Goal: Task Accomplishment & Management: Use online tool/utility

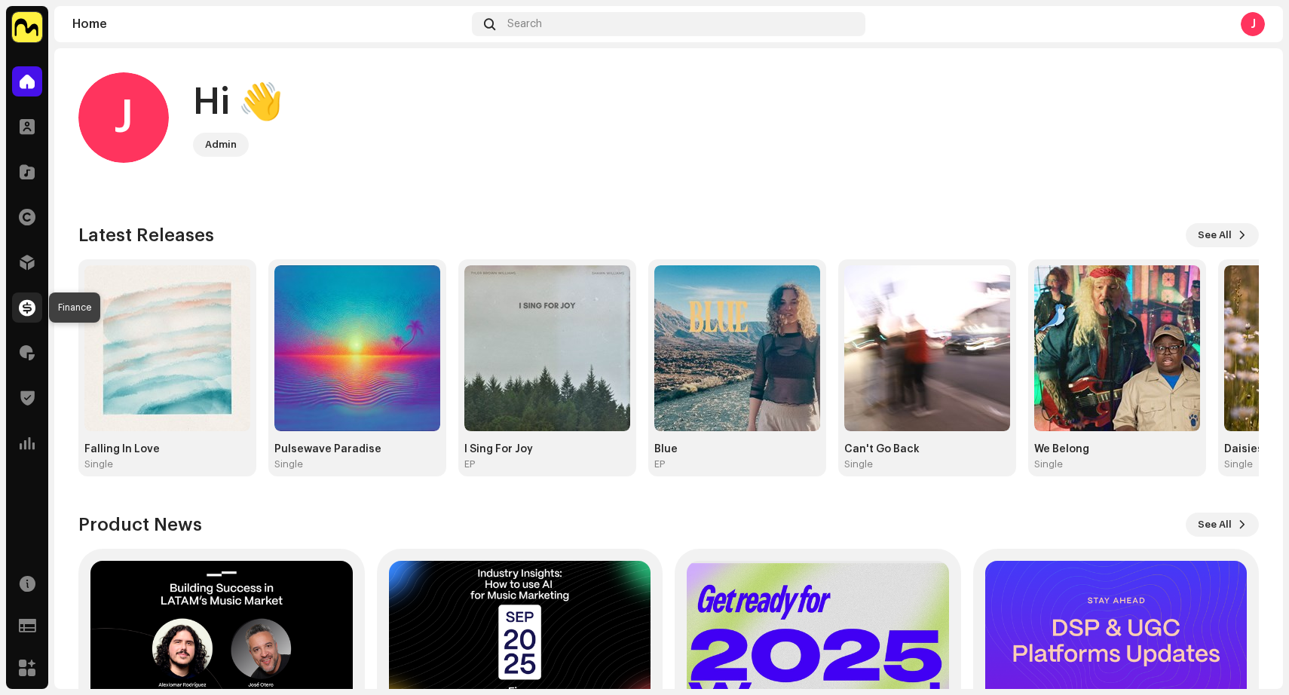
click at [30, 303] on span at bounding box center [27, 307] width 17 height 12
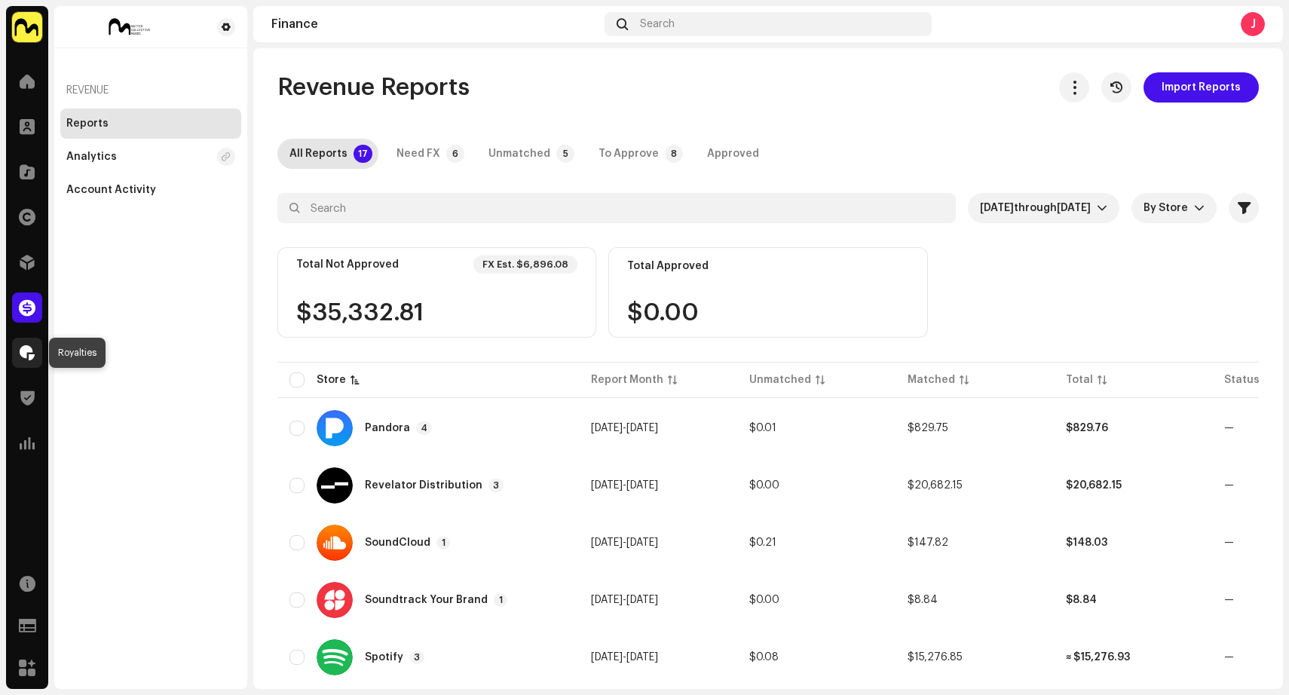
click at [24, 353] on span at bounding box center [27, 353] width 15 height 12
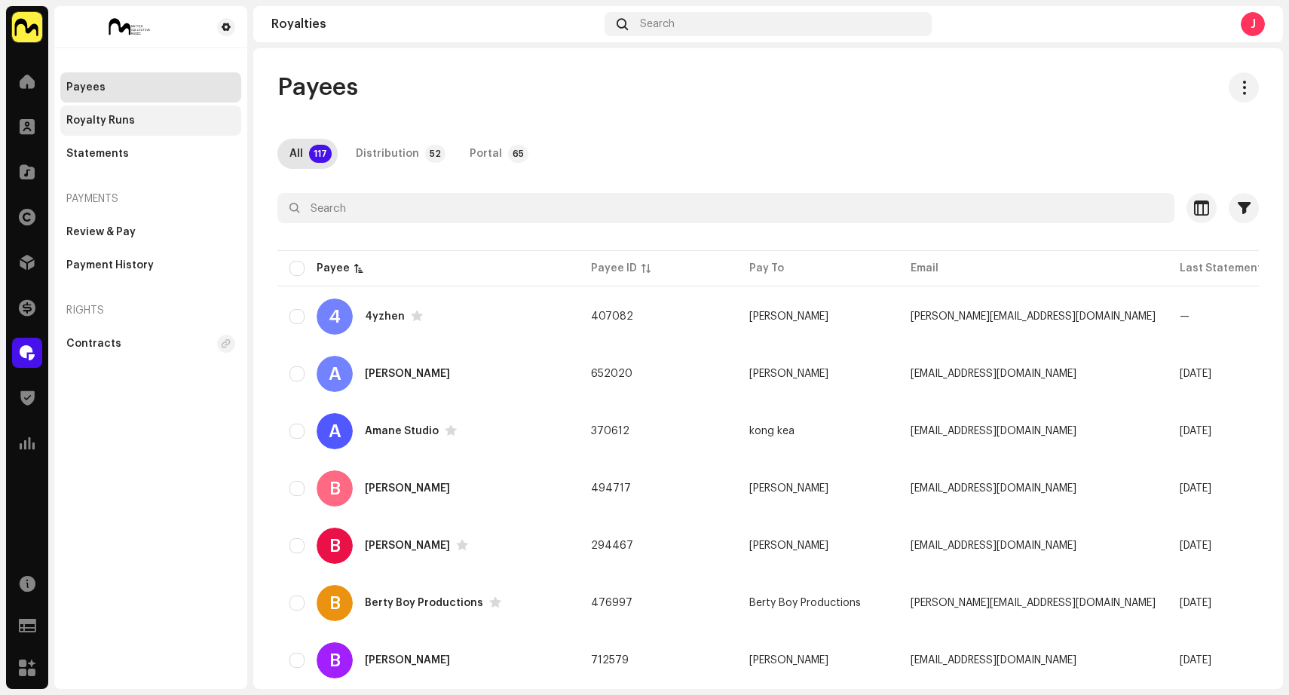
click at [113, 109] on div "Royalty Runs" at bounding box center [150, 120] width 181 height 30
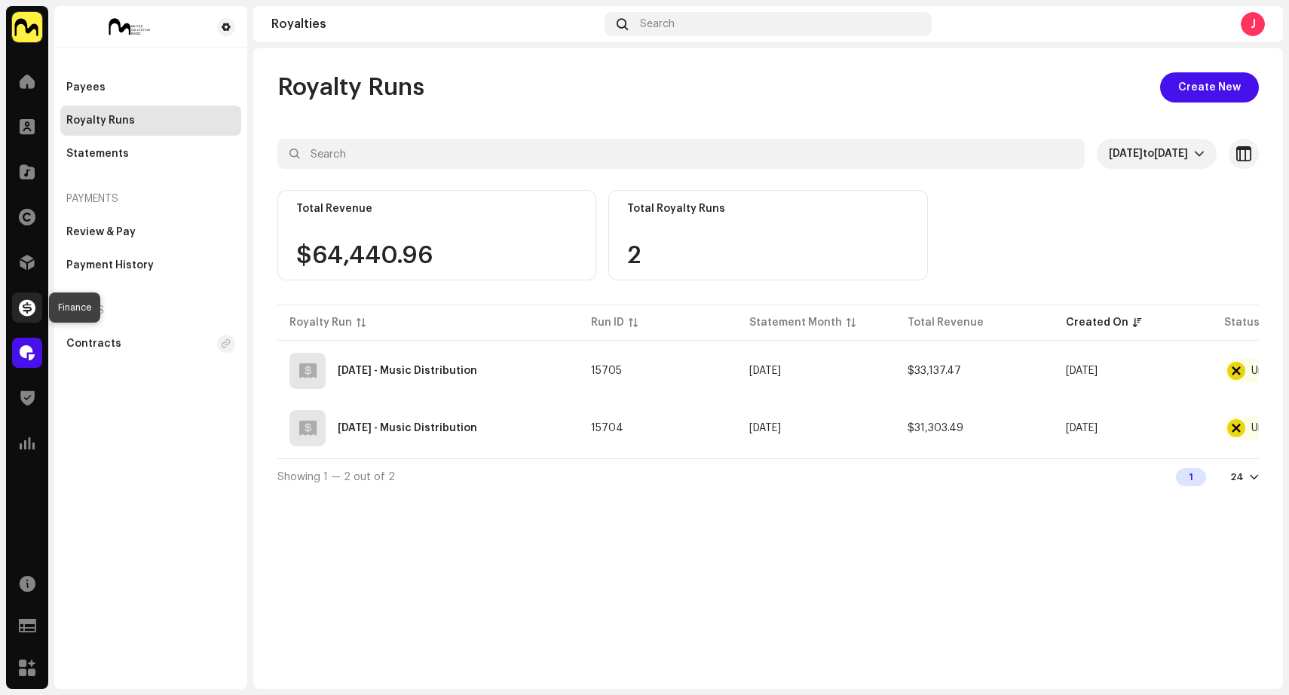
click at [28, 310] on span at bounding box center [27, 307] width 17 height 12
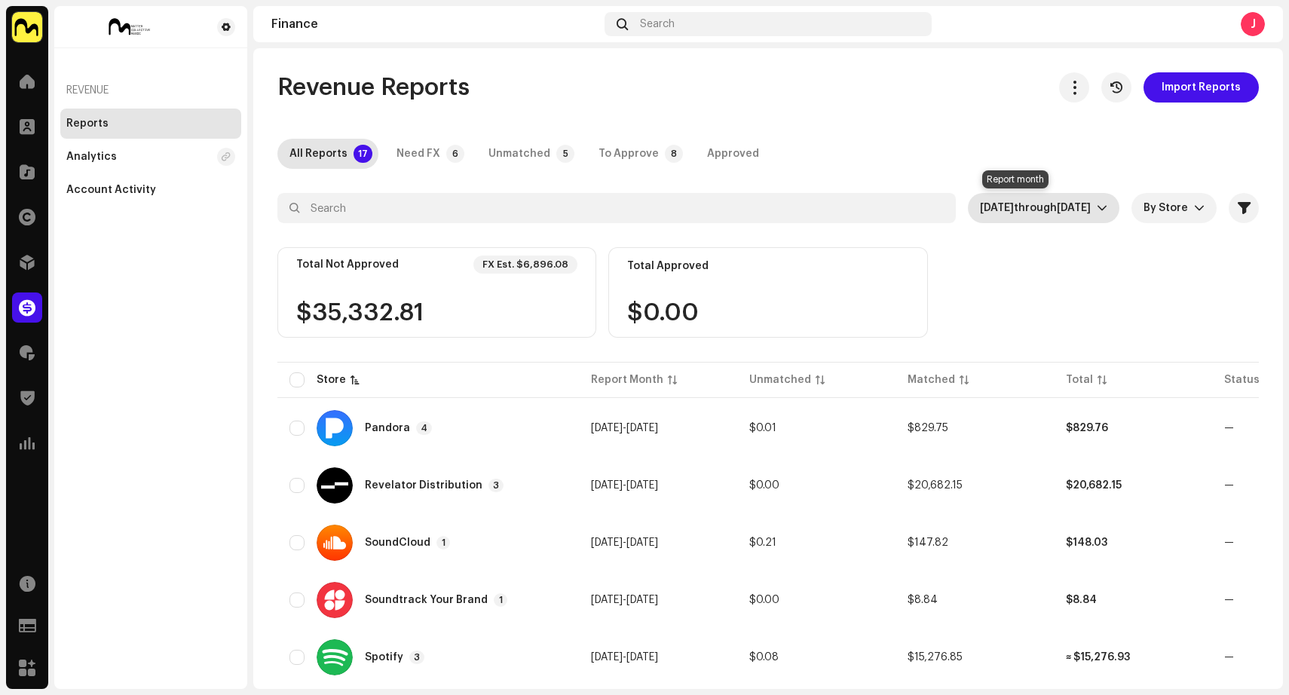
click at [1056, 206] on span "[DATE]" at bounding box center [1073, 208] width 34 height 11
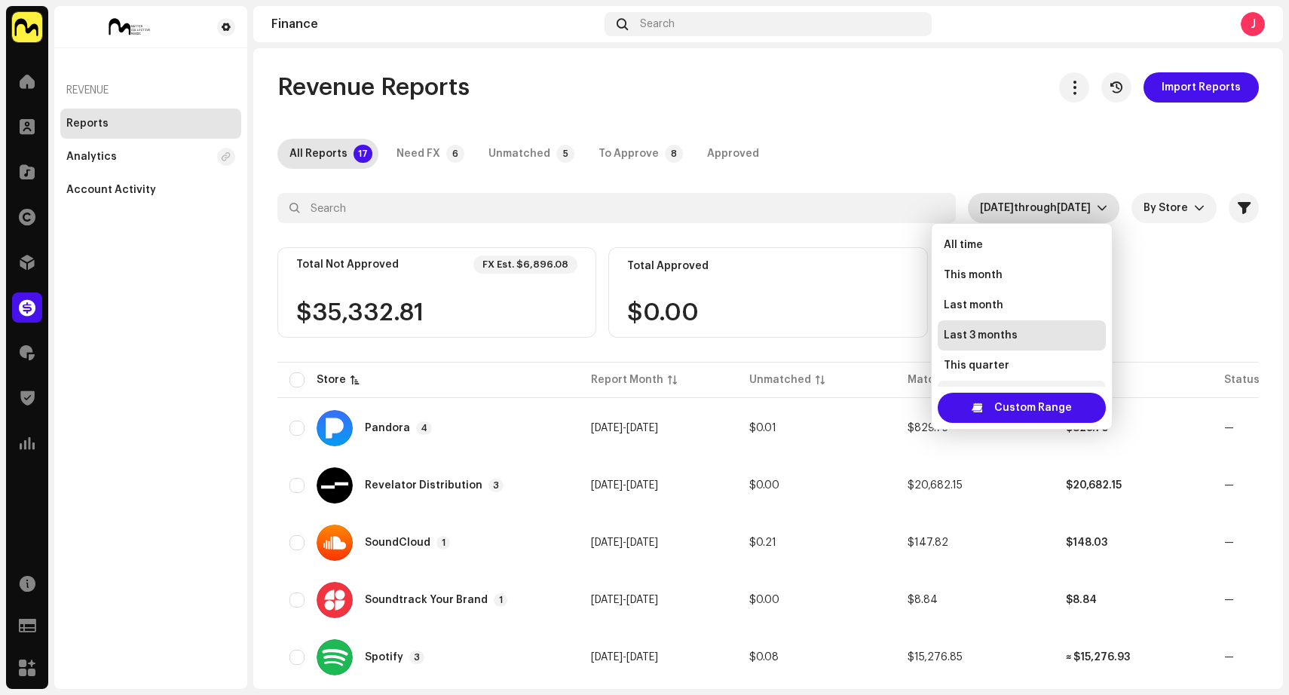
scroll to position [24, 0]
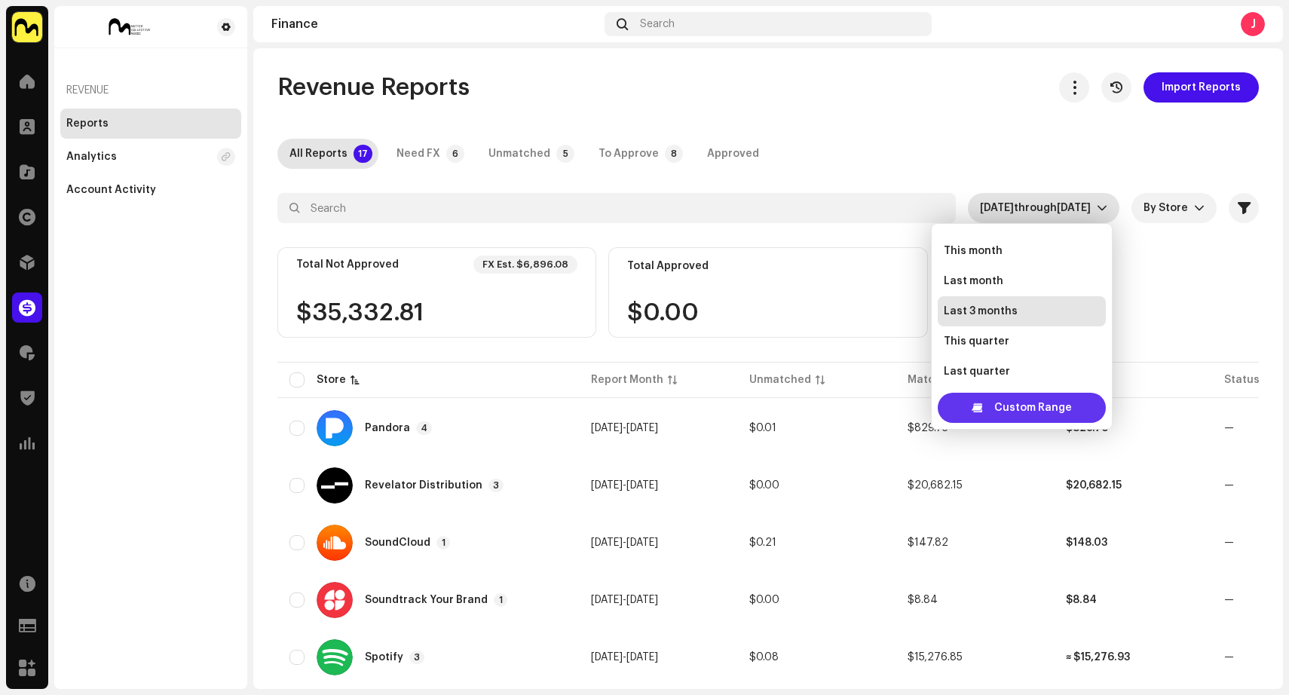
click at [1016, 406] on span "Custom Range" at bounding box center [1033, 408] width 78 height 30
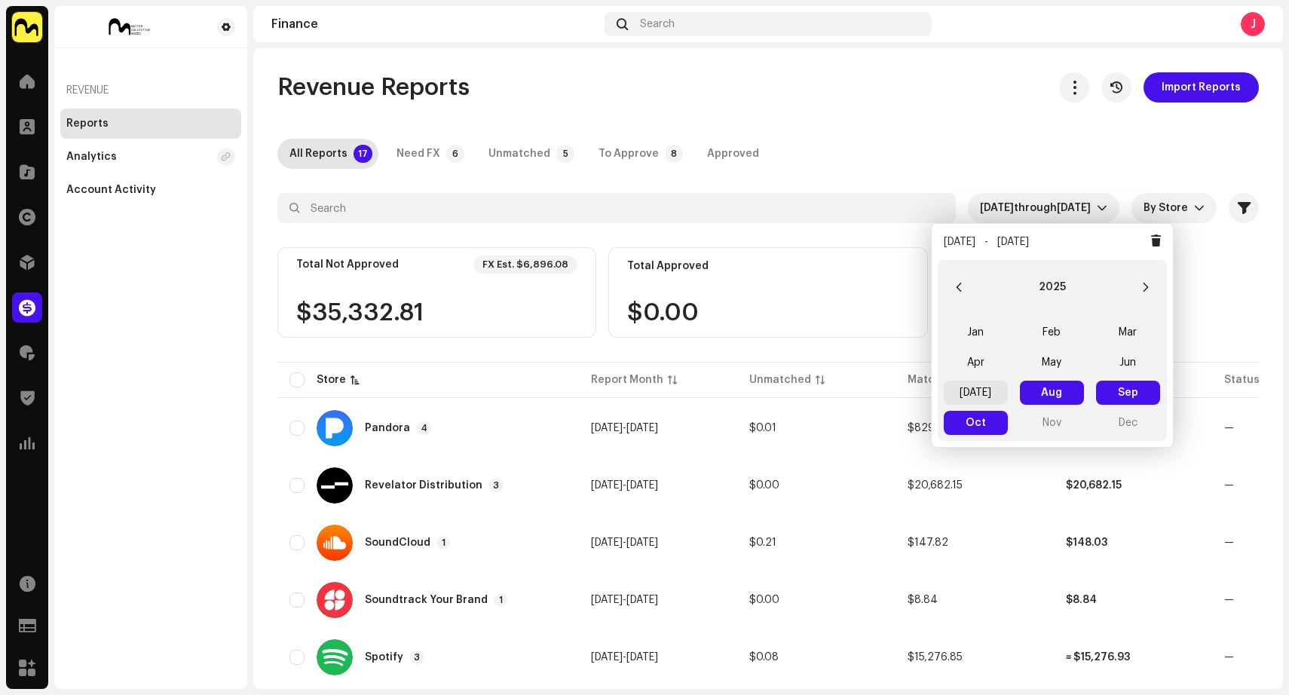
click at [985, 390] on span "[DATE]" at bounding box center [975, 393] width 64 height 24
click at [984, 390] on span "[DATE] [DATE]" at bounding box center [975, 393] width 64 height 24
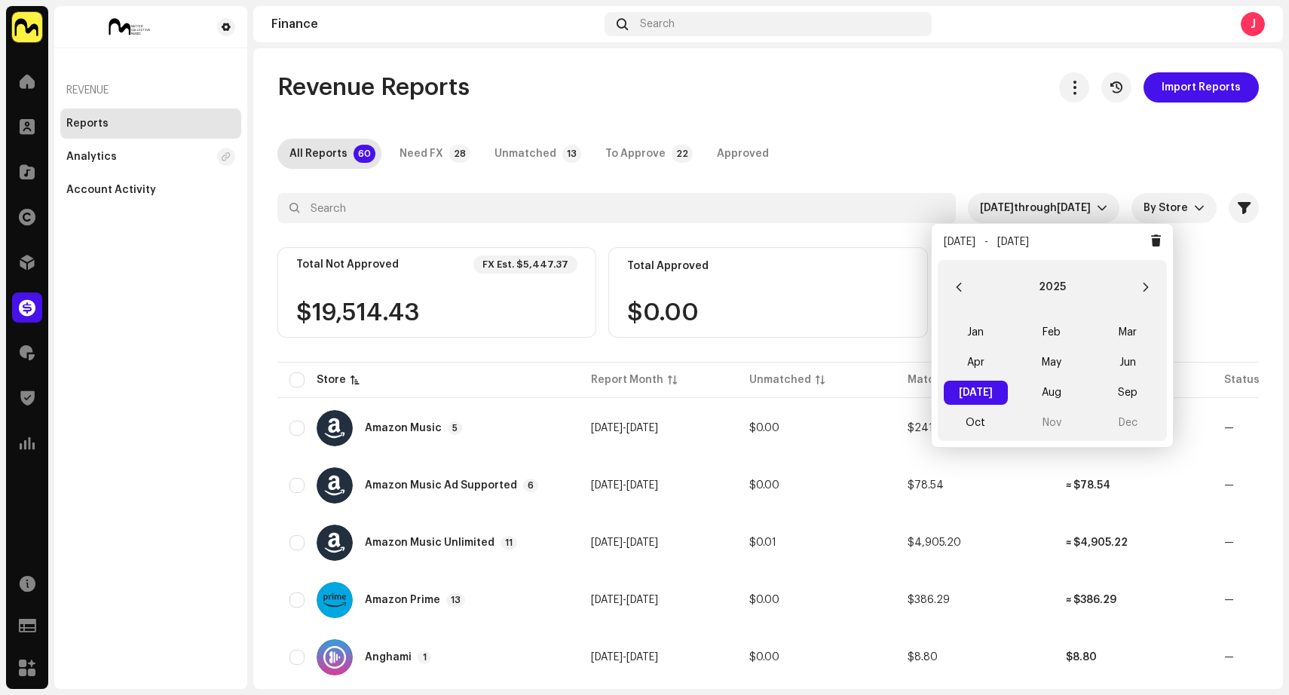
click at [1004, 147] on div "All Reports 60 Need FX 28 Unmatched 13 To Approve 22 Approved" at bounding box center [767, 154] width 981 height 30
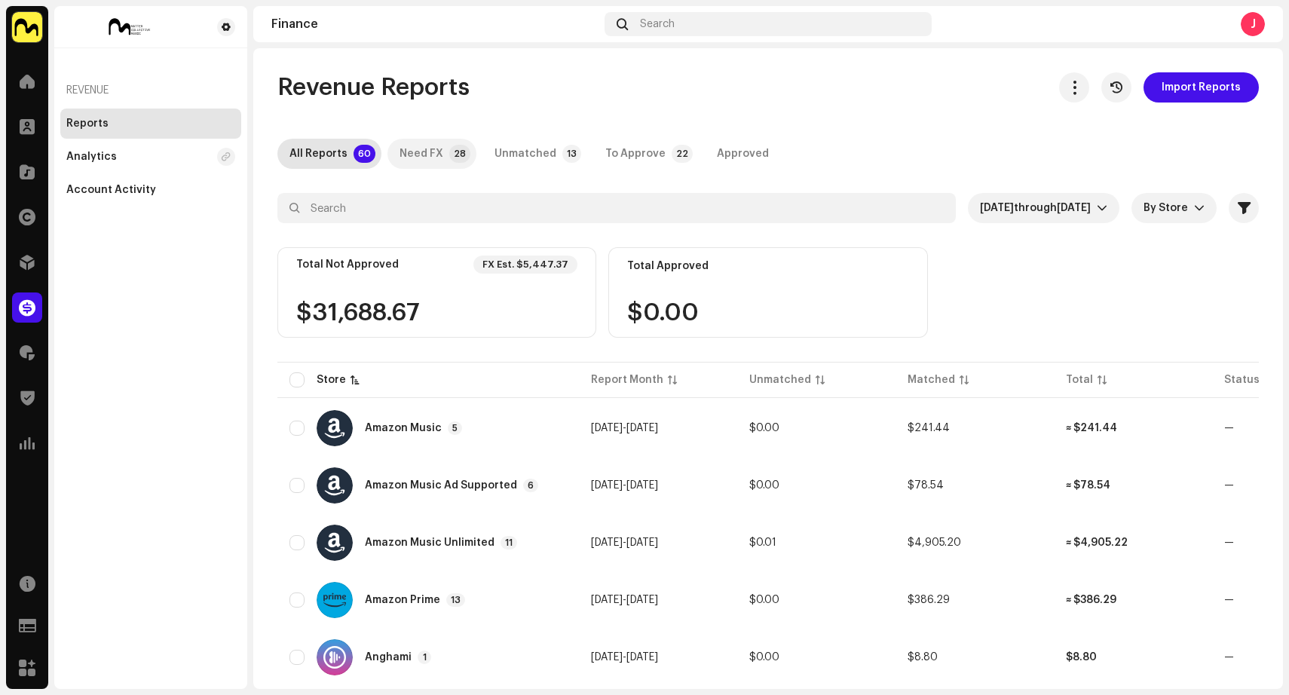
click at [436, 151] on div "Need FX" at bounding box center [421, 154] width 44 height 30
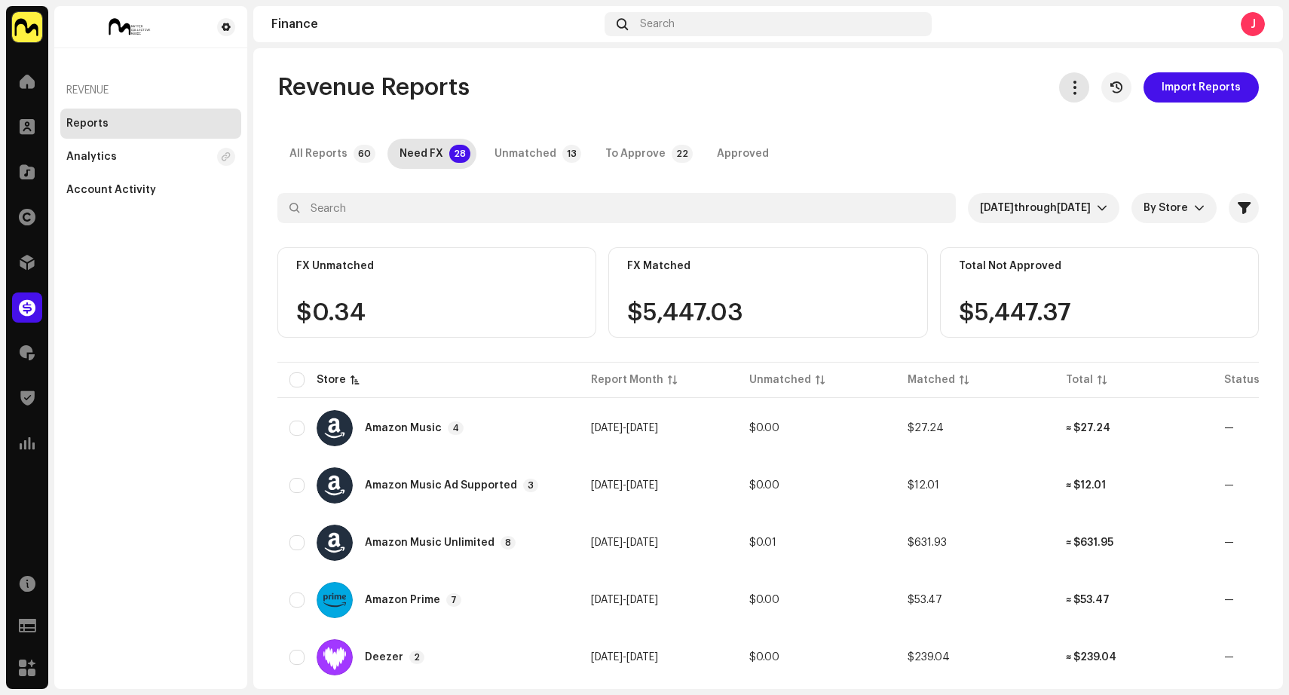
click at [1070, 90] on span "button" at bounding box center [1074, 87] width 14 height 12
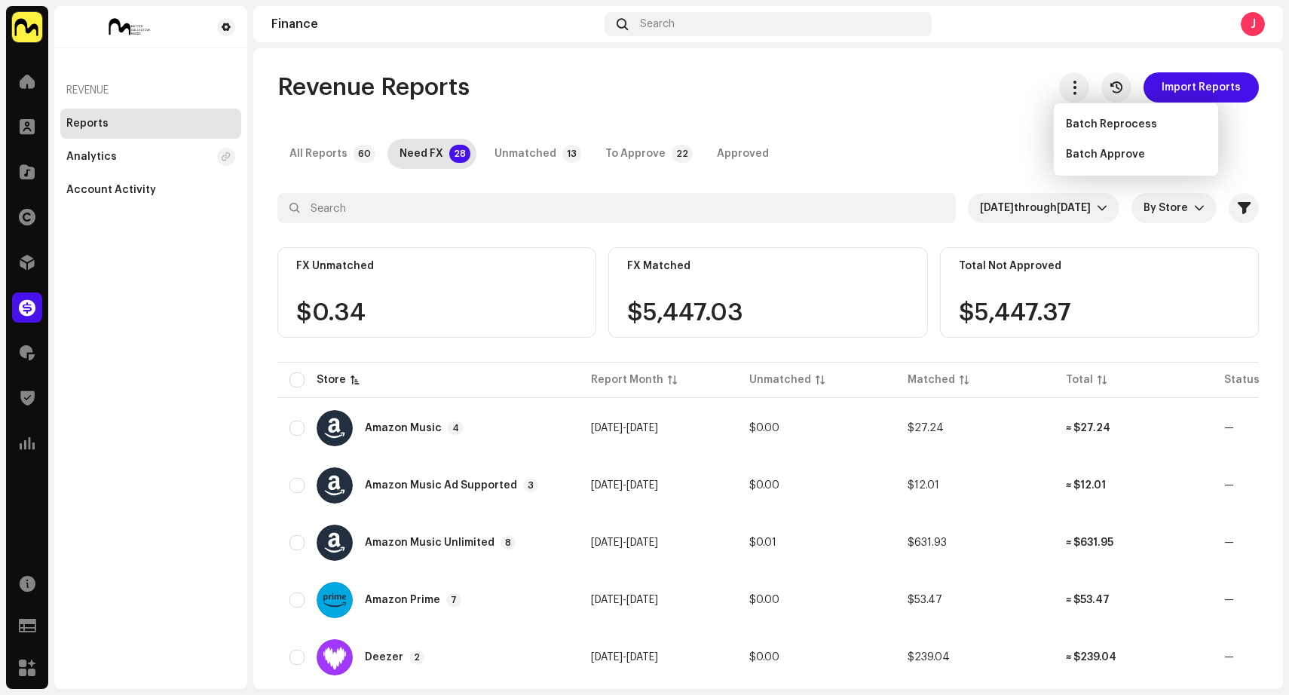
click at [965, 98] on div "Revenue Reports Import Reports" at bounding box center [767, 87] width 981 height 30
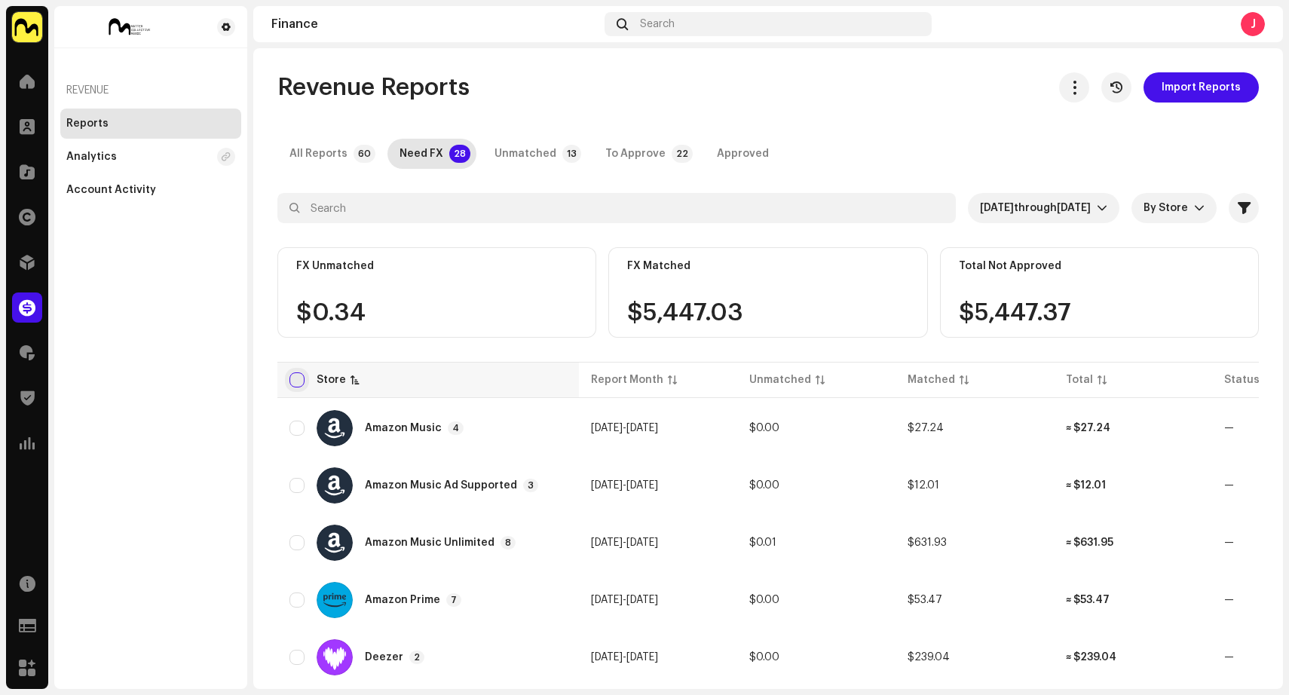
click at [301, 377] on input "checkbox" at bounding box center [296, 379] width 15 height 15
checkbox input "true"
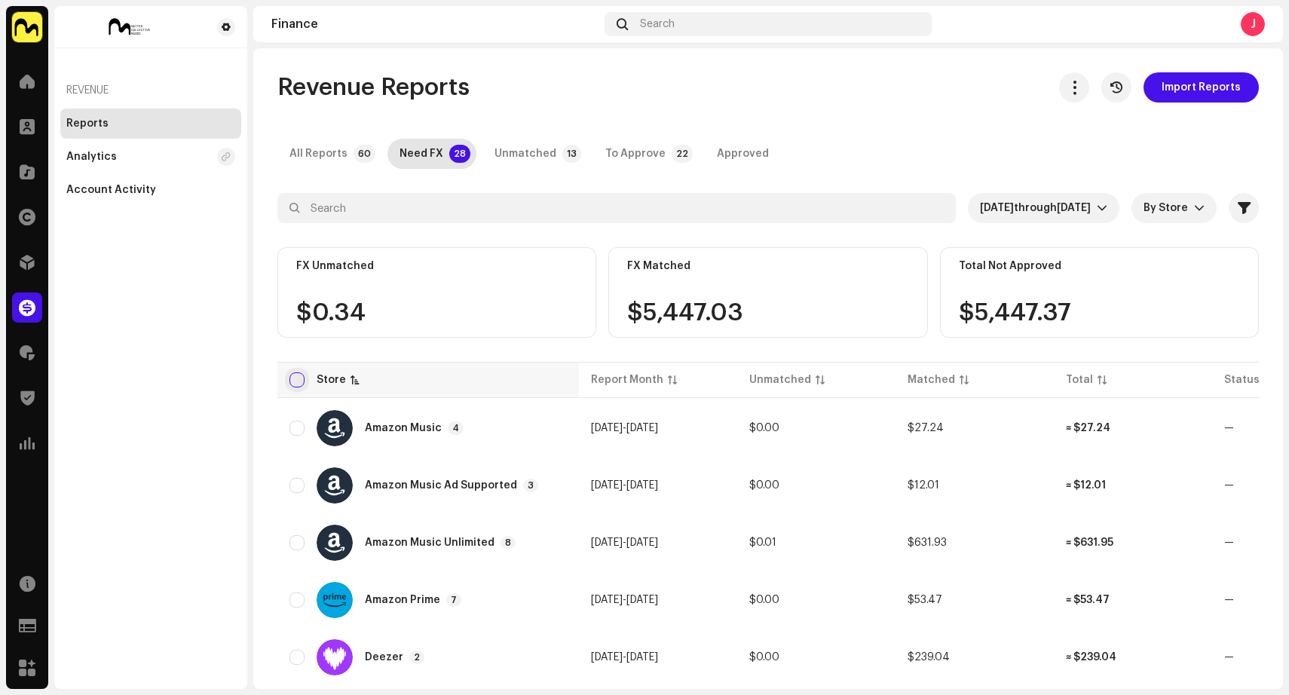
checkbox input "true"
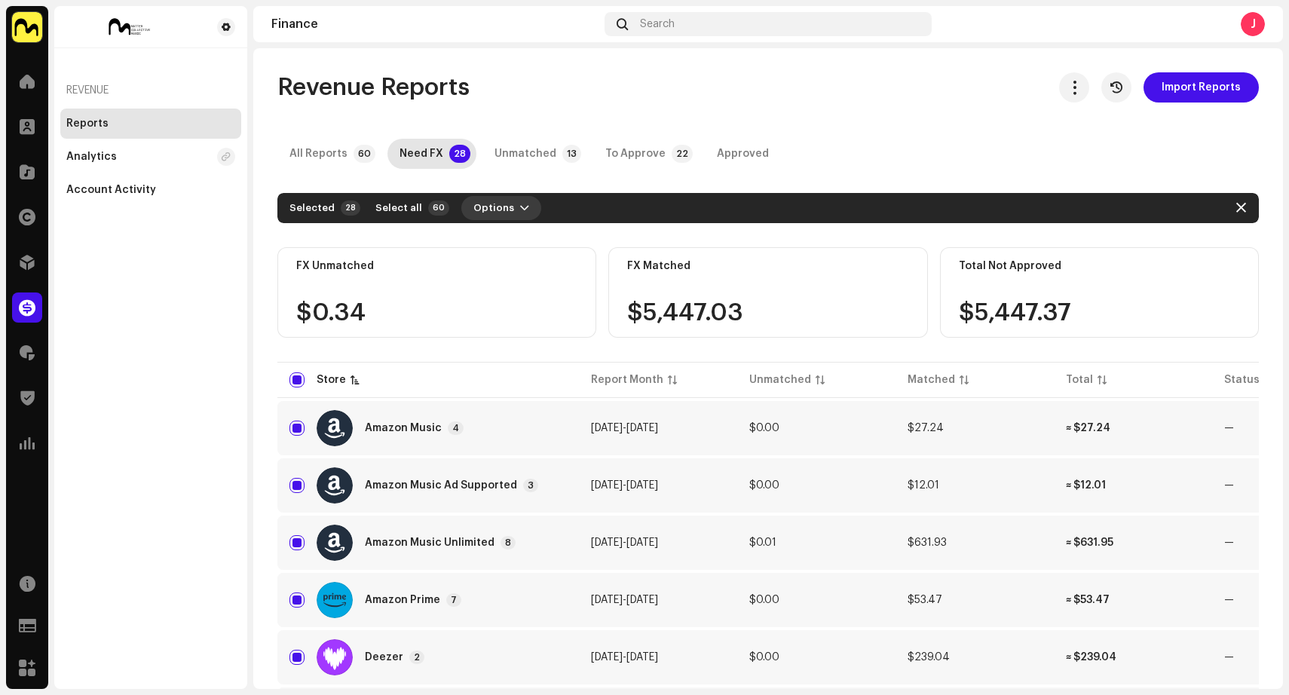
click at [504, 209] on button "Options" at bounding box center [501, 208] width 80 height 24
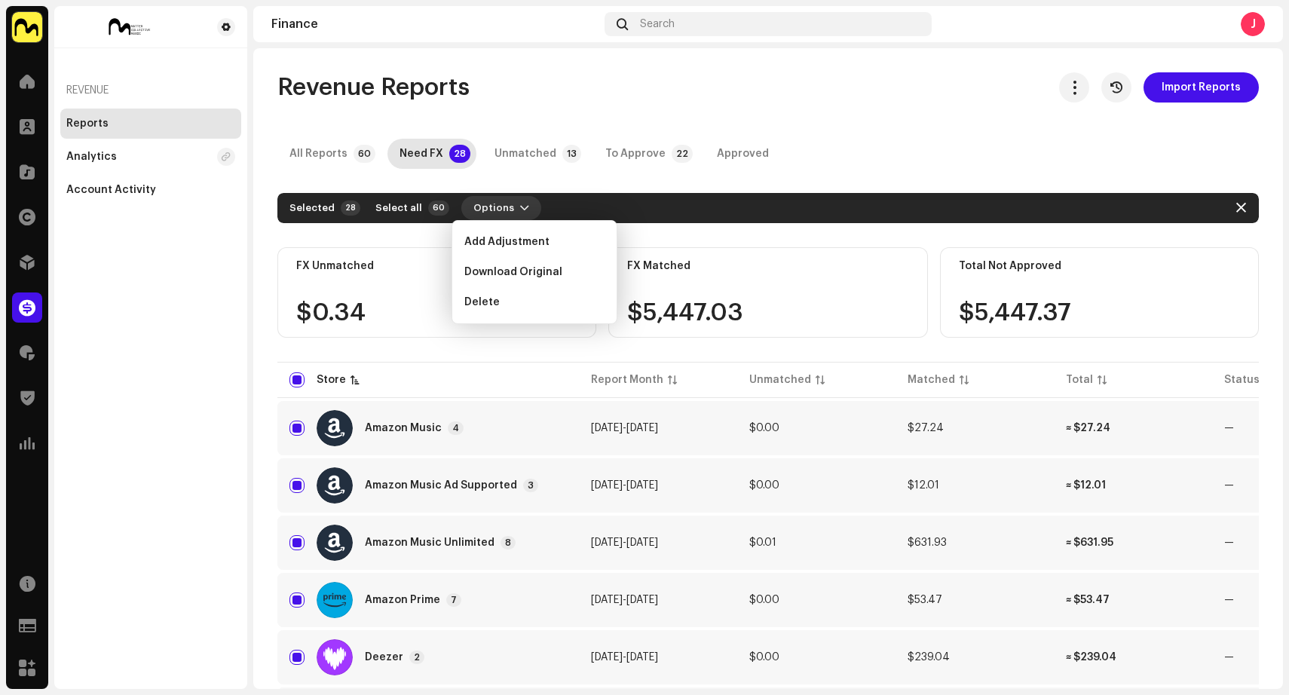
click at [504, 209] on button "Options" at bounding box center [501, 208] width 80 height 24
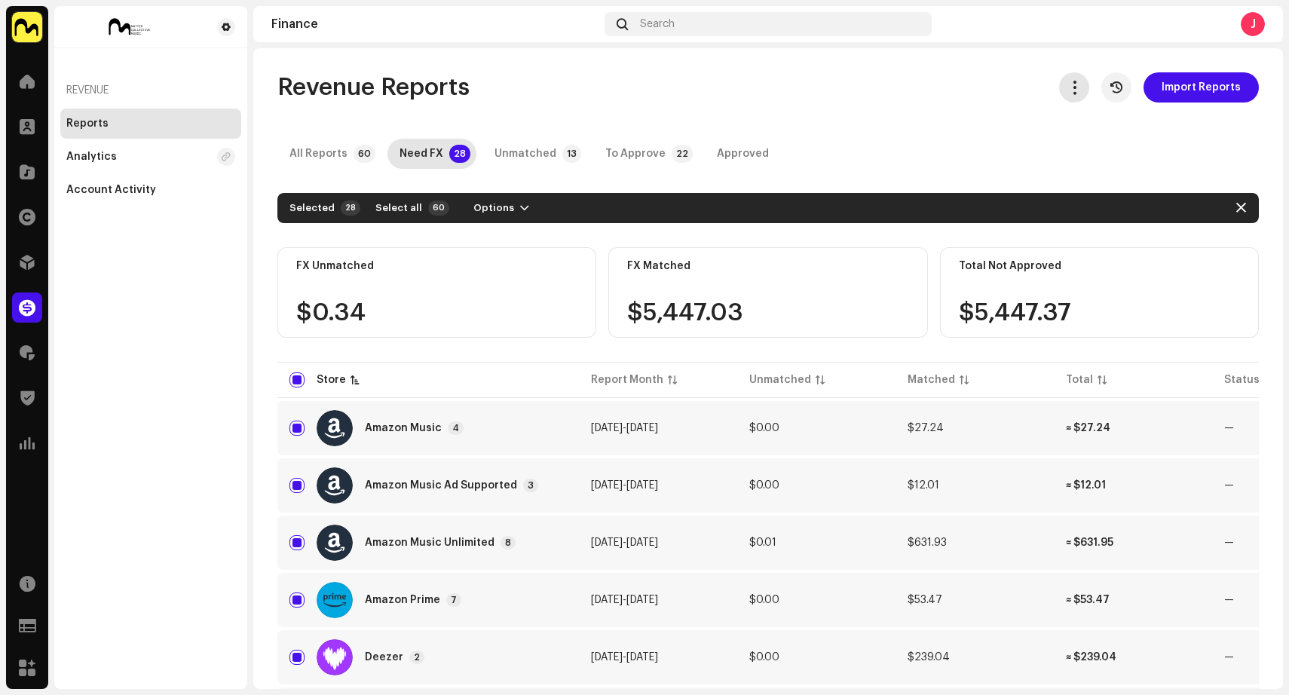
click at [1070, 86] on span "button" at bounding box center [1074, 87] width 14 height 12
click at [350, 382] on p-sorticon at bounding box center [354, 379] width 9 height 9
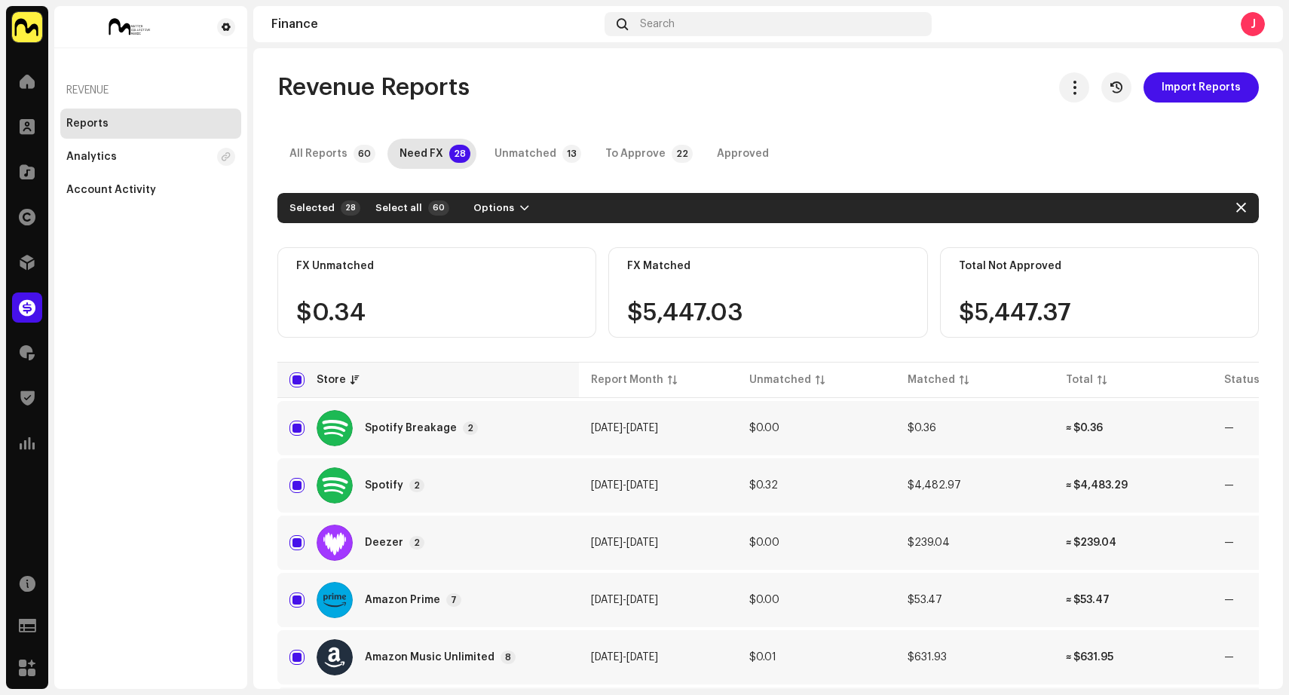
click at [350, 382] on p-sorticon at bounding box center [354, 379] width 9 height 9
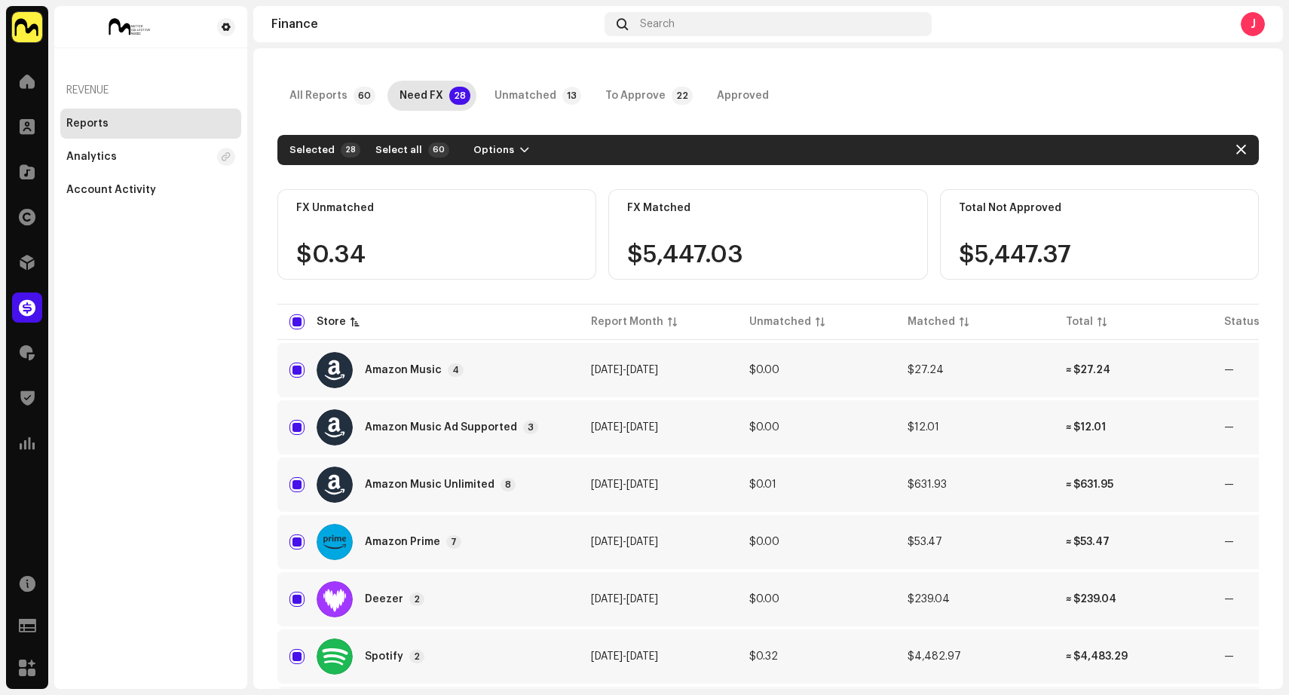
scroll to position [72, 0]
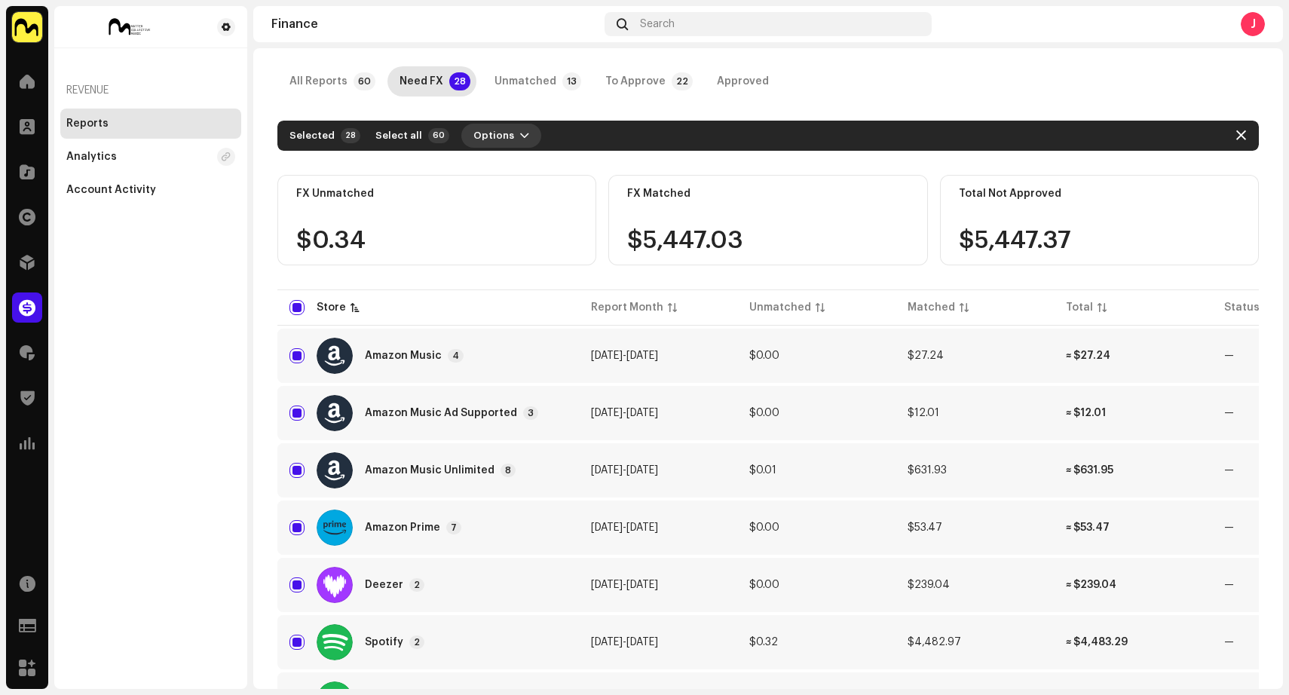
click at [494, 132] on span "Options" at bounding box center [493, 136] width 41 height 30
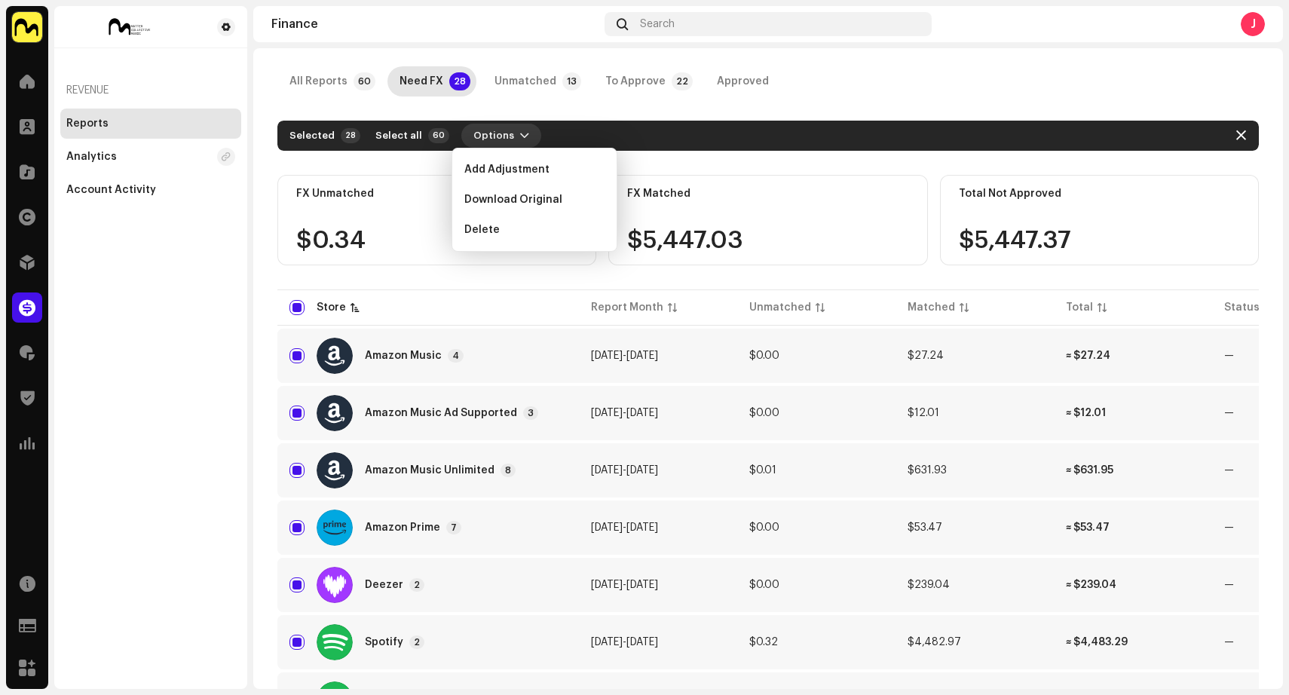
click at [494, 132] on span "Options" at bounding box center [493, 136] width 41 height 30
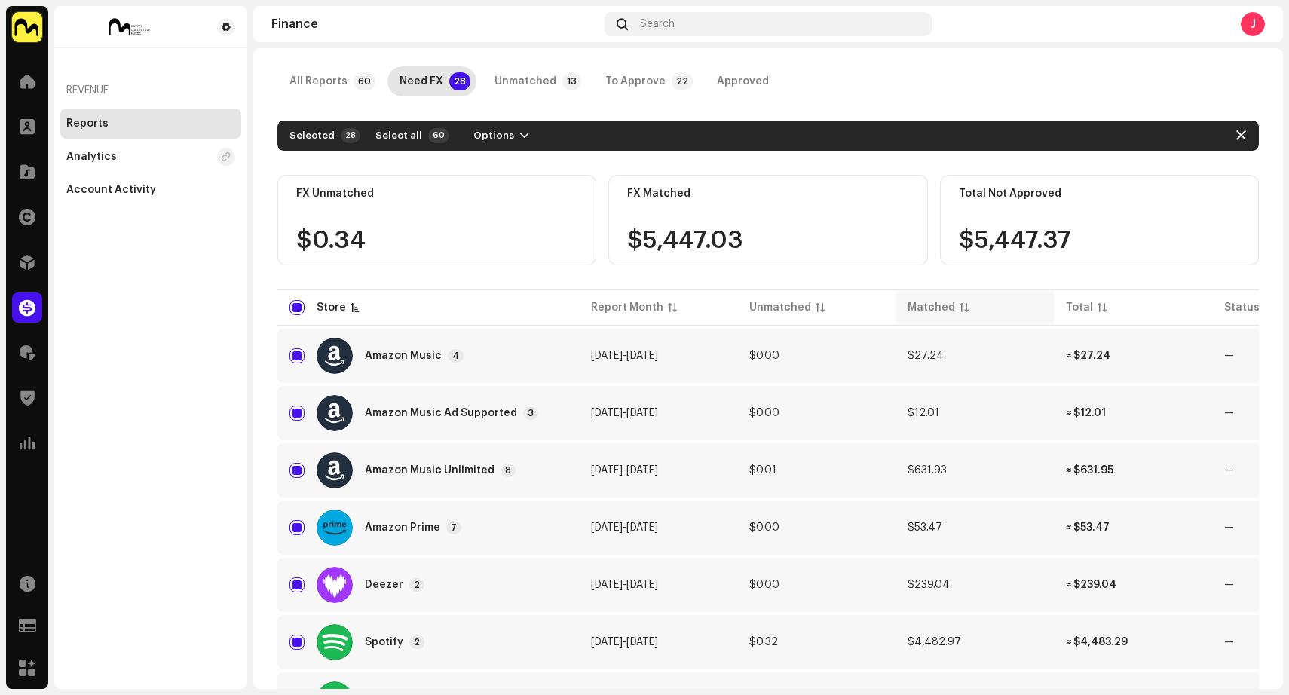
click at [940, 308] on div "Matched" at bounding box center [930, 307] width 47 height 15
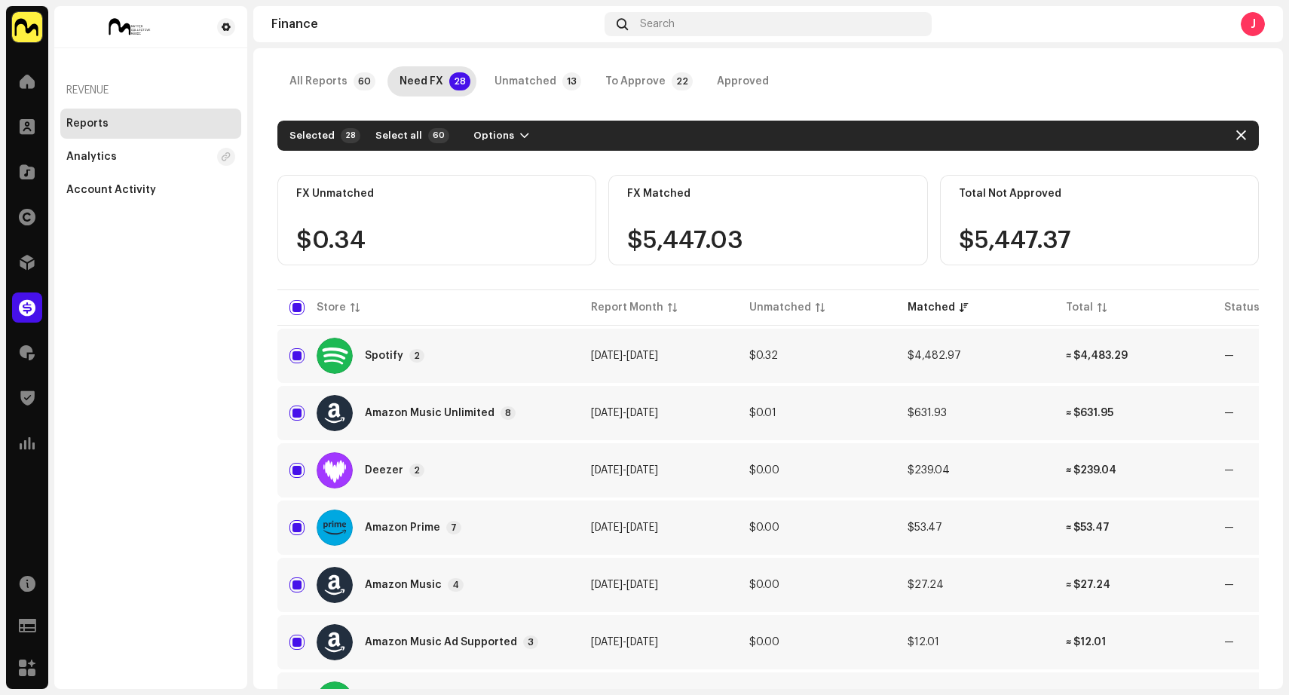
click at [481, 357] on div "Spotify 2" at bounding box center [427, 356] width 277 height 36
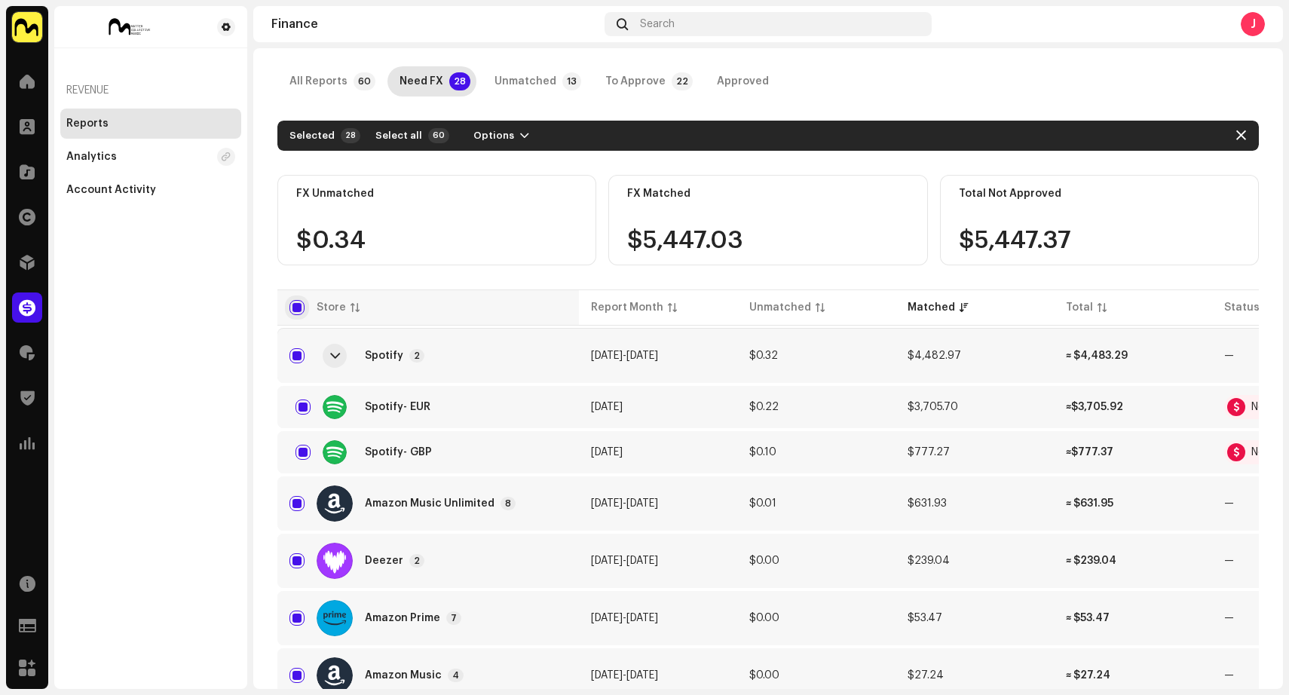
click at [298, 307] on input "checkbox" at bounding box center [296, 307] width 15 height 15
checkbox input "false"
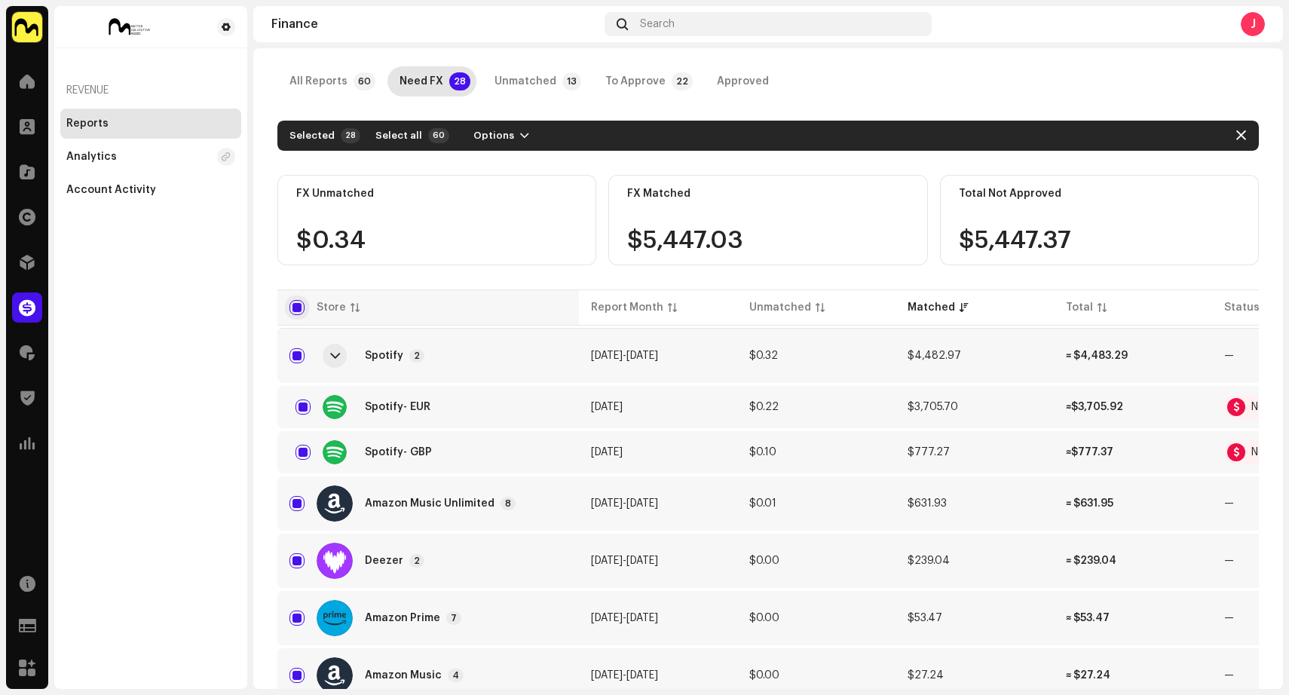
checkbox input "false"
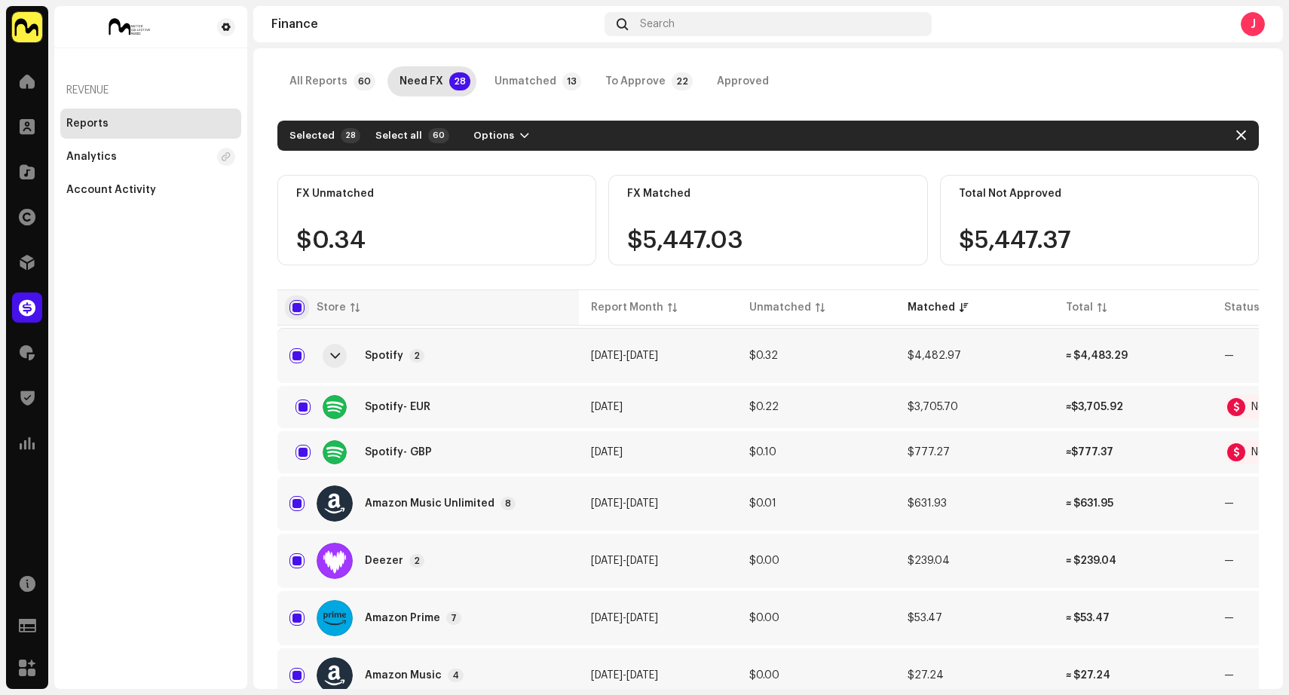
checkbox input "false"
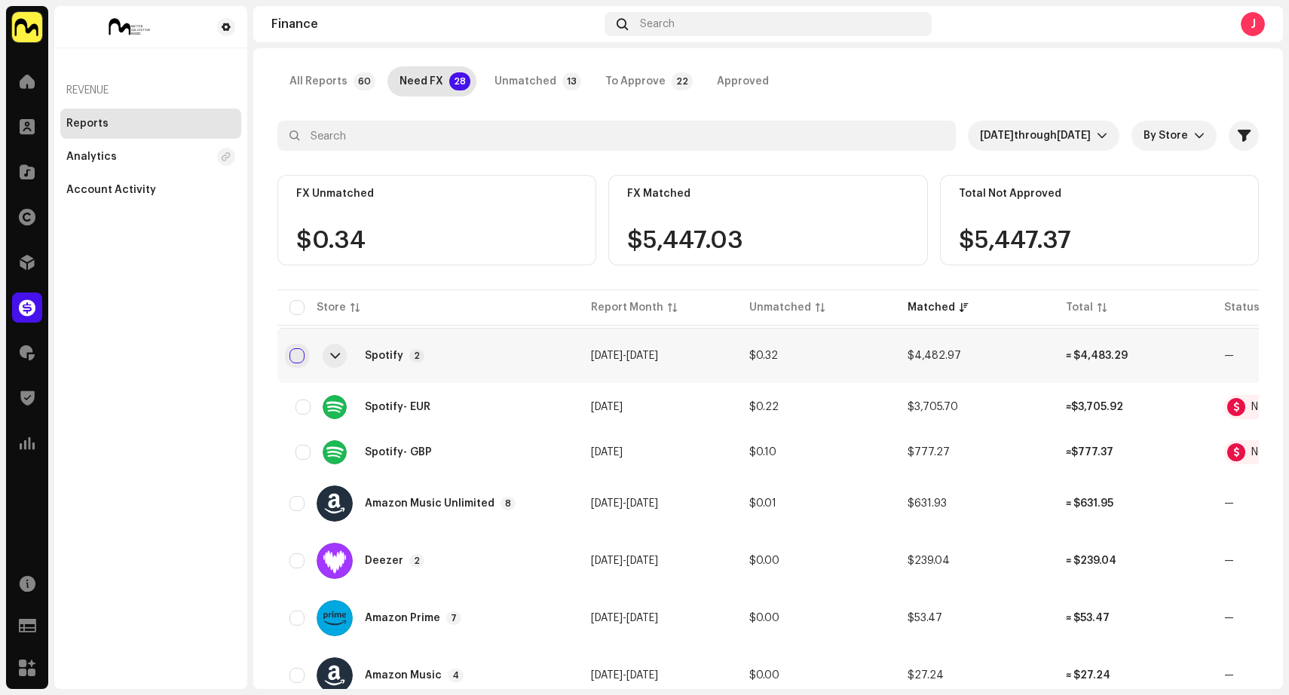
click at [298, 354] on input "Row Unselected" at bounding box center [296, 355] width 15 height 15
checkbox input "true"
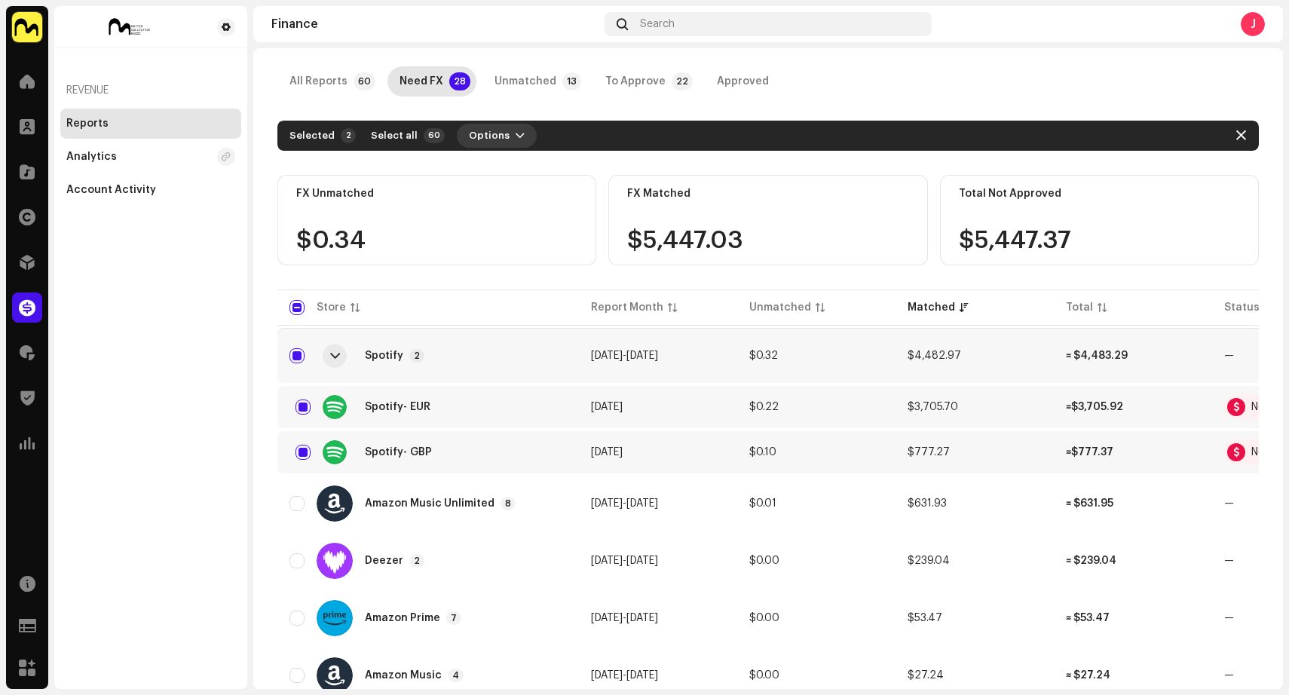
click at [515, 133] on span "button" at bounding box center [519, 136] width 9 height 12
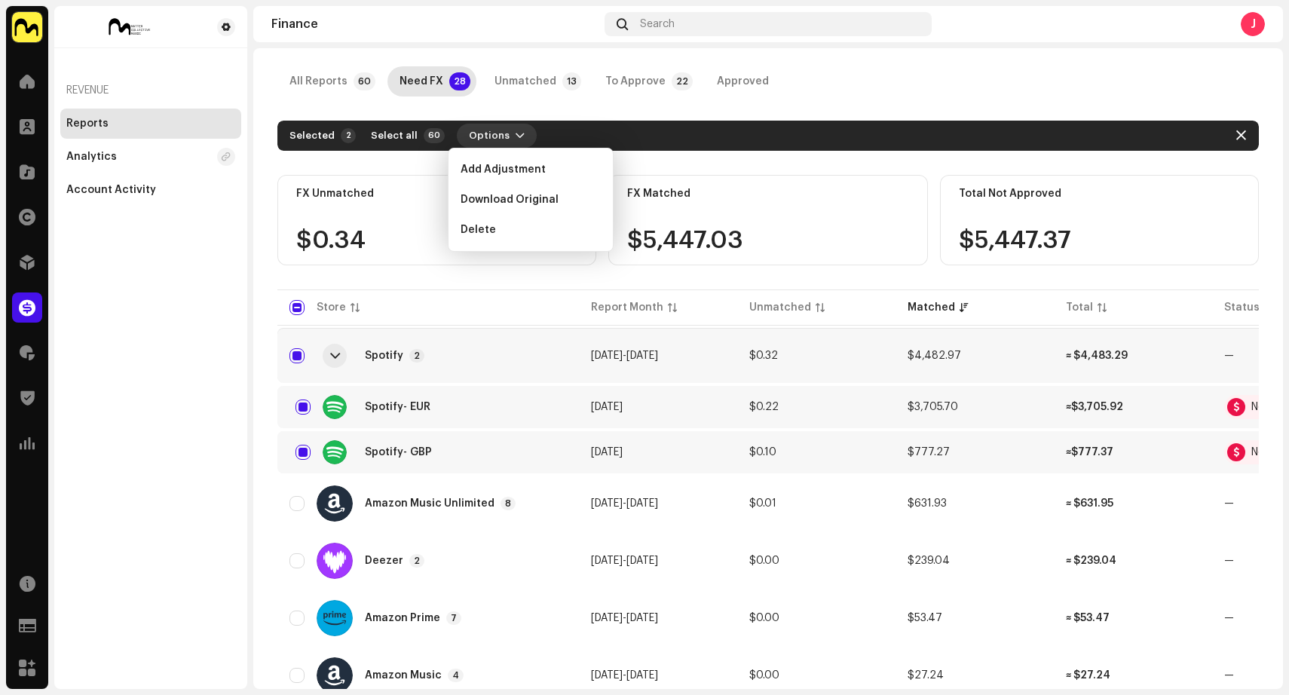
click at [515, 133] on span "button" at bounding box center [519, 136] width 9 height 12
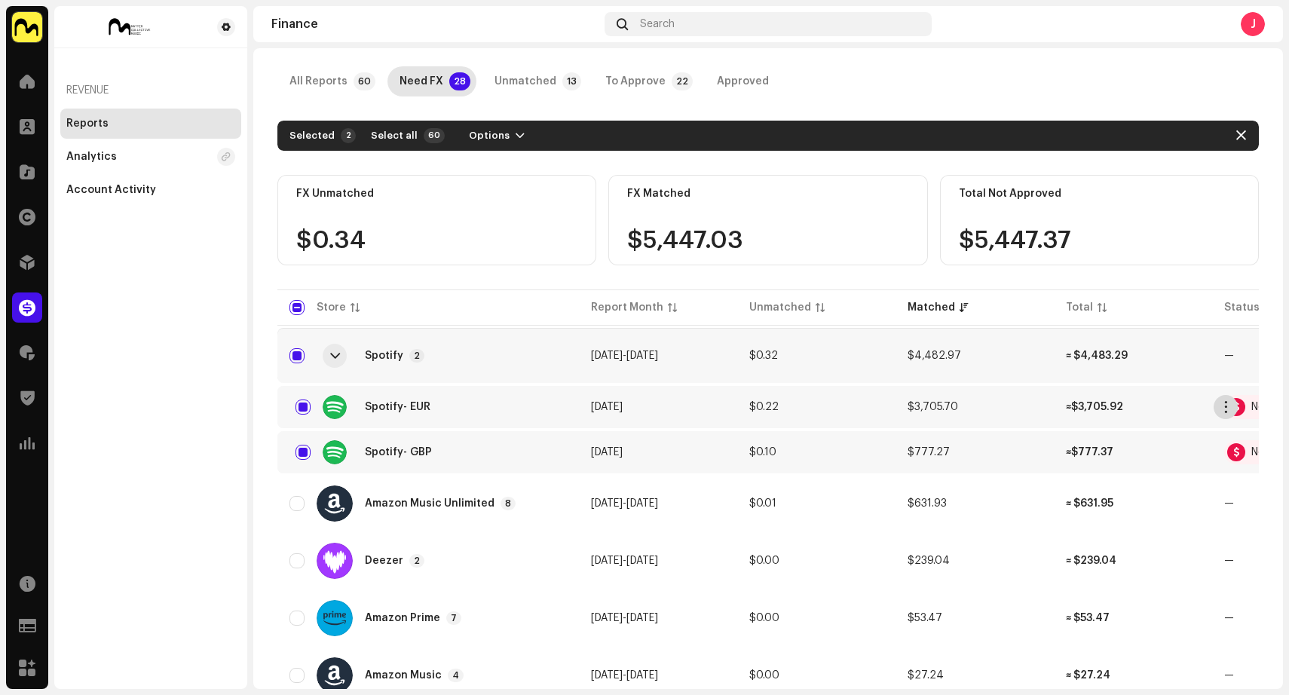
click at [1230, 408] on span "button" at bounding box center [1225, 407] width 11 height 12
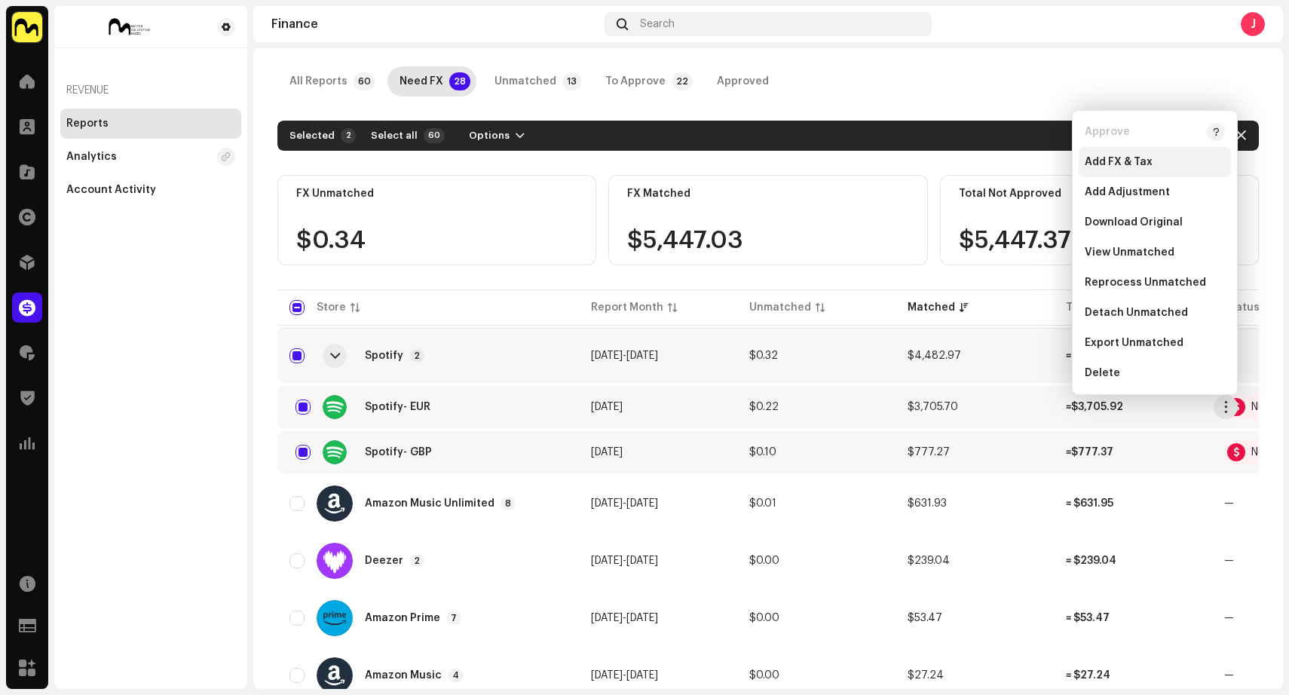
click at [1152, 159] on div "Add FX & Tax" at bounding box center [1154, 162] width 140 height 12
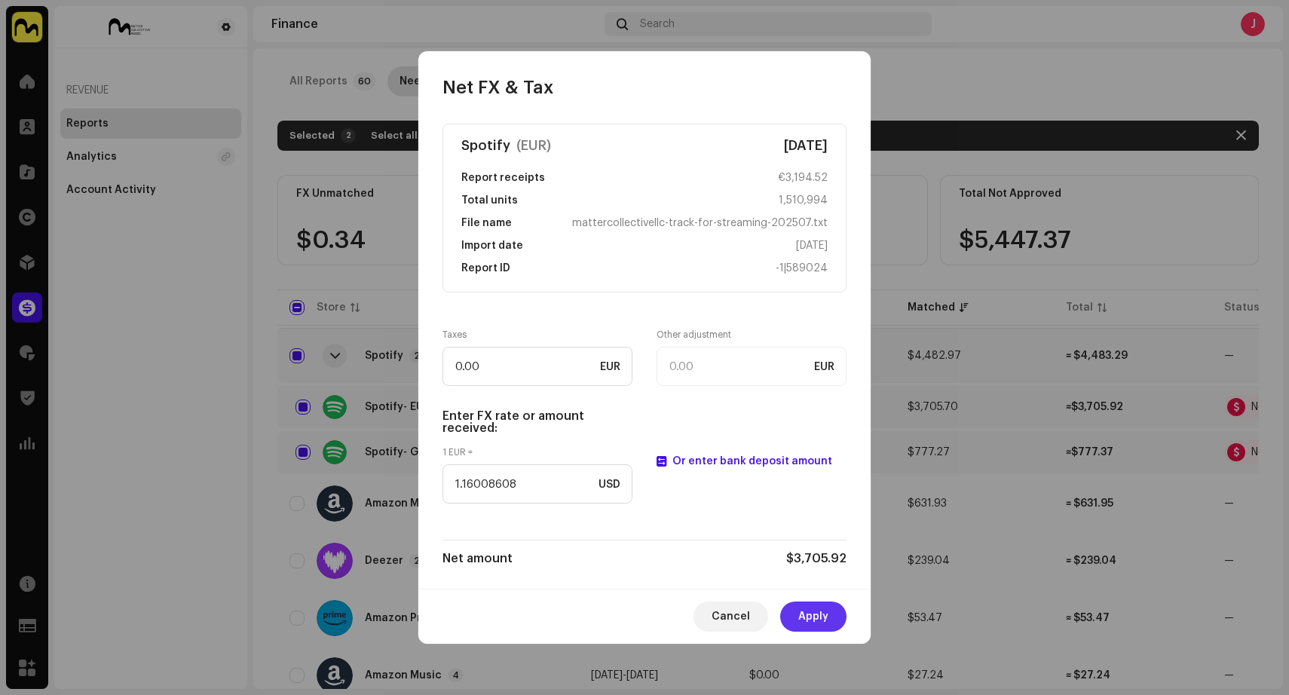
click at [824, 612] on span "Apply" at bounding box center [813, 616] width 30 height 30
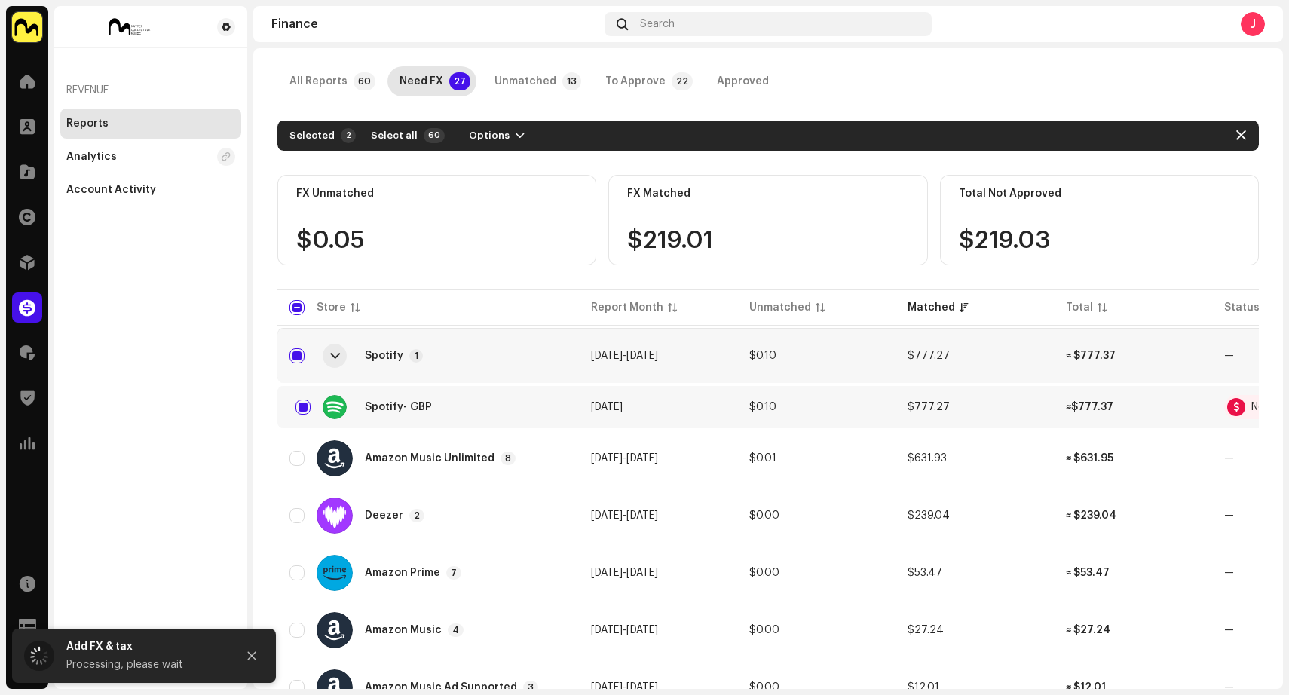
scroll to position [0, 0]
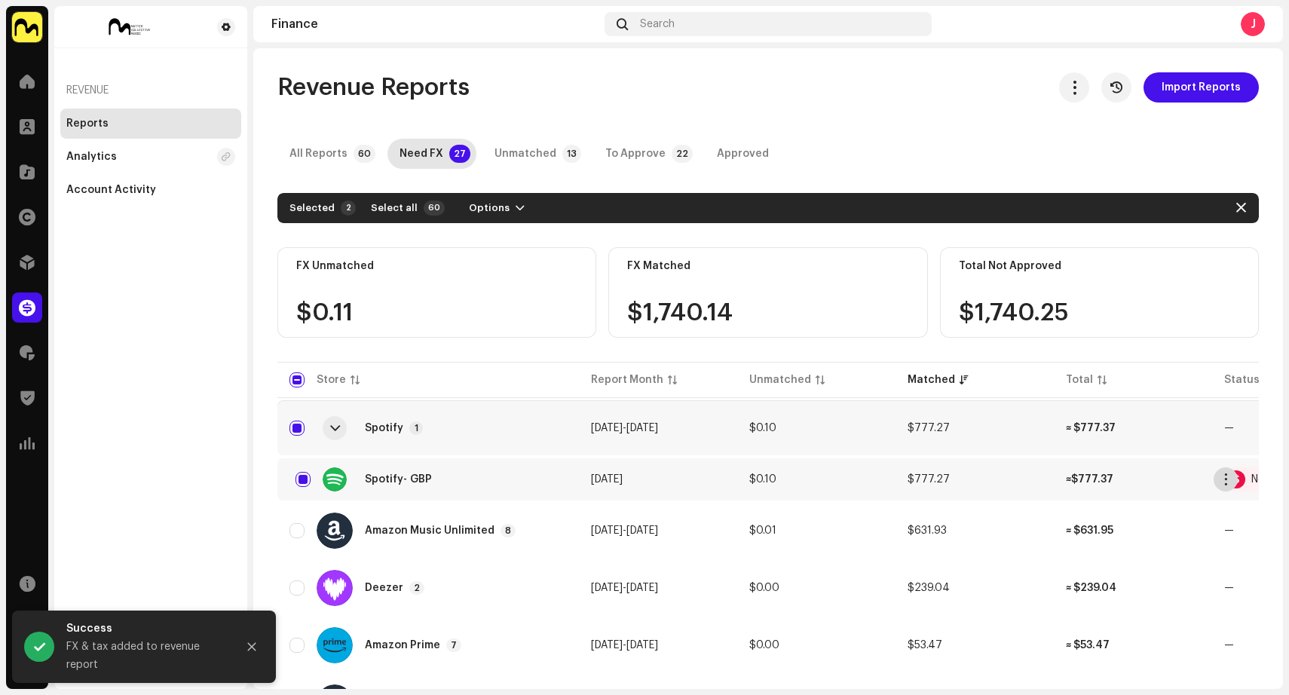
click at [1228, 480] on span "button" at bounding box center [1225, 479] width 11 height 12
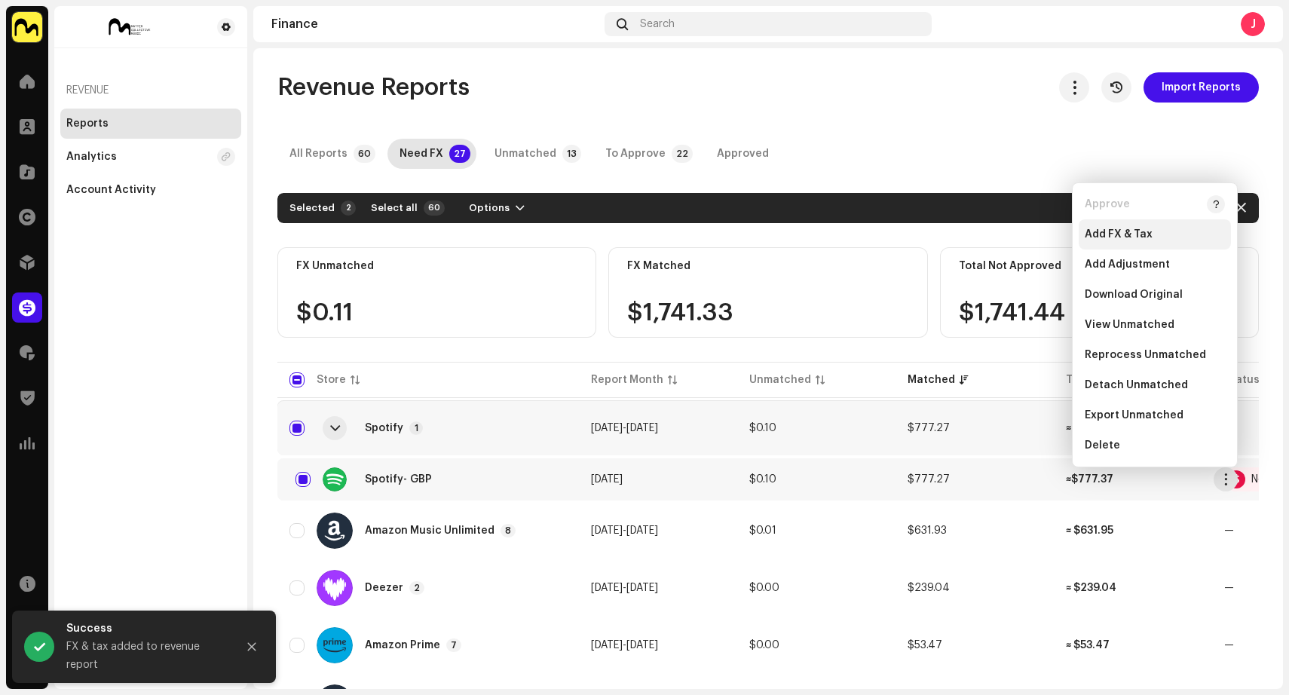
click at [1136, 229] on span "Add FX & Tax" at bounding box center [1118, 234] width 68 height 12
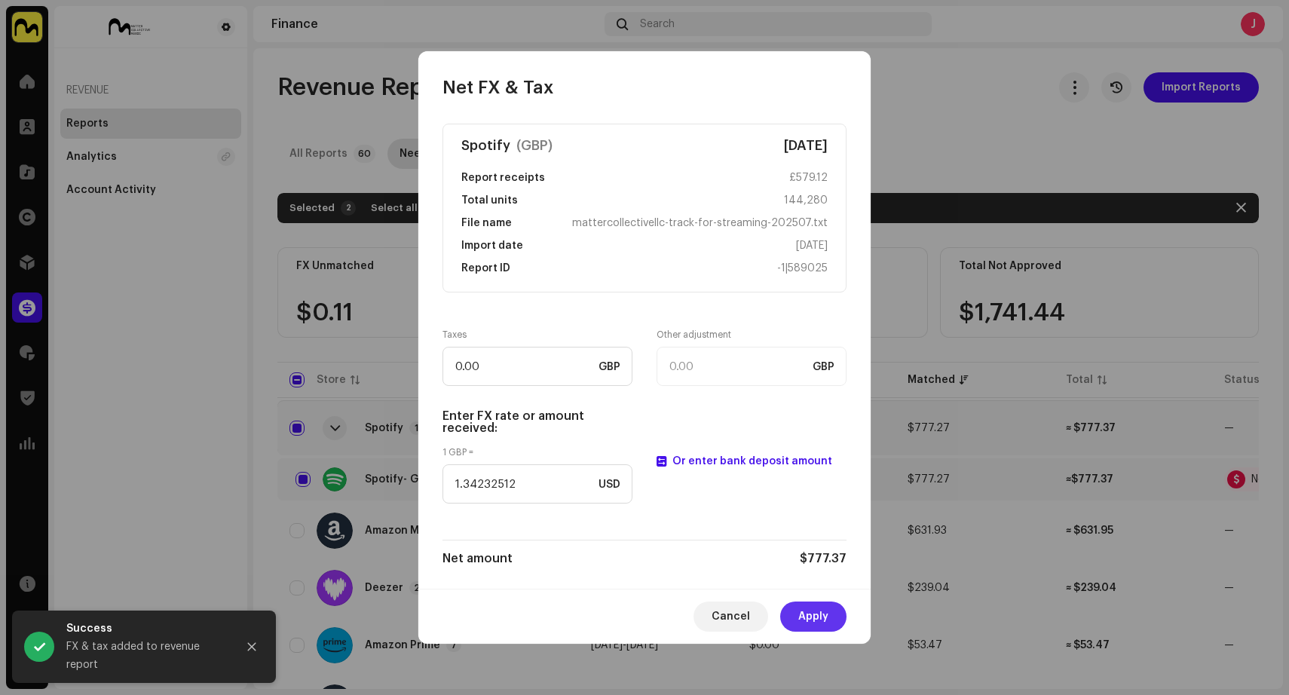
click at [816, 620] on span "Apply" at bounding box center [813, 616] width 30 height 30
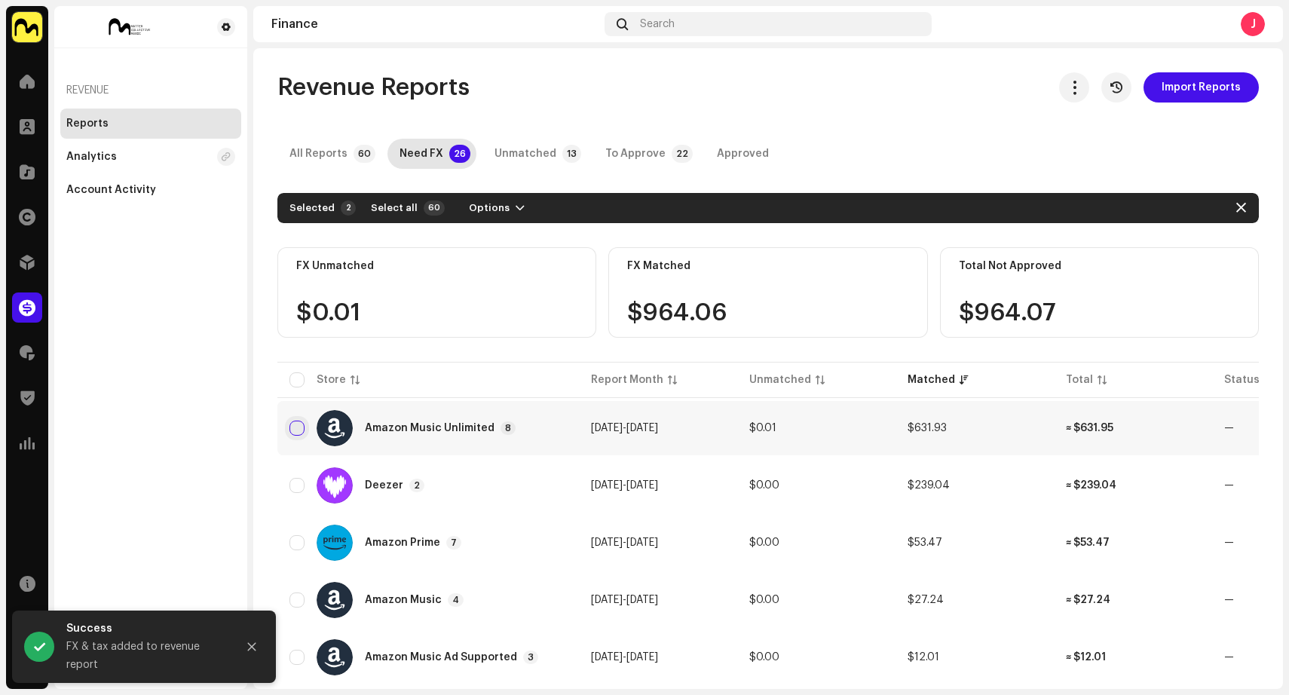
click at [302, 429] on input "checkbox" at bounding box center [296, 427] width 15 height 15
click at [302, 429] on input "Row Selected" at bounding box center [296, 427] width 15 height 15
checkbox input "false"
click at [558, 426] on div "Amazon Music Unlimited 8" at bounding box center [427, 428] width 277 height 36
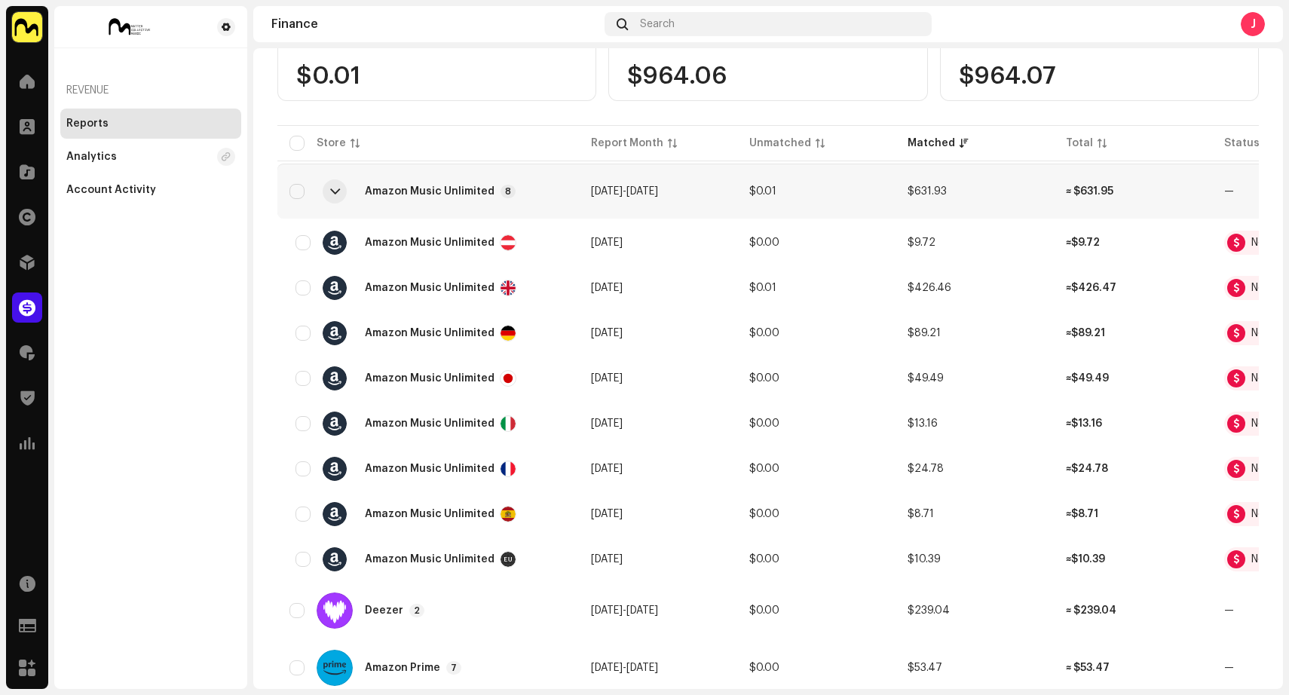
scroll to position [286, 0]
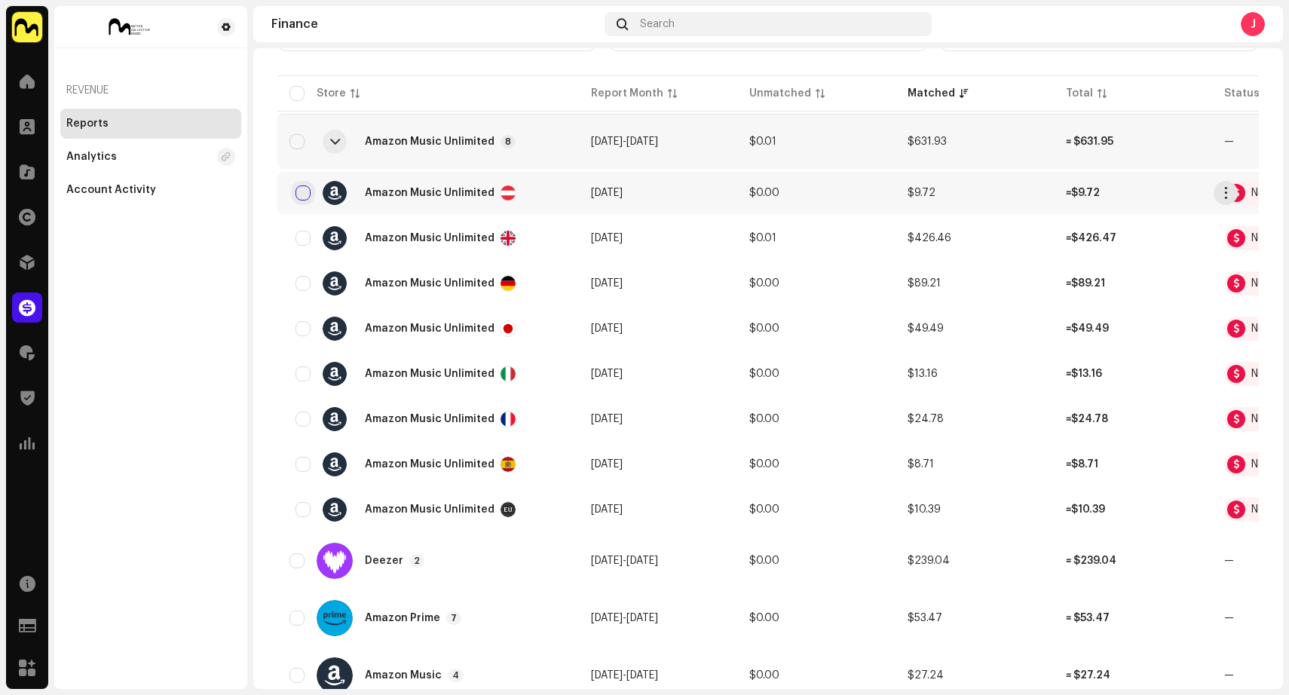
click at [299, 194] on input "checkbox" at bounding box center [302, 192] width 15 height 15
click at [301, 194] on input "checkbox" at bounding box center [302, 192] width 15 height 15
checkbox input "false"
click at [1223, 191] on span "button" at bounding box center [1225, 193] width 11 height 12
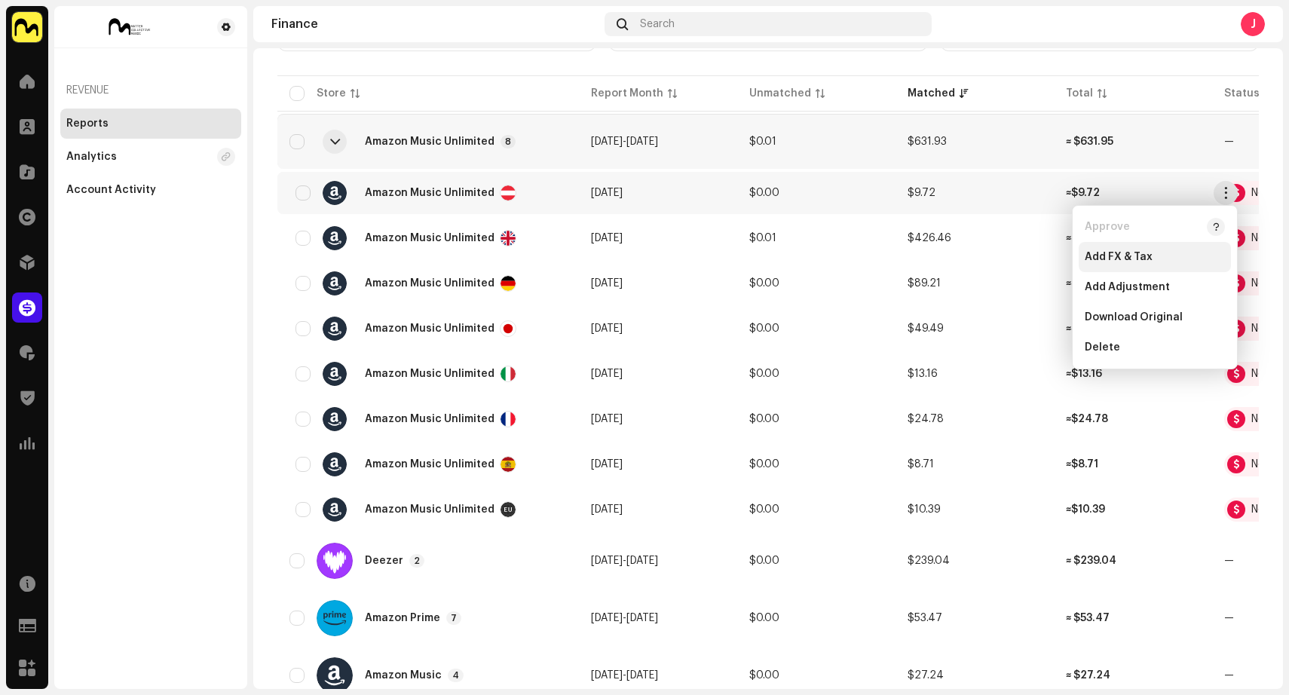
click at [1137, 259] on span "Add FX & Tax" at bounding box center [1118, 257] width 68 height 12
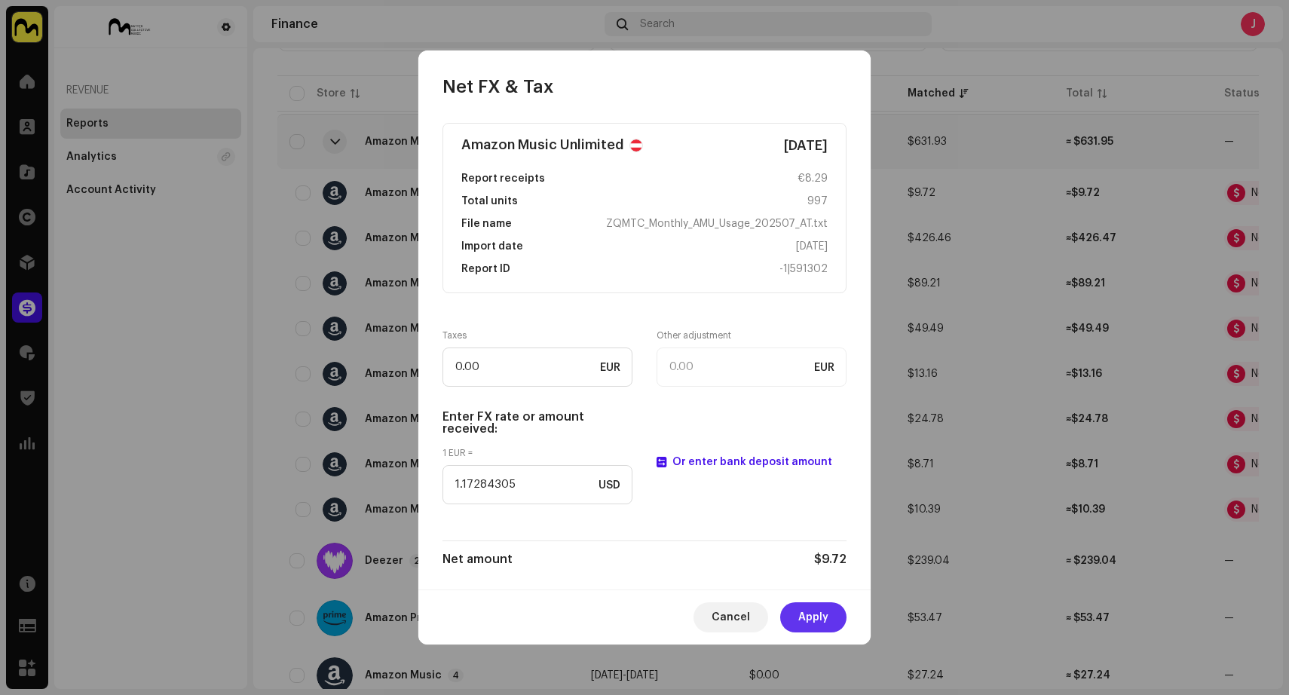
click at [817, 616] on span "Apply" at bounding box center [813, 617] width 30 height 30
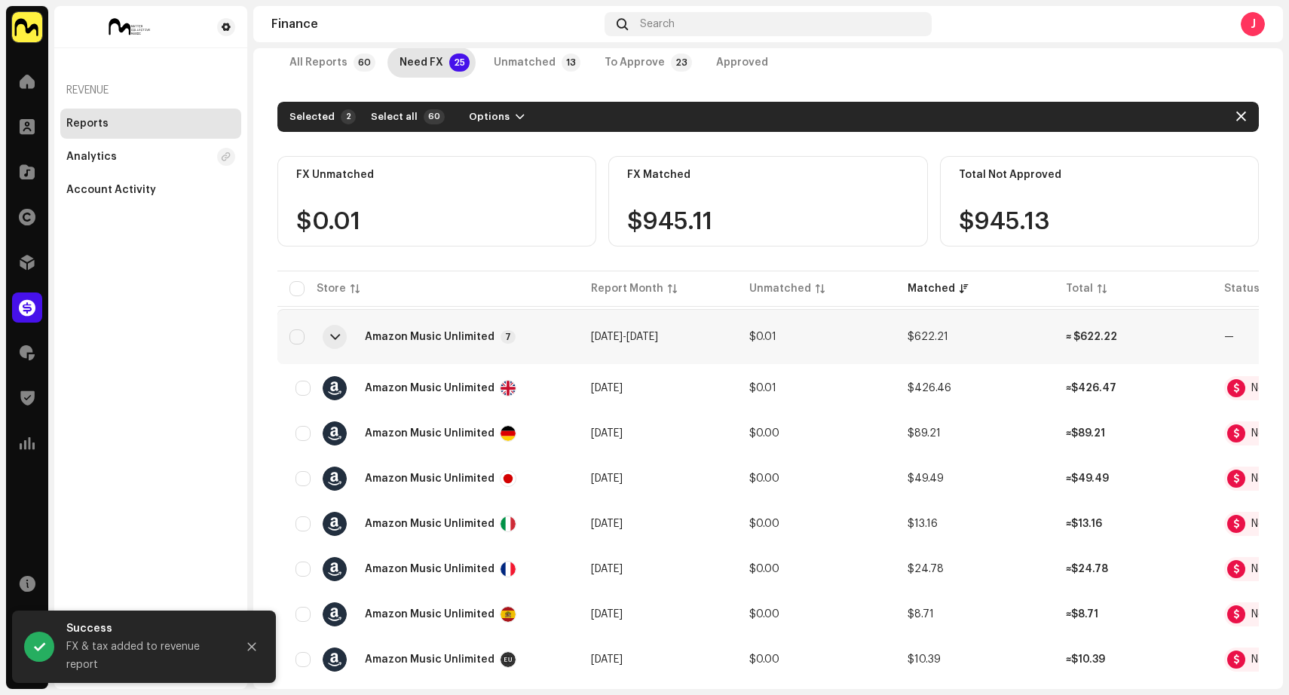
scroll to position [136, 0]
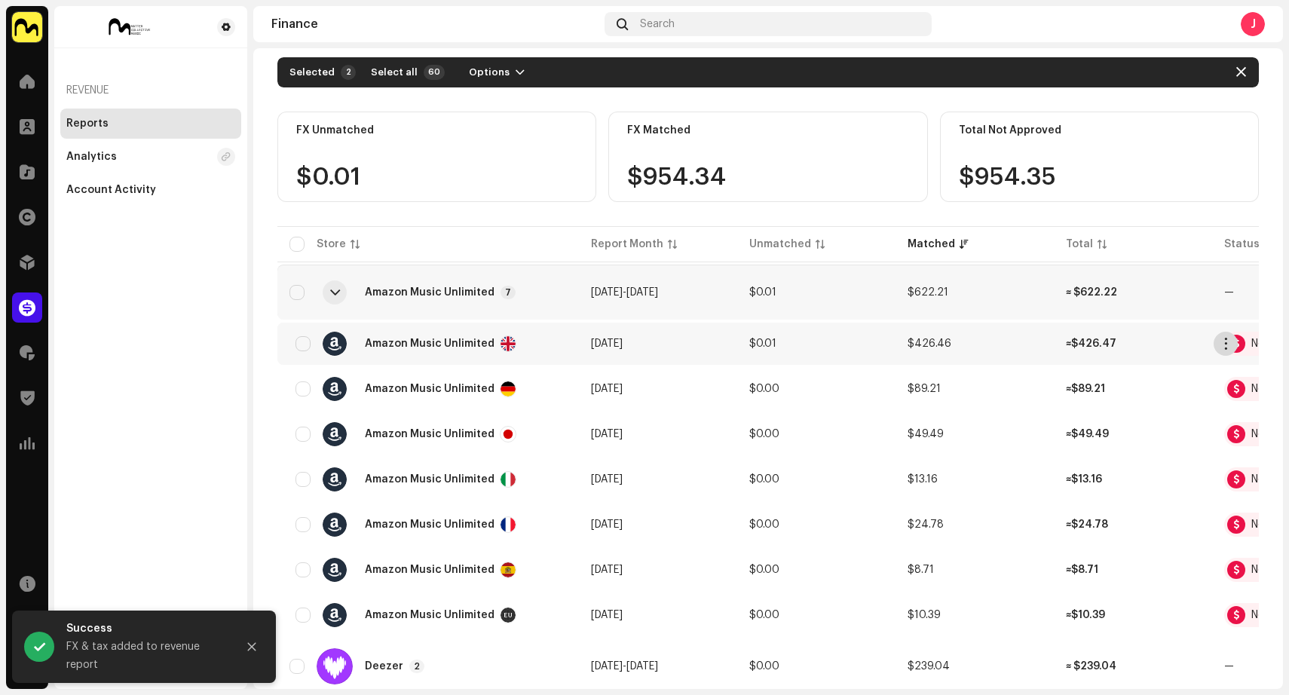
click at [1223, 348] on span "button" at bounding box center [1225, 344] width 11 height 12
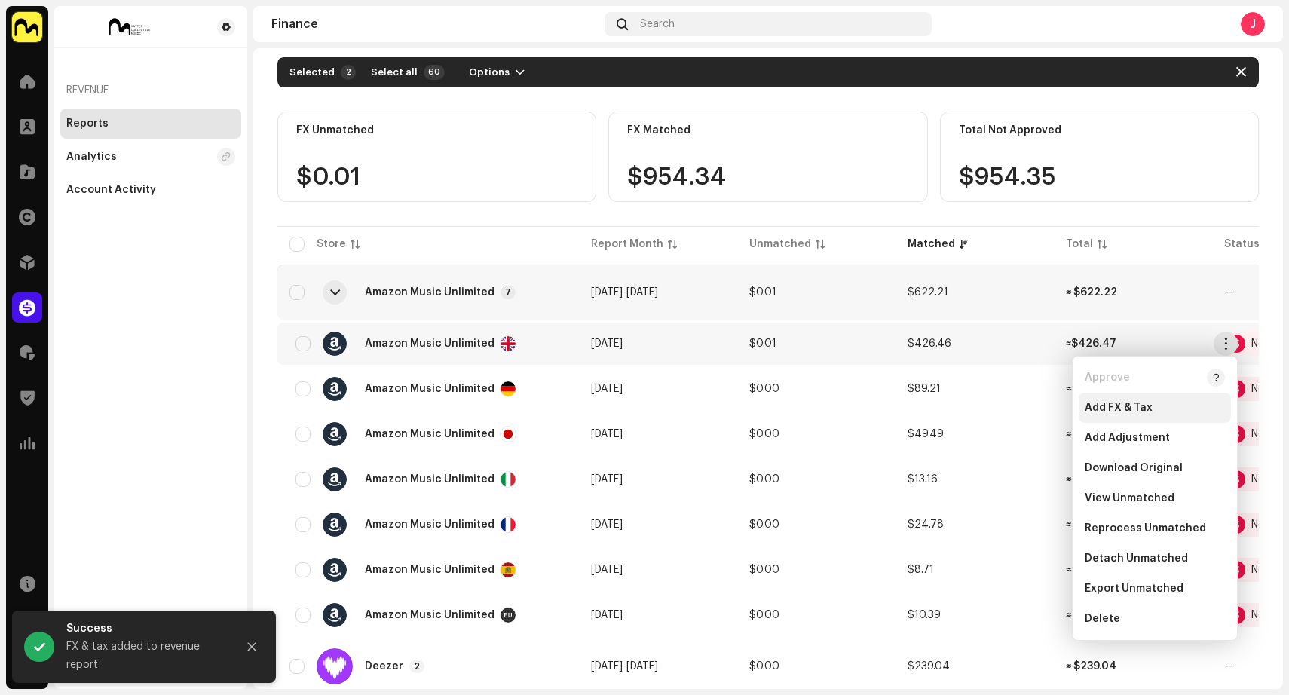
click at [1154, 405] on div "Add FX & Tax" at bounding box center [1154, 408] width 140 height 12
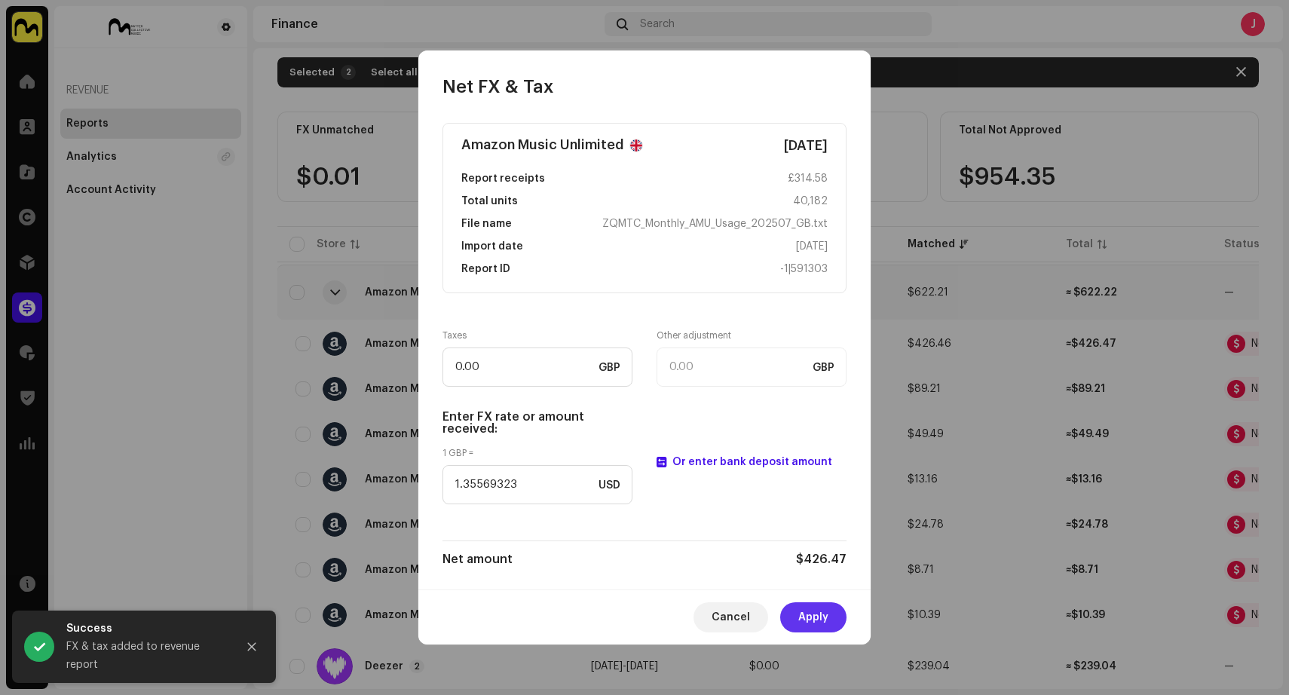
click at [830, 620] on button "Apply" at bounding box center [813, 617] width 66 height 30
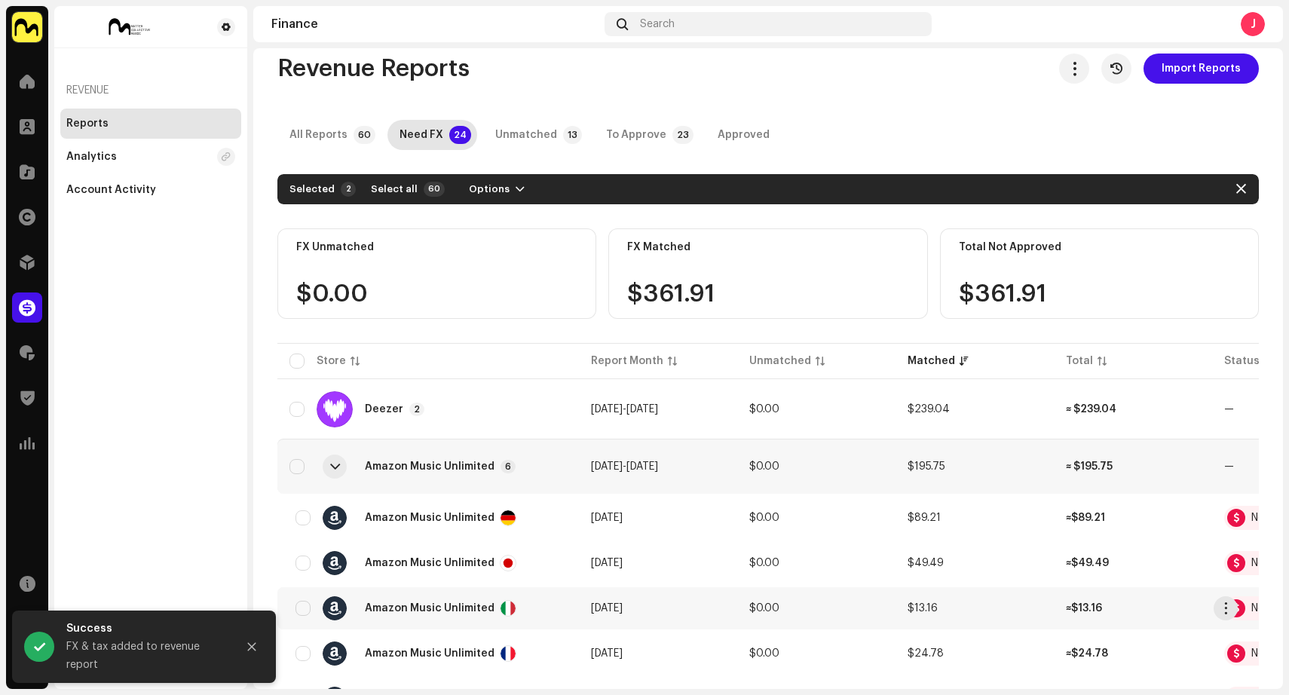
scroll to position [0, 0]
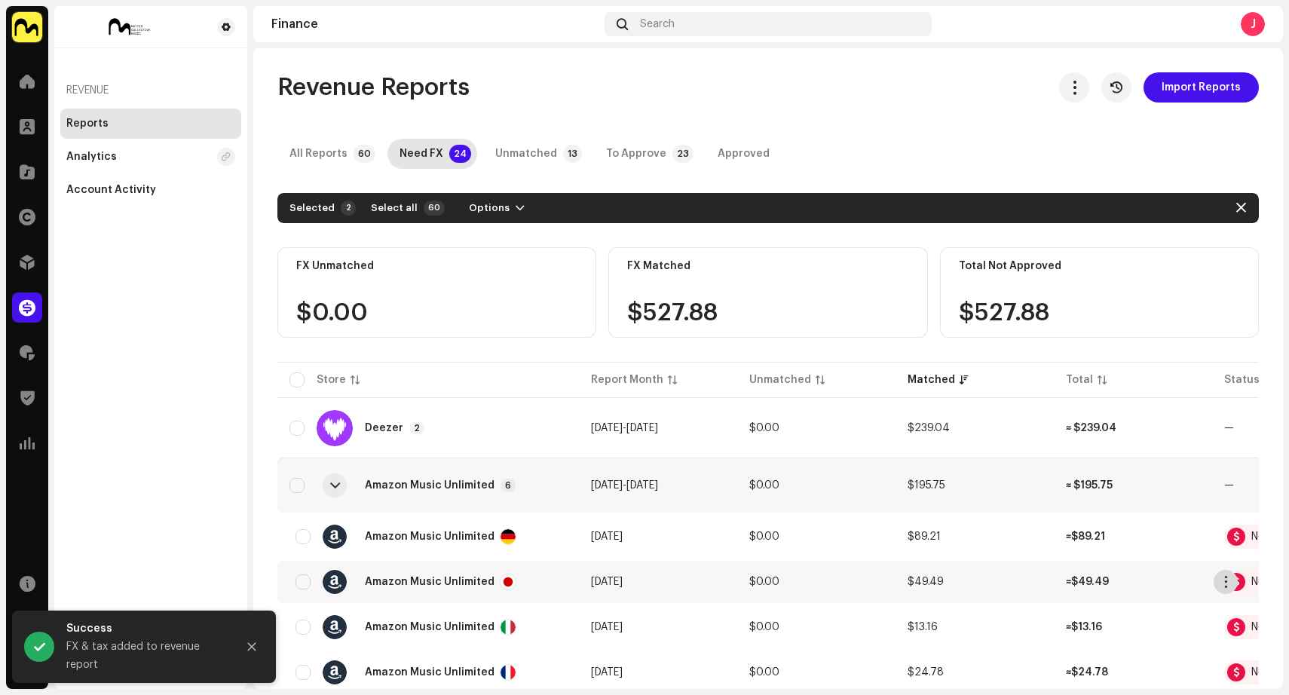
click at [1230, 580] on span "button" at bounding box center [1225, 582] width 11 height 12
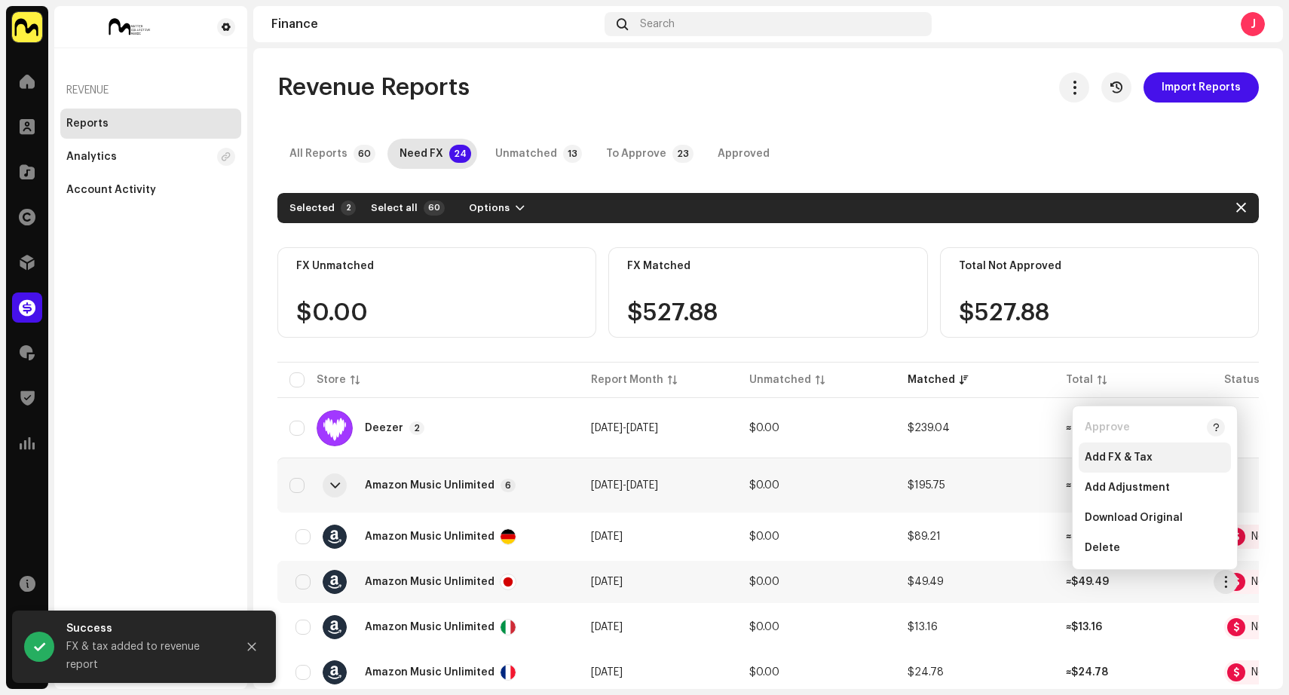
click at [1163, 459] on div "Add FX & Tax" at bounding box center [1154, 457] width 140 height 12
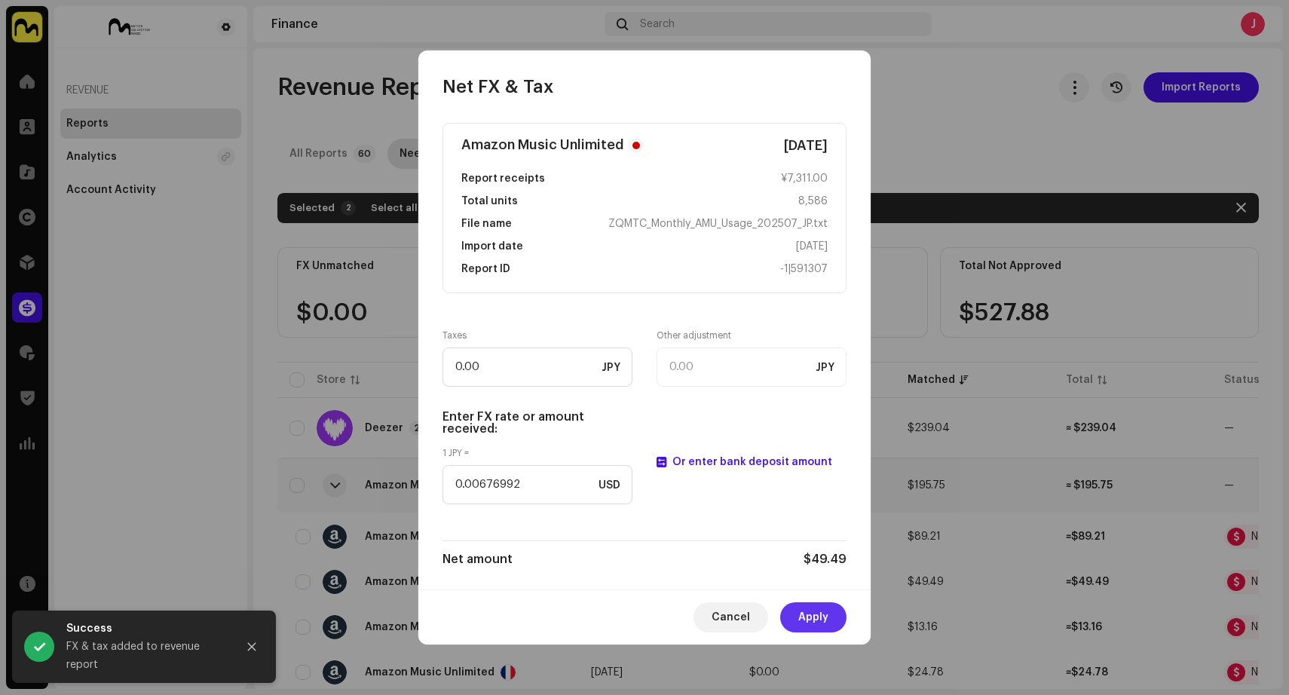
click at [830, 617] on button "Apply" at bounding box center [813, 617] width 66 height 30
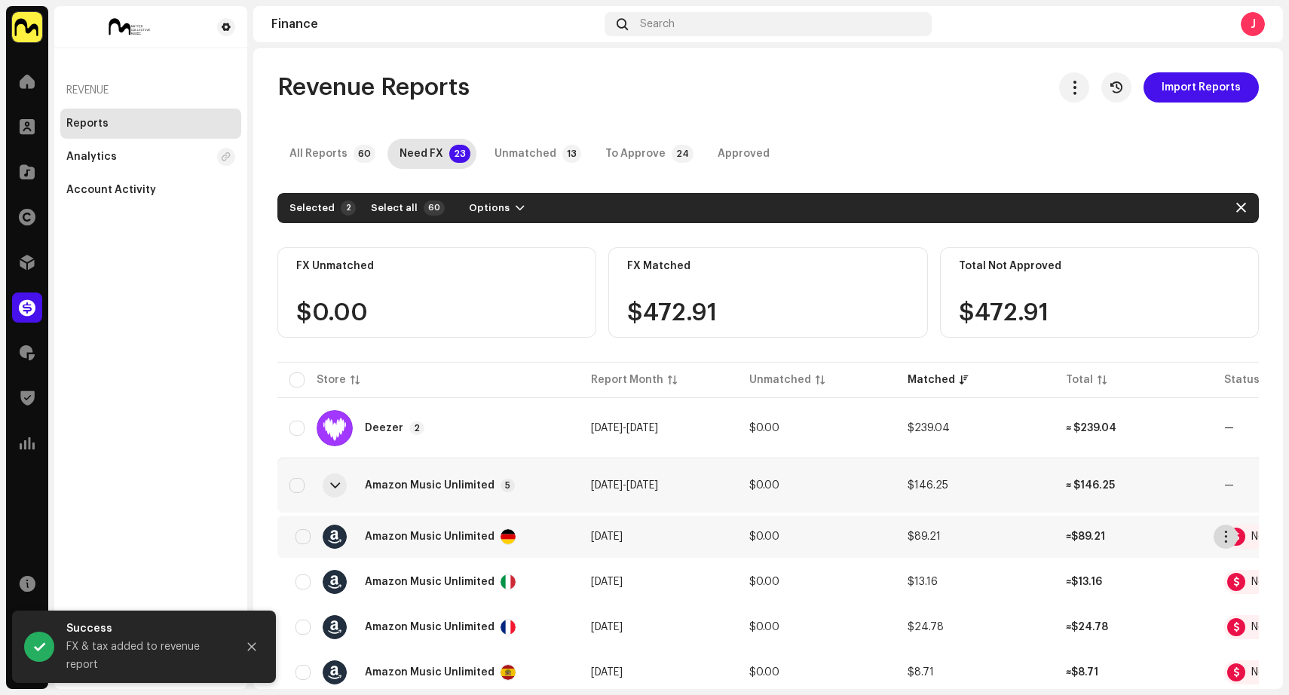
click at [1226, 537] on span "button" at bounding box center [1225, 536] width 11 height 12
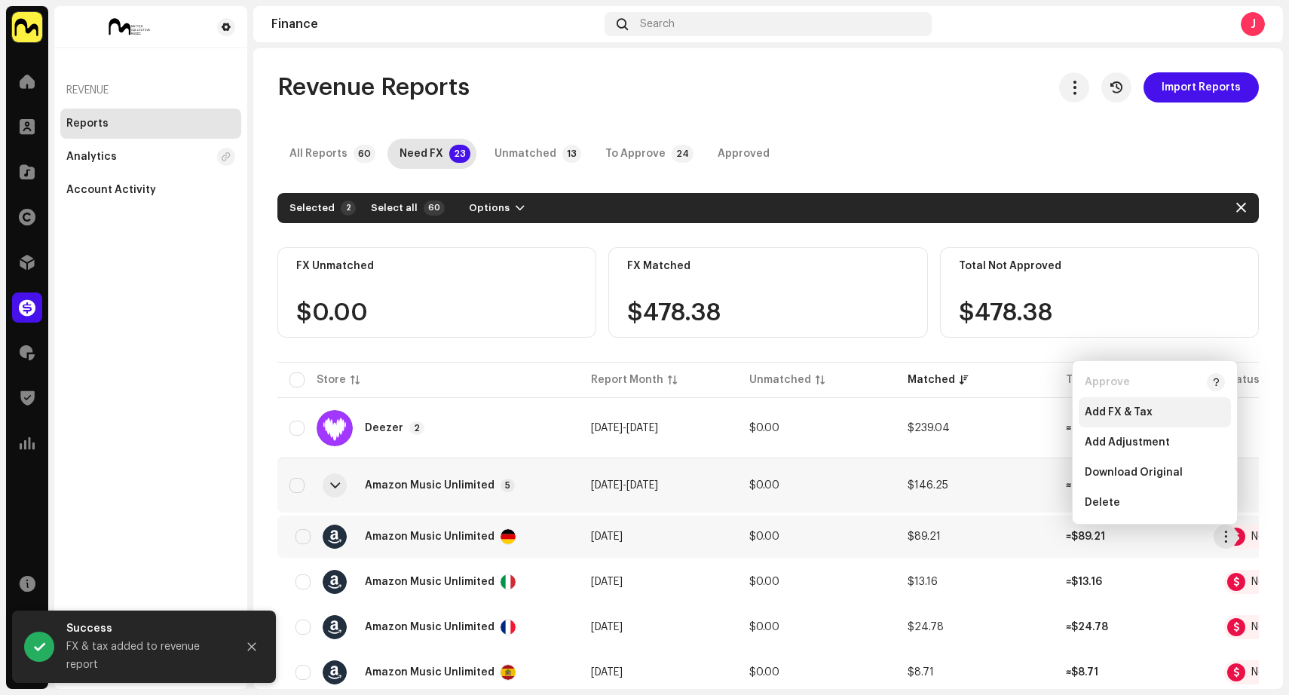
click at [1176, 406] on div "Add FX & Tax" at bounding box center [1154, 412] width 140 height 12
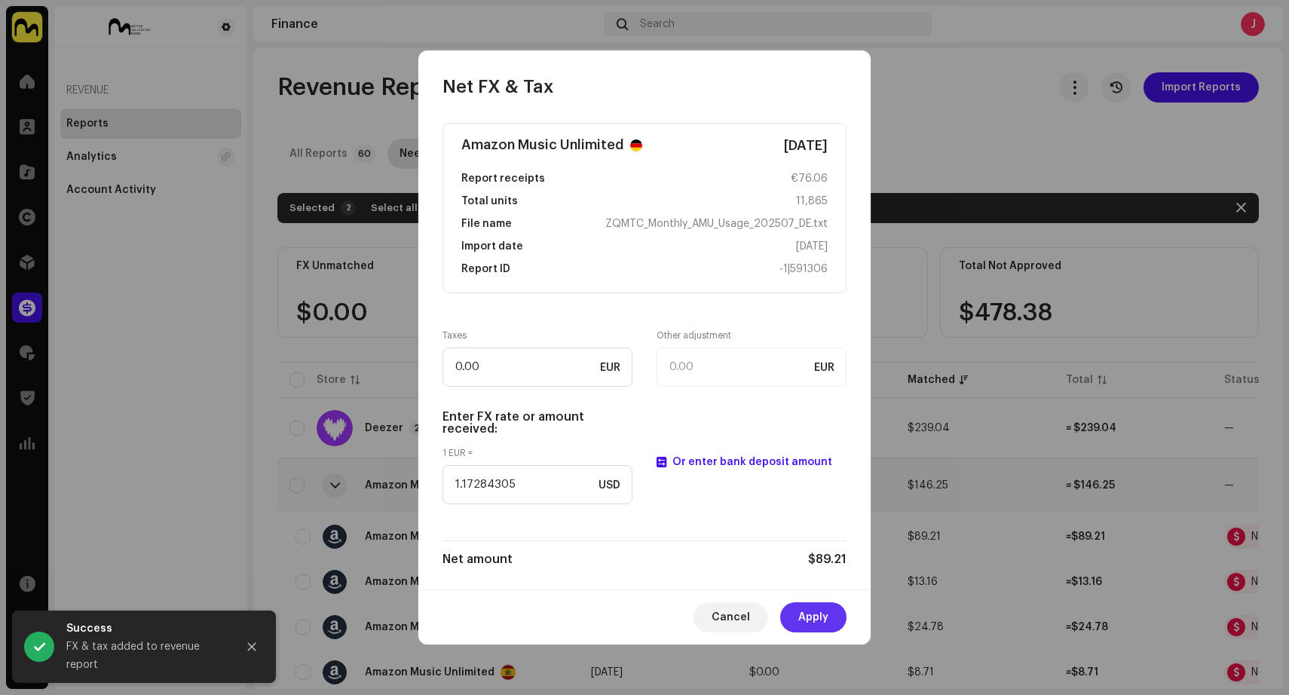
click at [812, 621] on span "Apply" at bounding box center [813, 617] width 30 height 30
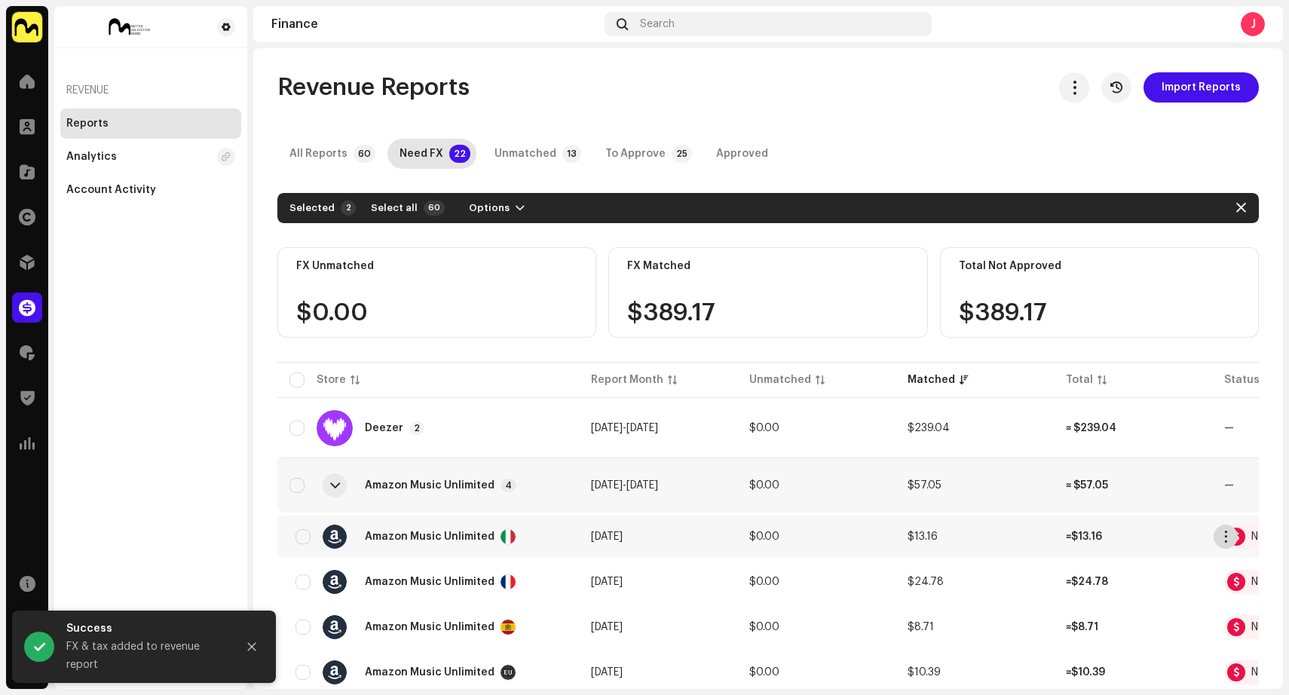
click at [1224, 536] on span "button" at bounding box center [1225, 536] width 11 height 12
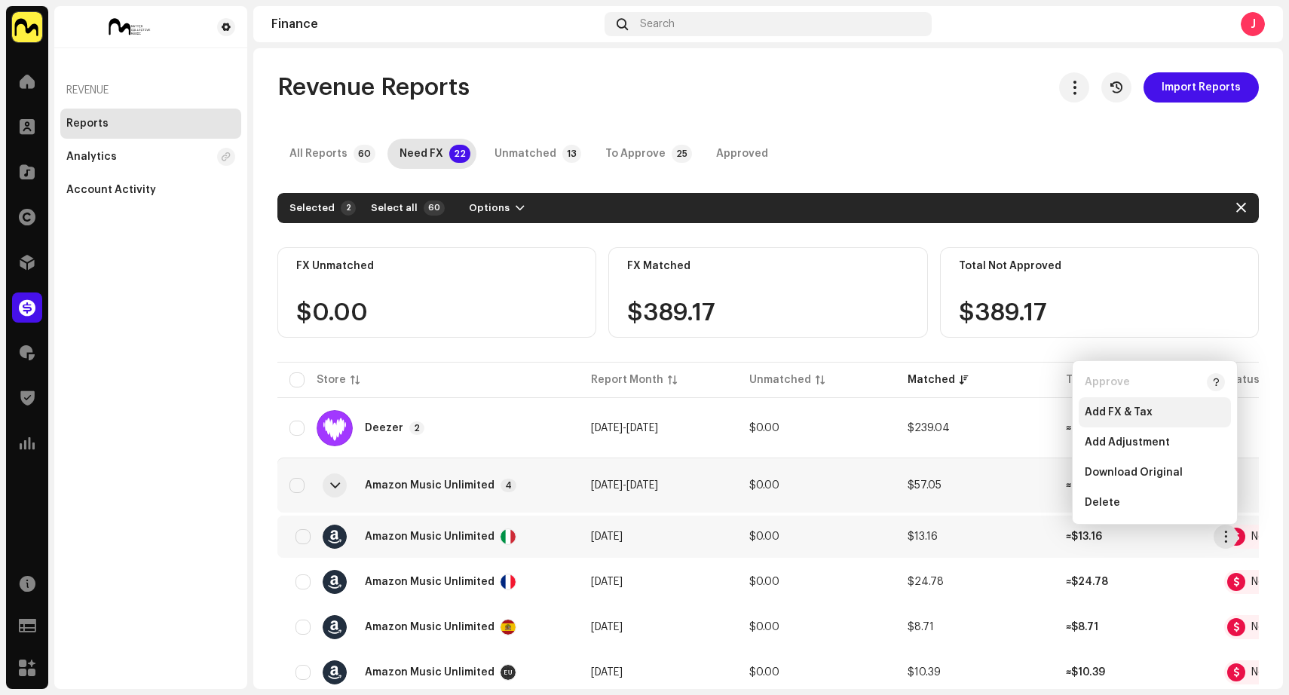
click at [1137, 402] on div "Add FX & Tax" at bounding box center [1154, 412] width 152 height 30
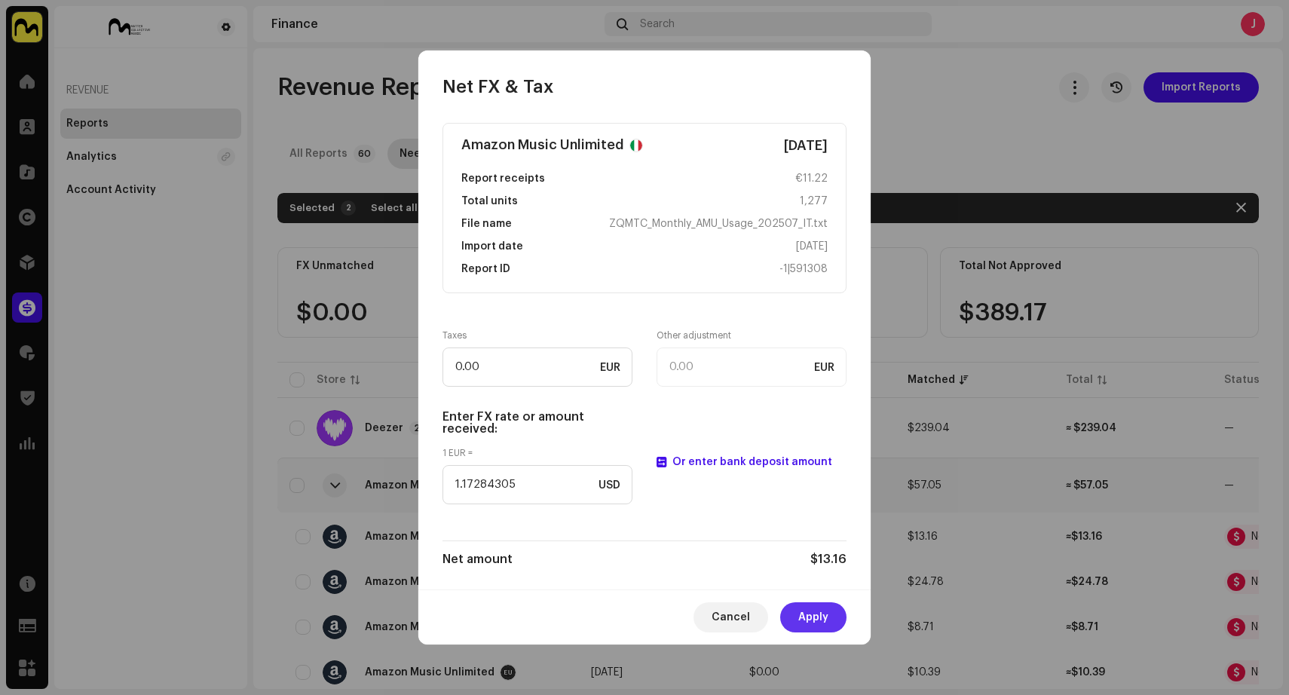
click at [826, 612] on span "Apply" at bounding box center [813, 617] width 30 height 30
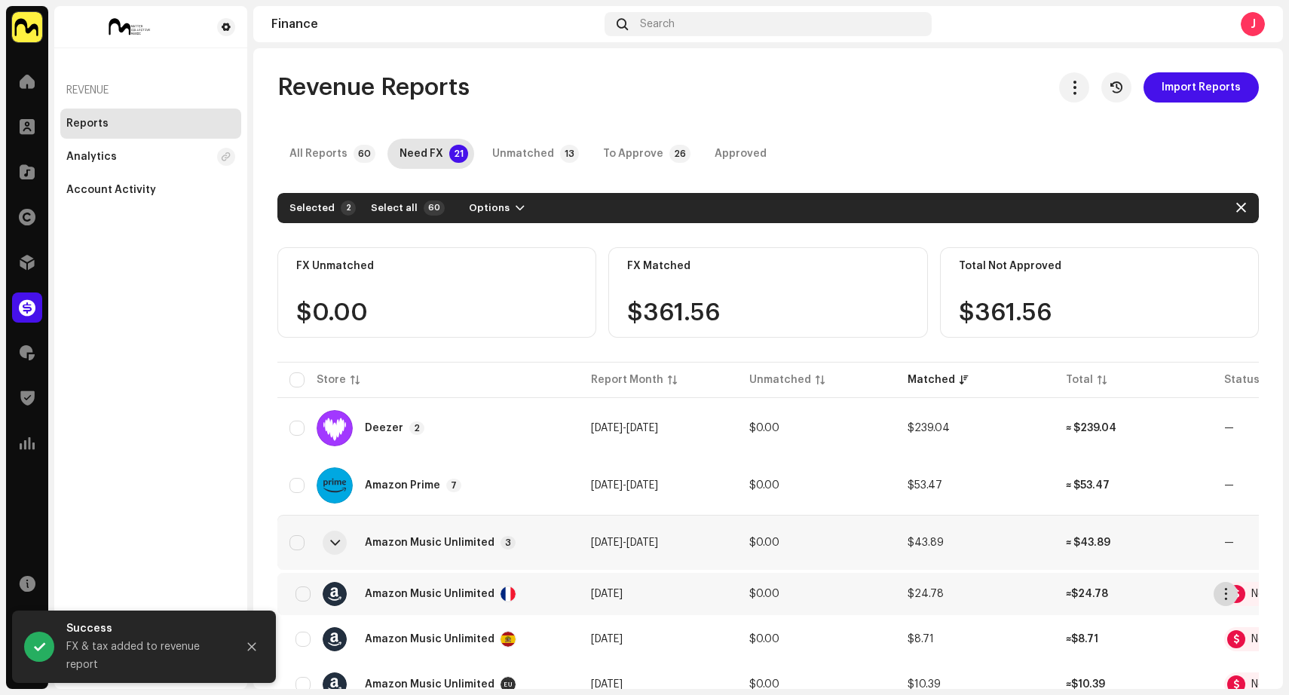
click at [1221, 593] on span "button" at bounding box center [1225, 594] width 11 height 12
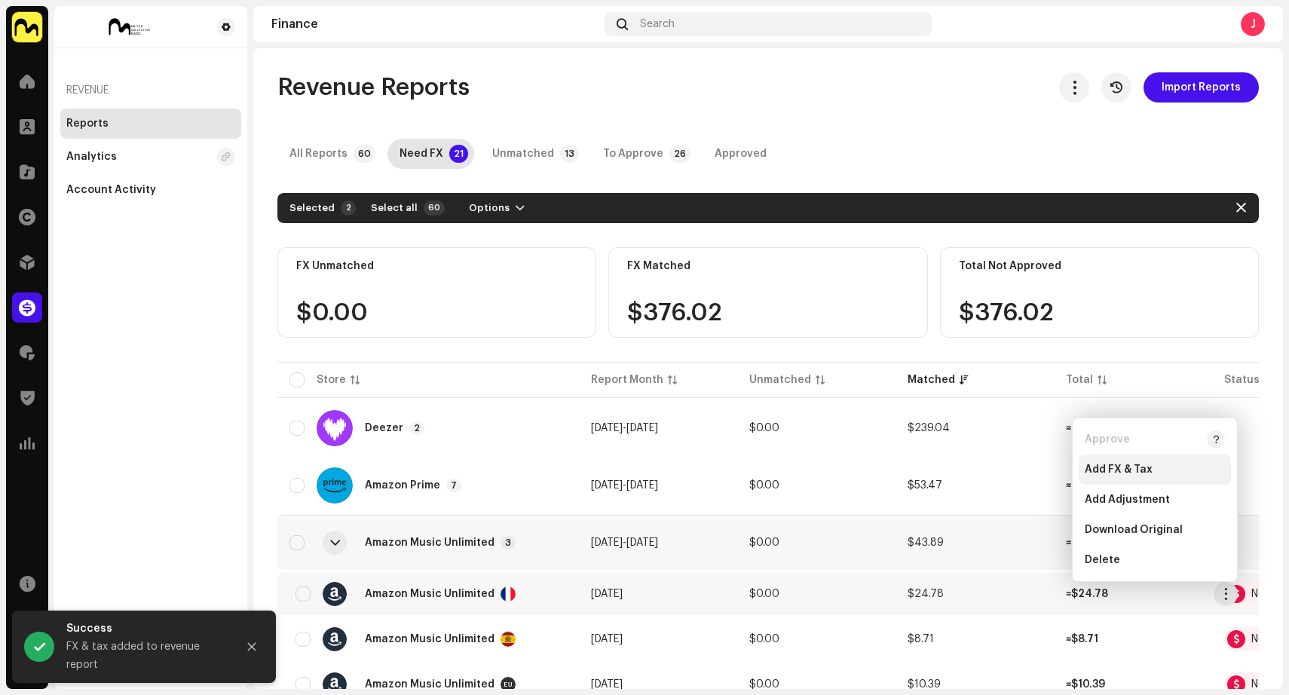
click at [1129, 463] on div "Add FX & Tax" at bounding box center [1154, 469] width 152 height 30
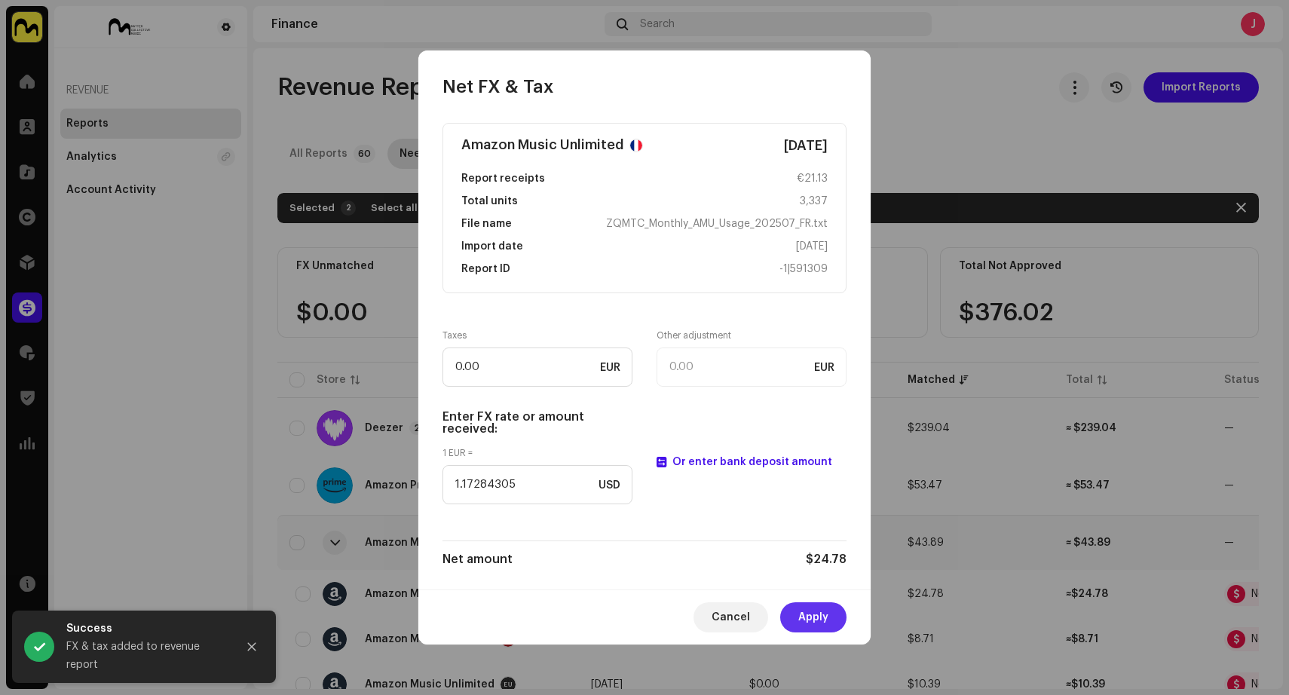
click at [812, 615] on span "Apply" at bounding box center [813, 617] width 30 height 30
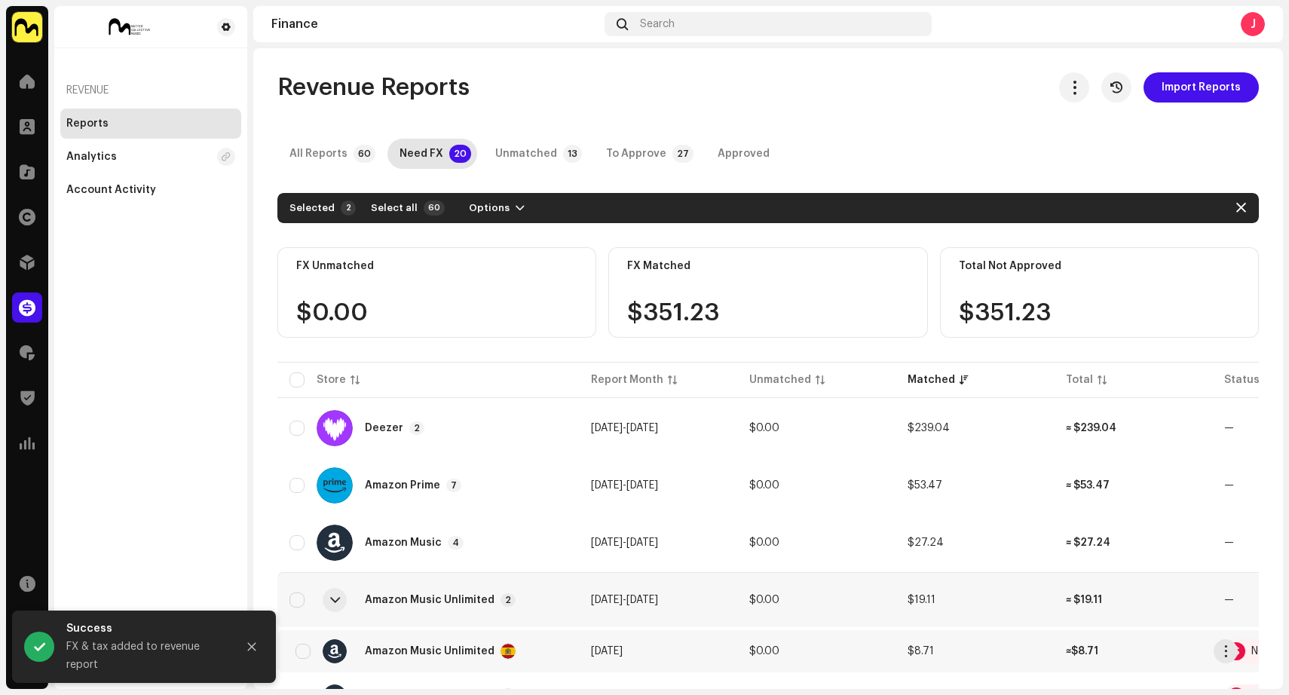
click at [1238, 652] on div at bounding box center [1236, 651] width 18 height 18
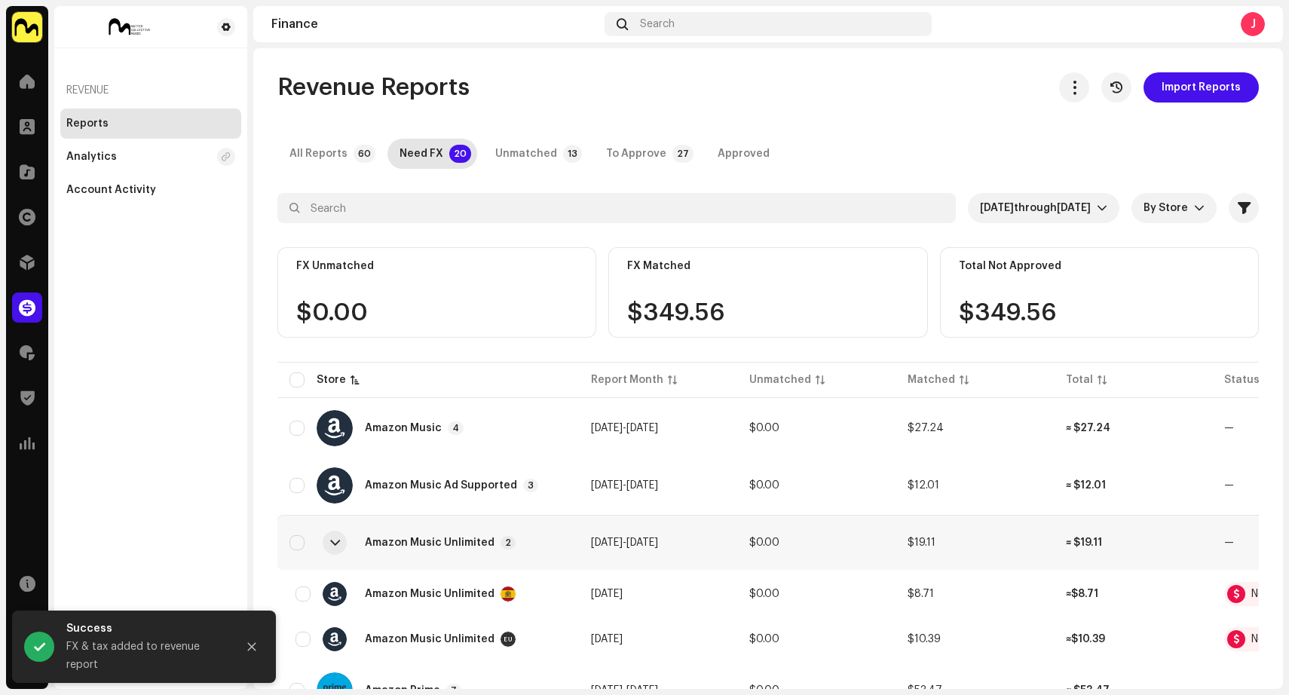
scroll to position [188, 0]
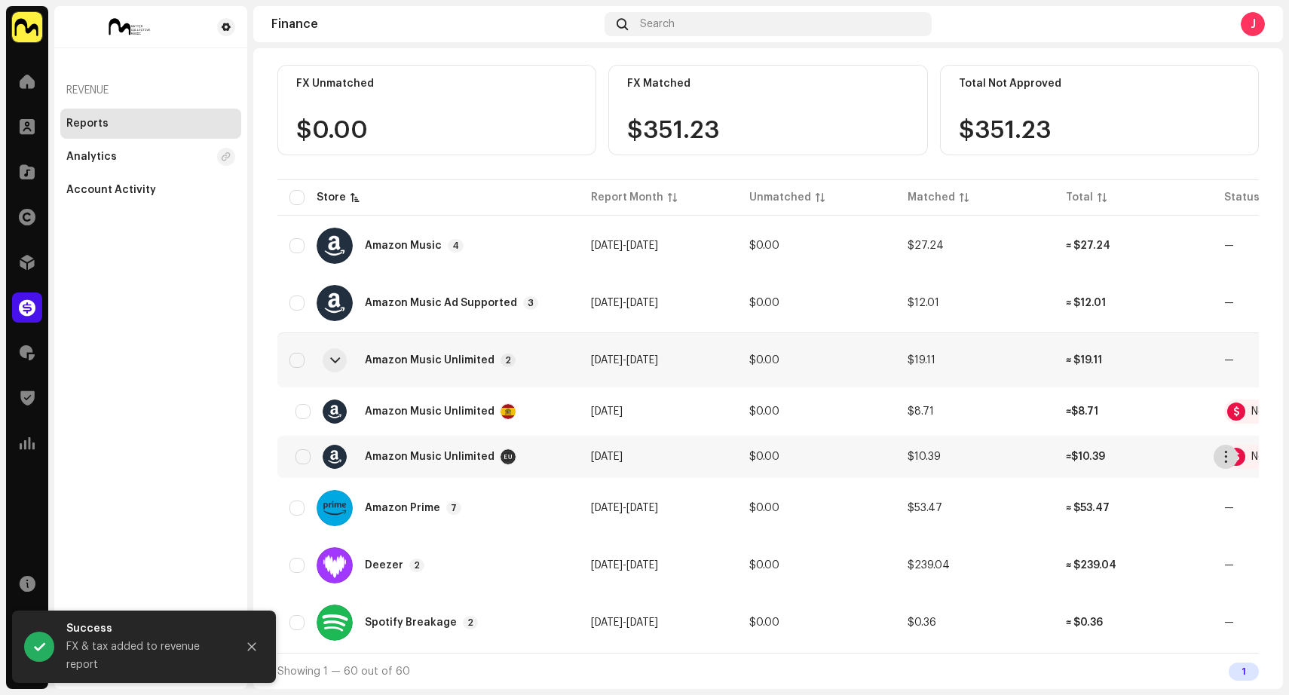
click at [1229, 451] on span "button" at bounding box center [1225, 457] width 11 height 12
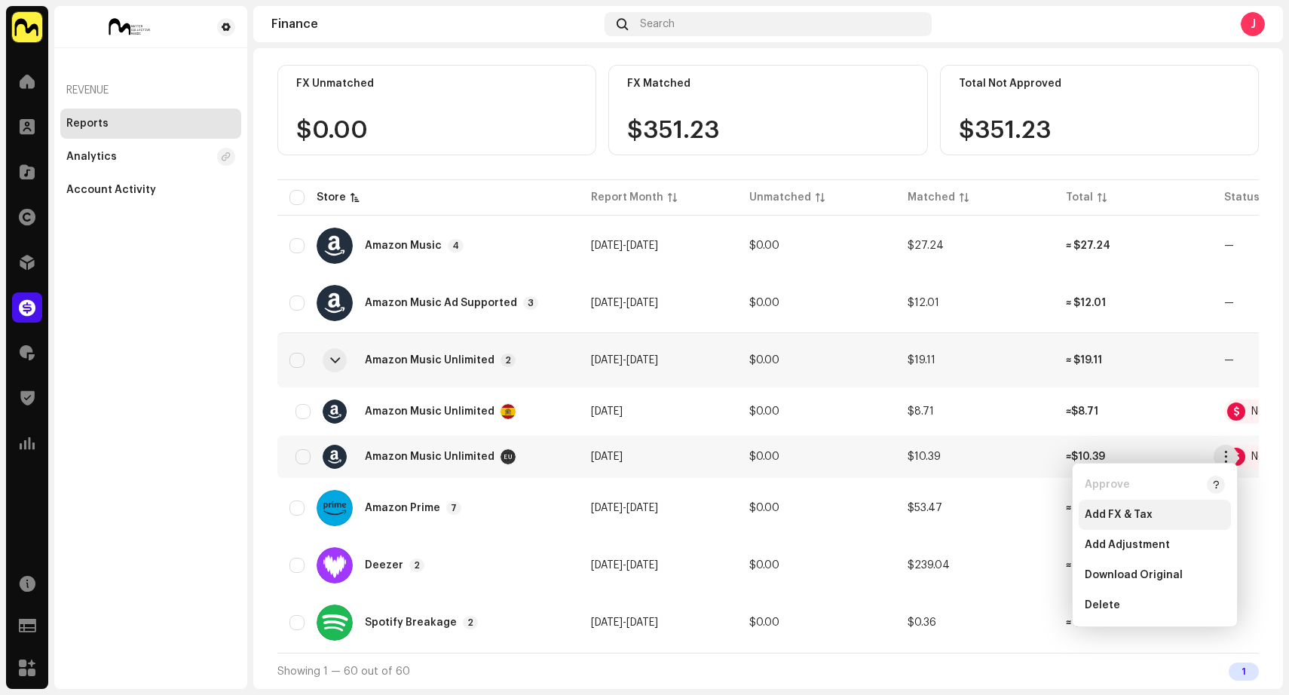
click at [1157, 518] on div "Add FX & Tax" at bounding box center [1154, 515] width 140 height 12
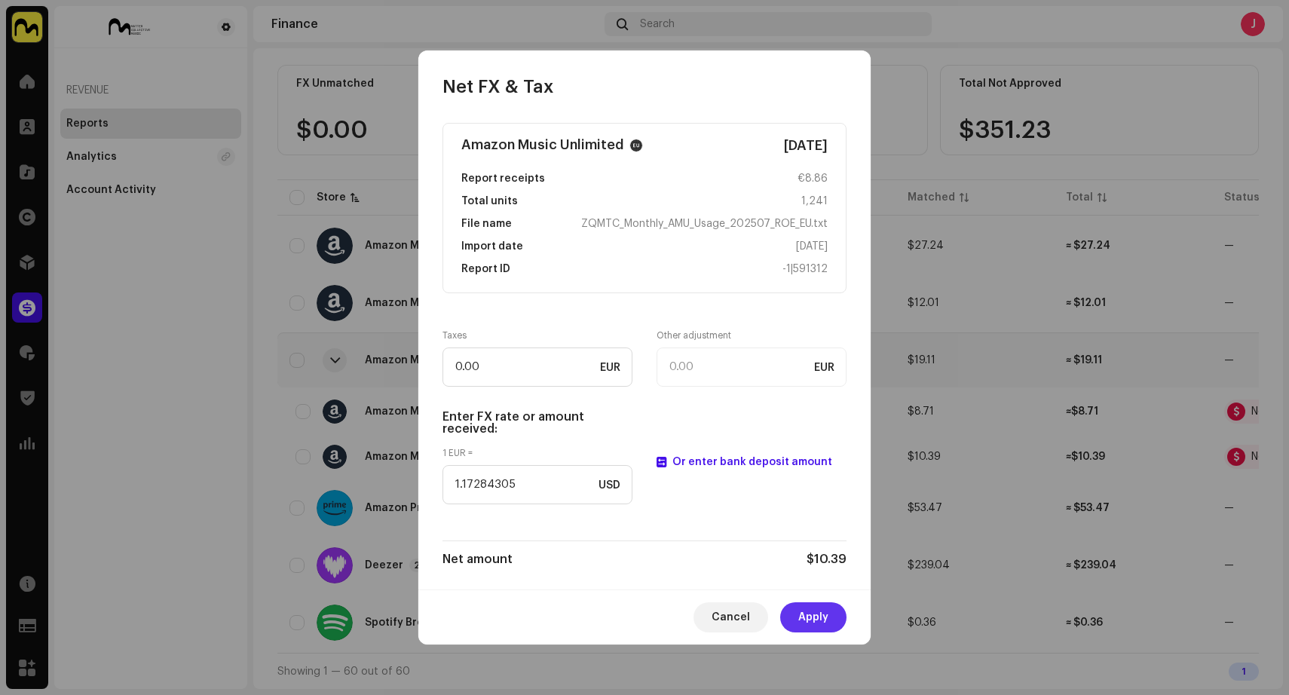
click at [834, 618] on button "Apply" at bounding box center [813, 617] width 66 height 30
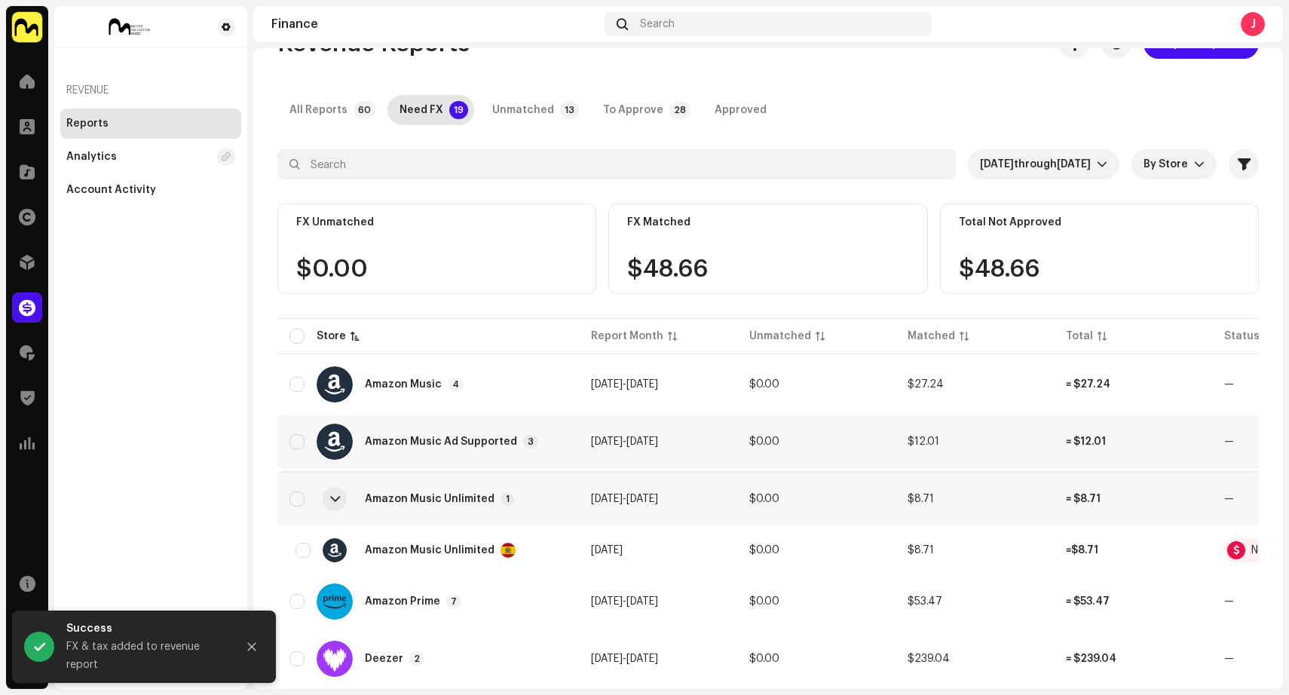
scroll to position [0, 0]
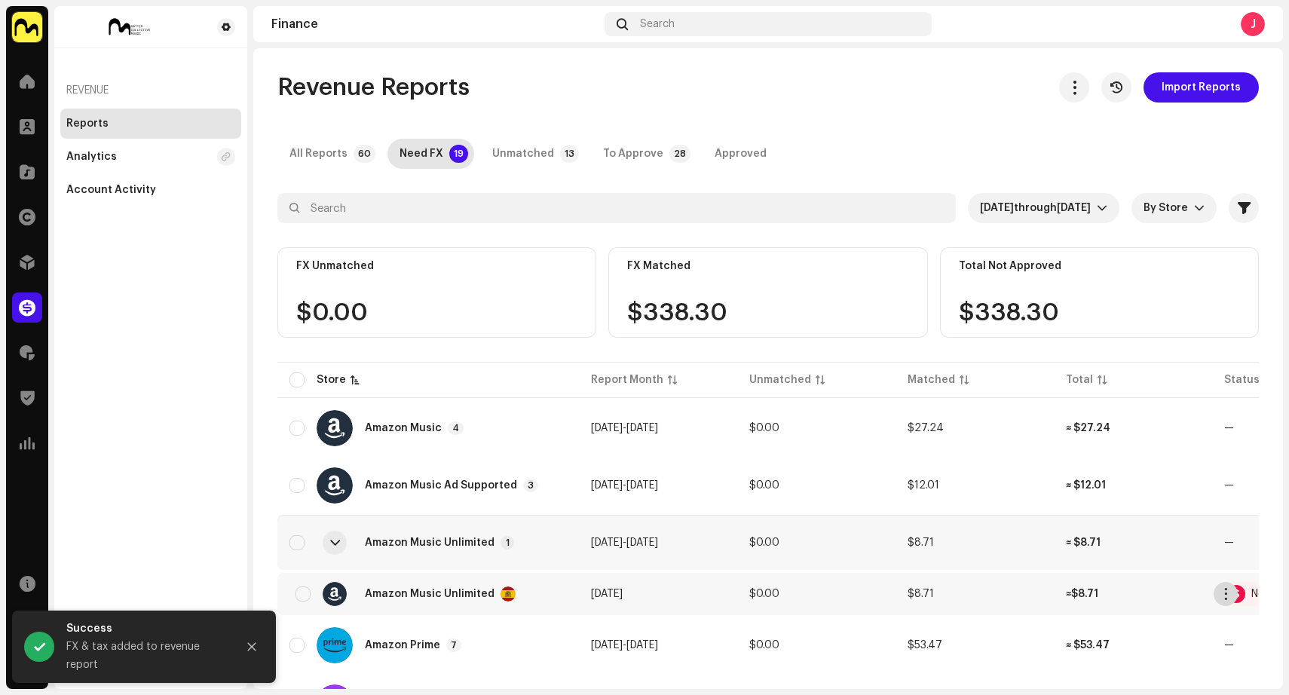
click at [1221, 595] on span "button" at bounding box center [1225, 594] width 11 height 12
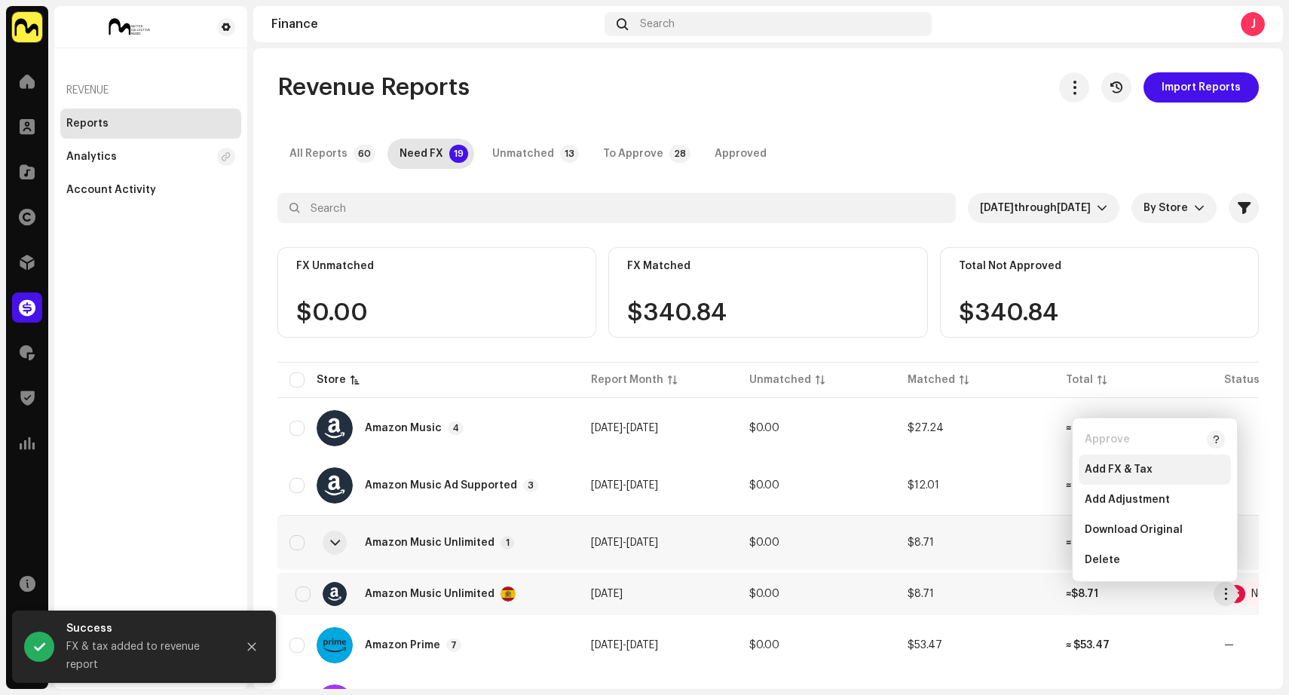
click at [1120, 471] on span "Add FX & Tax" at bounding box center [1118, 469] width 68 height 12
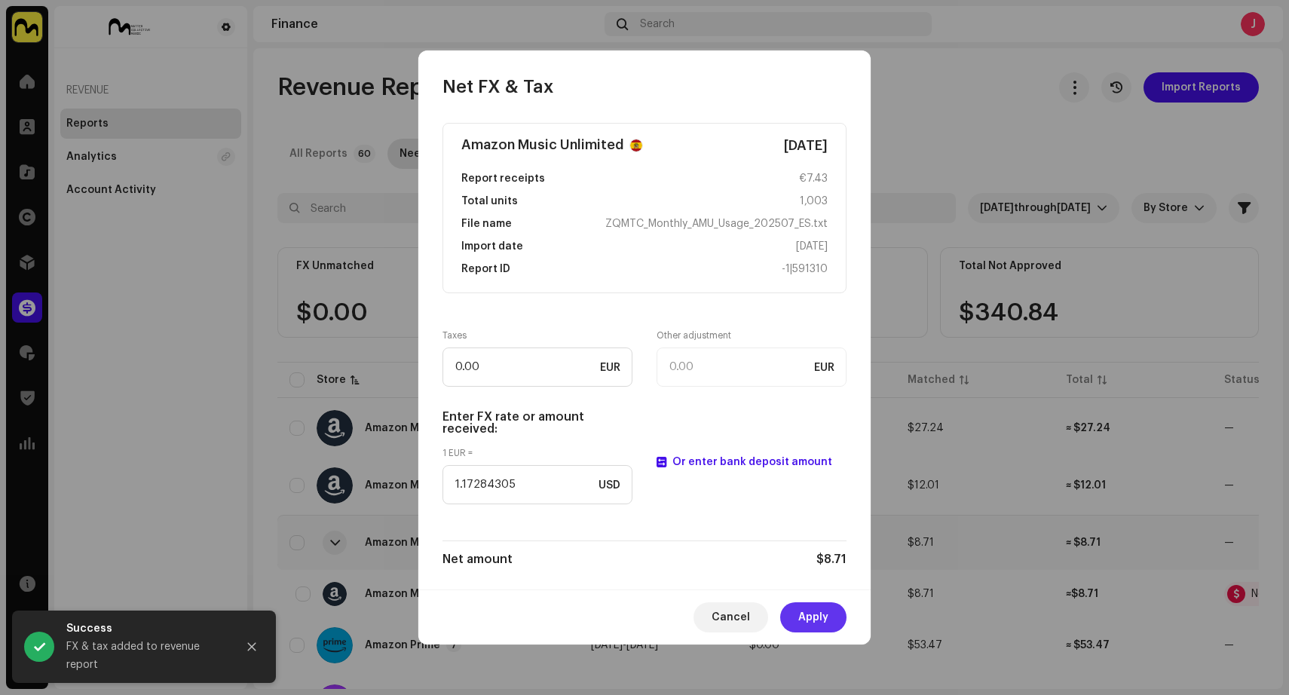
click at [821, 620] on span "Apply" at bounding box center [813, 617] width 30 height 30
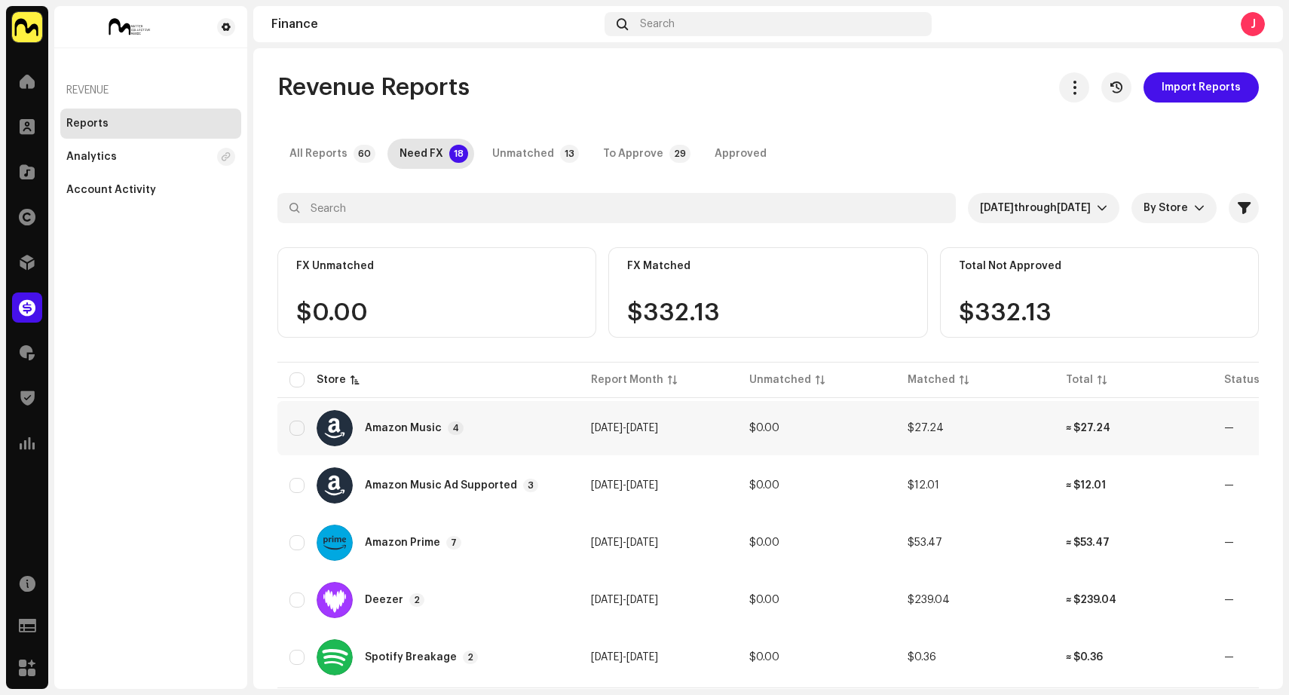
click at [555, 423] on div "Amazon Music 4" at bounding box center [427, 428] width 277 height 36
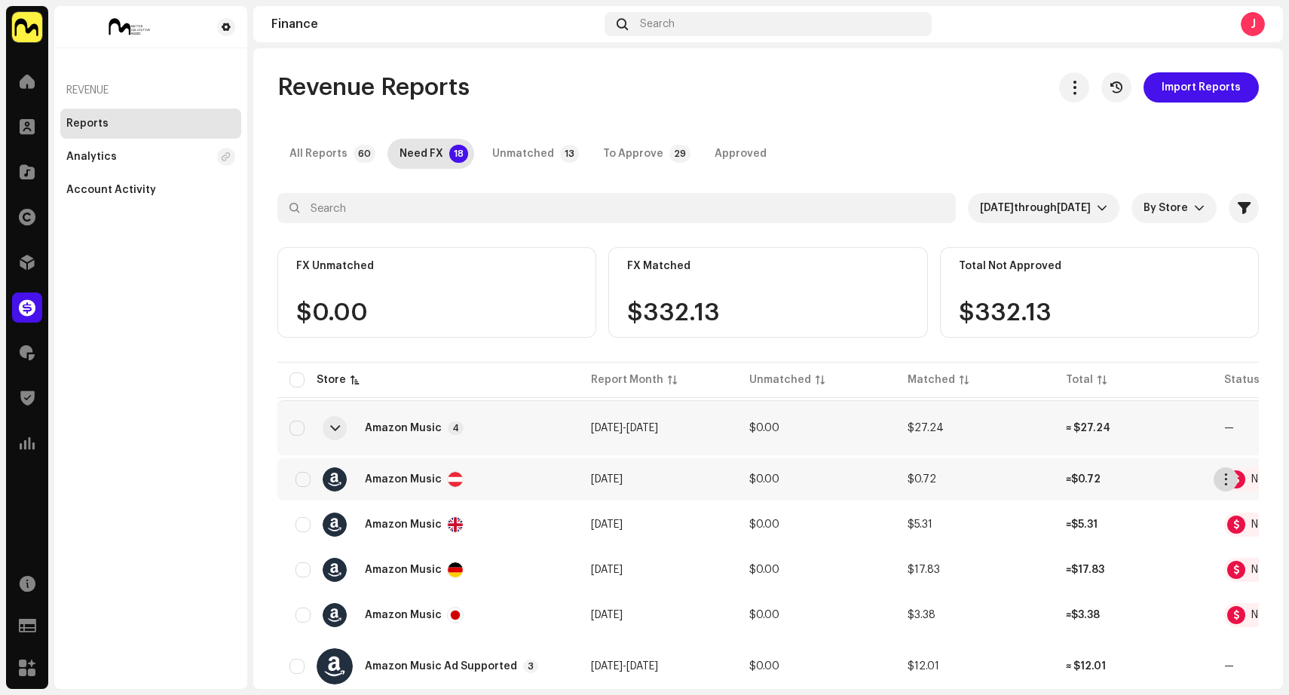
click at [1223, 481] on span "button" at bounding box center [1225, 479] width 11 height 12
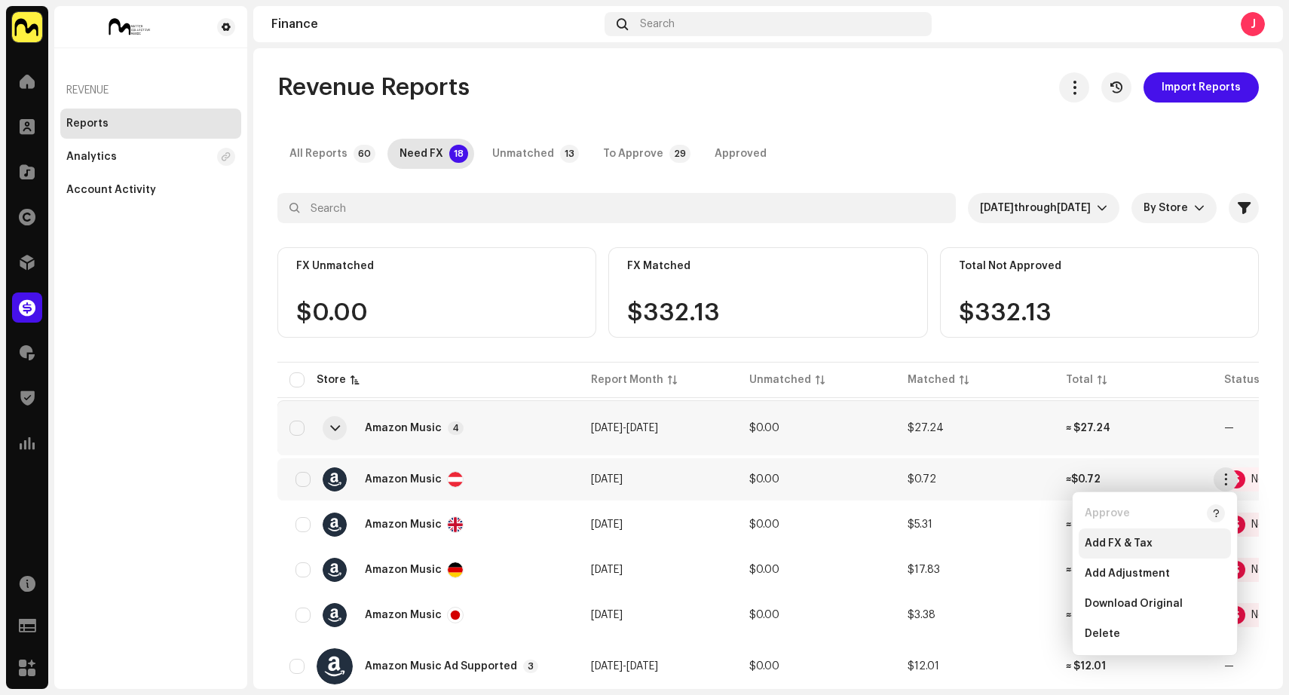
click at [1143, 544] on span "Add FX & Tax" at bounding box center [1118, 543] width 68 height 12
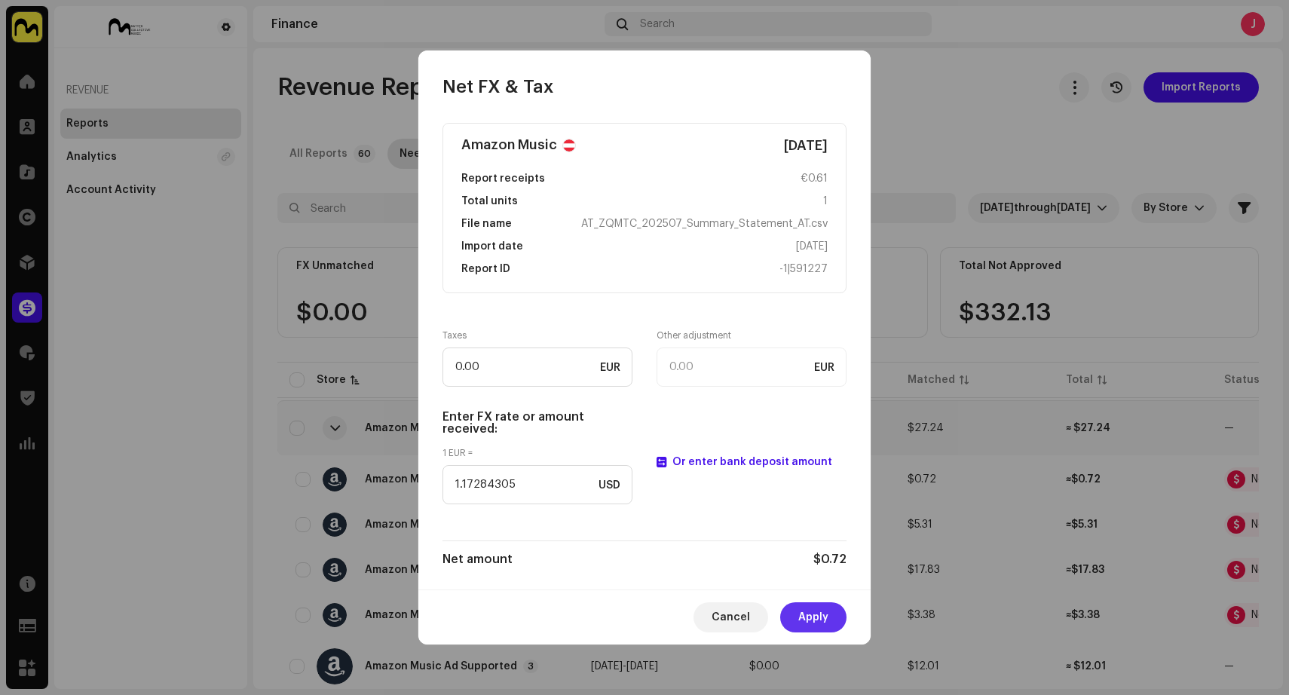
click at [812, 621] on span "Apply" at bounding box center [813, 617] width 30 height 30
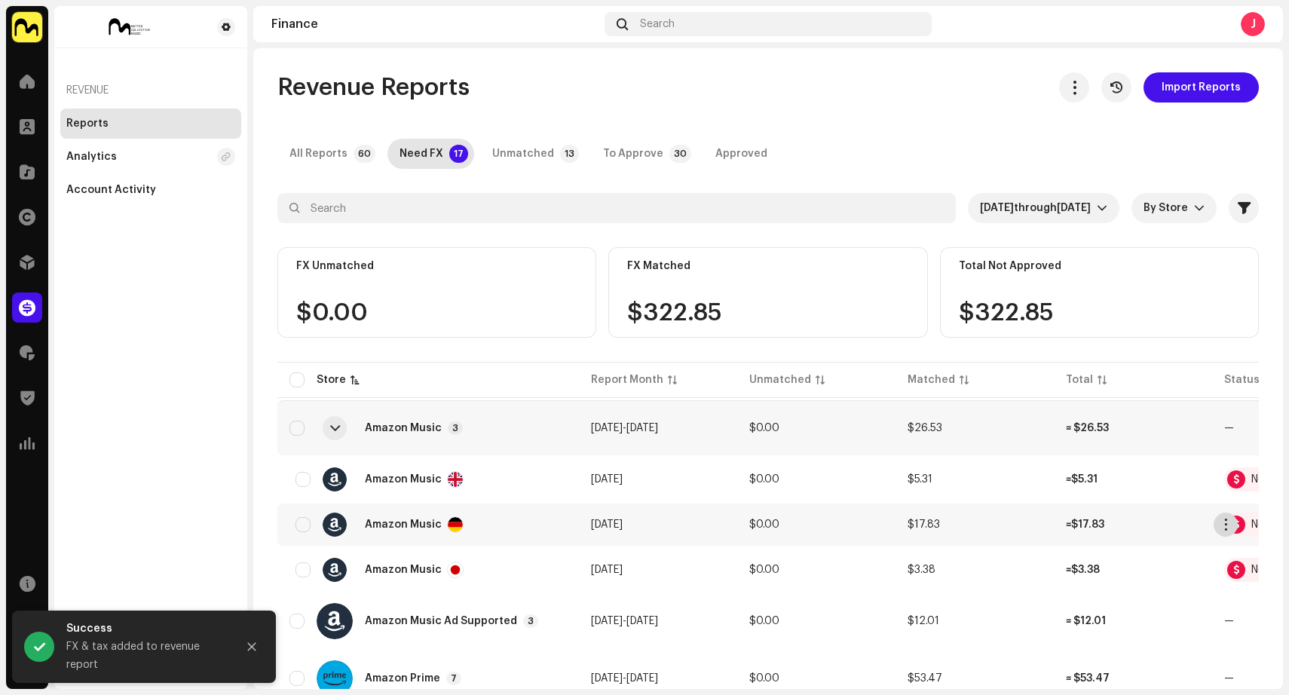
click at [1222, 527] on span "button" at bounding box center [1225, 524] width 11 height 12
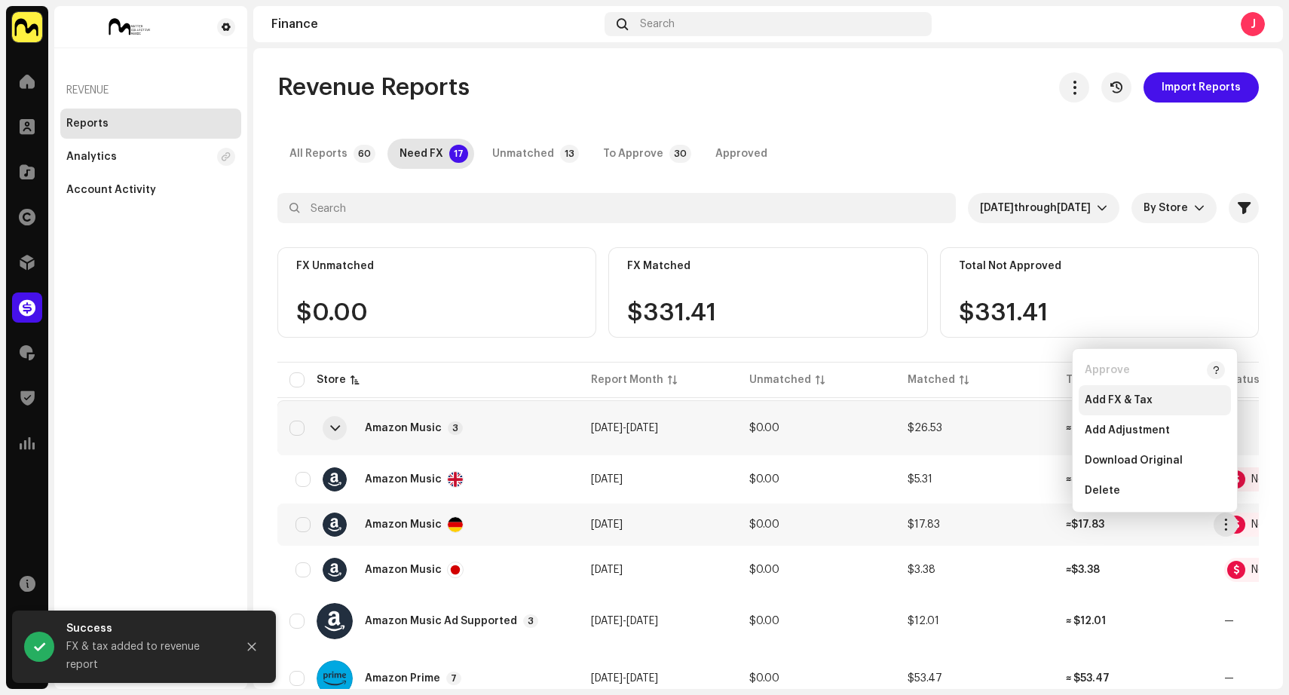
click at [1146, 398] on span "Add FX & Tax" at bounding box center [1118, 400] width 68 height 12
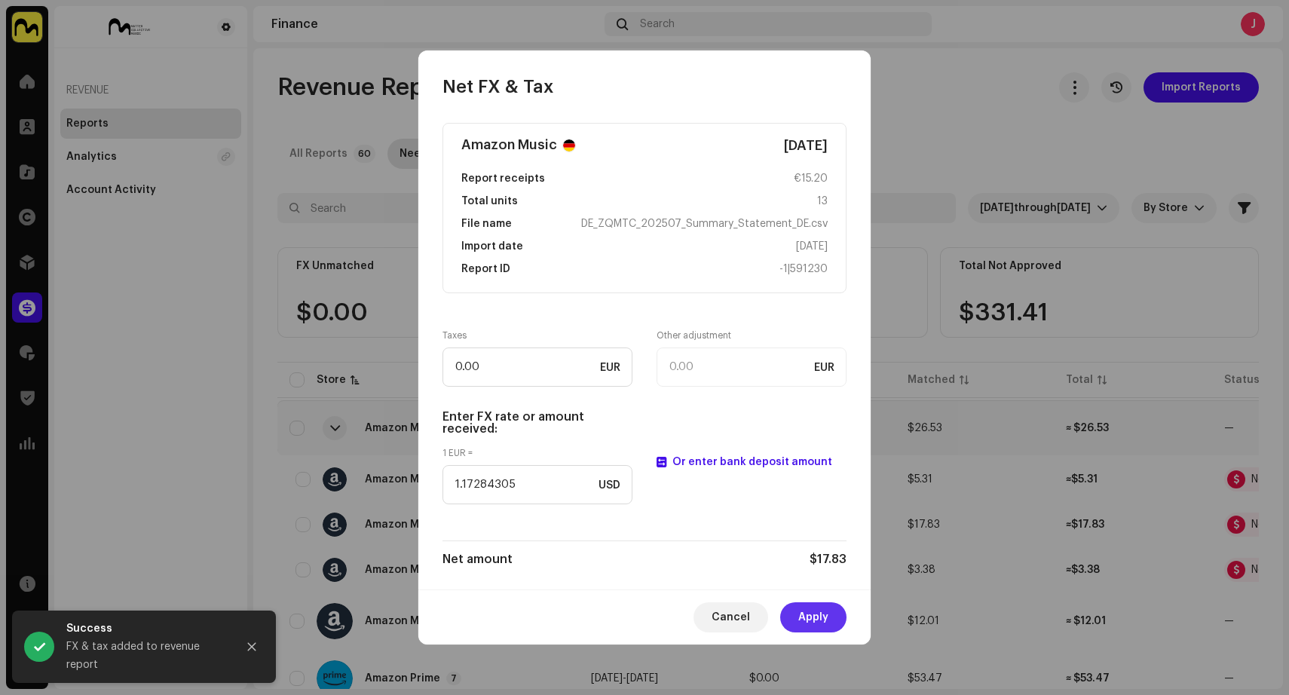
click at [824, 616] on span "Apply" at bounding box center [813, 617] width 30 height 30
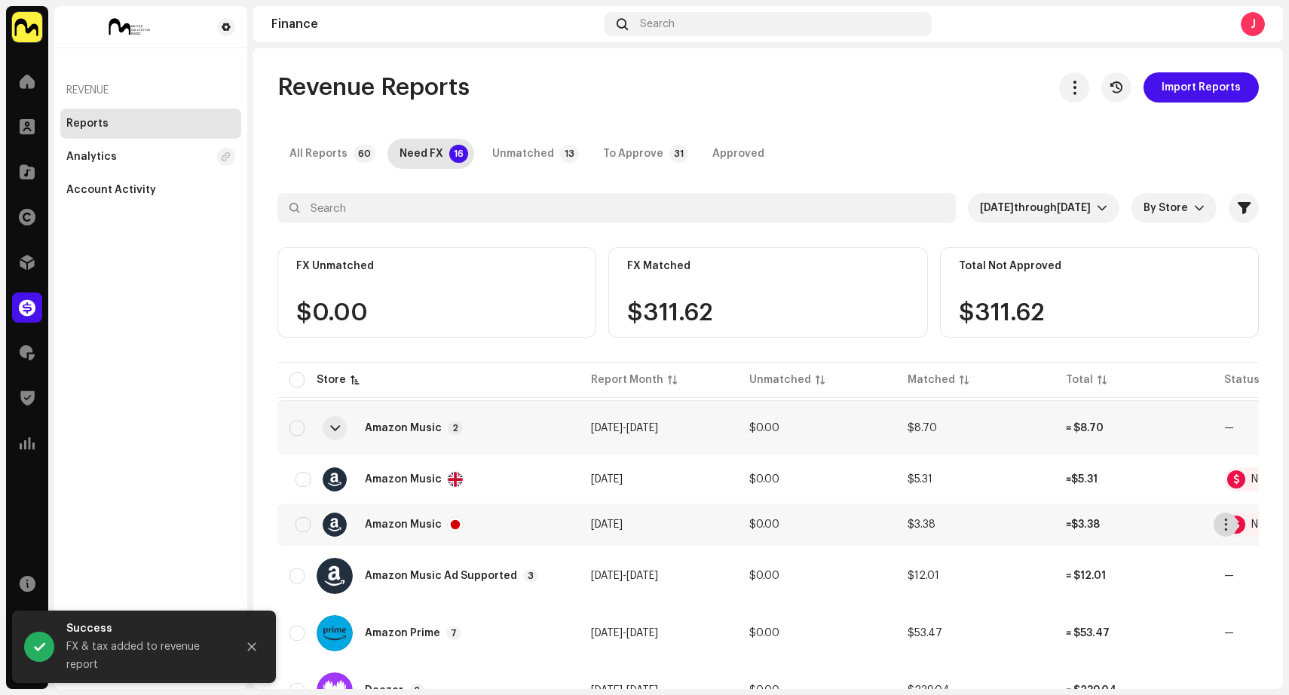
click at [1223, 524] on span "button" at bounding box center [1225, 524] width 11 height 12
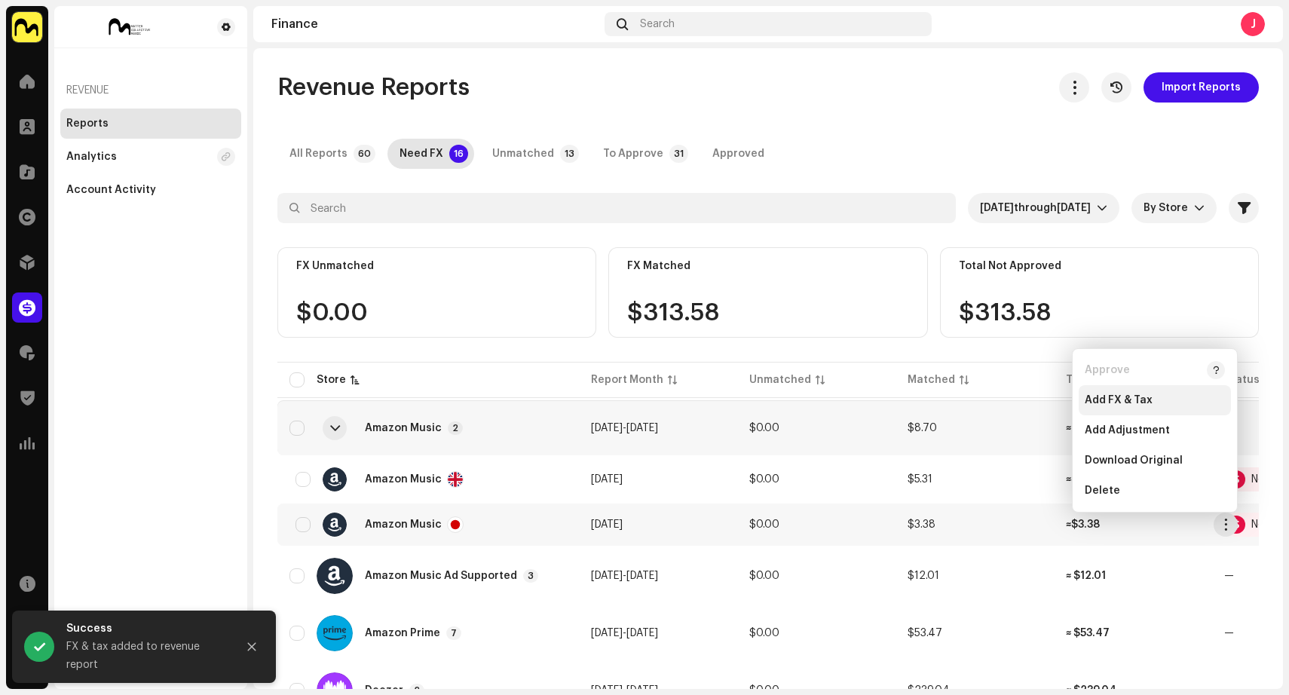
click at [1142, 402] on span "Add FX & Tax" at bounding box center [1118, 400] width 68 height 12
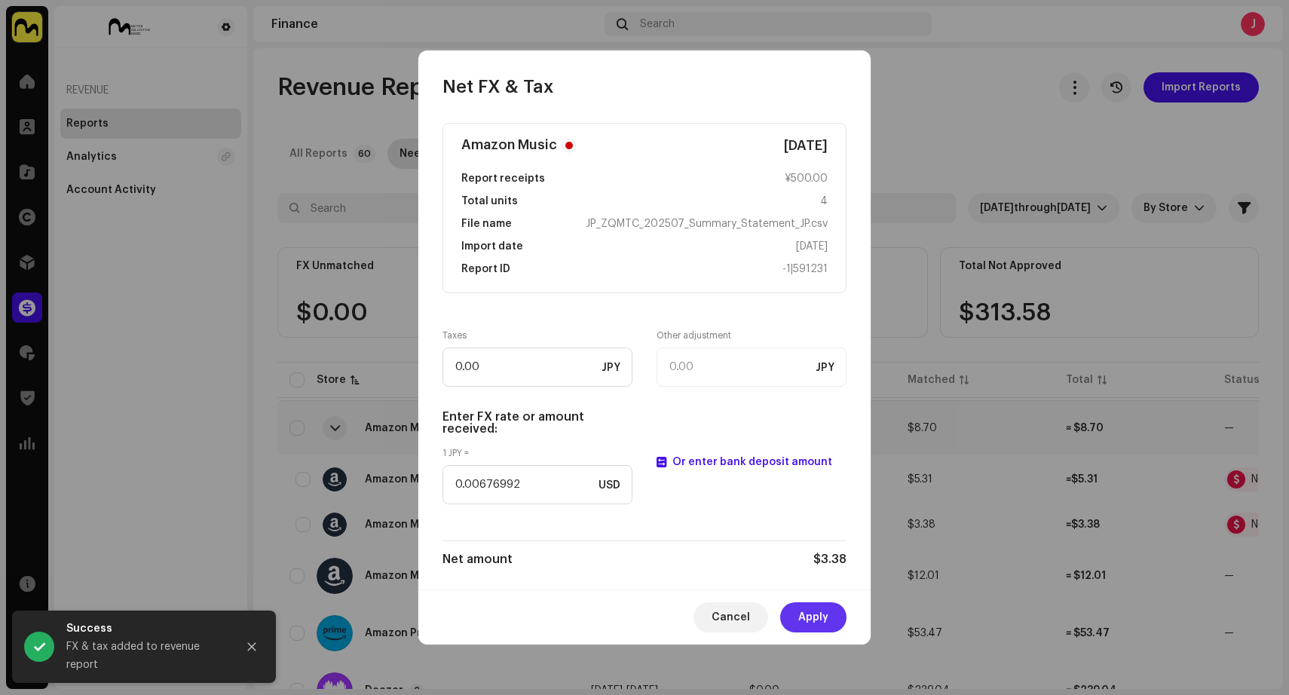
click at [812, 621] on span "Apply" at bounding box center [813, 617] width 30 height 30
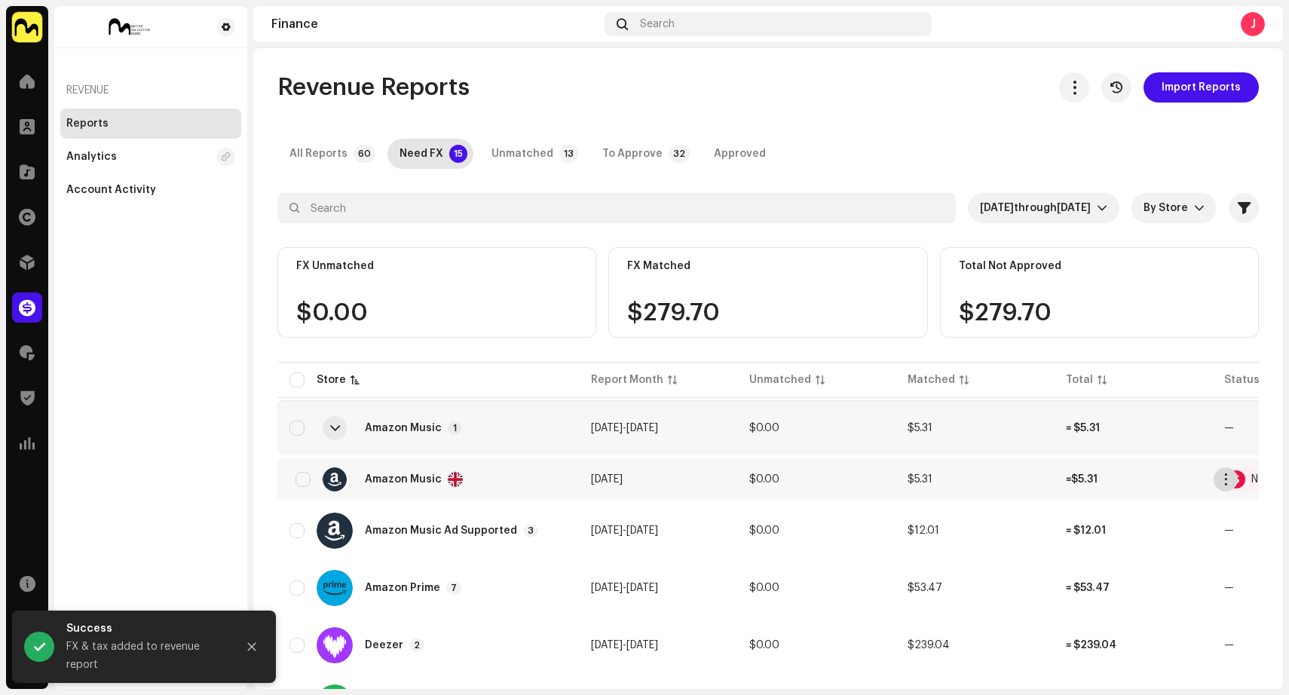
click at [1224, 479] on span "button" at bounding box center [1225, 479] width 11 height 12
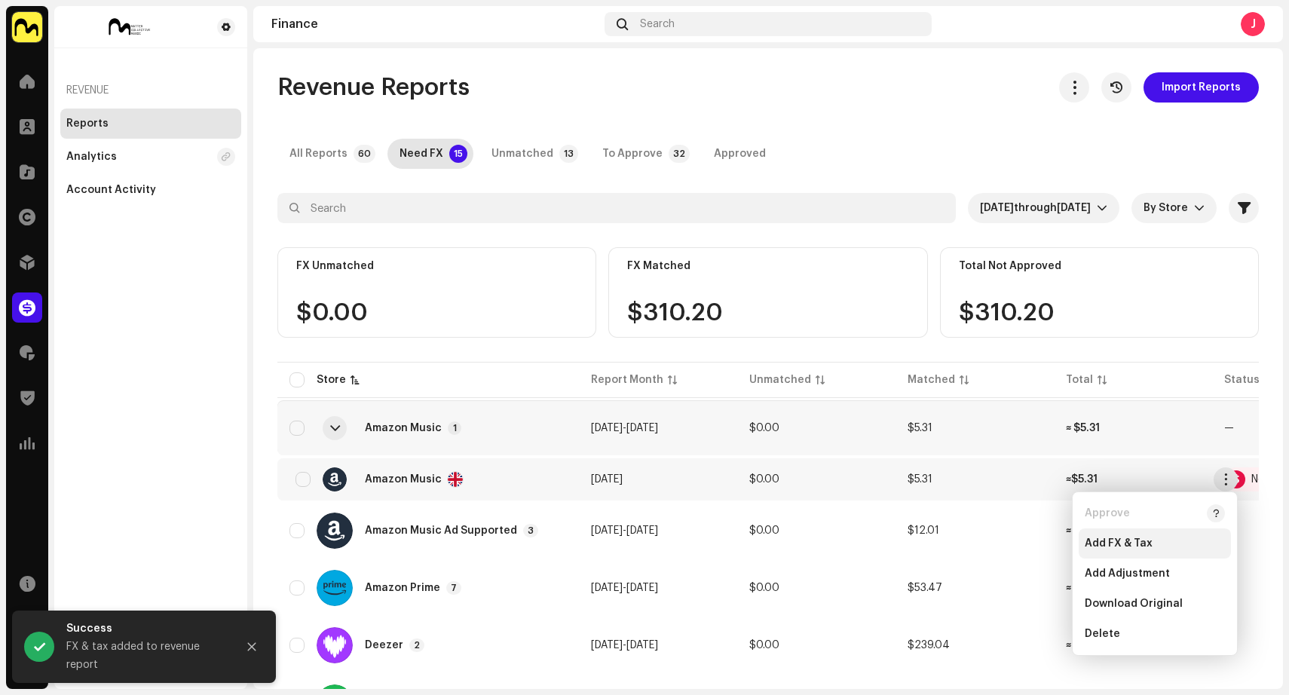
click at [1155, 547] on div "Add FX & Tax" at bounding box center [1154, 543] width 140 height 12
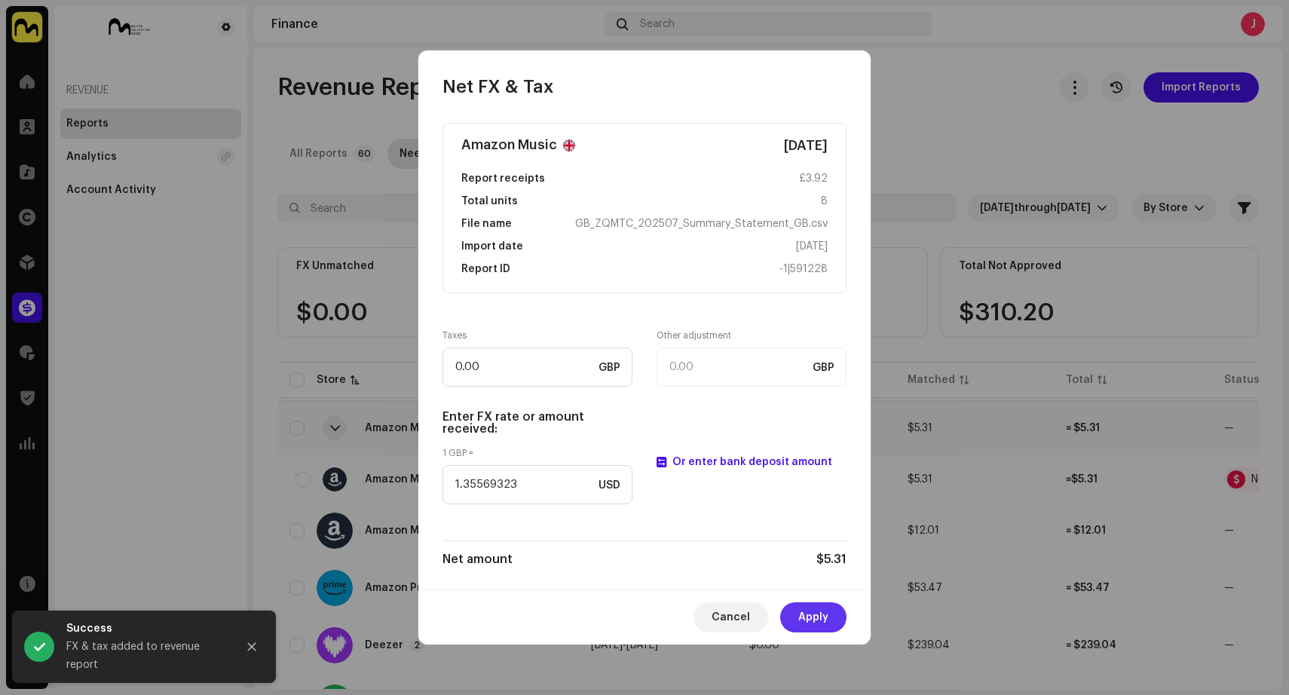
click at [802, 617] on span "Apply" at bounding box center [813, 617] width 30 height 30
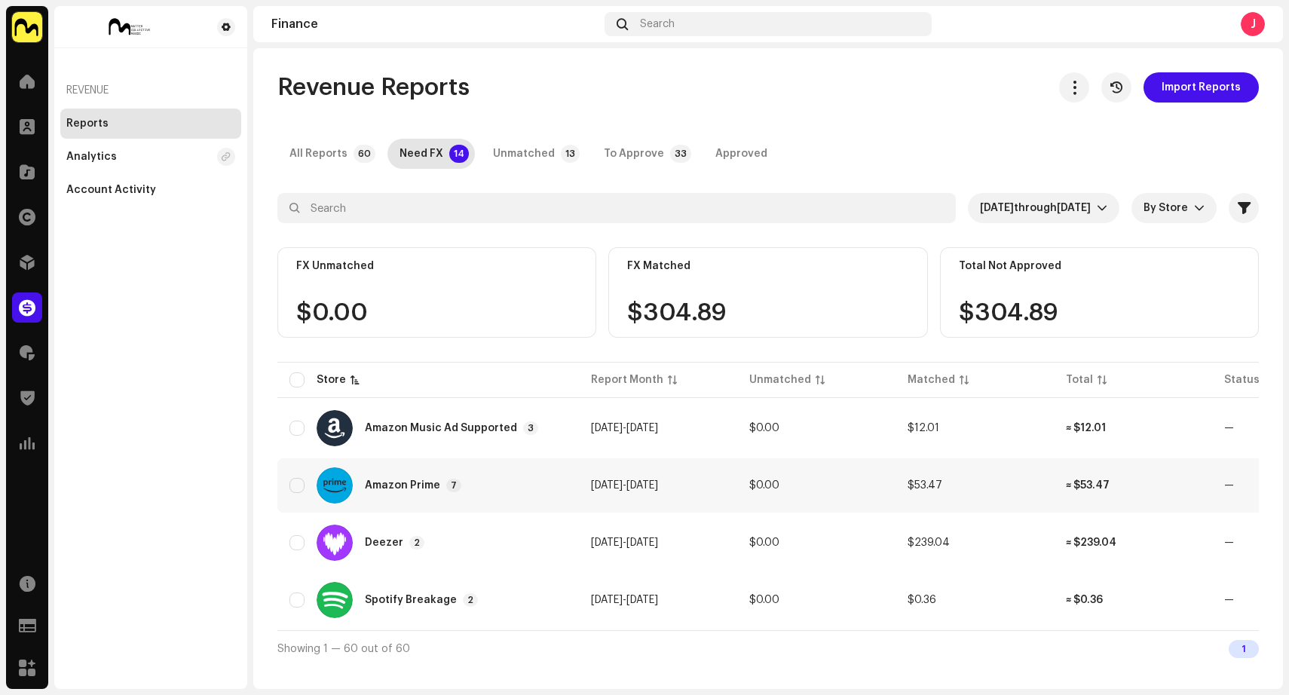
click at [836, 490] on td "$0.00" at bounding box center [816, 485] width 158 height 54
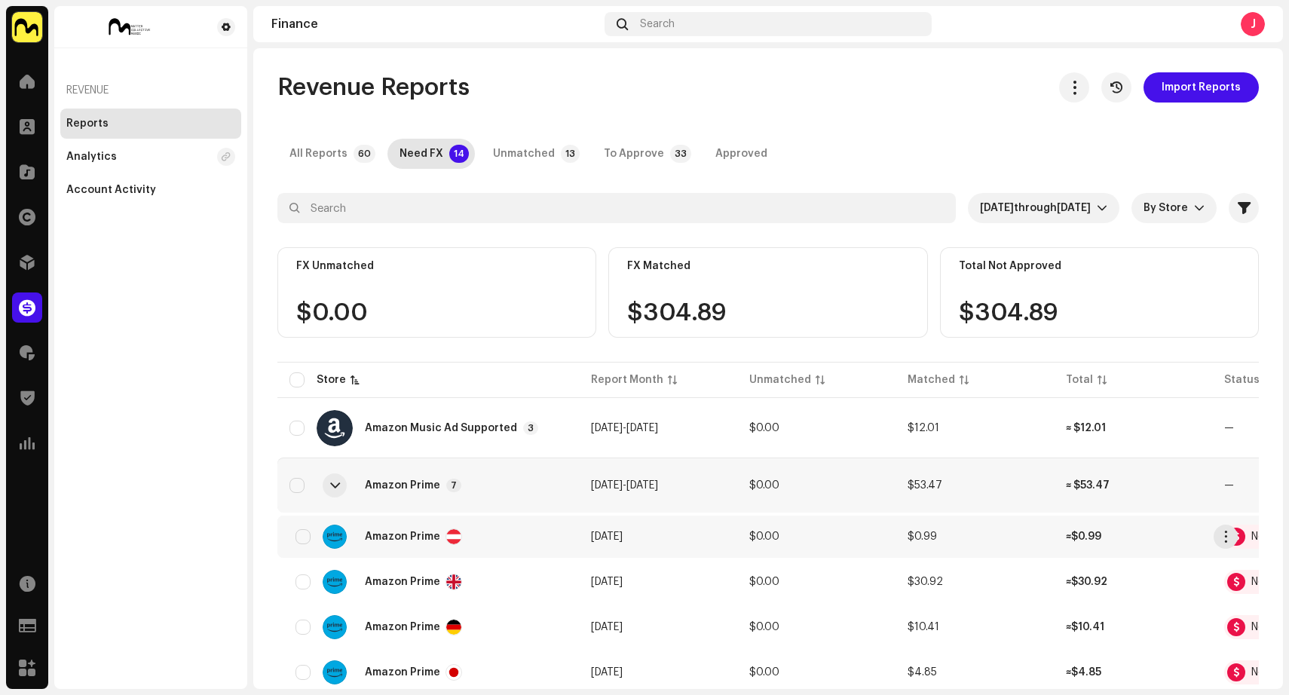
click at [1237, 536] on div at bounding box center [1236, 536] width 18 height 18
click at [1220, 537] on span "button" at bounding box center [1225, 536] width 11 height 12
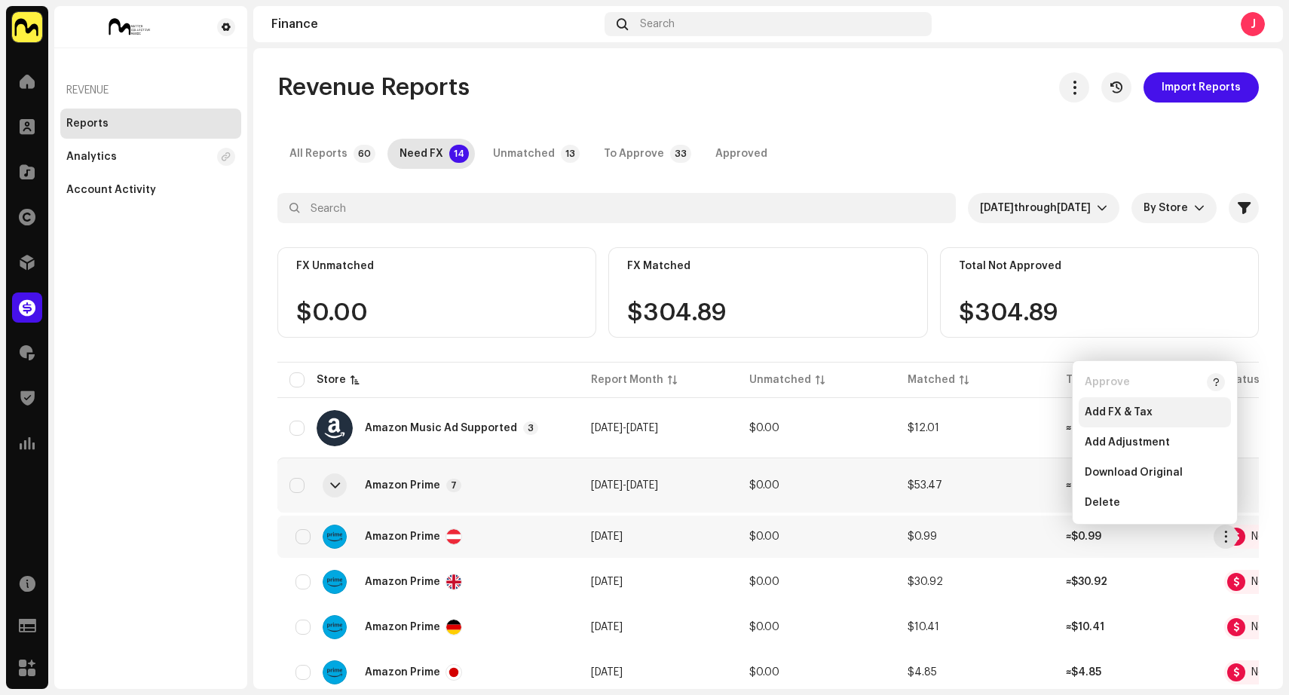
click at [1155, 411] on div "Add FX & Tax" at bounding box center [1154, 412] width 140 height 12
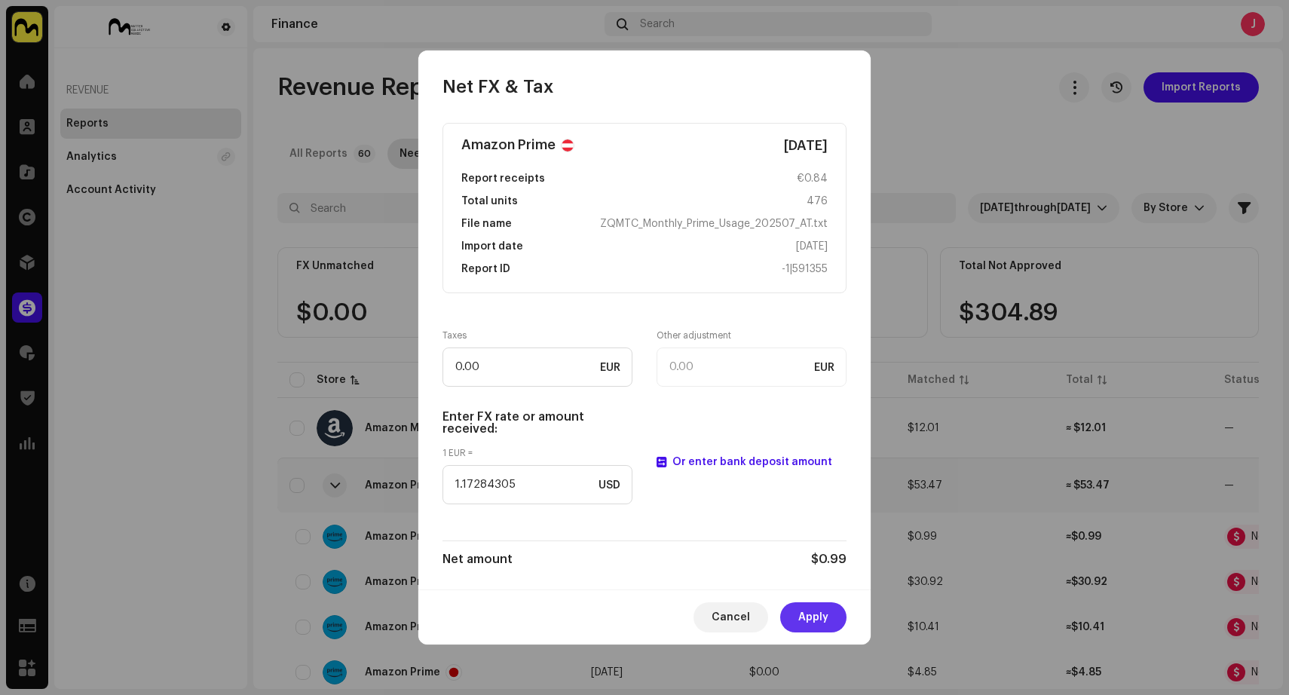
click at [832, 626] on button "Apply" at bounding box center [813, 617] width 66 height 30
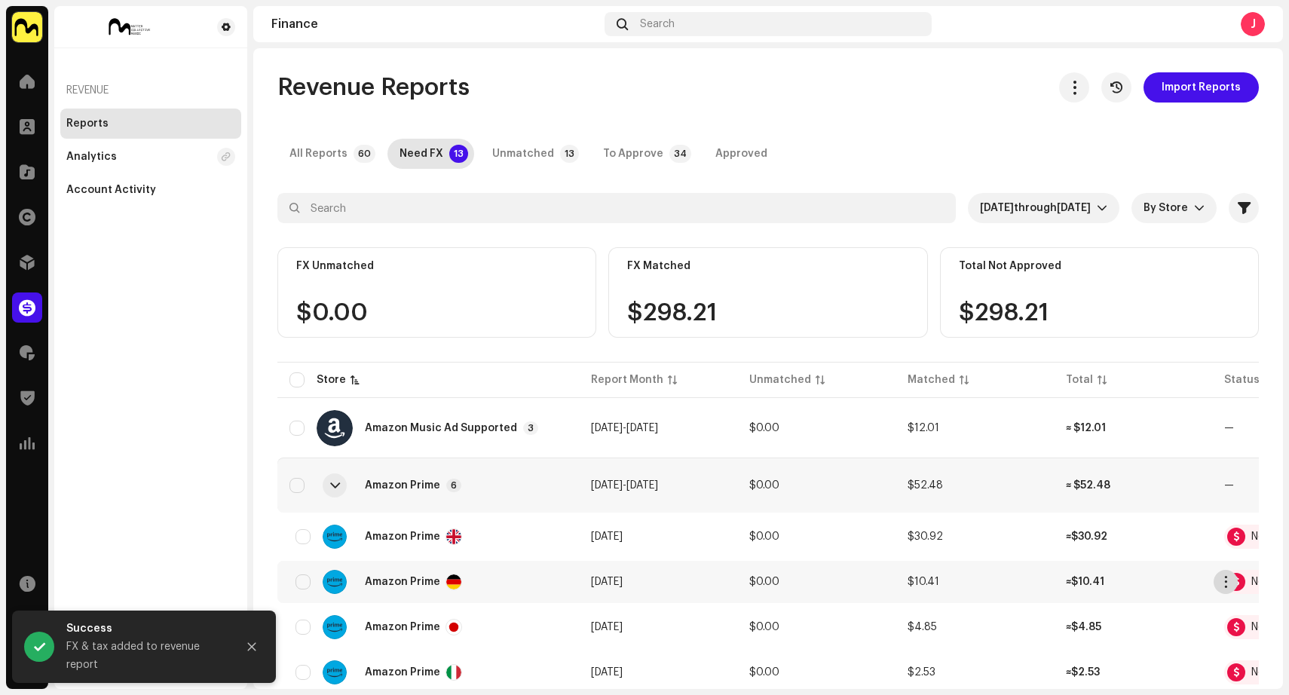
click at [1222, 577] on span "button" at bounding box center [1225, 582] width 11 height 12
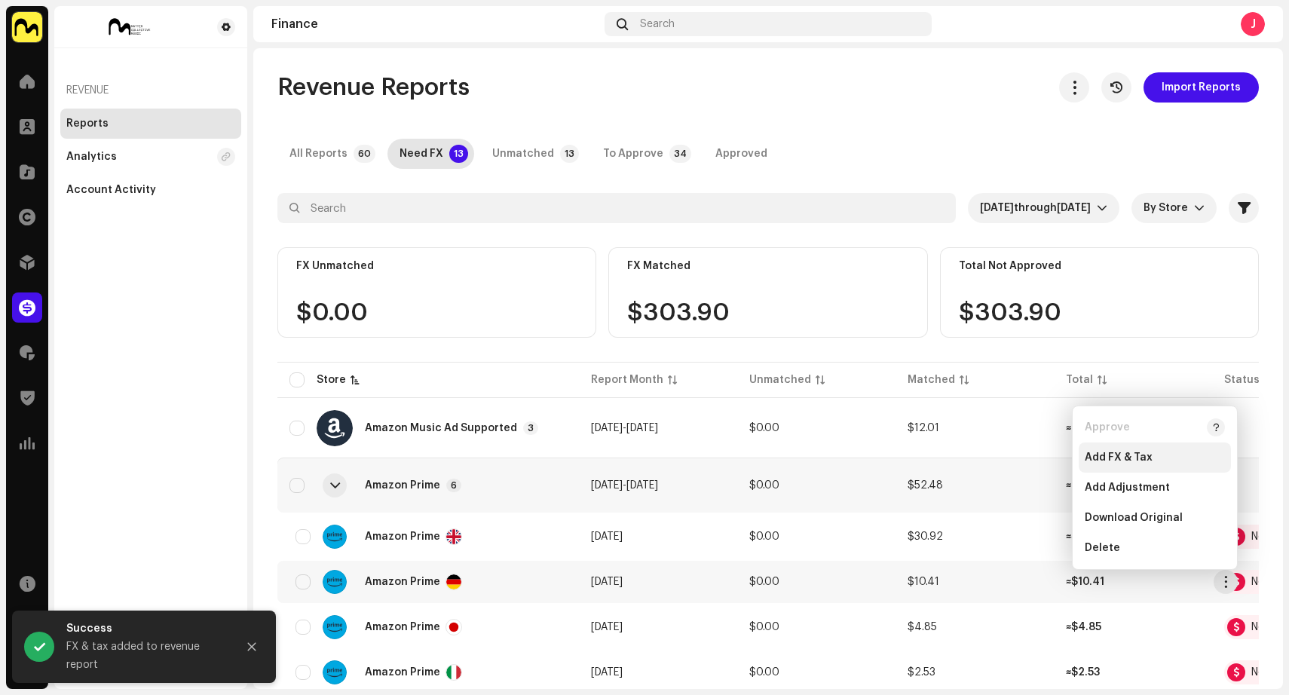
click at [1153, 454] on div "Add FX & Tax" at bounding box center [1154, 457] width 140 height 12
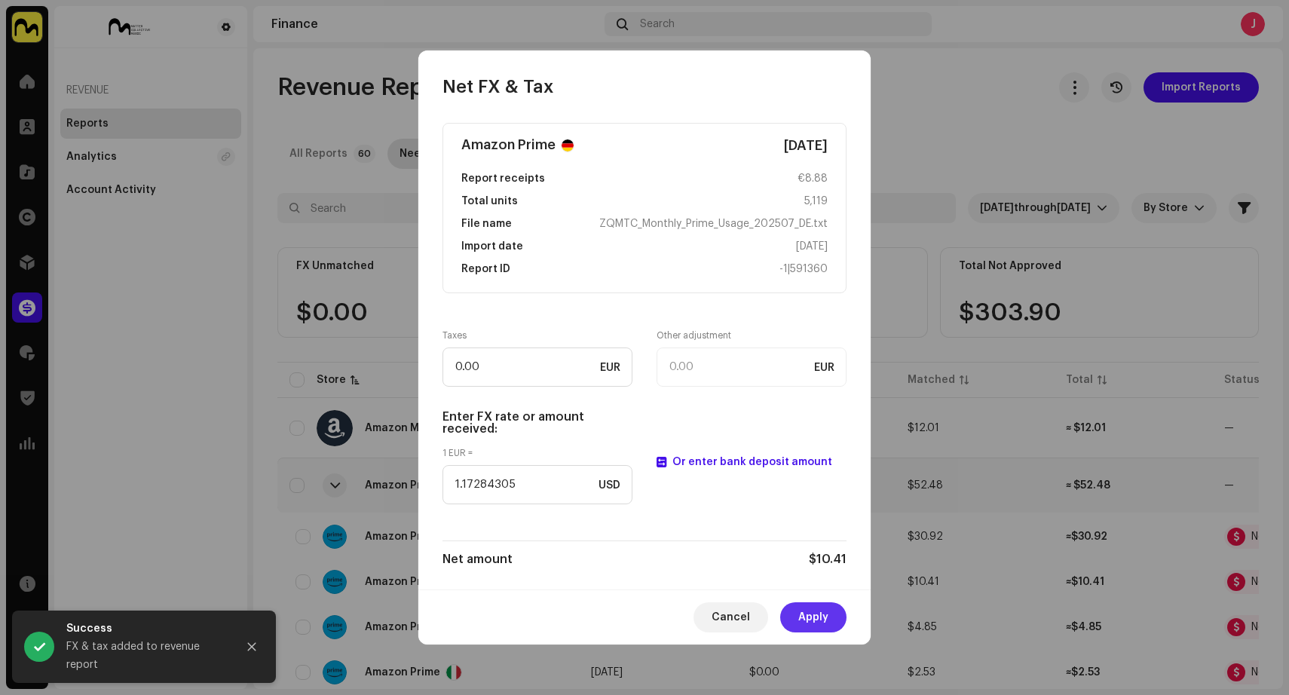
click at [806, 615] on span "Apply" at bounding box center [813, 617] width 30 height 30
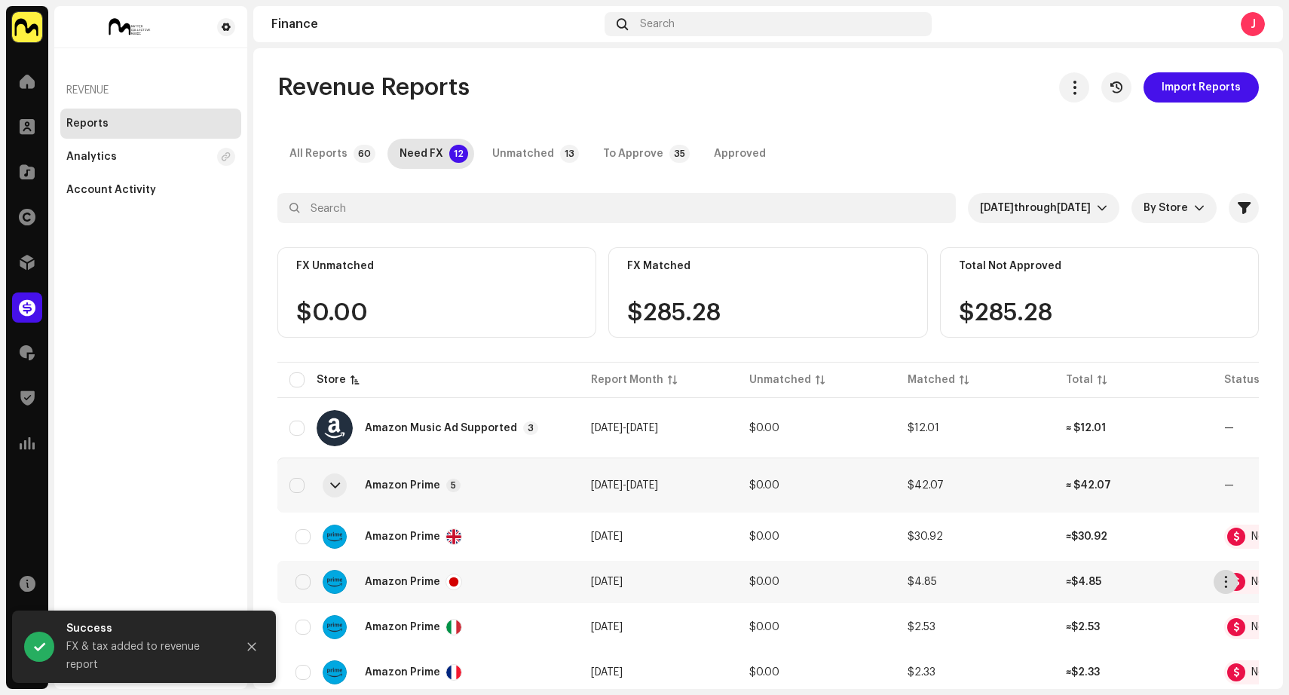
click at [1225, 579] on span "button" at bounding box center [1225, 582] width 11 height 12
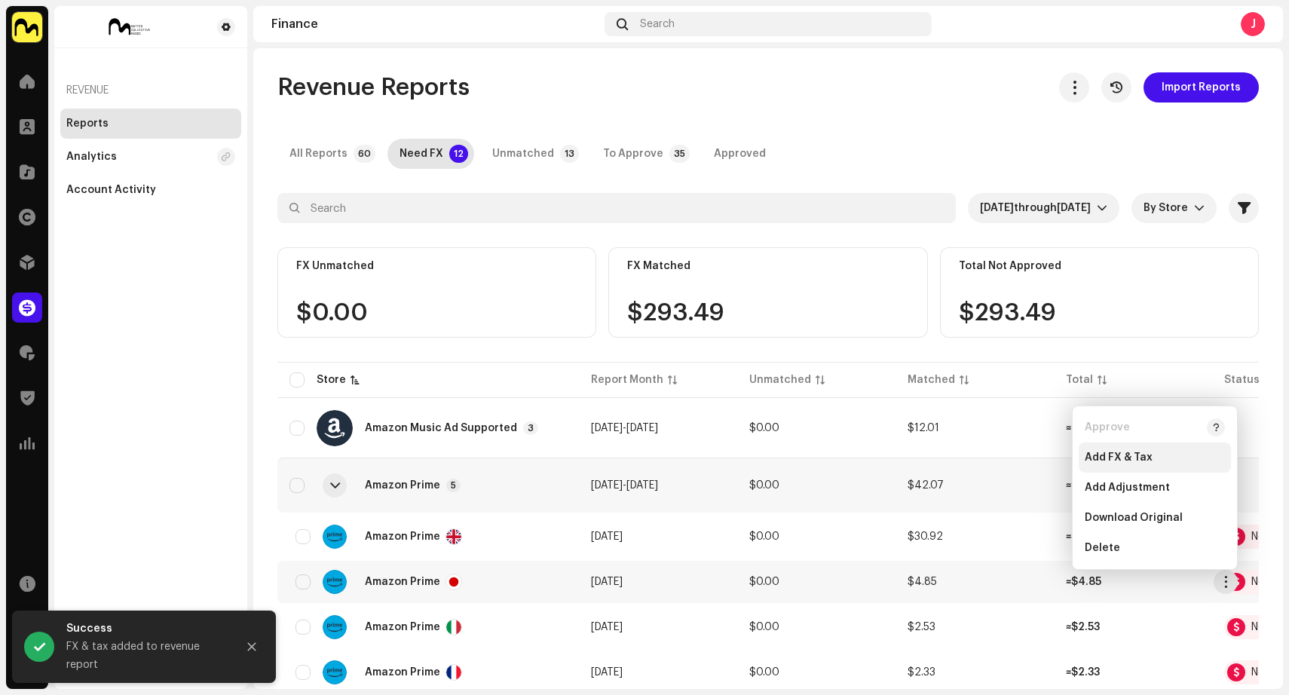
click at [1150, 454] on div "Add FX & Tax" at bounding box center [1154, 457] width 140 height 12
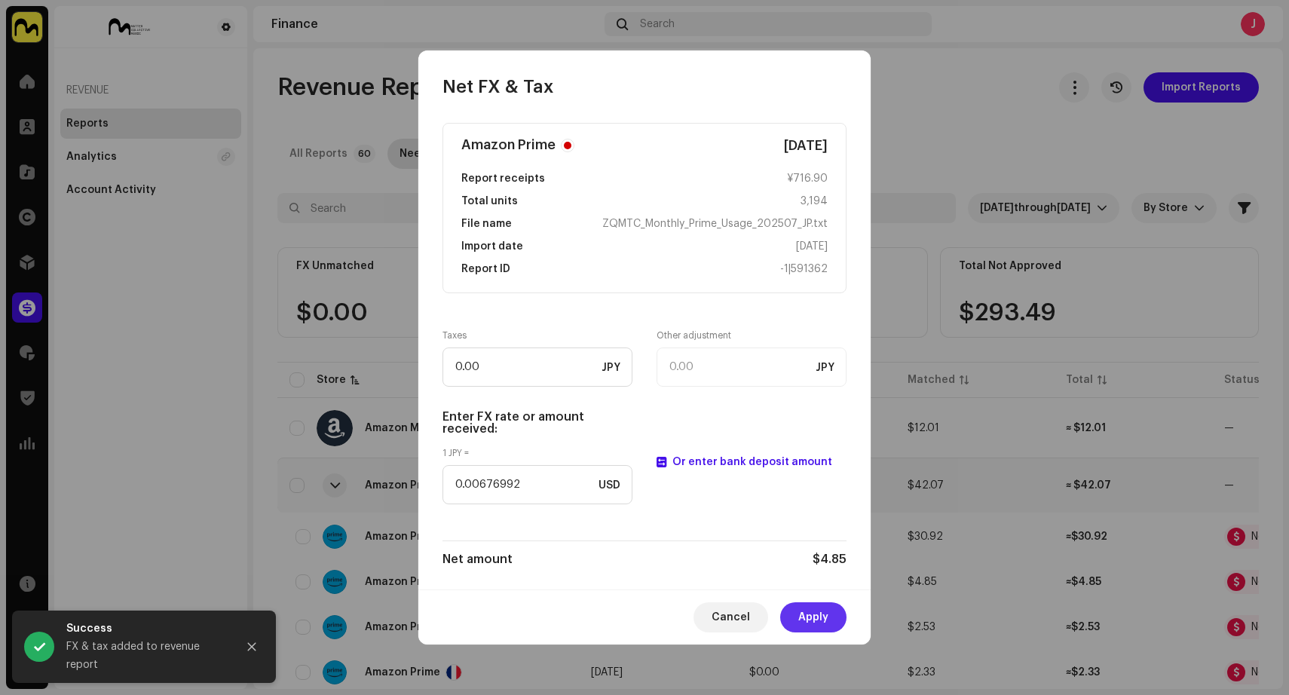
click at [815, 614] on span "Apply" at bounding box center [813, 617] width 30 height 30
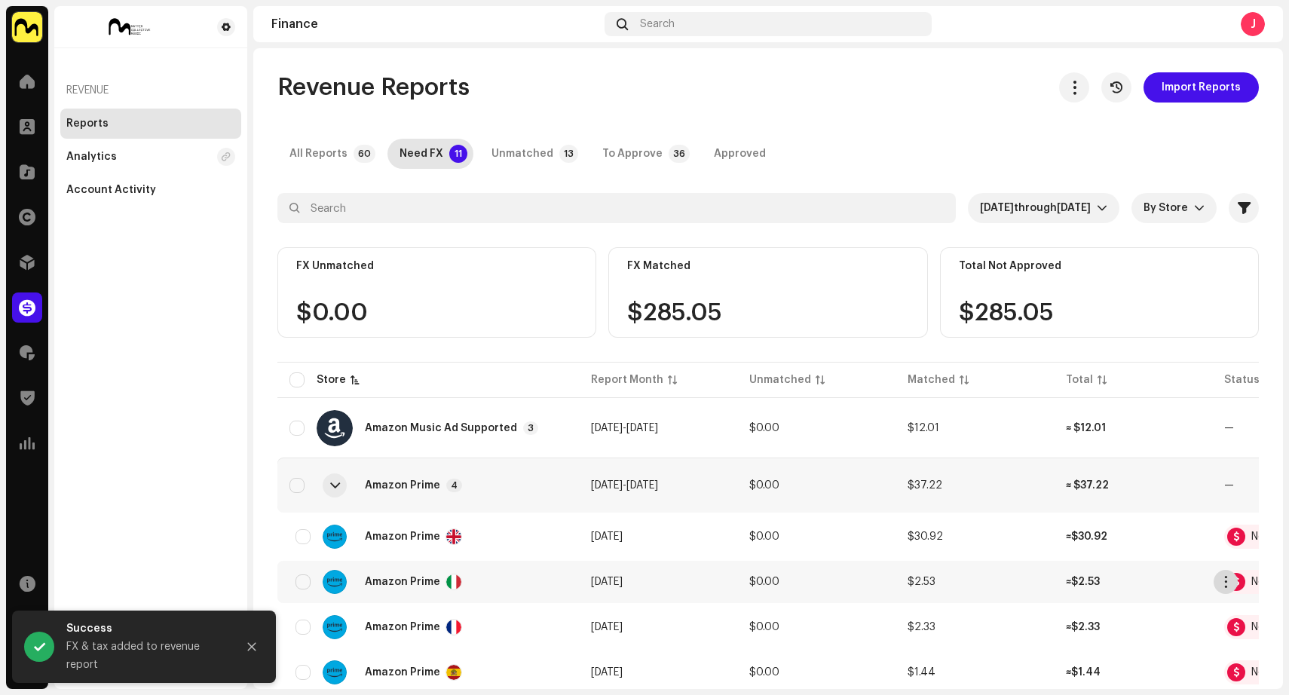
click at [1223, 579] on span "button" at bounding box center [1225, 582] width 11 height 12
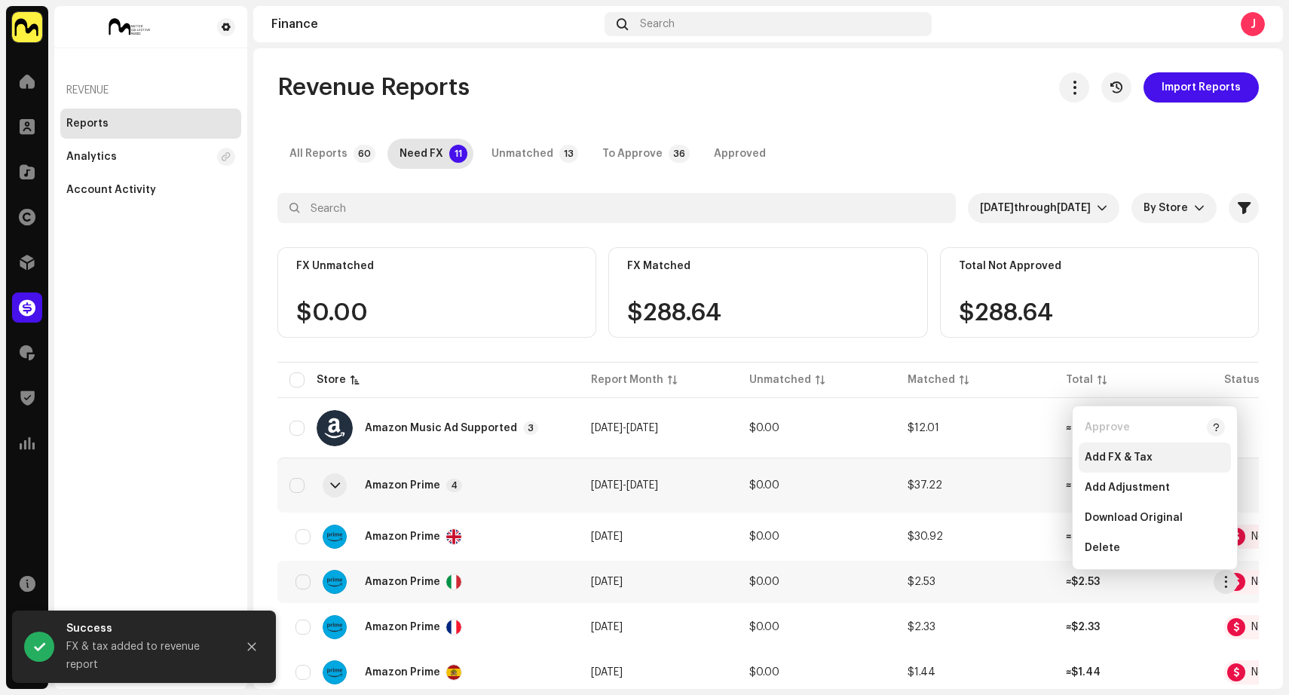
click at [1131, 449] on div "Add FX & Tax" at bounding box center [1154, 457] width 152 height 30
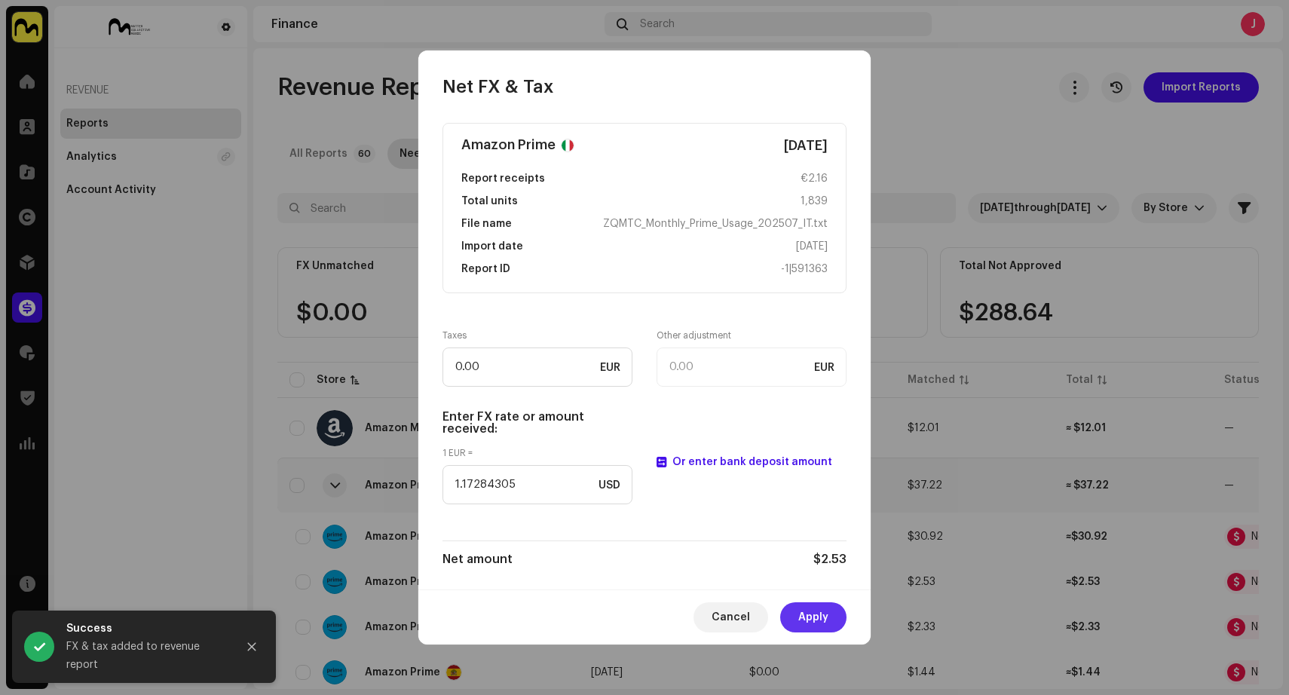
click at [818, 613] on span "Apply" at bounding box center [813, 617] width 30 height 30
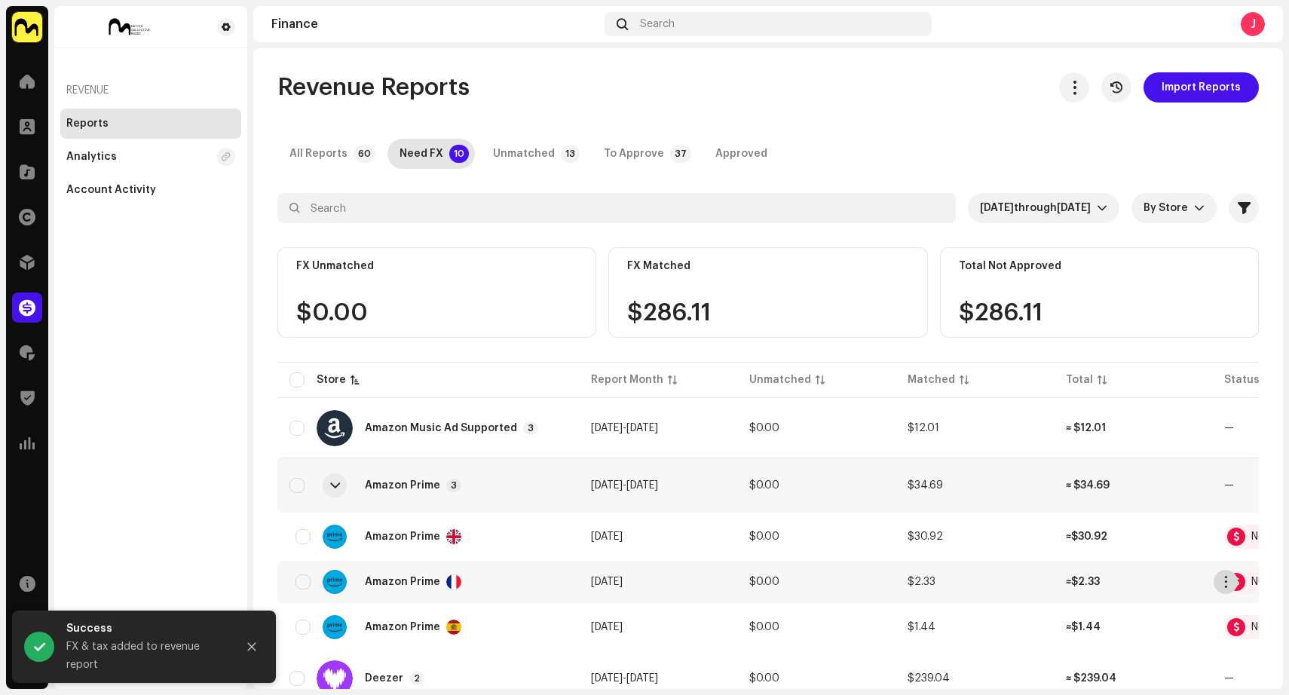
click at [1225, 579] on span "button" at bounding box center [1225, 582] width 11 height 12
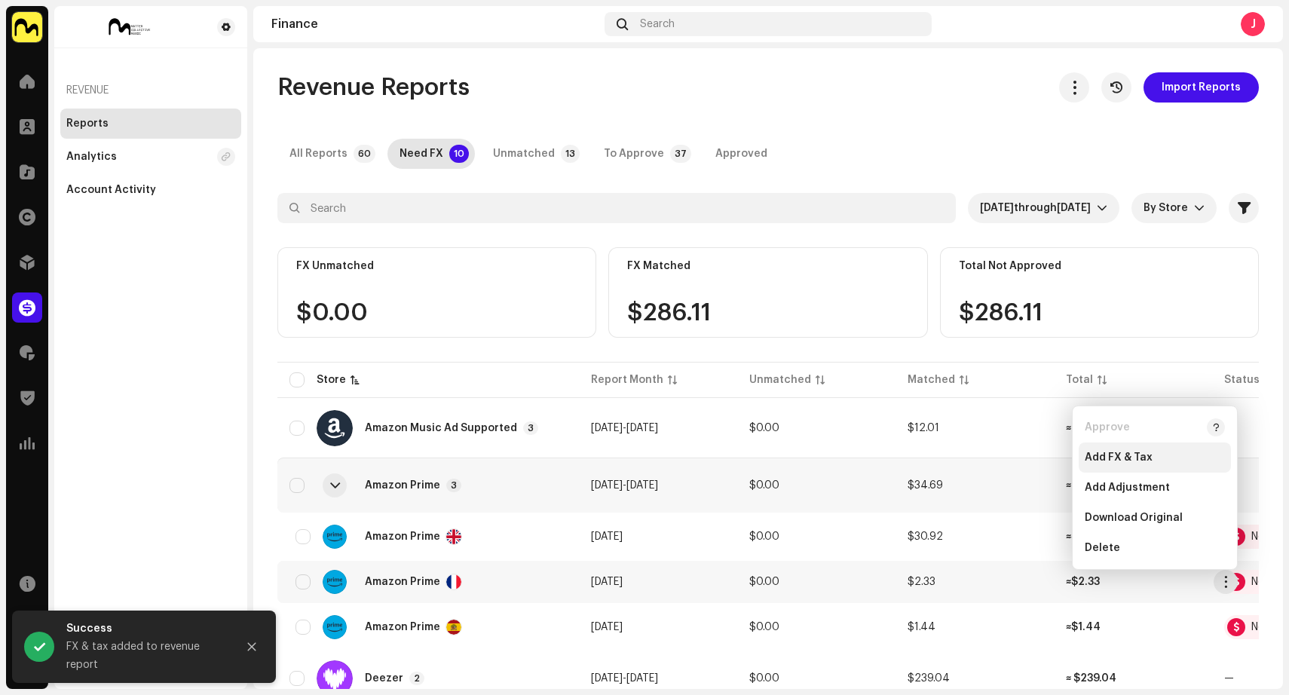
click at [1132, 453] on span "Add FX & Tax" at bounding box center [1118, 457] width 68 height 12
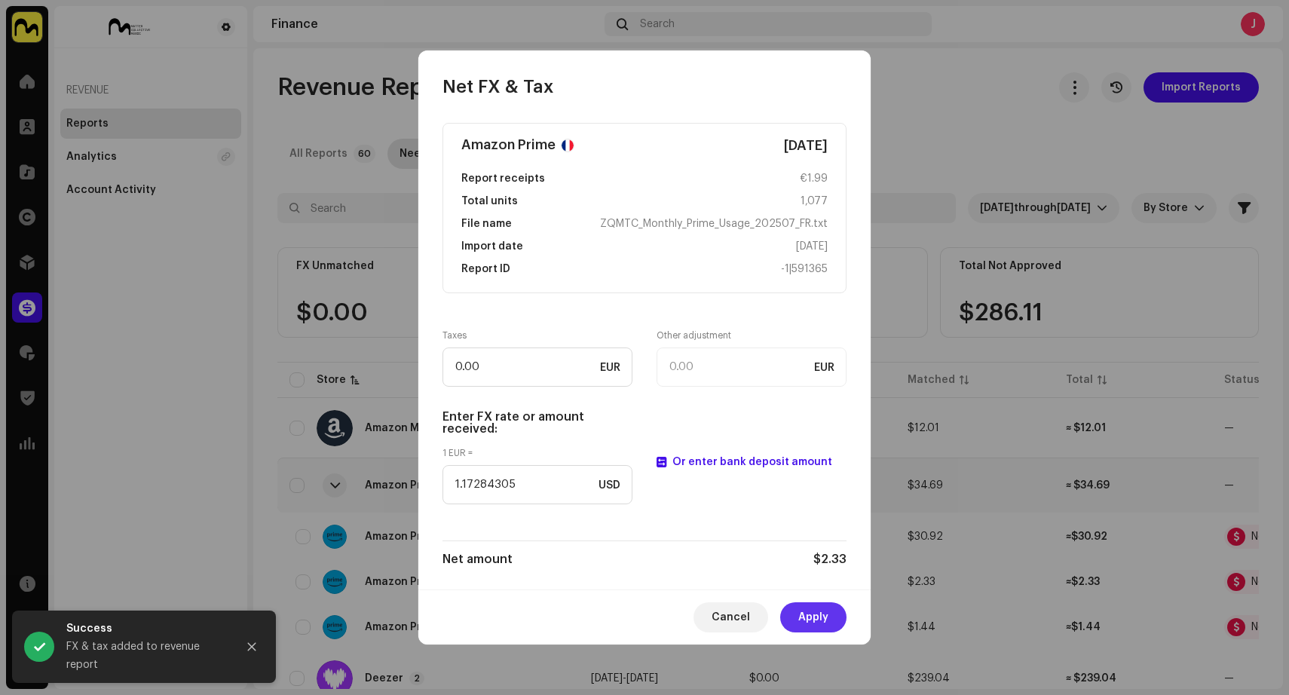
click at [826, 613] on span "Apply" at bounding box center [813, 617] width 30 height 30
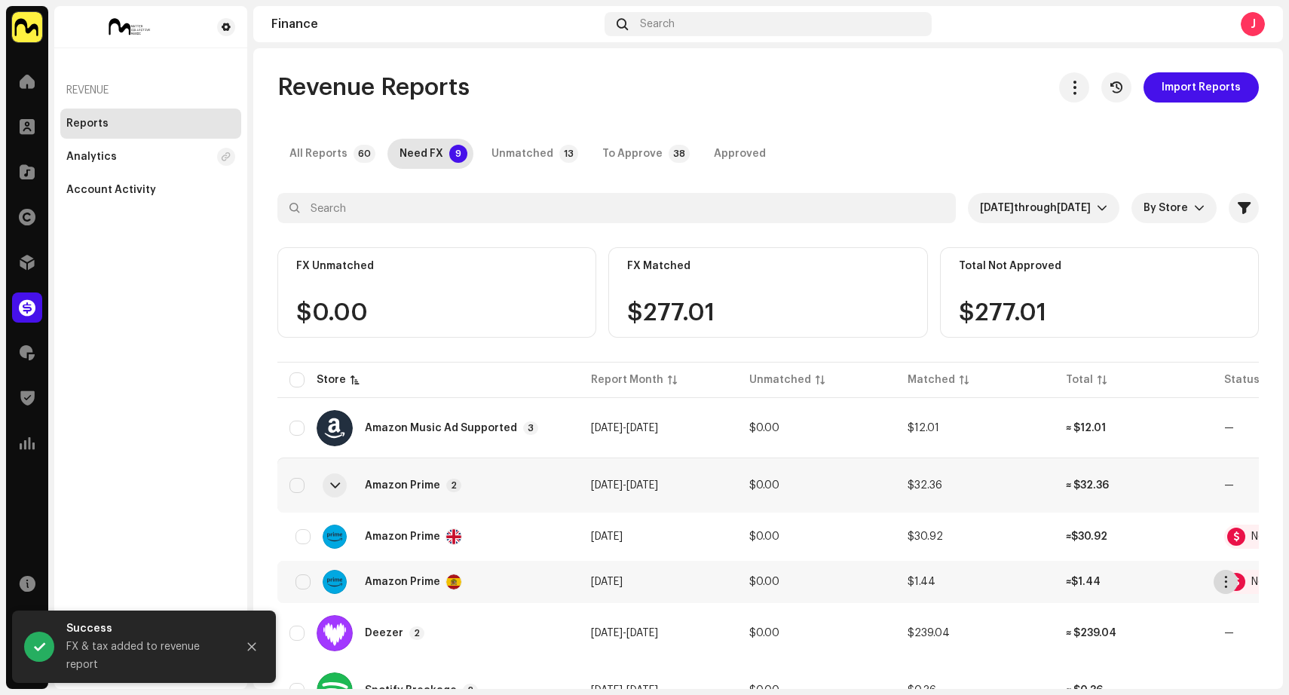
click at [1225, 578] on span "button" at bounding box center [1225, 582] width 11 height 12
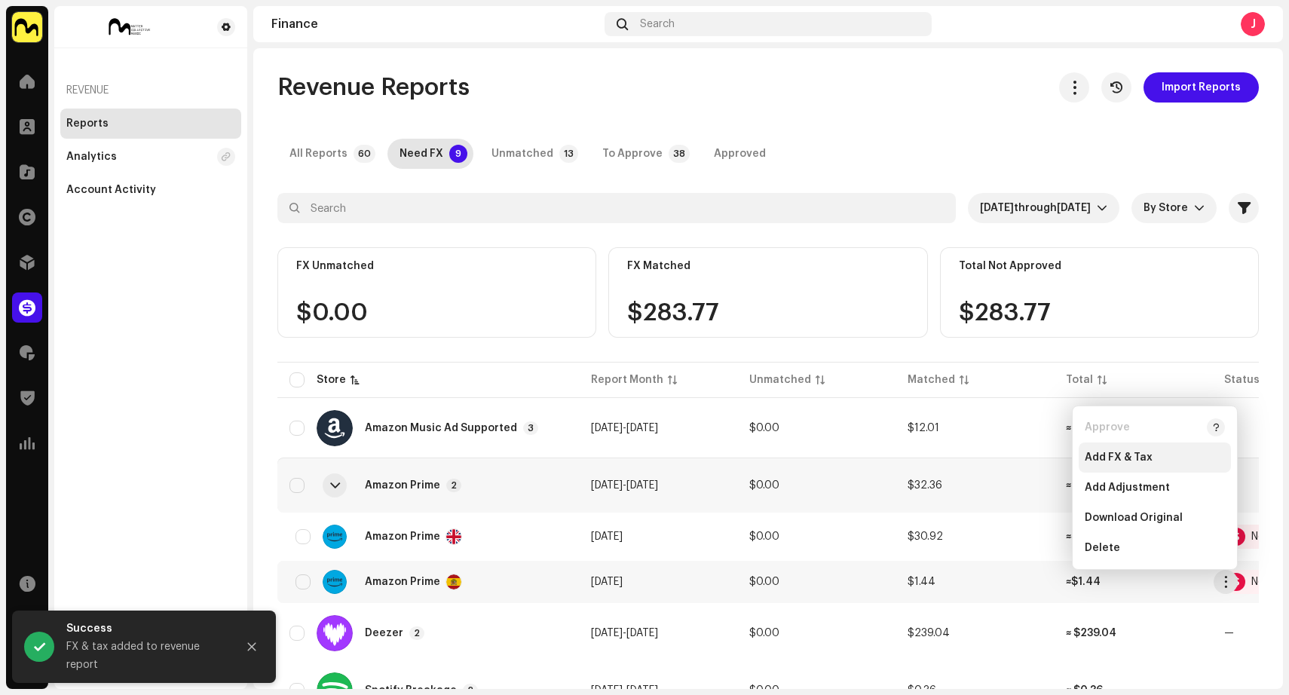
click at [1150, 458] on span "Add FX & Tax" at bounding box center [1118, 457] width 68 height 12
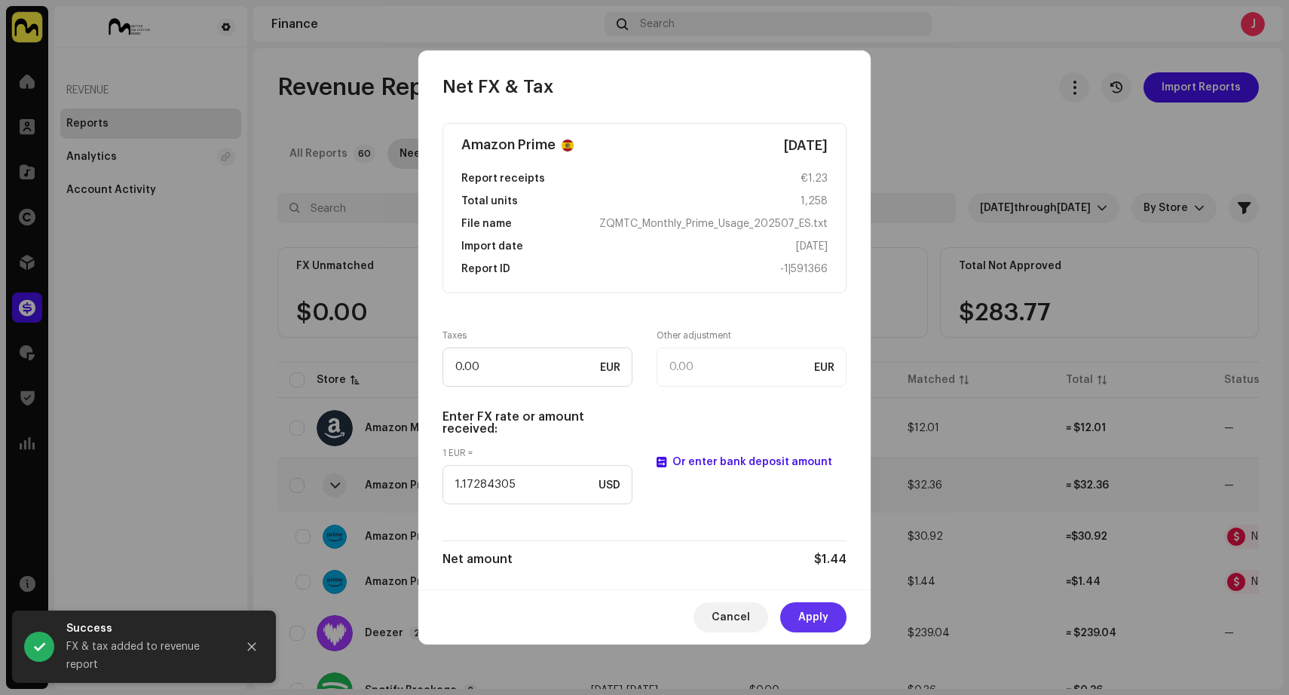
click at [823, 615] on span "Apply" at bounding box center [813, 617] width 30 height 30
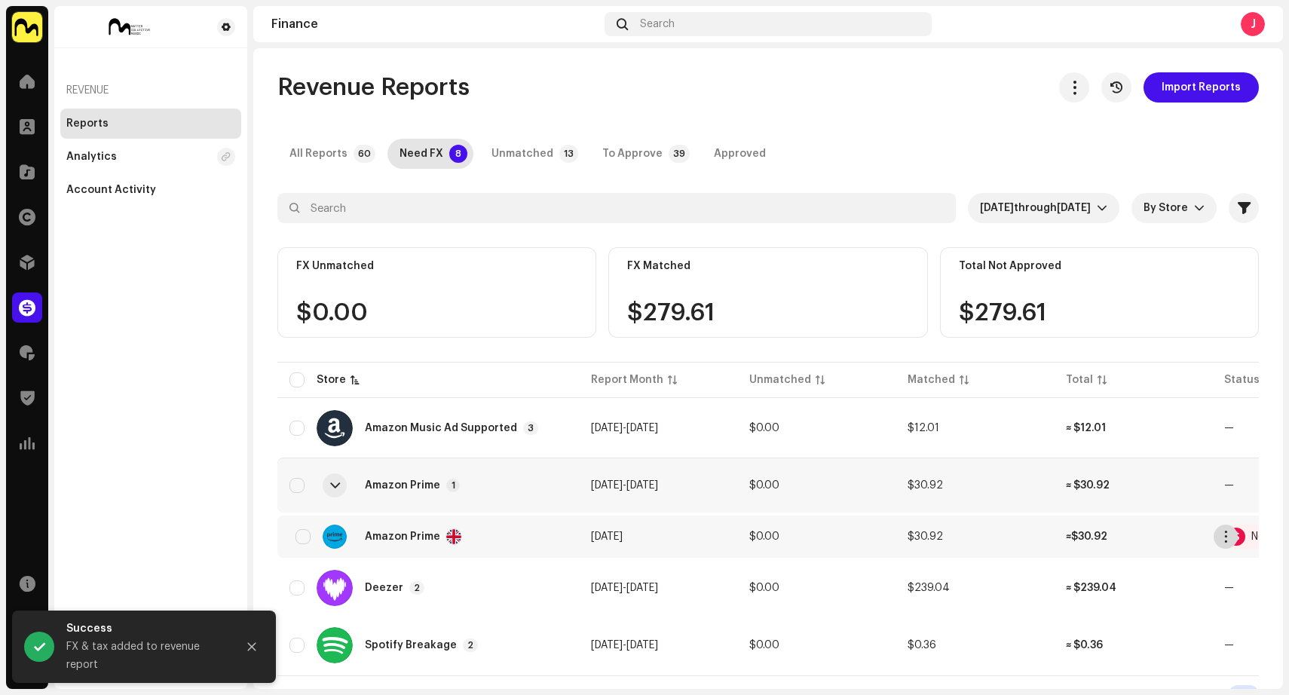
click at [1221, 532] on span "button" at bounding box center [1225, 536] width 11 height 12
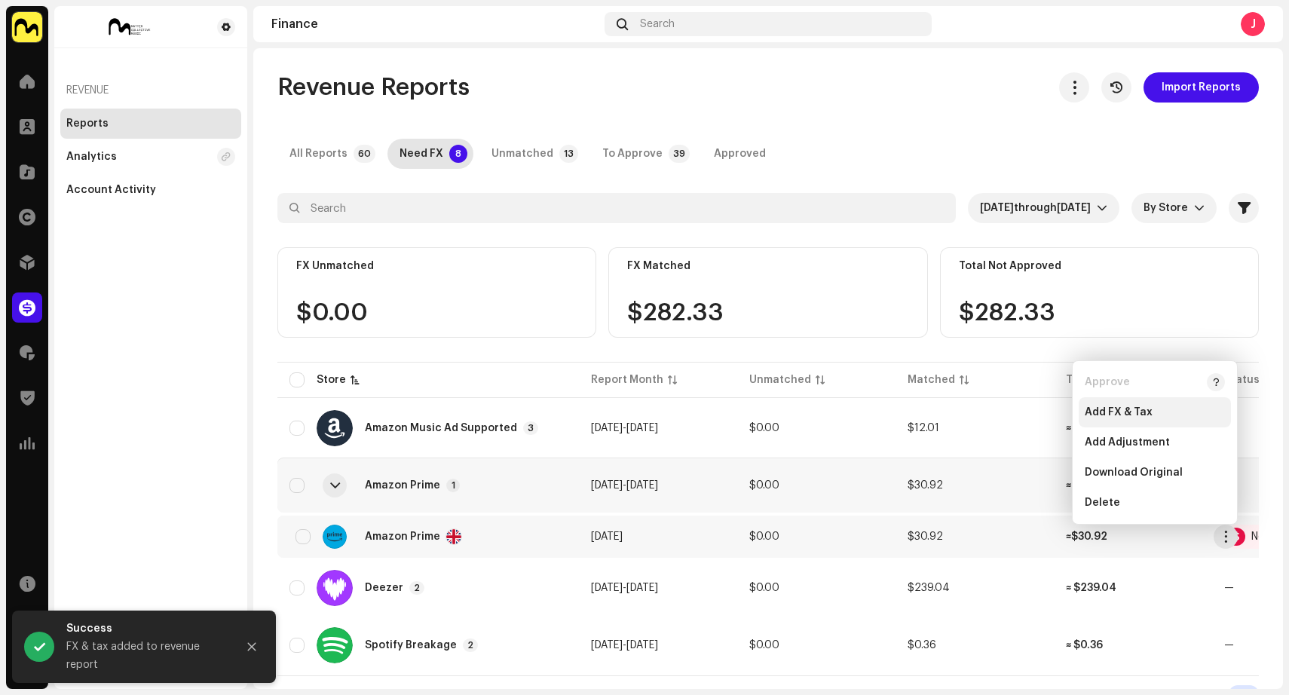
click at [1145, 411] on span "Add FX & Tax" at bounding box center [1118, 412] width 68 height 12
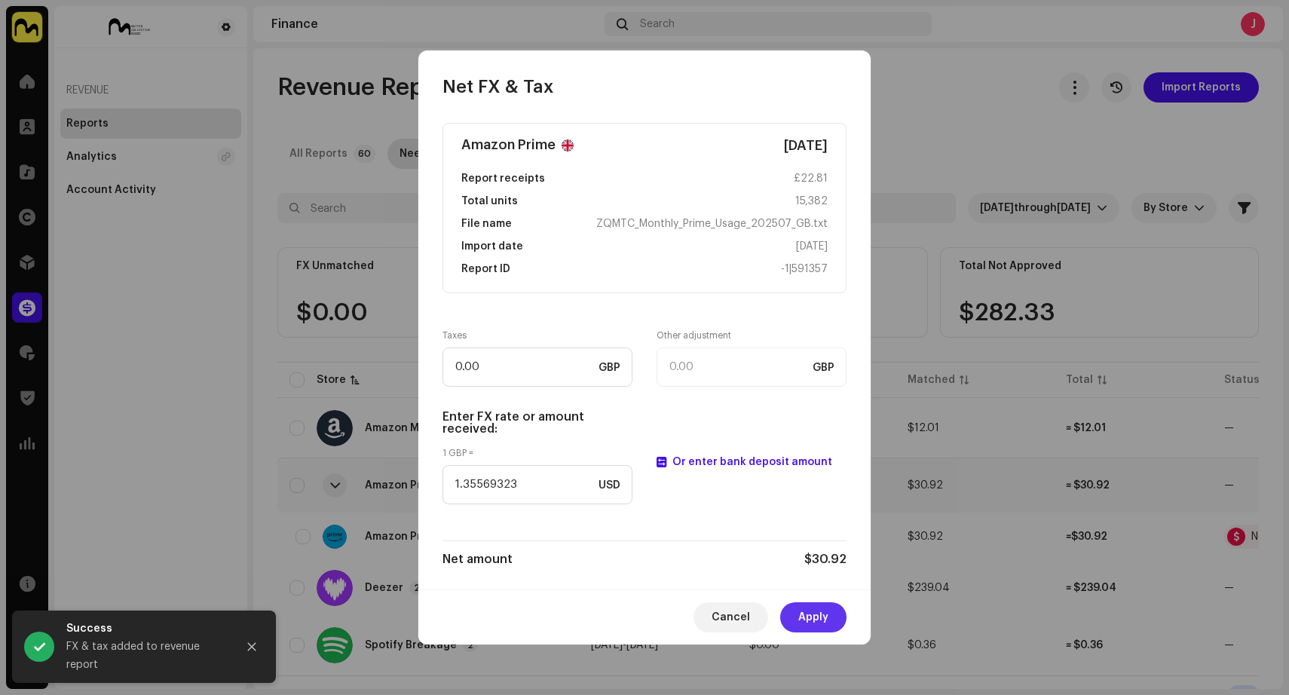
click at [812, 616] on span "Apply" at bounding box center [813, 617] width 30 height 30
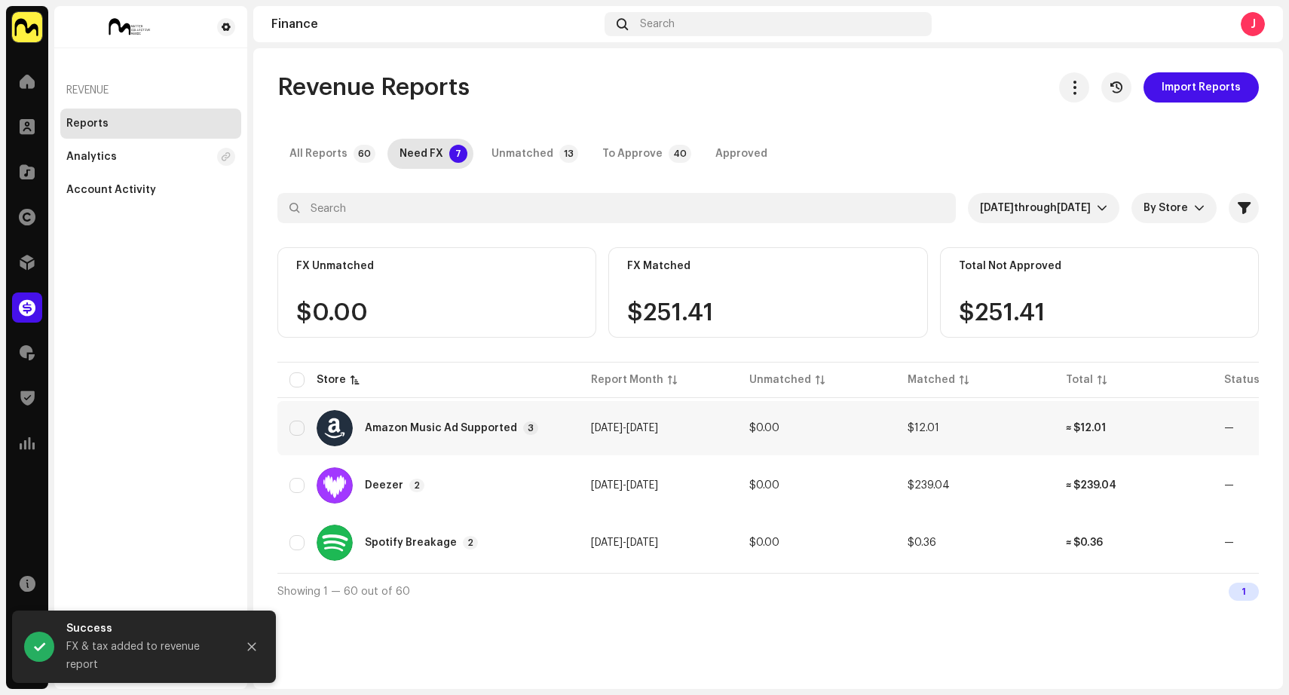
click at [731, 423] on td "[DATE] - [DATE]" at bounding box center [658, 428] width 158 height 54
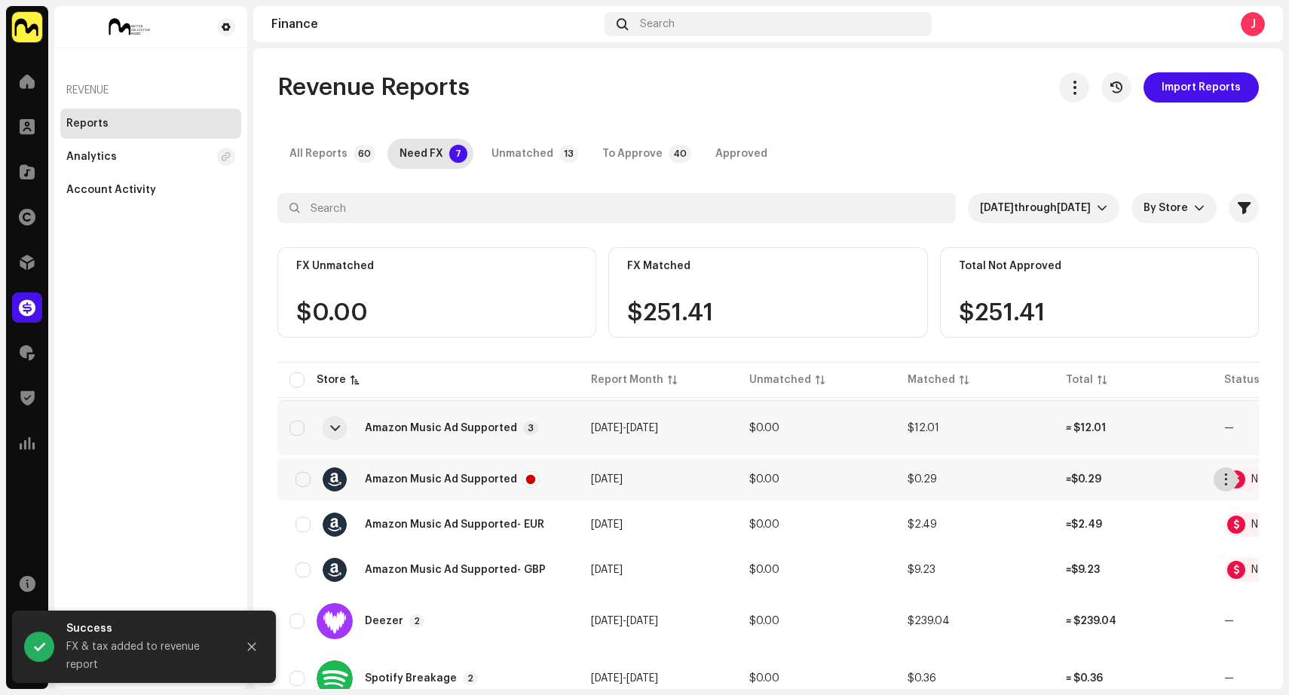
click at [1221, 477] on span "button" at bounding box center [1225, 479] width 11 height 12
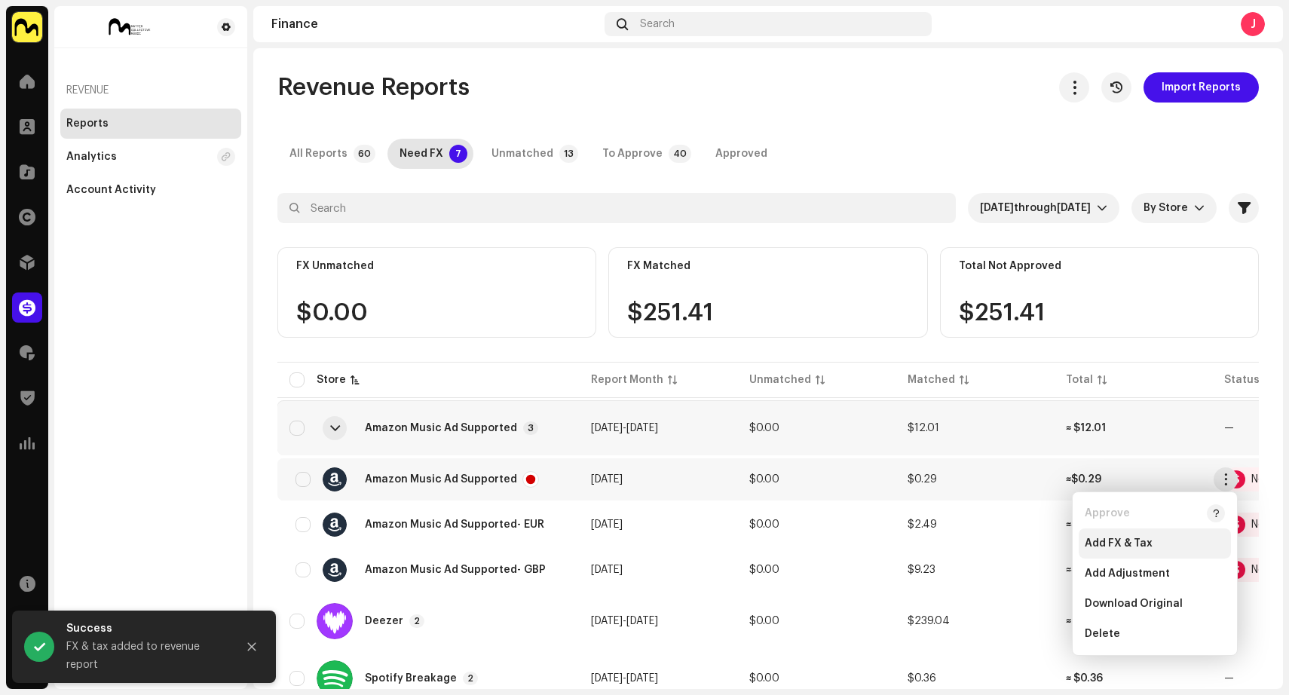
click at [1171, 543] on div "Add FX & Tax" at bounding box center [1154, 543] width 140 height 12
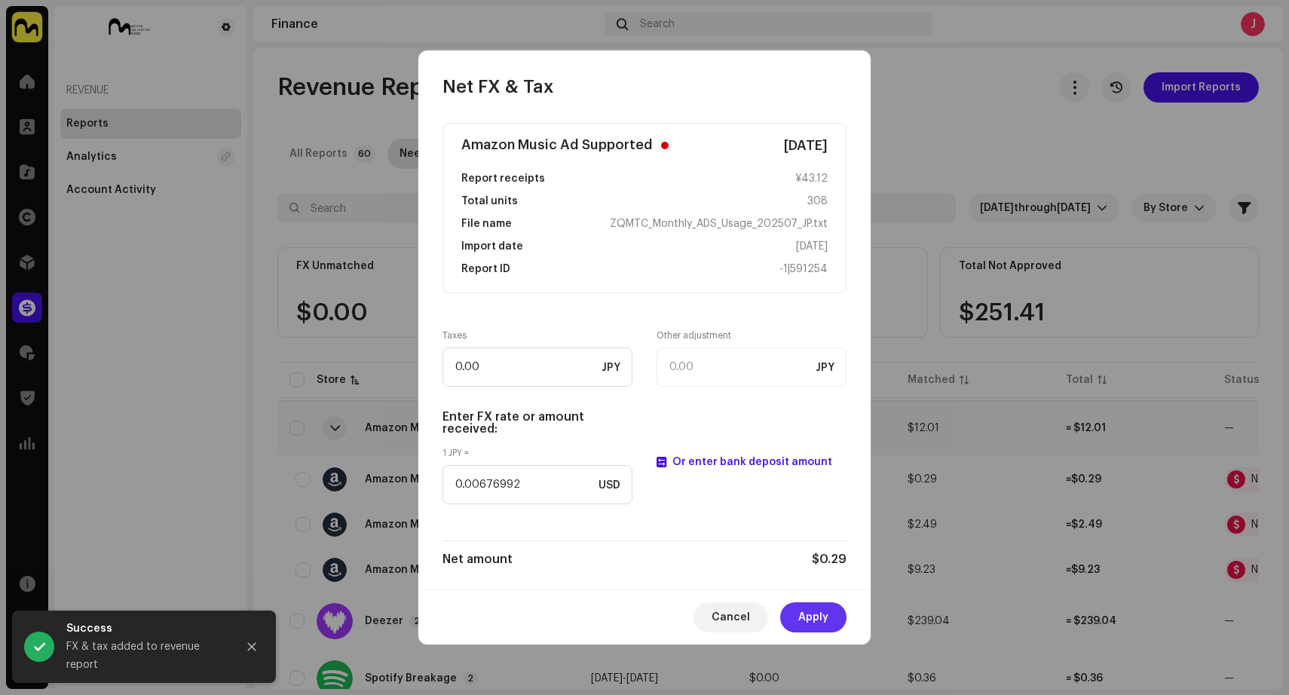
click at [828, 616] on button "Apply" at bounding box center [813, 617] width 66 height 30
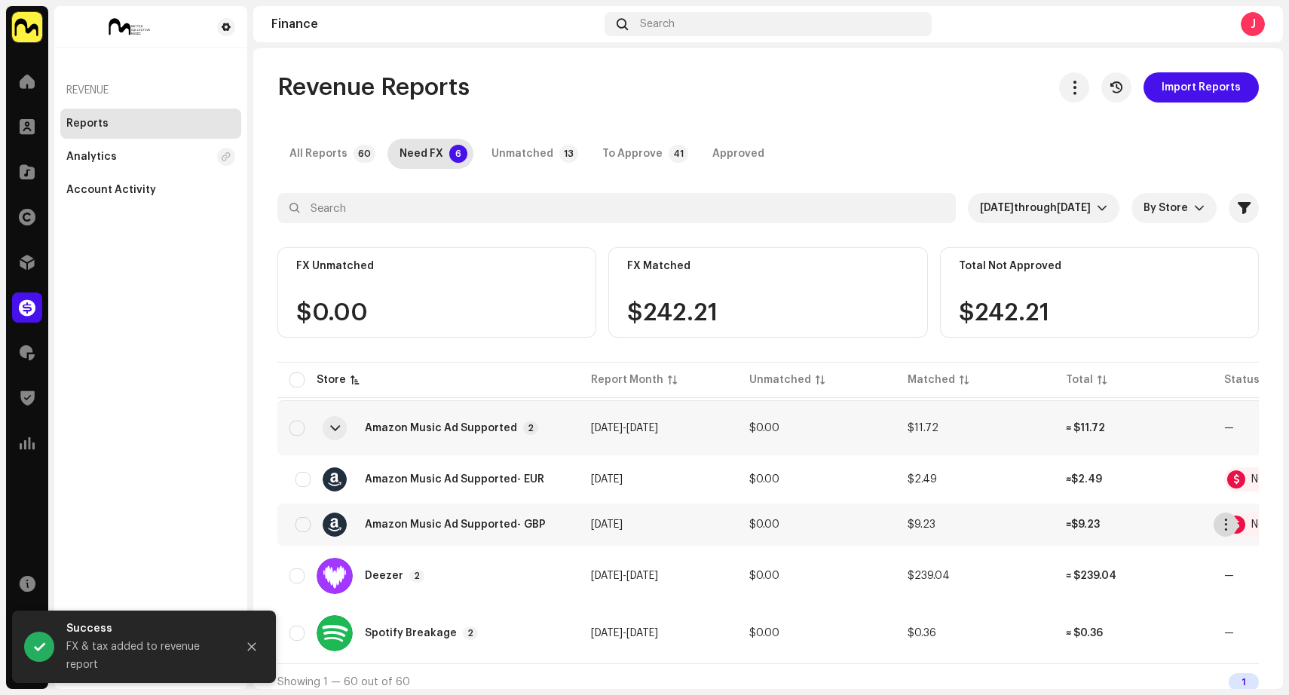
click at [1222, 523] on span "button" at bounding box center [1225, 524] width 11 height 12
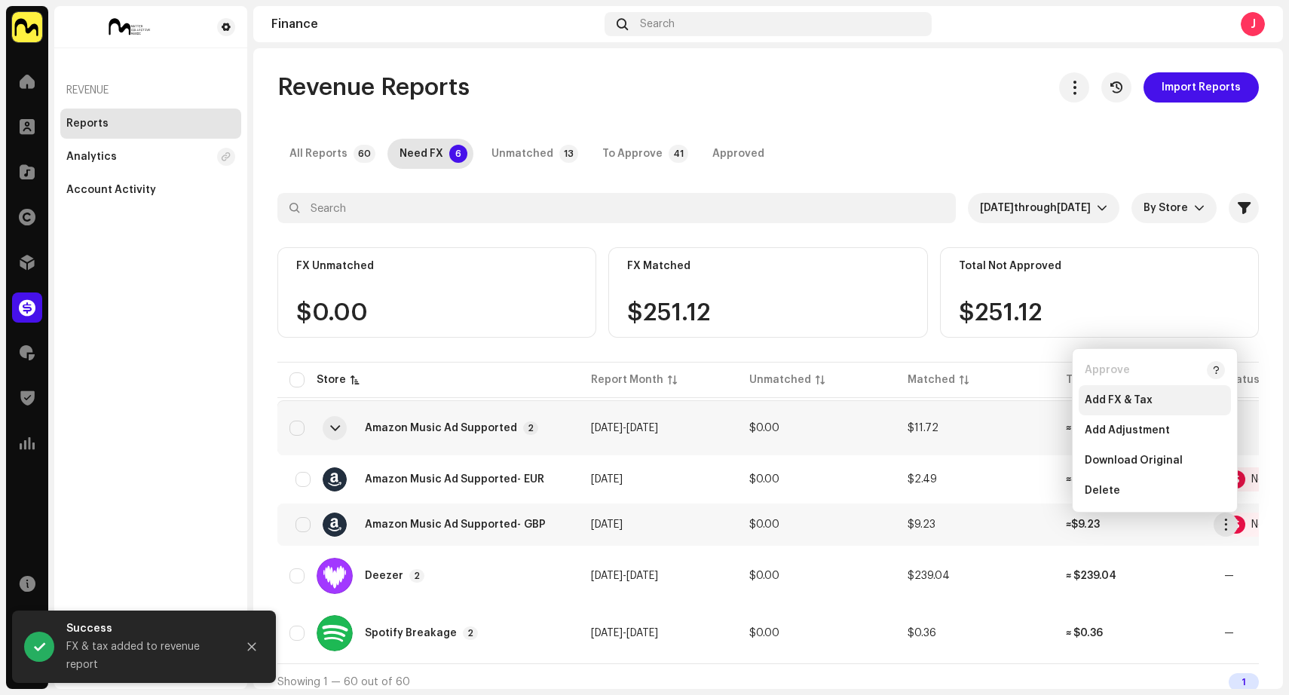
click at [1160, 393] on div "Add FX & Tax" at bounding box center [1154, 400] width 152 height 30
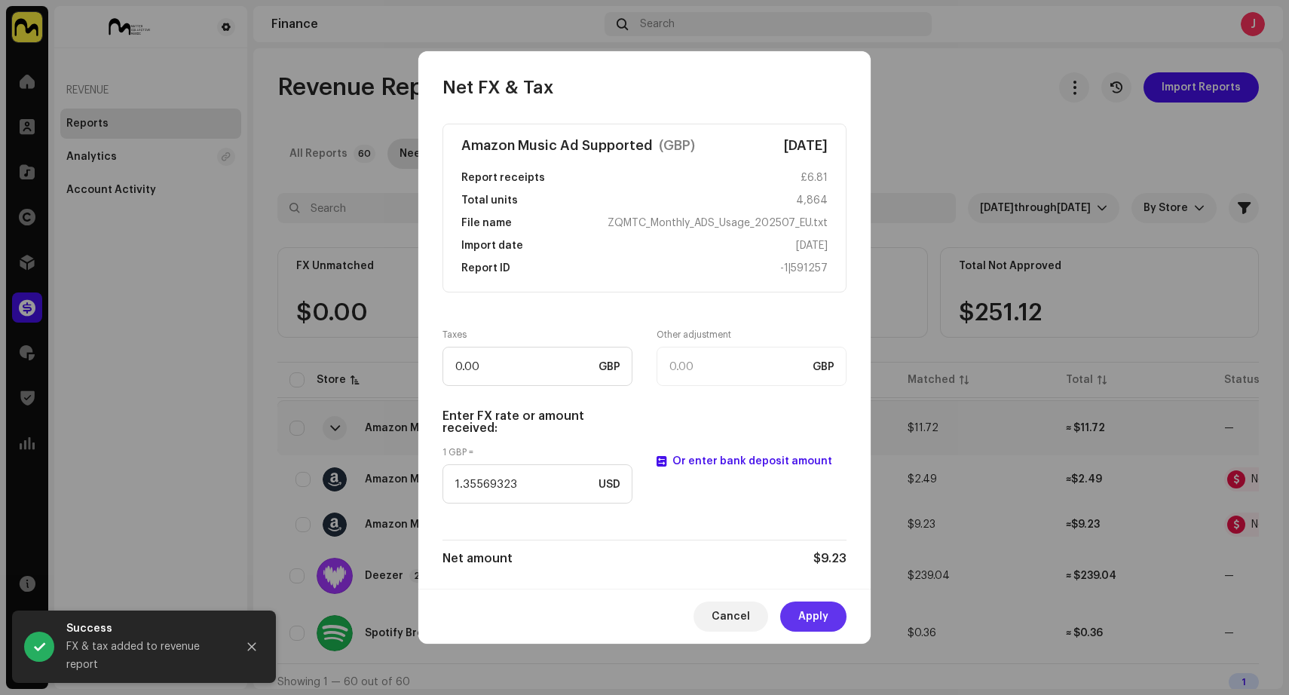
click at [818, 610] on span "Apply" at bounding box center [813, 616] width 30 height 30
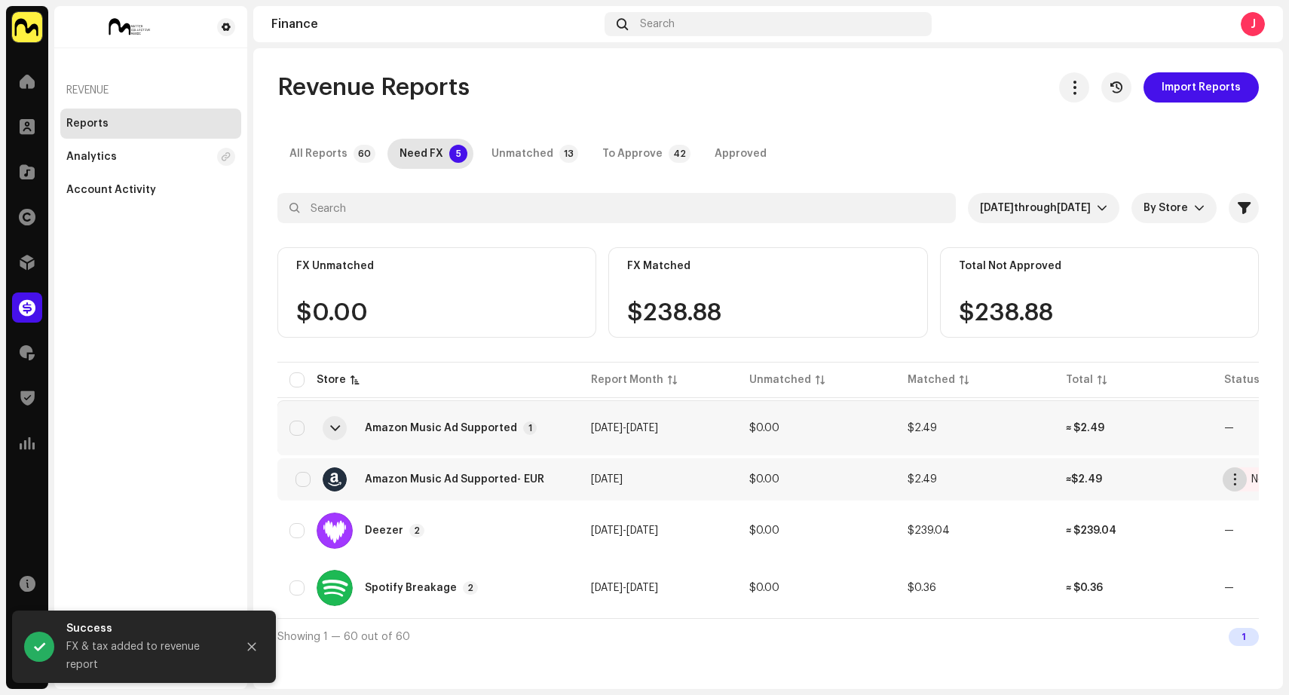
click at [1232, 482] on span "button" at bounding box center [1234, 479] width 11 height 12
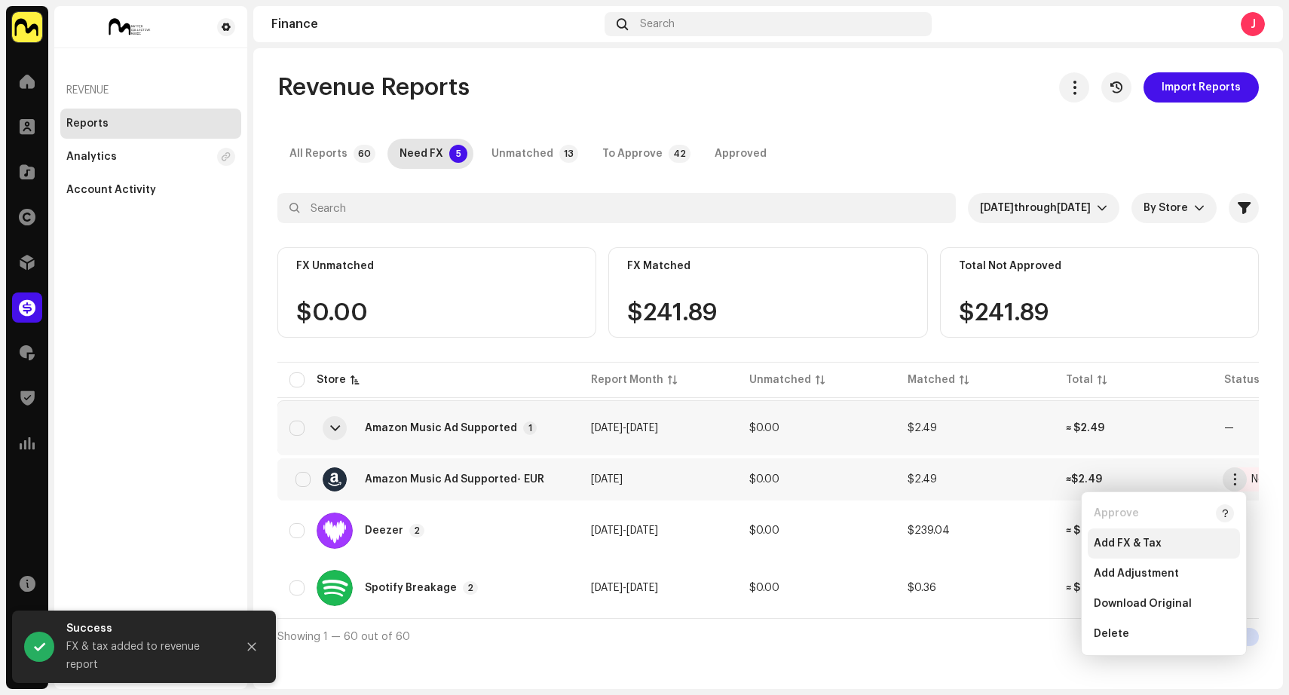
click at [1169, 544] on div "Add FX & Tax" at bounding box center [1163, 543] width 140 height 12
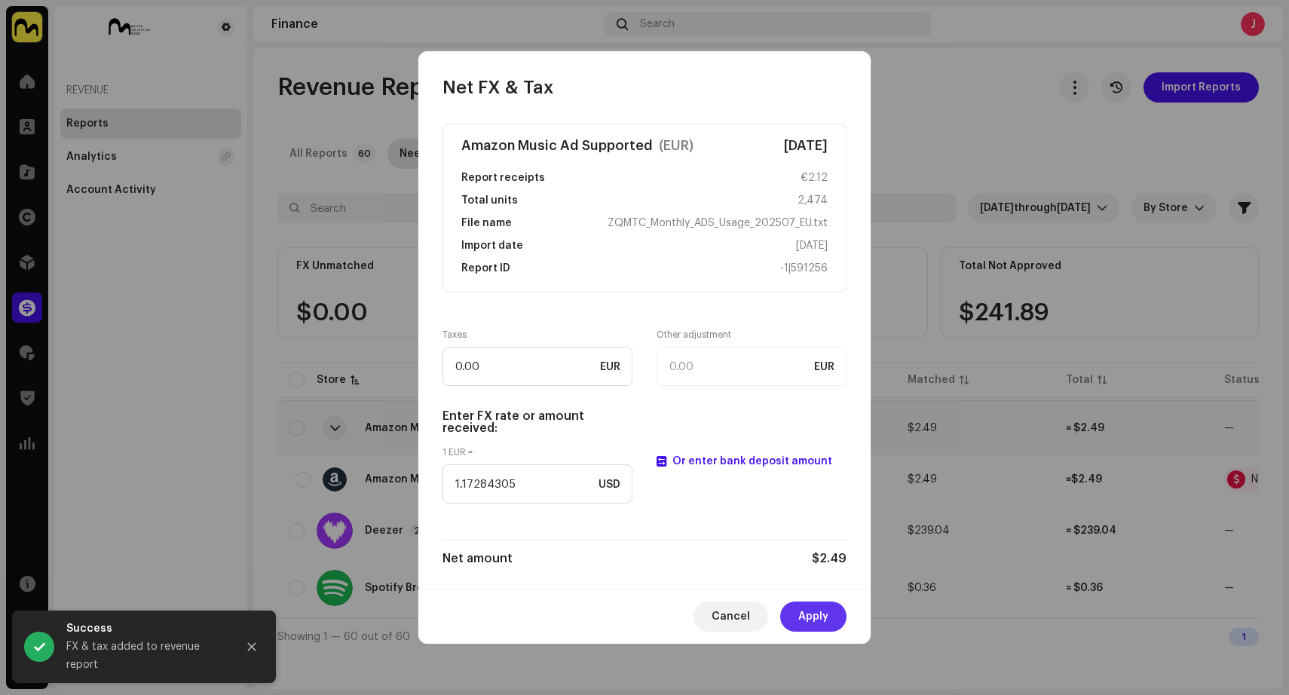
click at [796, 613] on button "Apply" at bounding box center [813, 616] width 66 height 30
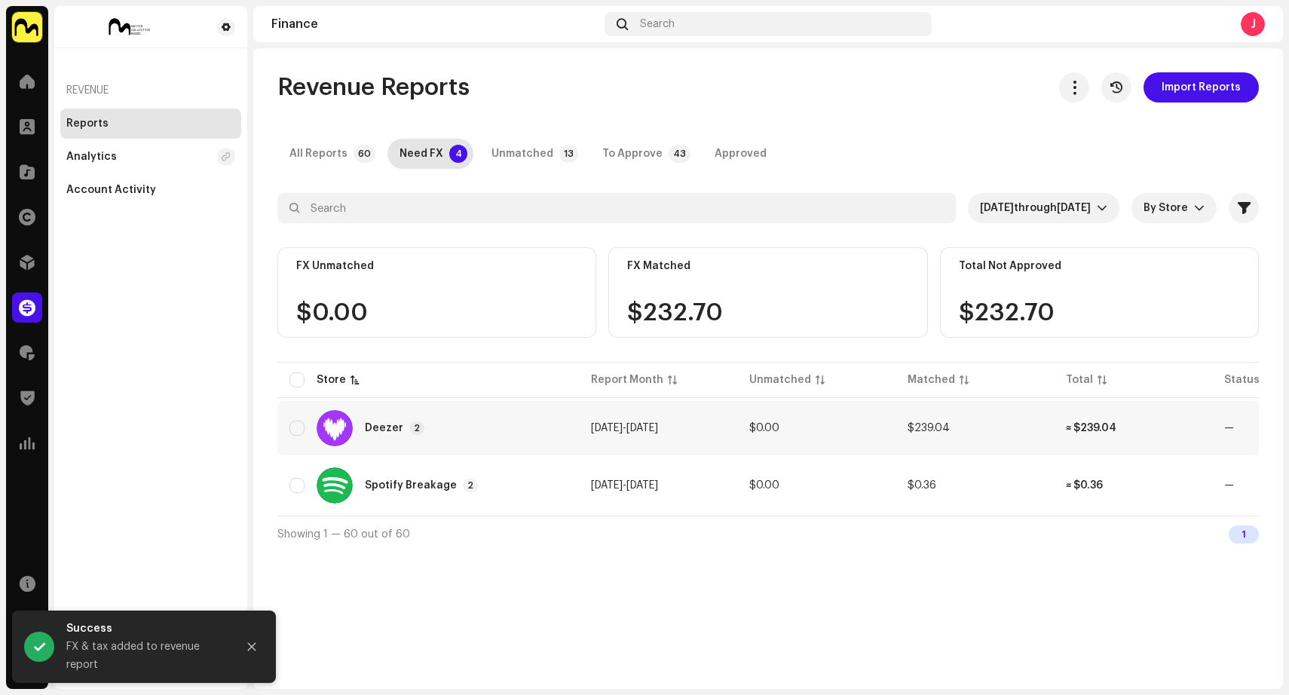
click at [841, 430] on td "$0.00" at bounding box center [816, 428] width 158 height 54
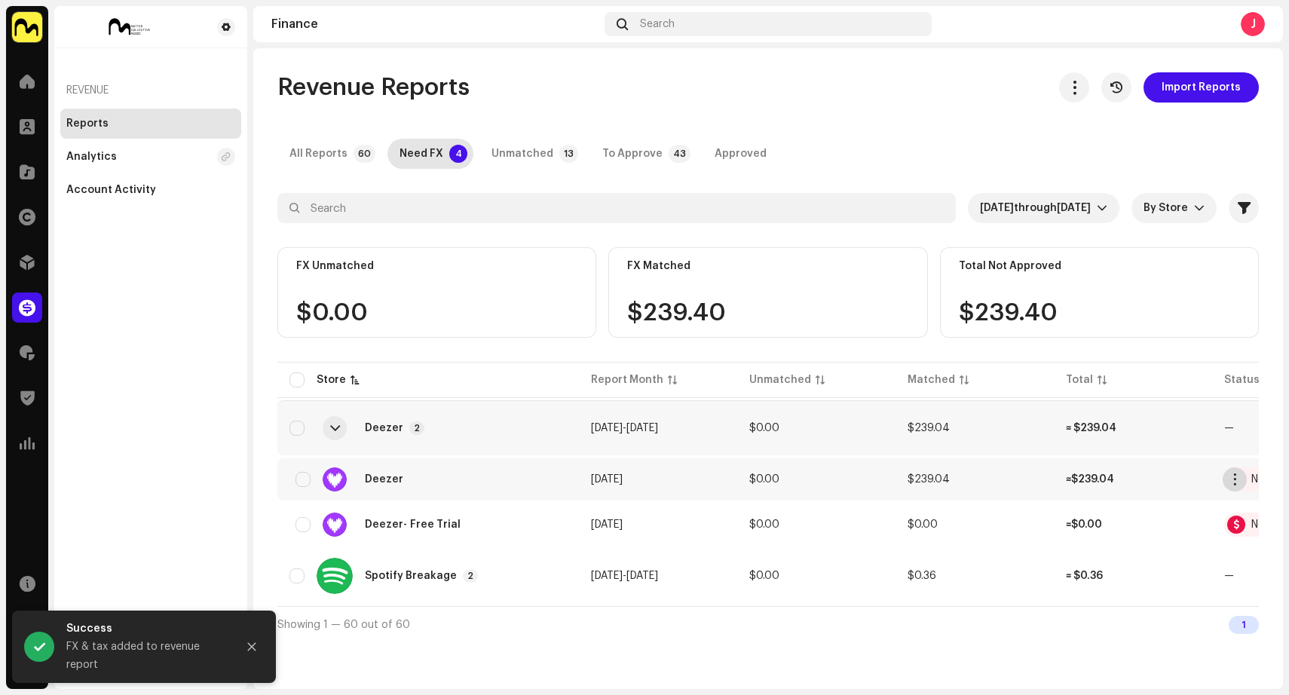
click at [1232, 481] on span "button" at bounding box center [1234, 479] width 11 height 12
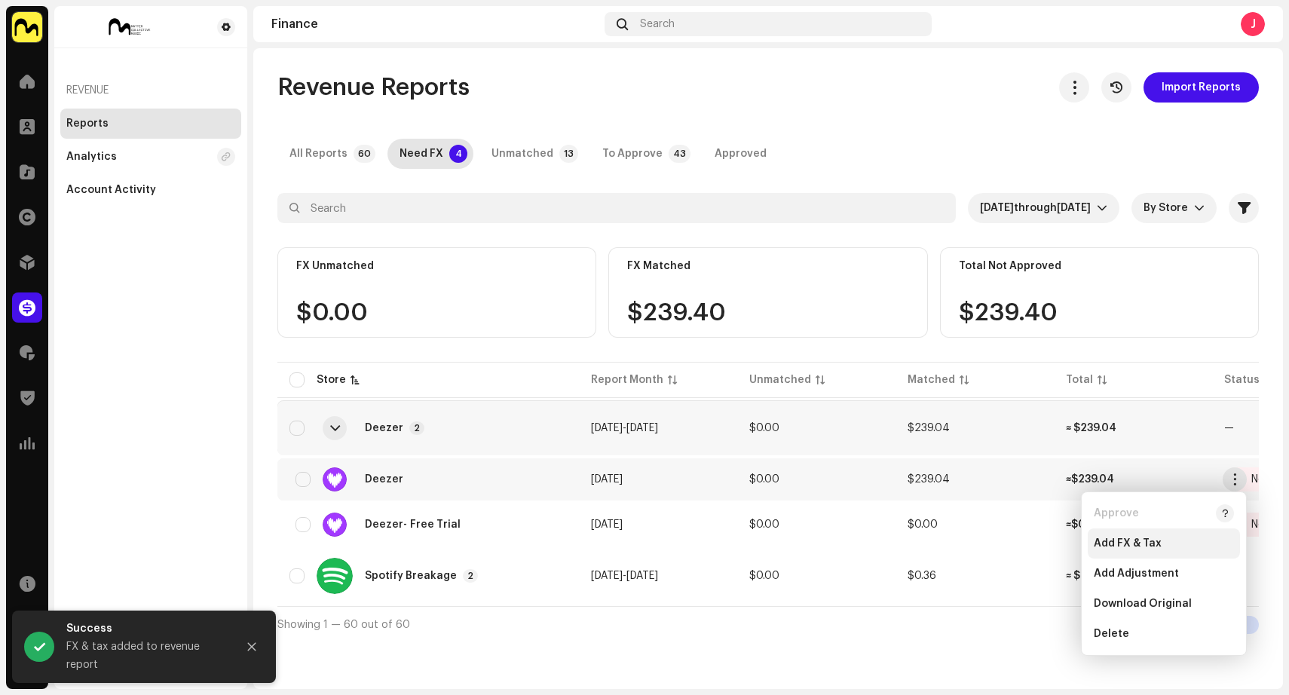
click at [1177, 543] on div "Add FX & Tax" at bounding box center [1163, 543] width 140 height 12
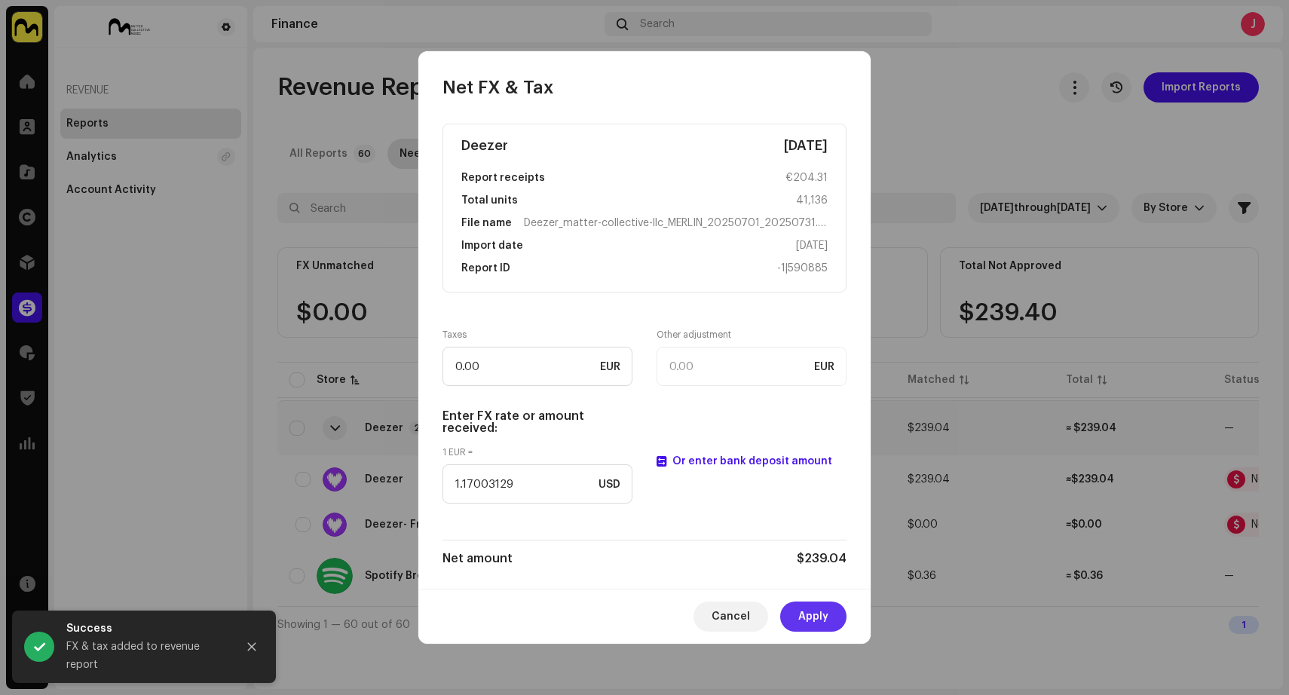
click at [818, 613] on span "Apply" at bounding box center [813, 616] width 30 height 30
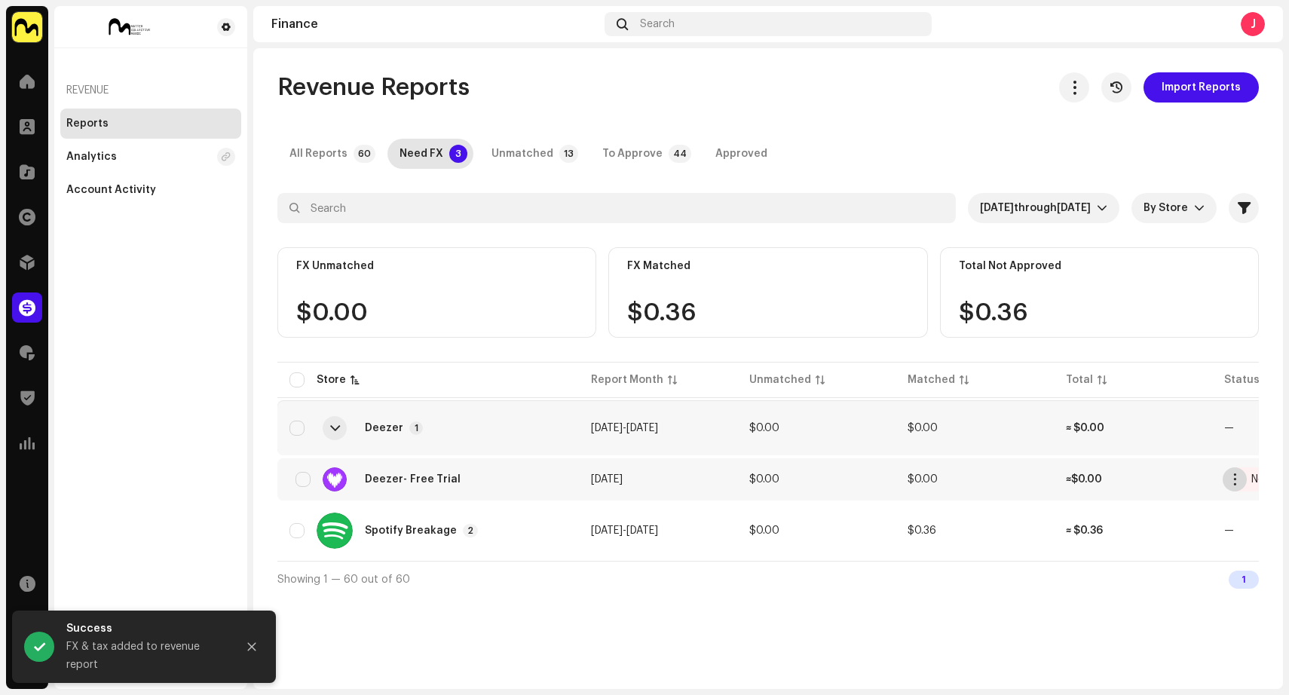
click at [1235, 478] on span "button" at bounding box center [1234, 479] width 11 height 12
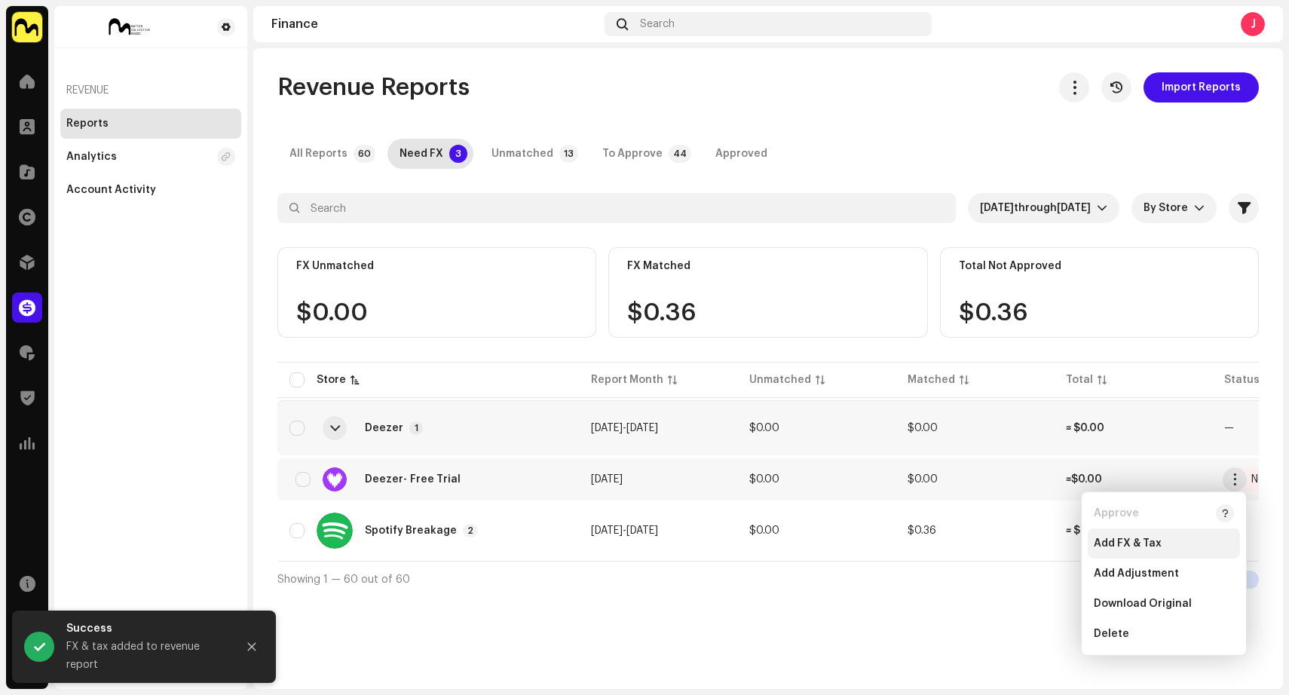
click at [1169, 545] on div "Add FX & Tax" at bounding box center [1163, 543] width 140 height 12
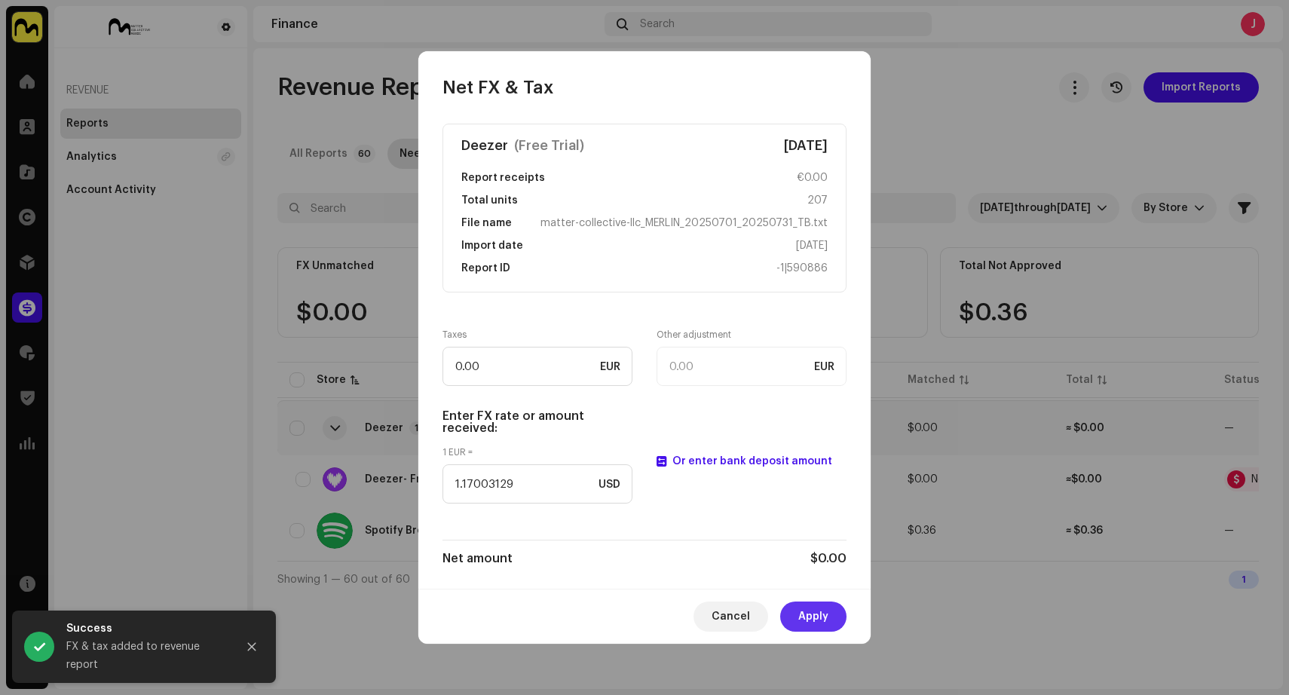
click at [833, 617] on button "Apply" at bounding box center [813, 616] width 66 height 30
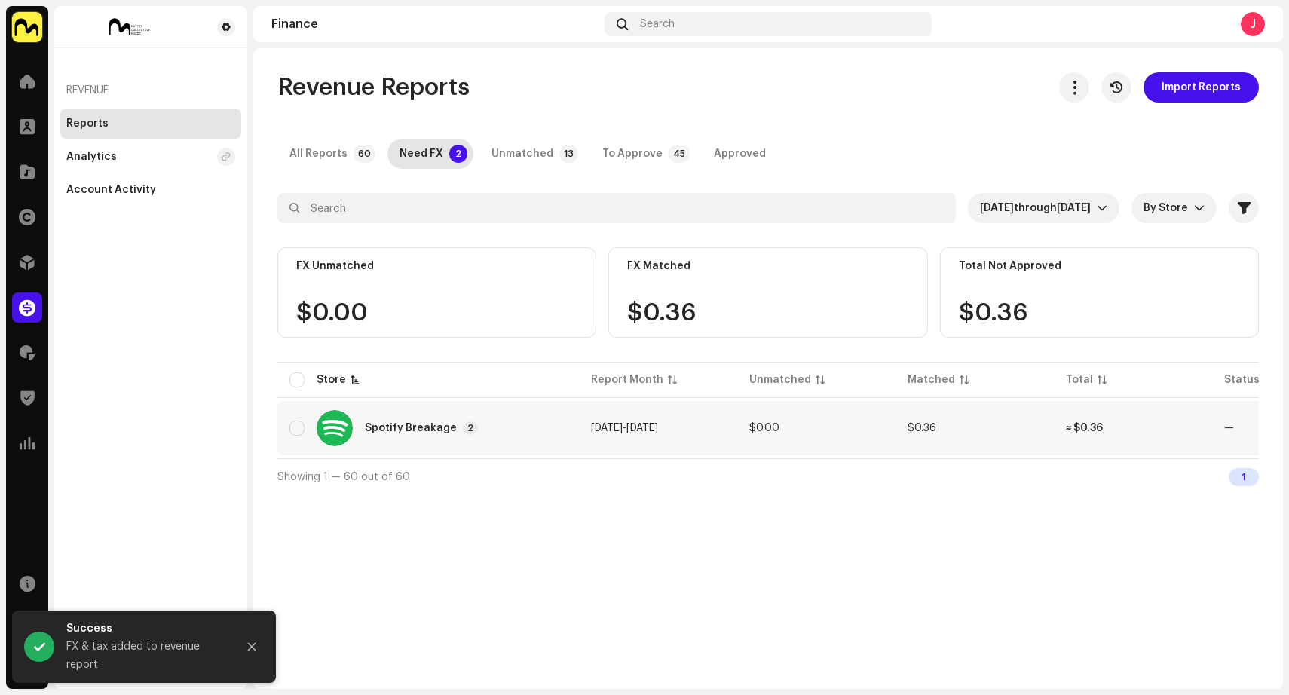
click at [1143, 428] on td "≈ $0.36" at bounding box center [1132, 428] width 158 height 54
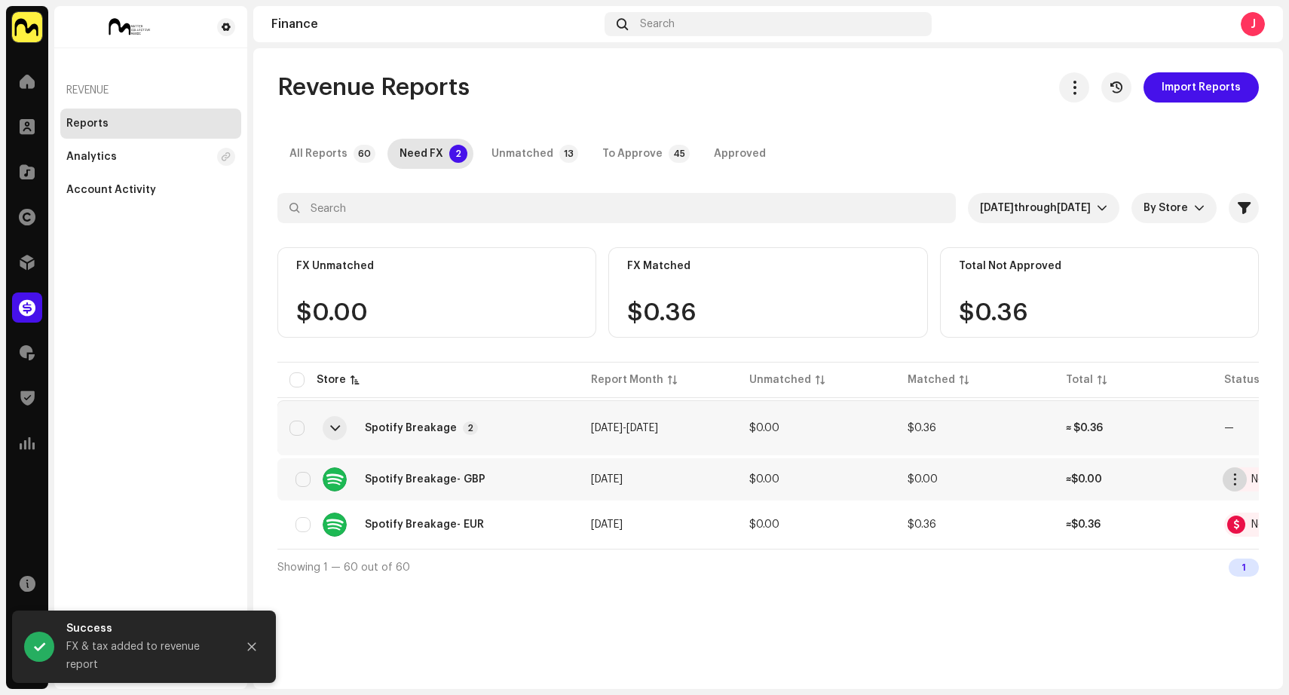
click at [1236, 478] on span "button" at bounding box center [1234, 479] width 11 height 12
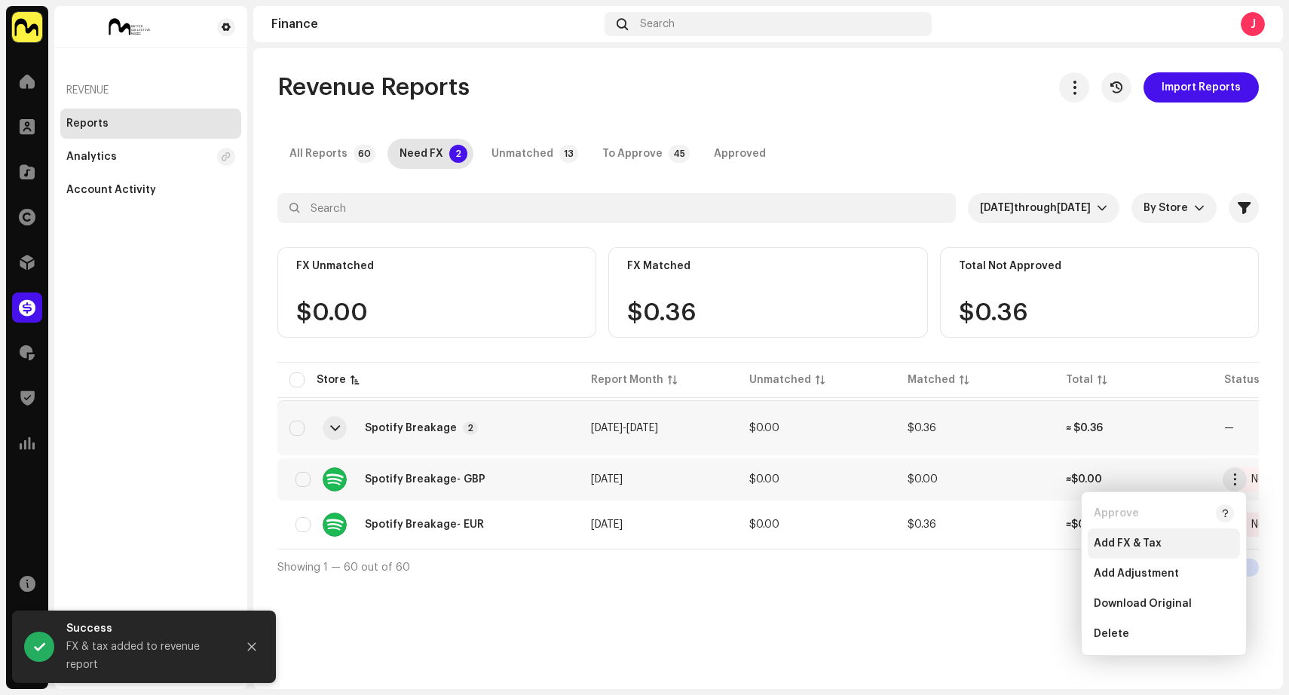
click at [1140, 541] on span "Add FX & Tax" at bounding box center [1127, 543] width 68 height 12
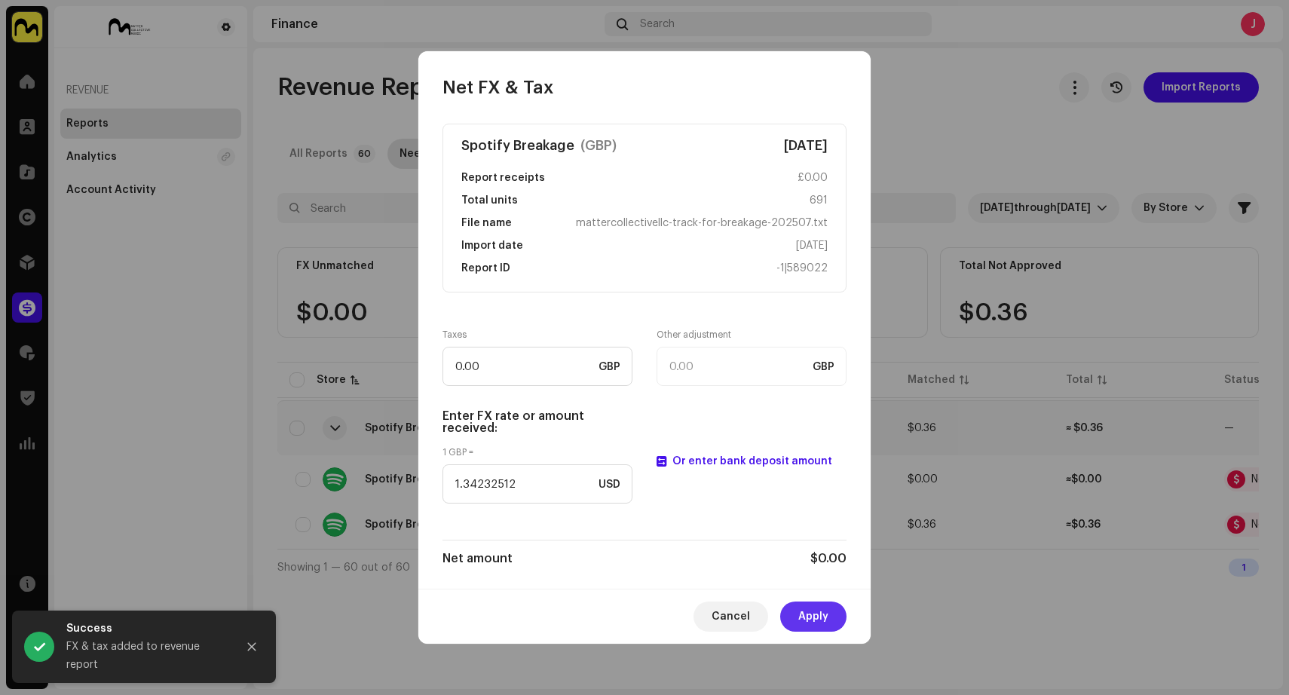
click at [809, 607] on span "Apply" at bounding box center [813, 616] width 30 height 30
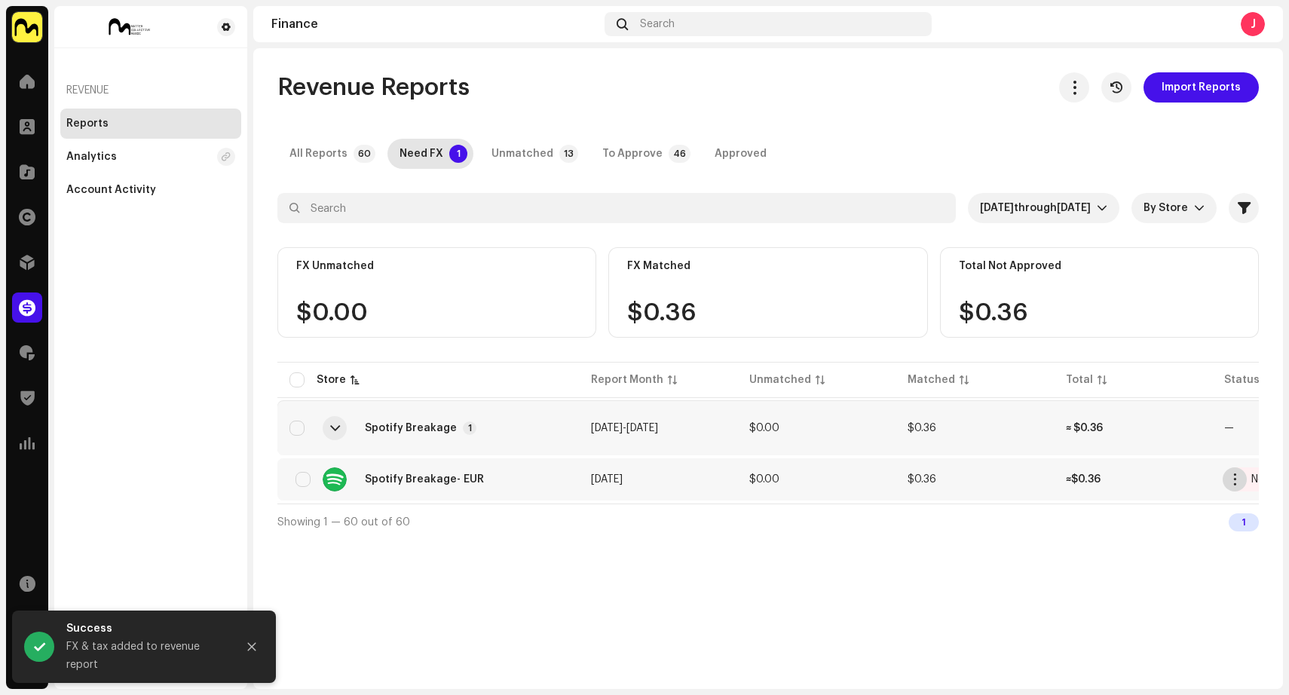
click at [1237, 481] on span "button" at bounding box center [1234, 479] width 11 height 12
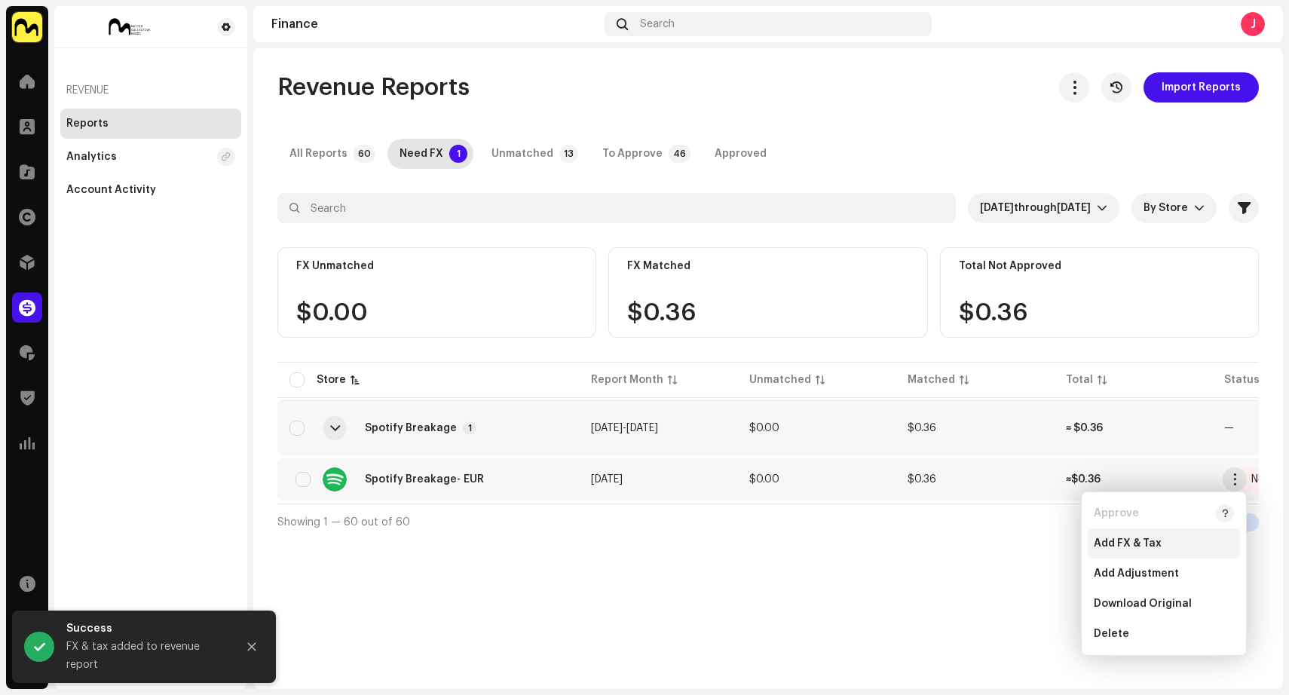
click at [1175, 549] on div "Add FX & Tax" at bounding box center [1163, 543] width 140 height 12
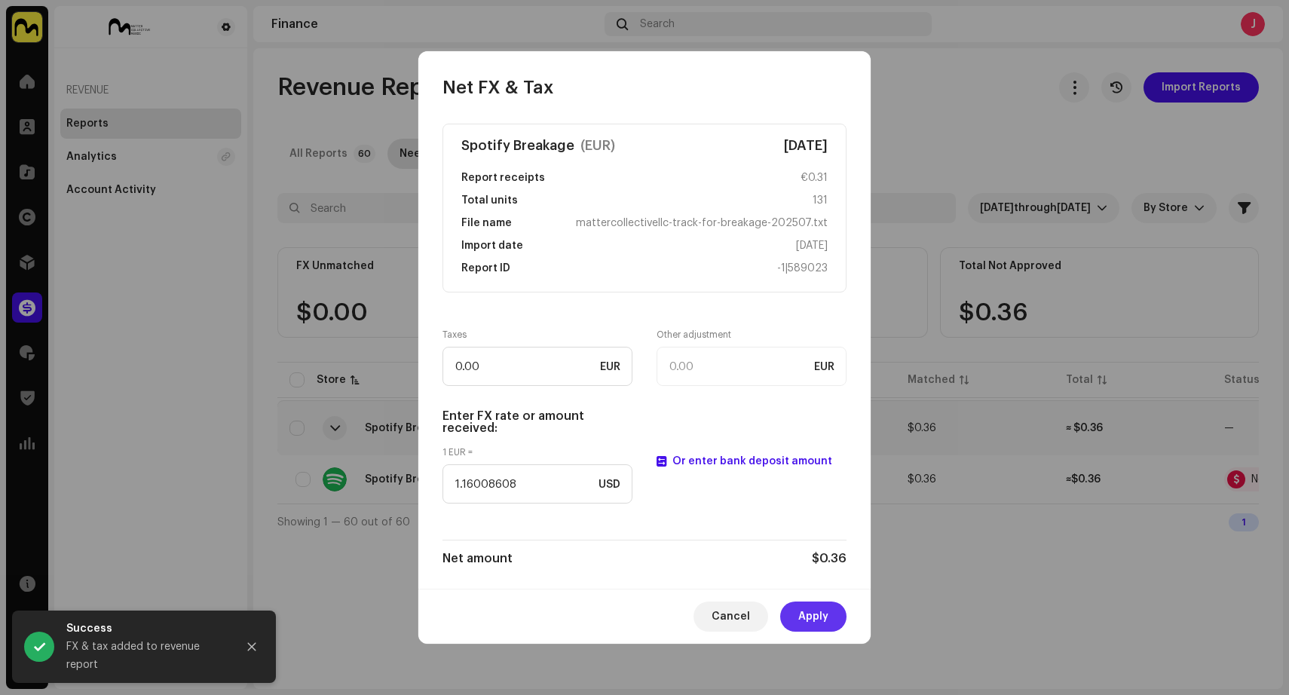
click at [819, 610] on span "Apply" at bounding box center [813, 616] width 30 height 30
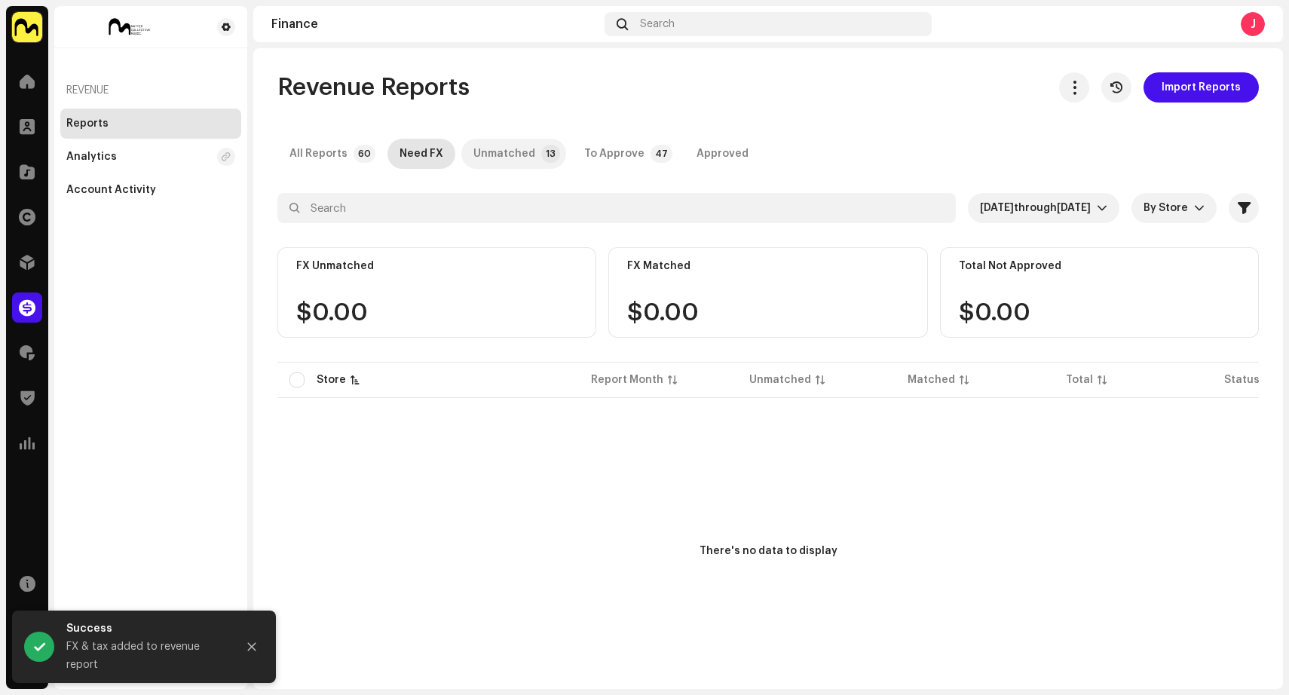
click at [491, 151] on div "Unmatched" at bounding box center [504, 154] width 62 height 30
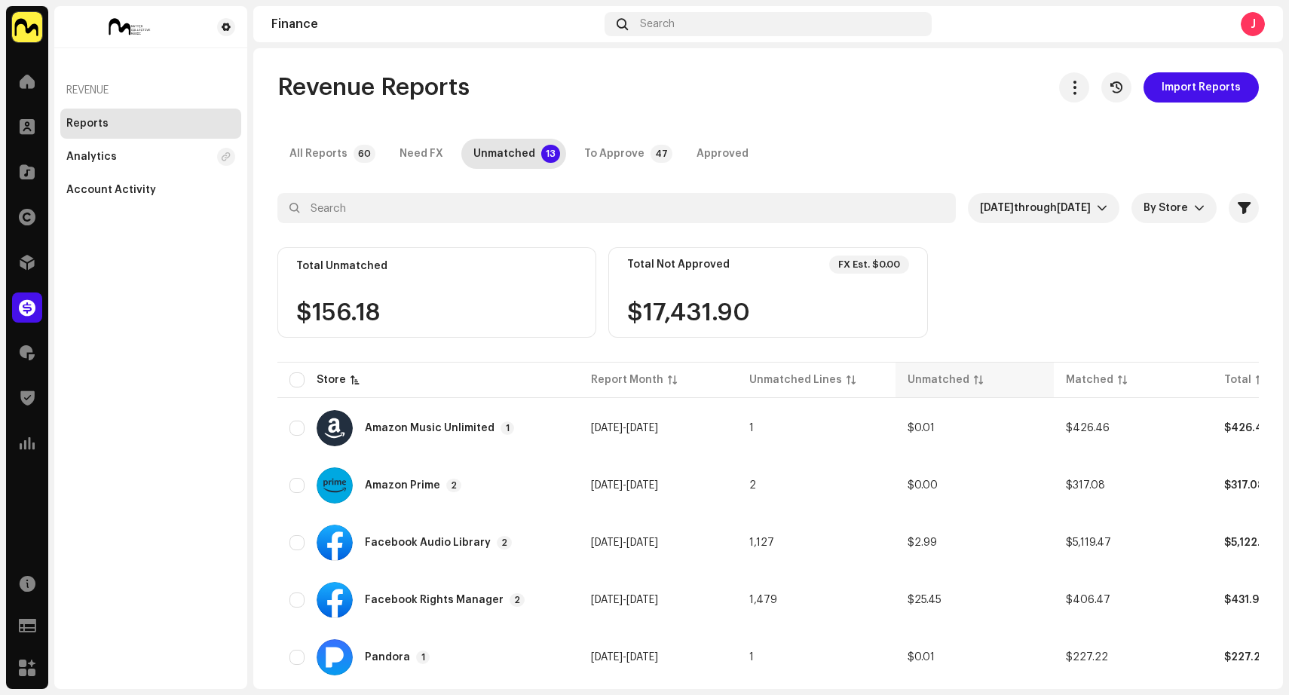
click at [931, 375] on div "Unmatched" at bounding box center [938, 379] width 62 height 15
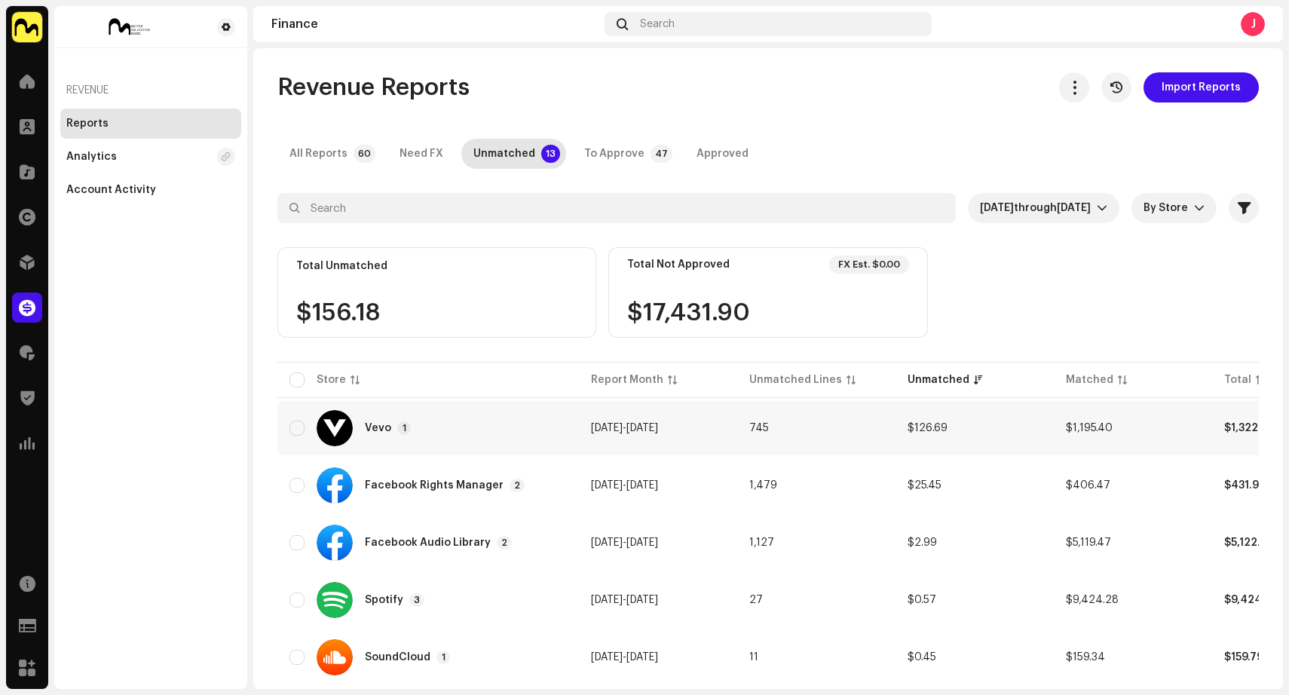
click at [833, 435] on td "745" at bounding box center [816, 428] width 158 height 54
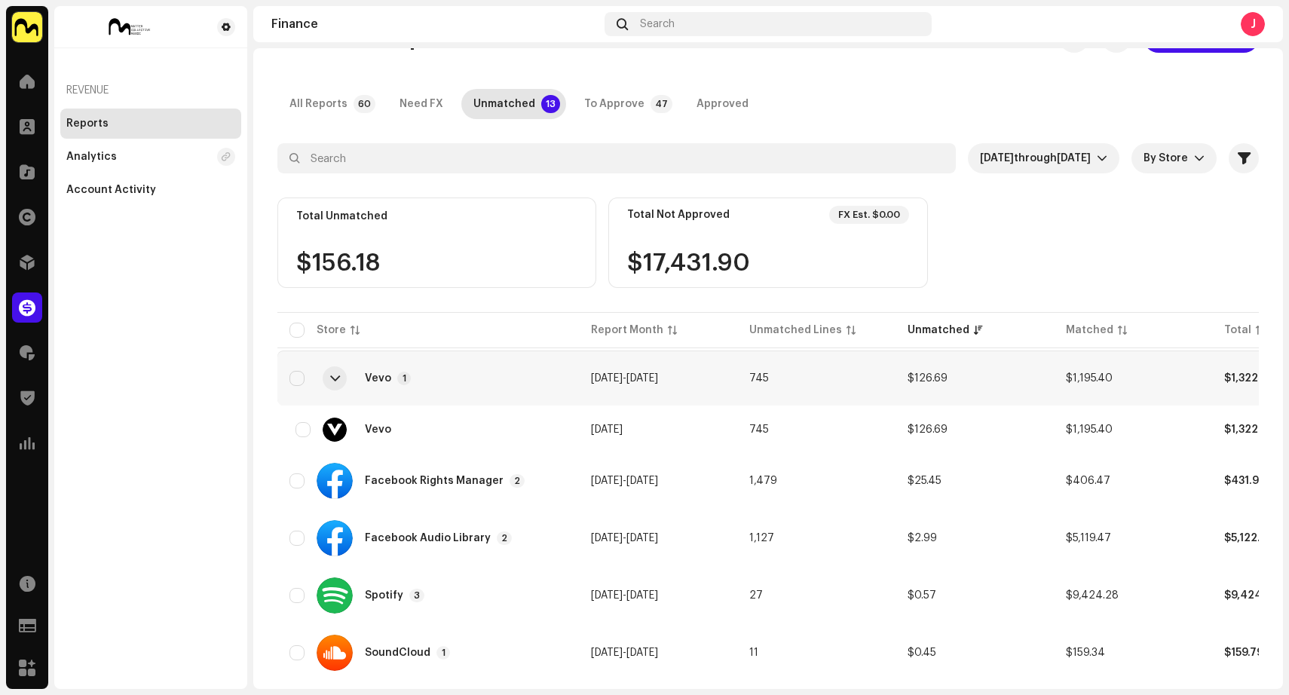
scroll to position [77, 0]
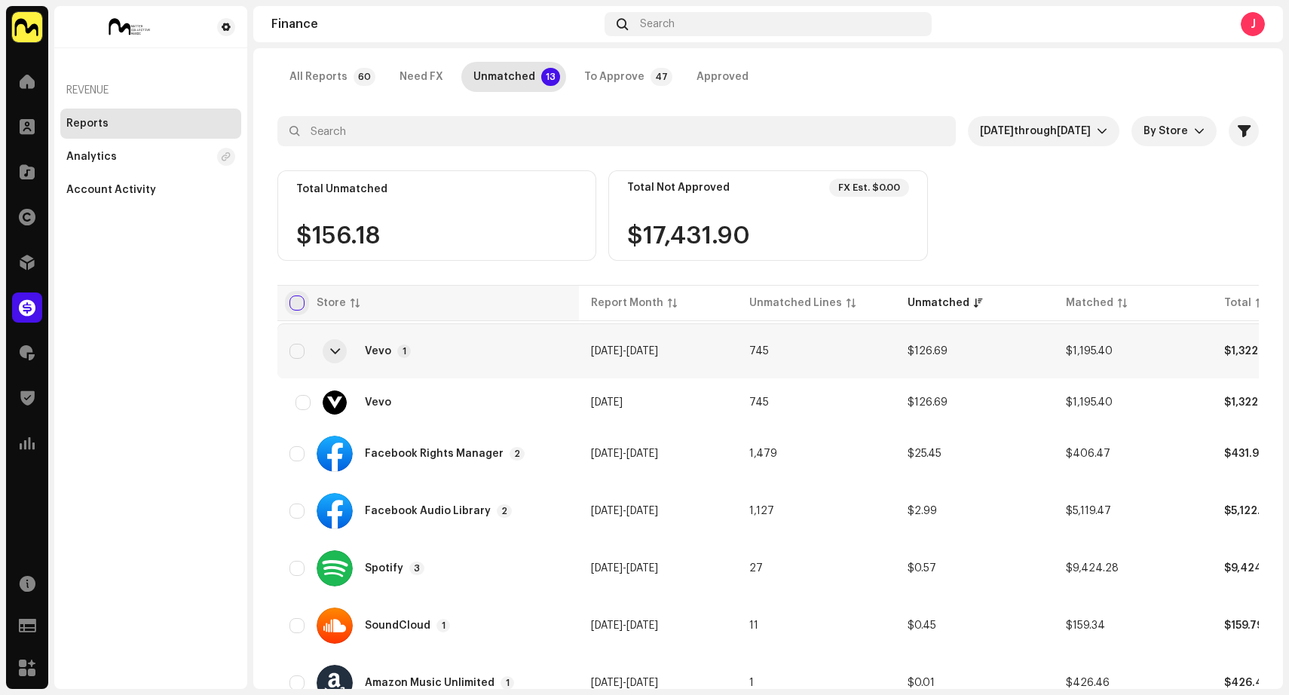
click at [297, 302] on input "checkbox" at bounding box center [296, 302] width 15 height 15
checkbox input "true"
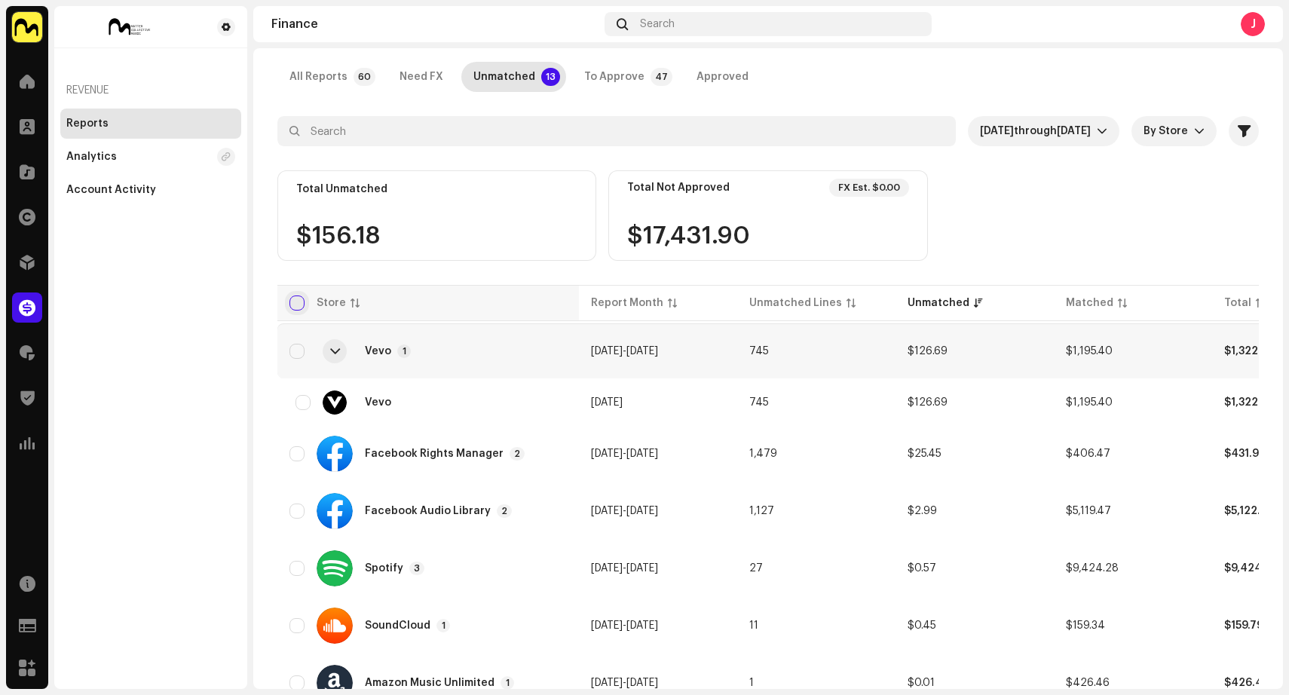
checkbox input "true"
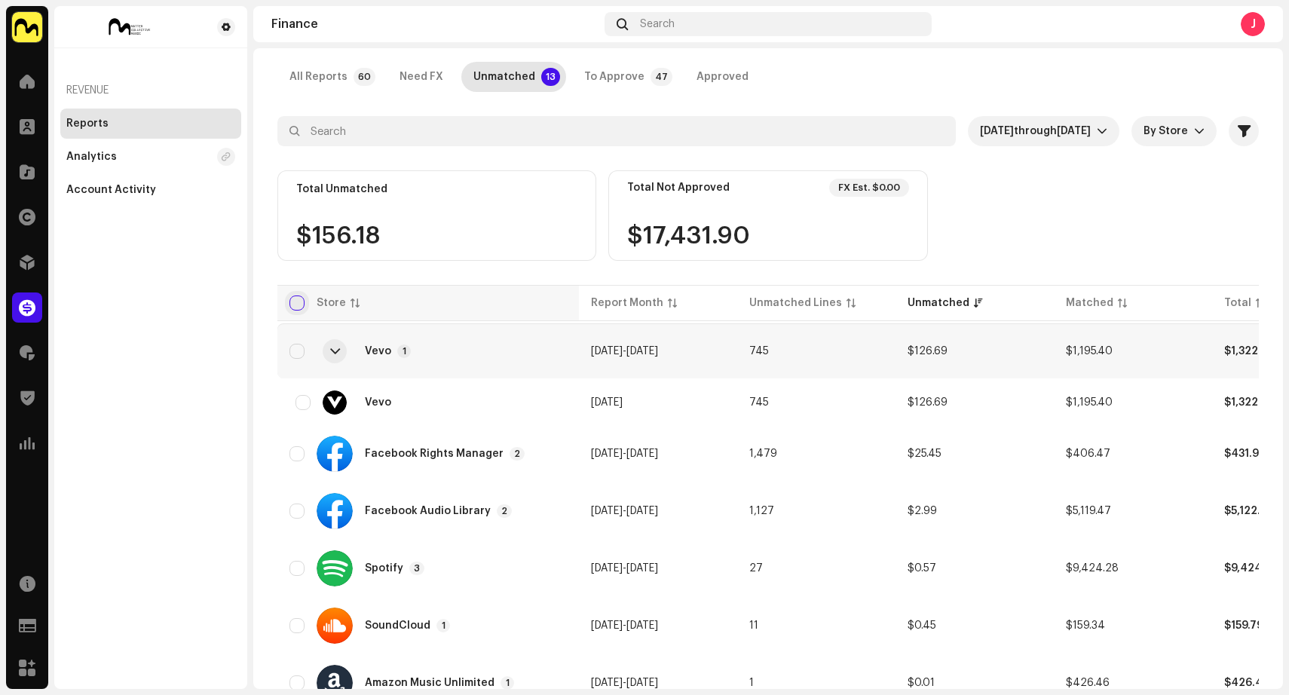
checkbox input "true"
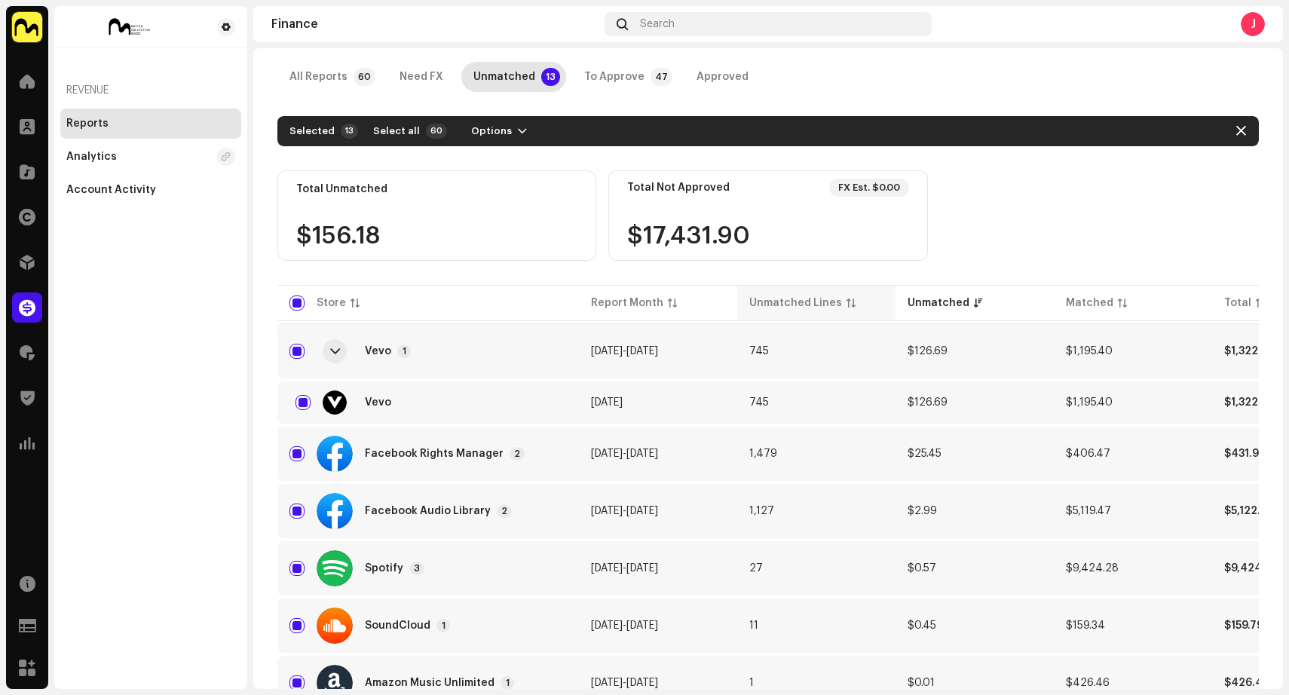
scroll to position [0, 0]
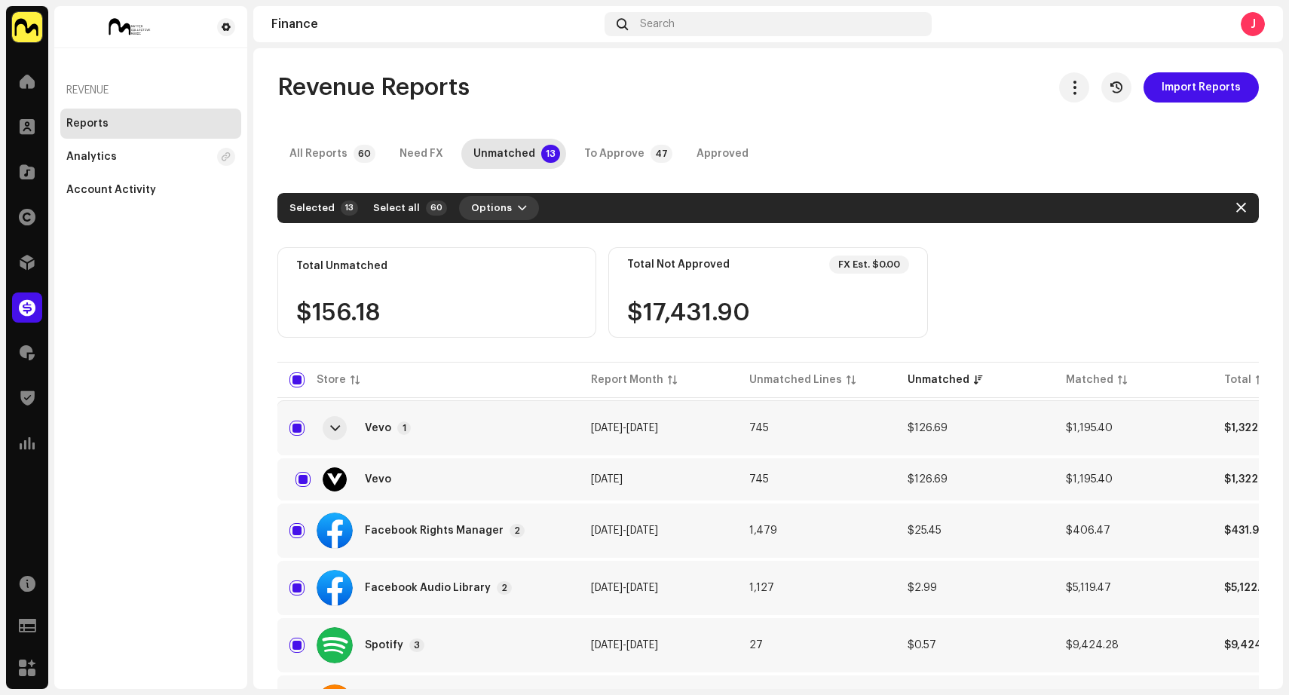
click at [500, 202] on button "Options" at bounding box center [499, 208] width 80 height 24
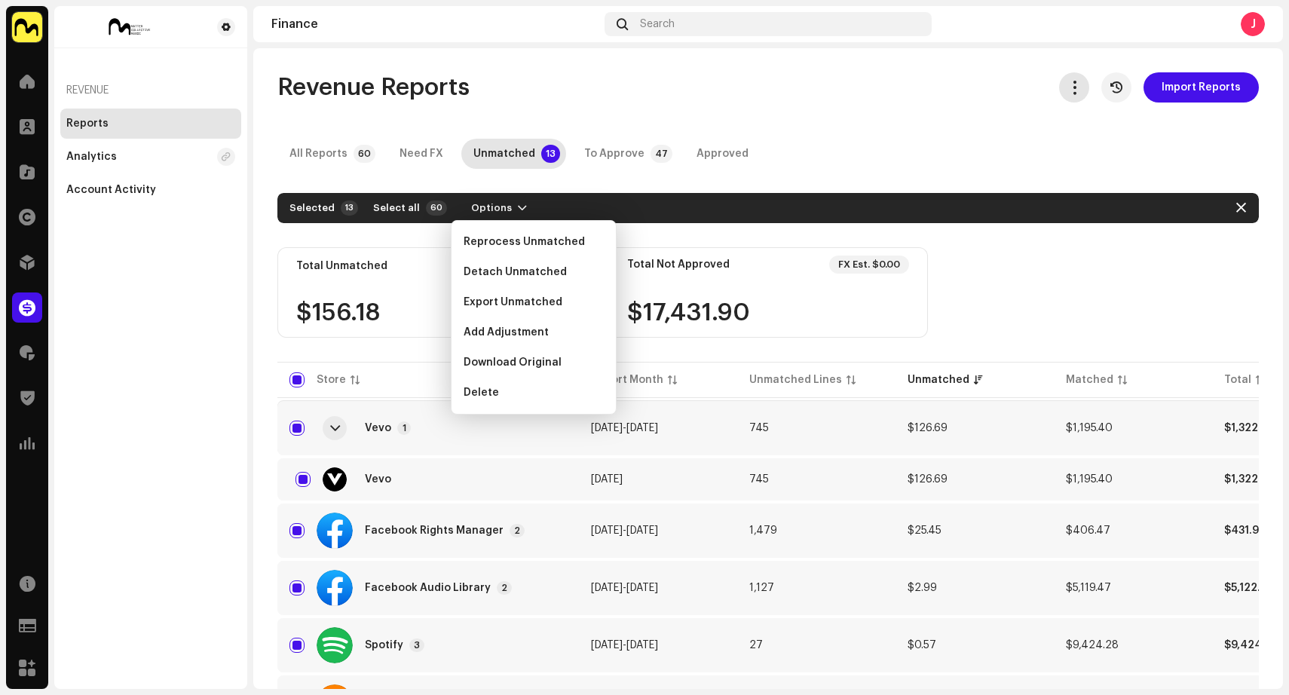
click at [1071, 84] on span "button" at bounding box center [1074, 87] width 14 height 12
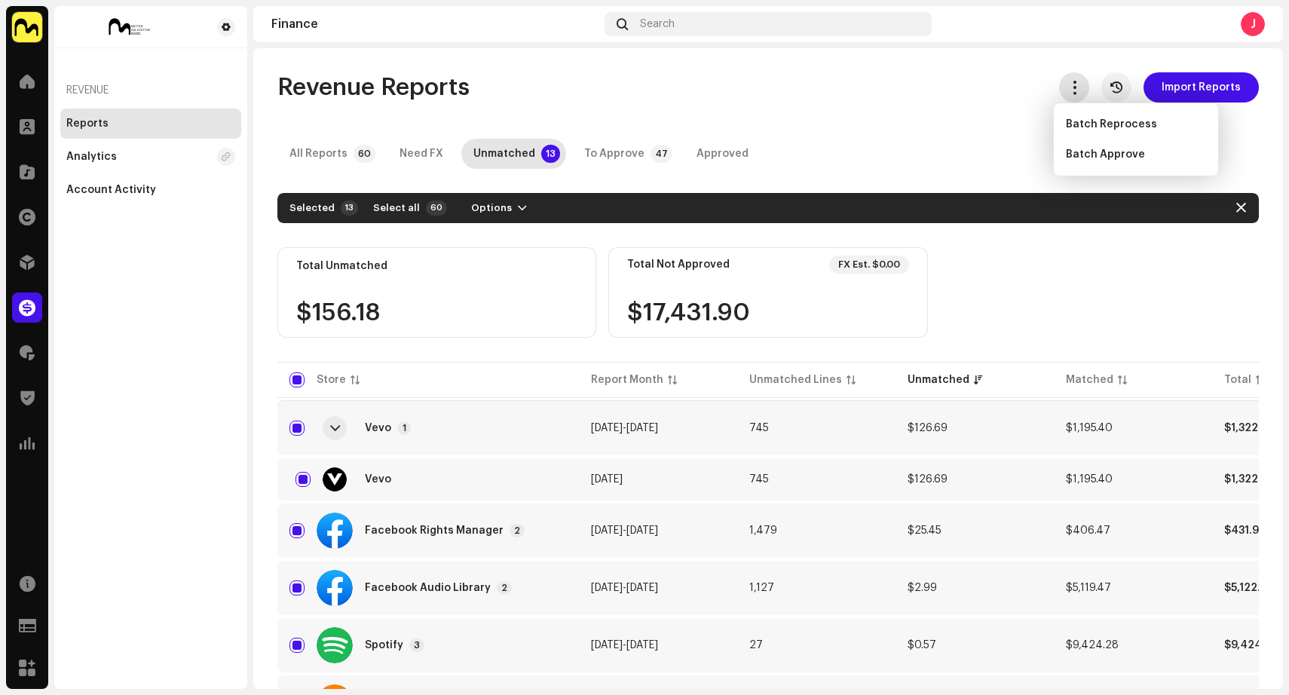
click at [1071, 84] on span "button" at bounding box center [1074, 87] width 14 height 12
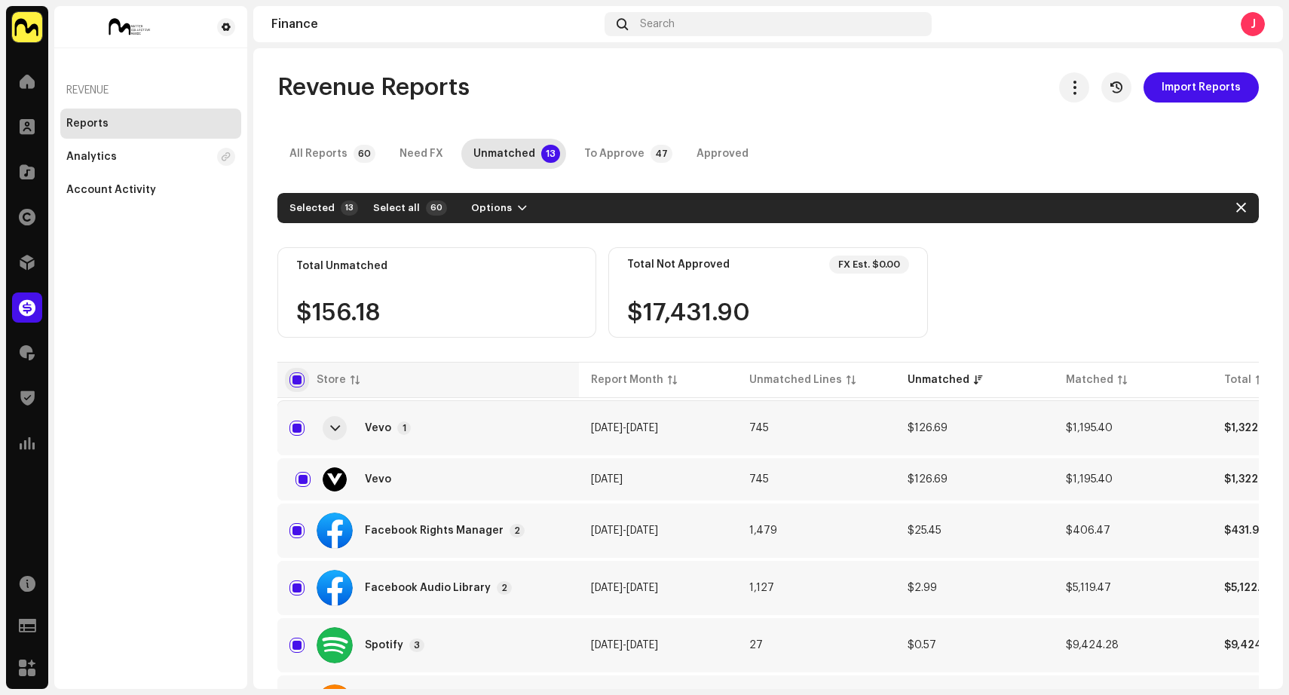
click at [292, 376] on input "checkbox" at bounding box center [296, 379] width 15 height 15
checkbox input "false"
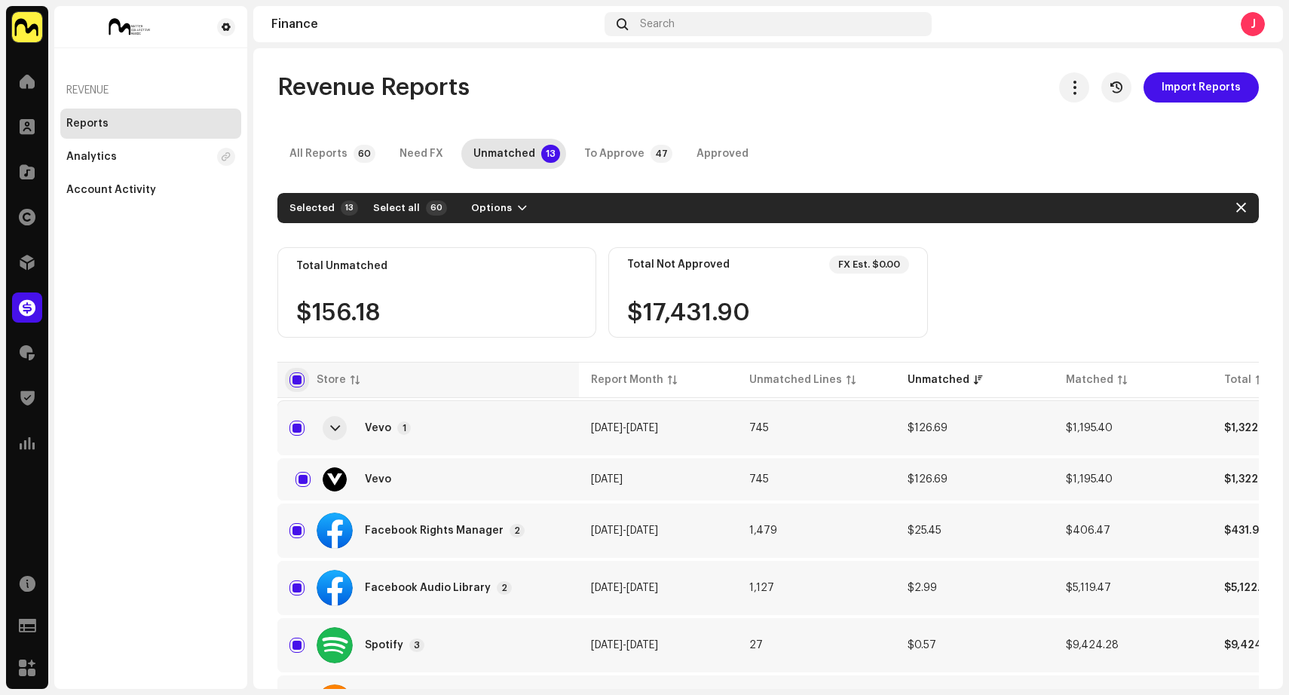
checkbox input "false"
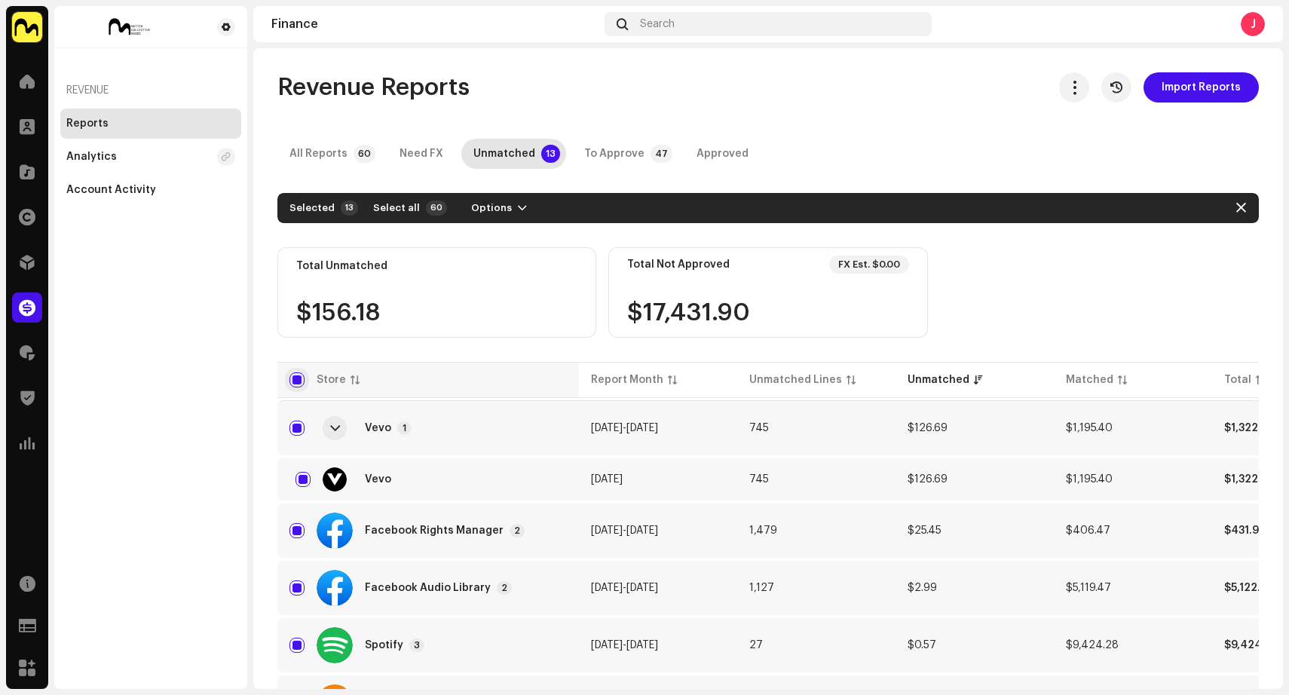
checkbox input "false"
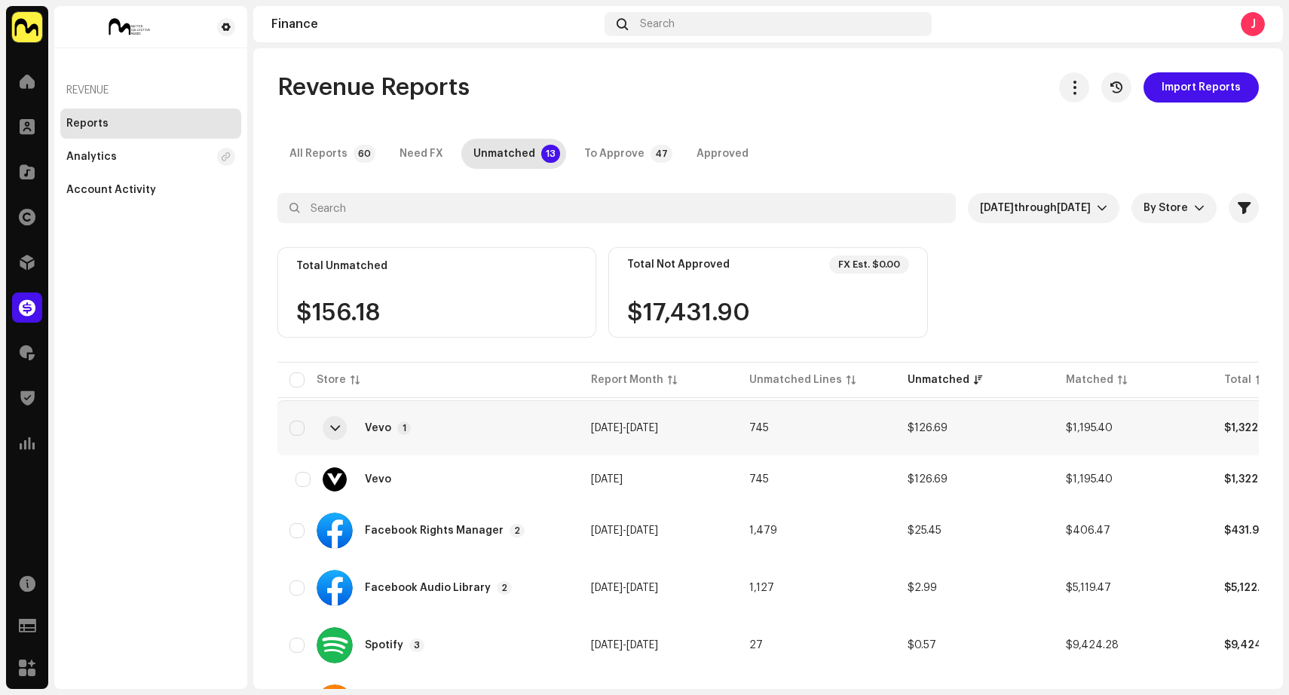
click at [411, 332] on div "Total Unmatched $156.18" at bounding box center [436, 292] width 319 height 90
click at [411, 294] on div "Total Unmatched $156.18" at bounding box center [436, 292] width 319 height 90
click at [821, 426] on td "745" at bounding box center [816, 428] width 158 height 54
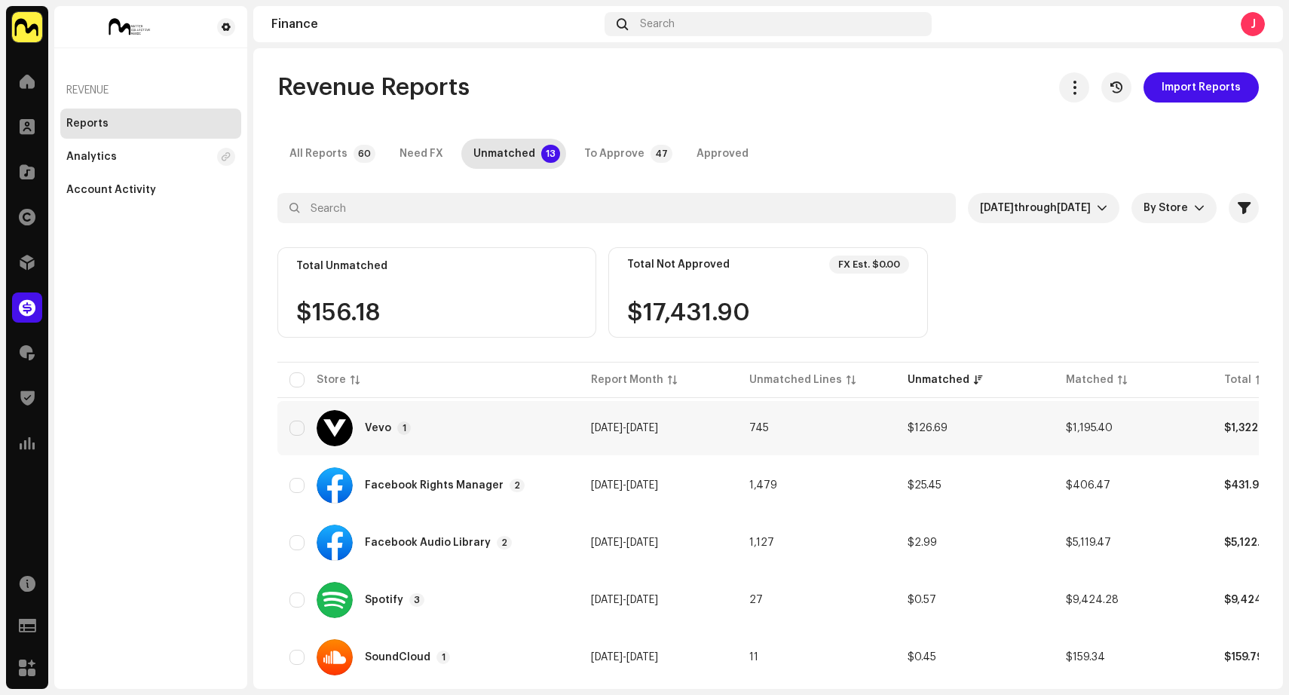
click at [821, 426] on td "745" at bounding box center [816, 428] width 158 height 54
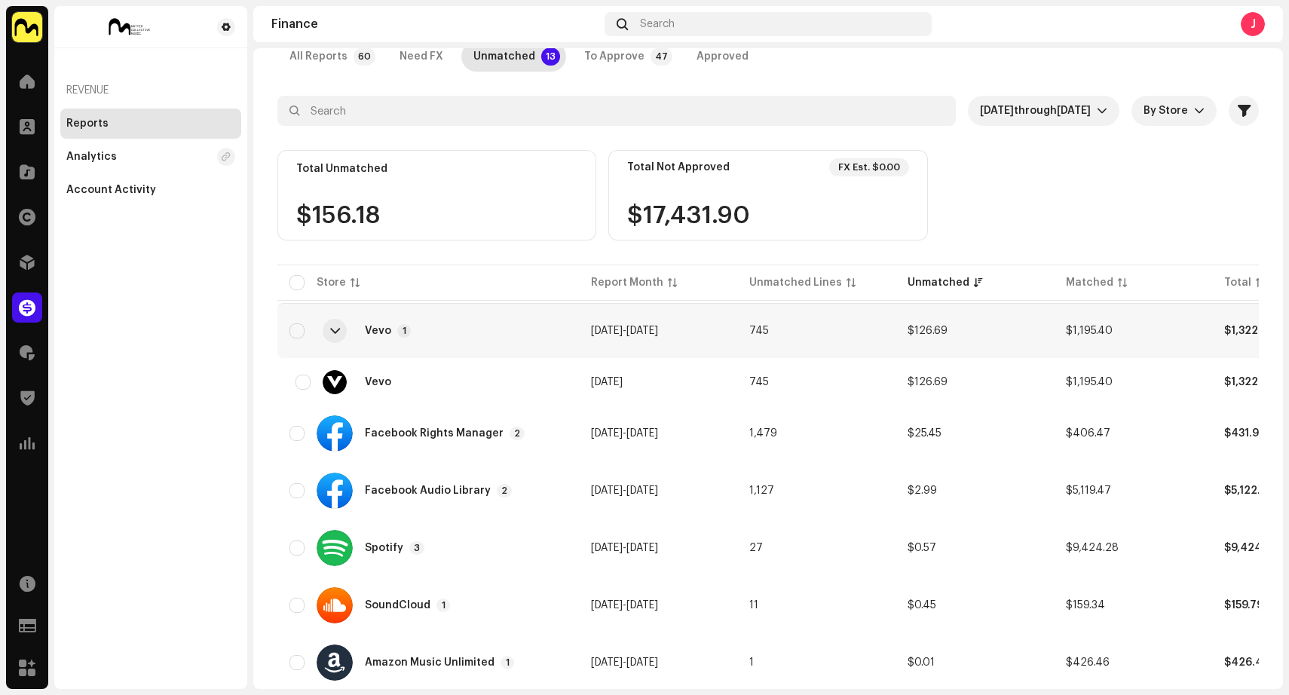
scroll to position [114, 0]
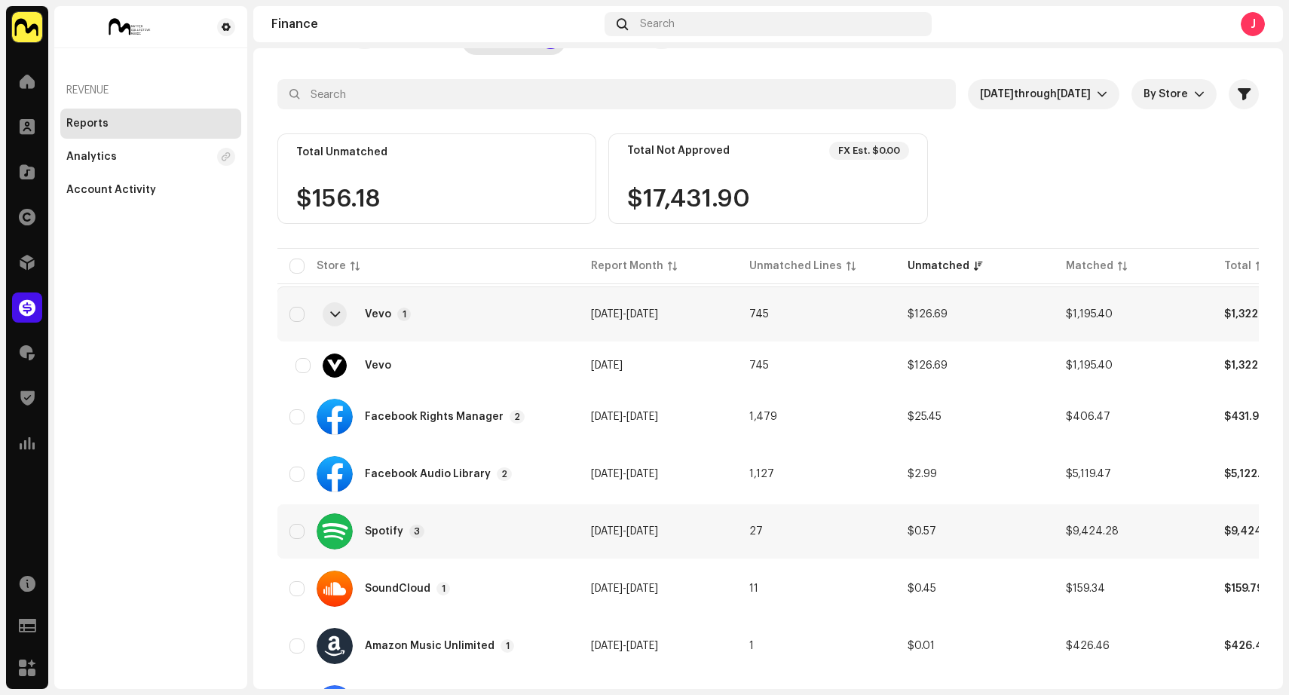
click at [918, 538] on td "$0.57" at bounding box center [974, 531] width 158 height 54
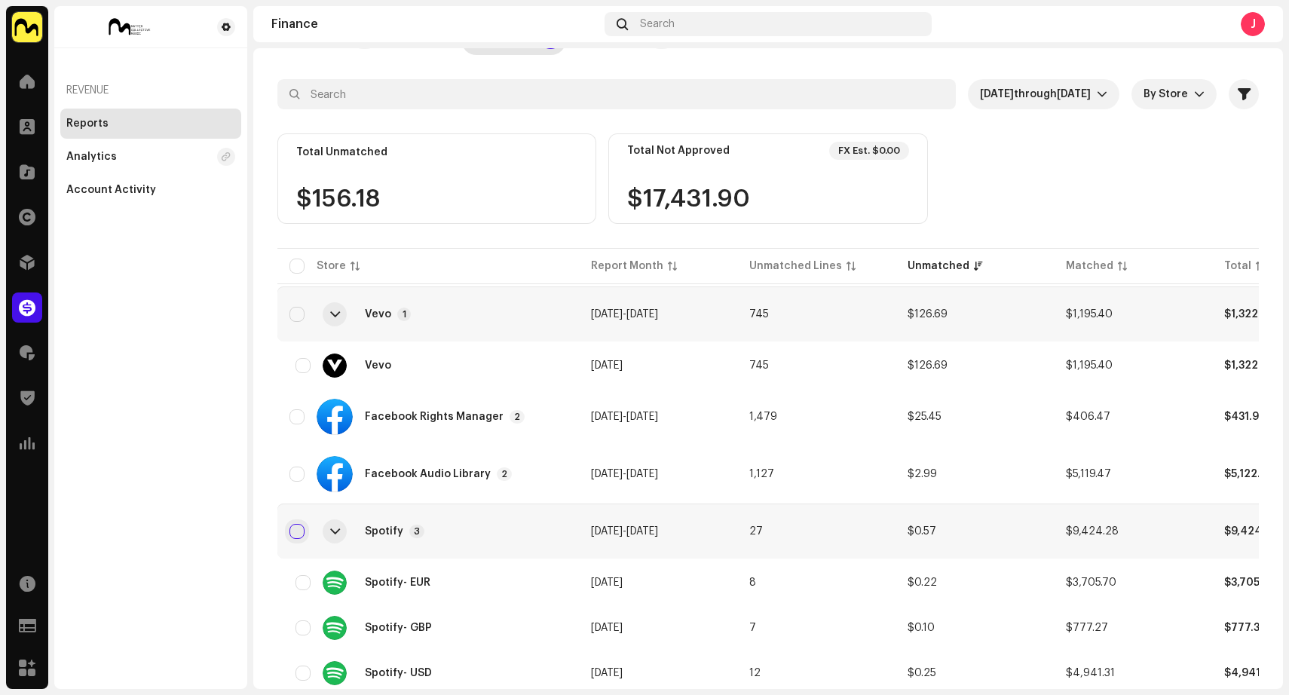
click at [297, 529] on input "Row Unselected" at bounding box center [296, 531] width 15 height 15
checkbox input "true"
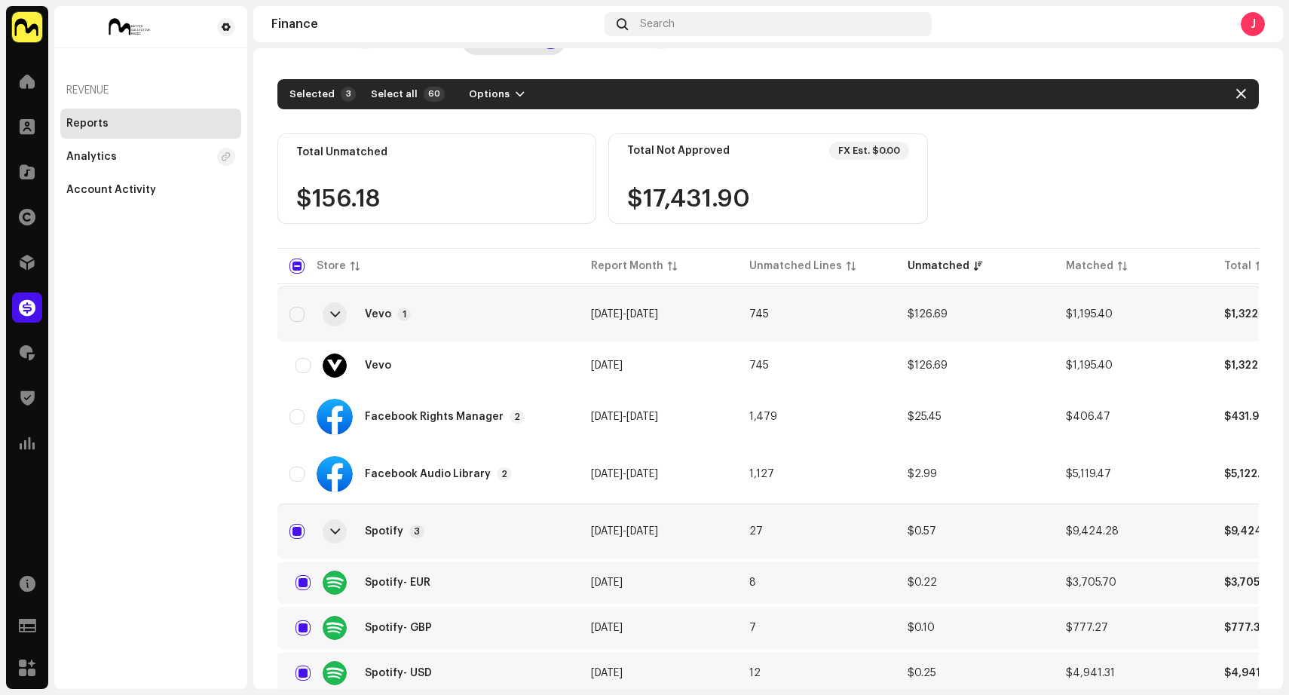
click at [335, 534] on div at bounding box center [335, 531] width 10 height 12
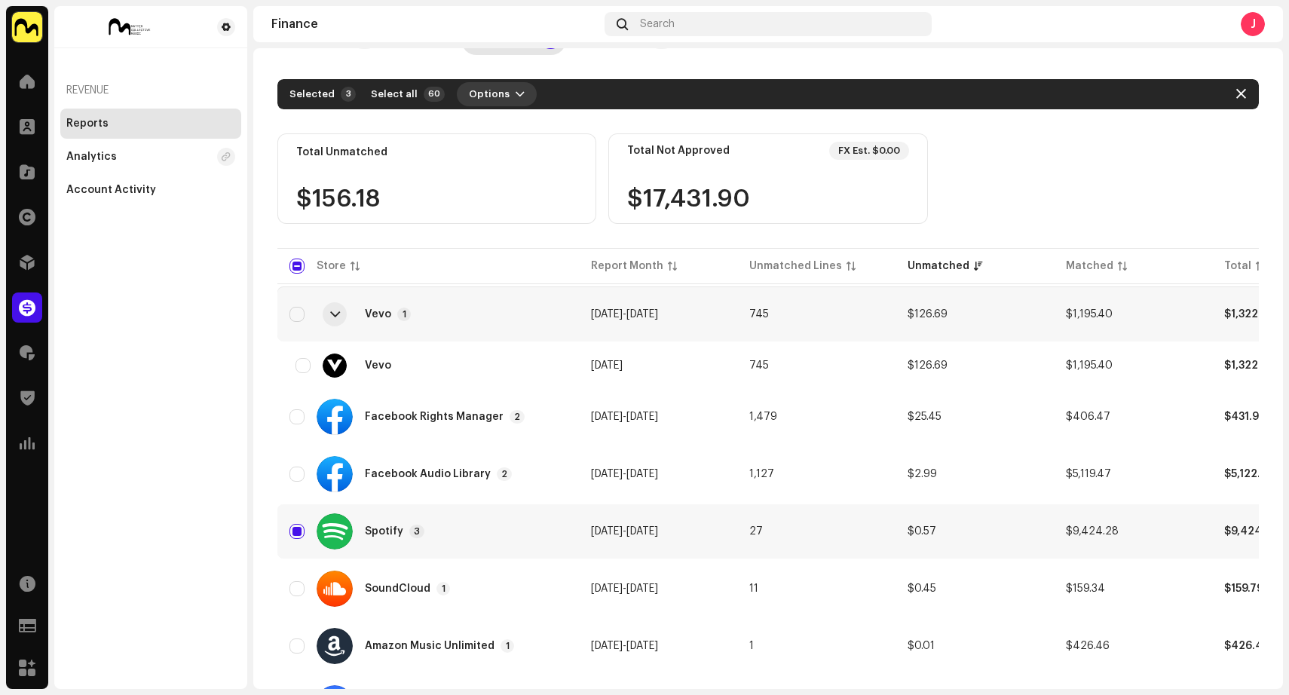
click at [513, 90] on button "Options" at bounding box center [497, 94] width 80 height 24
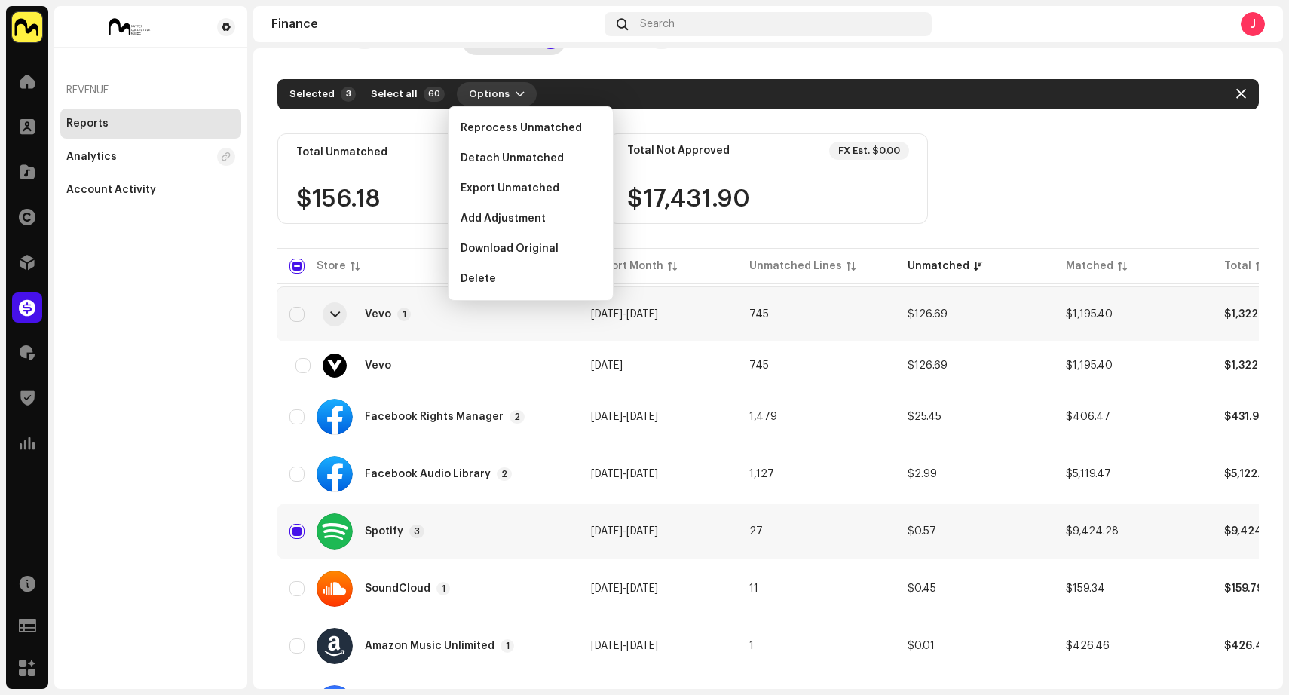
click at [515, 90] on span "button" at bounding box center [519, 94] width 9 height 12
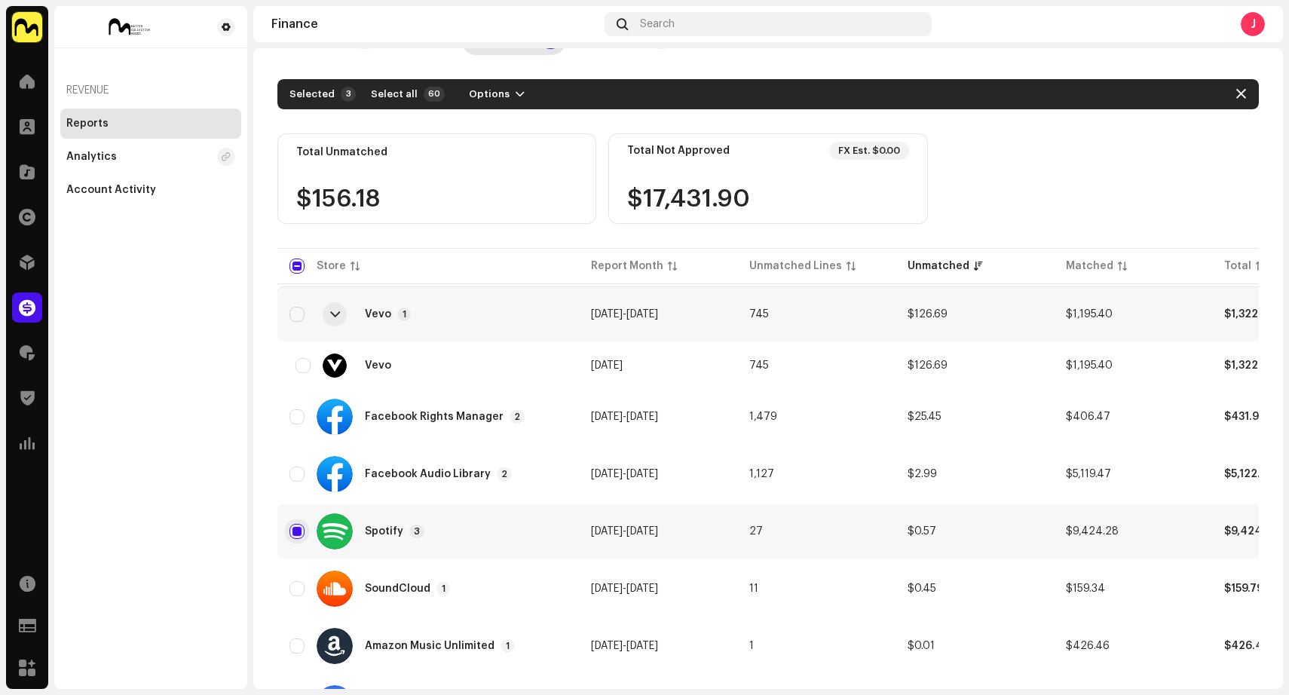
click at [297, 530] on input "Row Selected" at bounding box center [296, 531] width 15 height 15
checkbox input "false"
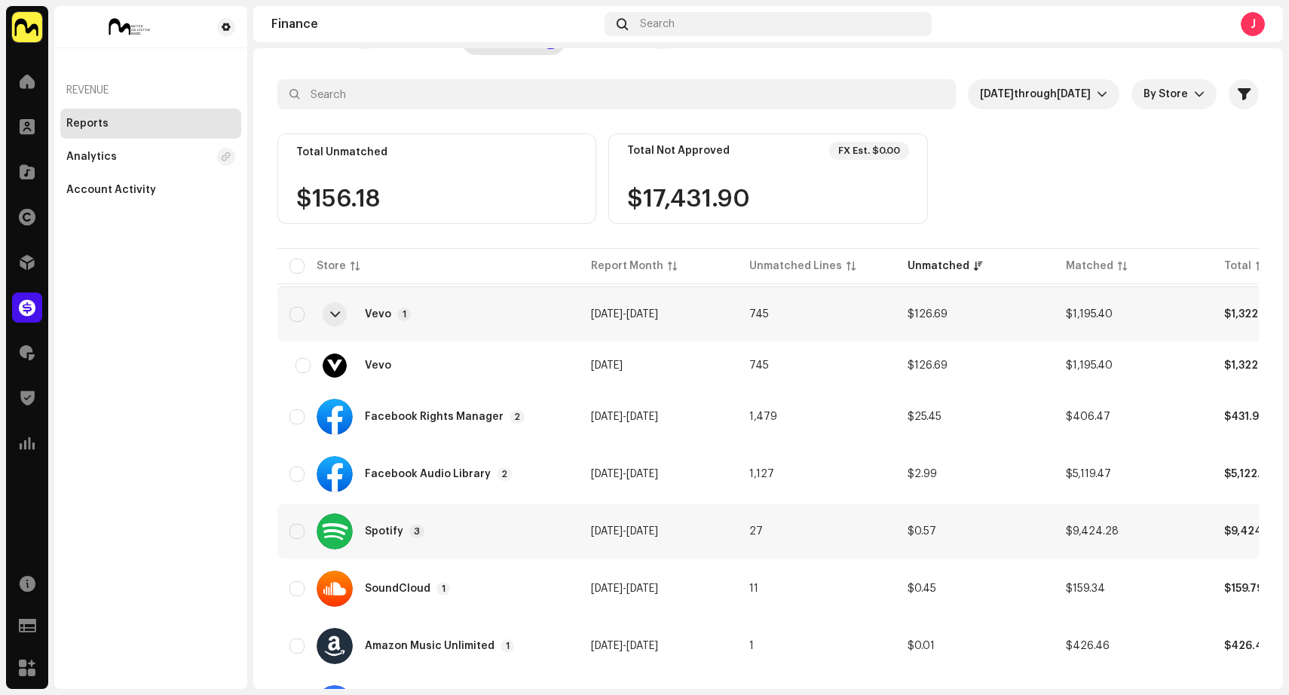
click at [430, 541] on div "Spotify 3" at bounding box center [427, 531] width 277 height 36
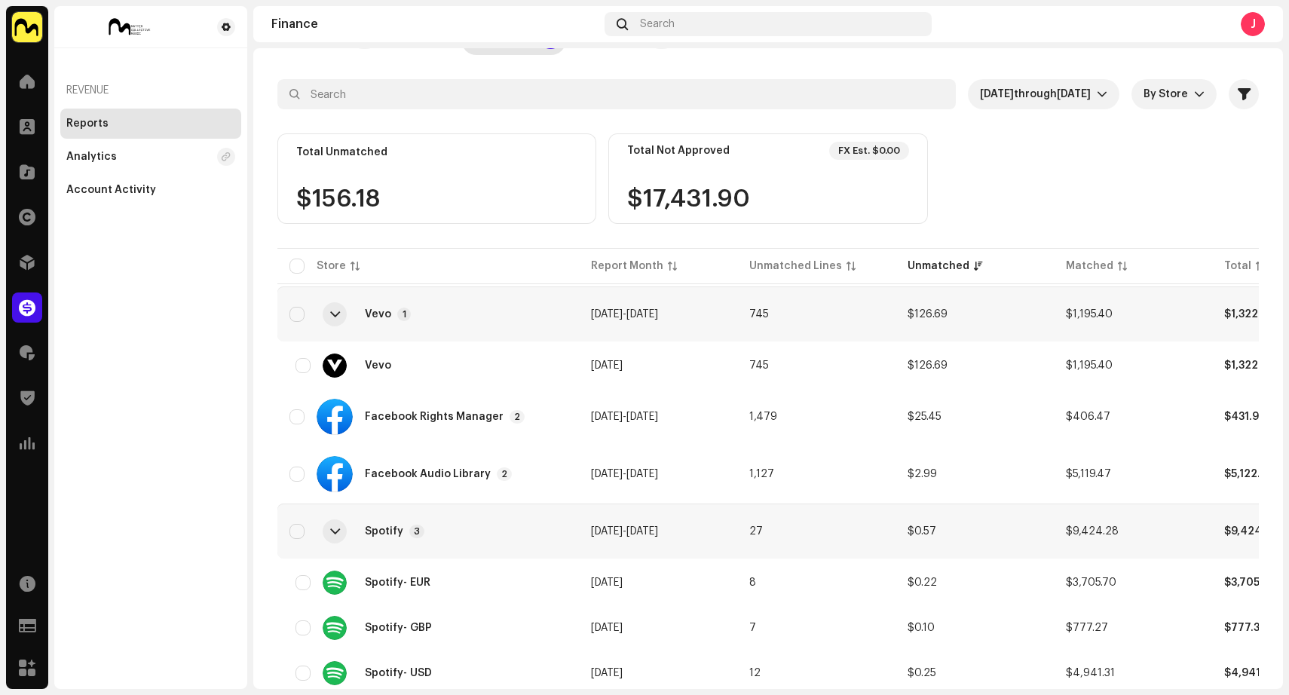
click at [430, 541] on div "Spotify 3" at bounding box center [427, 531] width 277 height 36
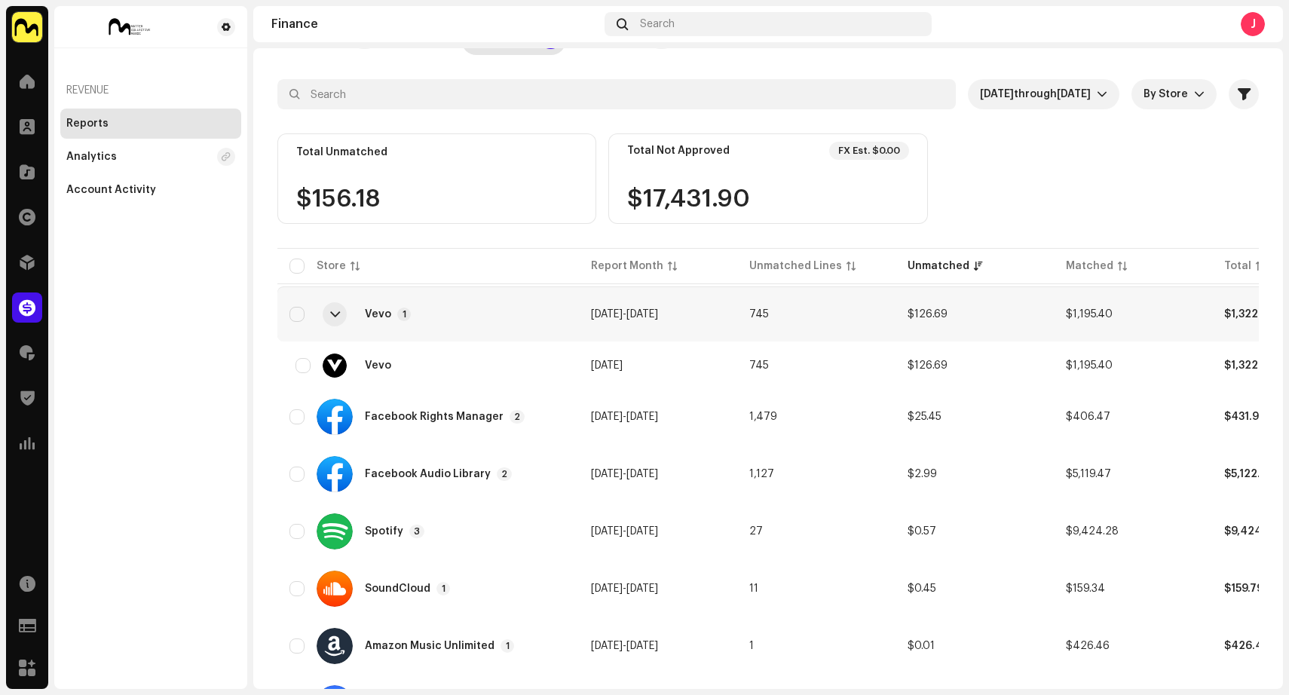
click at [837, 319] on td "745" at bounding box center [816, 314] width 158 height 54
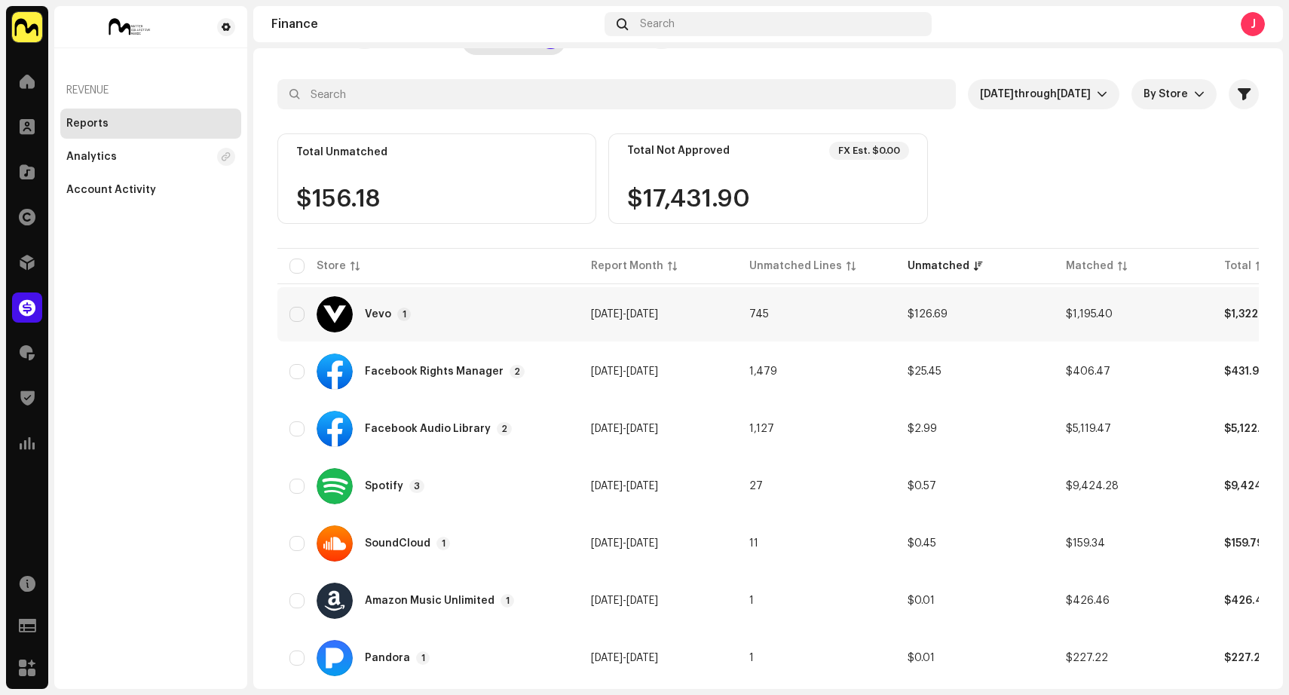
click at [874, 317] on td "745" at bounding box center [816, 314] width 158 height 54
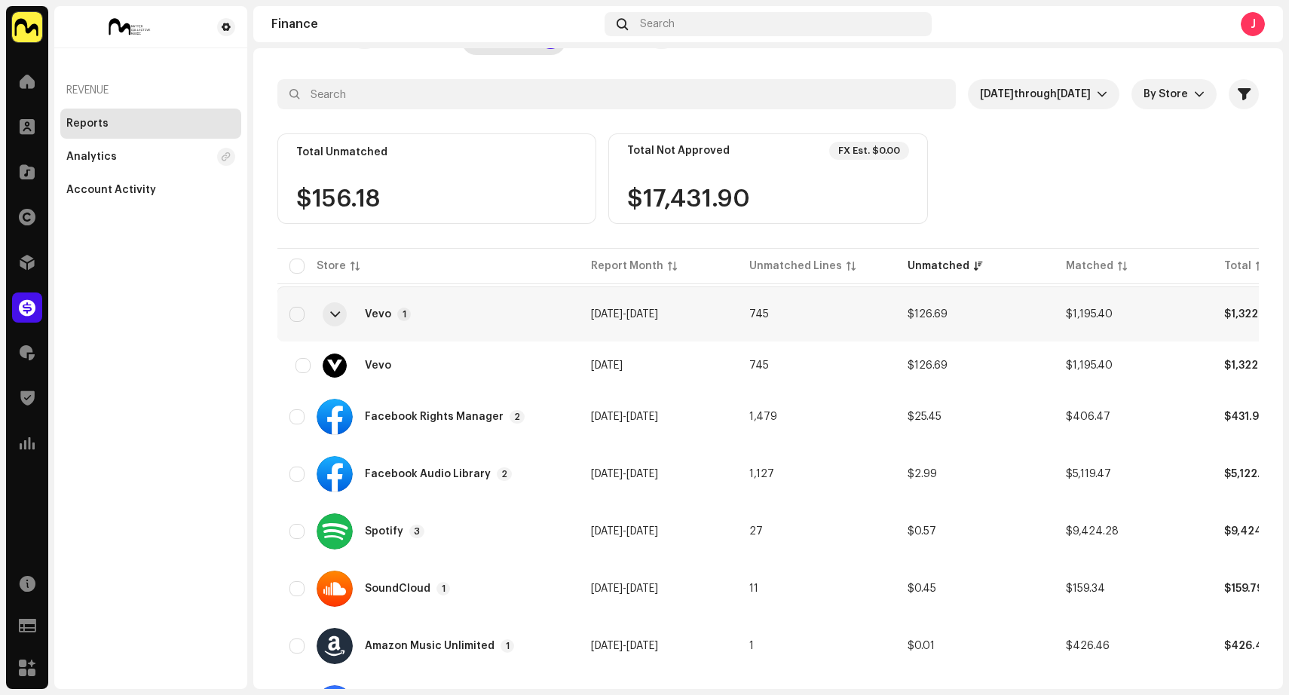
click at [332, 317] on div at bounding box center [335, 314] width 10 height 12
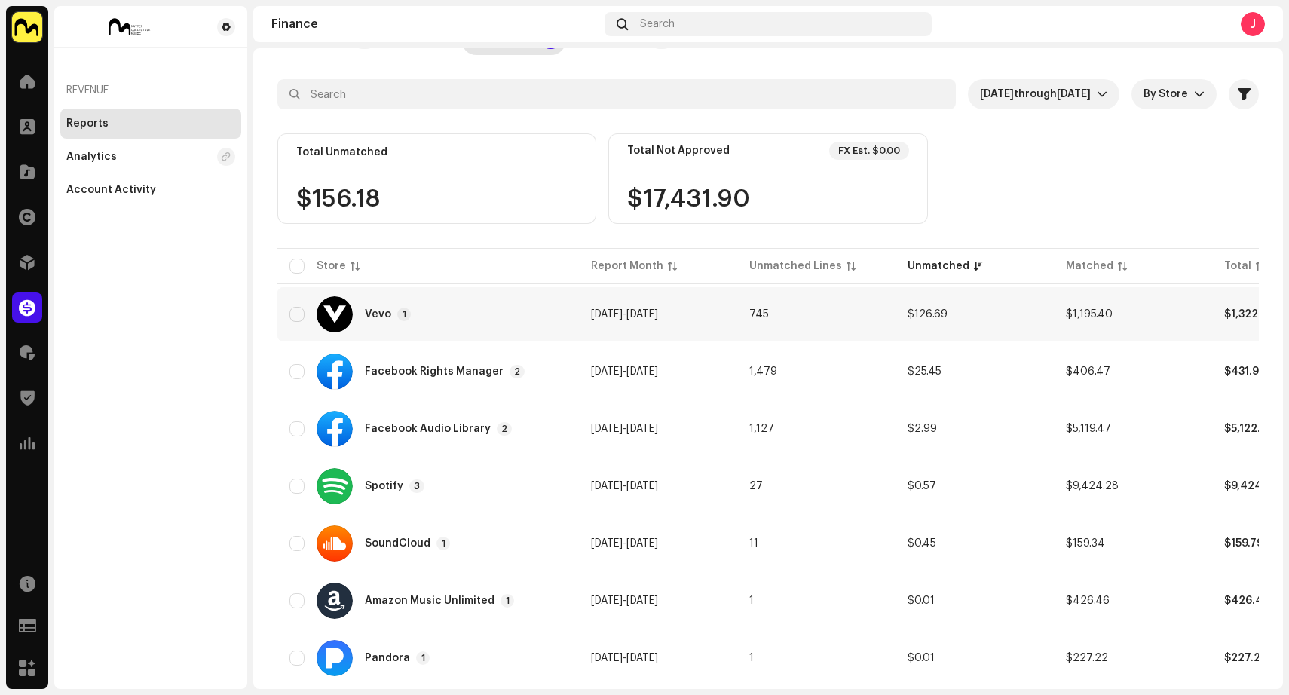
click at [335, 315] on div at bounding box center [334, 314] width 36 height 36
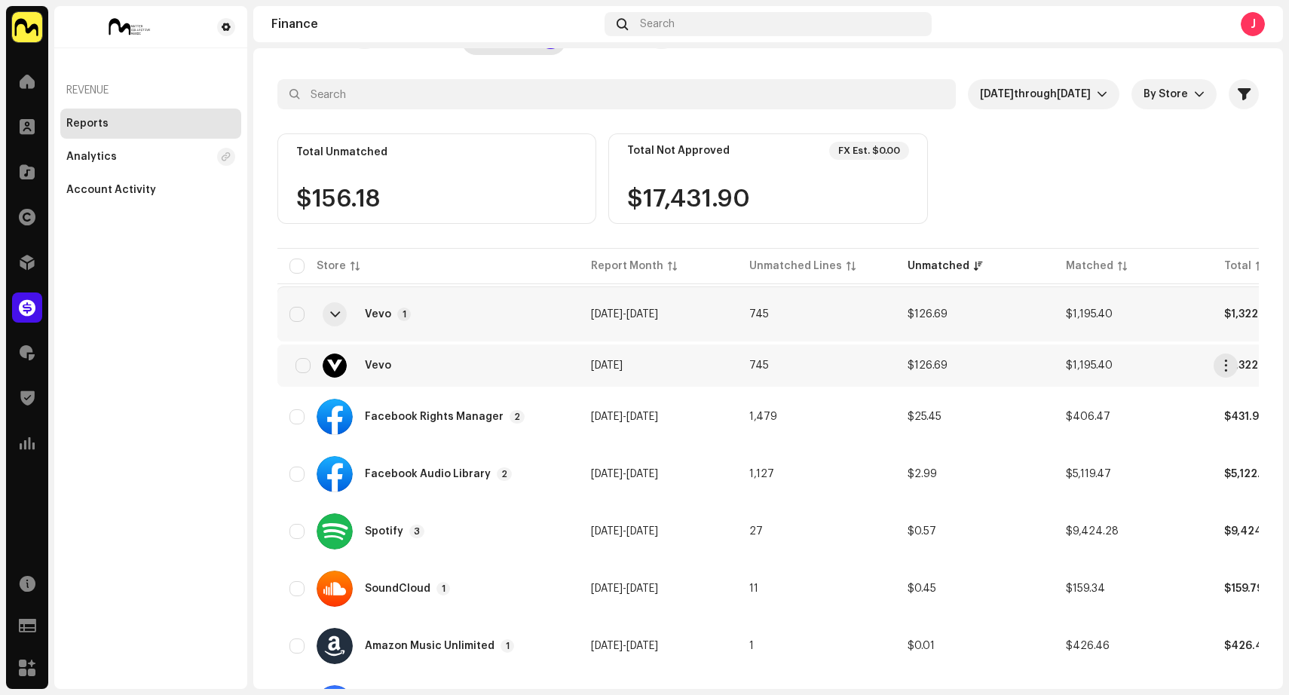
click at [867, 366] on td "745" at bounding box center [816, 365] width 158 height 42
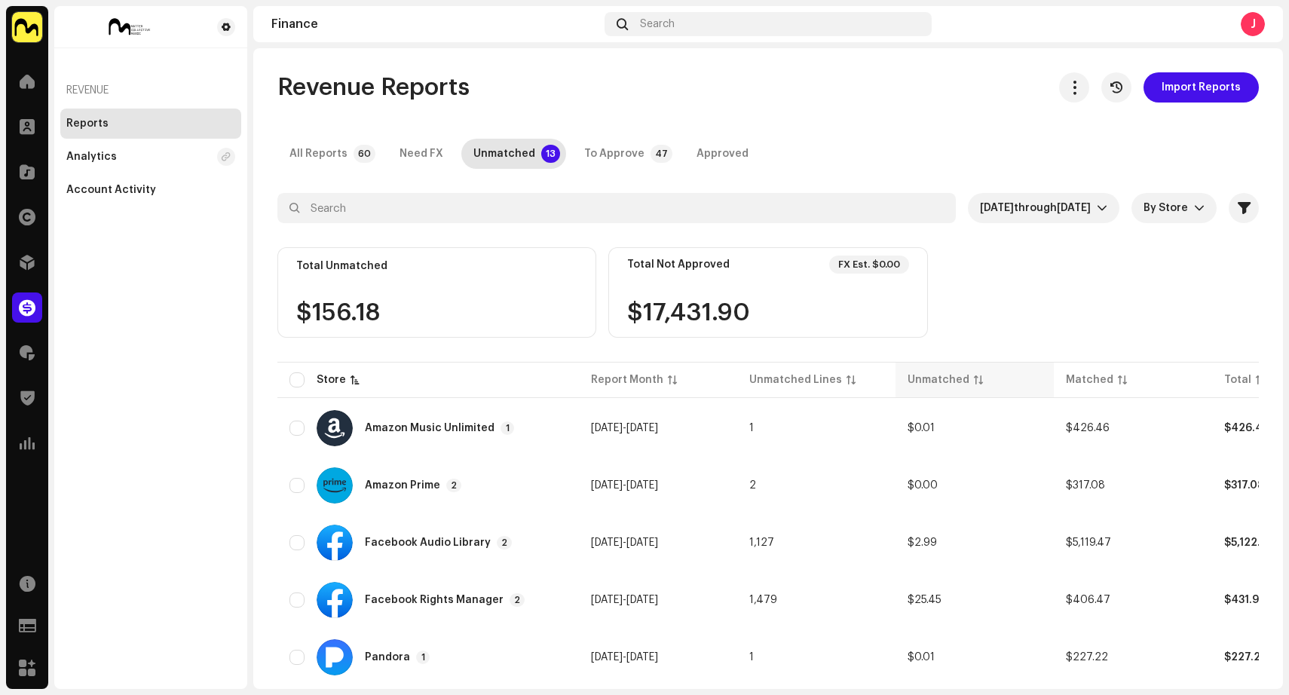
click at [929, 379] on div "Unmatched" at bounding box center [938, 379] width 62 height 15
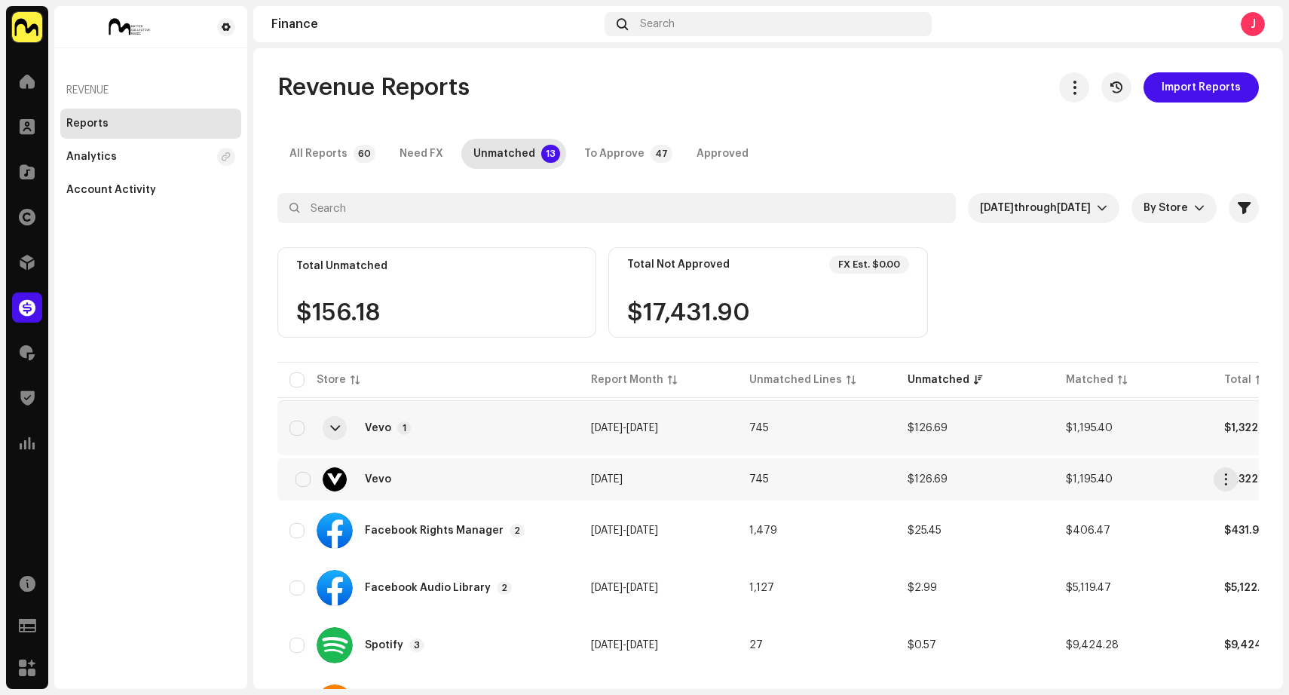
click at [800, 482] on td "745" at bounding box center [816, 479] width 158 height 42
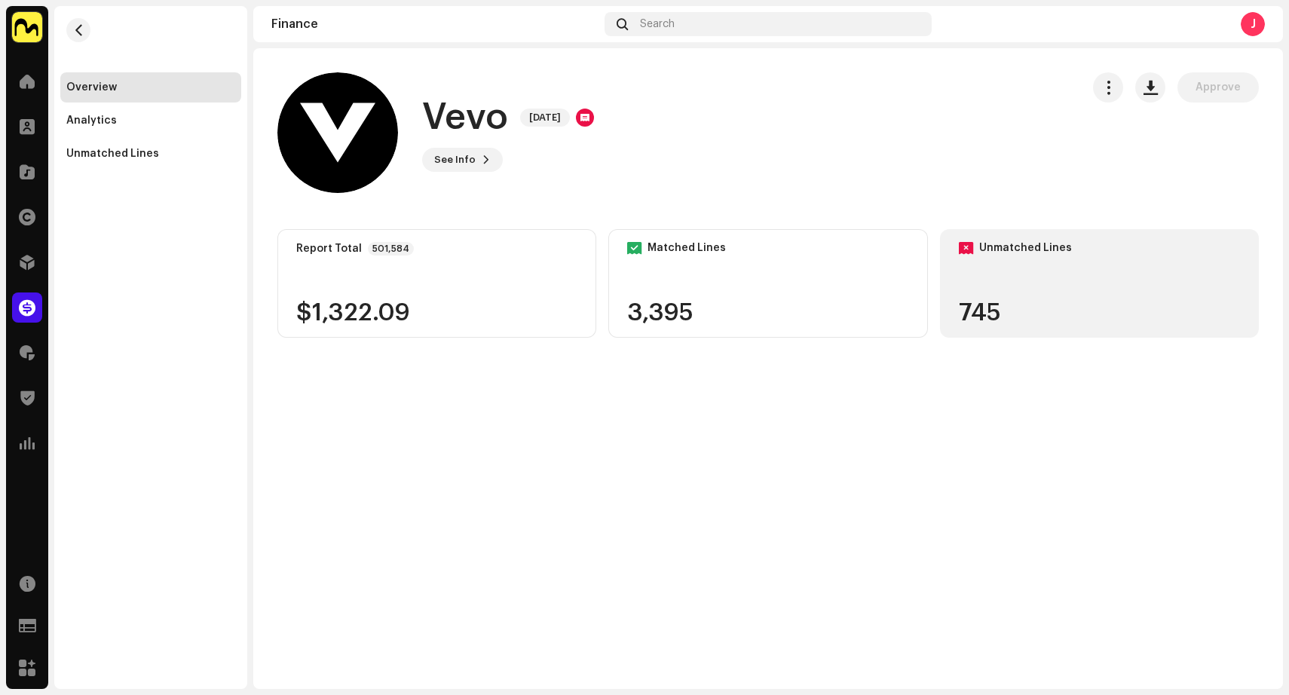
click at [983, 274] on div "Unmatched Lines 745" at bounding box center [1099, 283] width 319 height 109
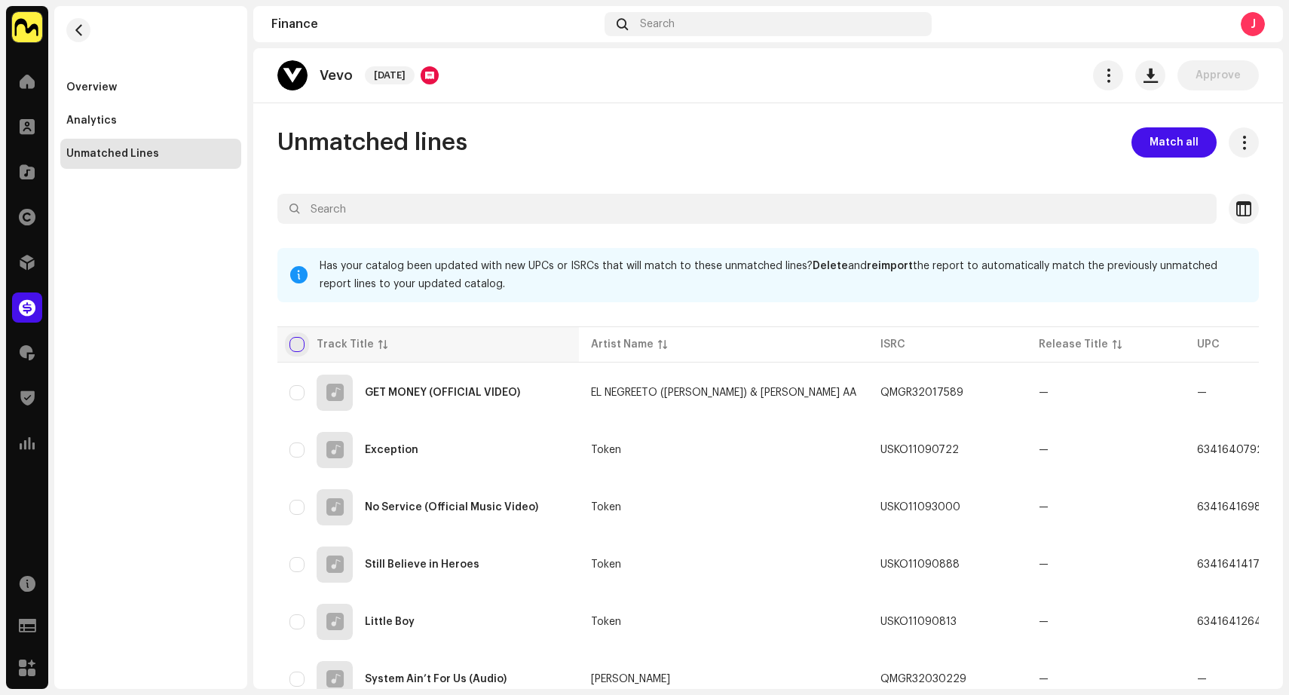
click at [298, 345] on input "checkbox" at bounding box center [296, 344] width 15 height 15
checkbox input "true"
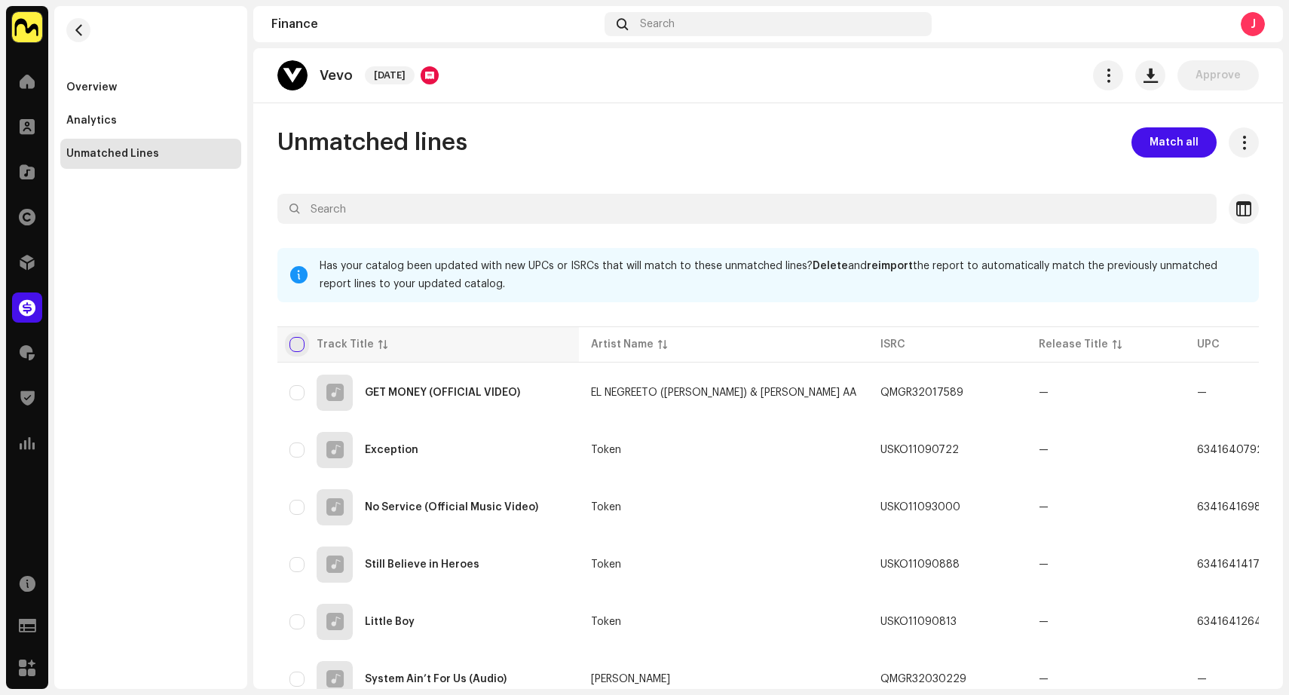
checkbox input "true"
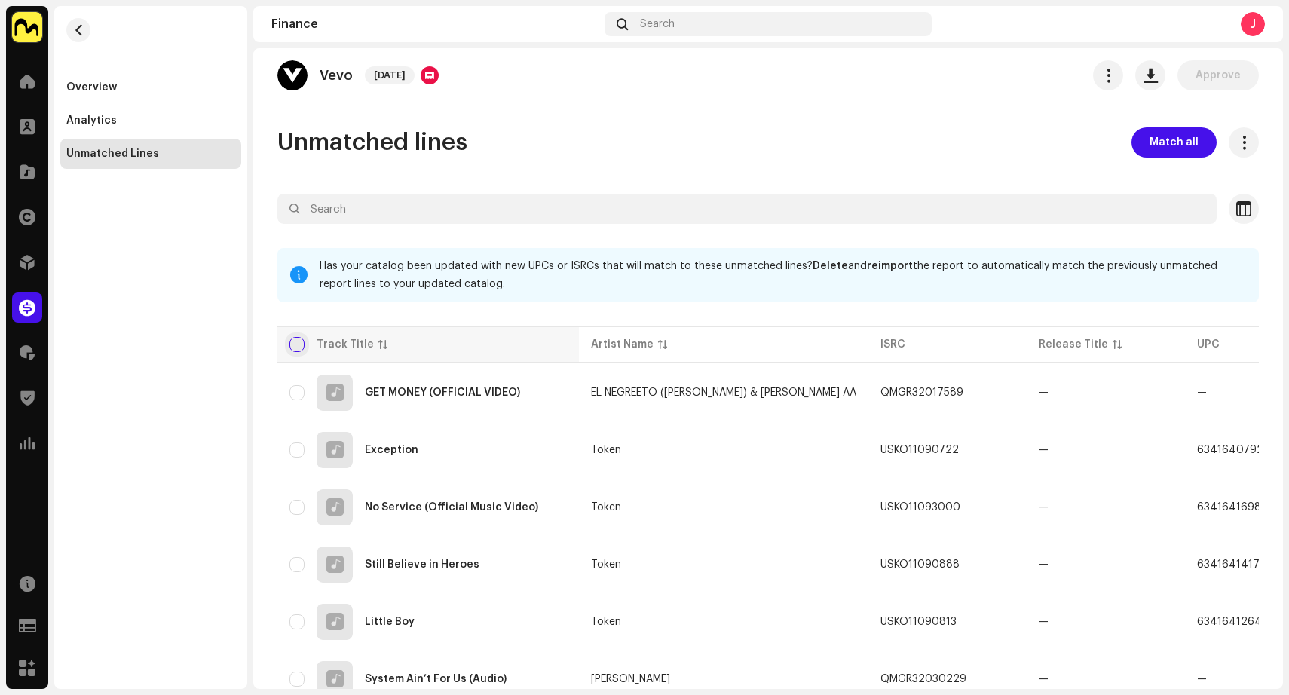
checkbox input "true"
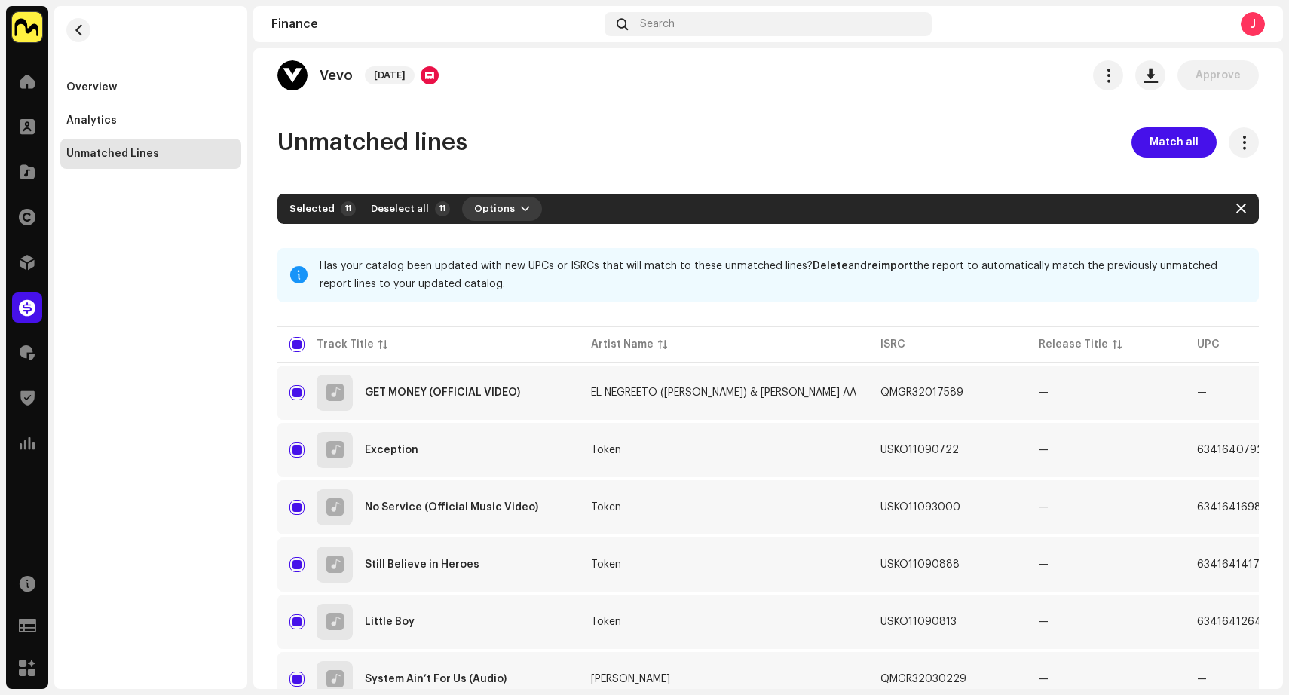
click at [521, 207] on span "button" at bounding box center [525, 209] width 9 height 12
click at [495, 243] on span "Match" at bounding box center [486, 243] width 34 height 12
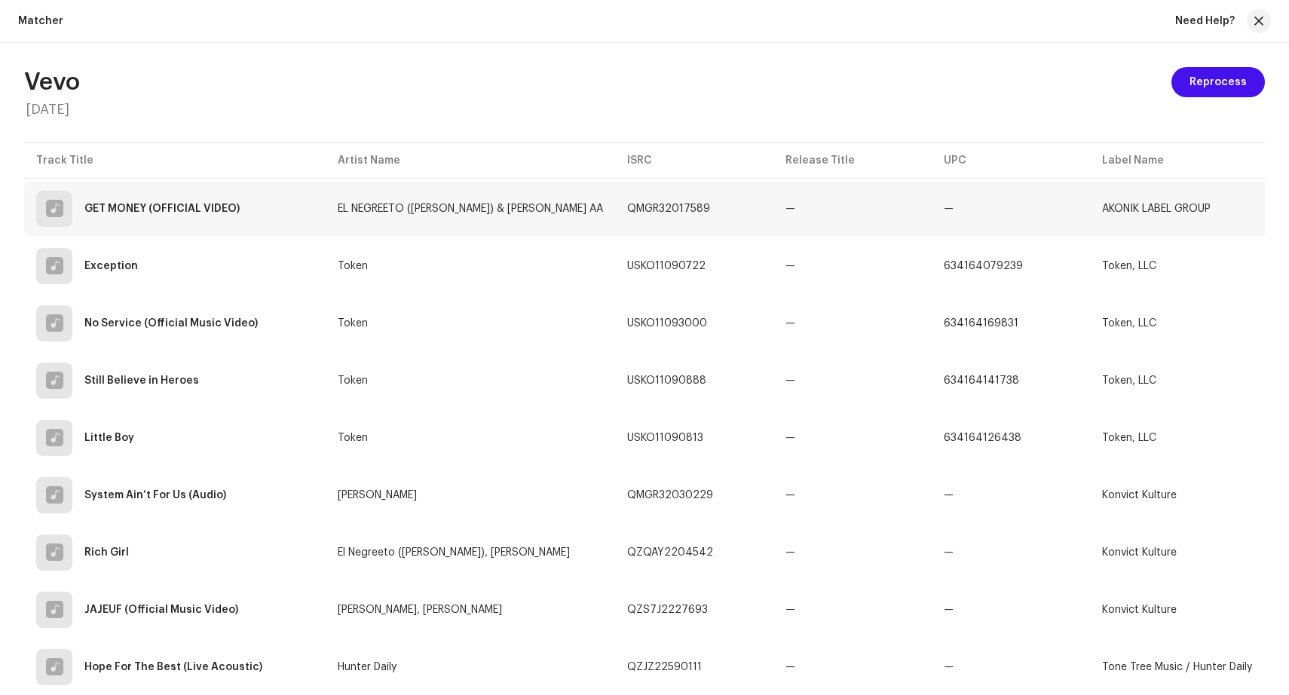
click at [653, 200] on td "QMGR32017589" at bounding box center [694, 209] width 158 height 54
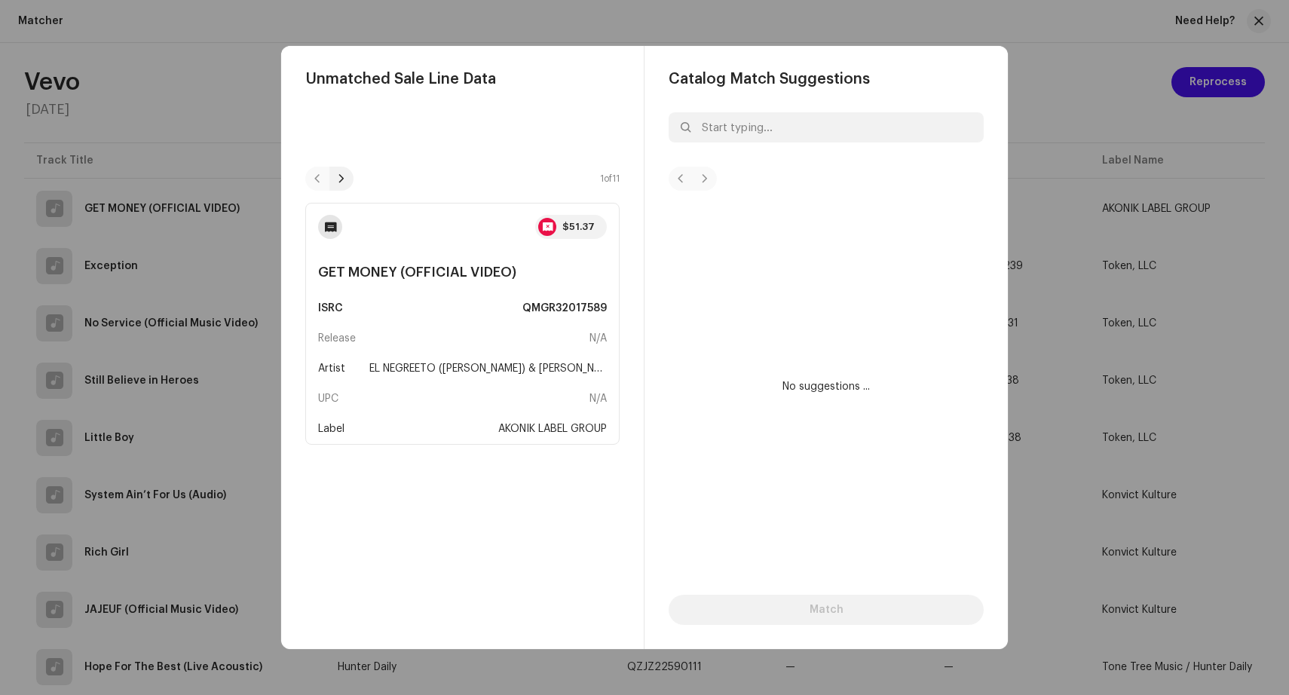
click at [342, 176] on span at bounding box center [341, 179] width 9 height 12
click at [342, 177] on span at bounding box center [341, 179] width 9 height 12
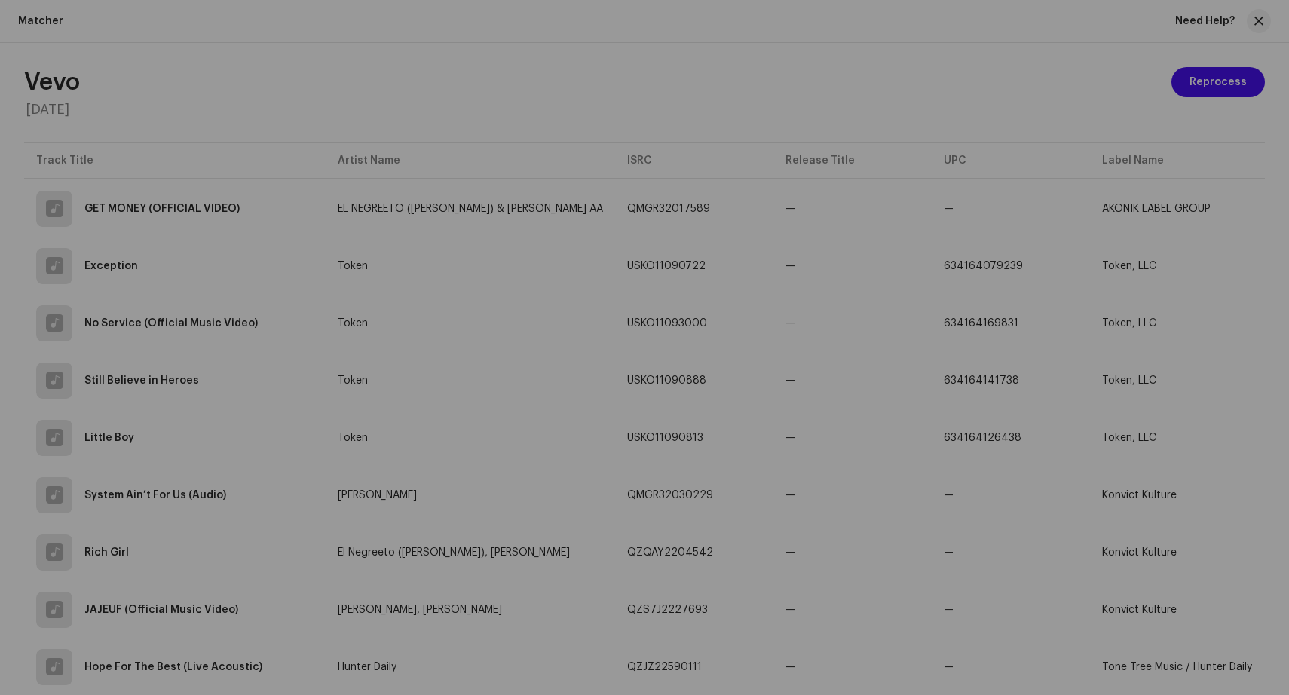
click at [213, 85] on div "Unmatched Sale Line Data 4 of 11 $10.55 Still Believe in Heroes ISRC USKO110908…" at bounding box center [644, 347] width 1289 height 695
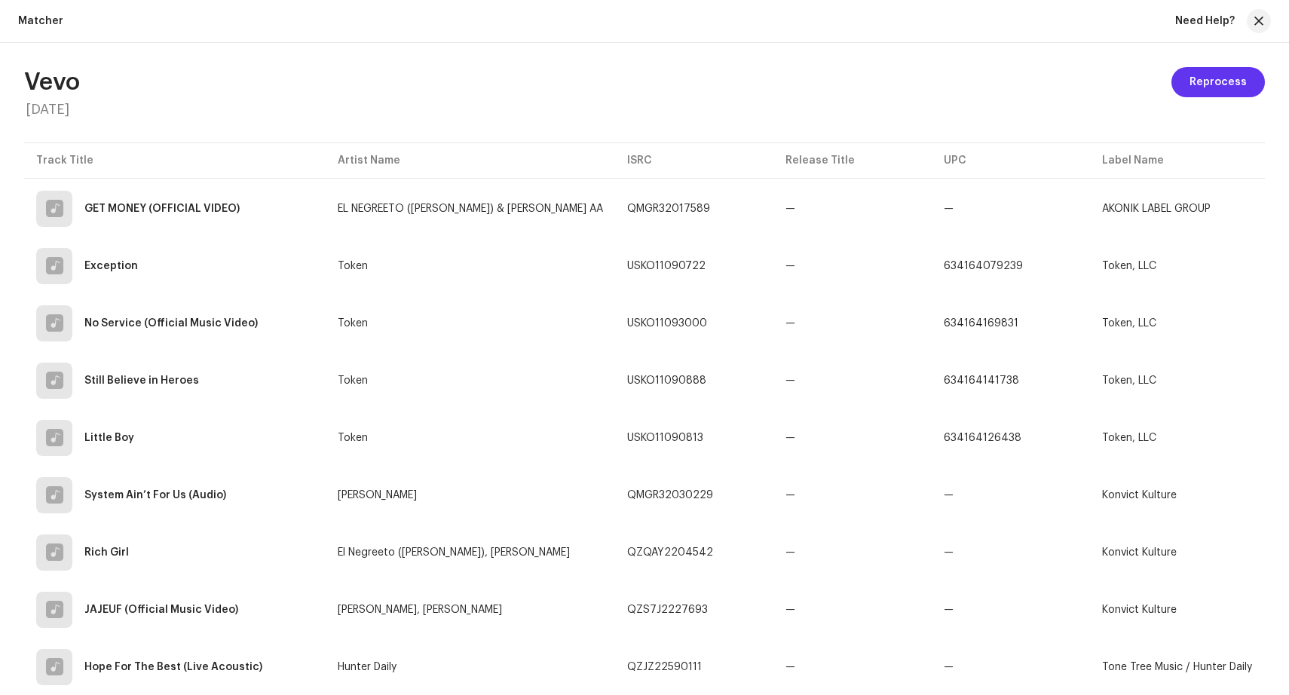
click at [1204, 81] on span "Reprocess" at bounding box center [1217, 82] width 57 height 30
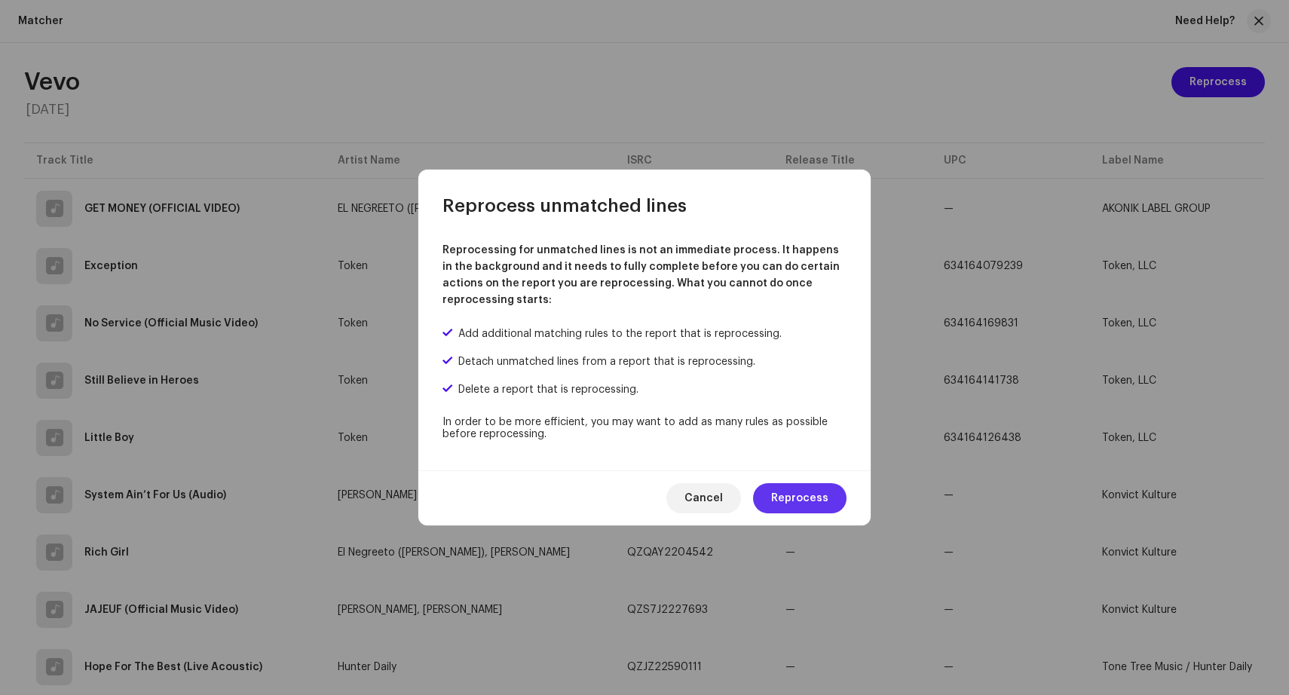
click at [814, 502] on span "Reprocess" at bounding box center [799, 498] width 57 height 30
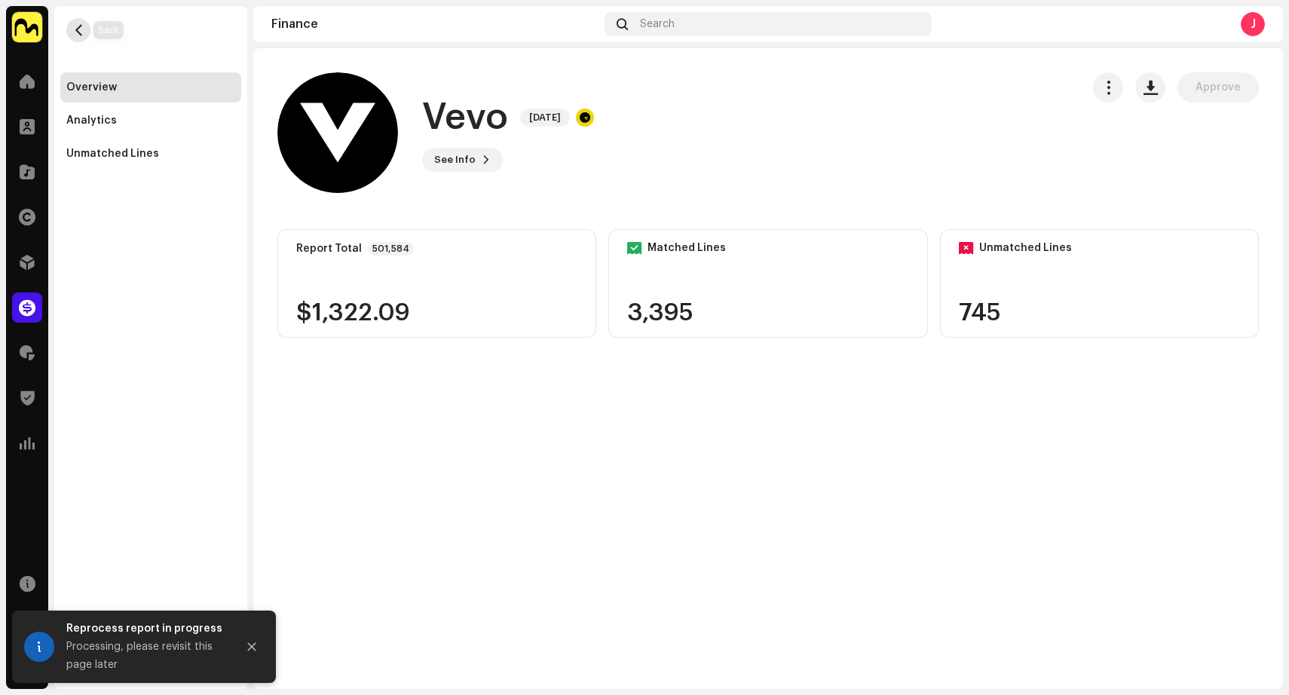
click at [79, 26] on span "button" at bounding box center [78, 30] width 11 height 12
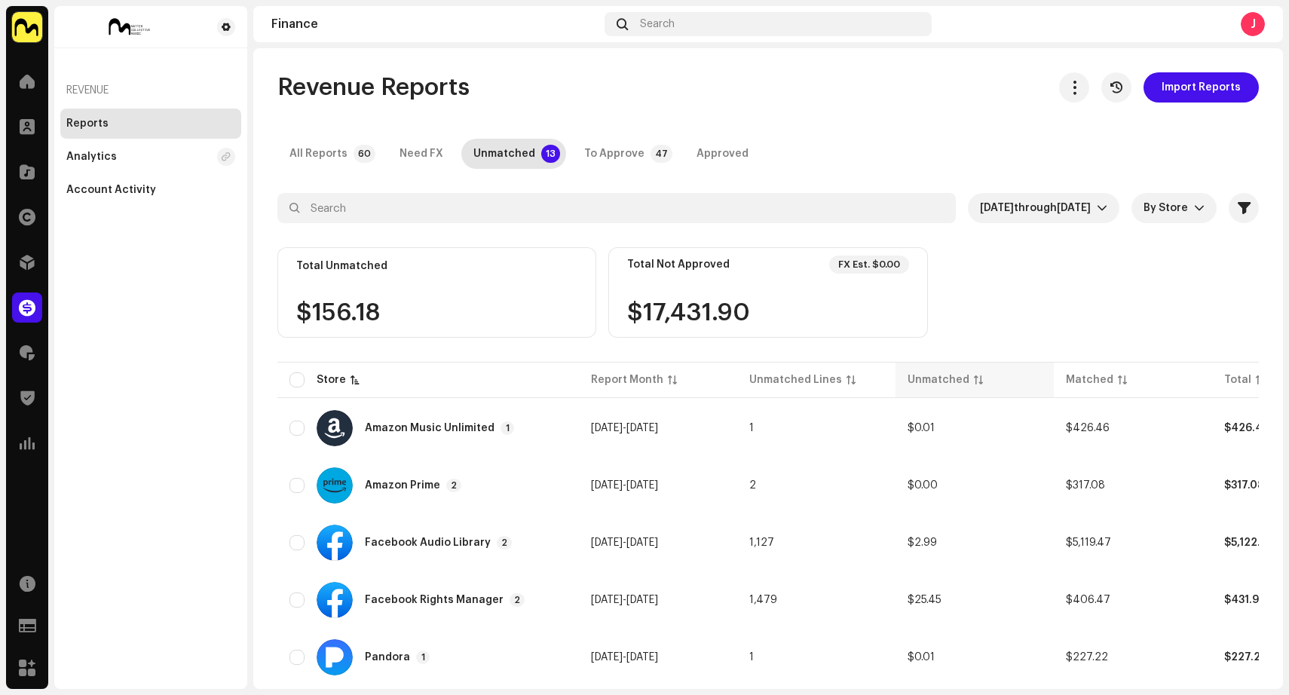
click at [931, 377] on div "Unmatched" at bounding box center [938, 379] width 62 height 15
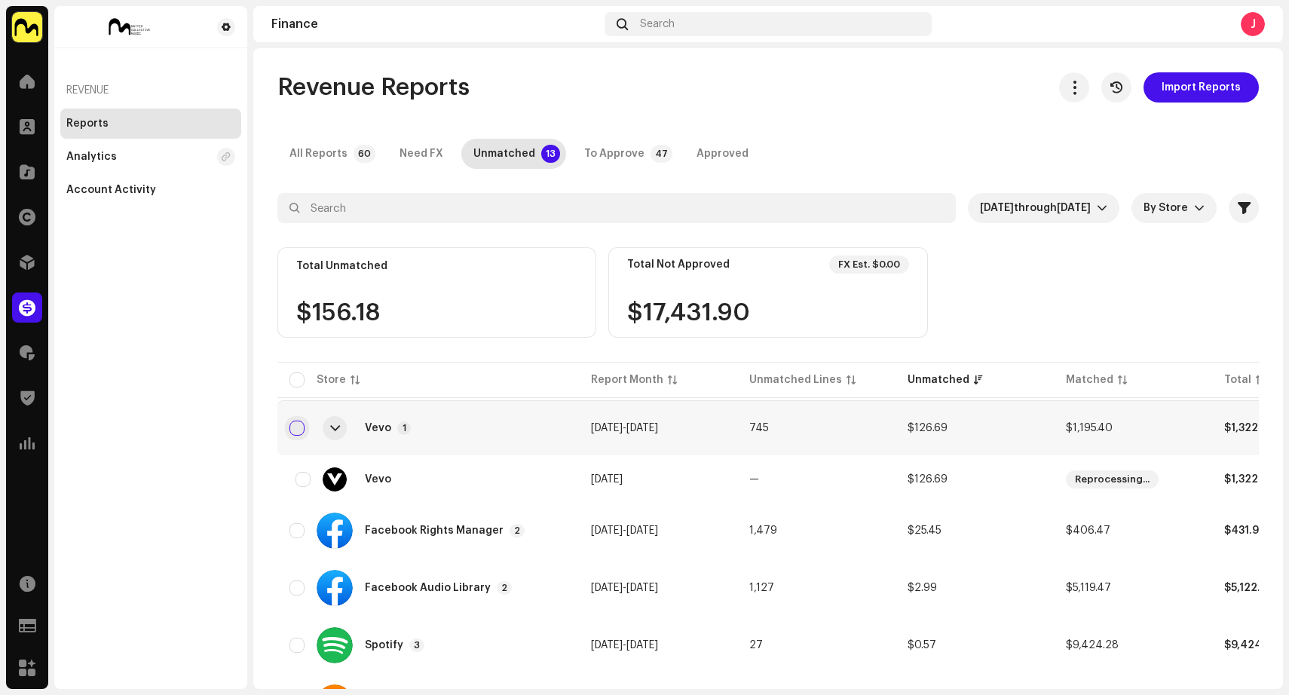
click at [292, 426] on input "checkbox" at bounding box center [296, 427] width 15 height 15
checkbox input "true"
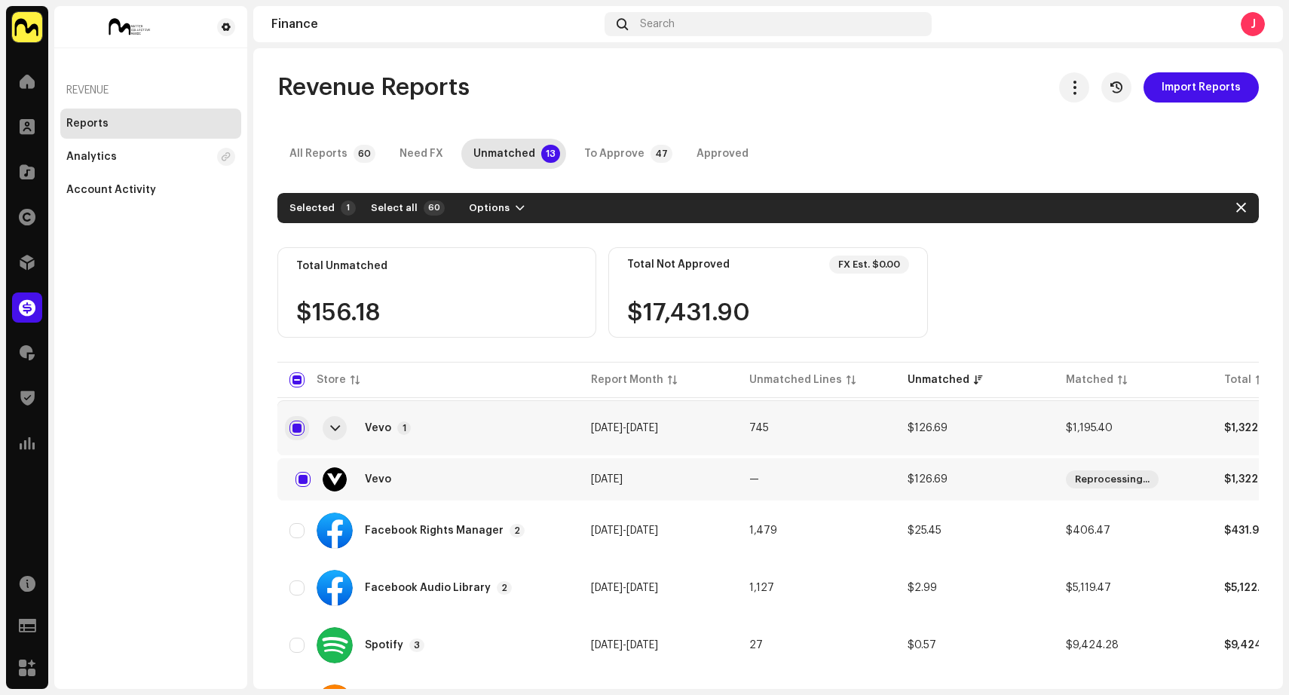
click at [292, 426] on input "Row Selected" at bounding box center [296, 427] width 15 height 15
checkbox input "false"
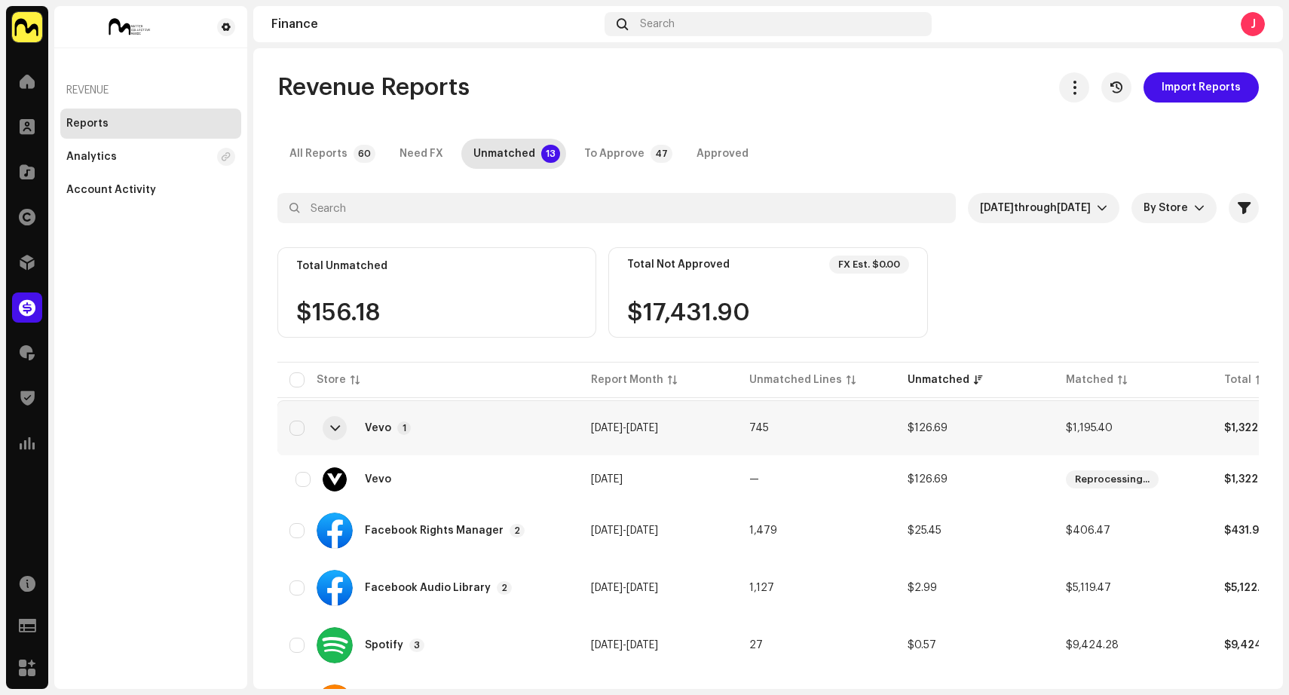
click at [335, 426] on div at bounding box center [335, 428] width 10 height 12
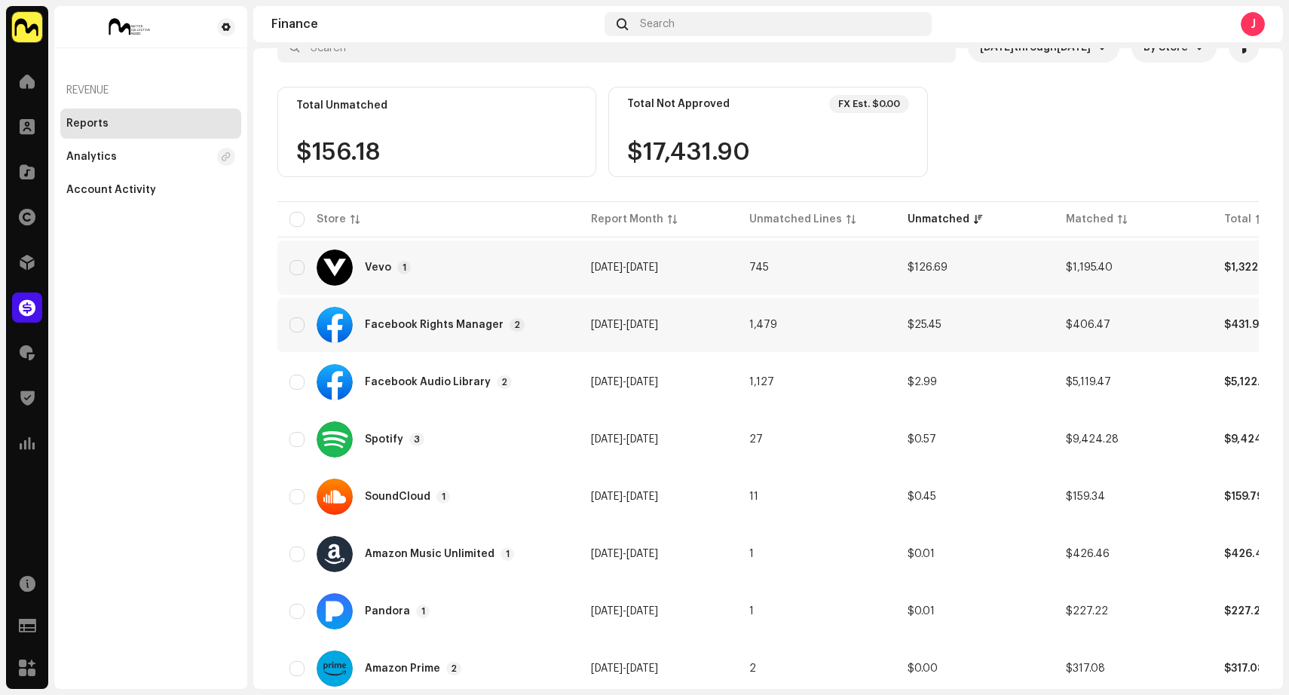
scroll to position [212, 0]
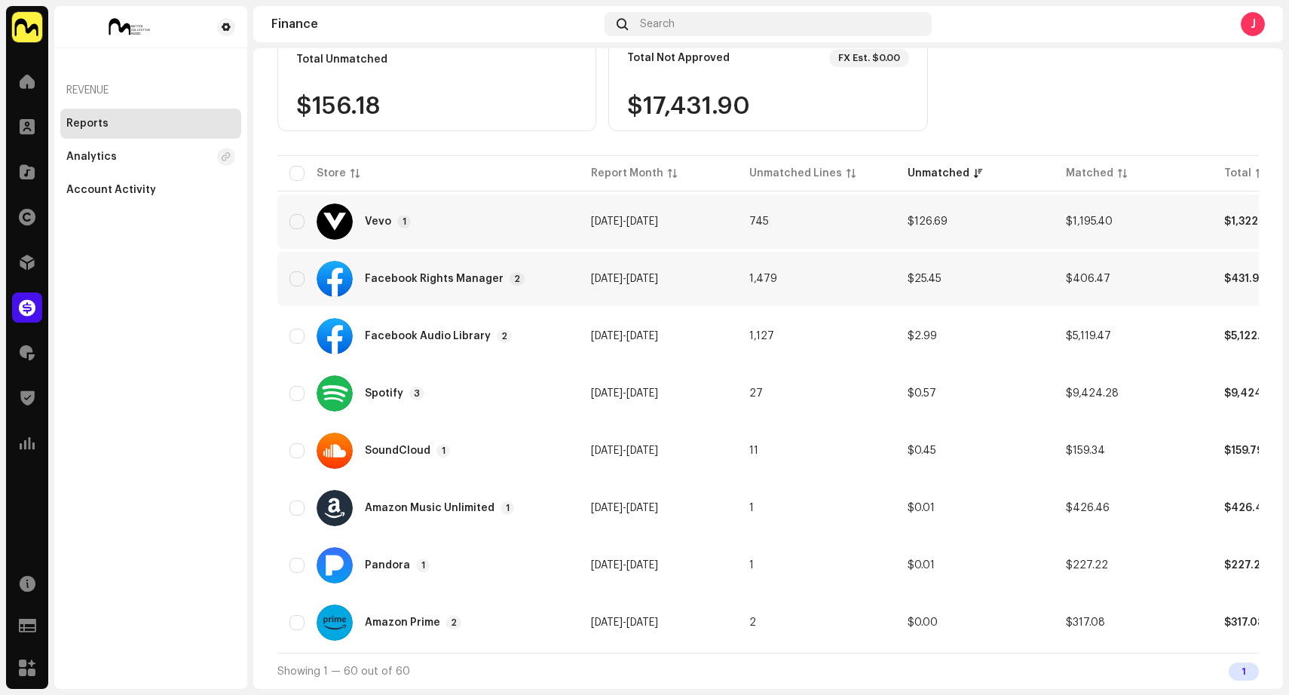
click at [559, 280] on div "Facebook Rights Manager 2" at bounding box center [427, 279] width 277 height 36
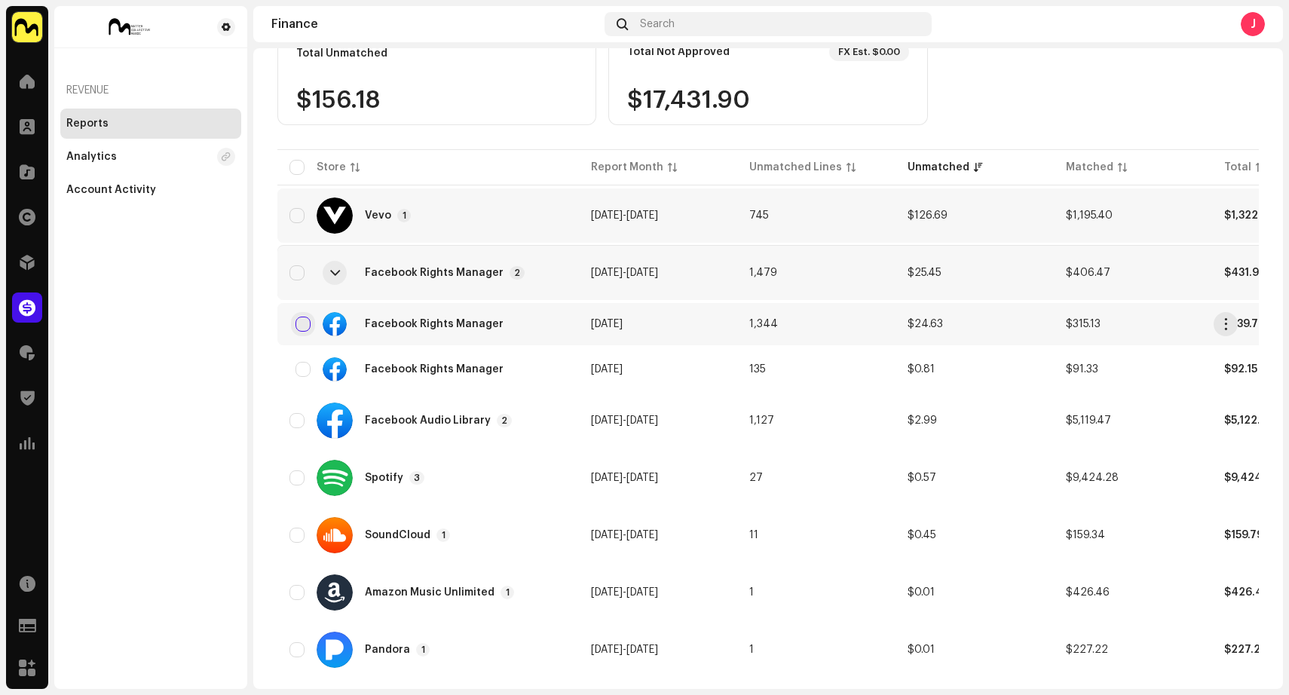
click at [301, 325] on input "checkbox" at bounding box center [302, 323] width 15 height 15
checkbox input "true"
click at [298, 368] on input "checkbox" at bounding box center [302, 369] width 15 height 15
checkbox input "true"
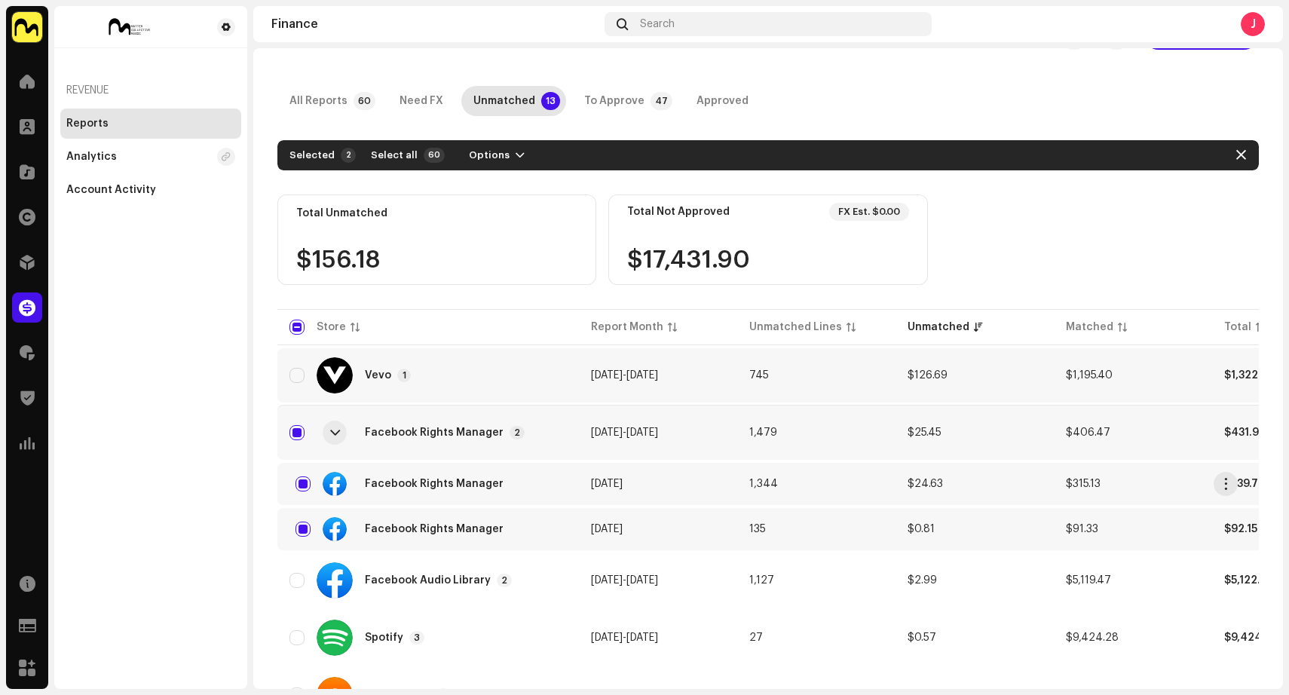
scroll to position [0, 0]
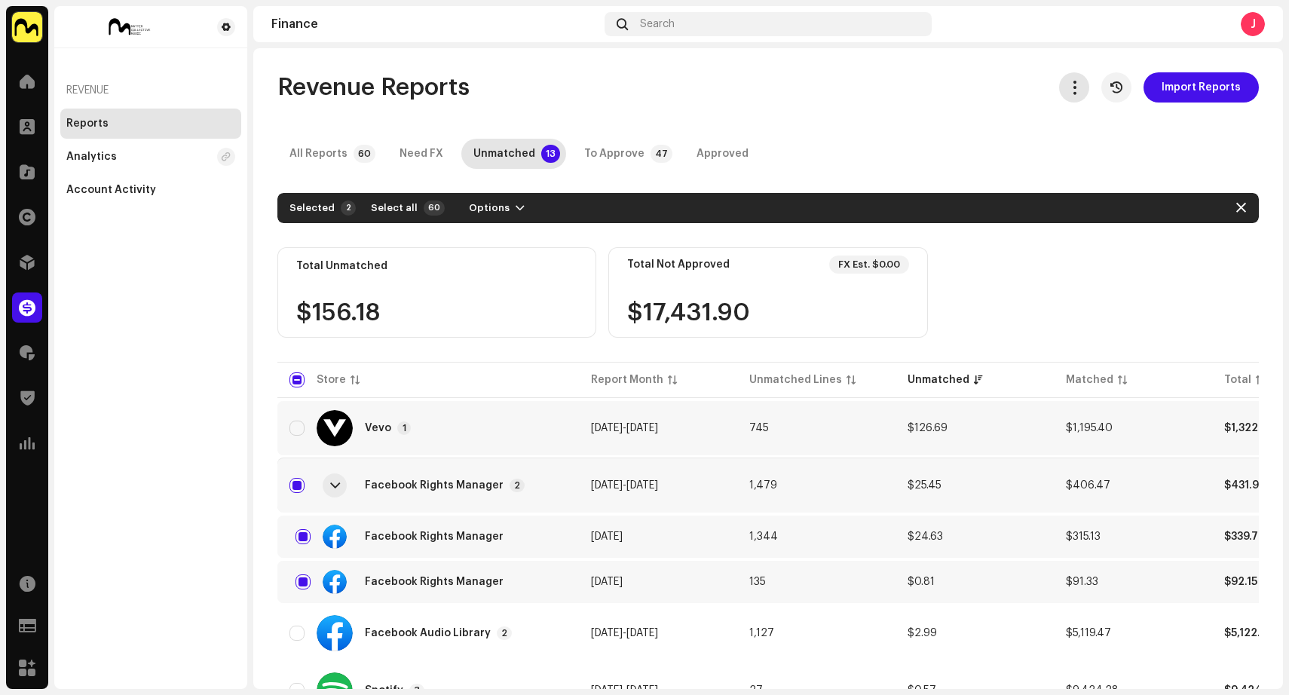
click at [1072, 89] on span "button" at bounding box center [1074, 87] width 14 height 12
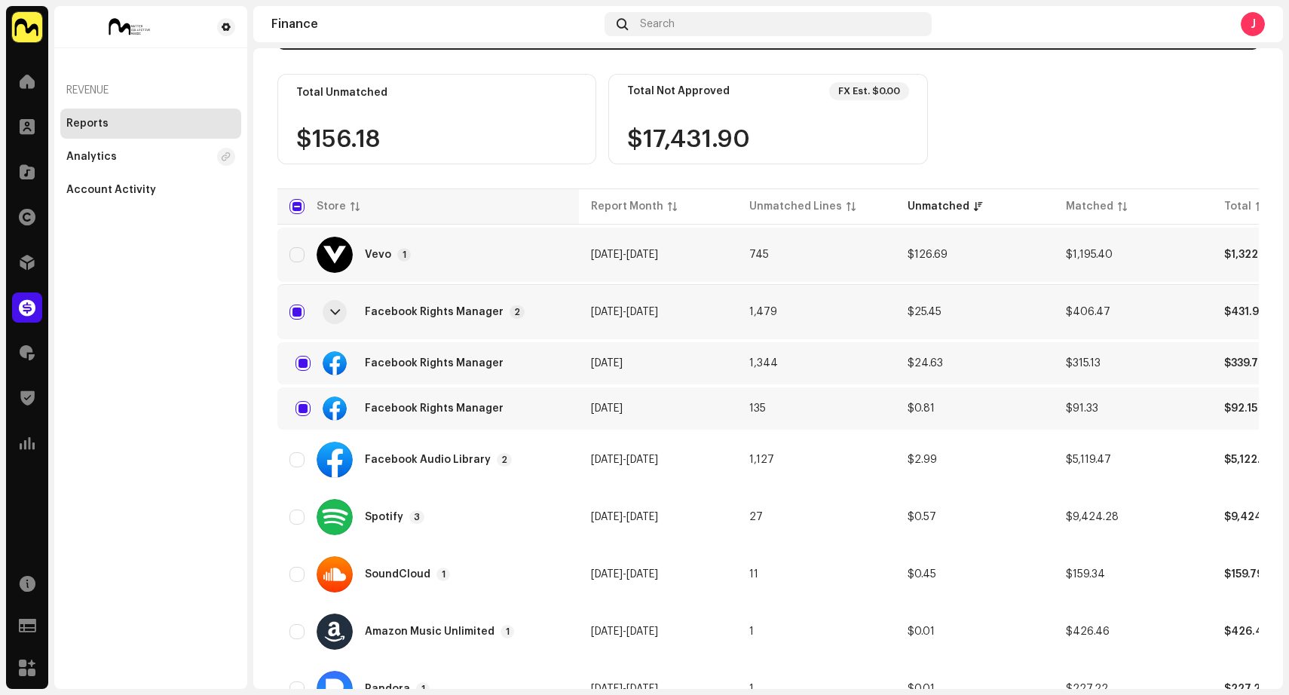
scroll to position [210, 0]
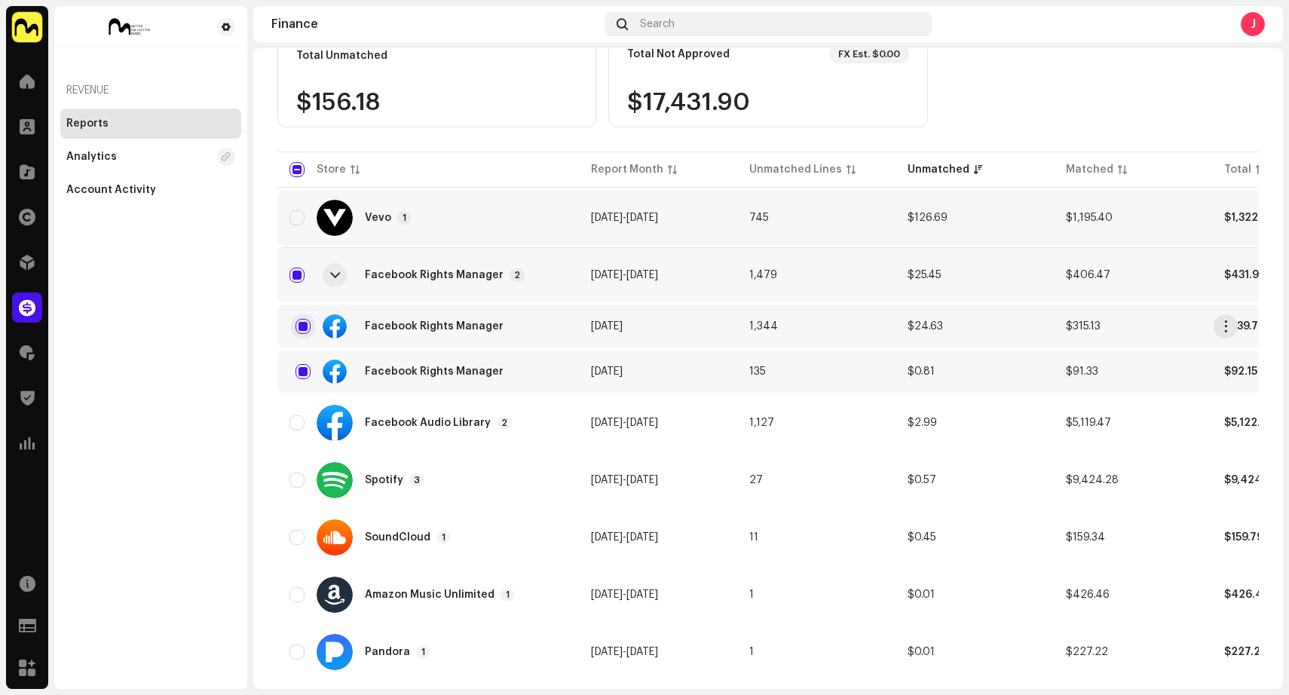
click at [303, 324] on input "checkbox" at bounding box center [302, 326] width 15 height 15
checkbox input "false"
click at [301, 370] on input "checkbox" at bounding box center [302, 371] width 15 height 15
checkbox input "false"
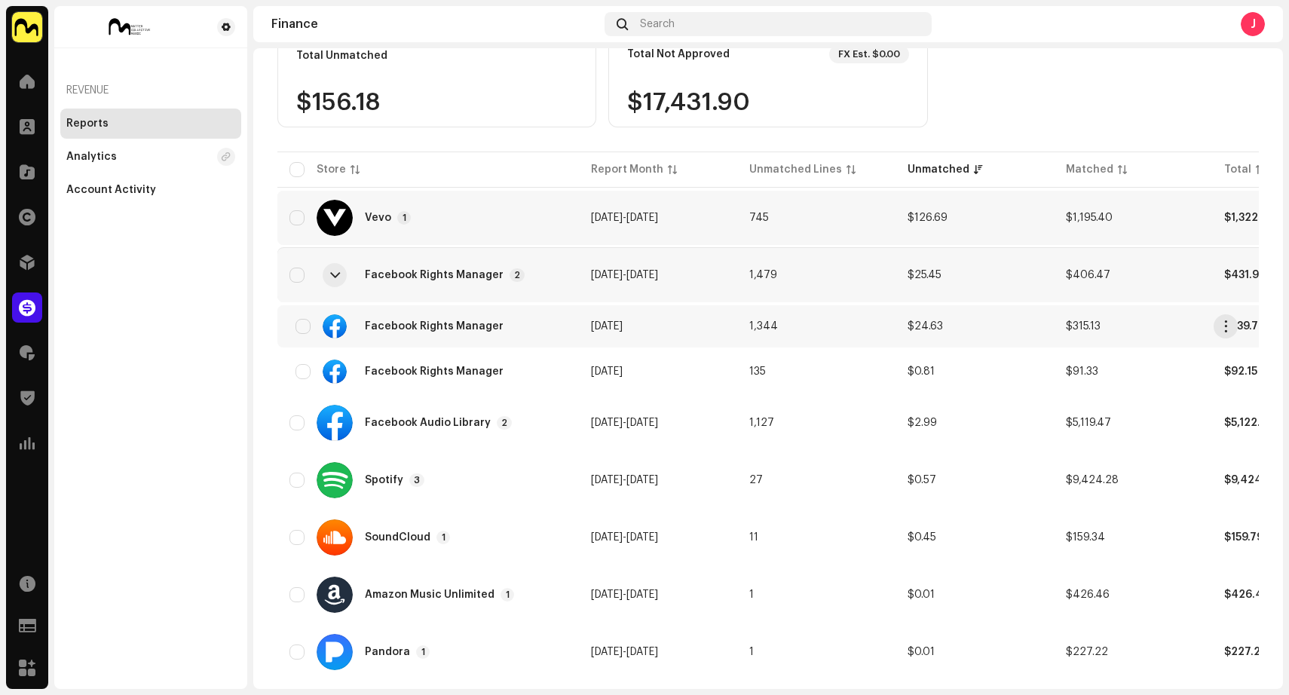
click at [667, 314] on td "[DATE]" at bounding box center [658, 326] width 158 height 42
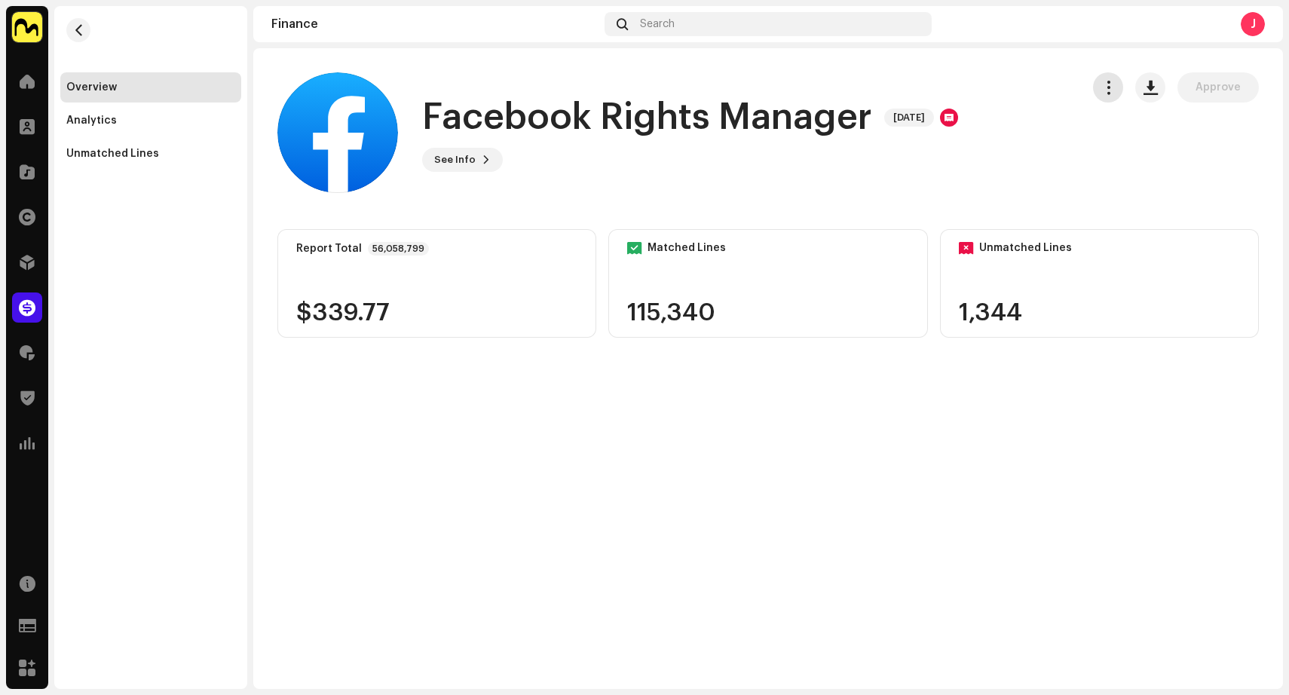
click at [1111, 88] on span "button" at bounding box center [1108, 87] width 14 height 12
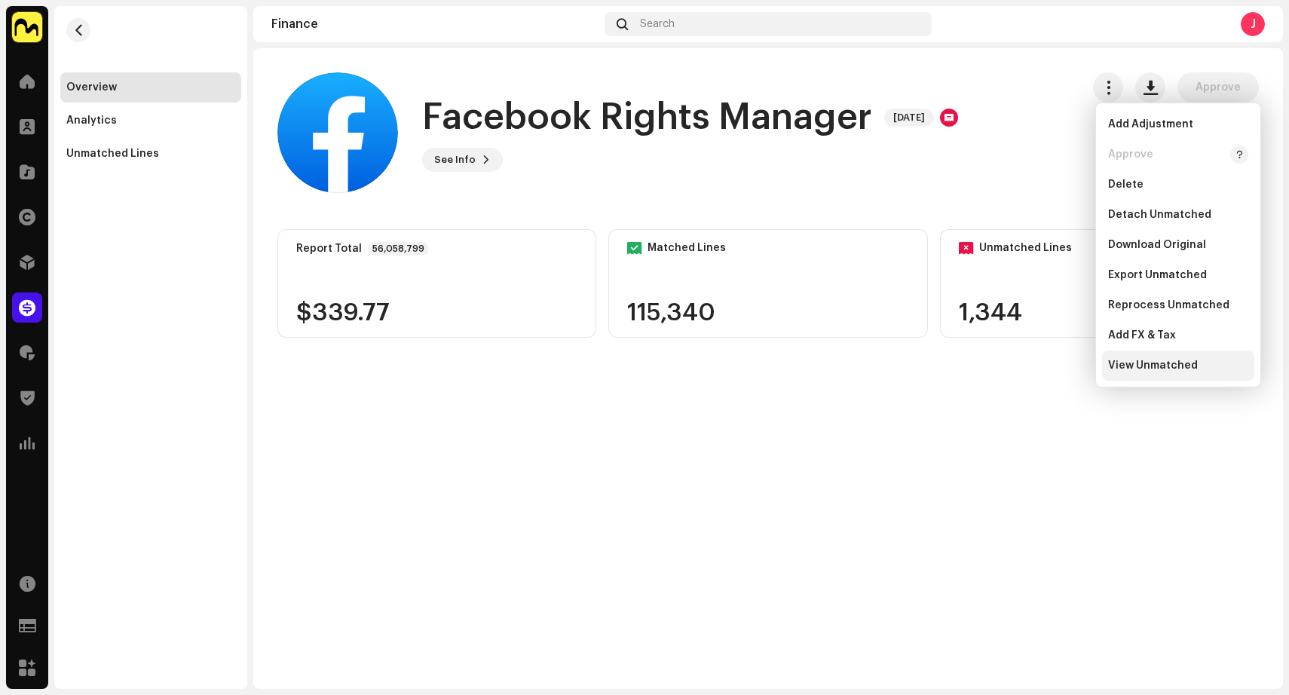
click at [1151, 365] on span "View Unmatched" at bounding box center [1153, 365] width 90 height 12
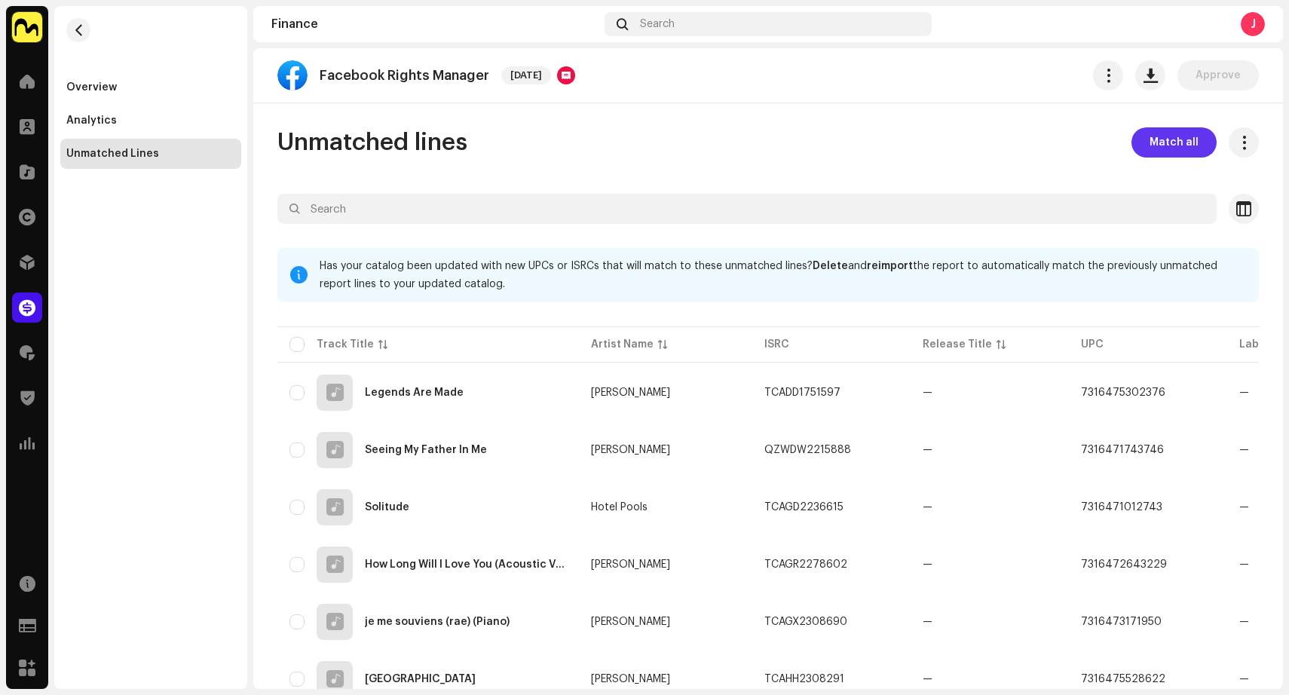
click at [1172, 142] on span "Match all" at bounding box center [1173, 142] width 49 height 30
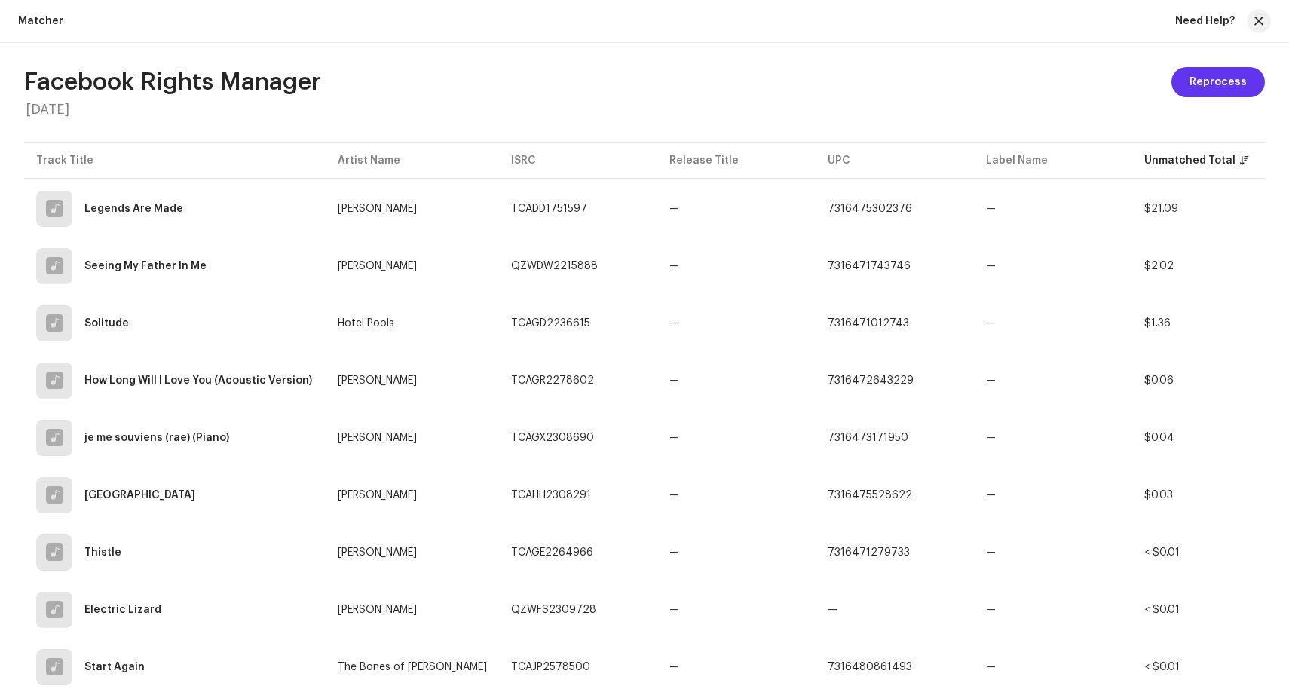
click at [1220, 81] on span "Reprocess" at bounding box center [1217, 82] width 57 height 30
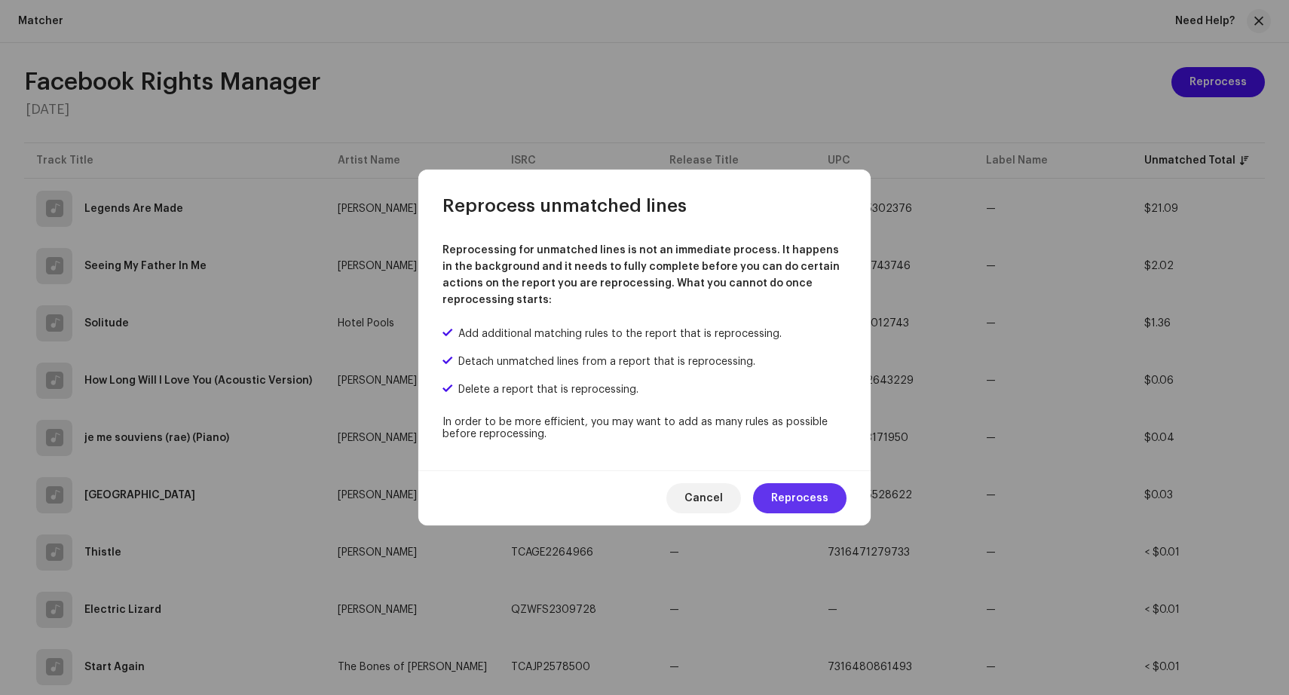
click at [826, 500] on span "Reprocess" at bounding box center [799, 498] width 57 height 30
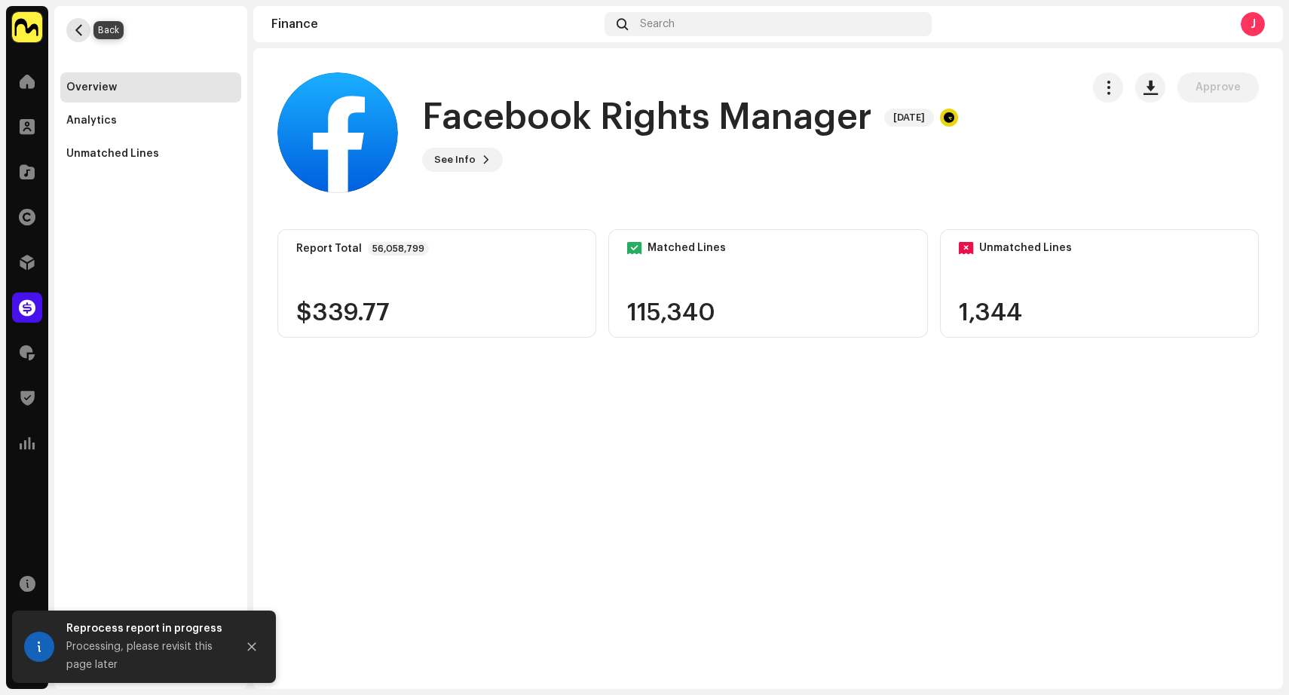
click at [82, 29] on span "button" at bounding box center [78, 30] width 11 height 12
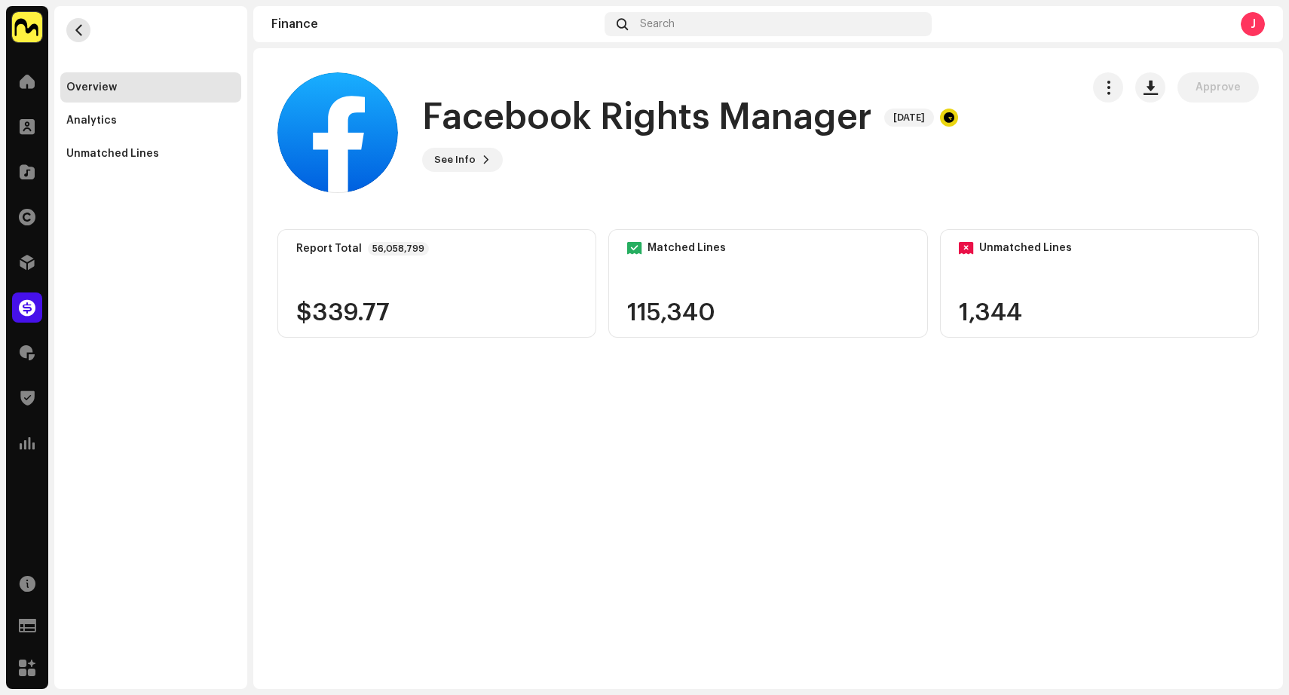
click at [82, 29] on span "button" at bounding box center [78, 30] width 11 height 12
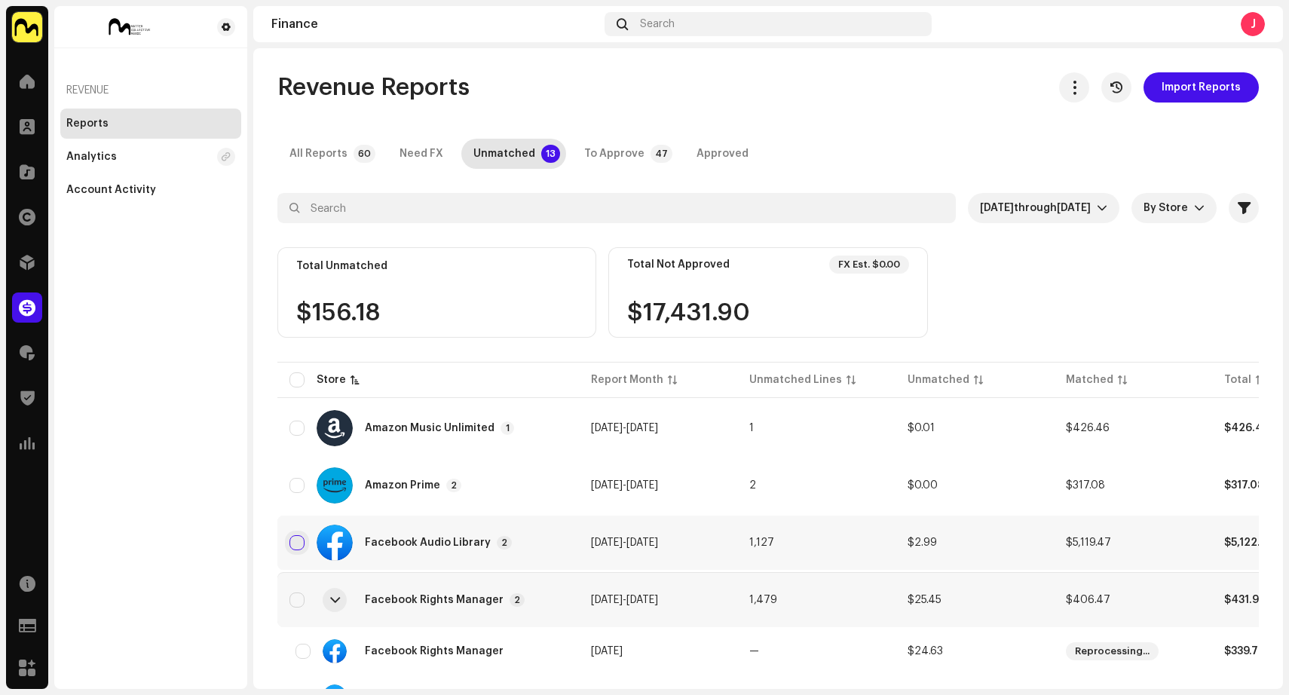
click at [297, 537] on input "checkbox" at bounding box center [296, 542] width 15 height 15
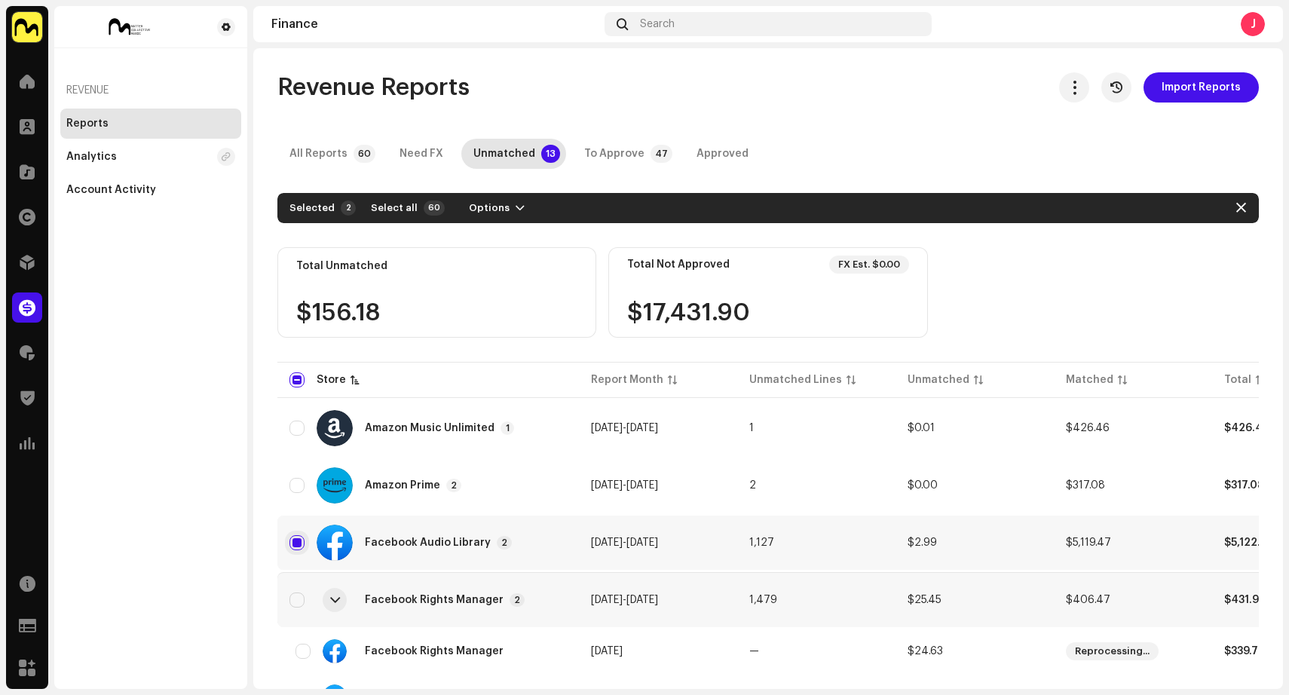
click at [298, 549] on input "Row Selected" at bounding box center [296, 542] width 15 height 15
checkbox input "false"
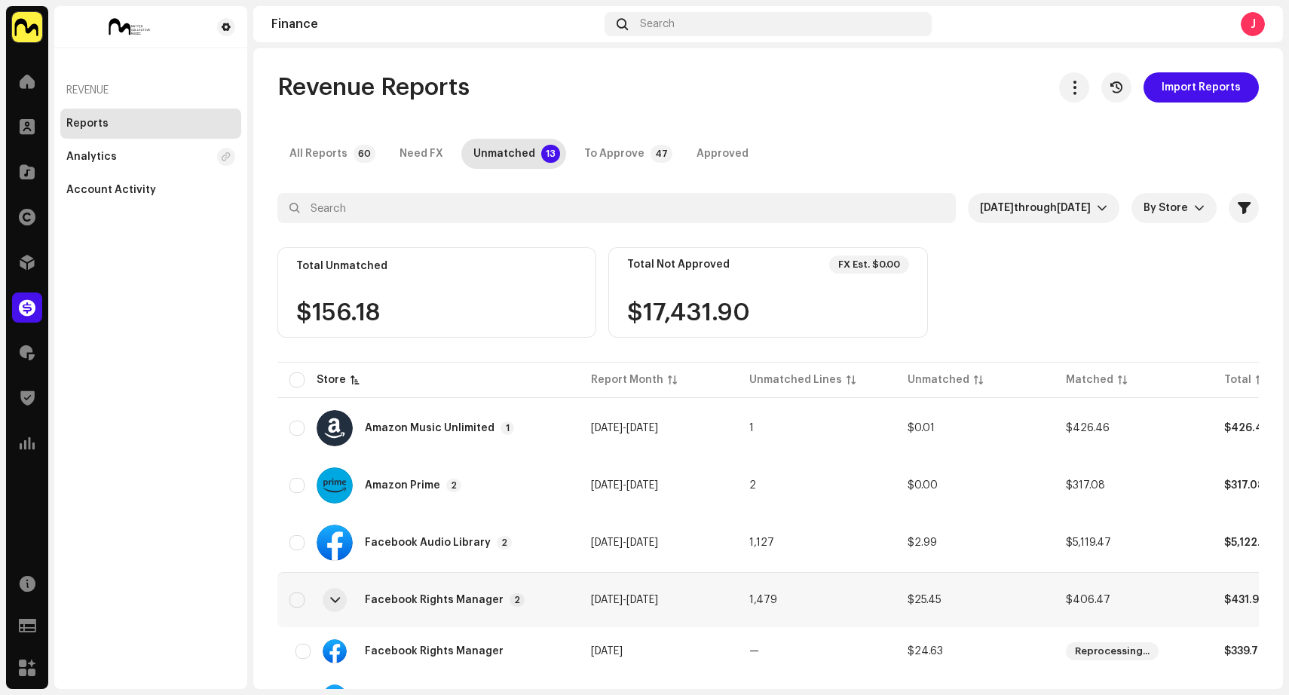
click at [337, 602] on div at bounding box center [335, 600] width 10 height 12
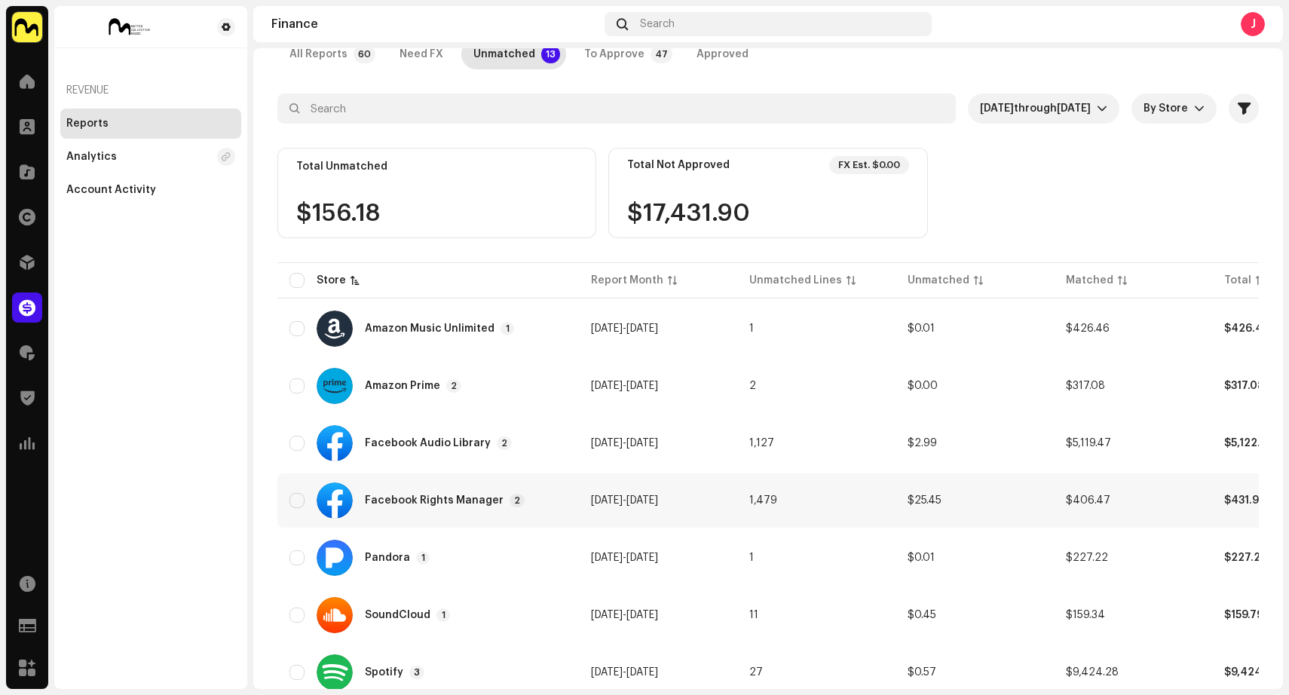
scroll to position [102, 0]
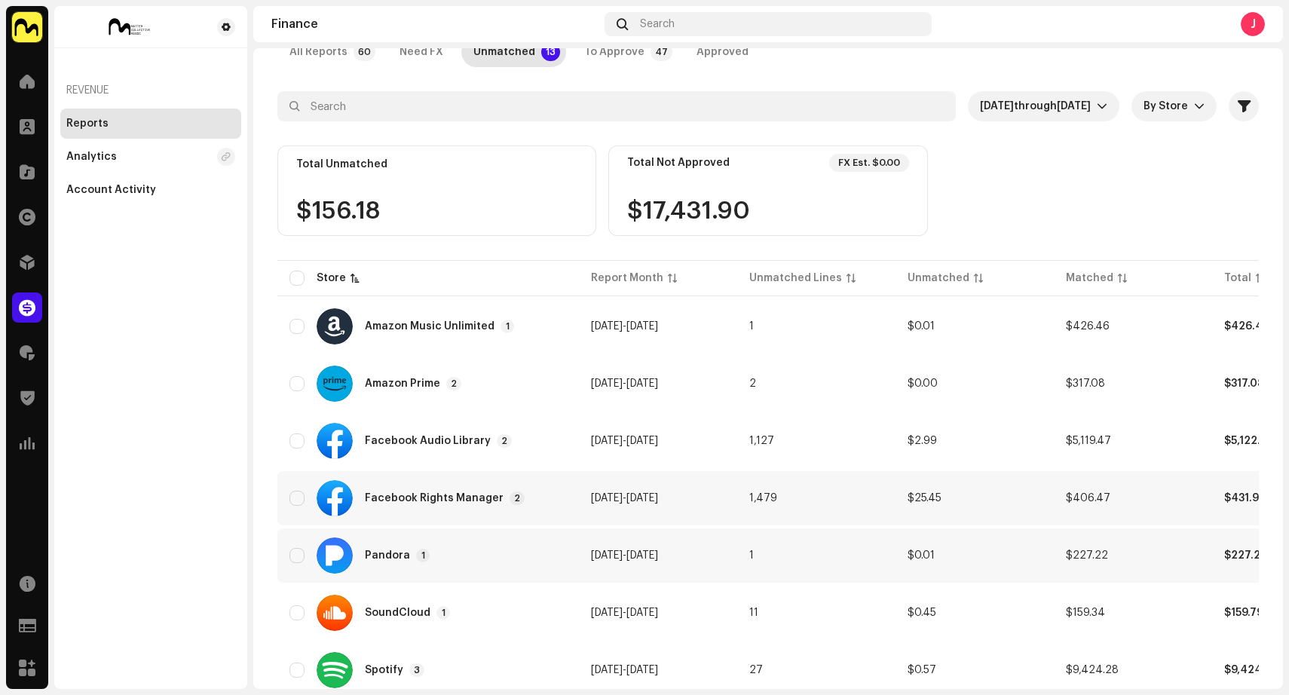
click at [502, 567] on div "Pandora 1" at bounding box center [427, 555] width 277 height 36
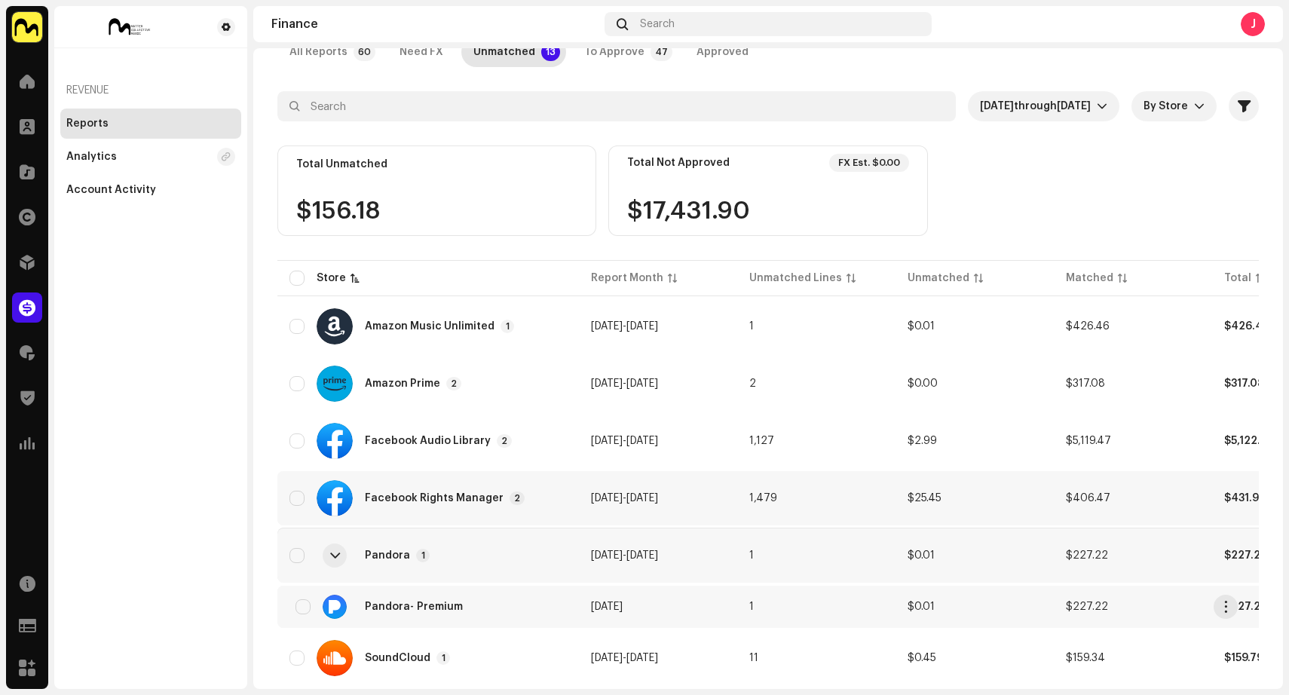
click at [499, 607] on div "Pandora - Premium" at bounding box center [427, 607] width 277 height 24
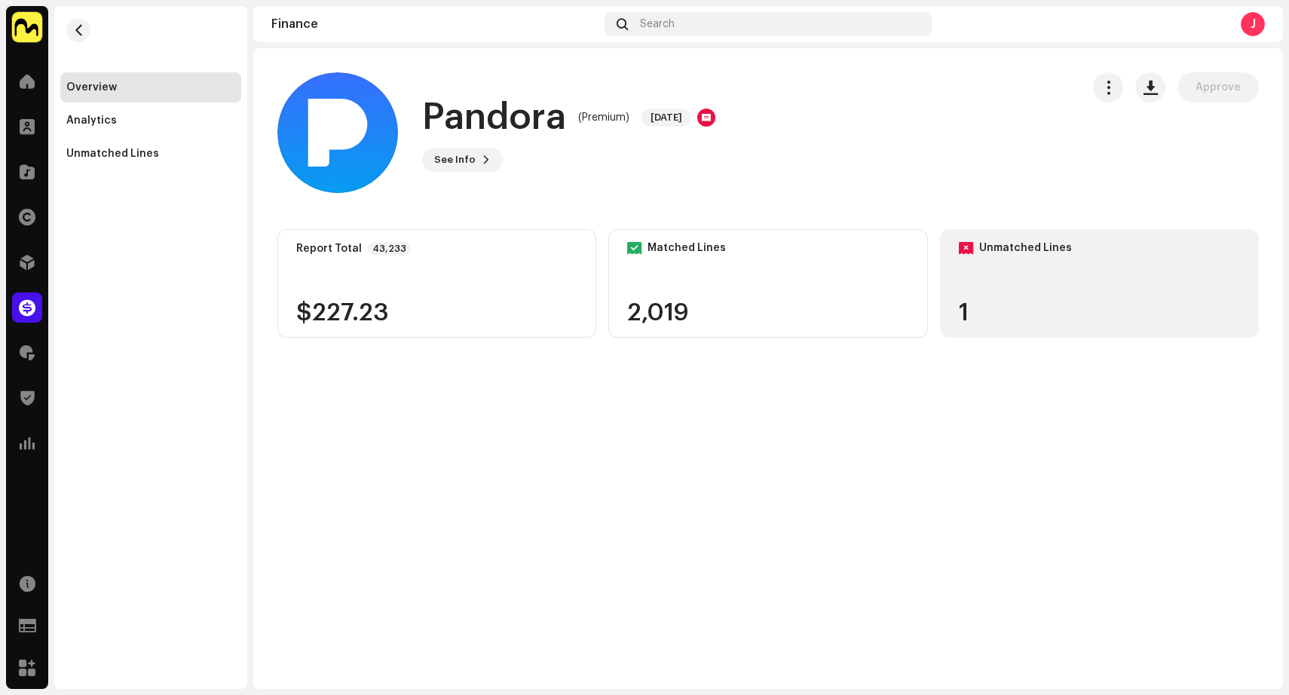
click at [995, 260] on div "Unmatched Lines 1" at bounding box center [1099, 283] width 319 height 109
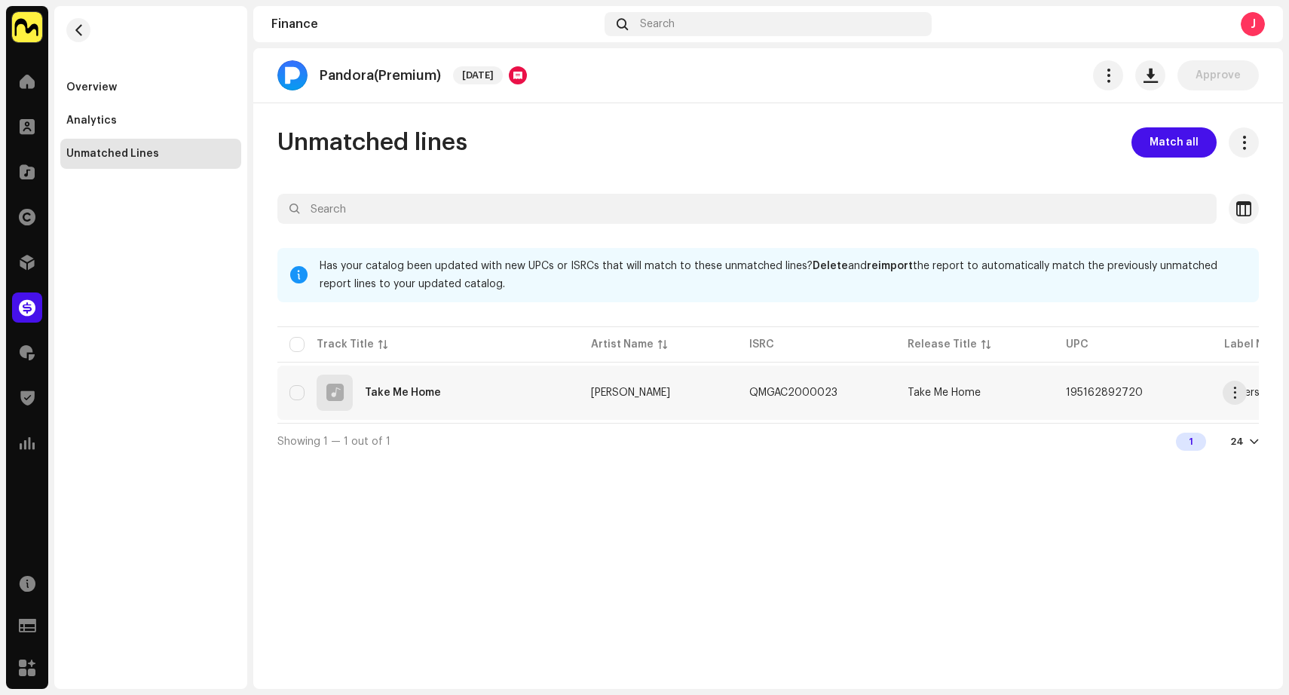
click at [553, 391] on div "Take Me Home" at bounding box center [427, 392] width 277 height 36
checkbox input "true"
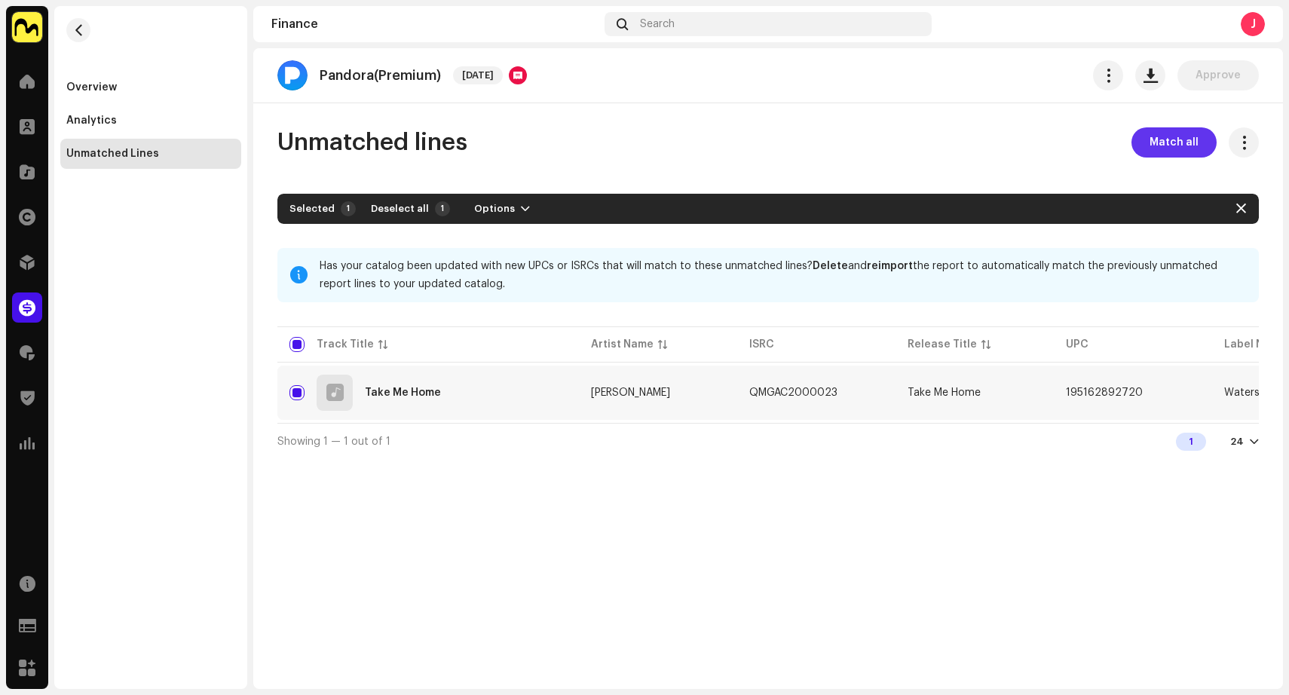
click at [1172, 136] on span "Match all" at bounding box center [1173, 142] width 49 height 30
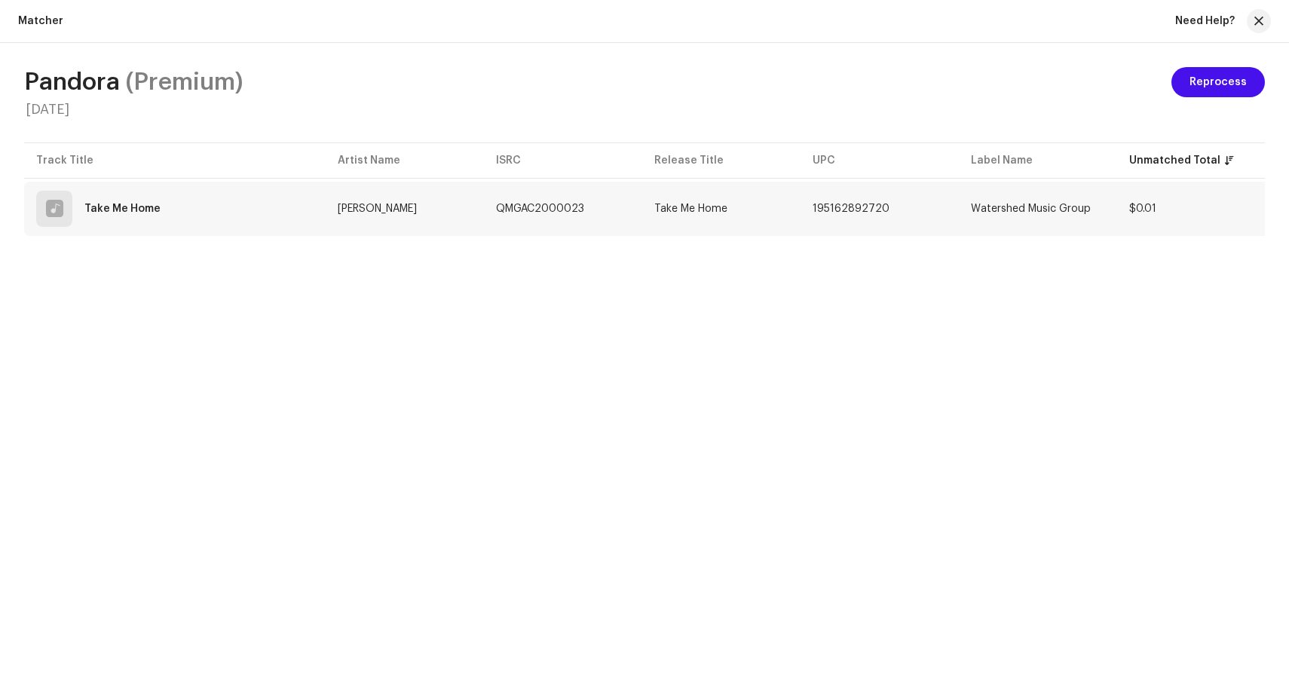
click at [751, 222] on td "Take Me Home" at bounding box center [721, 209] width 158 height 54
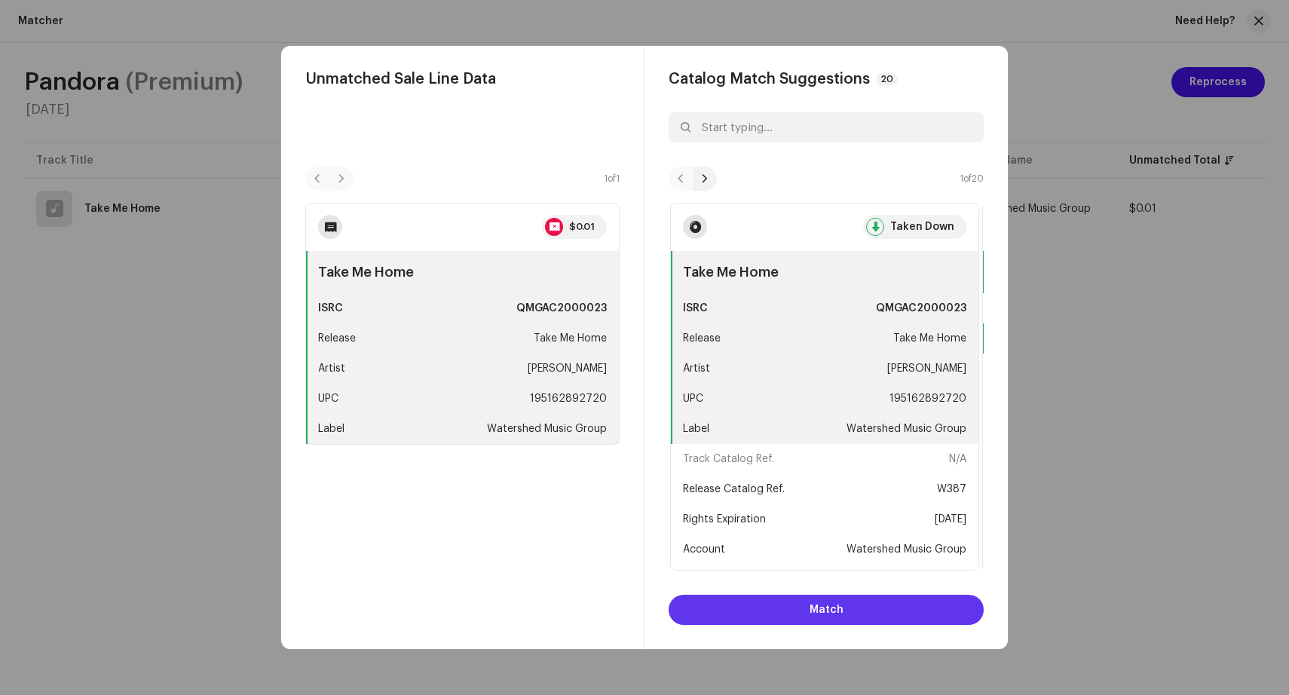
click at [824, 614] on span "Match" at bounding box center [826, 610] width 34 height 30
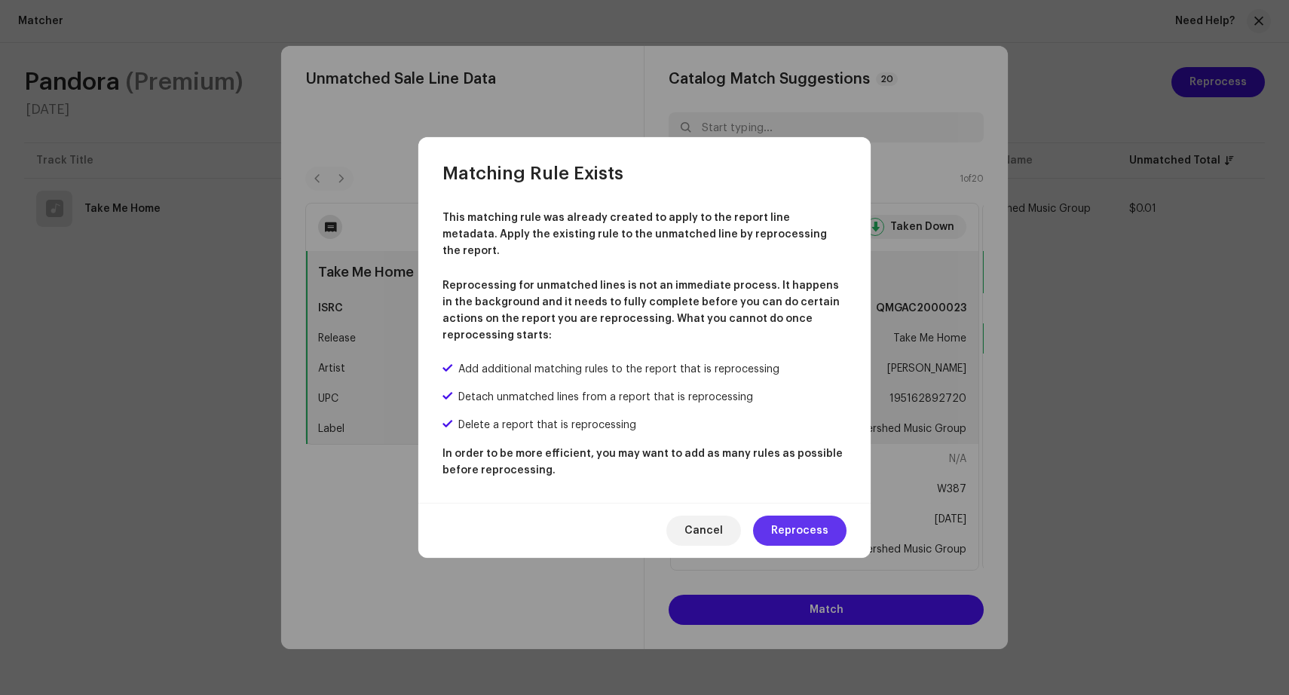
click at [814, 520] on span "Reprocess" at bounding box center [799, 530] width 57 height 30
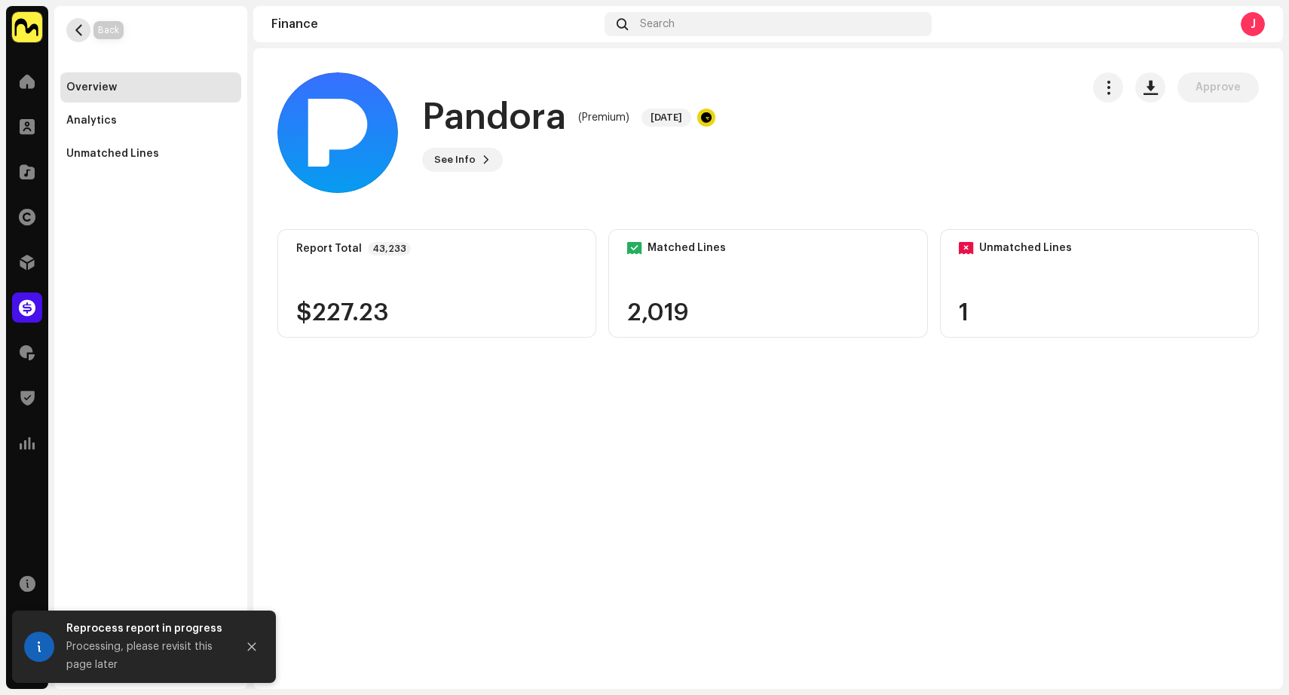
click at [78, 25] on span "button" at bounding box center [78, 30] width 11 height 12
click at [79, 27] on span "button" at bounding box center [78, 30] width 11 height 12
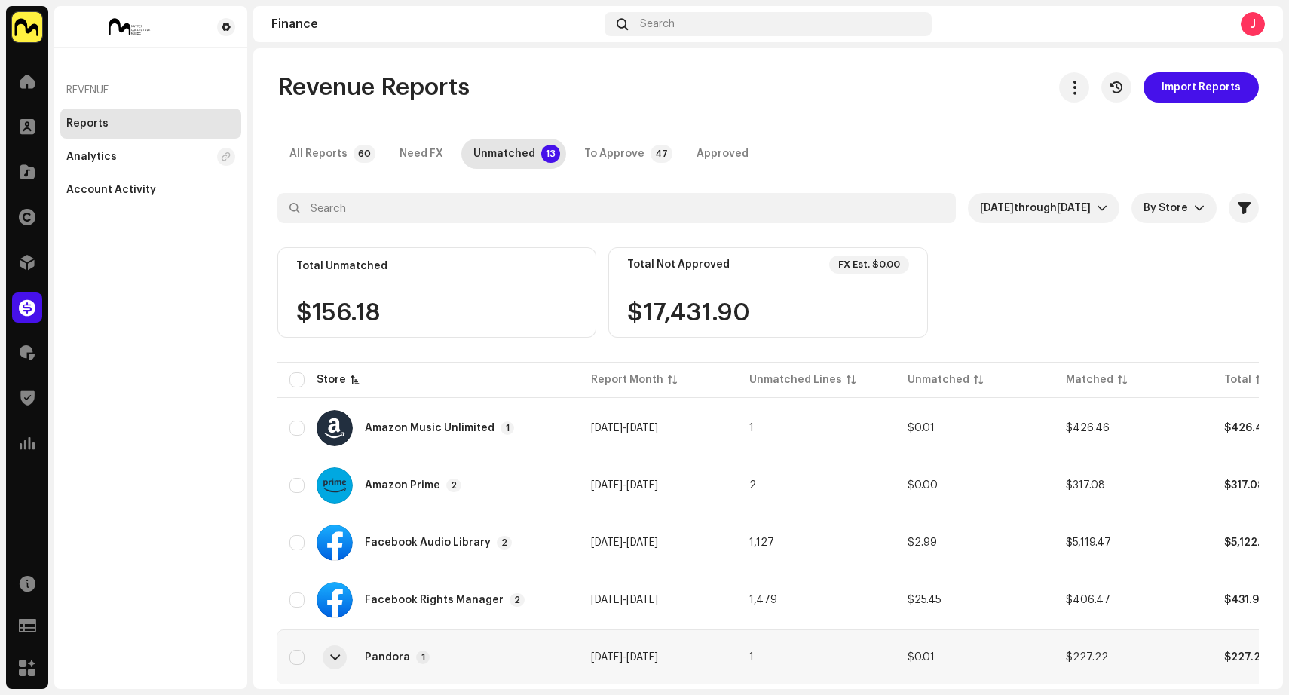
click at [335, 656] on div at bounding box center [335, 657] width 10 height 12
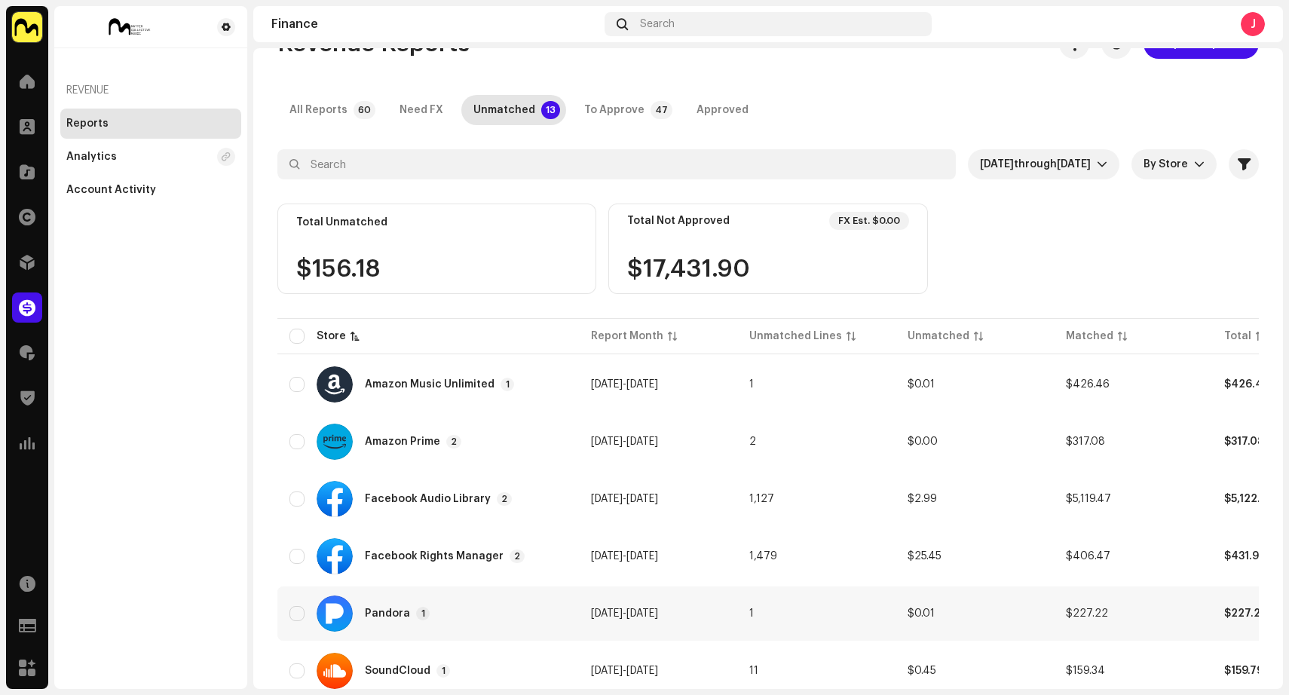
scroll to position [112, 0]
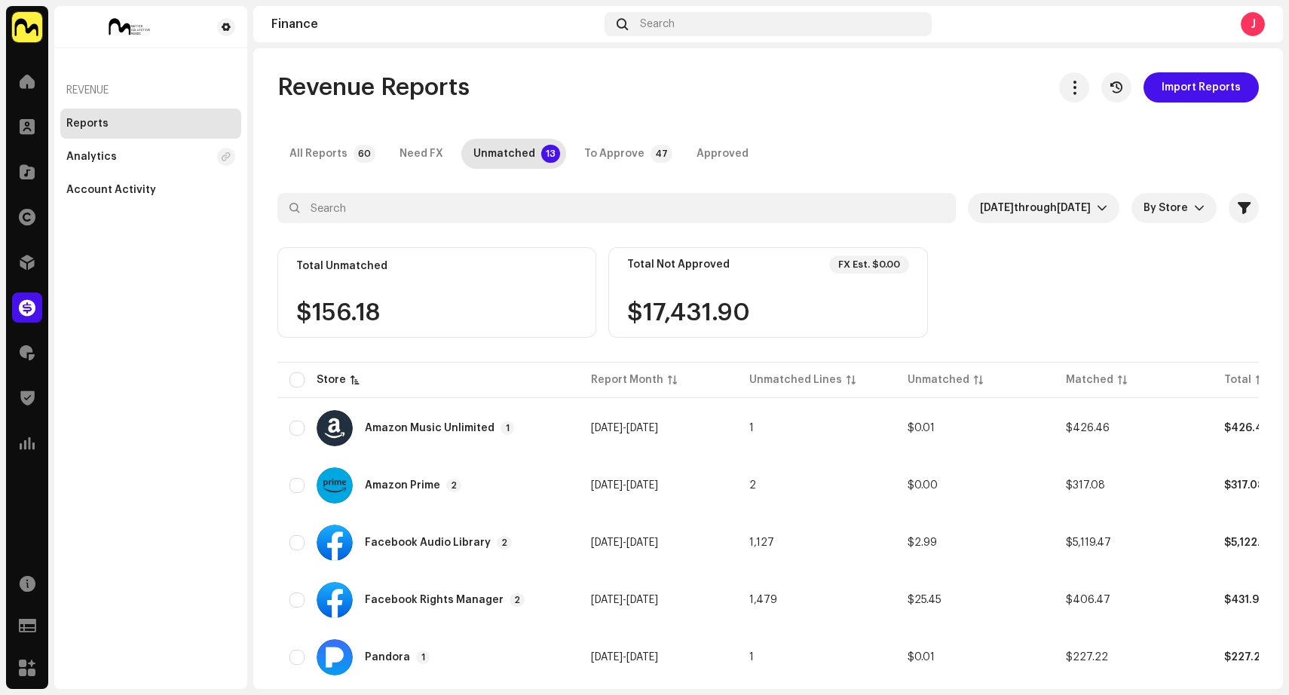
scroll to position [212, 0]
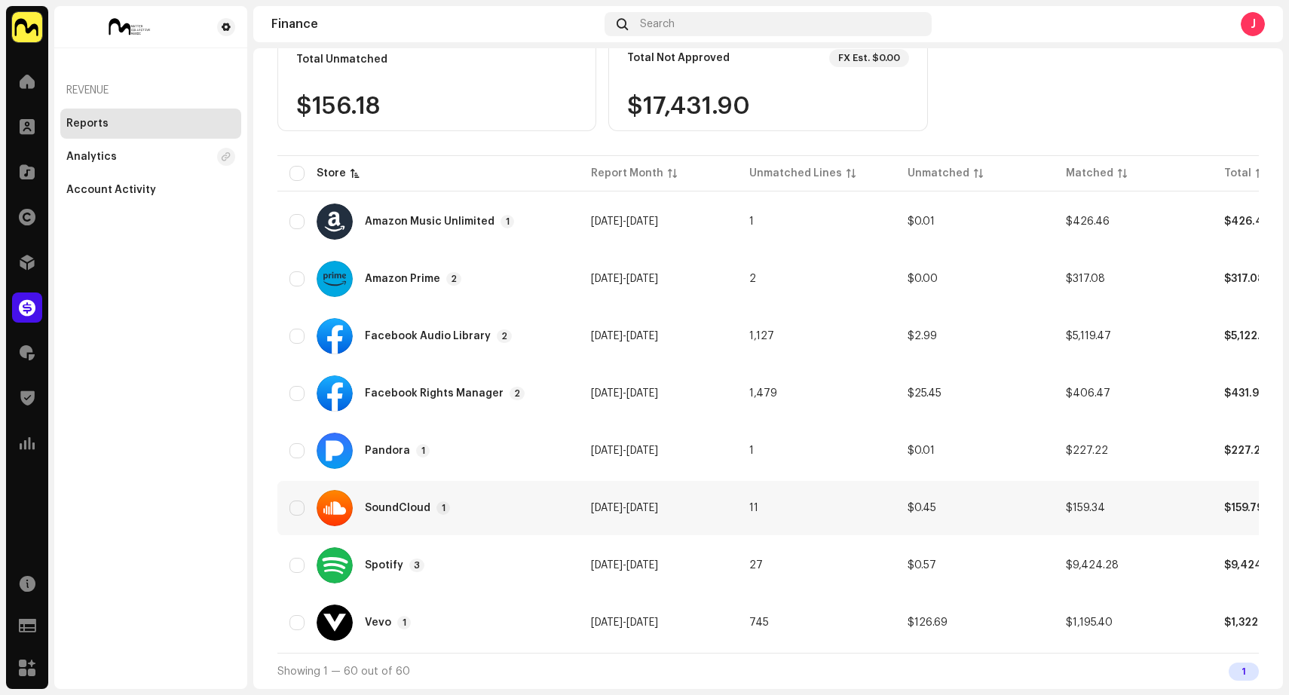
click at [524, 502] on div "SoundCloud 1" at bounding box center [427, 508] width 277 height 36
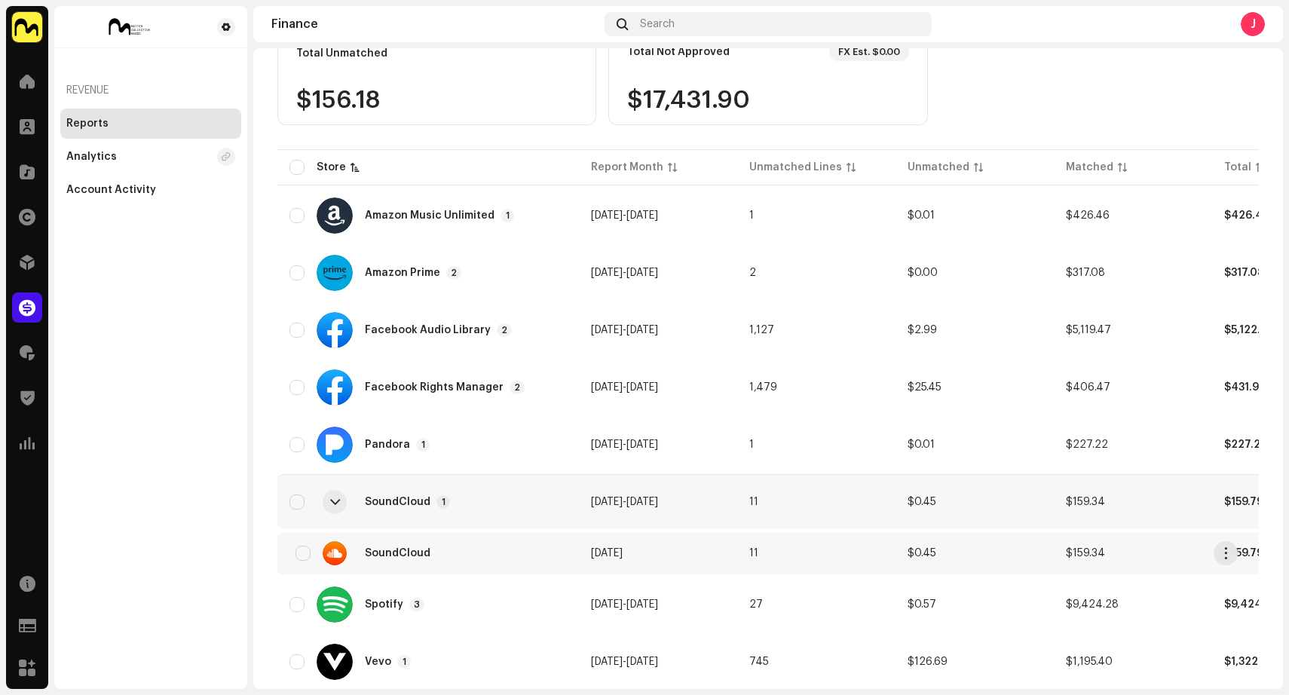
click at [531, 558] on div "SoundCloud" at bounding box center [427, 553] width 277 height 24
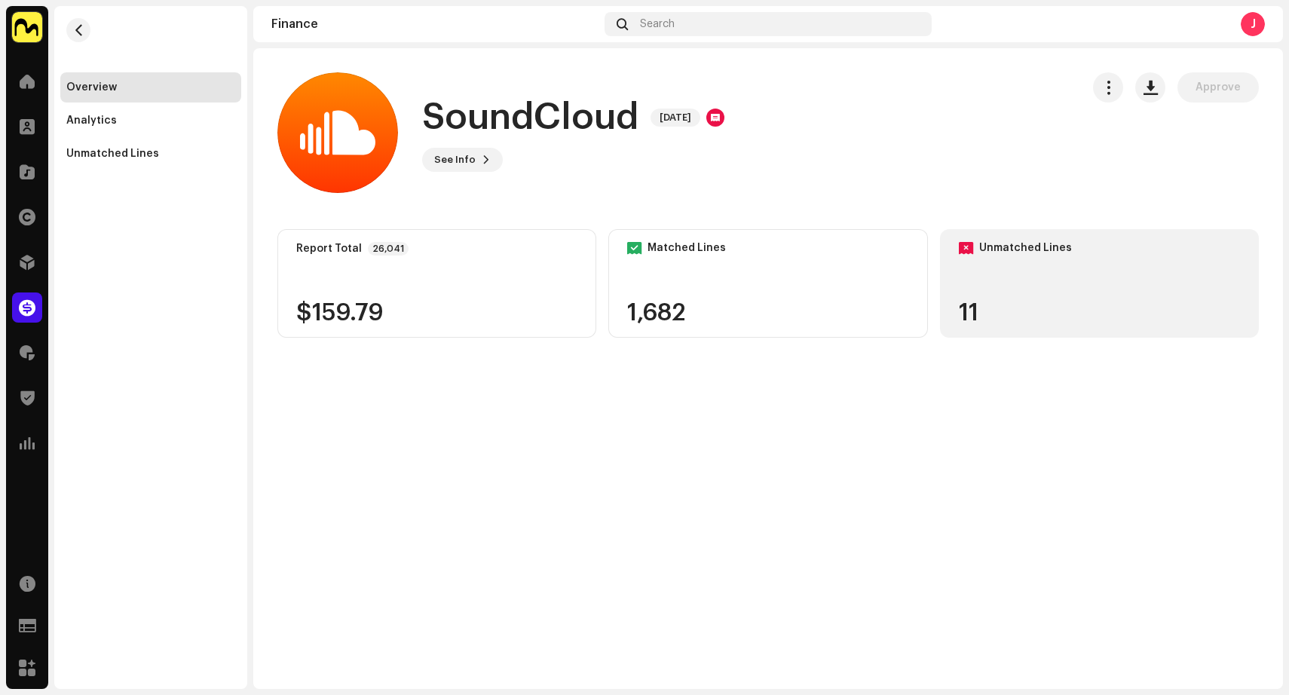
click at [1016, 281] on div "Unmatched Lines 11" at bounding box center [1099, 283] width 319 height 109
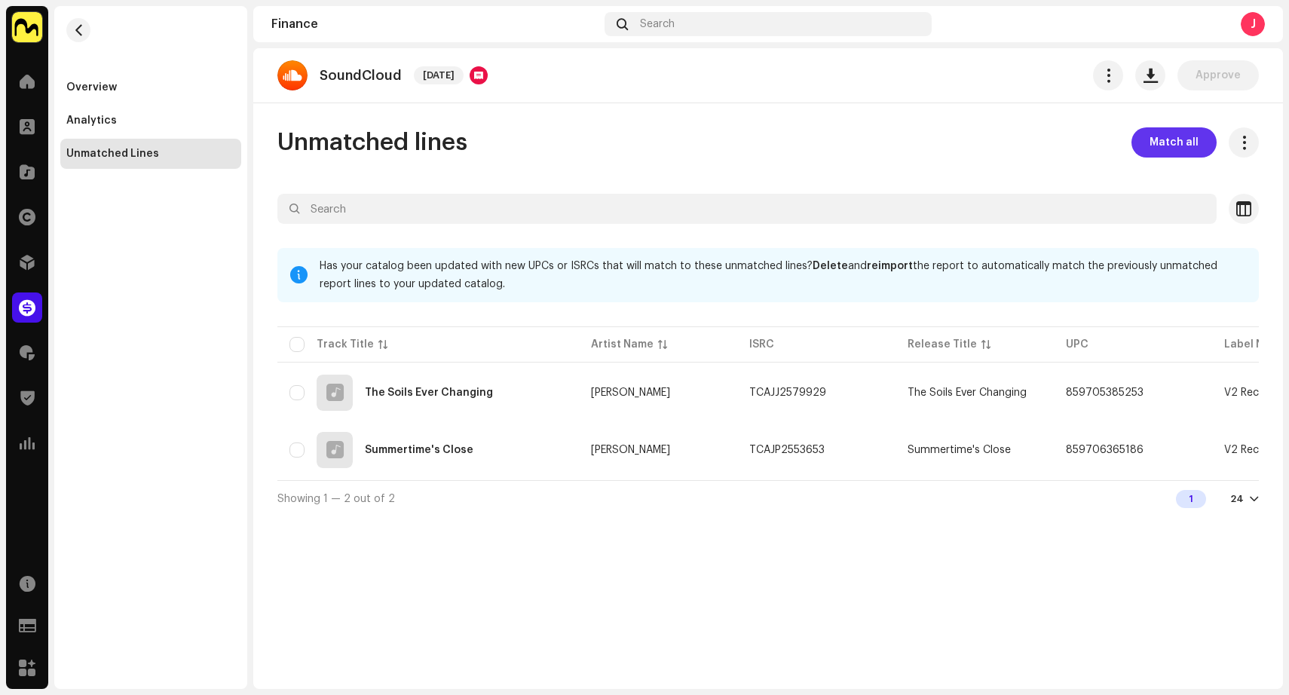
click at [1168, 147] on span "Match all" at bounding box center [1173, 142] width 49 height 30
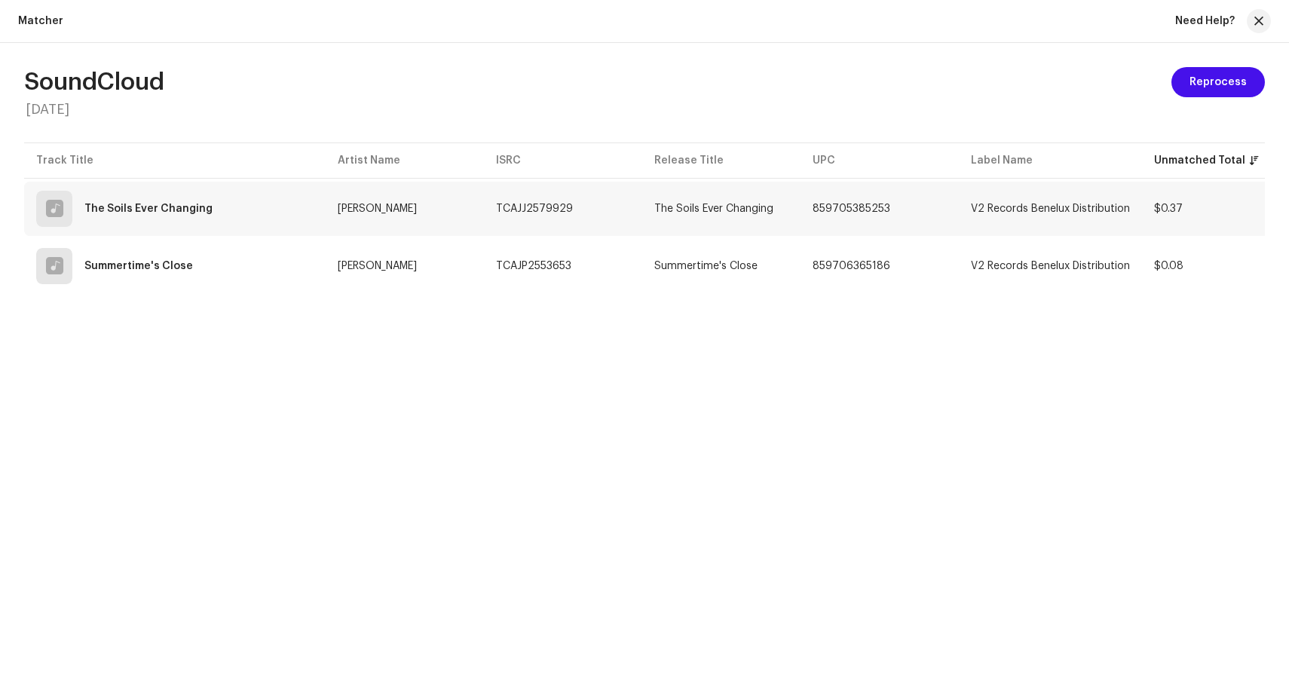
click at [640, 212] on td "TCAJJ2579929" at bounding box center [563, 209] width 158 height 54
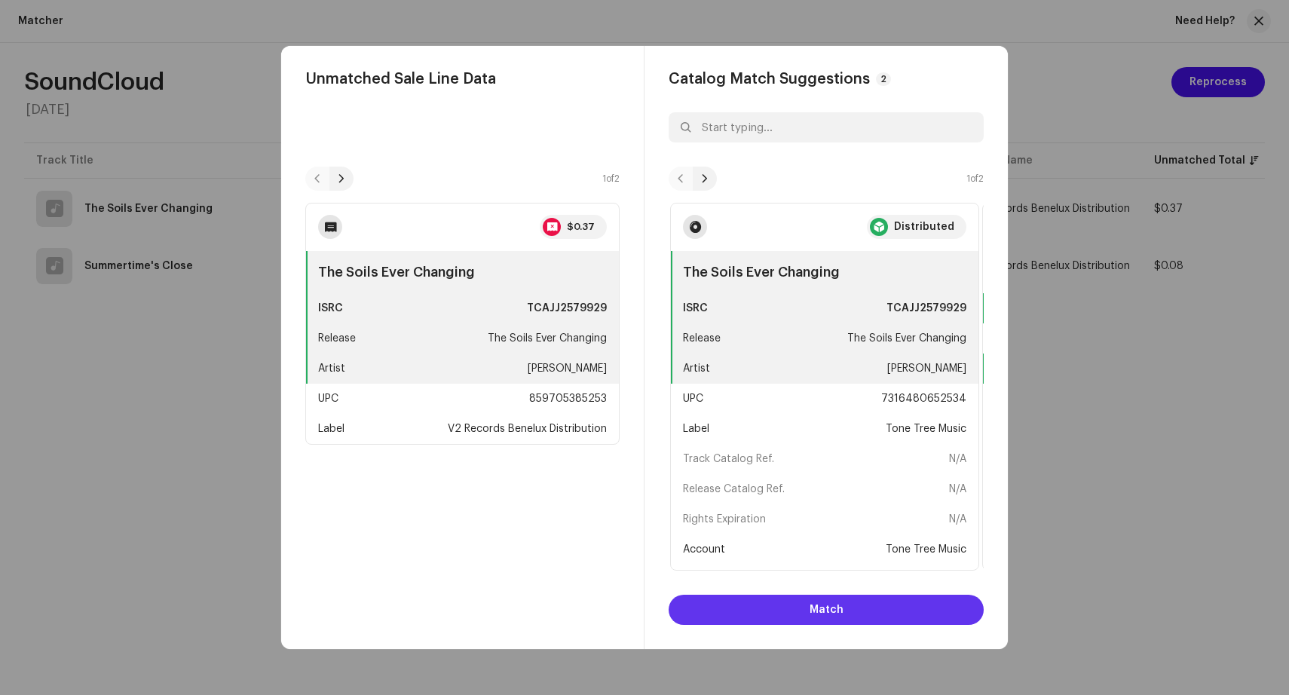
click at [818, 600] on span "Match" at bounding box center [826, 610] width 34 height 30
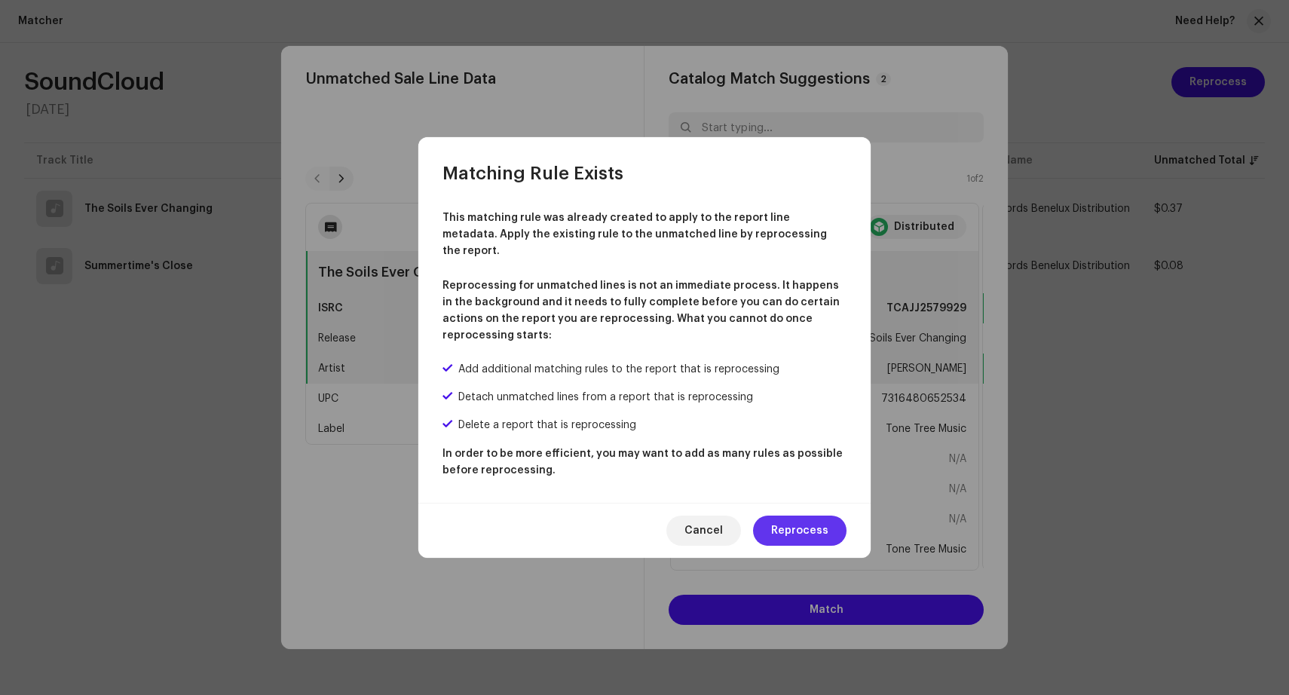
click at [812, 526] on span "Reprocess" at bounding box center [799, 530] width 57 height 30
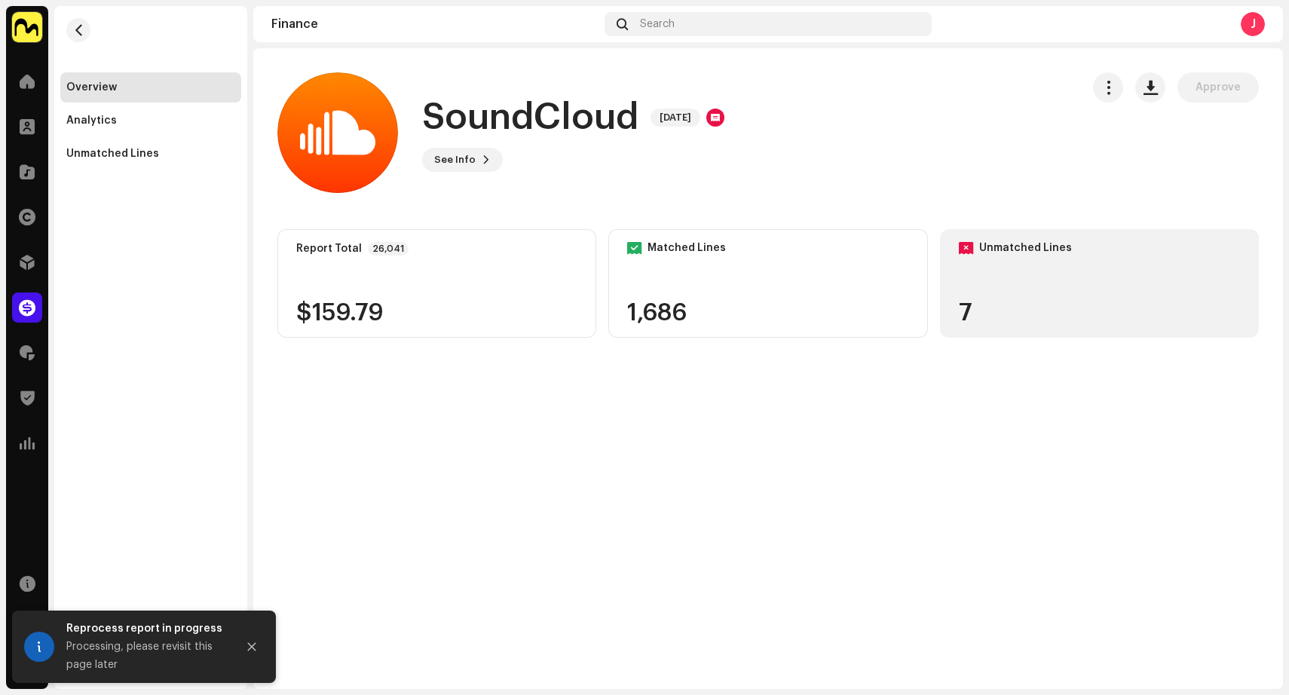
click at [1033, 305] on div "7" at bounding box center [1098, 313] width 281 height 24
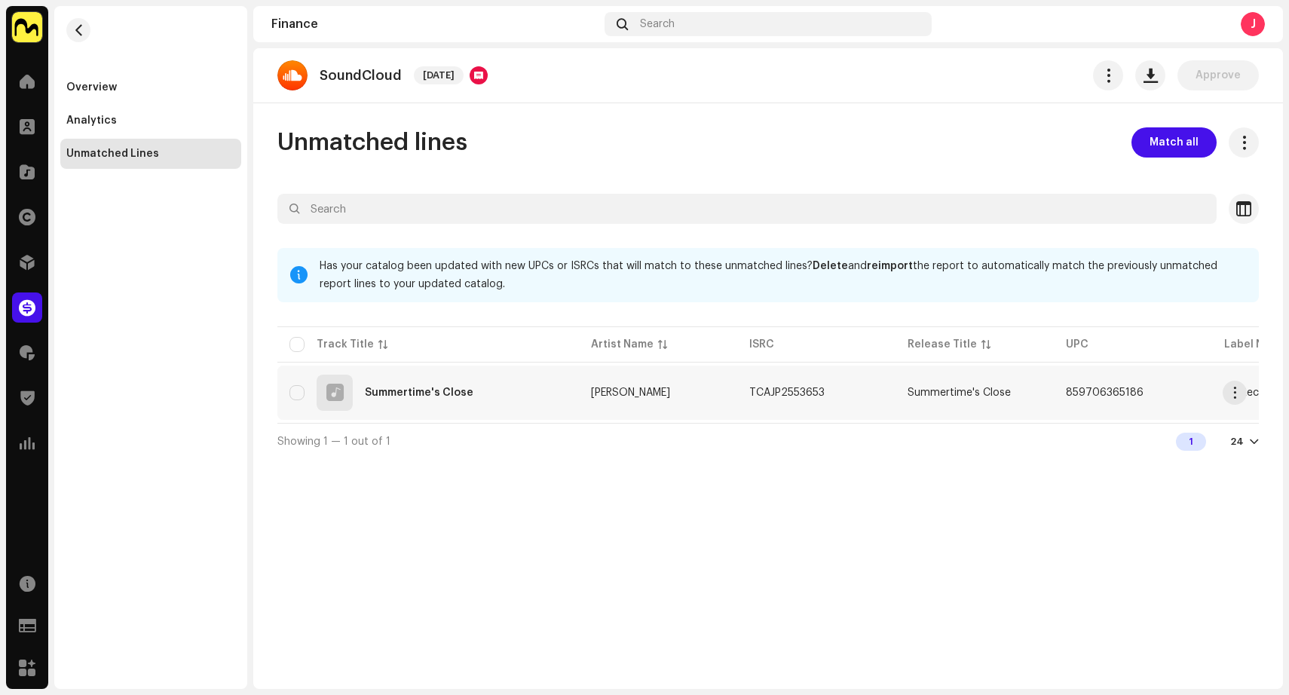
click at [708, 394] on td "Bertie Newman" at bounding box center [658, 392] width 158 height 54
checkbox input "true"
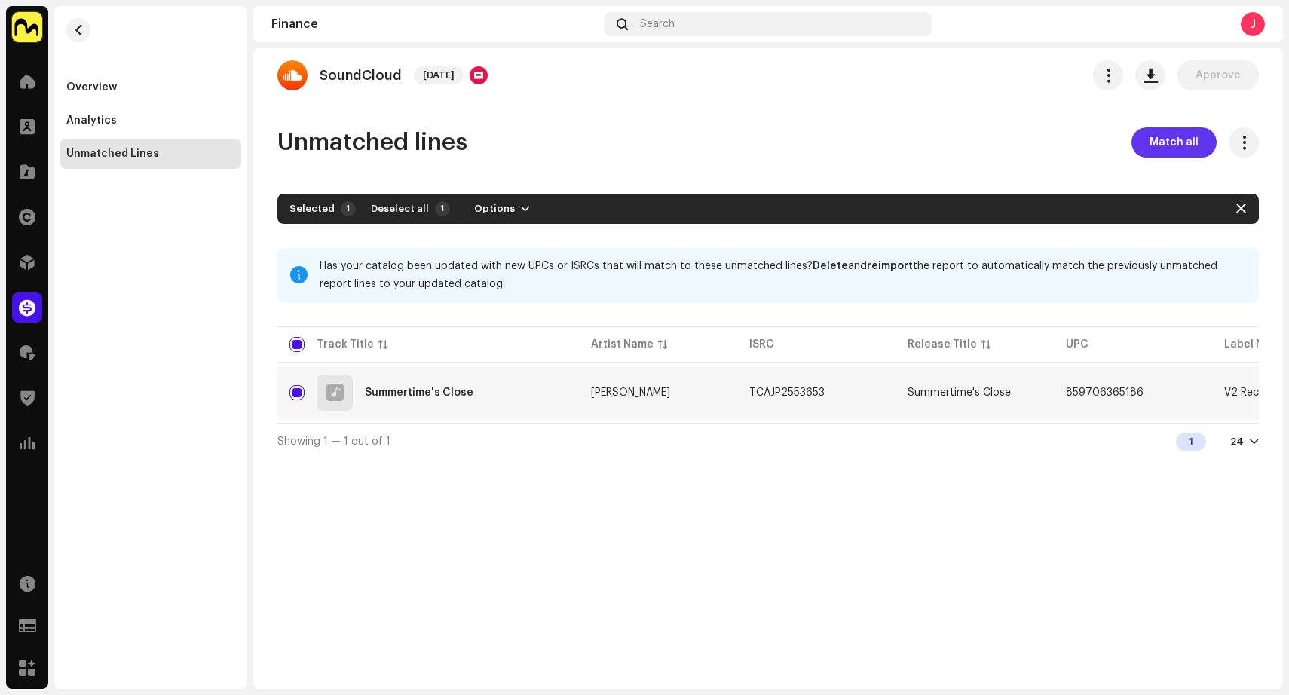
click at [1175, 145] on span "Match all" at bounding box center [1173, 142] width 49 height 30
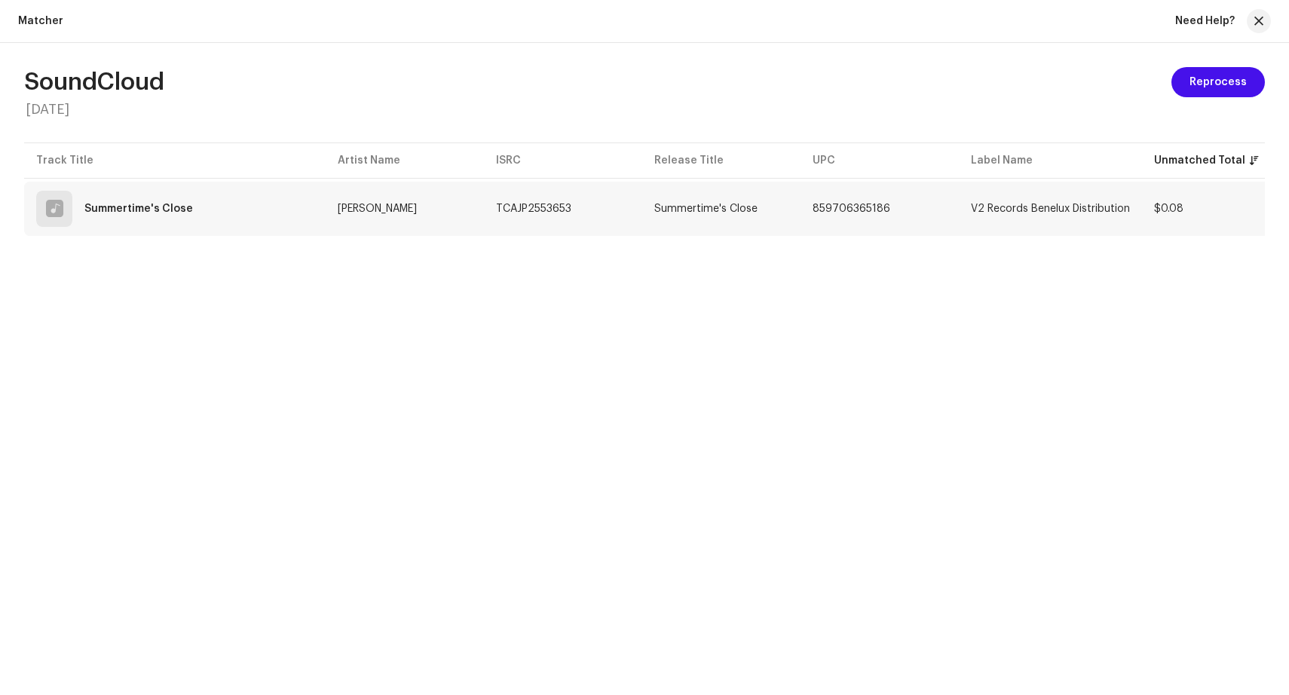
click at [615, 219] on td "TCAJP2553653" at bounding box center [563, 209] width 158 height 54
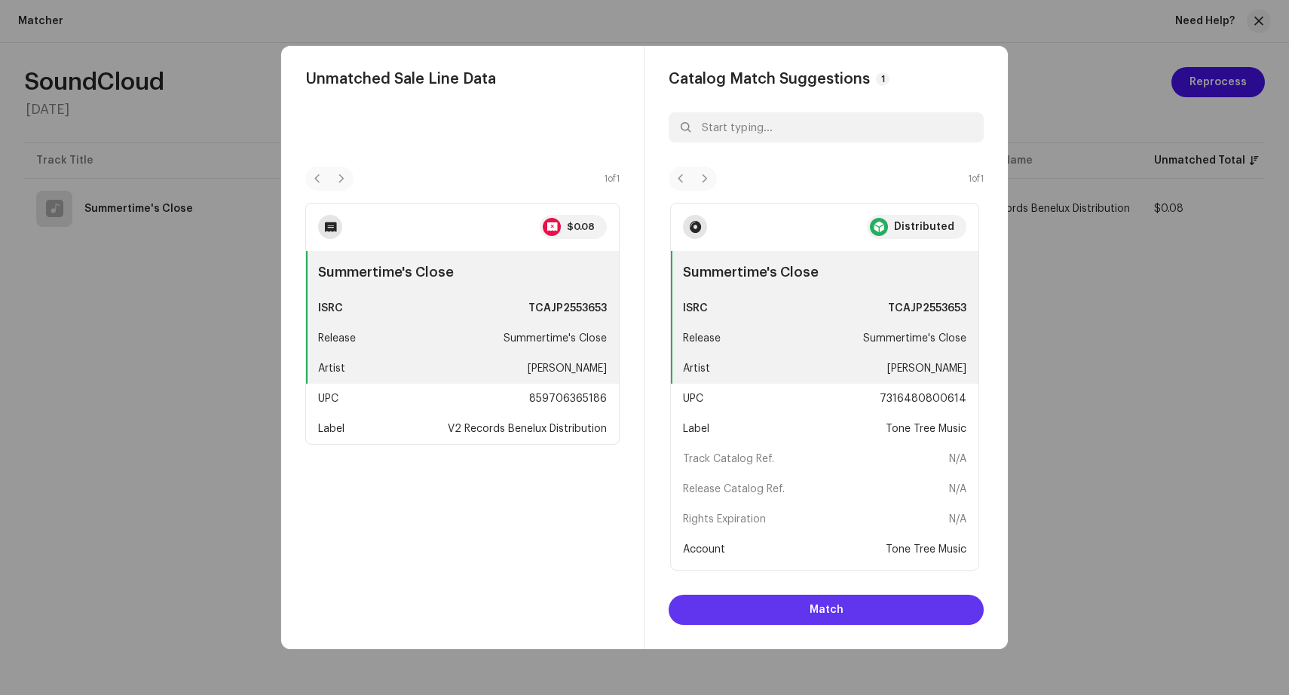
click at [845, 611] on button "Match" at bounding box center [825, 610] width 315 height 30
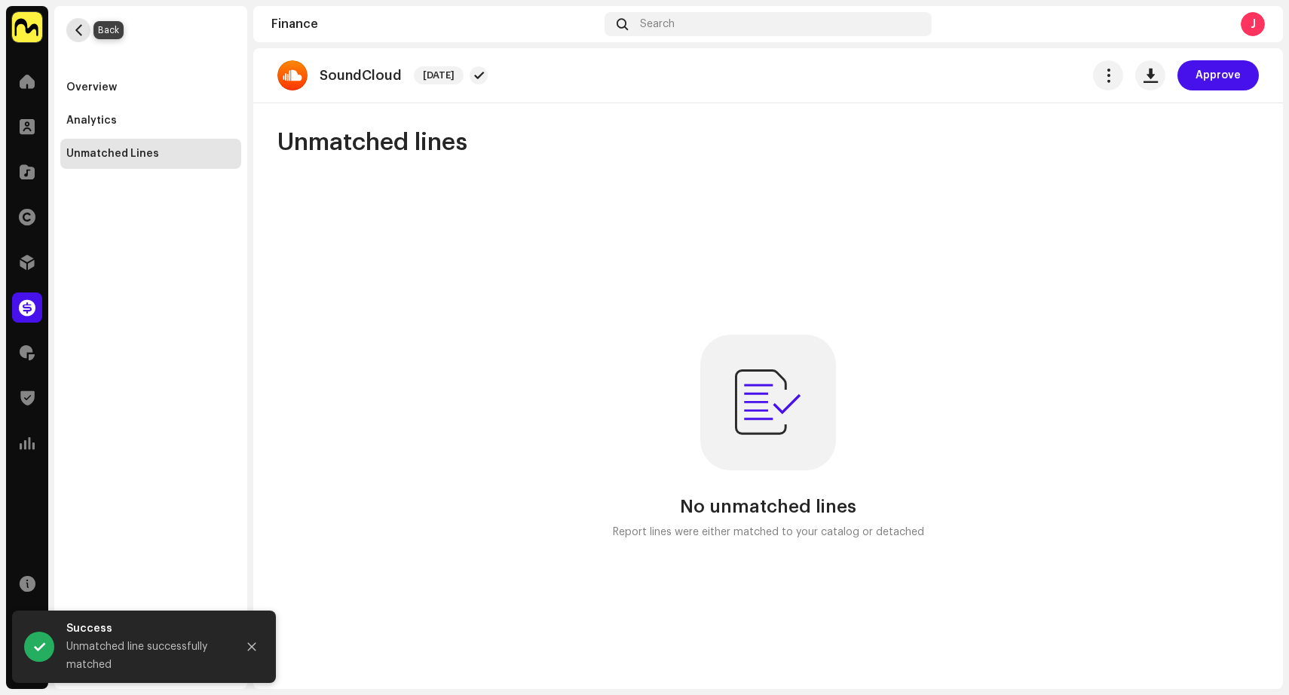
click at [80, 27] on span "button" at bounding box center [78, 30] width 11 height 12
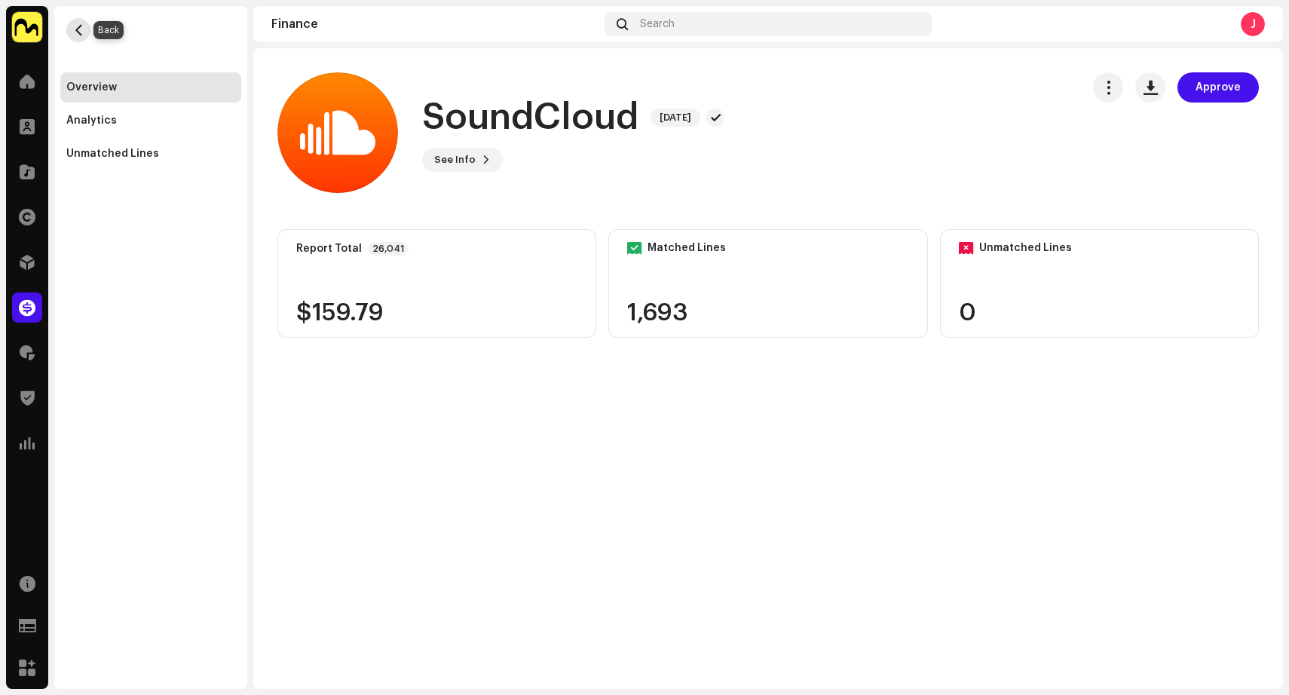
click at [78, 31] on span "button" at bounding box center [78, 30] width 11 height 12
click at [79, 24] on span "button" at bounding box center [78, 30] width 11 height 12
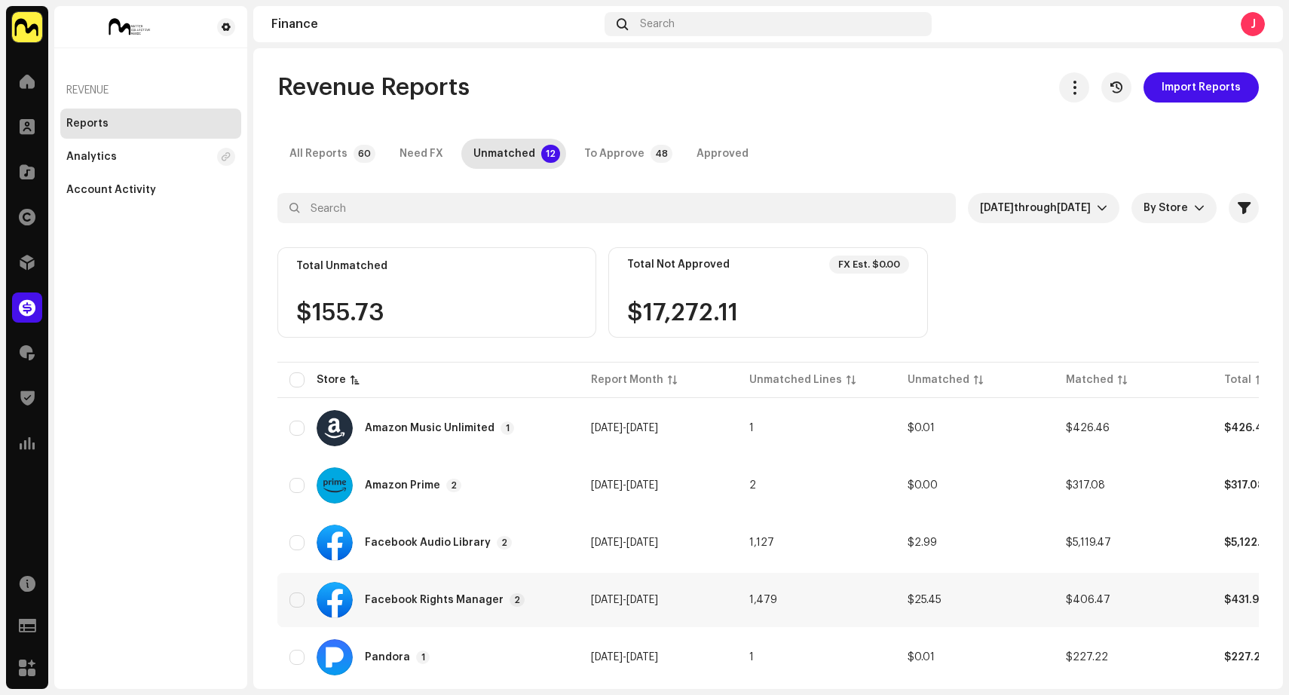
scroll to position [155, 0]
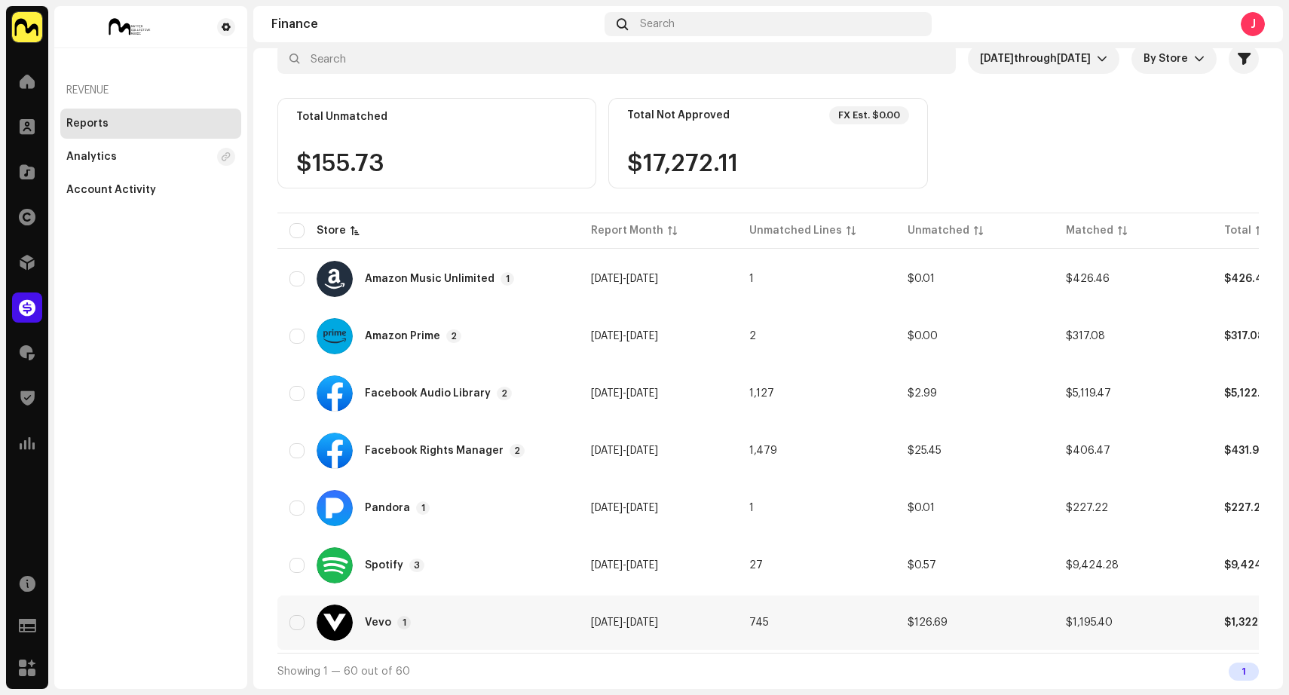
click at [555, 613] on div "Vevo 1" at bounding box center [427, 622] width 277 height 36
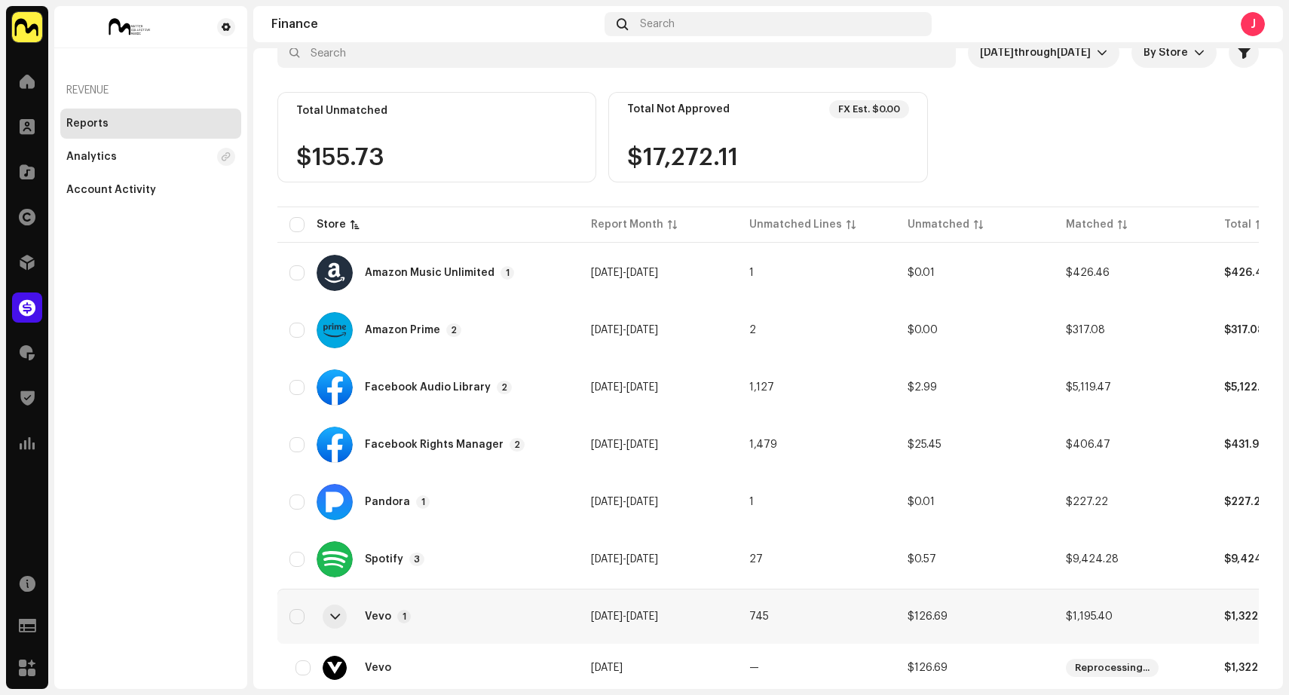
scroll to position [200, 0]
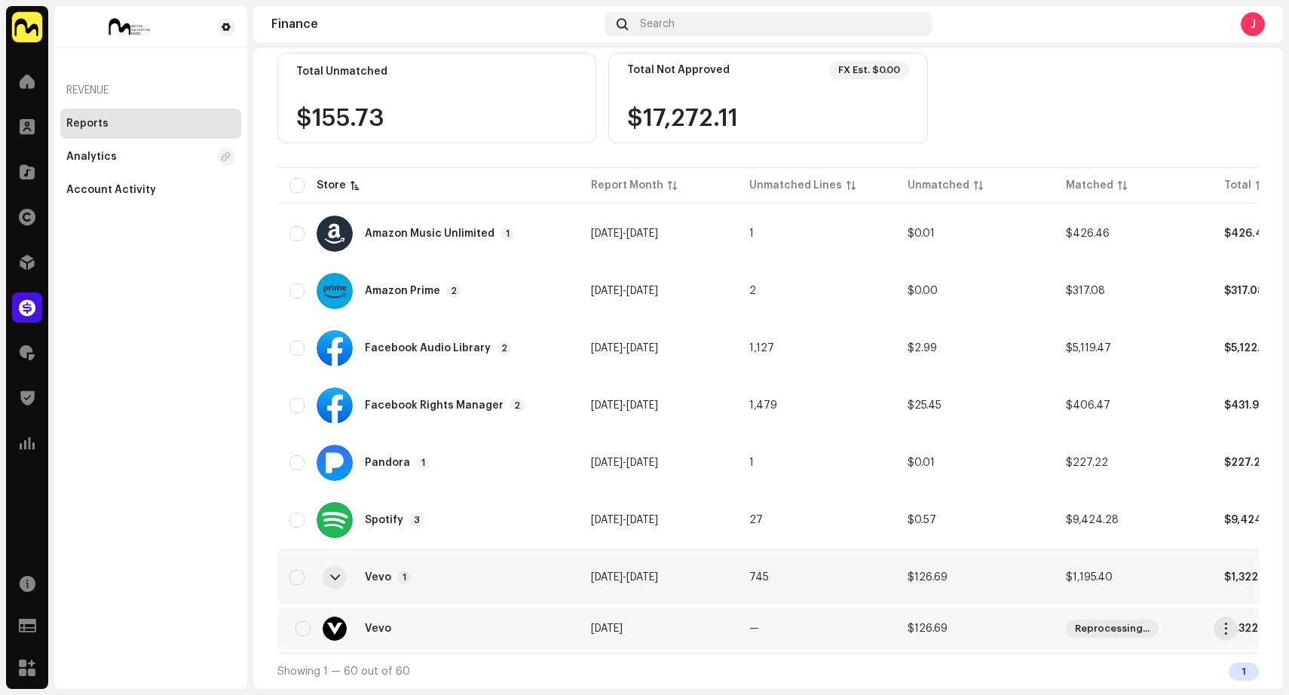
click at [552, 621] on div "Vevo" at bounding box center [427, 628] width 277 height 24
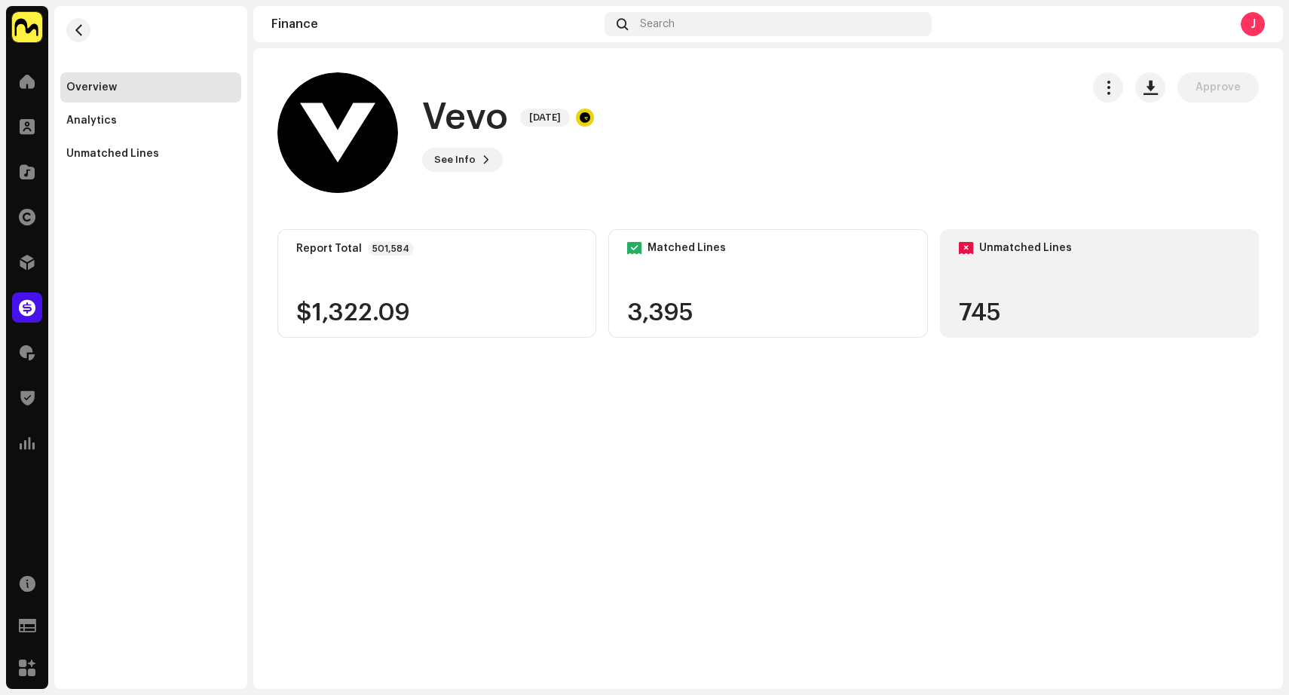
click at [1096, 310] on div "745" at bounding box center [1098, 313] width 281 height 24
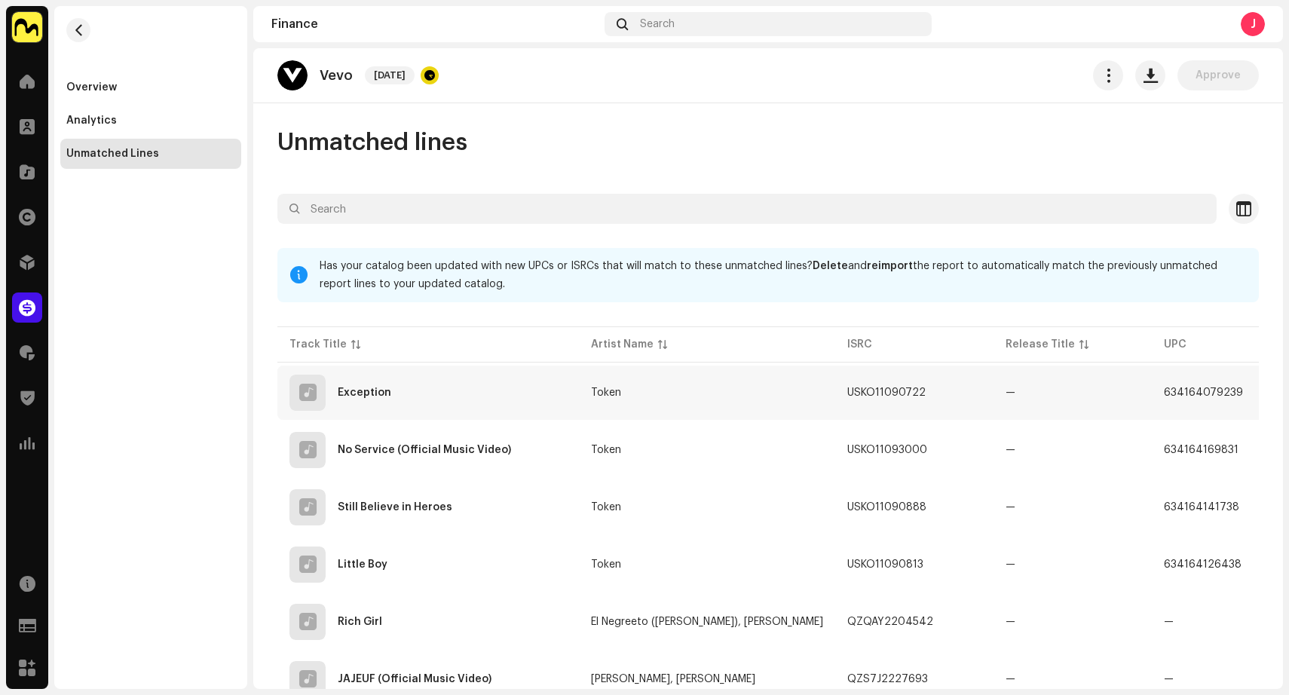
click at [498, 389] on div "Exception" at bounding box center [427, 392] width 277 height 36
click at [1102, 75] on span "button" at bounding box center [1108, 75] width 14 height 12
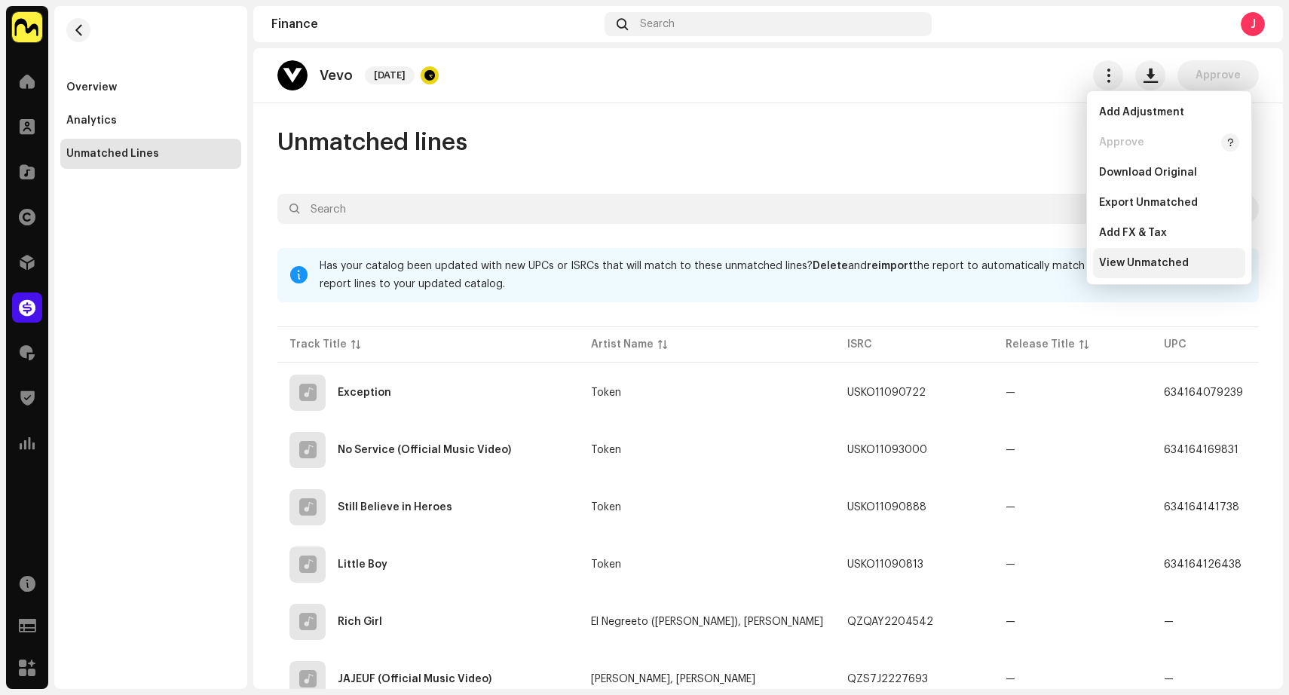
click at [1110, 261] on span "View Unmatched" at bounding box center [1144, 263] width 90 height 12
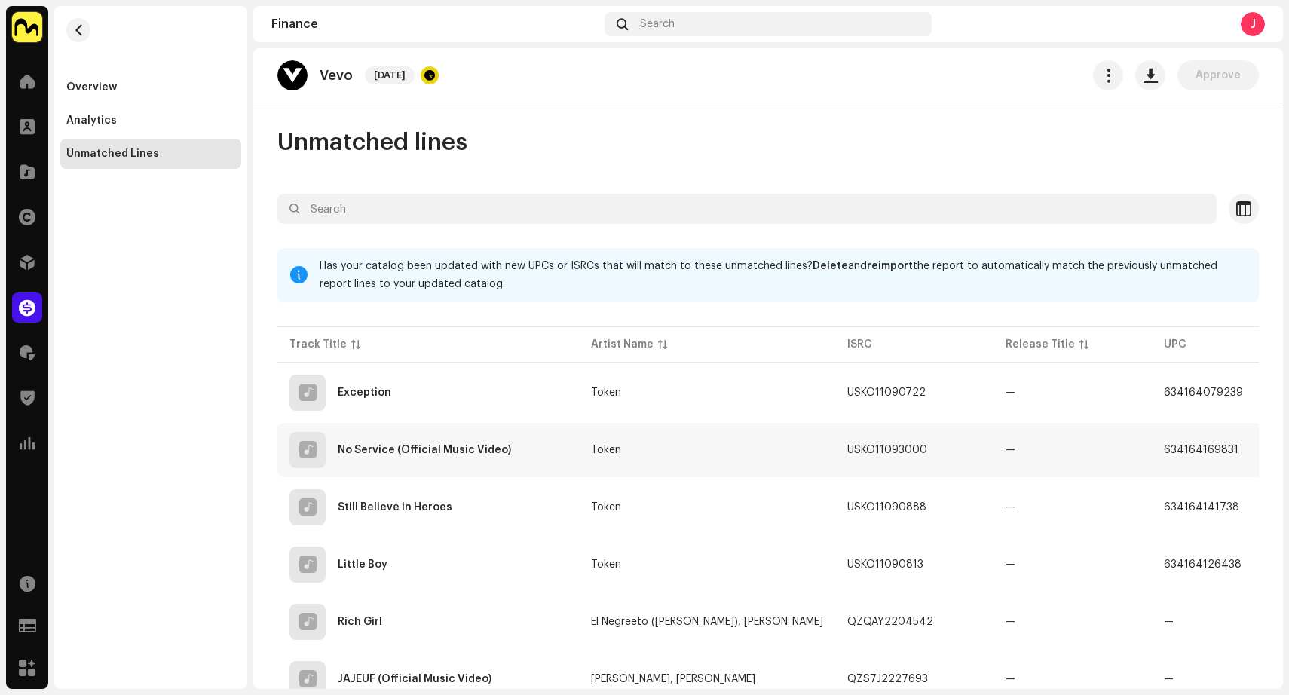
click at [641, 451] on td "Token" at bounding box center [707, 450] width 256 height 54
click at [613, 615] on td "El Negreeto ([PERSON_NAME]), [PERSON_NAME]" at bounding box center [707, 622] width 256 height 54
click at [72, 29] on button "button" at bounding box center [78, 30] width 24 height 24
click at [82, 31] on span "button" at bounding box center [78, 30] width 11 height 12
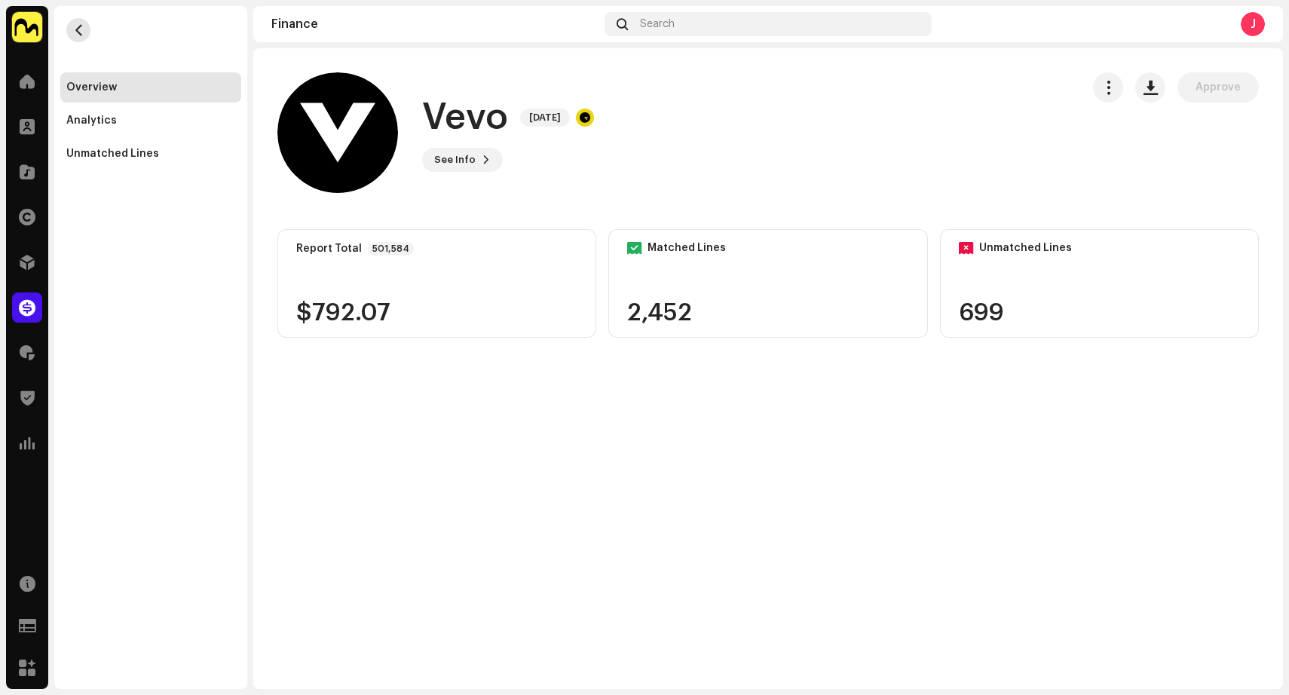
click at [82, 31] on span "button" at bounding box center [78, 30] width 11 height 12
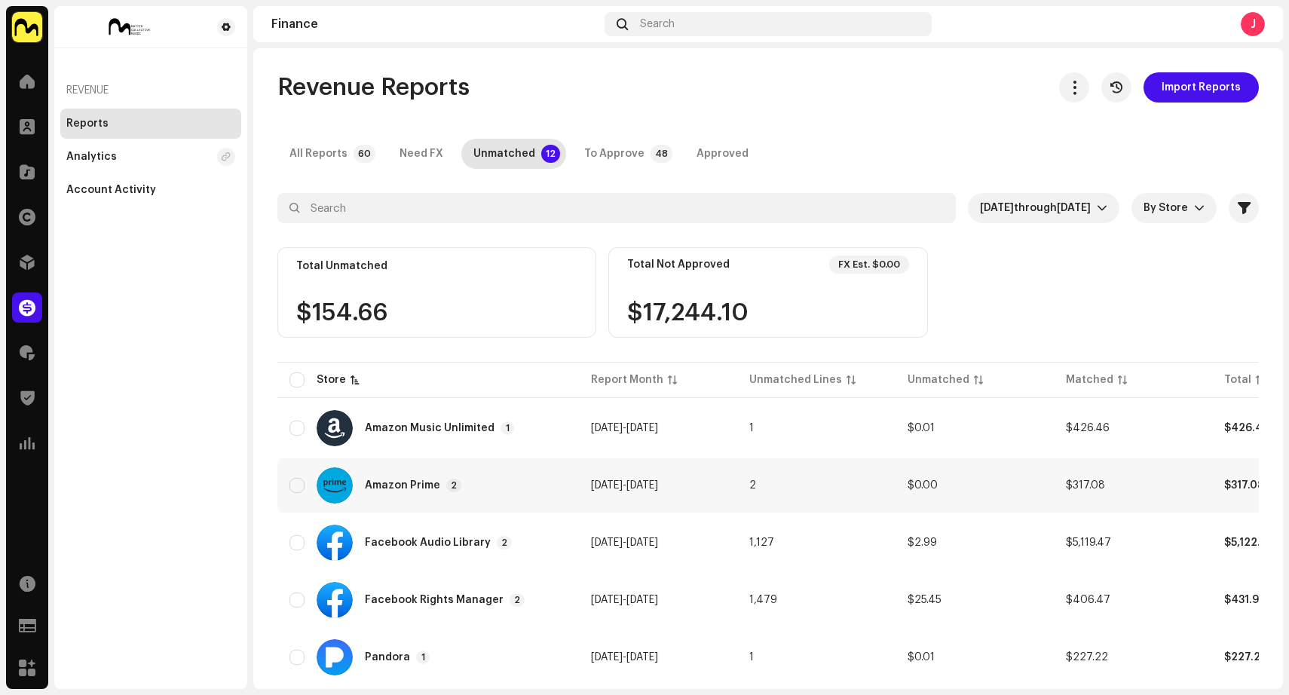
scroll to position [200, 0]
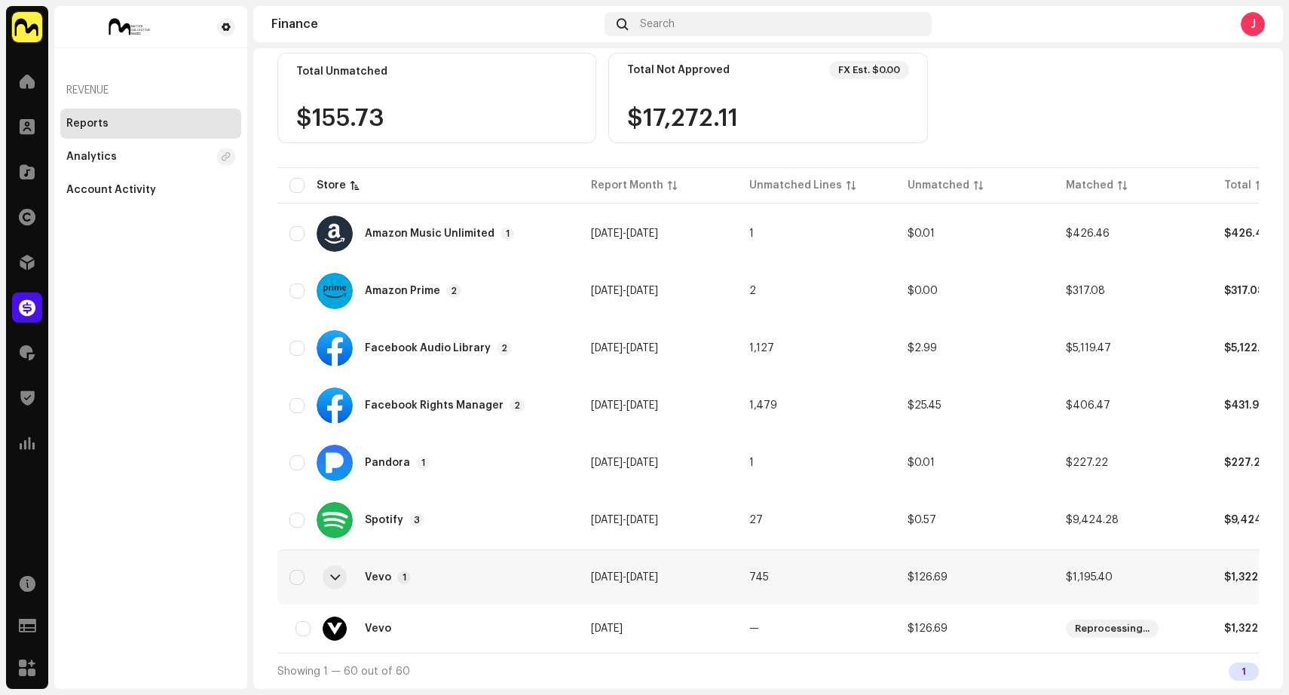
click at [335, 571] on div at bounding box center [335, 577] width 10 height 12
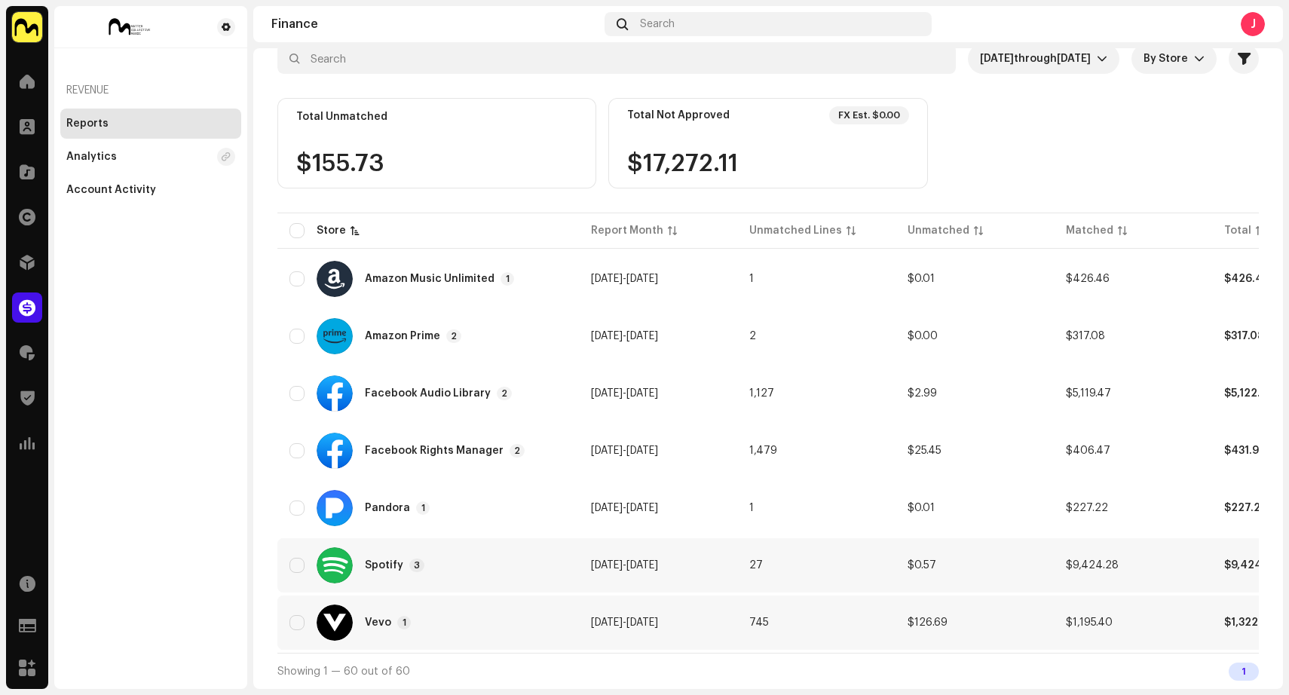
click at [491, 558] on div "Spotify 3" at bounding box center [427, 565] width 277 height 36
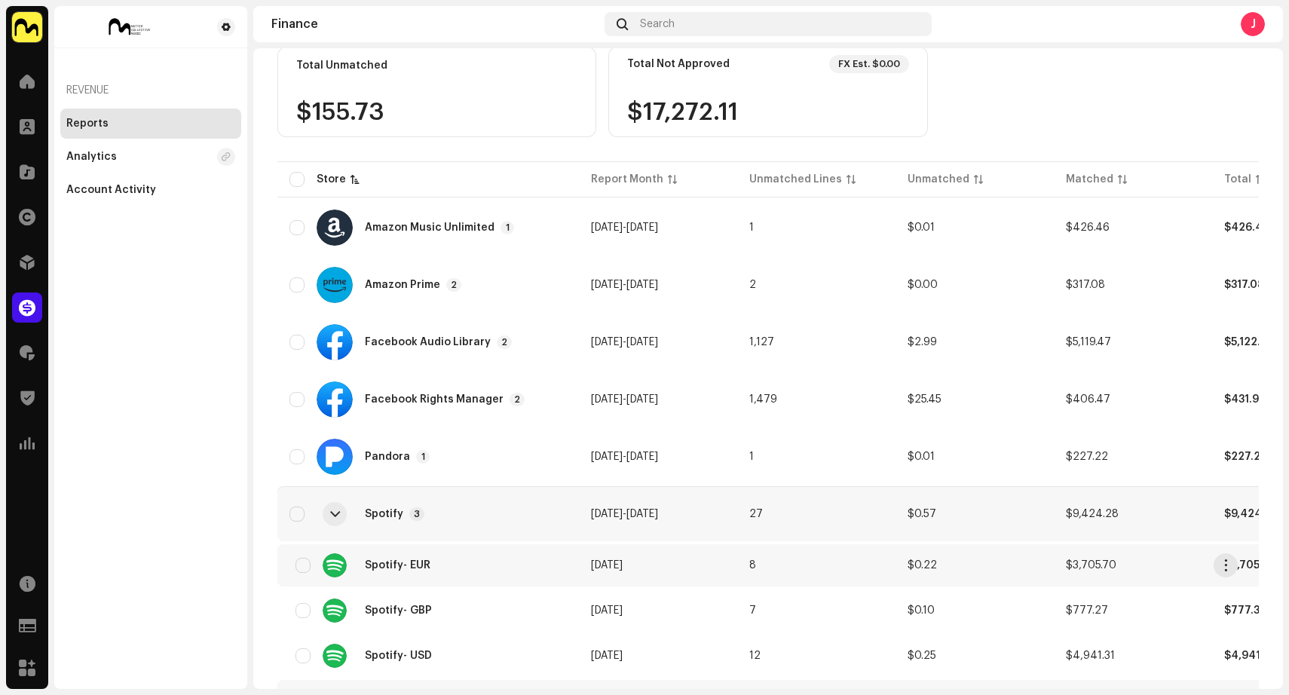
click at [502, 566] on div "Spotify - EUR" at bounding box center [427, 565] width 277 height 24
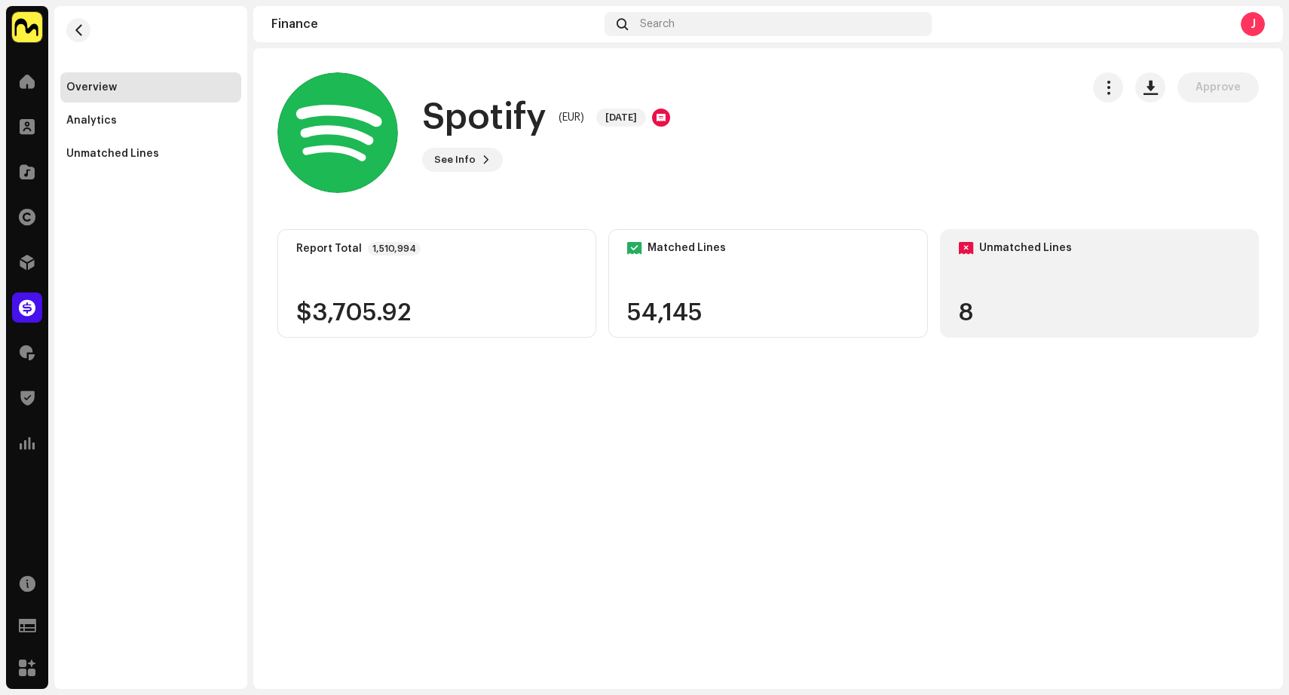
click at [1062, 301] on div "8" at bounding box center [1098, 313] width 281 height 24
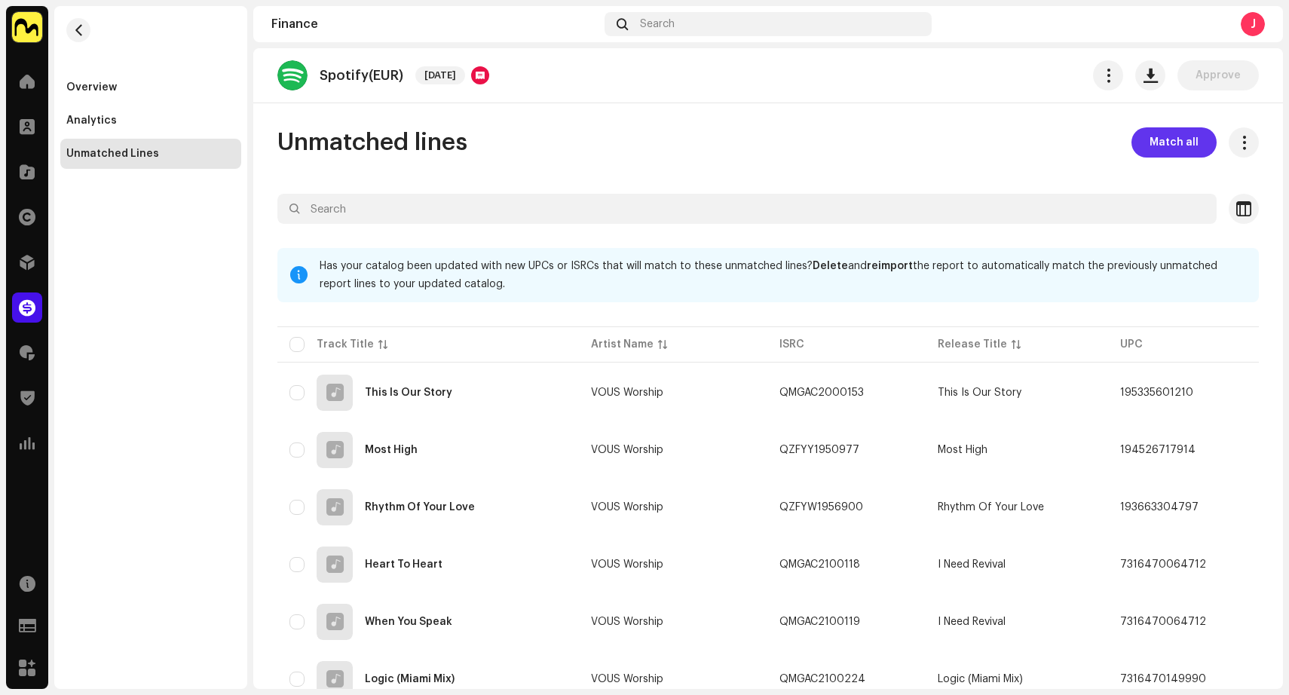
click at [1173, 145] on span "Match all" at bounding box center [1173, 142] width 49 height 30
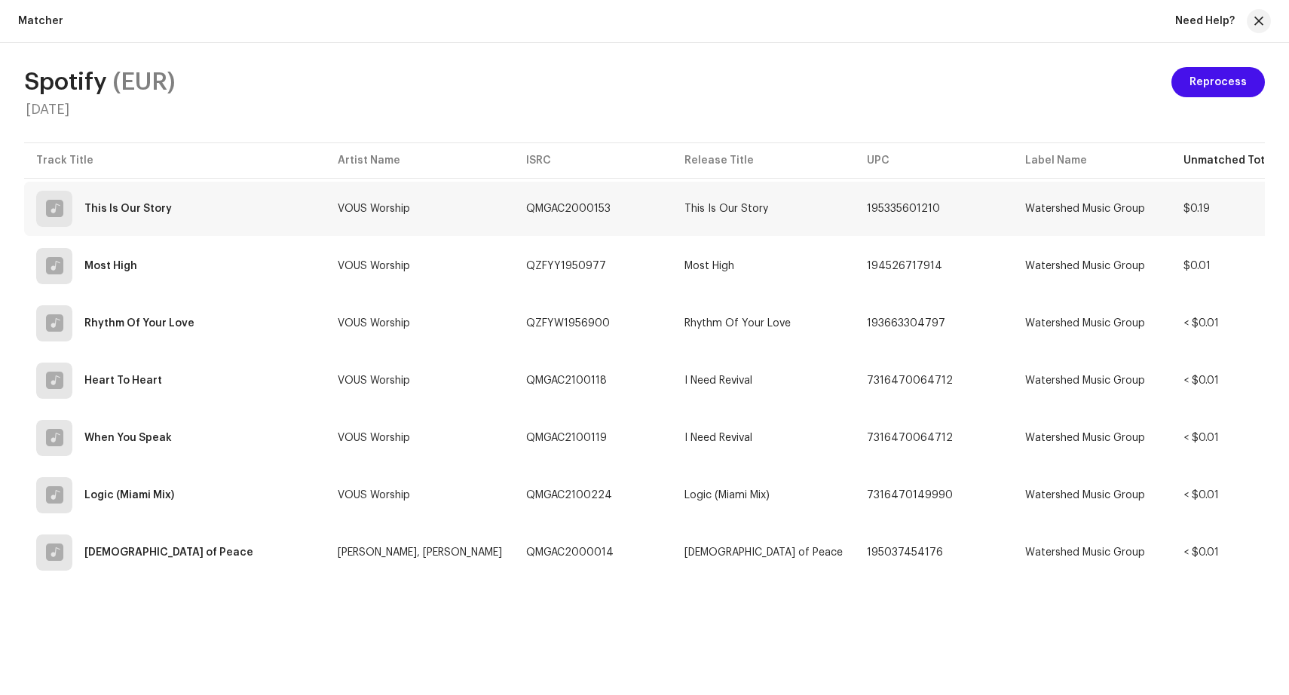
click at [602, 209] on td "QMGAC2000153" at bounding box center [593, 209] width 158 height 54
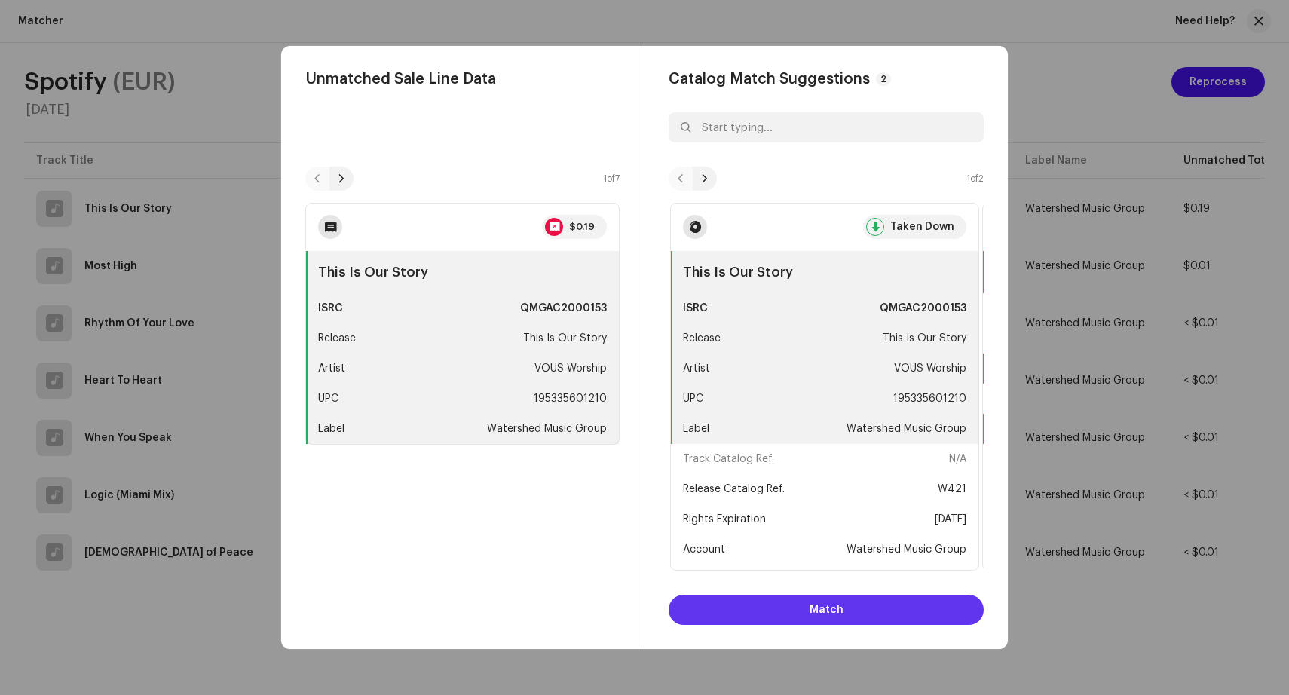
click at [838, 616] on span "Match" at bounding box center [826, 610] width 34 height 30
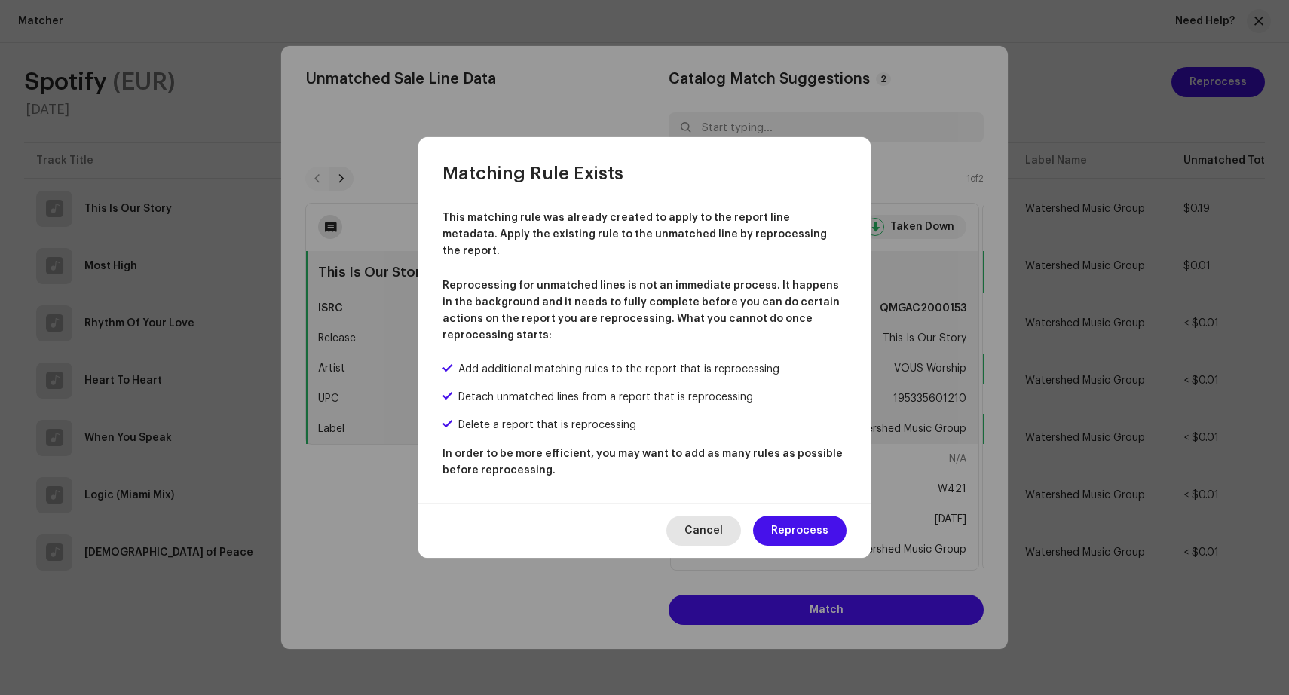
click at [705, 518] on span "Cancel" at bounding box center [703, 530] width 38 height 30
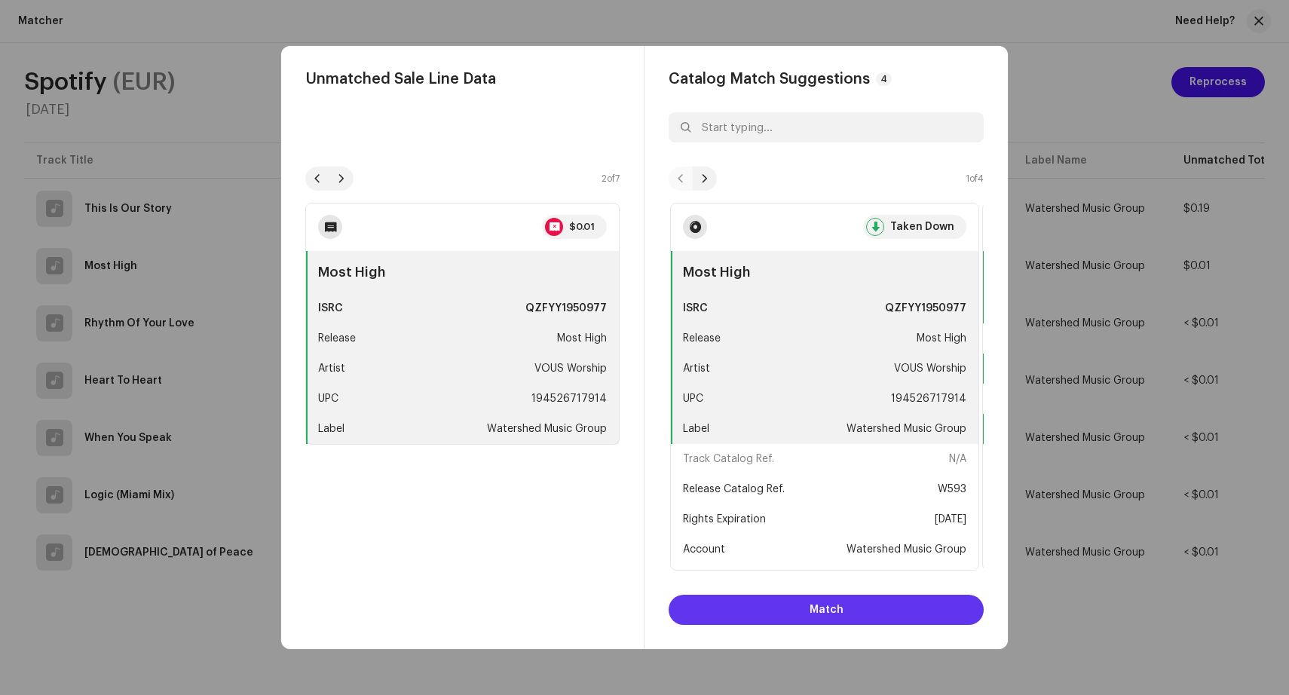
click at [799, 612] on button "Match" at bounding box center [825, 610] width 315 height 30
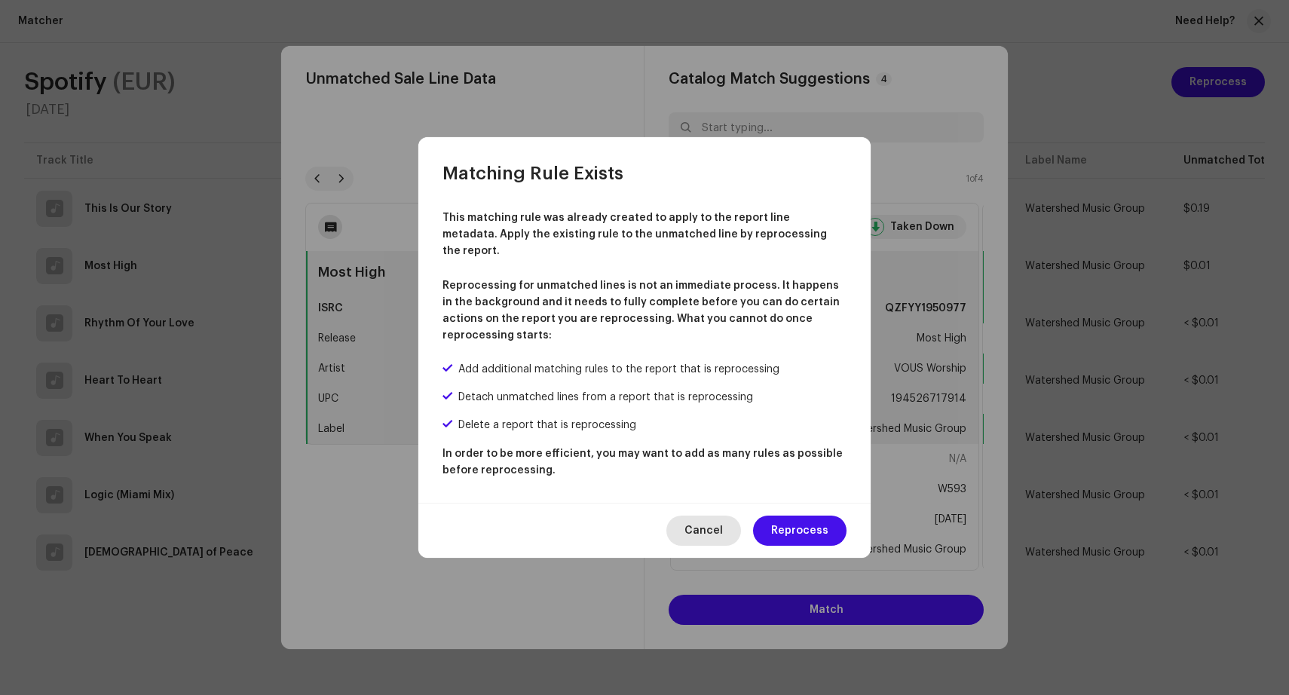
click at [721, 515] on span "Cancel" at bounding box center [703, 530] width 38 height 30
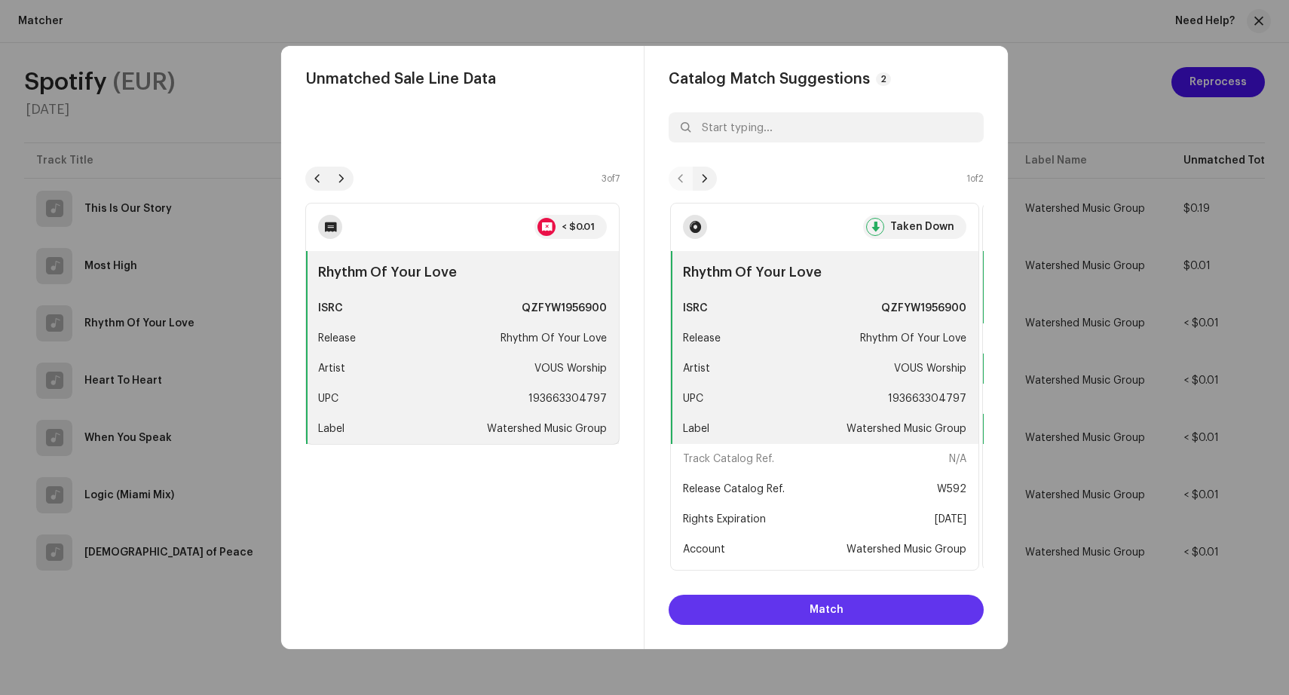
click at [809, 611] on button "Match" at bounding box center [825, 610] width 315 height 30
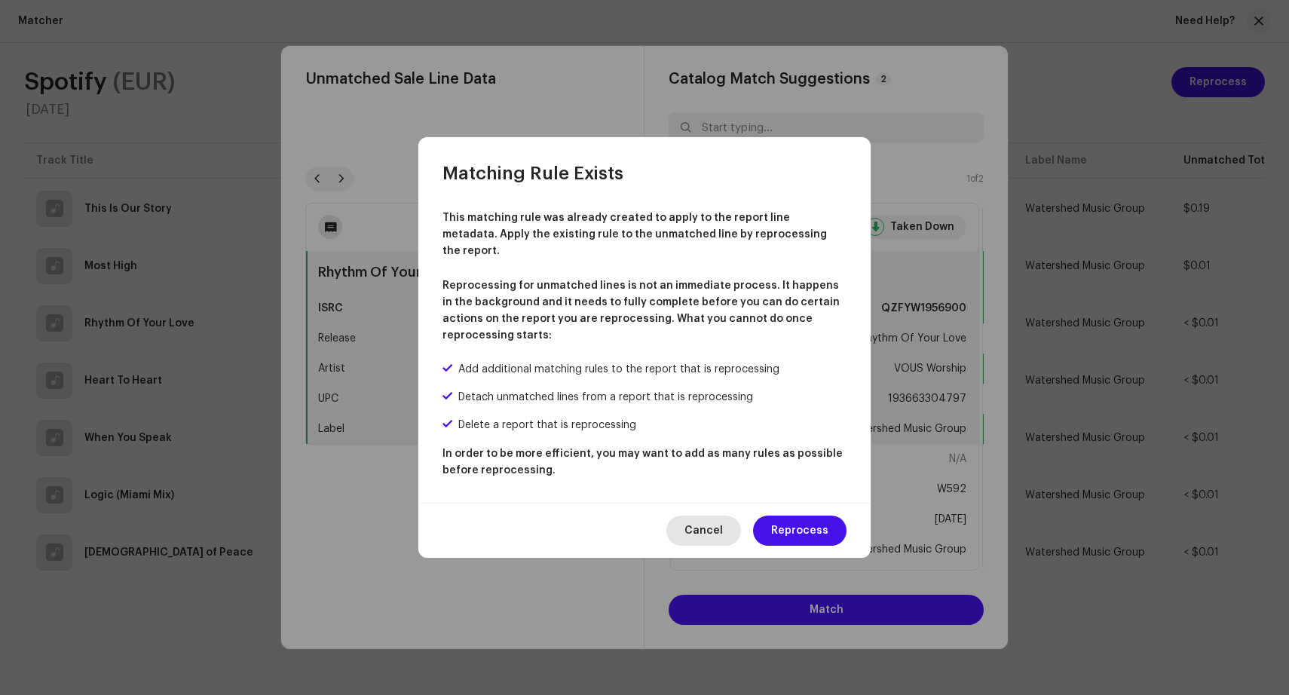
click at [713, 524] on span "Cancel" at bounding box center [703, 530] width 38 height 30
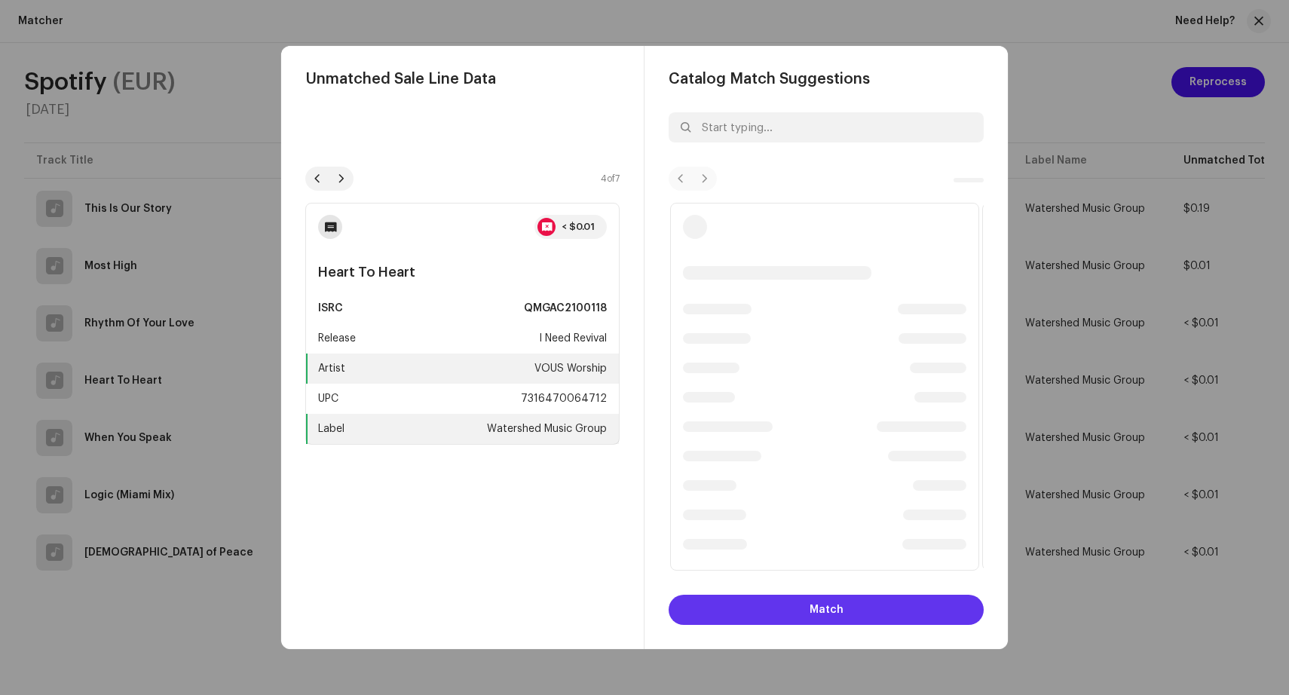
click at [810, 610] on span "Match" at bounding box center [826, 610] width 34 height 30
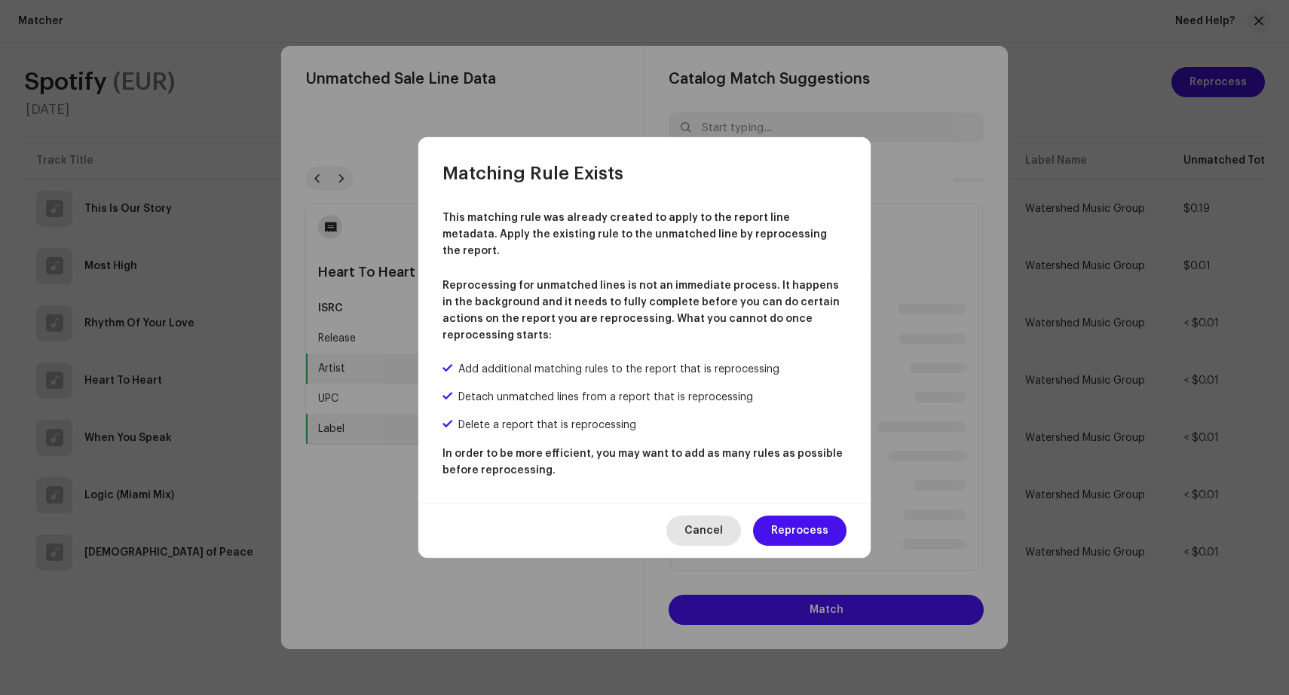
click at [716, 515] on span "Cancel" at bounding box center [703, 530] width 38 height 30
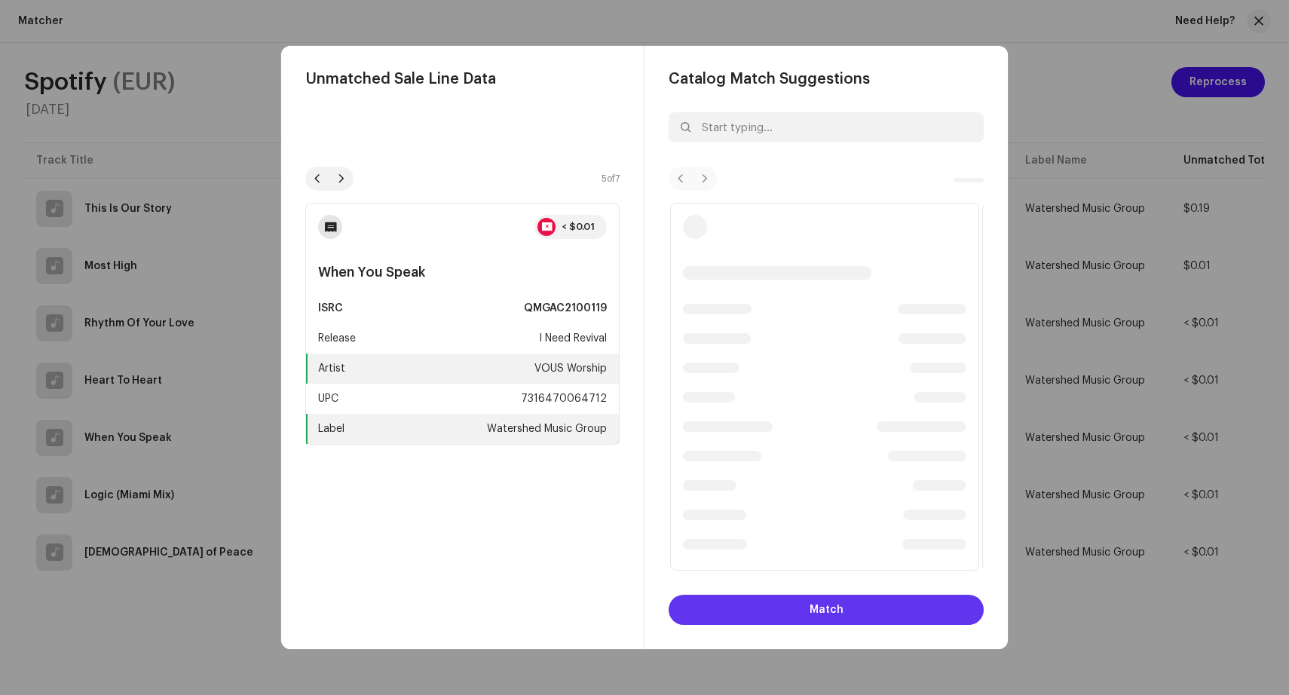
click at [799, 602] on button "Match" at bounding box center [825, 610] width 315 height 30
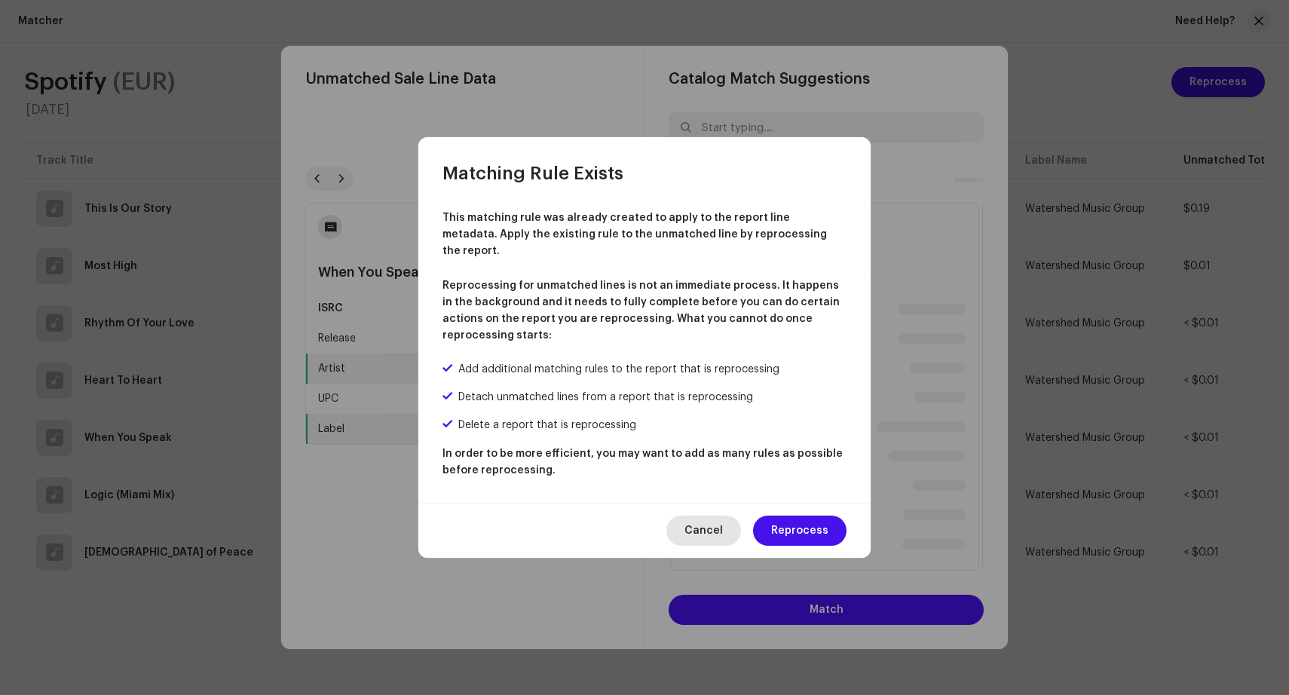
click at [723, 516] on span "Cancel" at bounding box center [703, 530] width 38 height 30
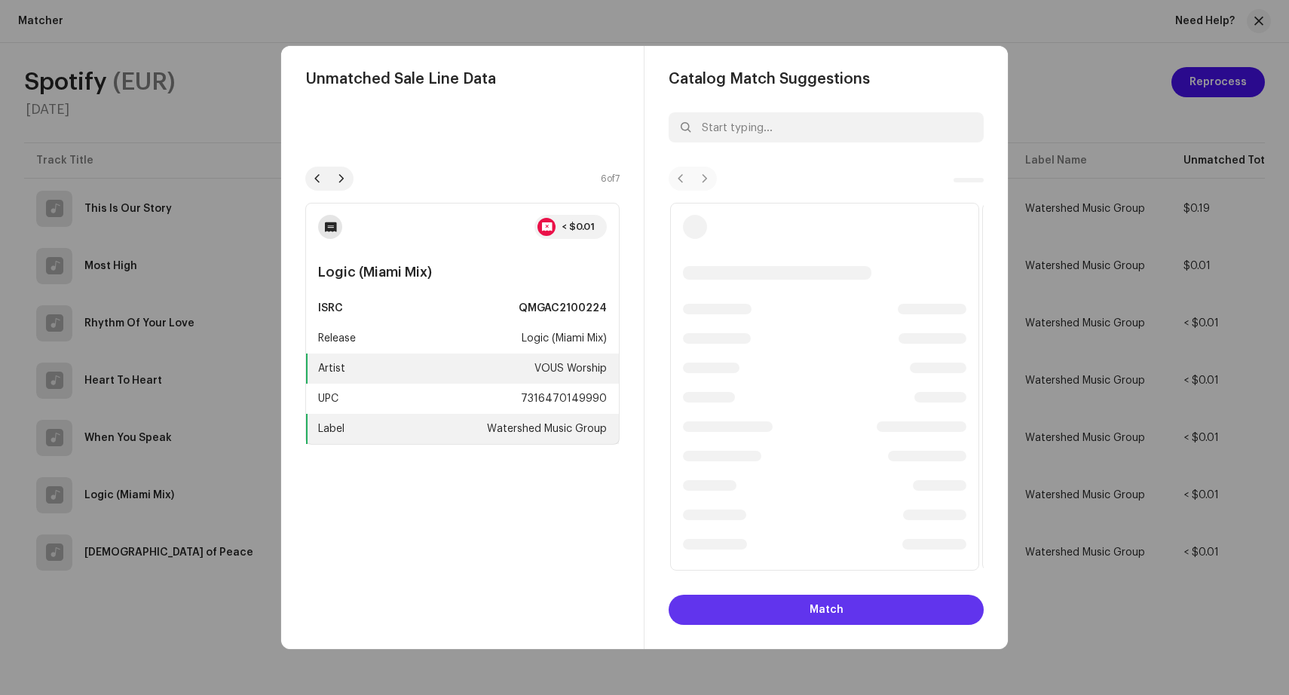
click at [791, 613] on button "Match" at bounding box center [825, 610] width 315 height 30
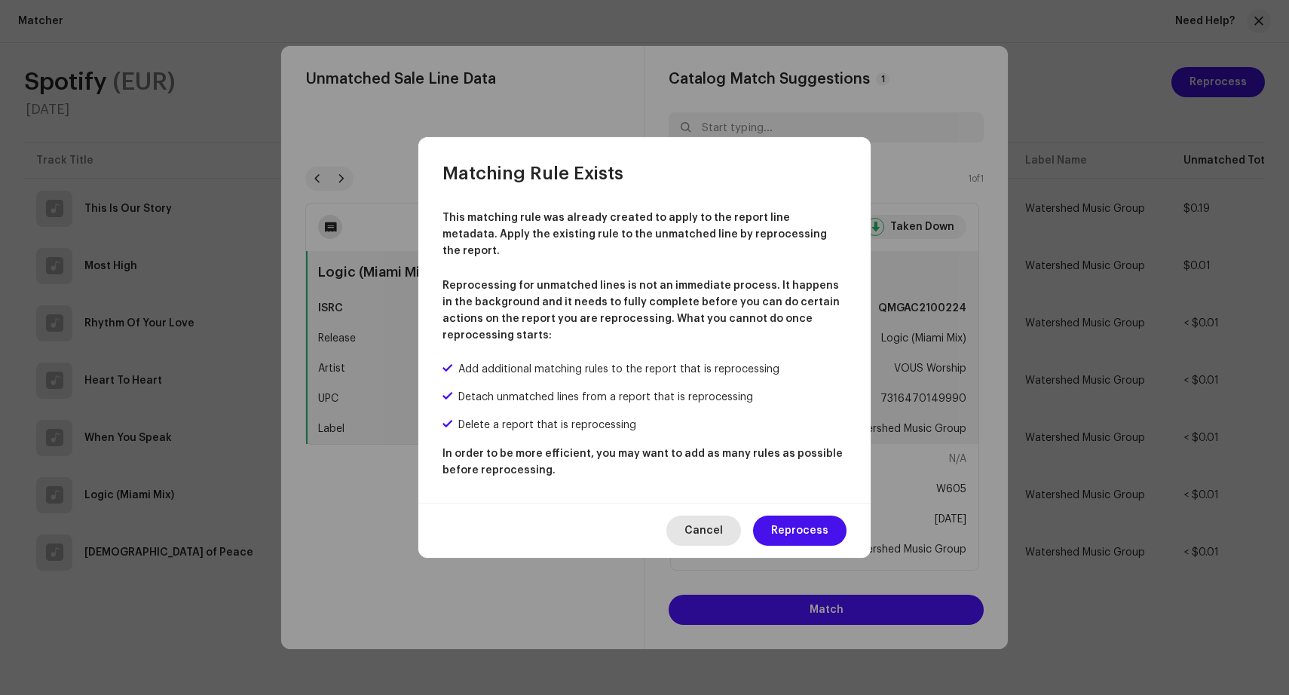
click at [717, 529] on span "Cancel" at bounding box center [703, 530] width 38 height 30
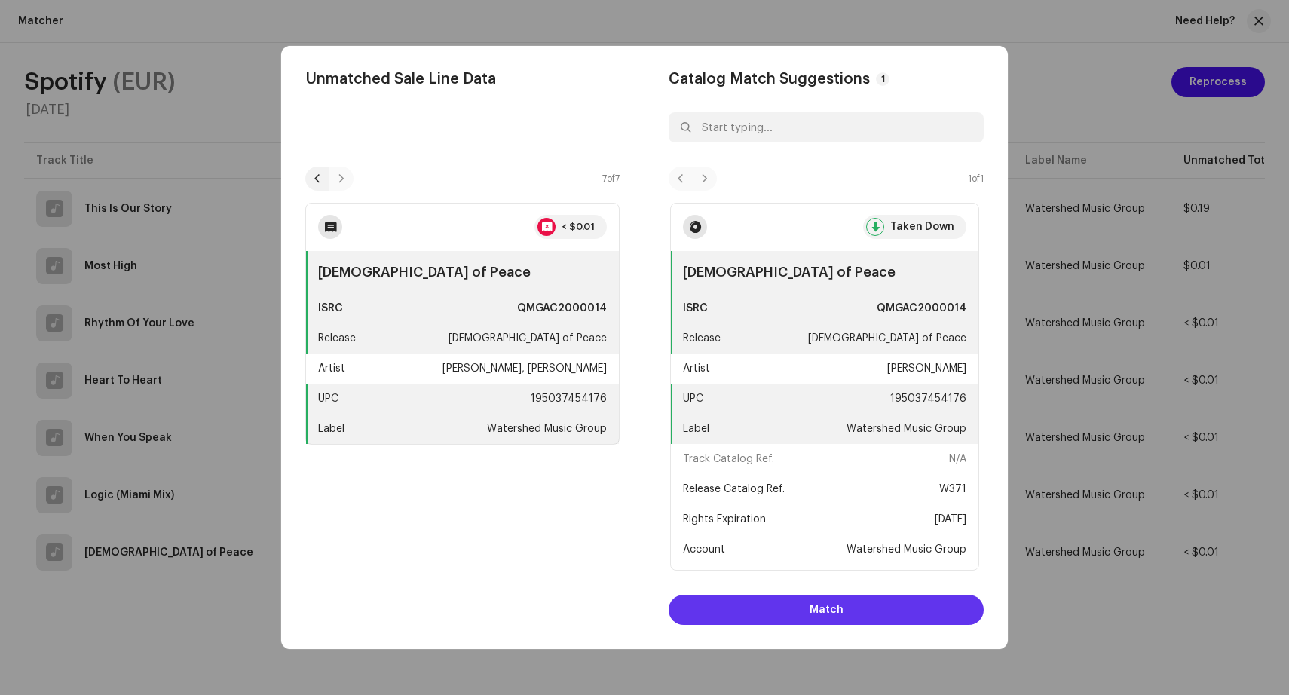
click at [830, 613] on span "Match" at bounding box center [826, 610] width 34 height 30
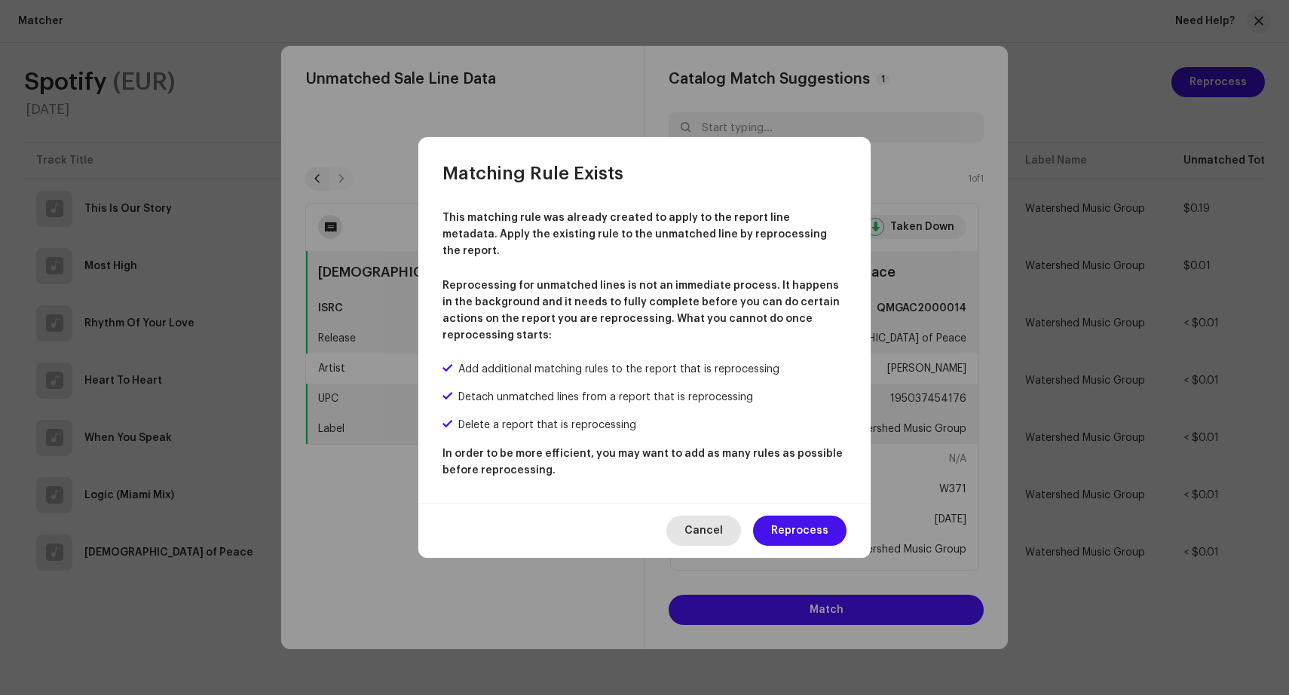
click at [713, 515] on span "Cancel" at bounding box center [703, 530] width 38 height 30
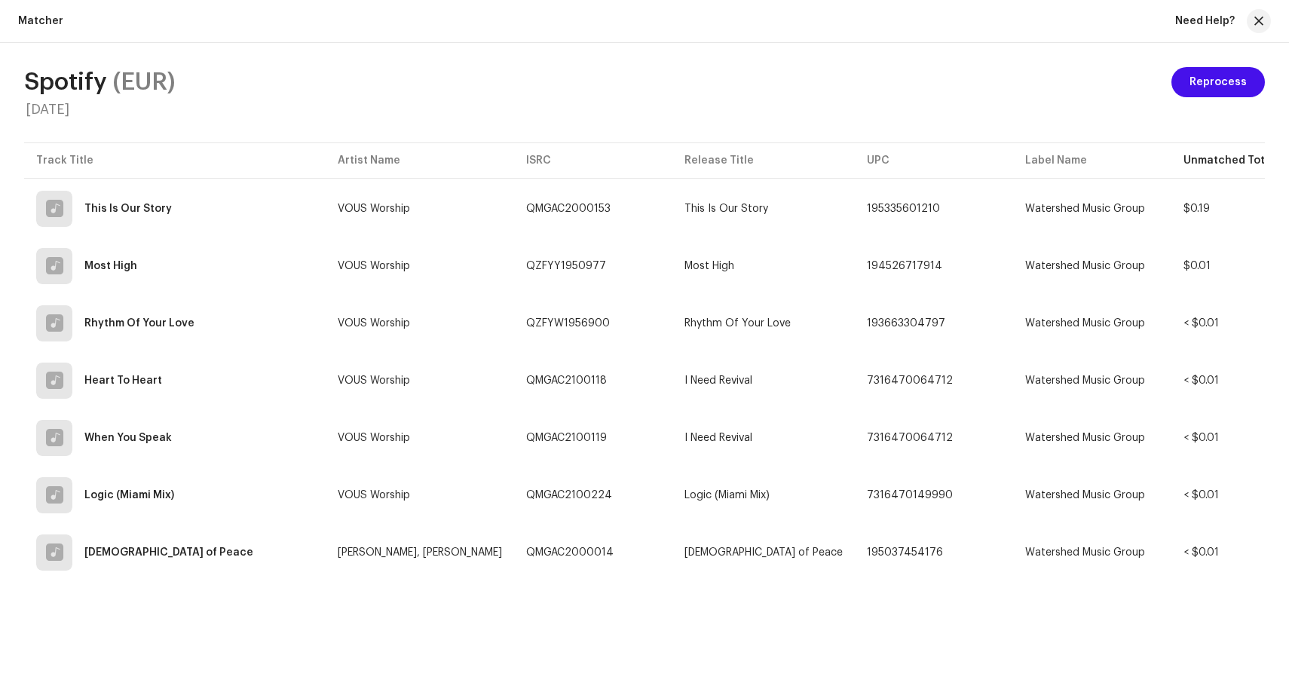
click at [1079, 66] on div "Unmatched Sale Line Data 7 of 7 < $0.01 God of Peace ISRC QMGAC2000014 Release …" at bounding box center [644, 347] width 1289 height 695
click at [1217, 82] on span "Reprocess" at bounding box center [1217, 82] width 57 height 30
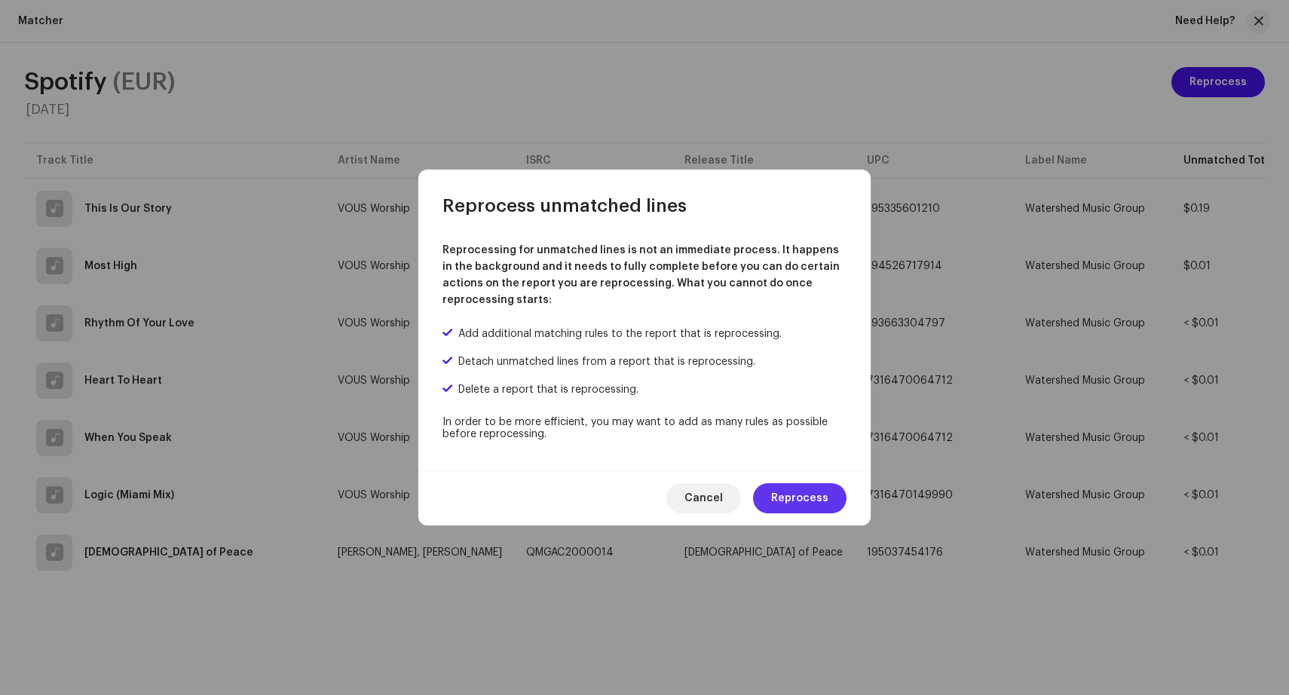
click at [802, 505] on span "Reprocess" at bounding box center [799, 498] width 57 height 30
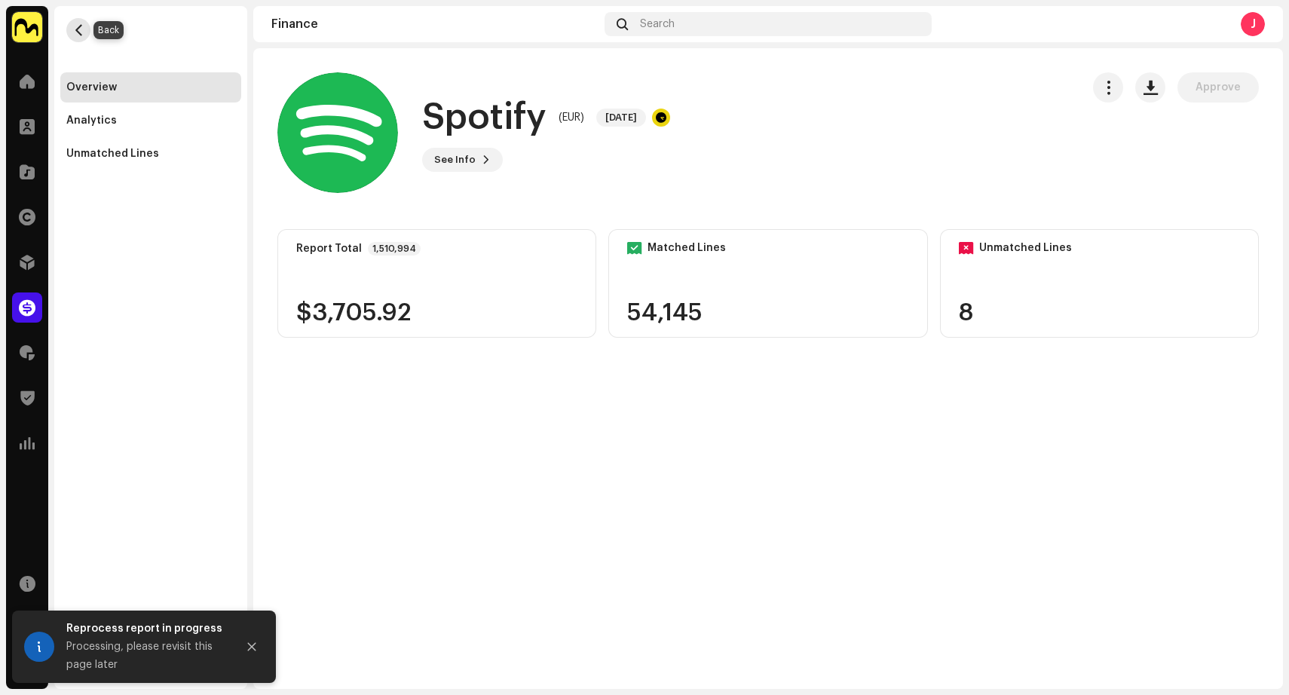
click at [80, 31] on span "button" at bounding box center [78, 30] width 11 height 12
click at [73, 30] on span "button" at bounding box center [78, 30] width 11 height 12
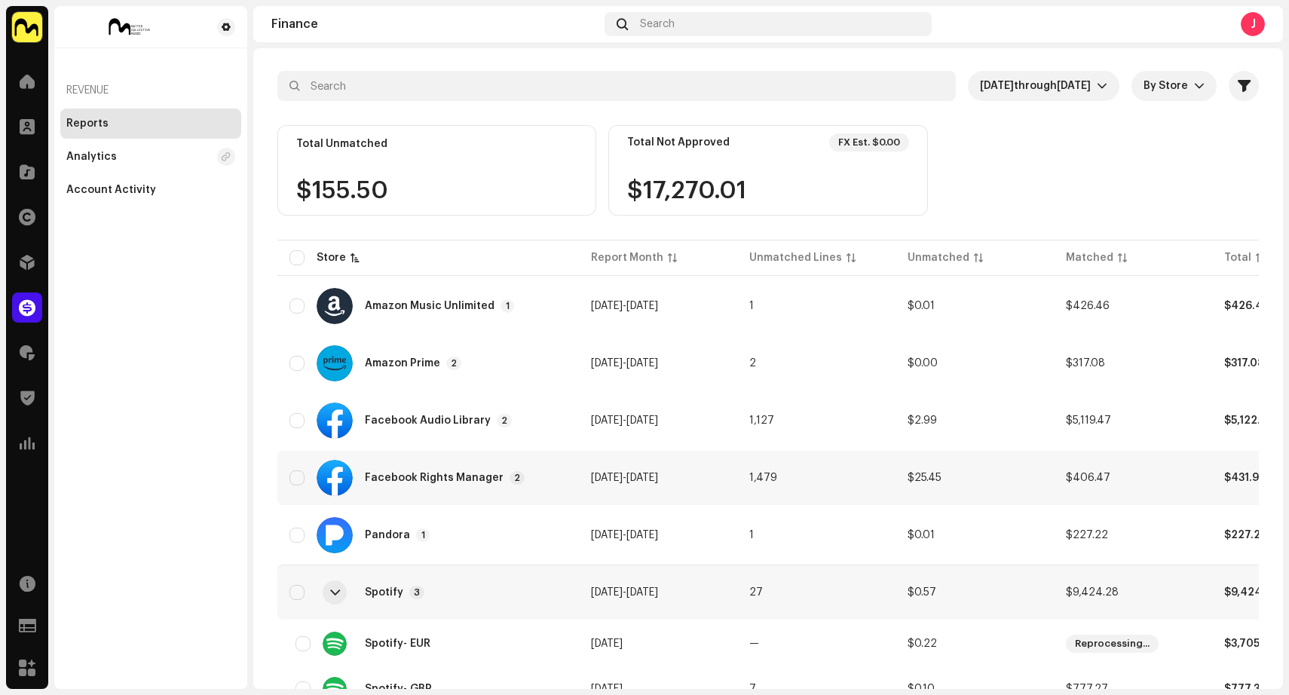
scroll to position [165, 0]
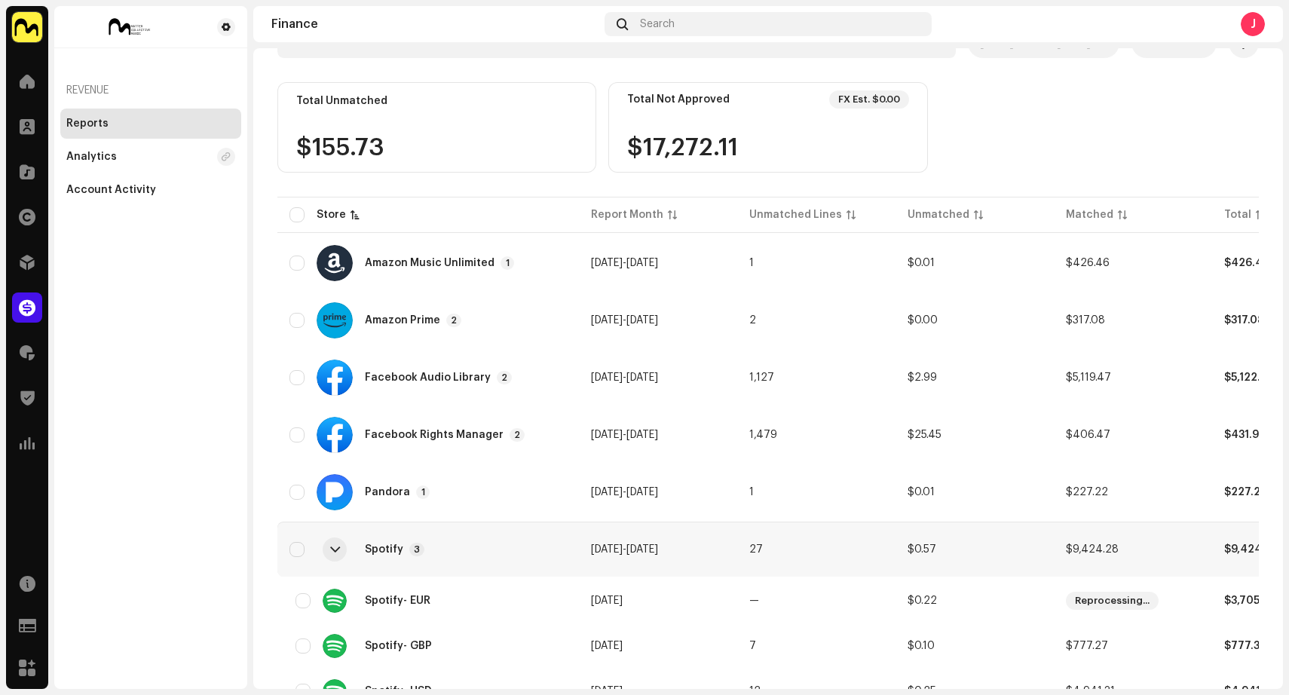
click at [332, 553] on div at bounding box center [335, 549] width 10 height 12
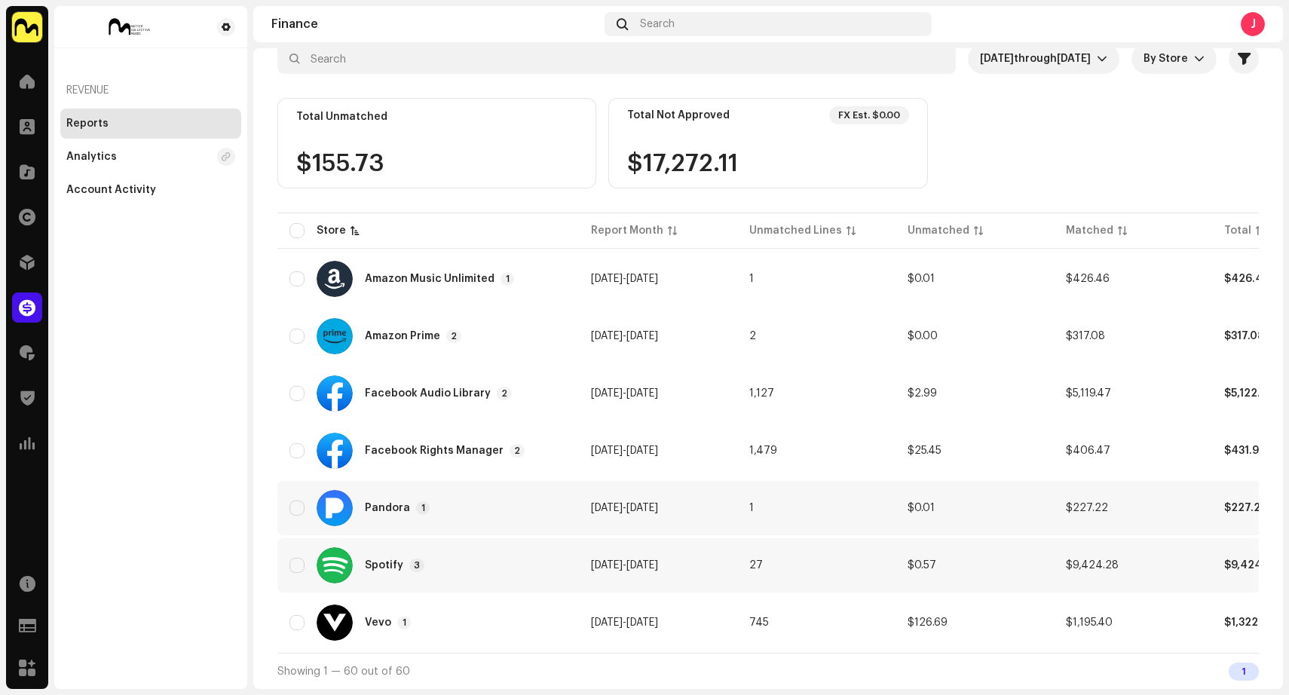
click at [517, 506] on div "Pandora 1" at bounding box center [427, 508] width 277 height 36
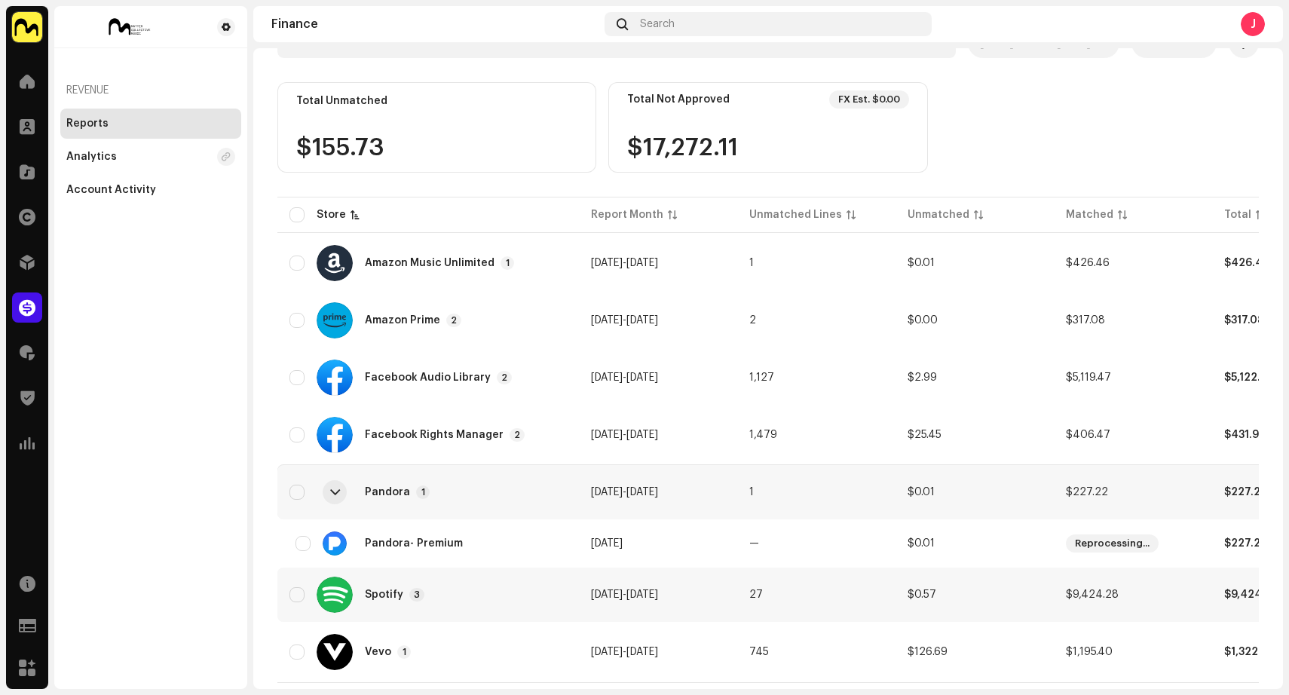
click at [332, 494] on div at bounding box center [335, 492] width 10 height 12
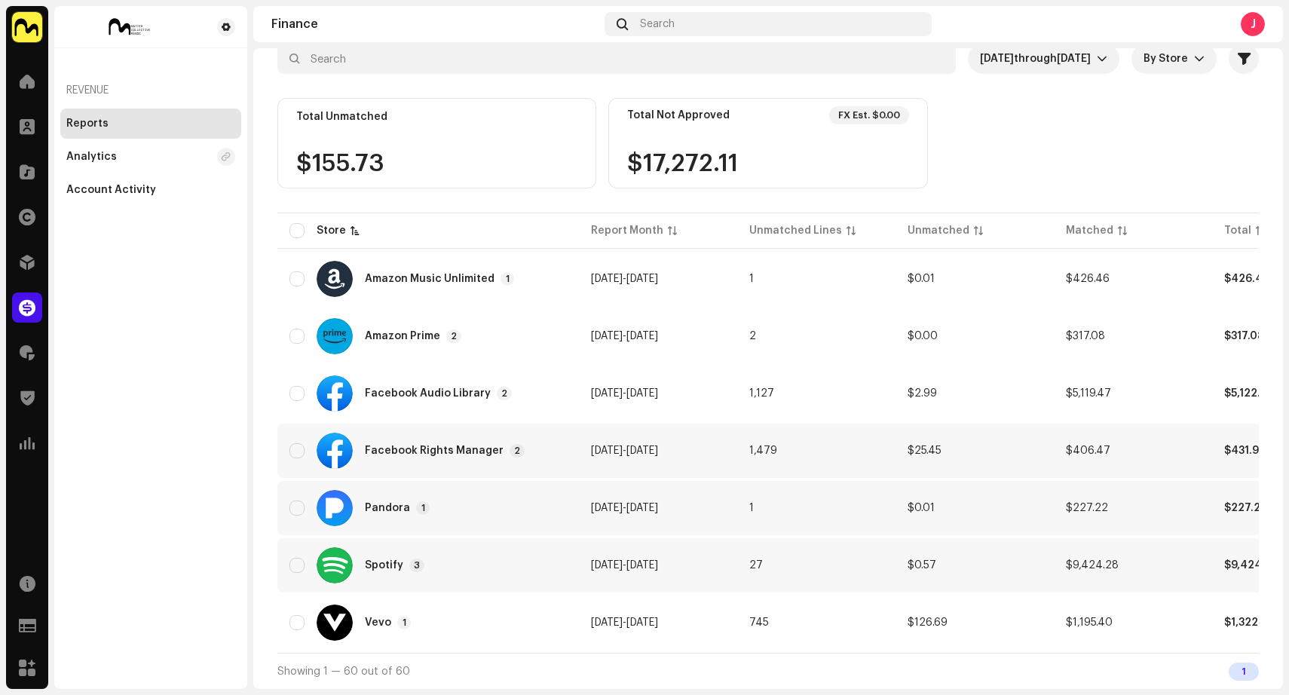
click at [549, 440] on div "Facebook Rights Manager 2" at bounding box center [427, 451] width 277 height 36
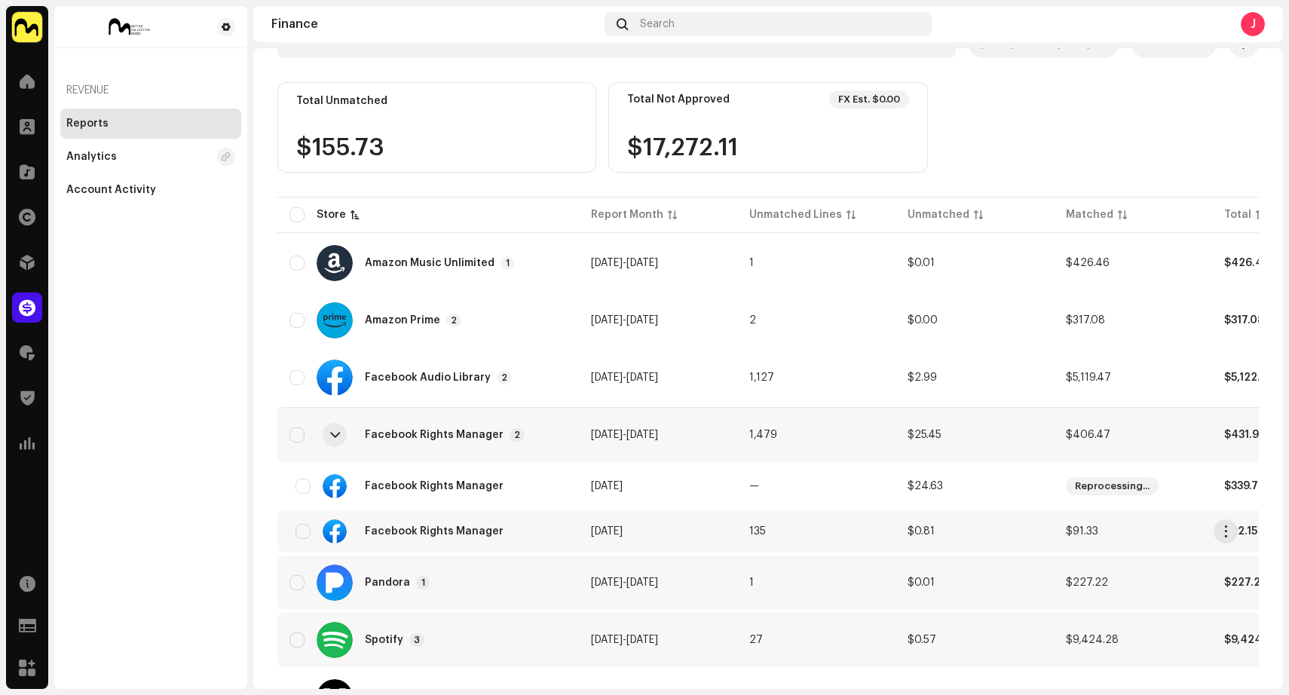
click at [549, 527] on div "Facebook Rights Manager" at bounding box center [427, 531] width 277 height 24
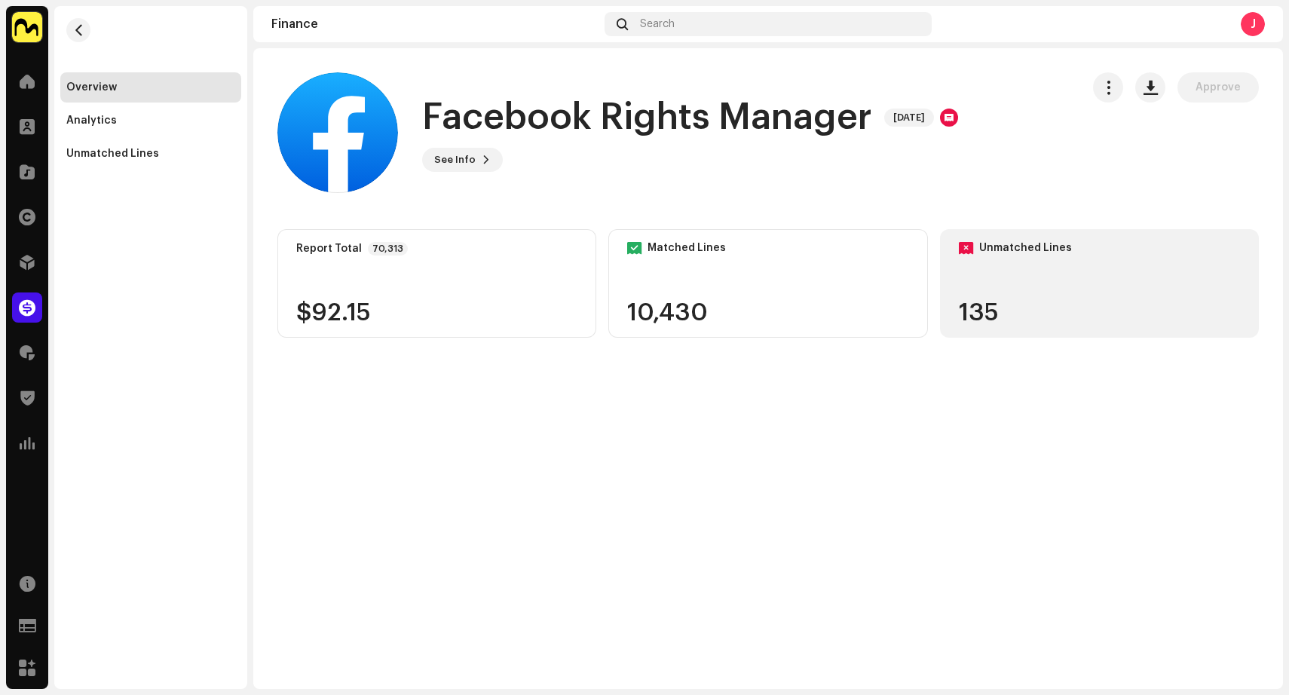
click at [1046, 296] on div "Unmatched Lines 135" at bounding box center [1099, 283] width 319 height 109
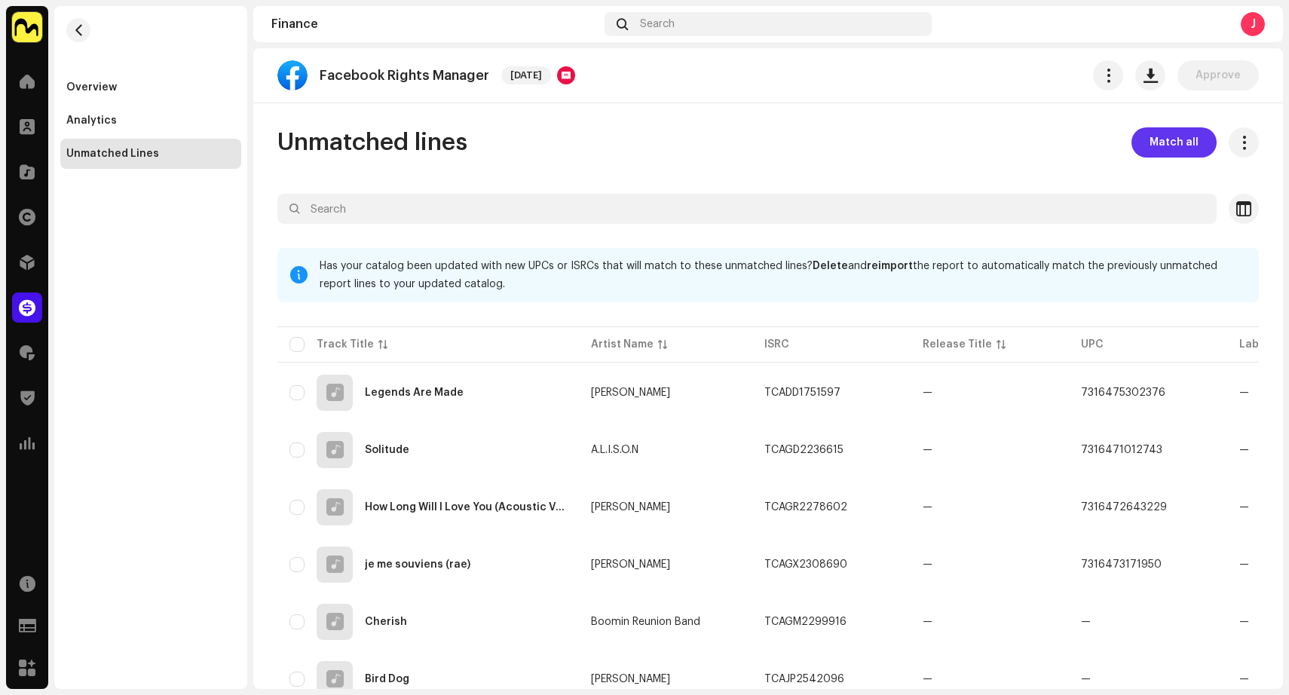
click at [1155, 151] on span "Match all" at bounding box center [1173, 142] width 49 height 30
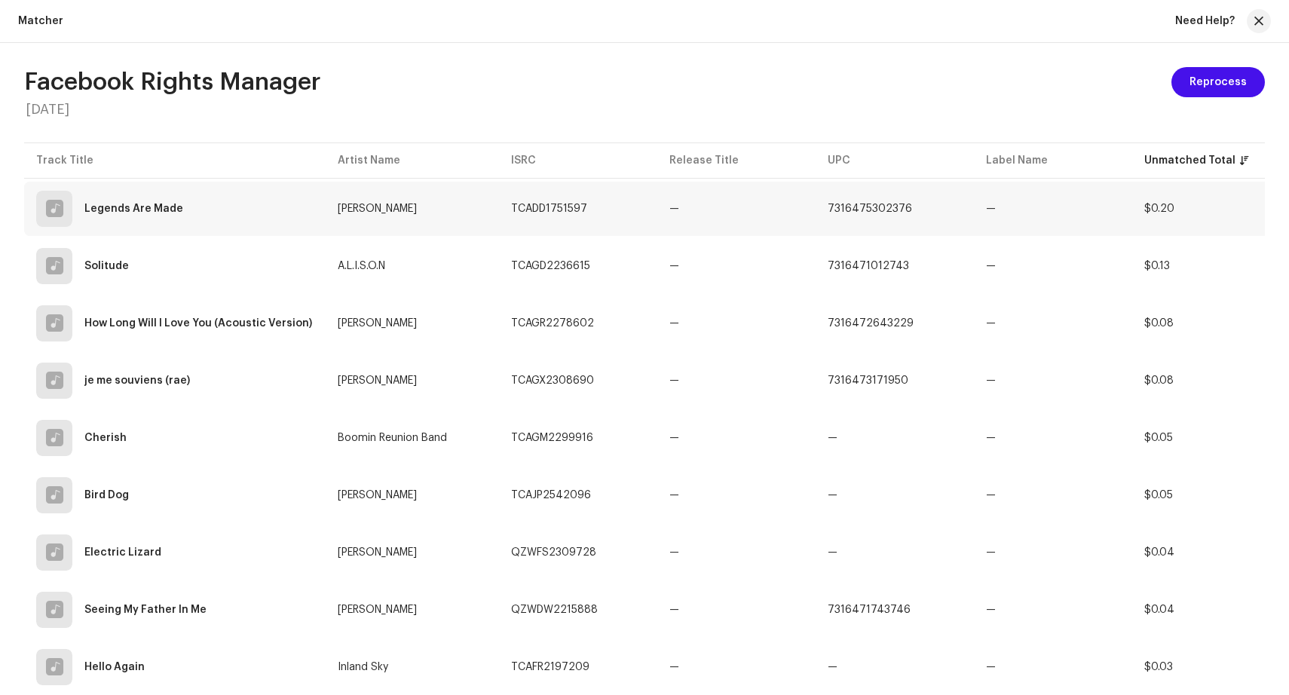
click at [667, 197] on td "—" at bounding box center [736, 209] width 158 height 54
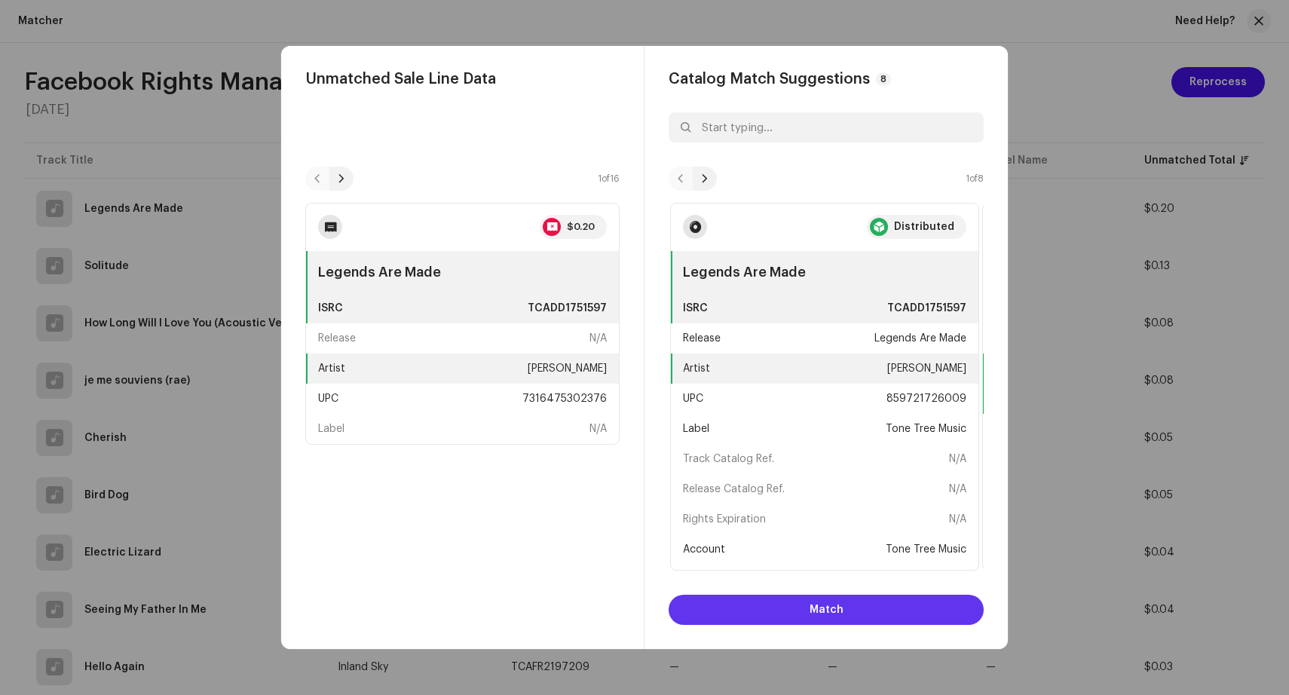
click at [850, 616] on button "Match" at bounding box center [825, 610] width 315 height 30
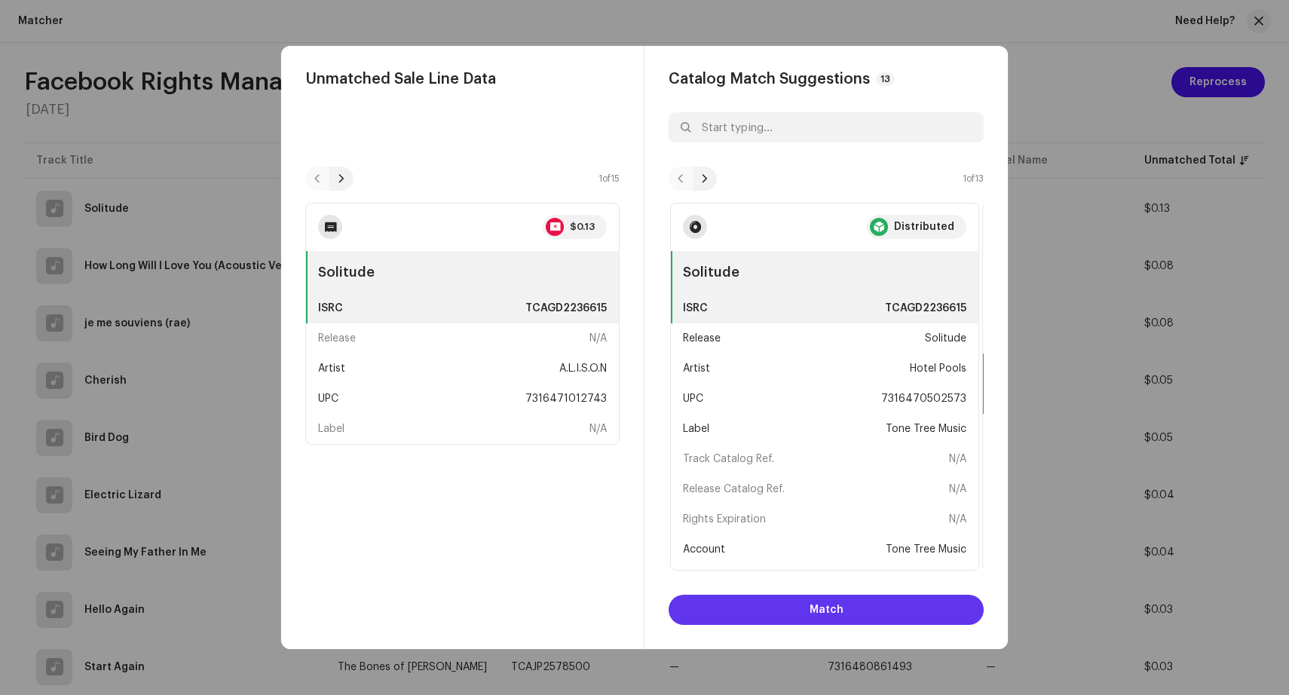
click at [829, 613] on span "Match" at bounding box center [826, 610] width 34 height 30
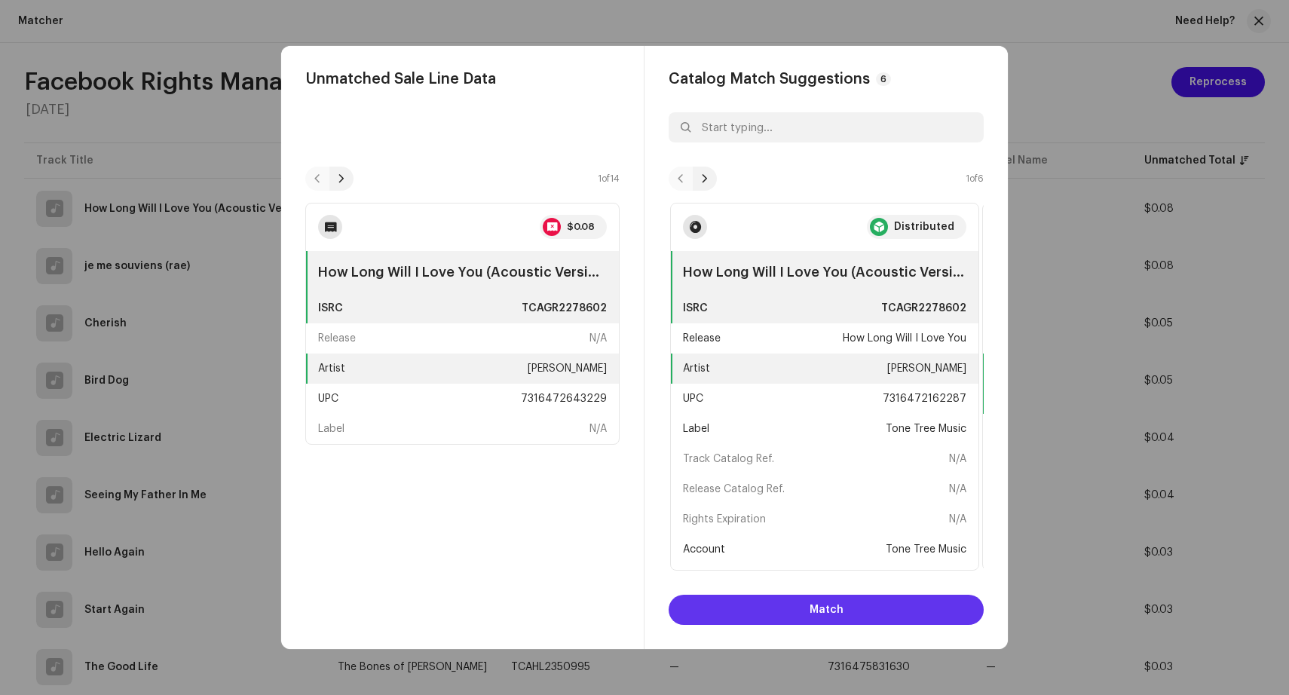
click at [829, 613] on span "Match" at bounding box center [826, 610] width 34 height 30
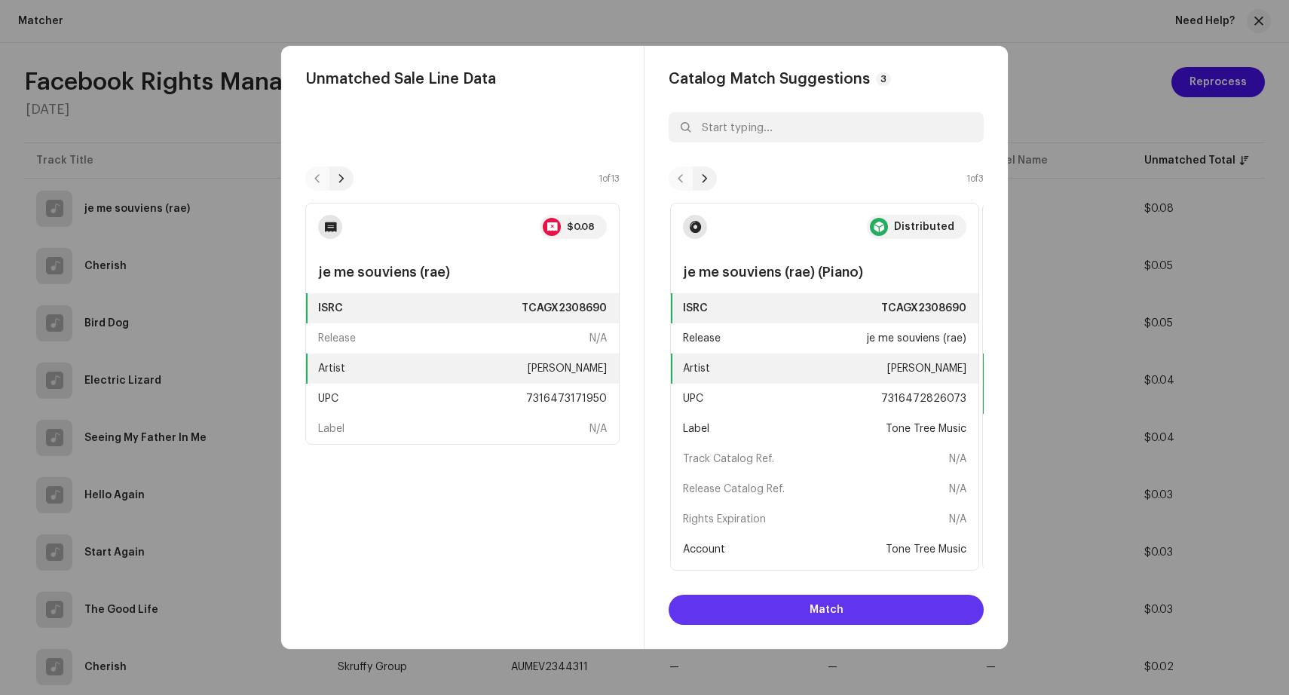
click at [838, 609] on span "Match" at bounding box center [826, 610] width 34 height 30
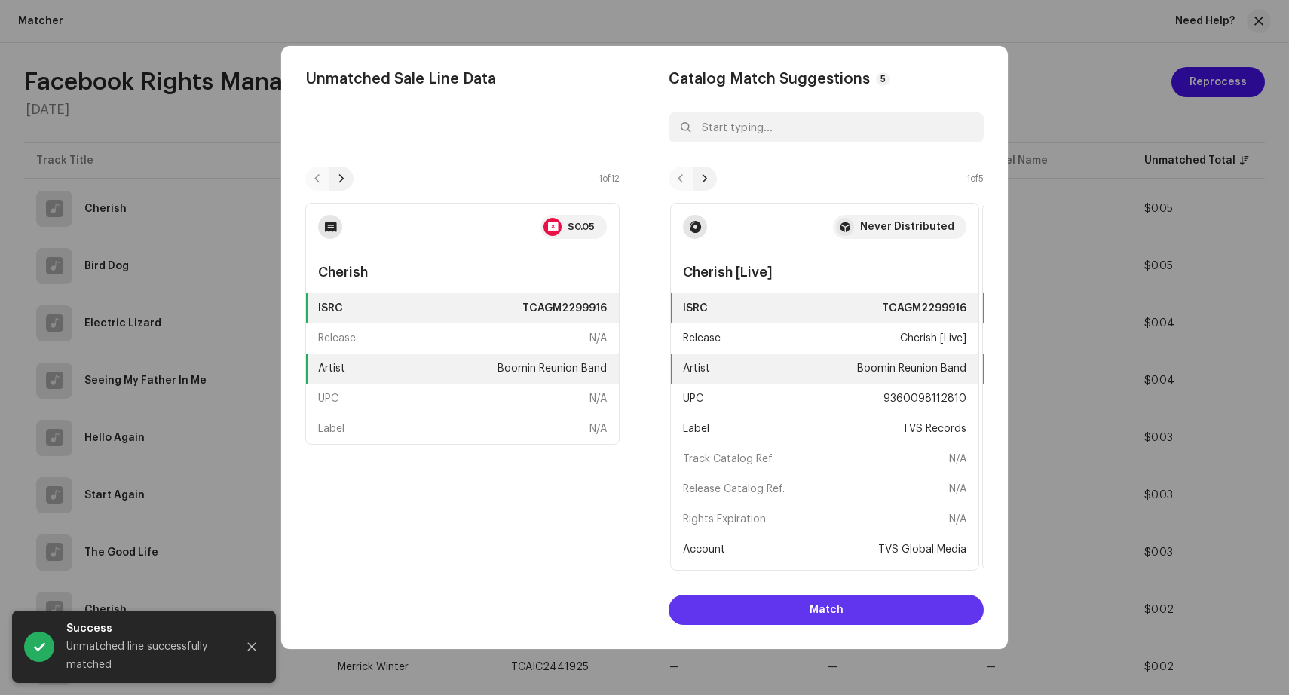
click at [837, 609] on span "Match" at bounding box center [826, 610] width 34 height 30
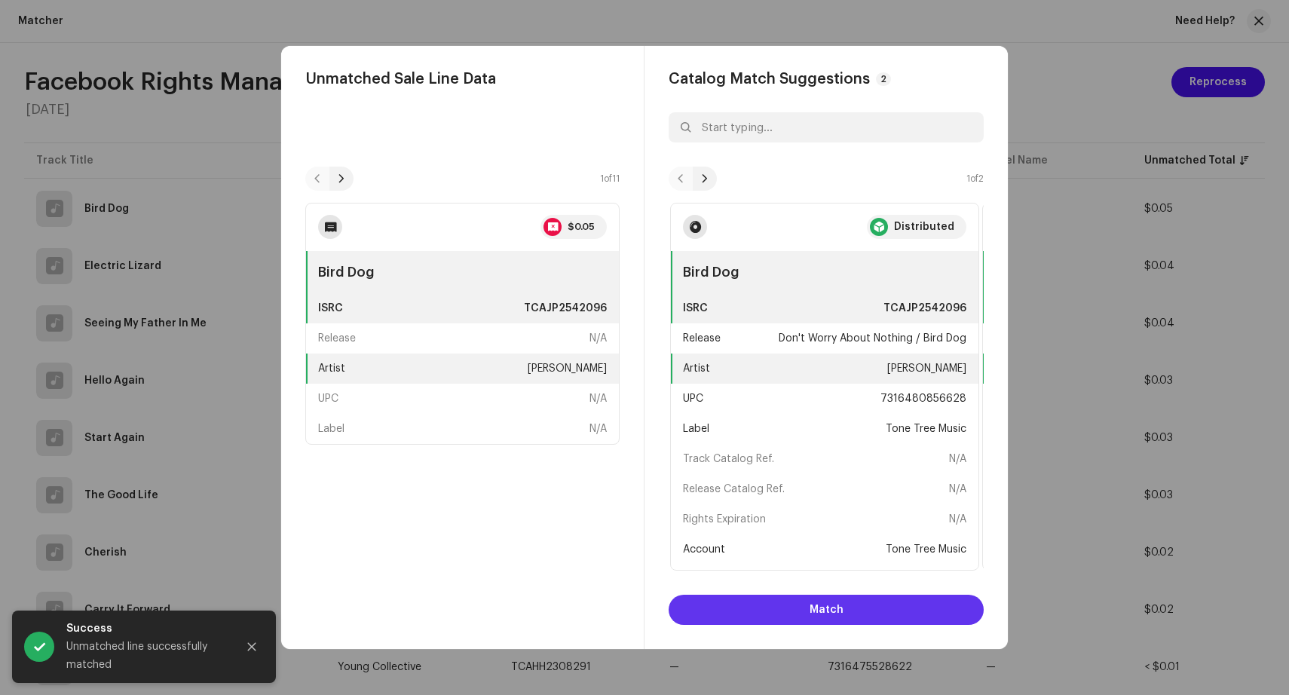
click at [837, 610] on span "Match" at bounding box center [826, 610] width 34 height 30
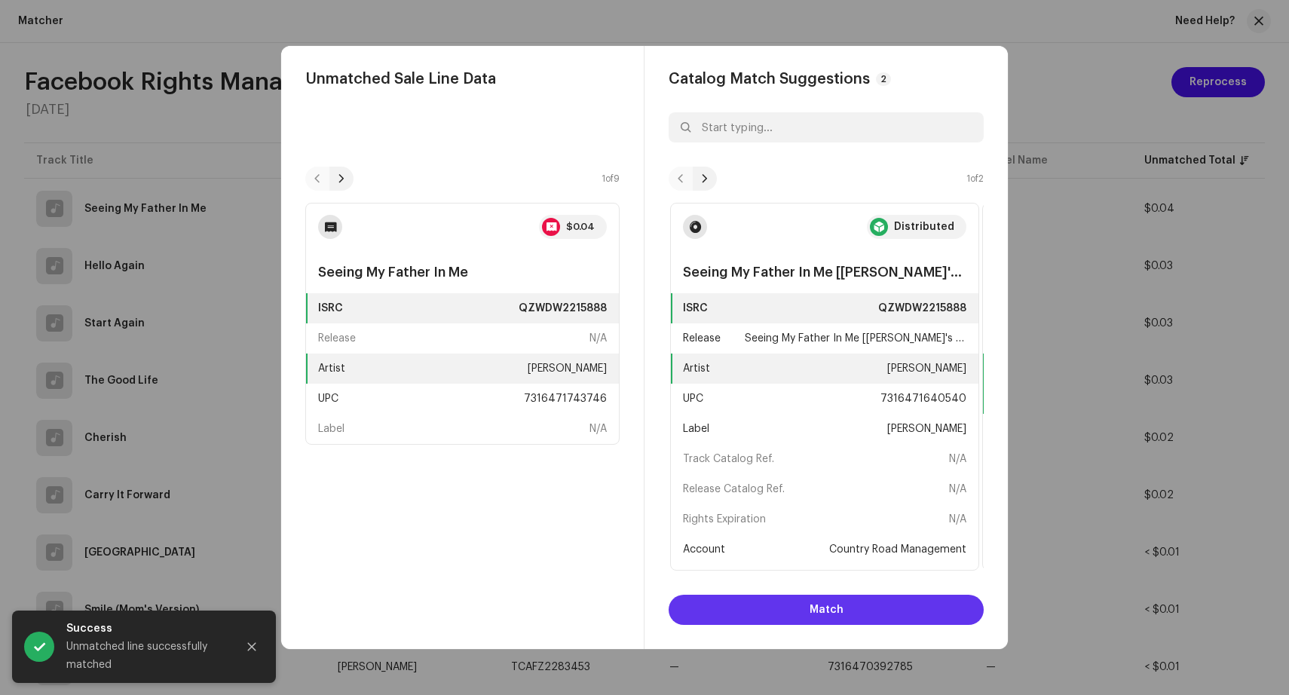
click at [837, 610] on span "Match" at bounding box center [826, 610] width 34 height 30
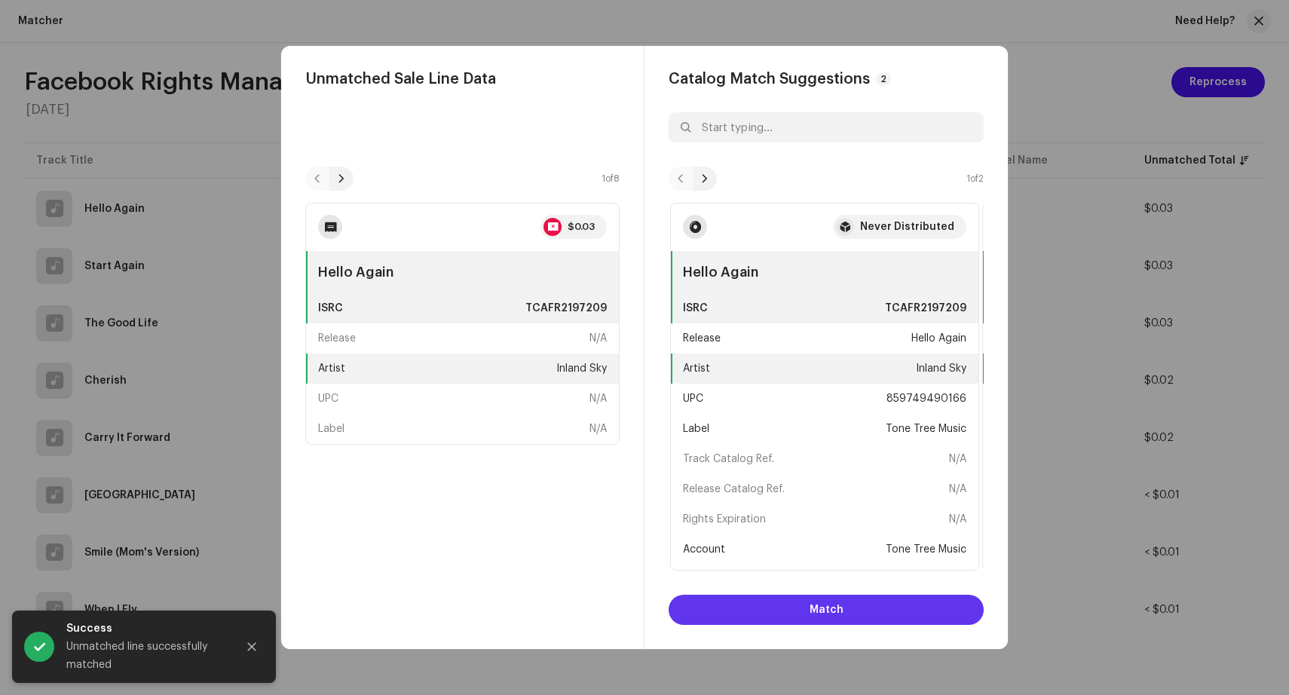
click at [837, 610] on span "Match" at bounding box center [826, 610] width 34 height 30
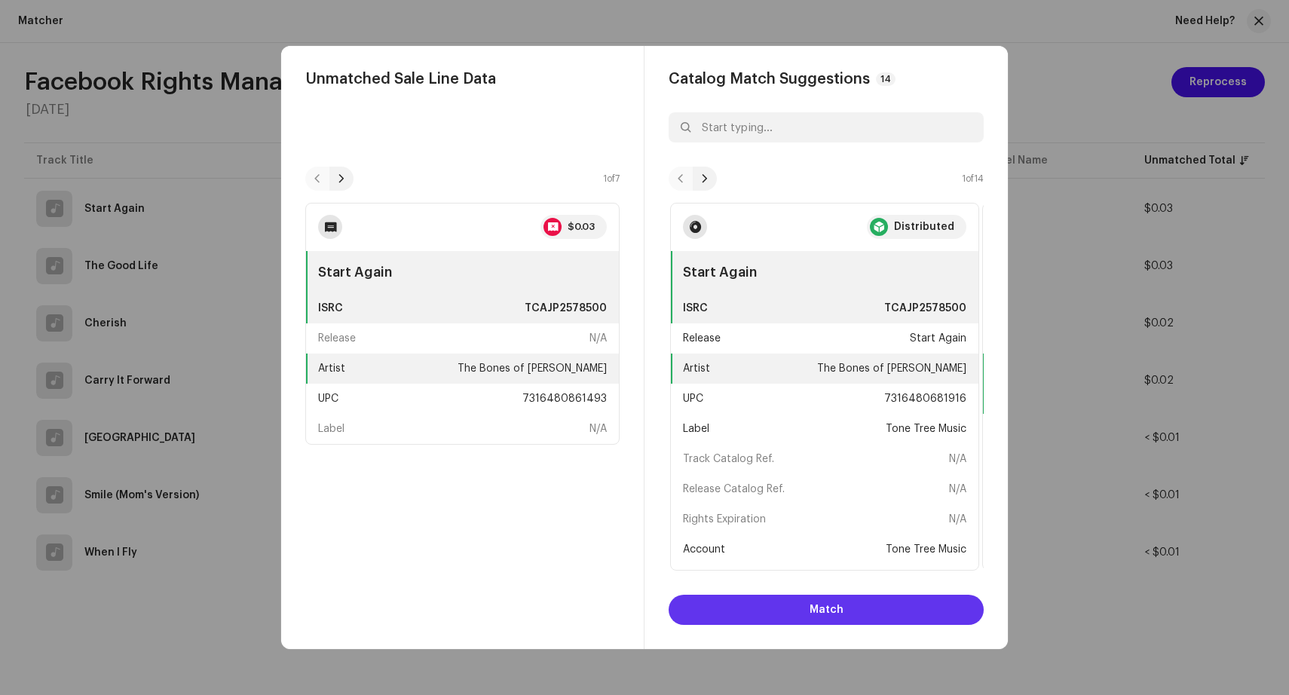
click at [837, 610] on span "Match" at bounding box center [826, 610] width 34 height 30
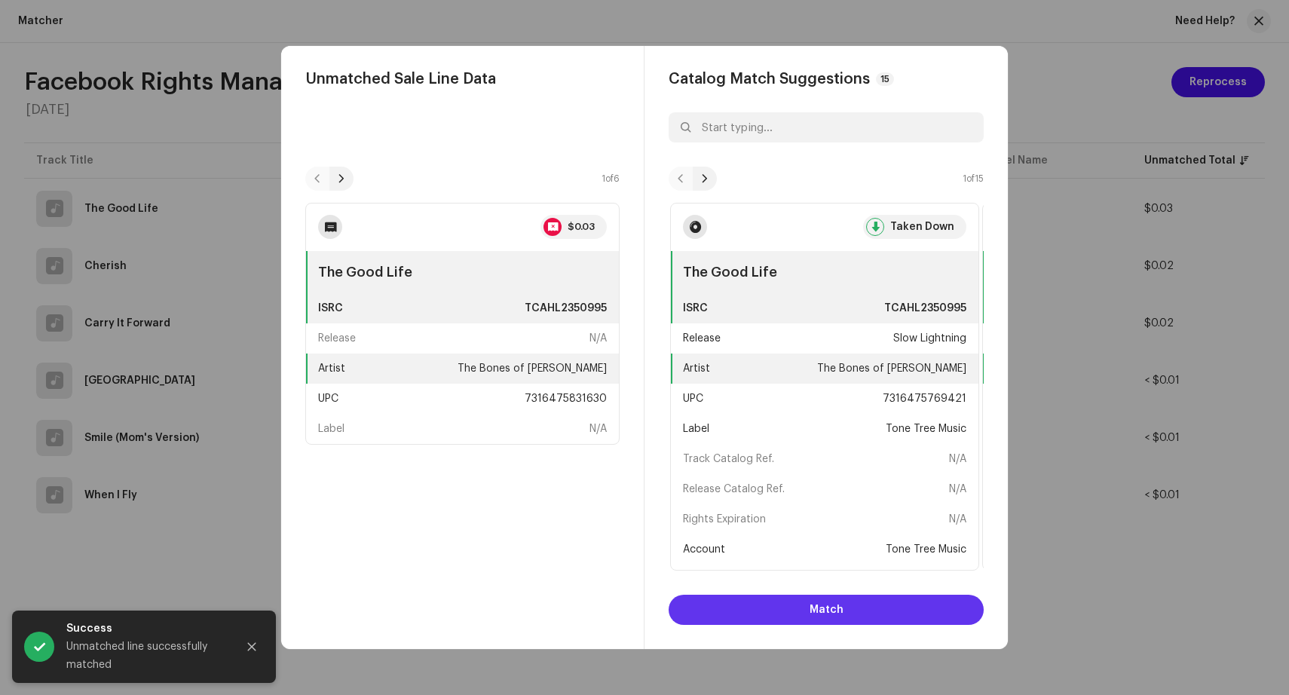
click at [837, 610] on span "Match" at bounding box center [826, 610] width 34 height 30
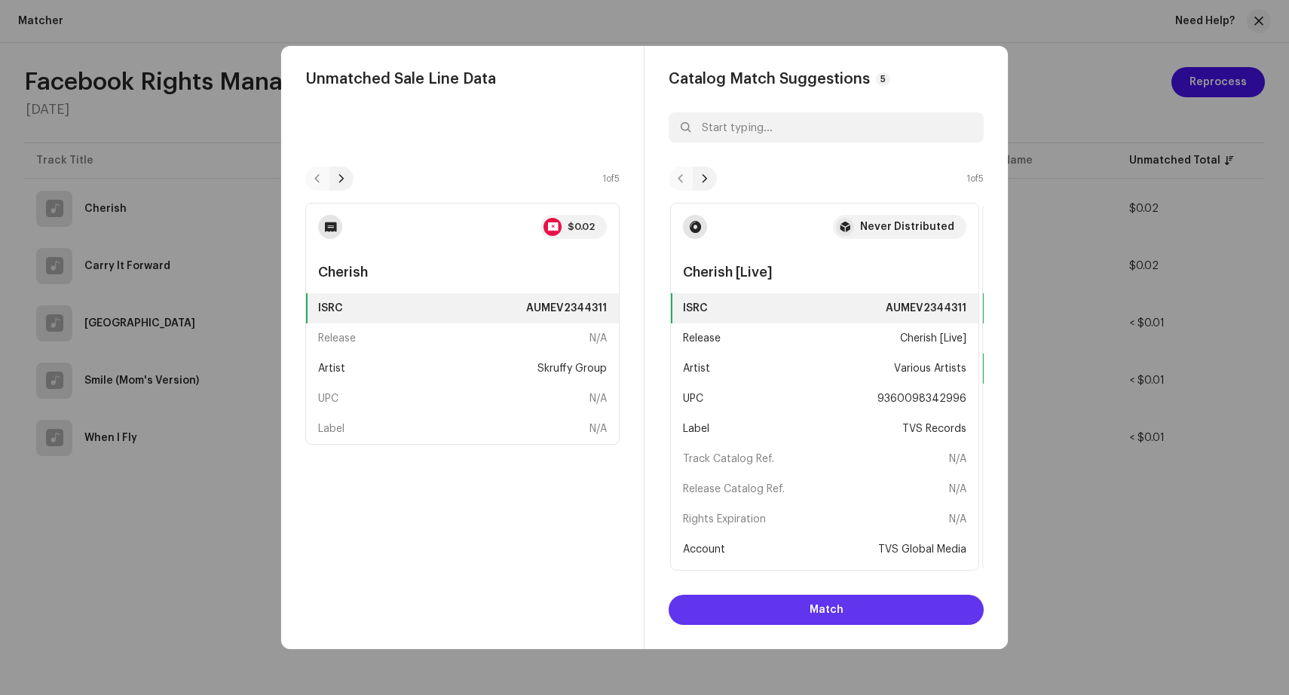
click at [837, 609] on span "Match" at bounding box center [826, 610] width 34 height 30
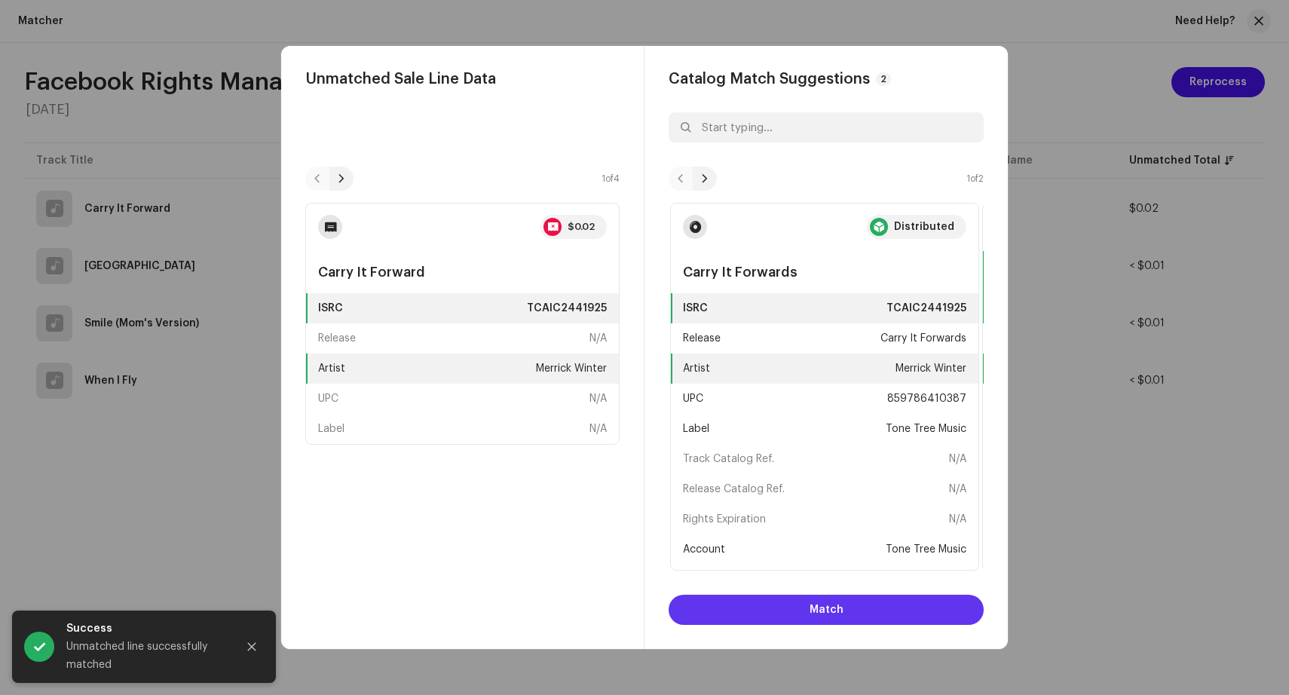
click at [837, 611] on span "Match" at bounding box center [826, 610] width 34 height 30
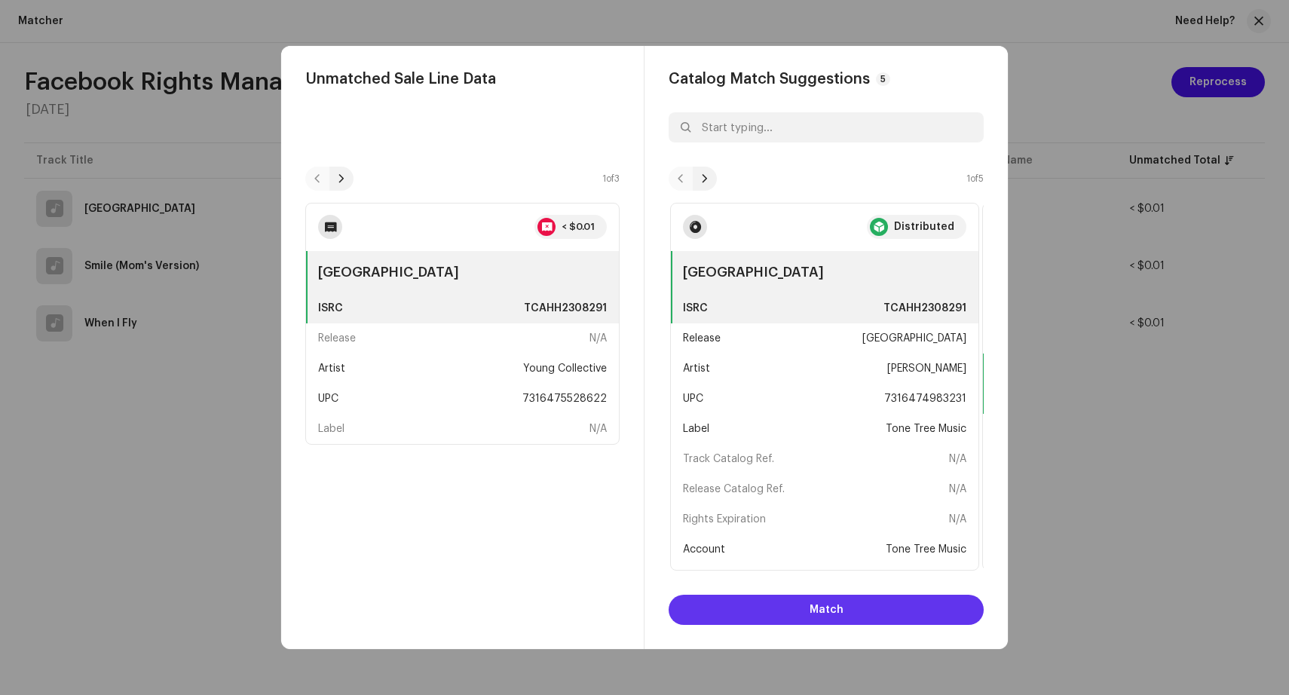
click at [836, 610] on span "Match" at bounding box center [826, 610] width 34 height 30
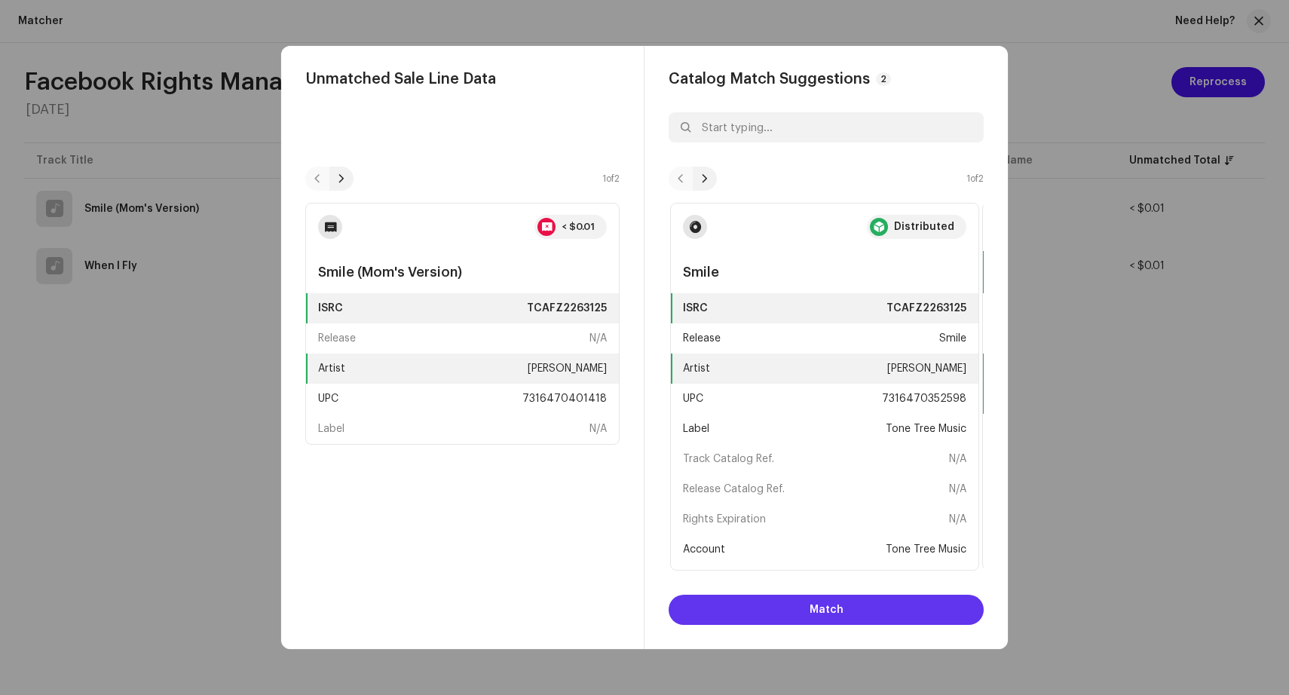
click at [836, 610] on span "Match" at bounding box center [826, 610] width 34 height 30
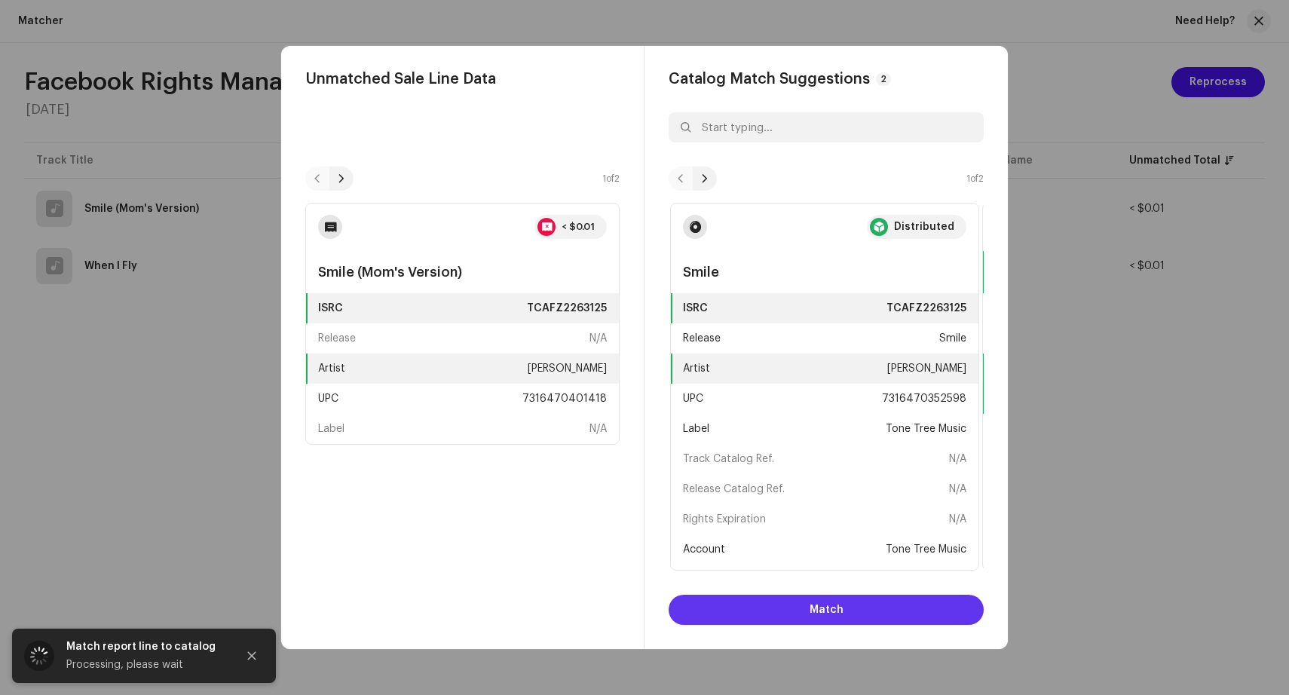
click at [832, 610] on span "Match" at bounding box center [826, 610] width 34 height 30
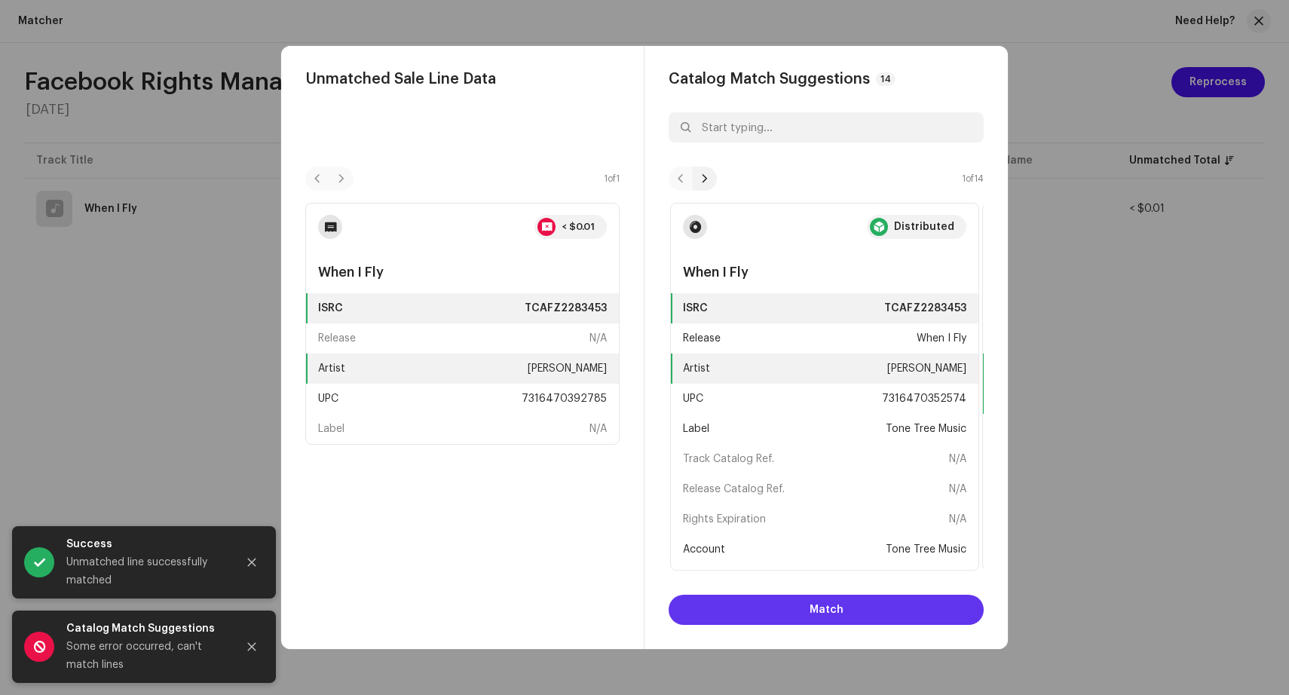
click at [832, 610] on span "Match" at bounding box center [826, 610] width 34 height 30
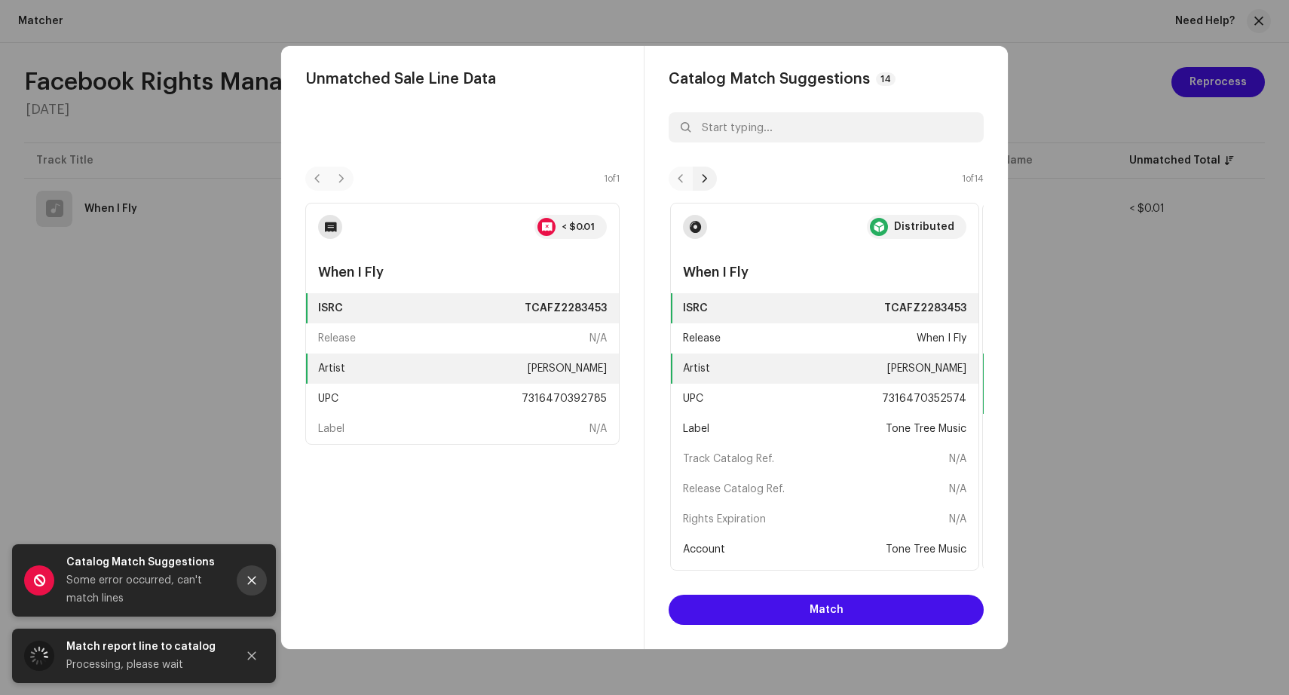
click at [253, 582] on icon "Close" at bounding box center [252, 580] width 8 height 8
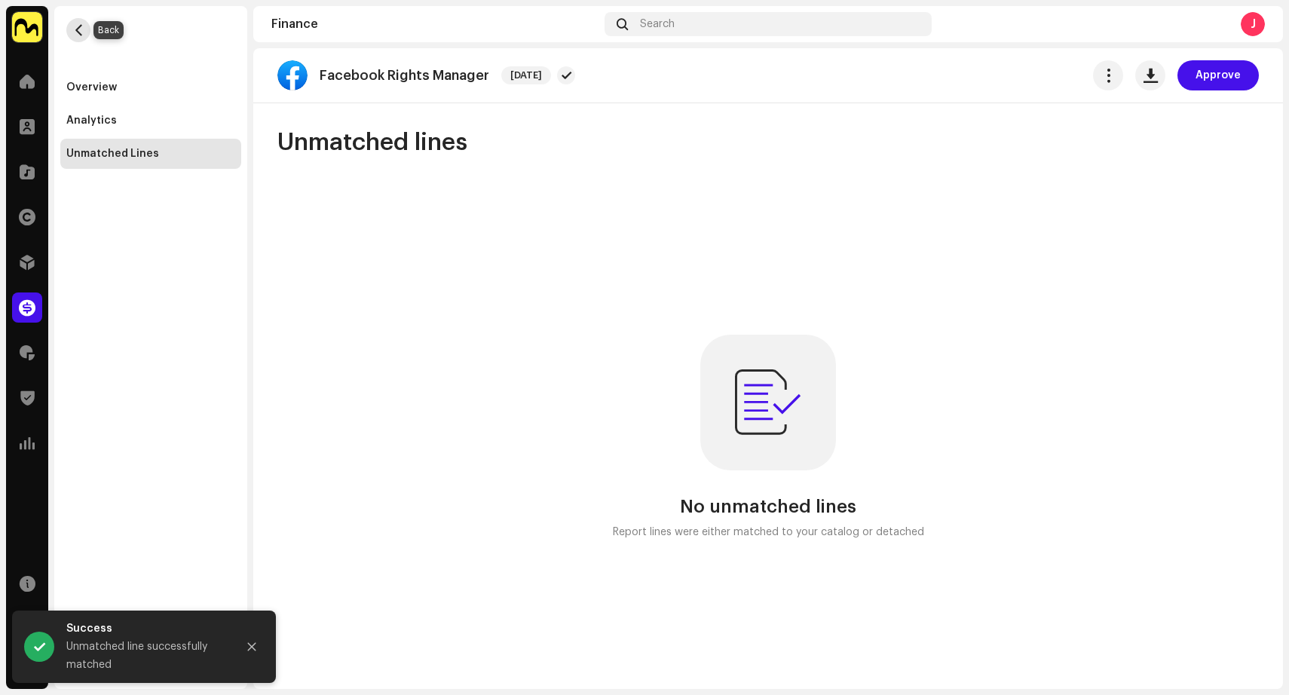
click at [76, 34] on span "button" at bounding box center [78, 30] width 11 height 12
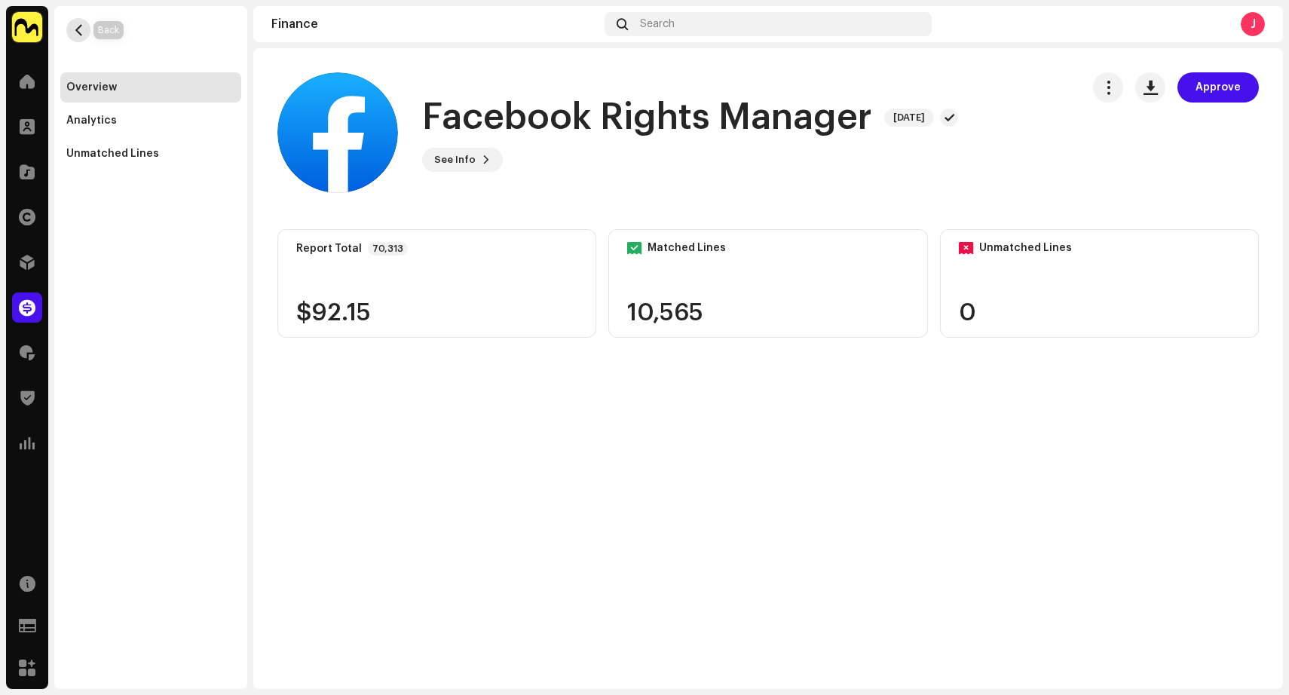
click at [72, 23] on button "button" at bounding box center [78, 30] width 24 height 24
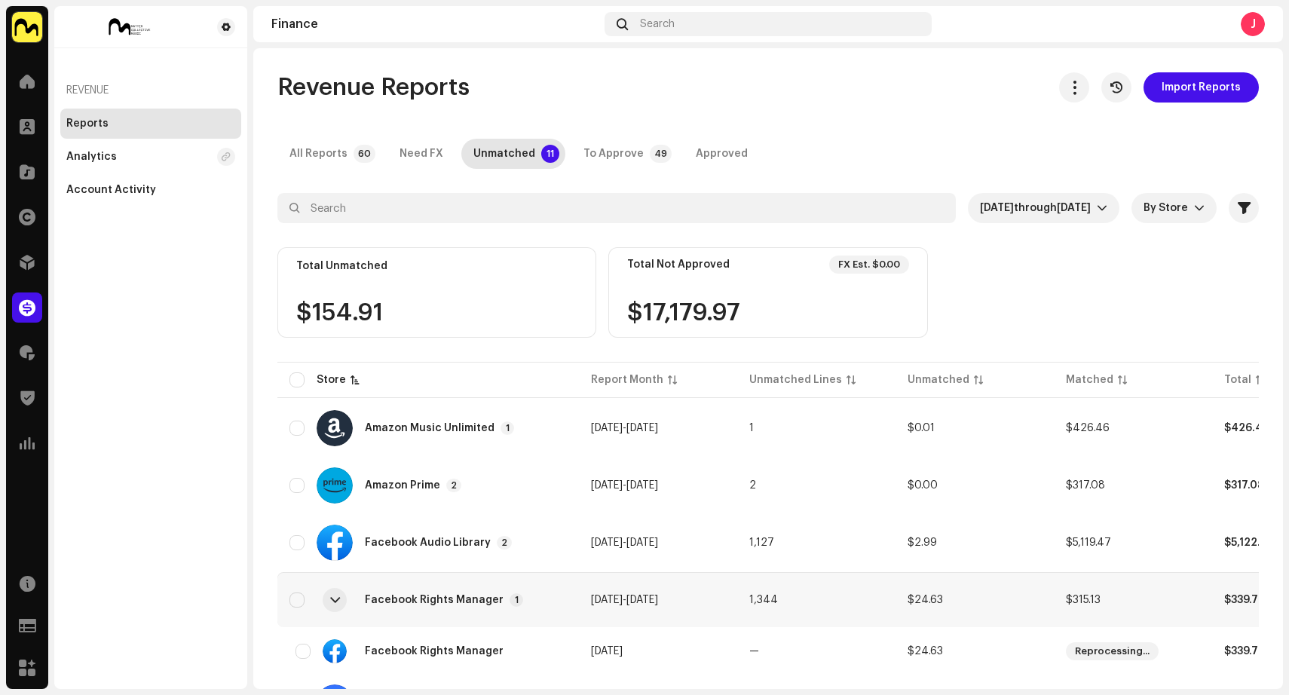
click at [338, 598] on div at bounding box center [335, 600] width 10 height 12
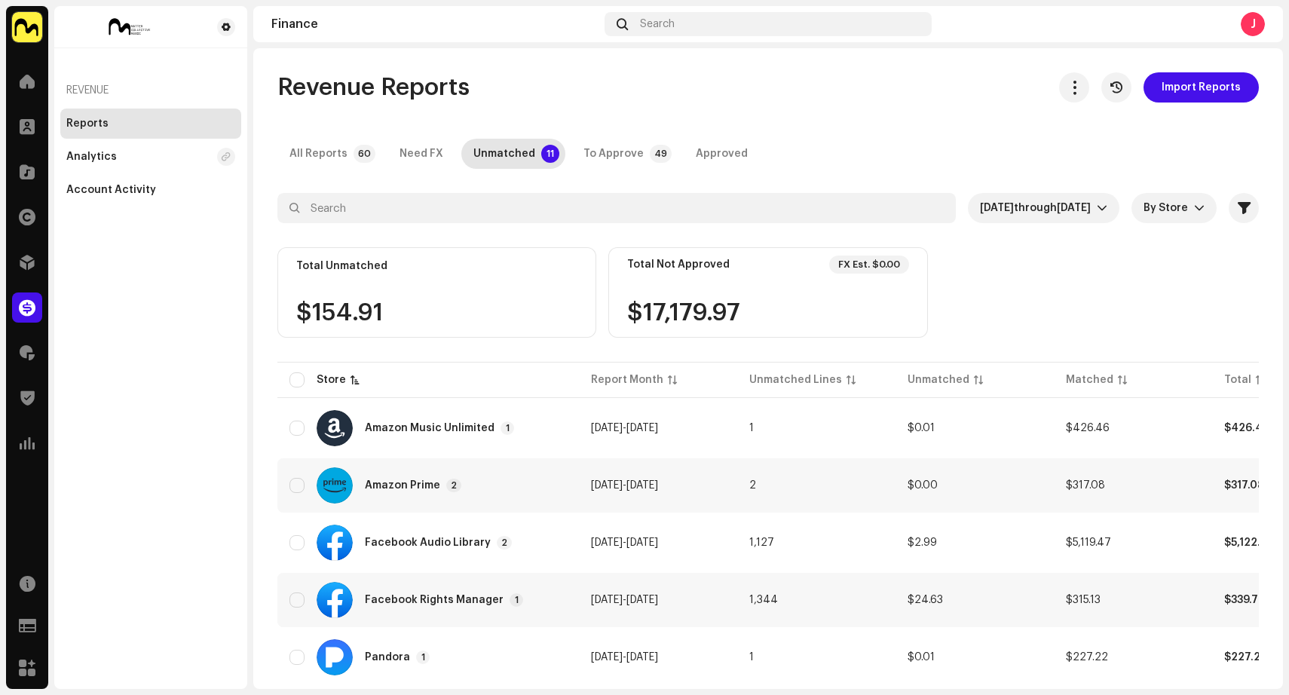
click at [385, 478] on div "Amazon Prime 2" at bounding box center [413, 485] width 96 height 14
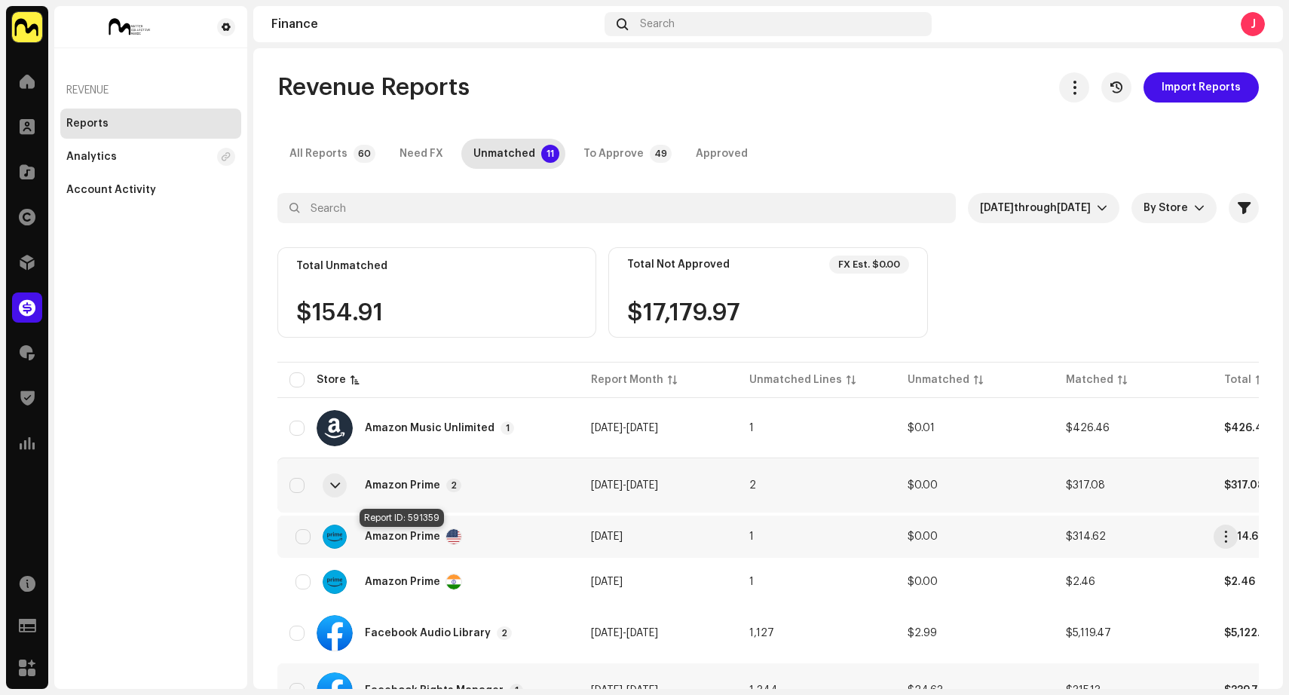
click at [390, 536] on span "Amazon Prime" at bounding box center [402, 536] width 75 height 11
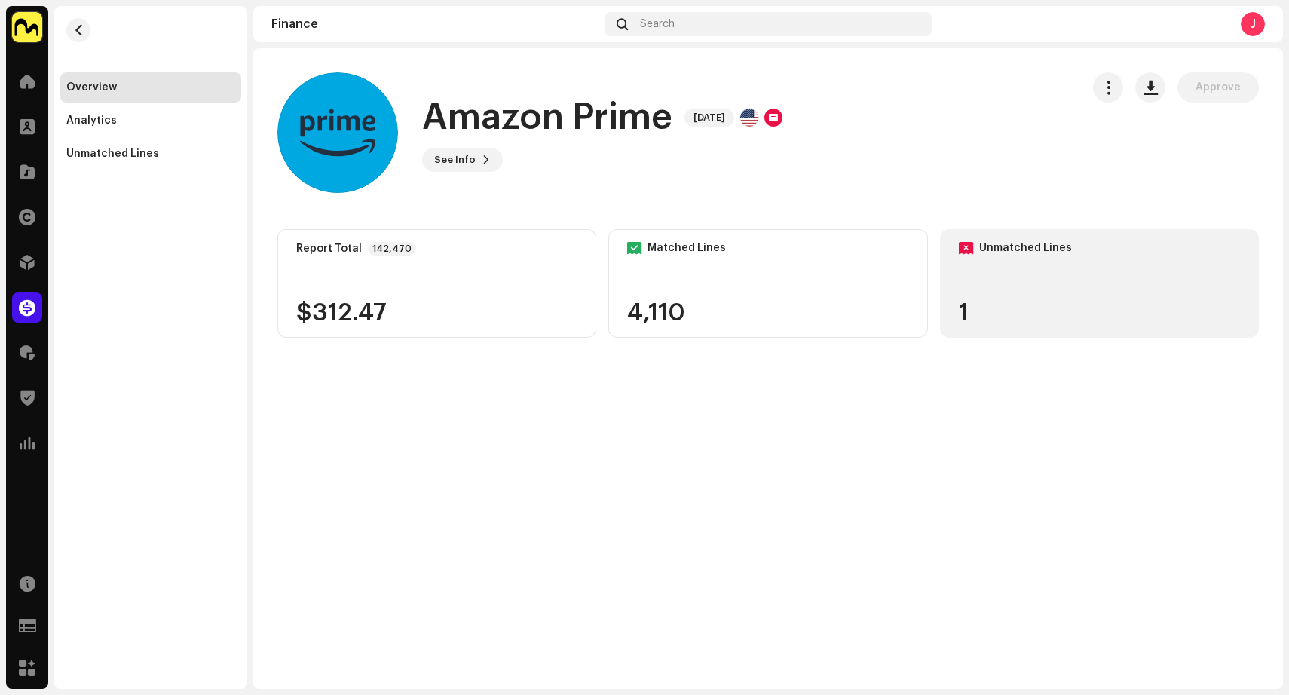
click at [1020, 282] on div "Unmatched Lines 1" at bounding box center [1099, 283] width 319 height 109
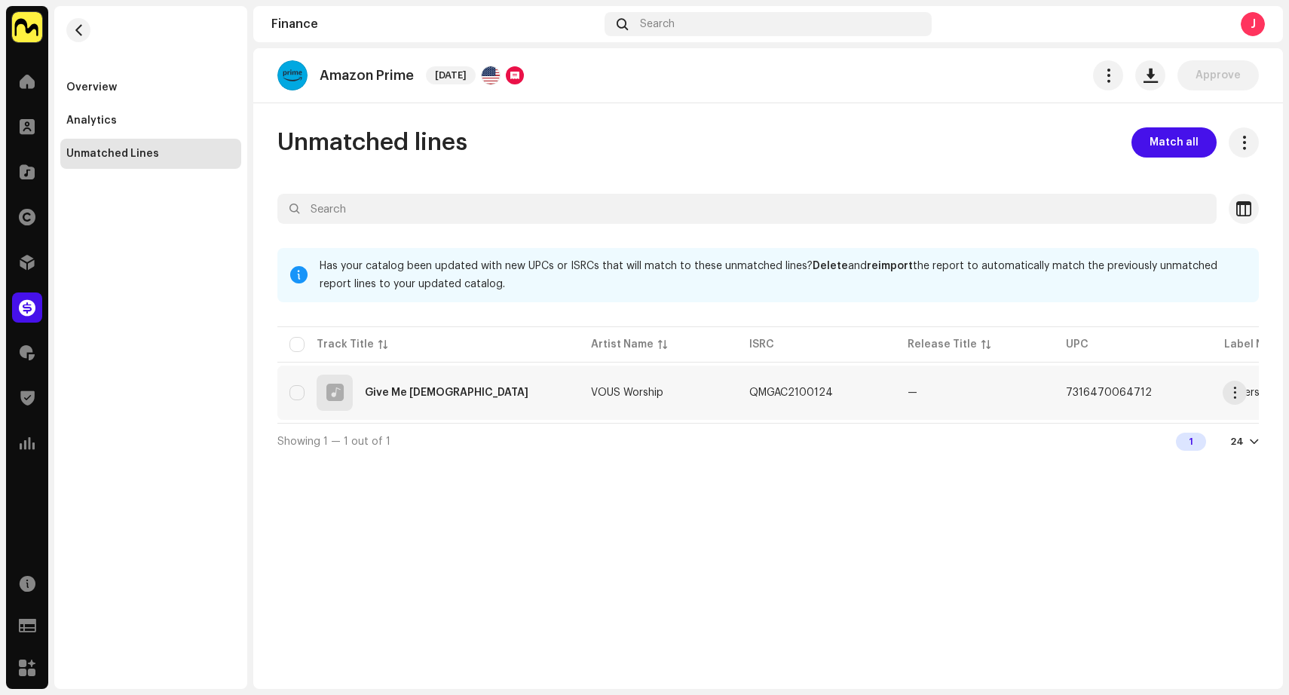
click at [702, 404] on td "VOUS Worship" at bounding box center [658, 392] width 158 height 54
checkbox input "true"
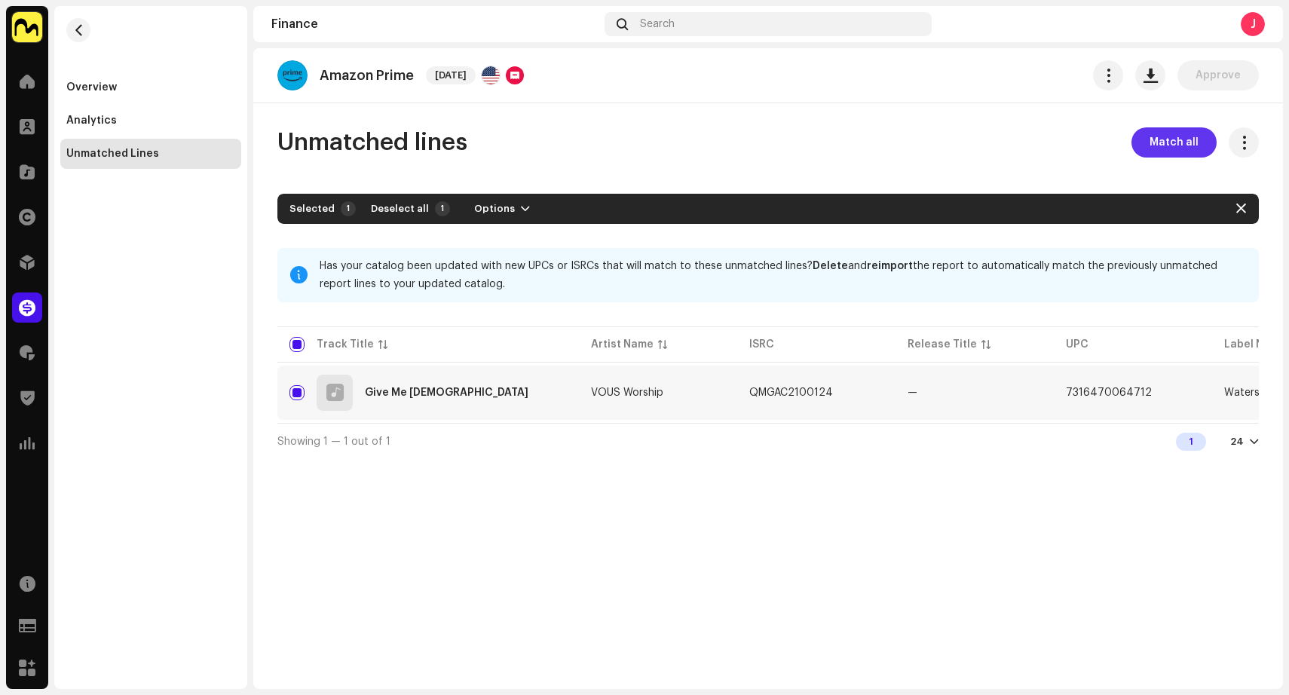
click at [1187, 133] on span "Match all" at bounding box center [1173, 142] width 49 height 30
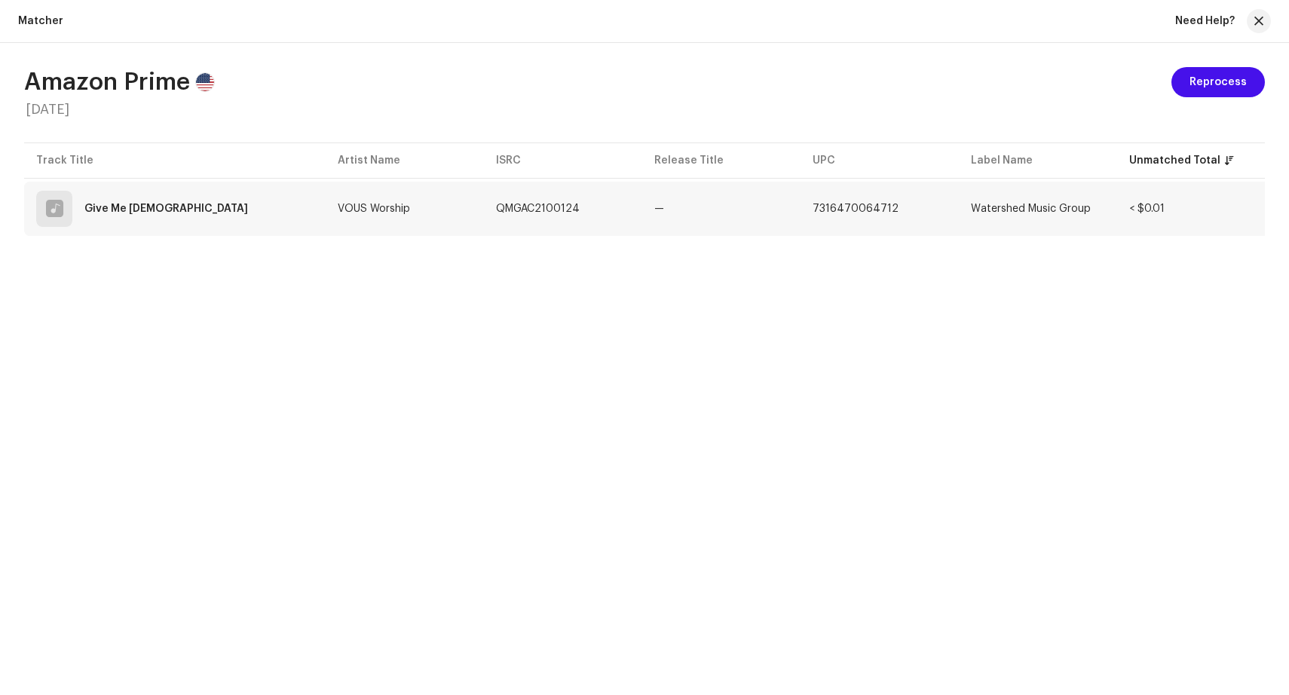
click at [724, 234] on td "—" at bounding box center [721, 209] width 158 height 54
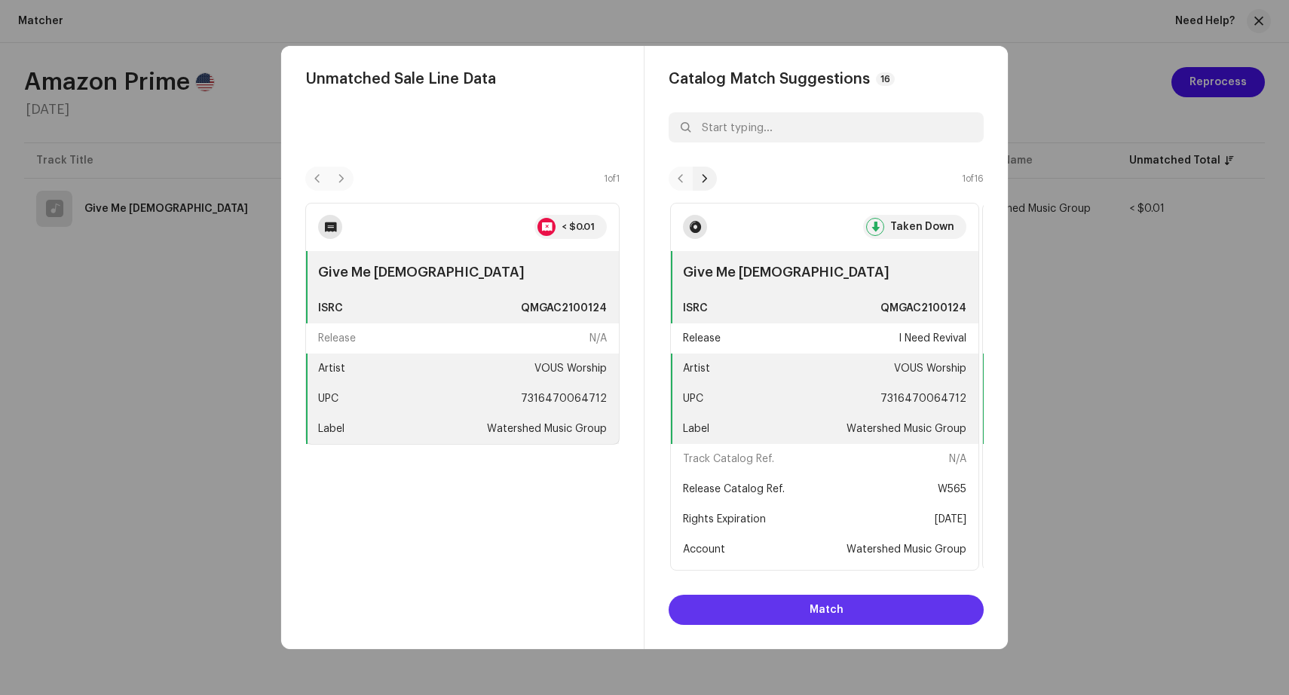
click at [824, 609] on span "Match" at bounding box center [826, 610] width 34 height 30
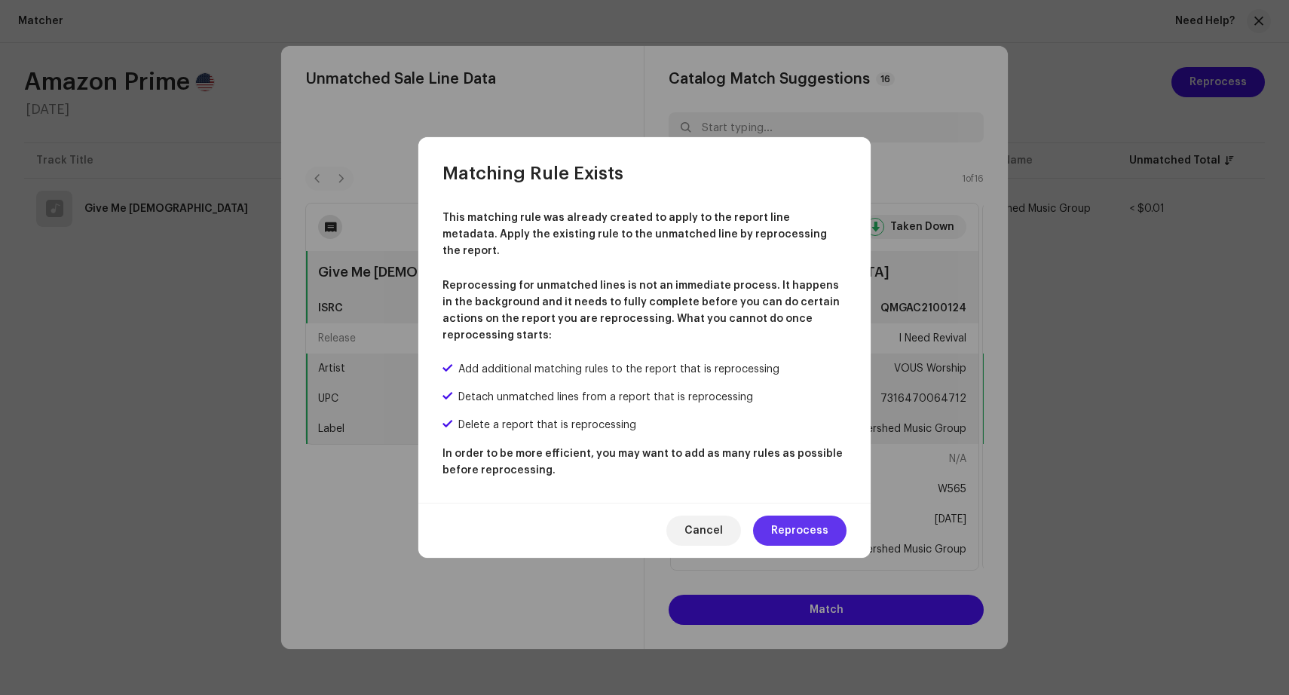
click at [804, 524] on span "Reprocess" at bounding box center [799, 530] width 57 height 30
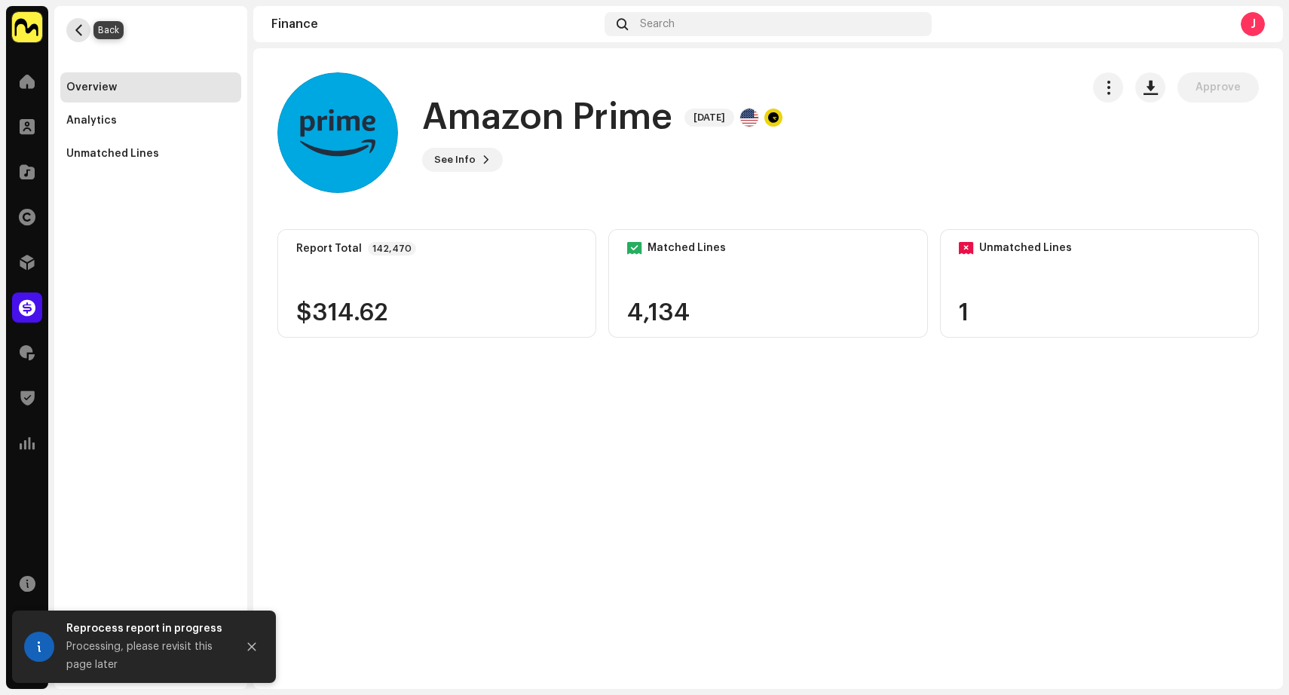
click at [72, 32] on button "button" at bounding box center [78, 30] width 24 height 24
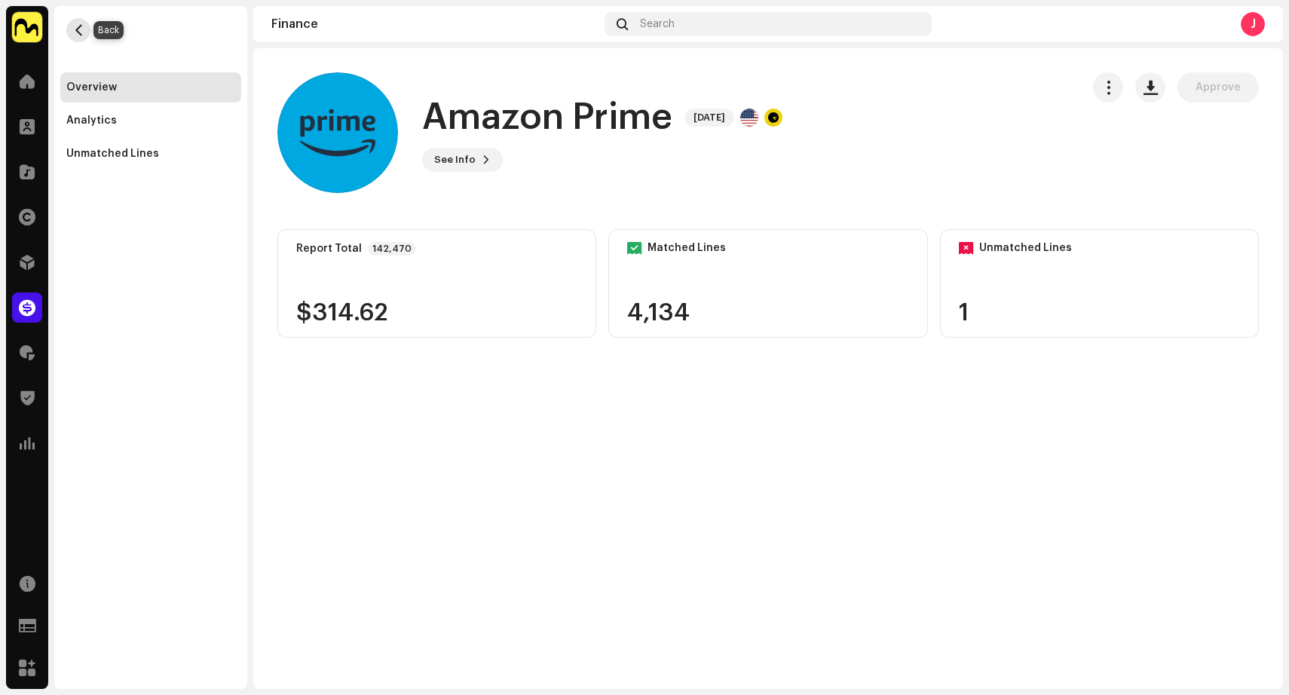
click at [81, 28] on span "button" at bounding box center [78, 30] width 11 height 12
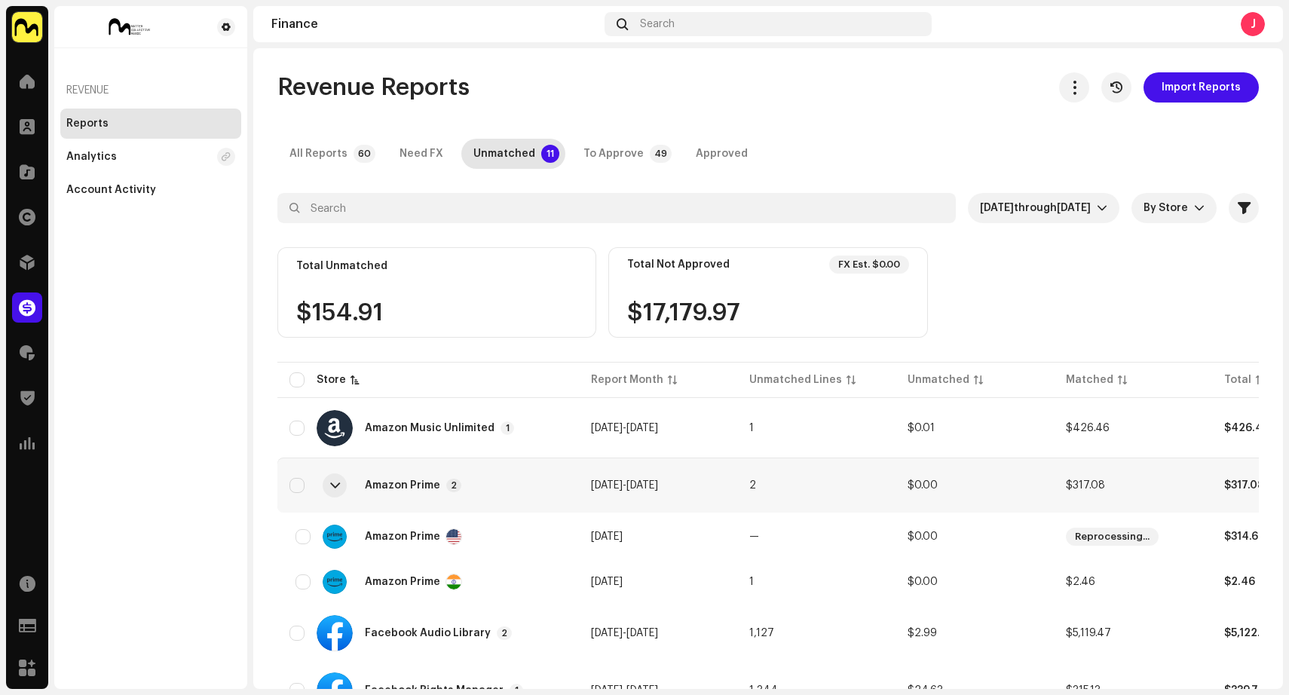
click at [332, 485] on div at bounding box center [335, 485] width 10 height 12
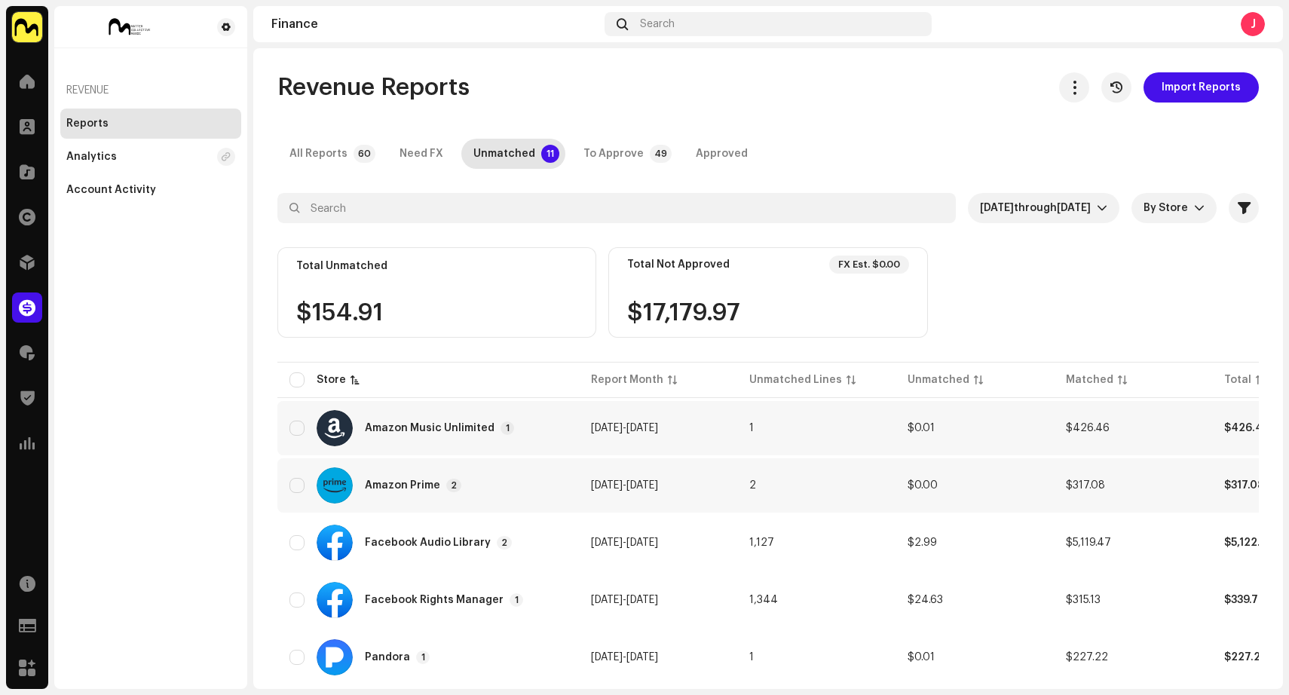
click at [409, 430] on div "Amazon Music Unlimited" at bounding box center [430, 428] width 130 height 11
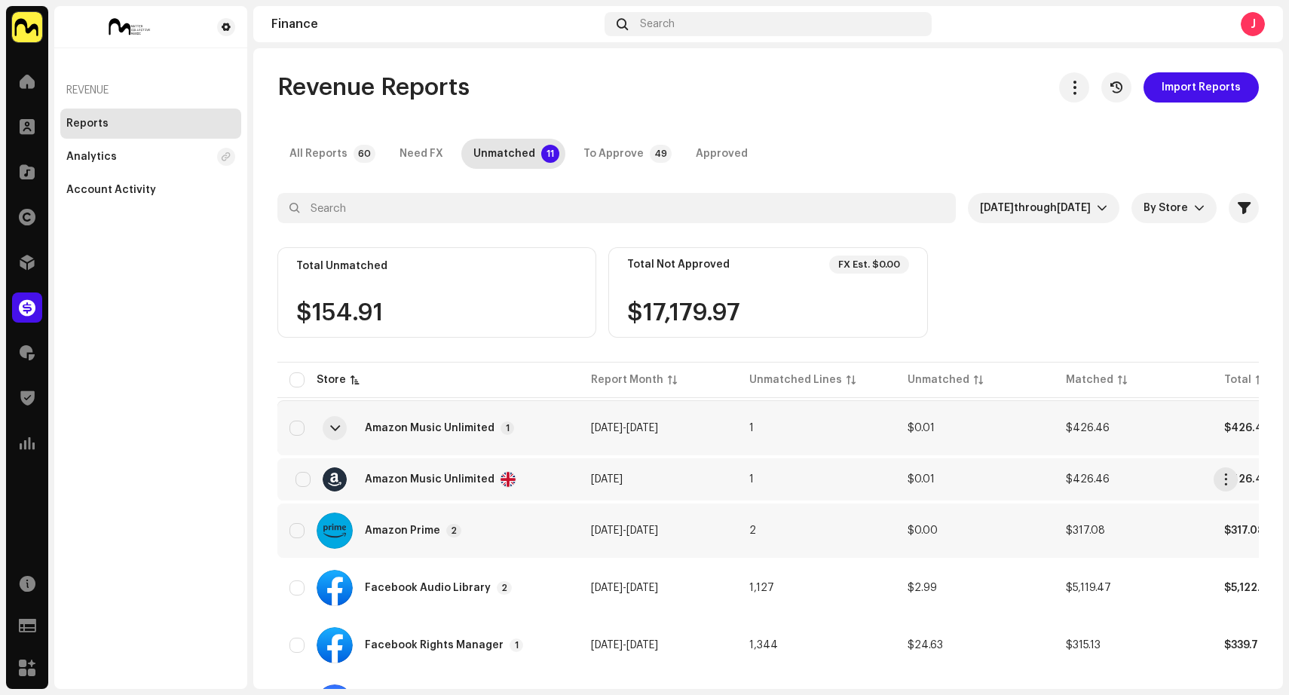
click at [562, 483] on div "Amazon Music Unlimited" at bounding box center [427, 479] width 277 height 24
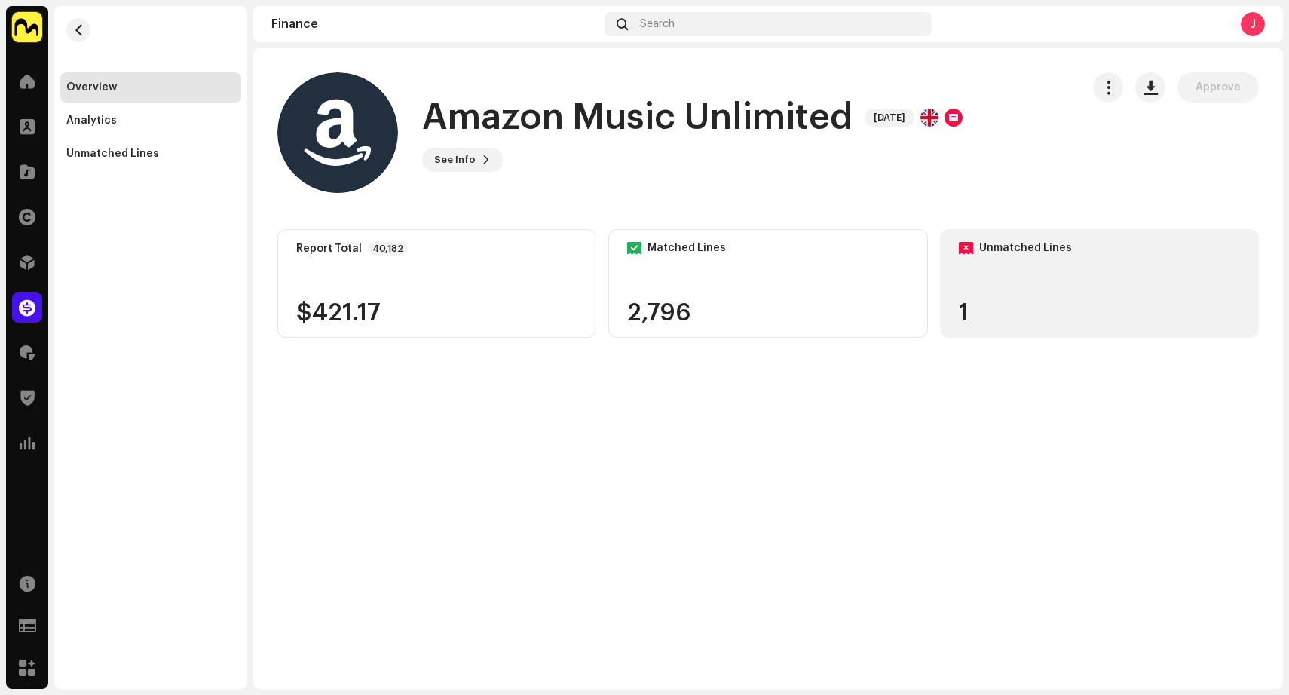
click at [1022, 276] on div "Unmatched Lines 1" at bounding box center [1099, 283] width 319 height 109
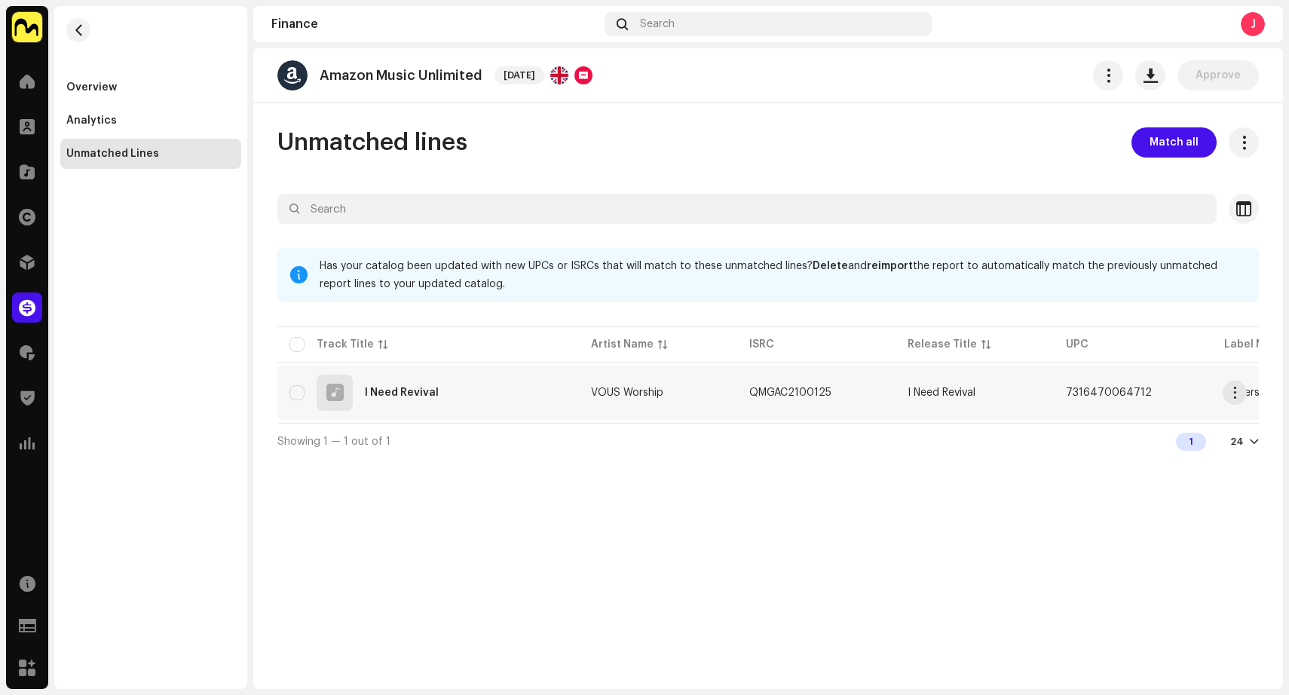
click at [690, 396] on td "VOUS Worship" at bounding box center [658, 392] width 158 height 54
checkbox input "true"
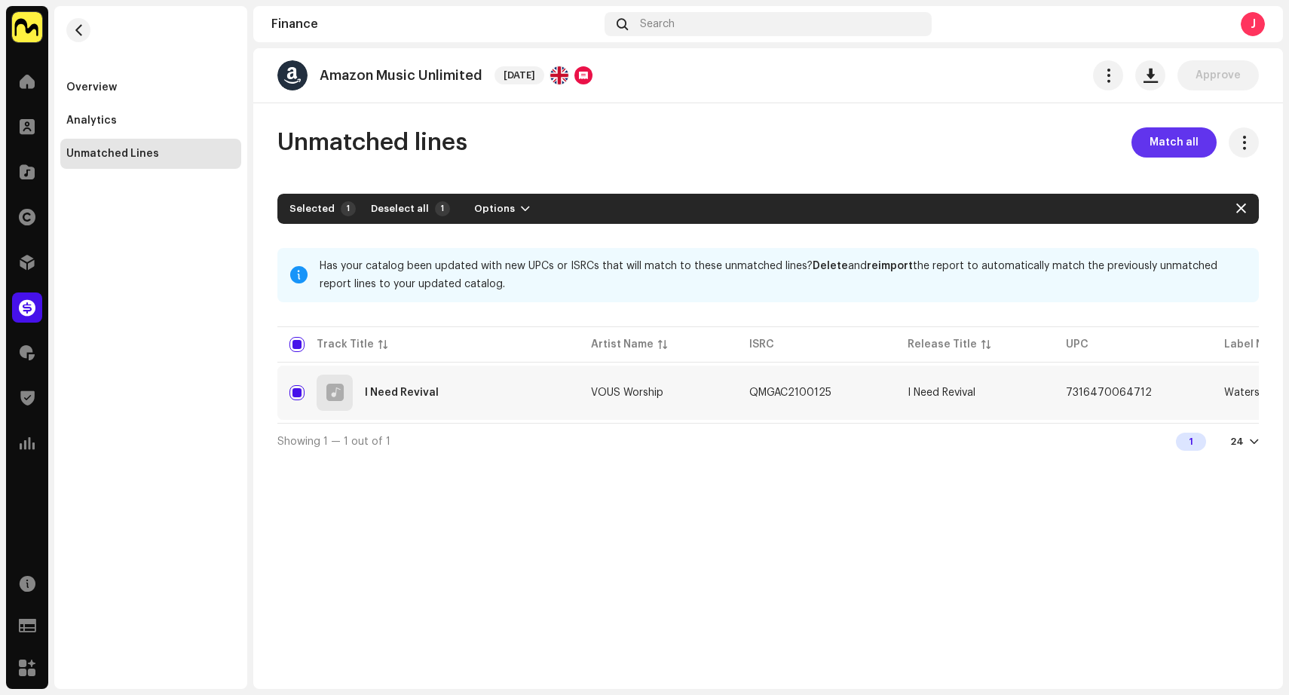
click at [1172, 133] on span "Match all" at bounding box center [1173, 142] width 49 height 30
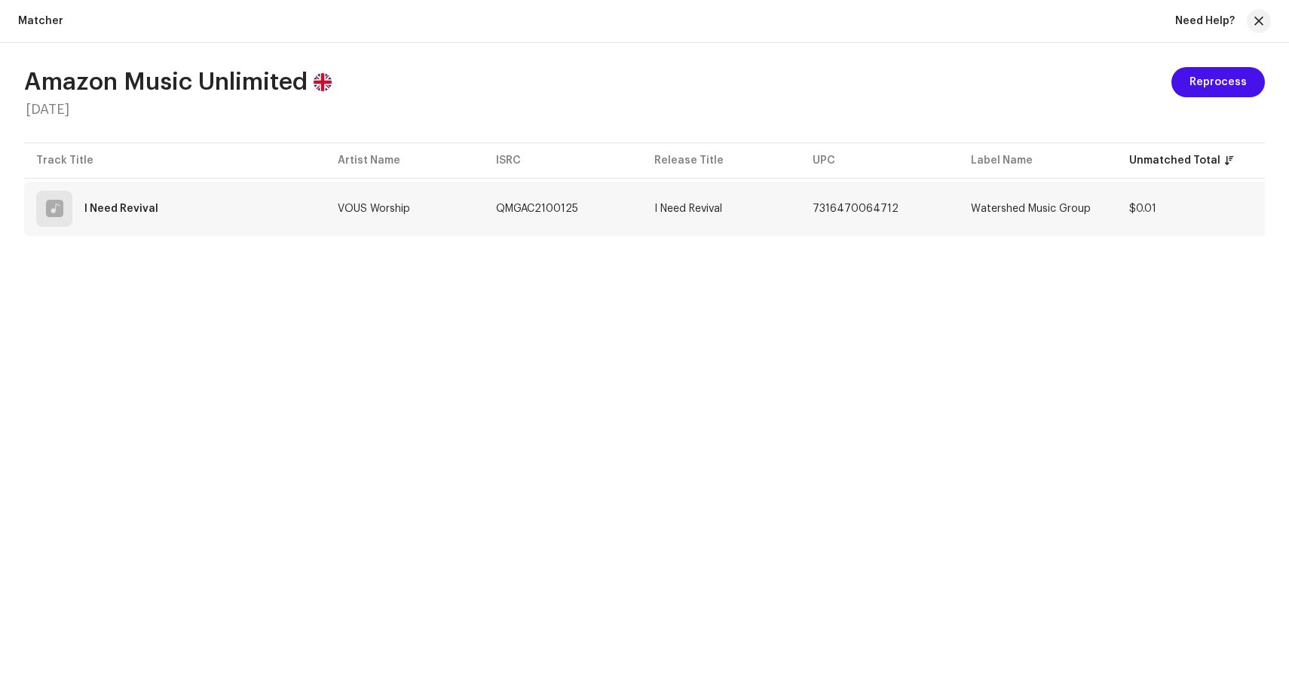
click at [773, 216] on td "I Need Revival" at bounding box center [721, 209] width 158 height 54
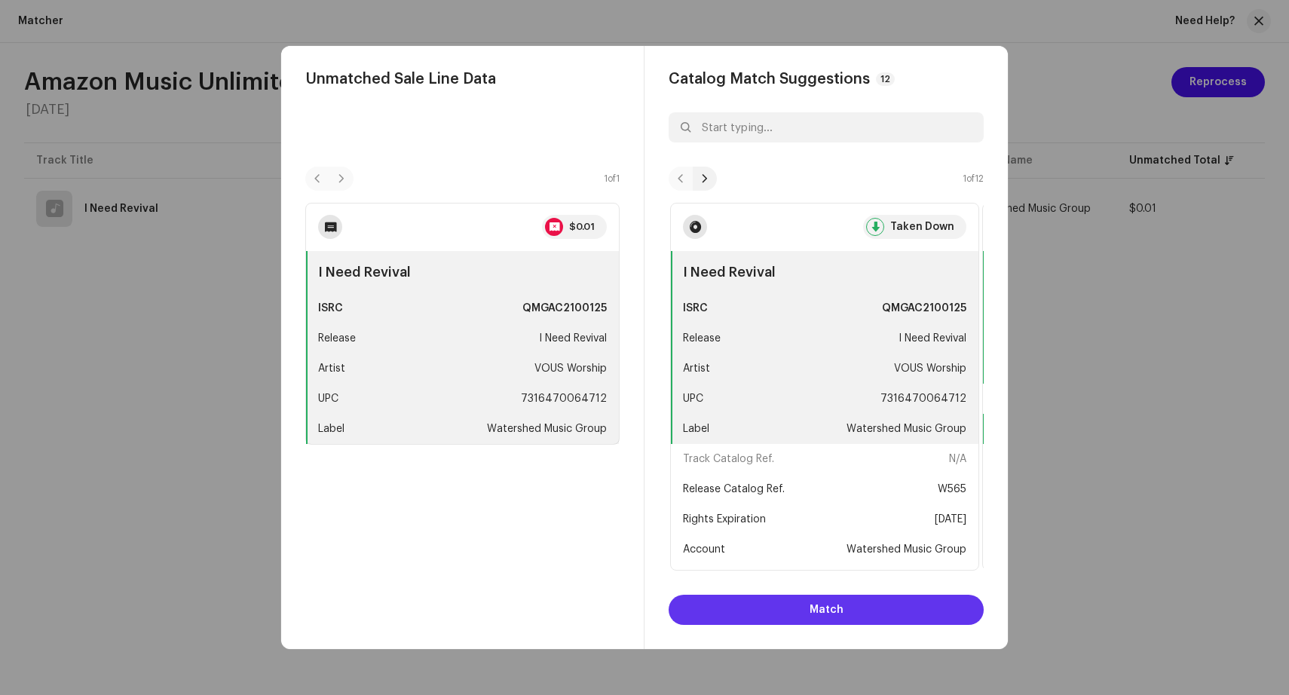
click at [828, 616] on span "Match" at bounding box center [826, 610] width 34 height 30
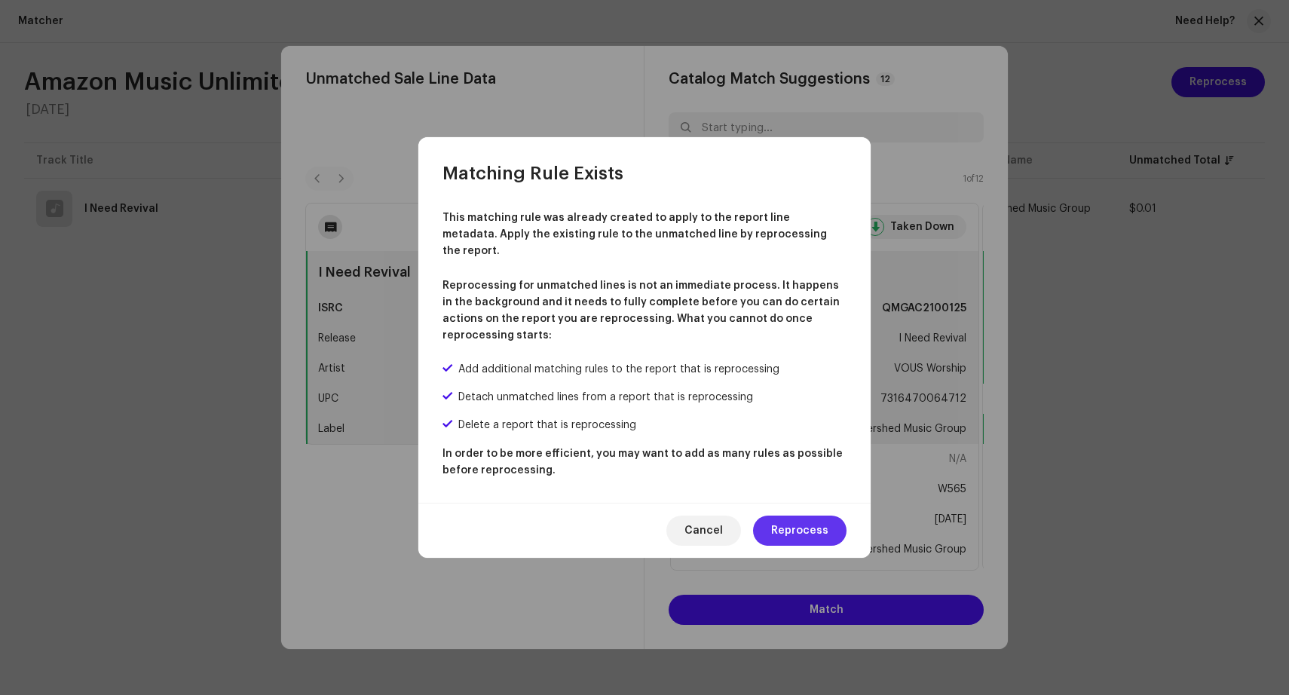
click at [805, 521] on span "Reprocess" at bounding box center [799, 530] width 57 height 30
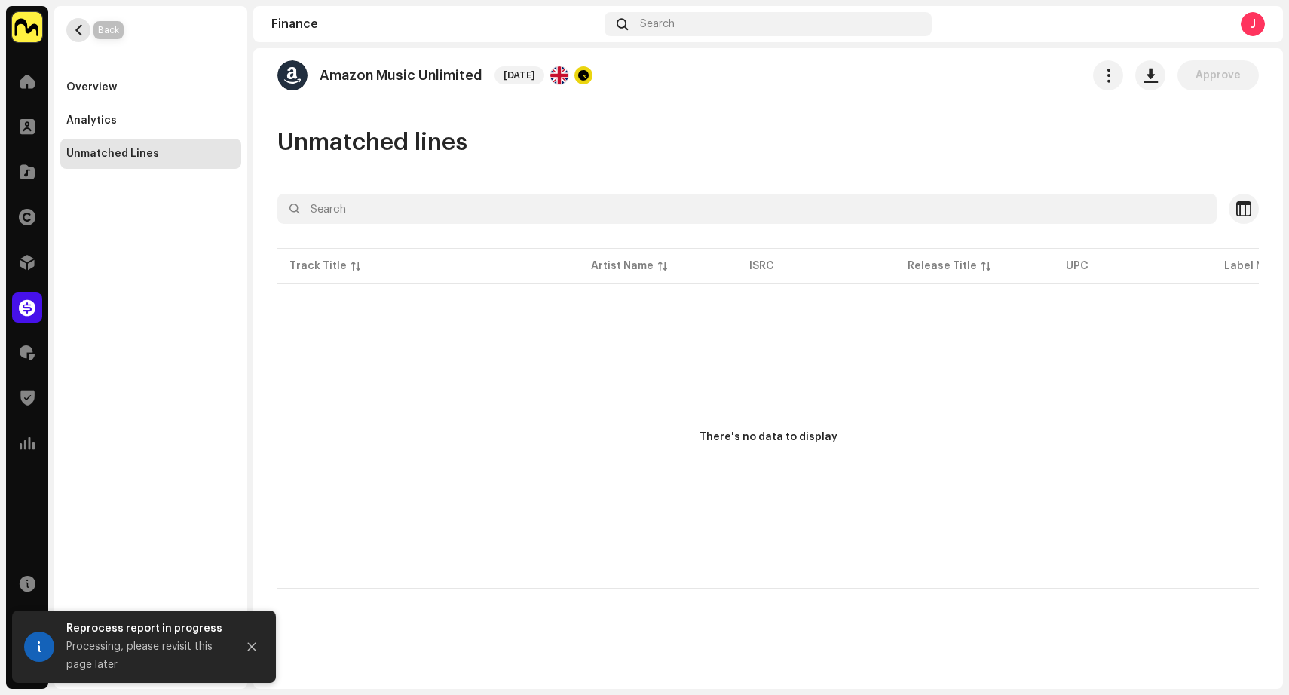
click at [82, 25] on span "button" at bounding box center [78, 30] width 11 height 12
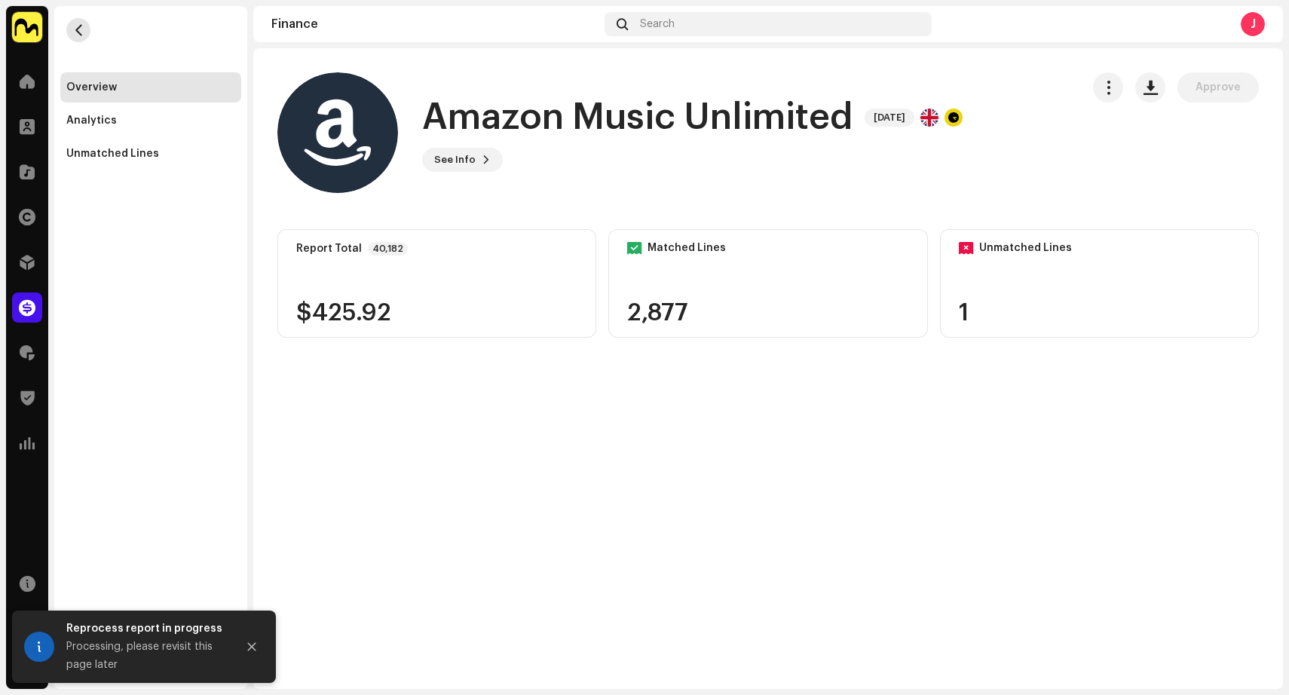
click at [82, 25] on span "button" at bounding box center [78, 30] width 11 height 12
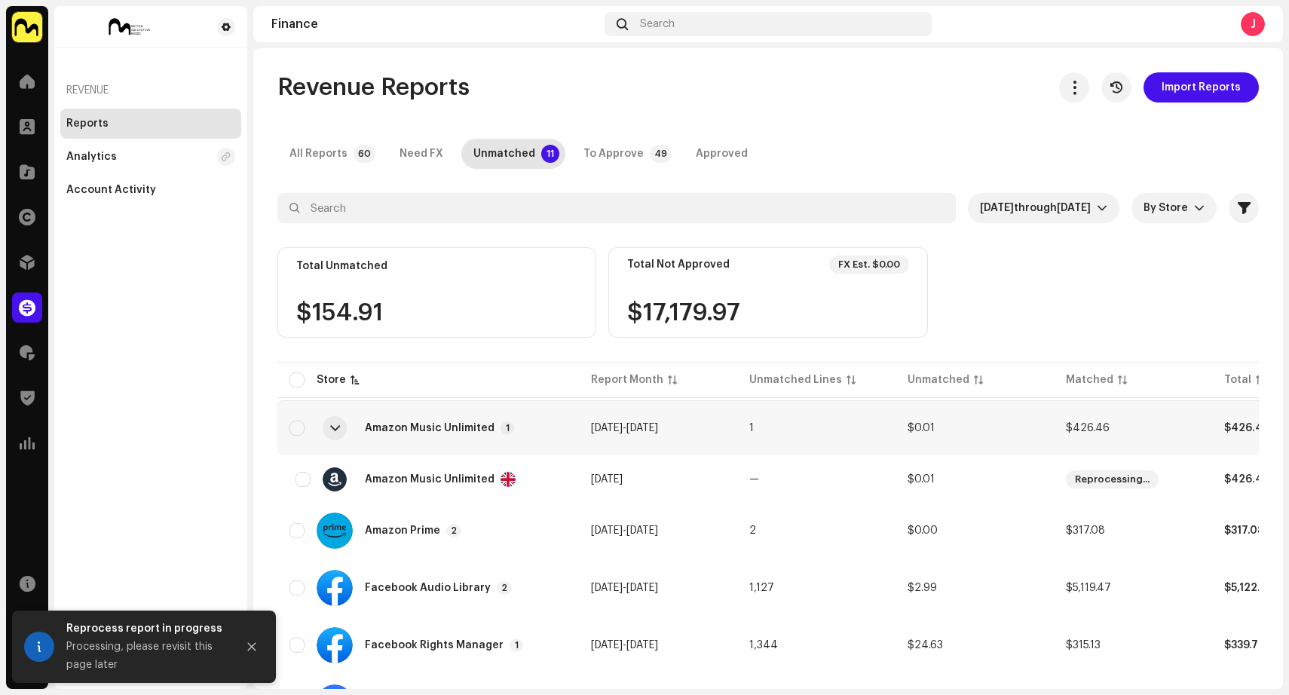
click at [337, 425] on div at bounding box center [335, 428] width 10 height 12
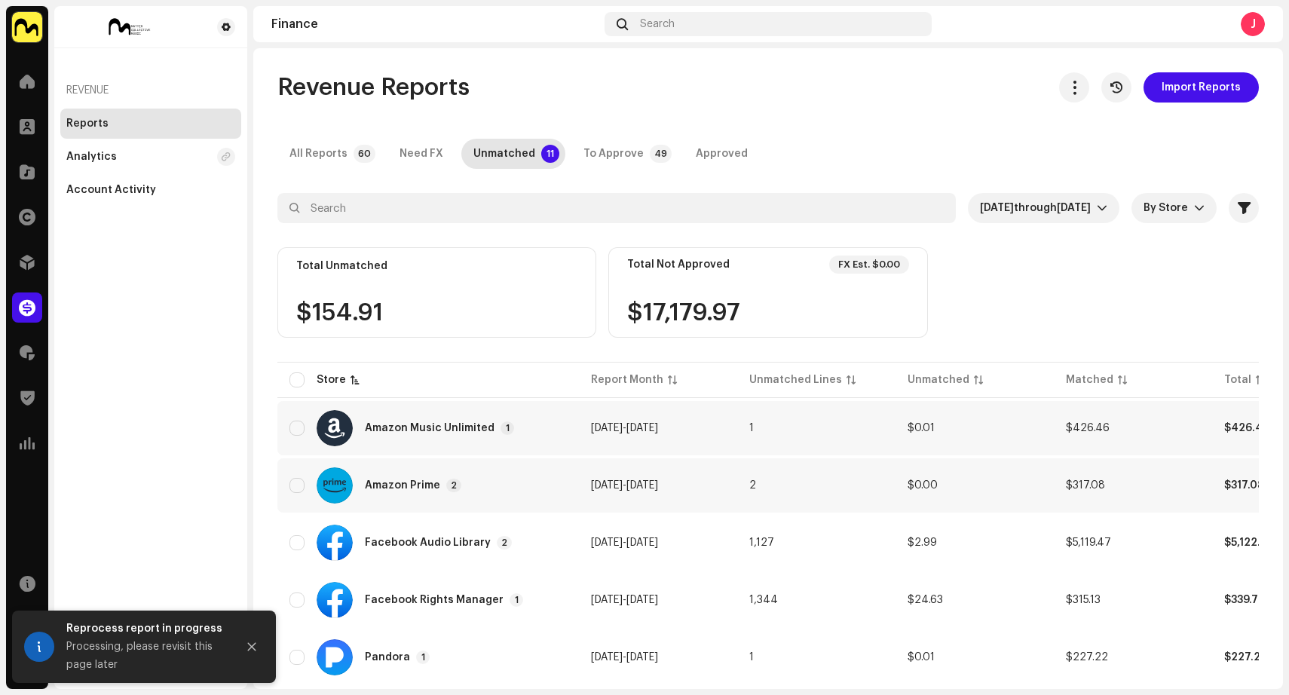
scroll to position [155, 0]
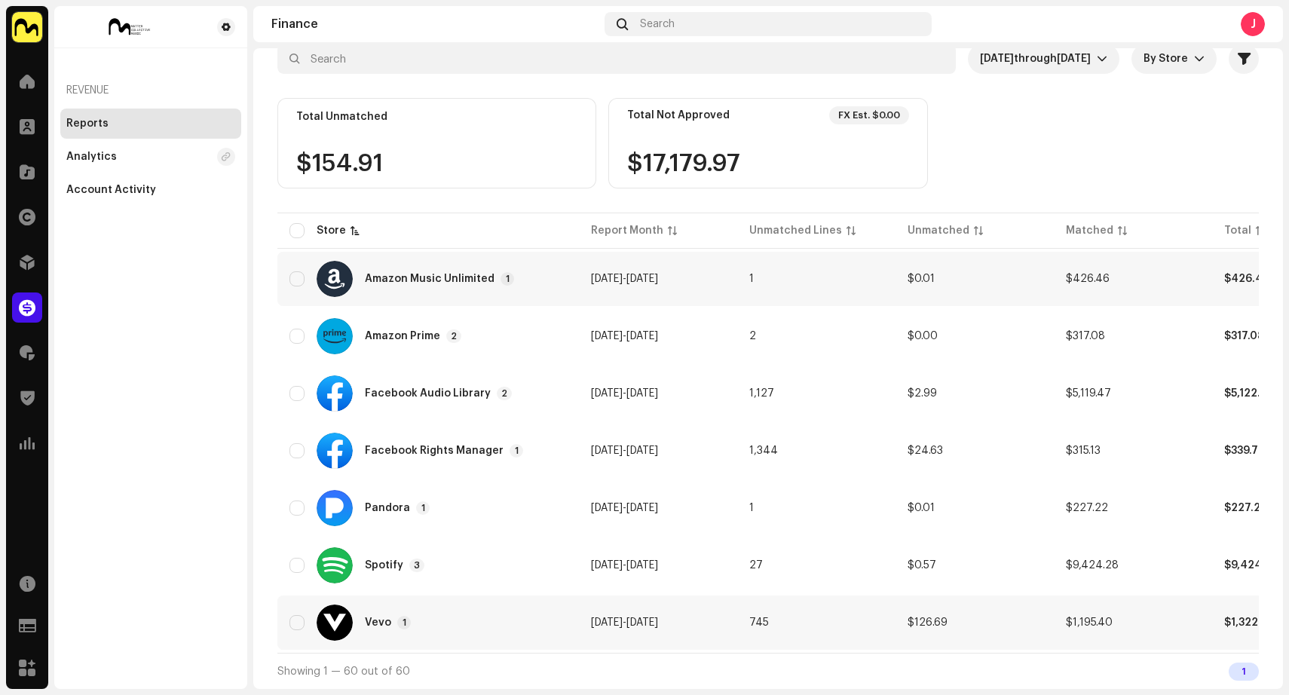
click at [484, 620] on div "Vevo 1" at bounding box center [427, 622] width 277 height 36
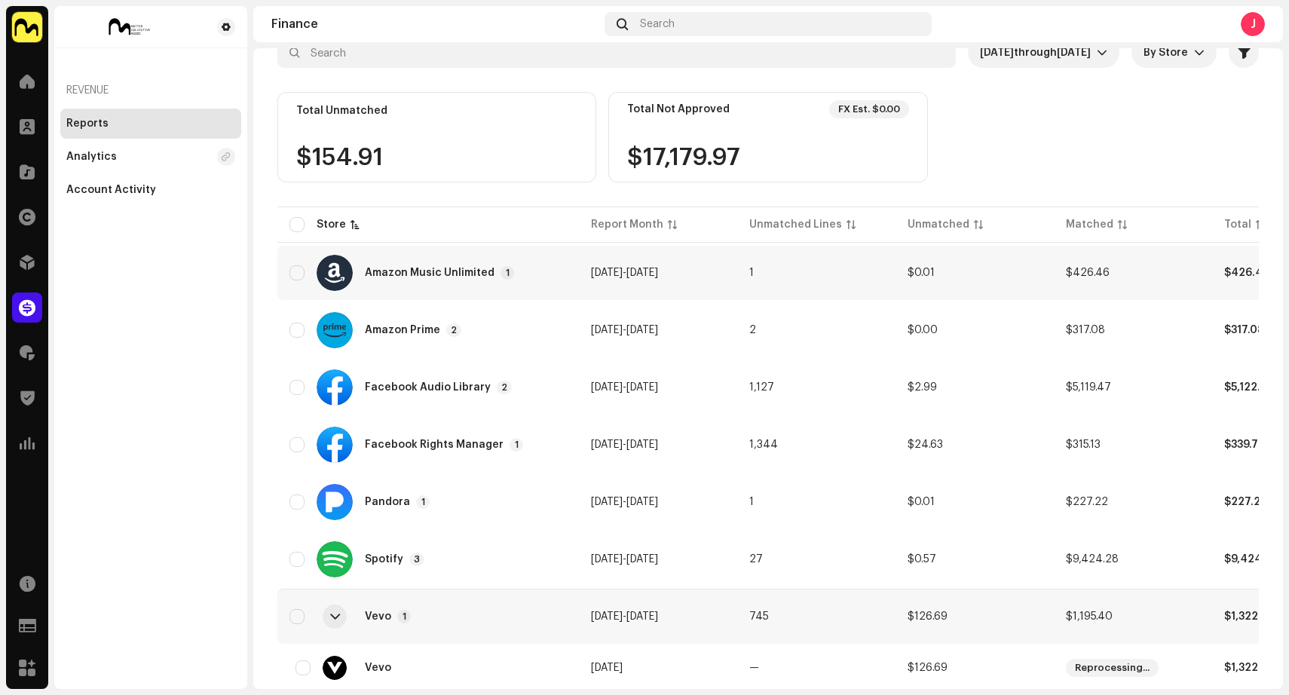
scroll to position [200, 0]
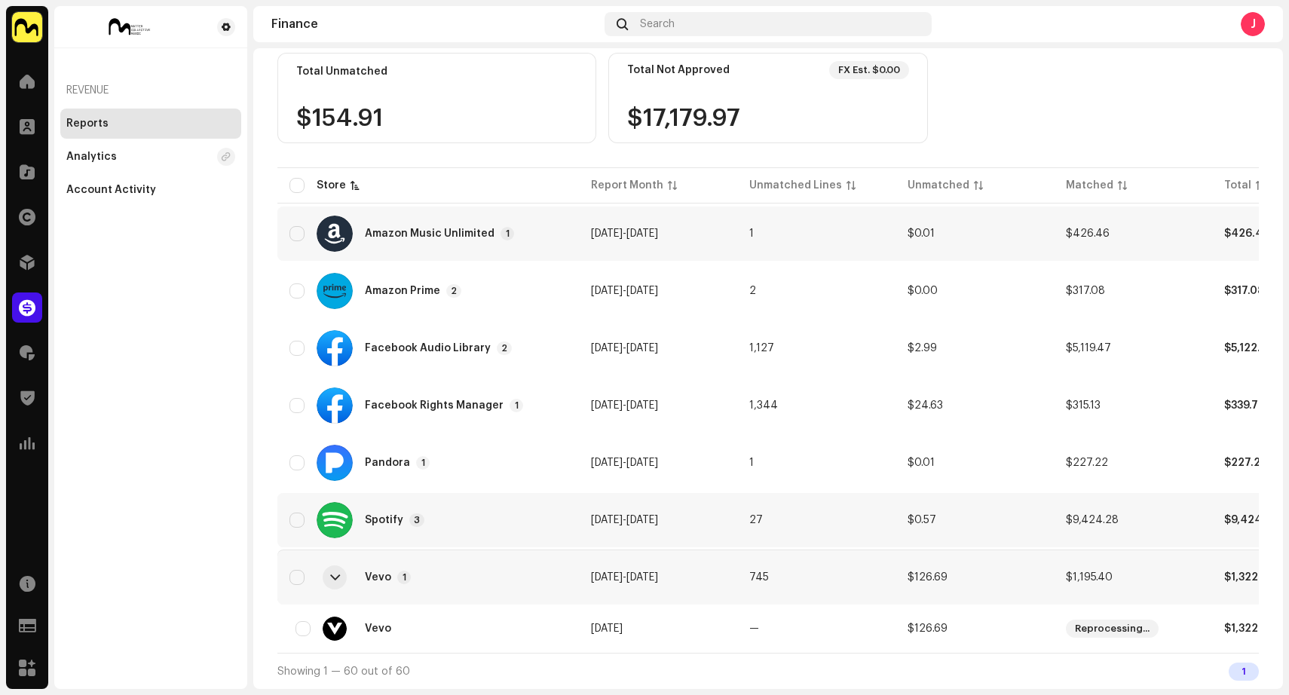
click at [494, 510] on div "Spotify 3" at bounding box center [427, 520] width 277 height 36
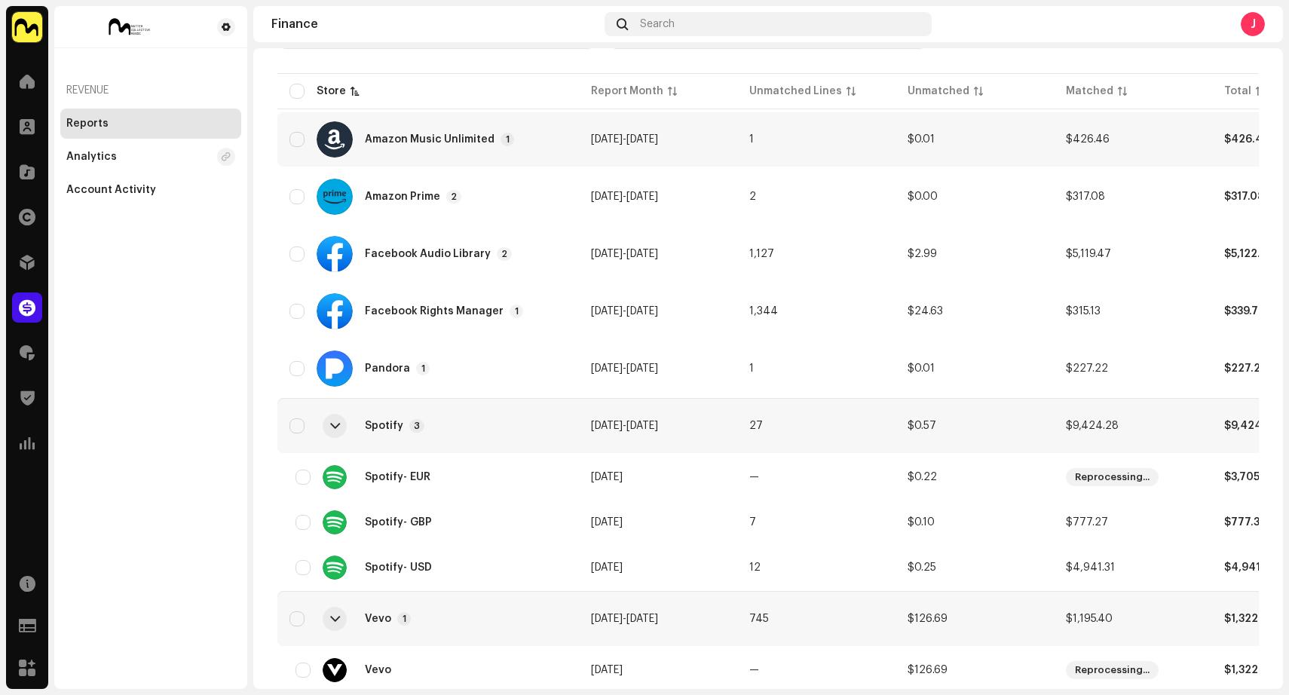
scroll to position [291, 0]
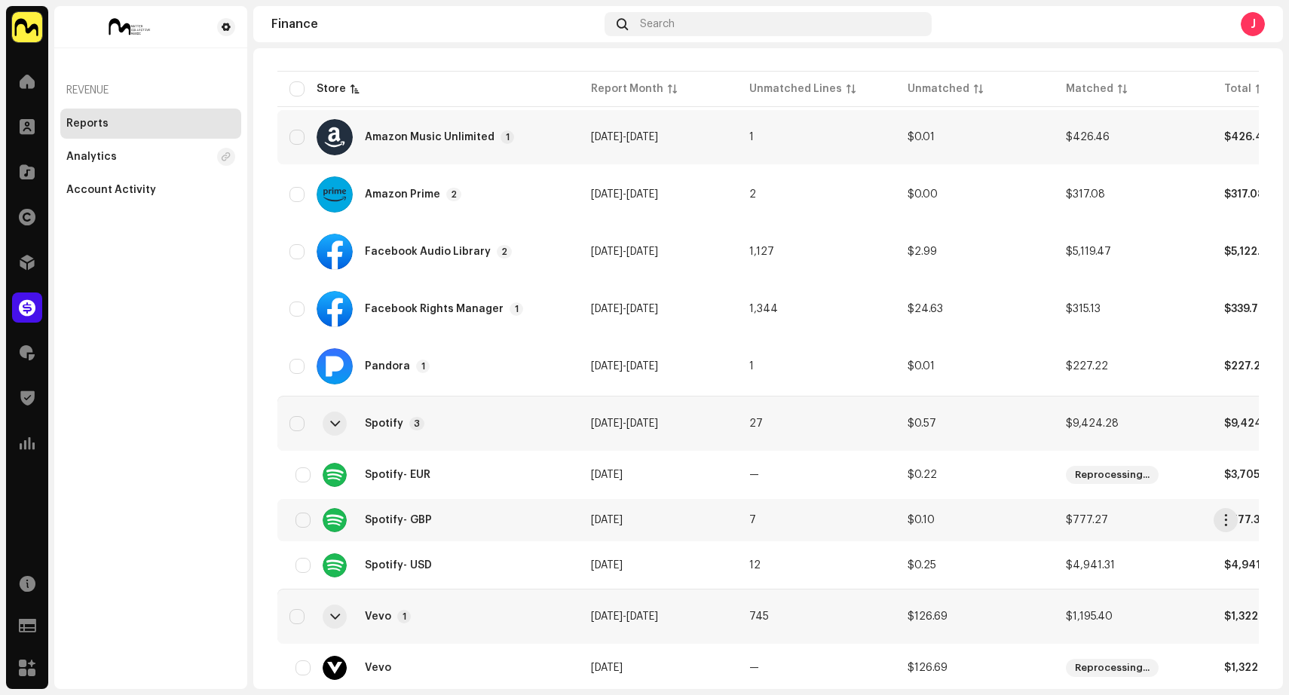
click at [506, 512] on div "Spotify - GBP" at bounding box center [427, 520] width 277 height 24
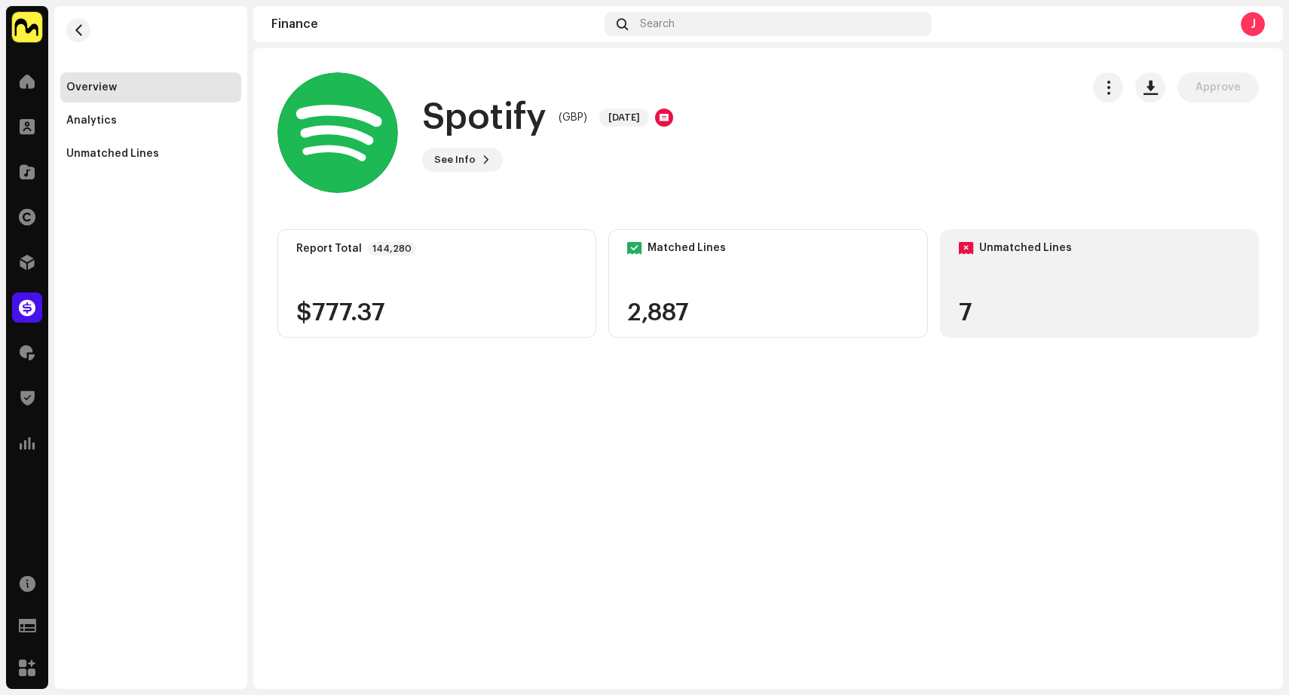
click at [998, 280] on div "Unmatched Lines 7" at bounding box center [1099, 283] width 319 height 109
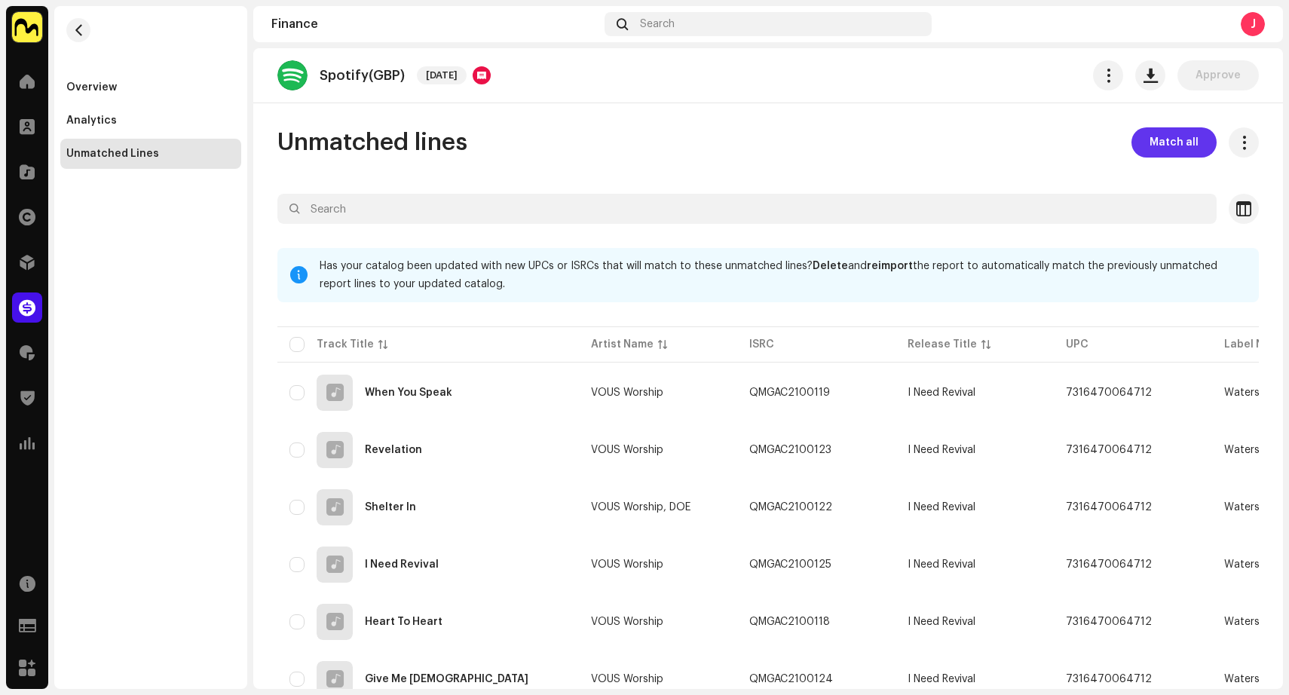
click at [1164, 136] on span "Match all" at bounding box center [1173, 142] width 49 height 30
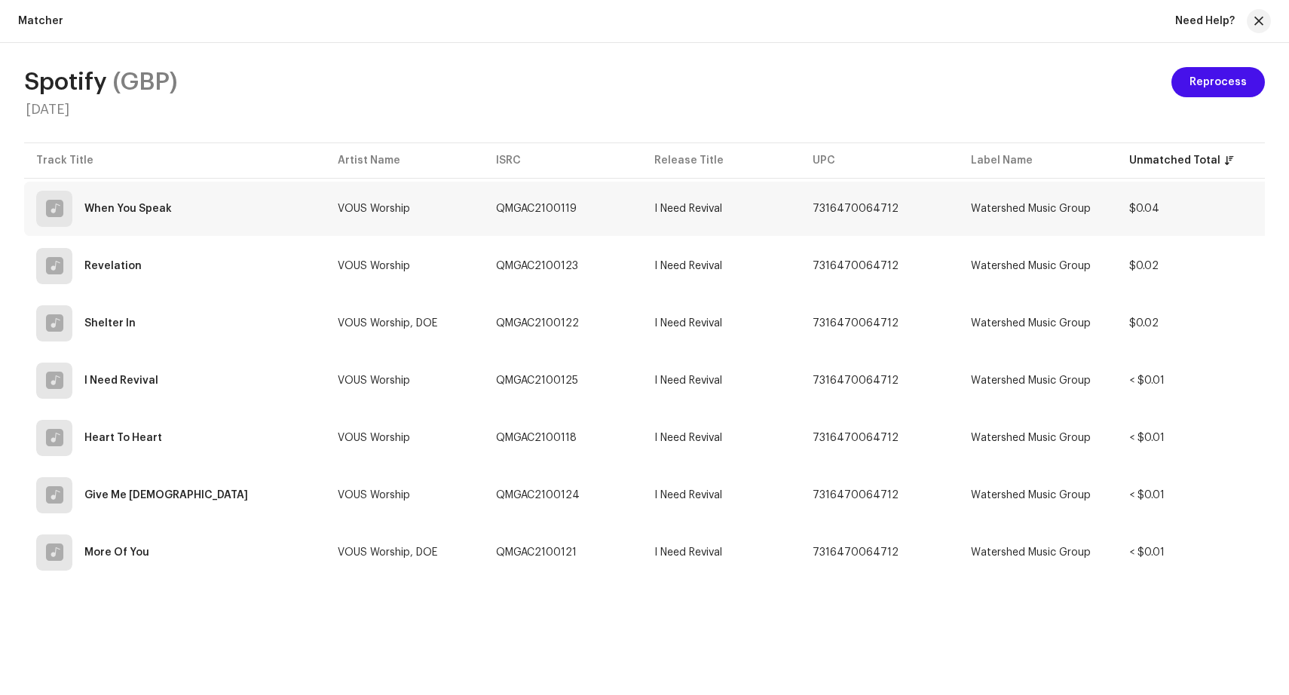
click at [618, 217] on td "QMGAC2100119" at bounding box center [563, 209] width 158 height 54
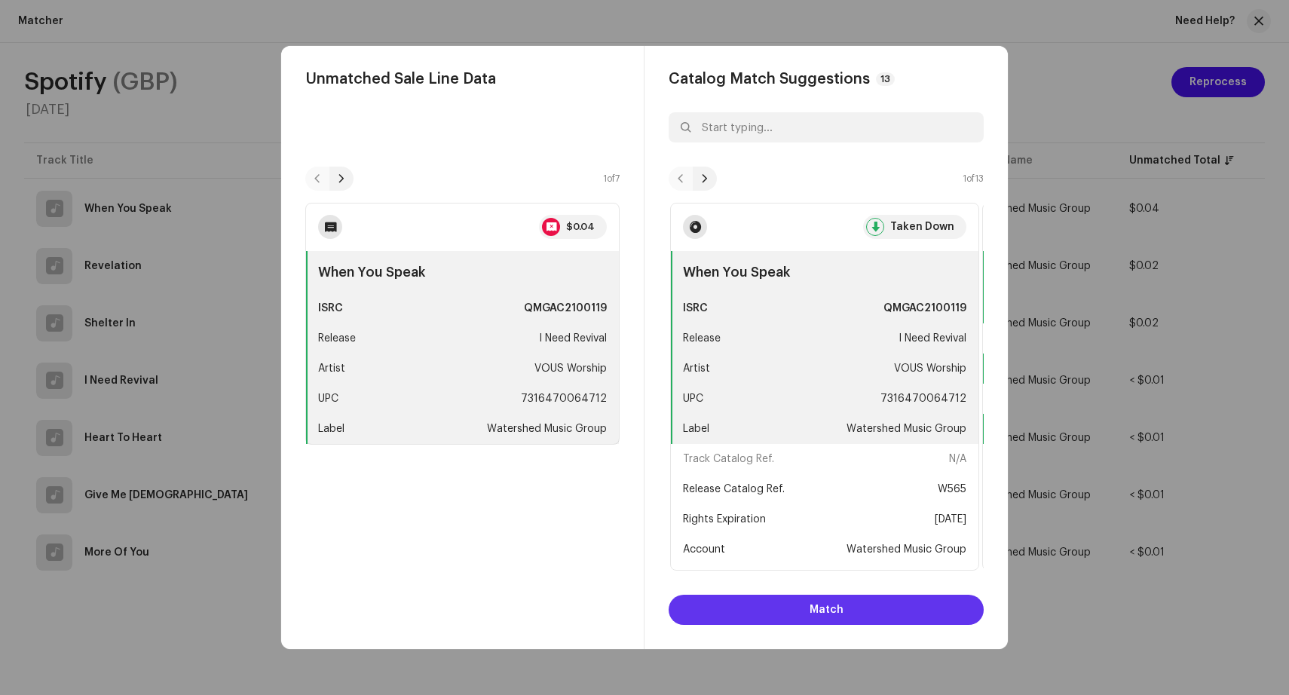
click at [791, 611] on button "Match" at bounding box center [825, 610] width 315 height 30
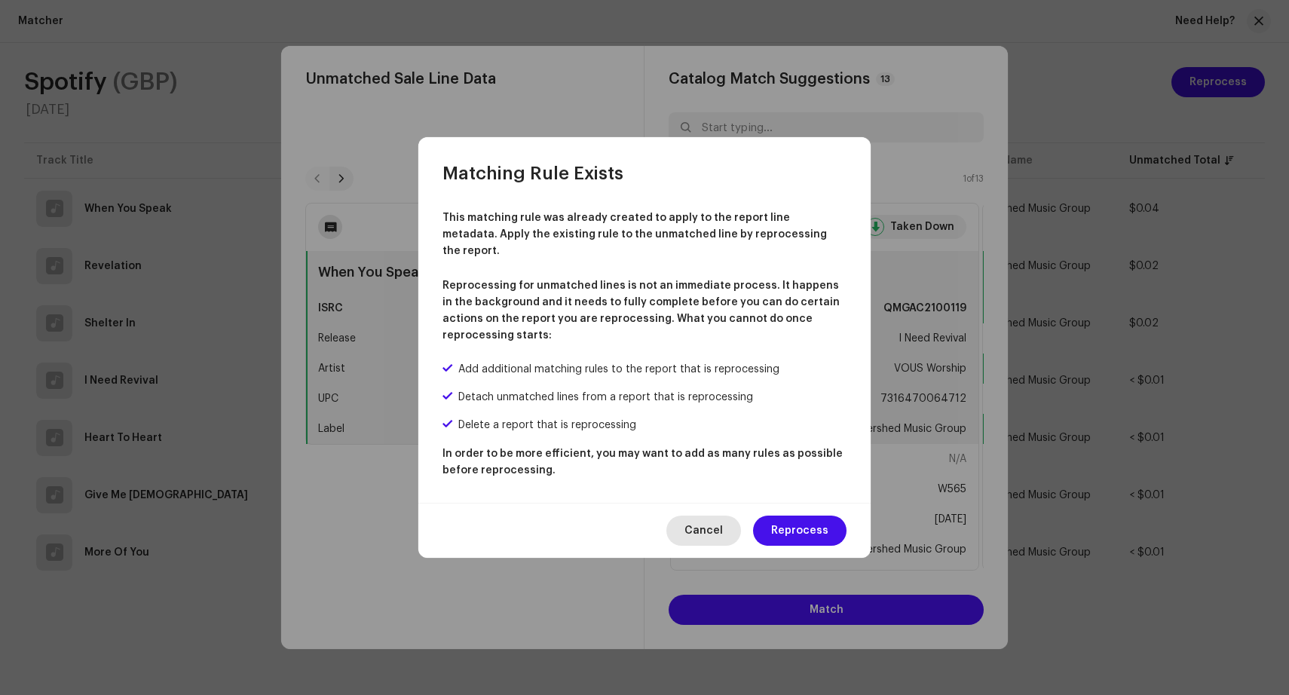
click at [715, 529] on span "Cancel" at bounding box center [703, 530] width 38 height 30
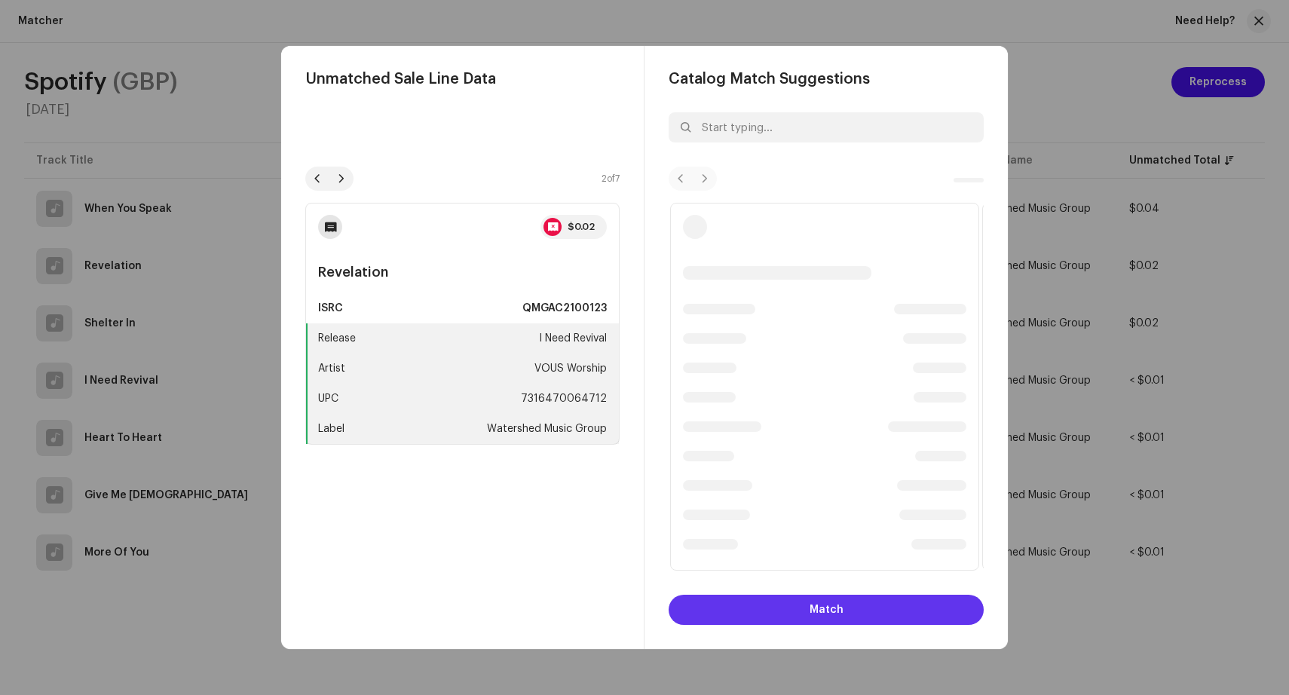
click at [822, 601] on span "Match" at bounding box center [826, 610] width 34 height 30
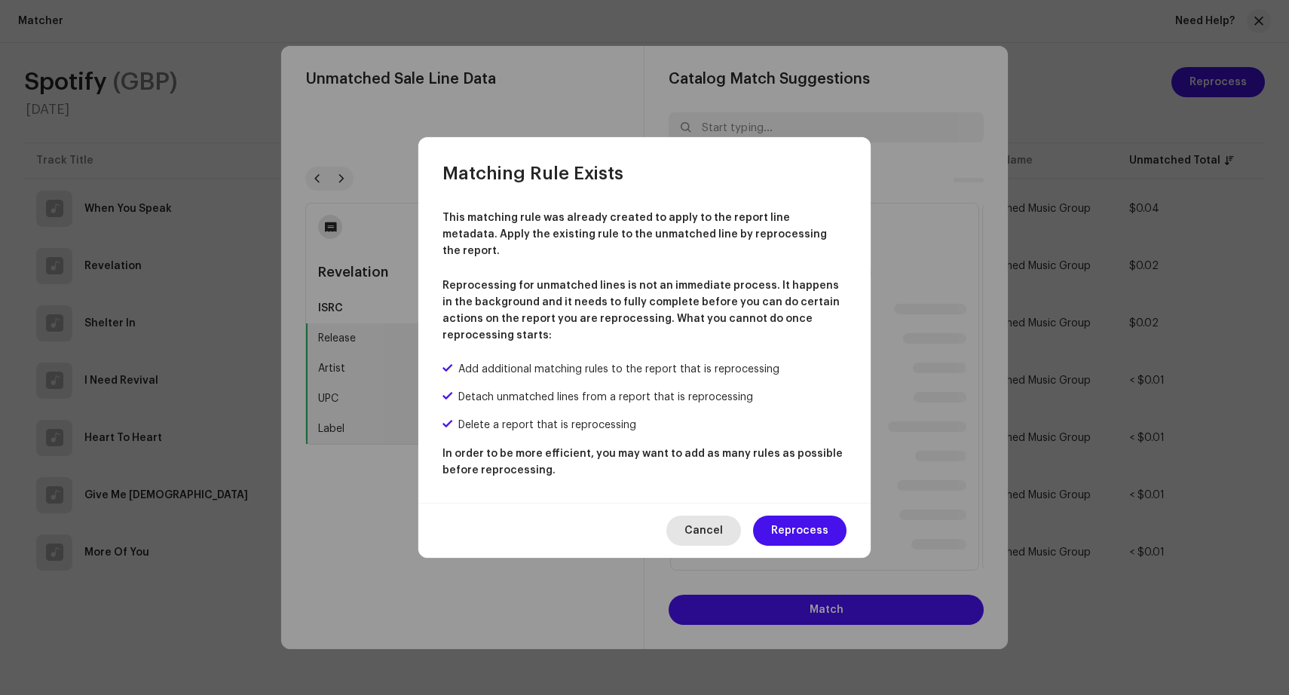
click at [713, 515] on span "Cancel" at bounding box center [703, 530] width 38 height 30
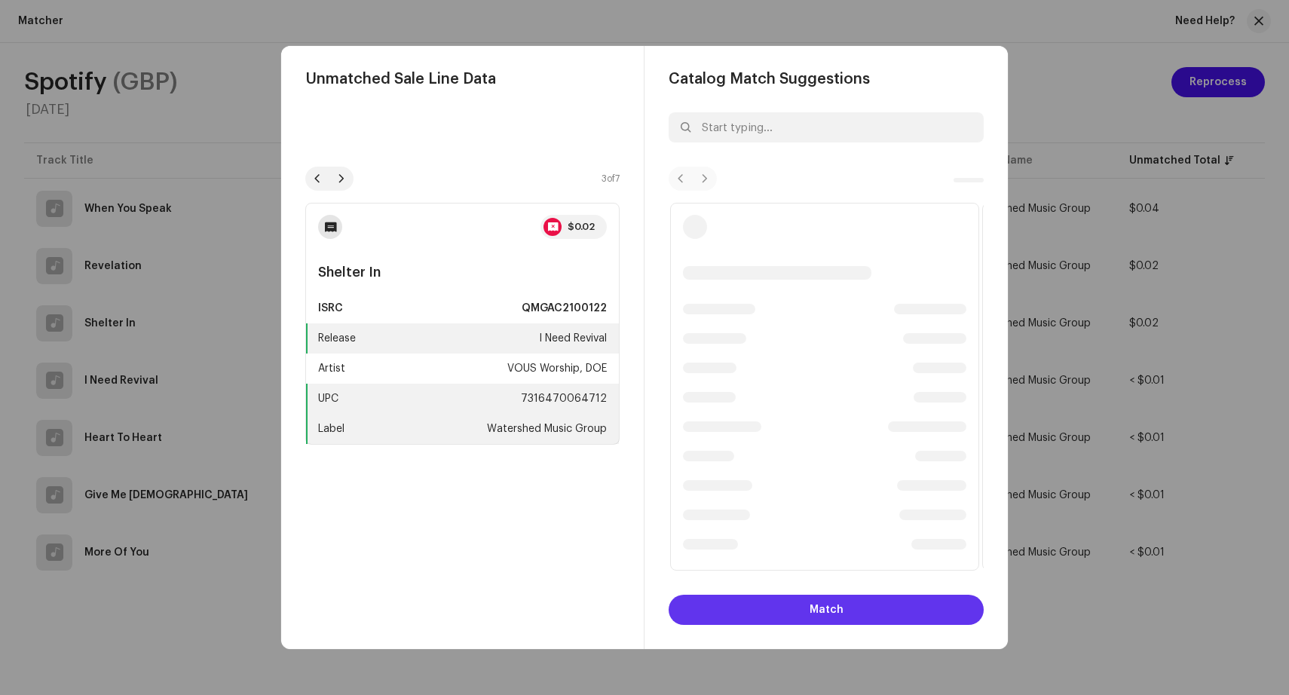
click at [818, 607] on span "Match" at bounding box center [826, 610] width 34 height 30
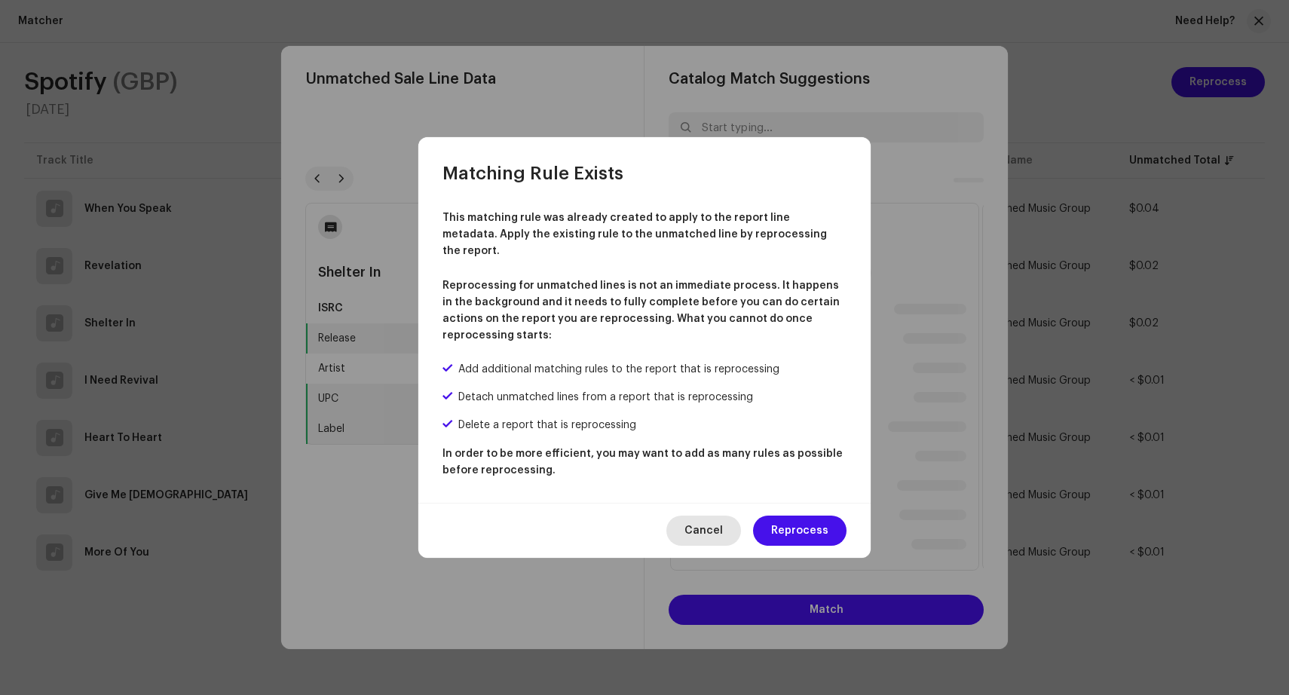
click at [711, 515] on span "Cancel" at bounding box center [703, 530] width 38 height 30
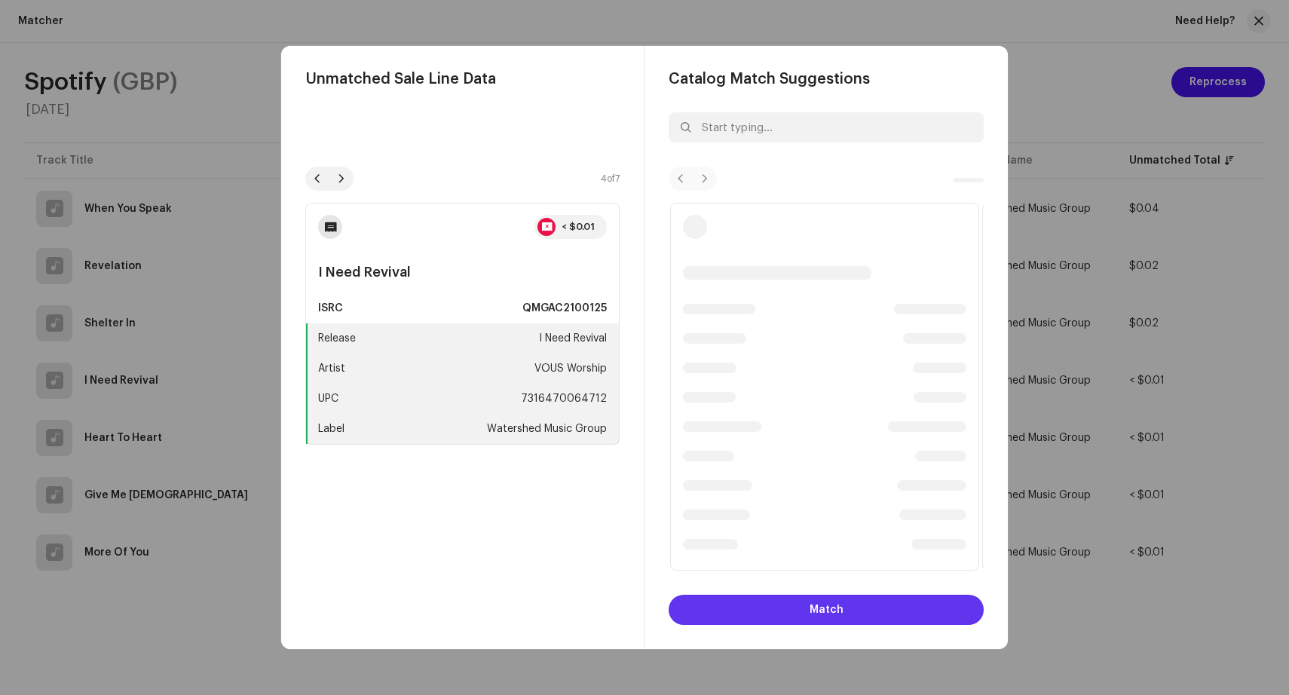
click at [818, 610] on span "Match" at bounding box center [826, 610] width 34 height 30
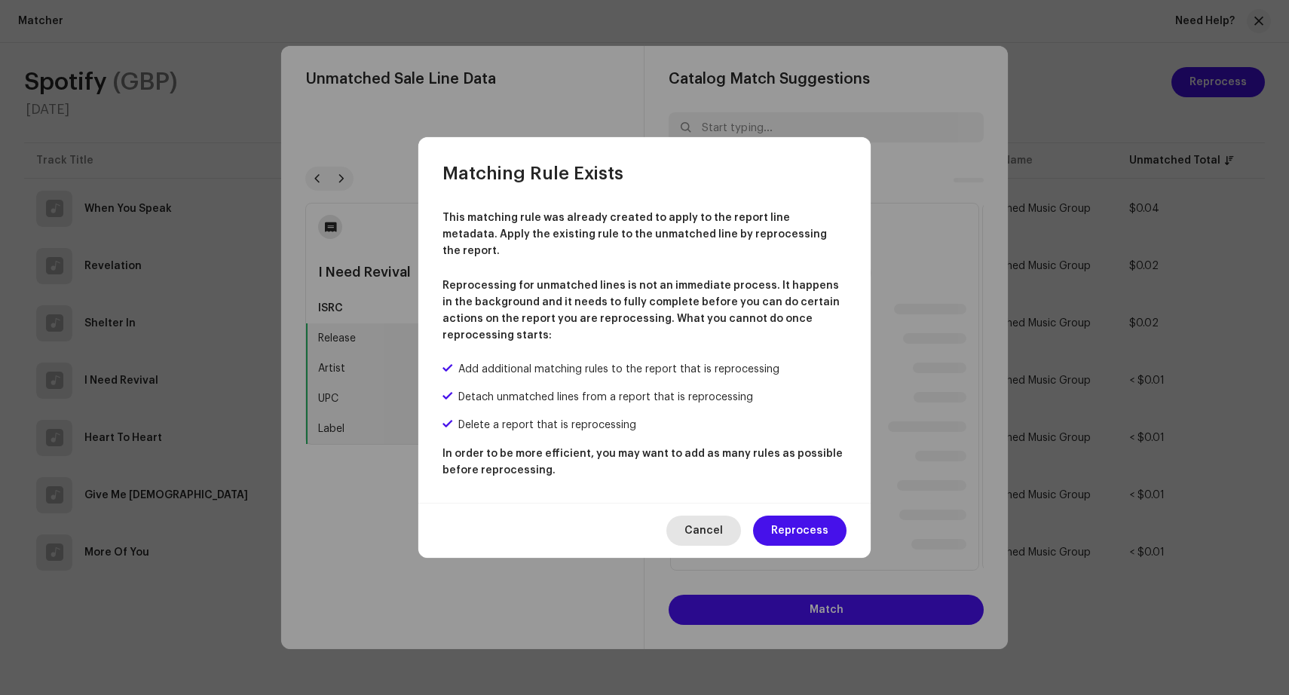
click at [727, 527] on button "Cancel" at bounding box center [703, 530] width 75 height 30
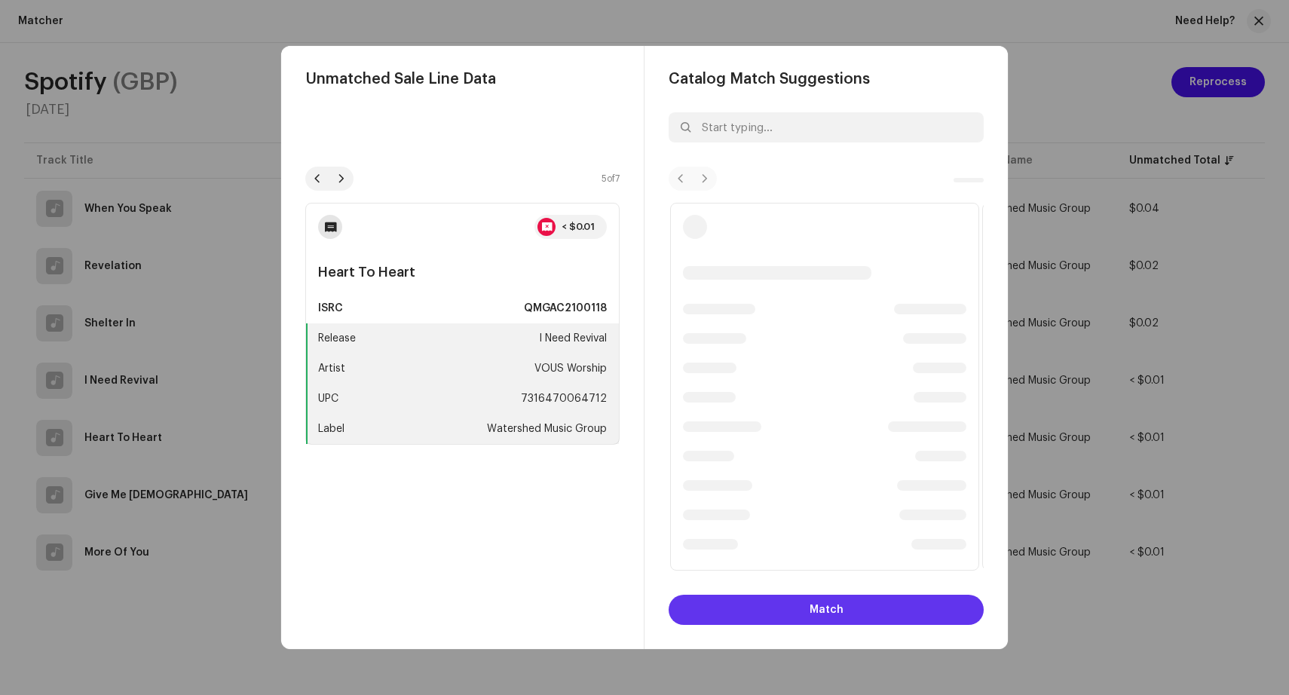
click at [799, 604] on button "Match" at bounding box center [825, 610] width 315 height 30
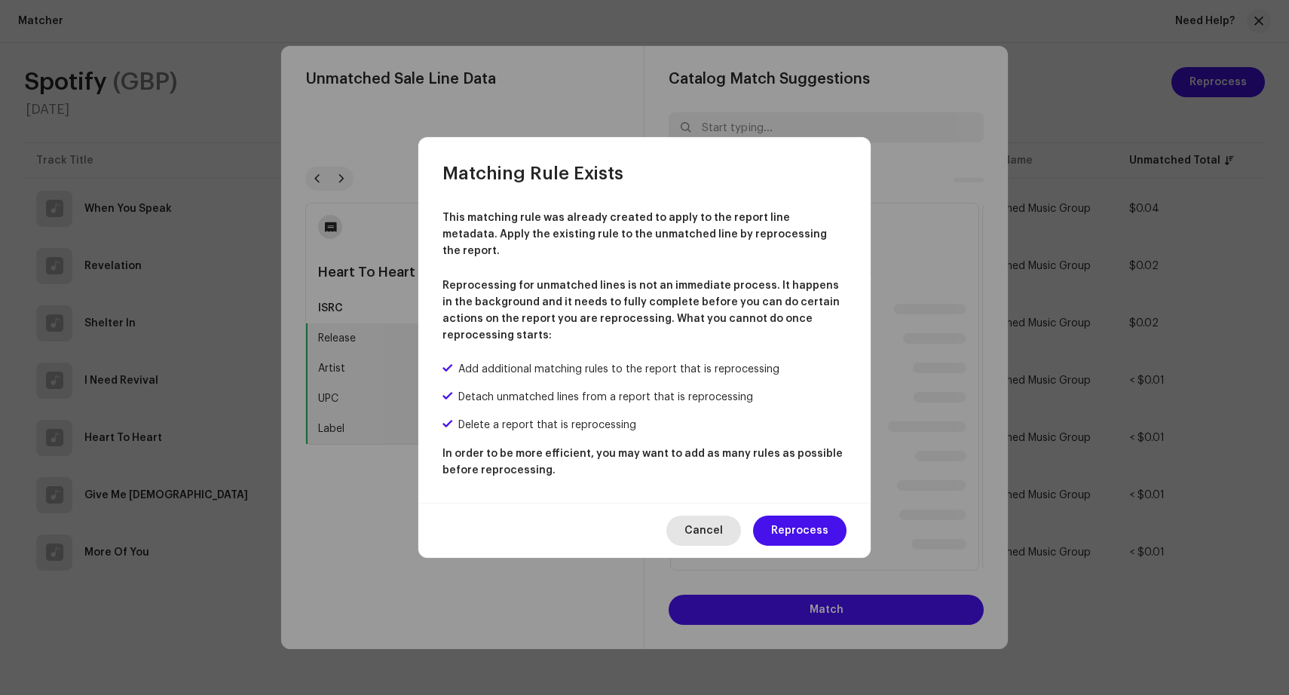
click at [717, 524] on span "Cancel" at bounding box center [703, 530] width 38 height 30
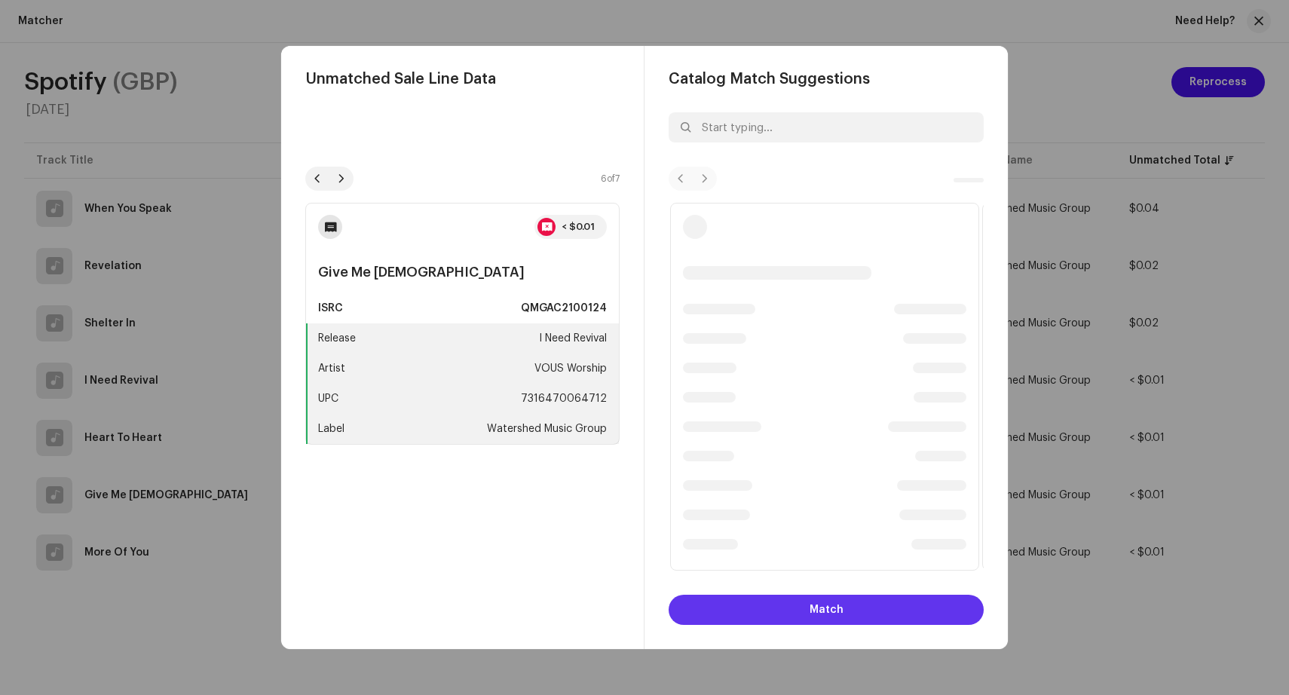
click at [784, 609] on button "Match" at bounding box center [825, 610] width 315 height 30
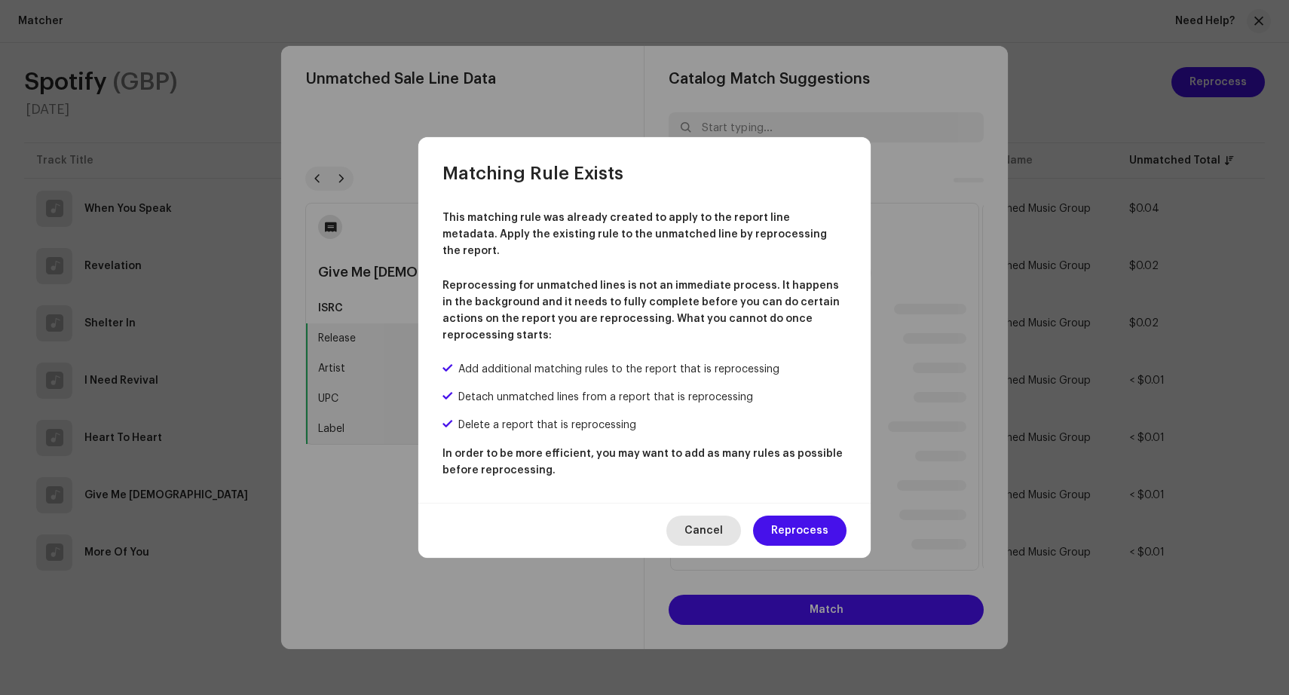
click at [688, 519] on button "Cancel" at bounding box center [703, 530] width 75 height 30
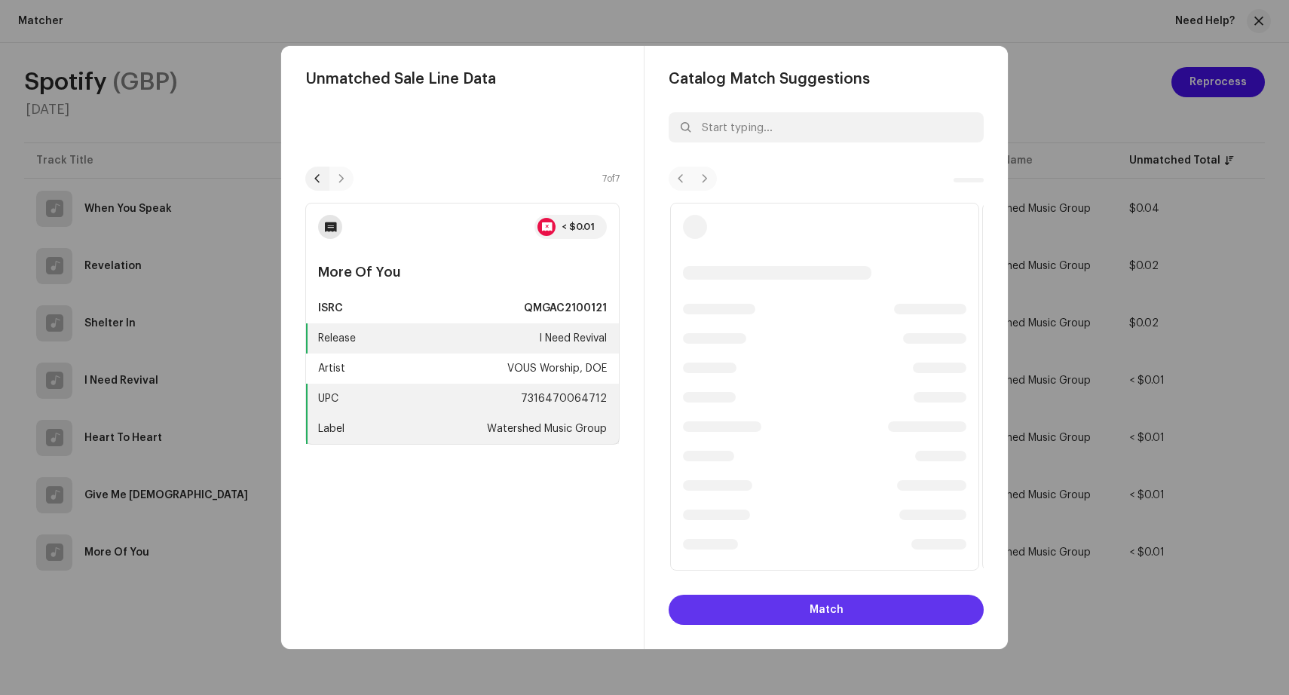
click at [791, 612] on button "Match" at bounding box center [825, 610] width 315 height 30
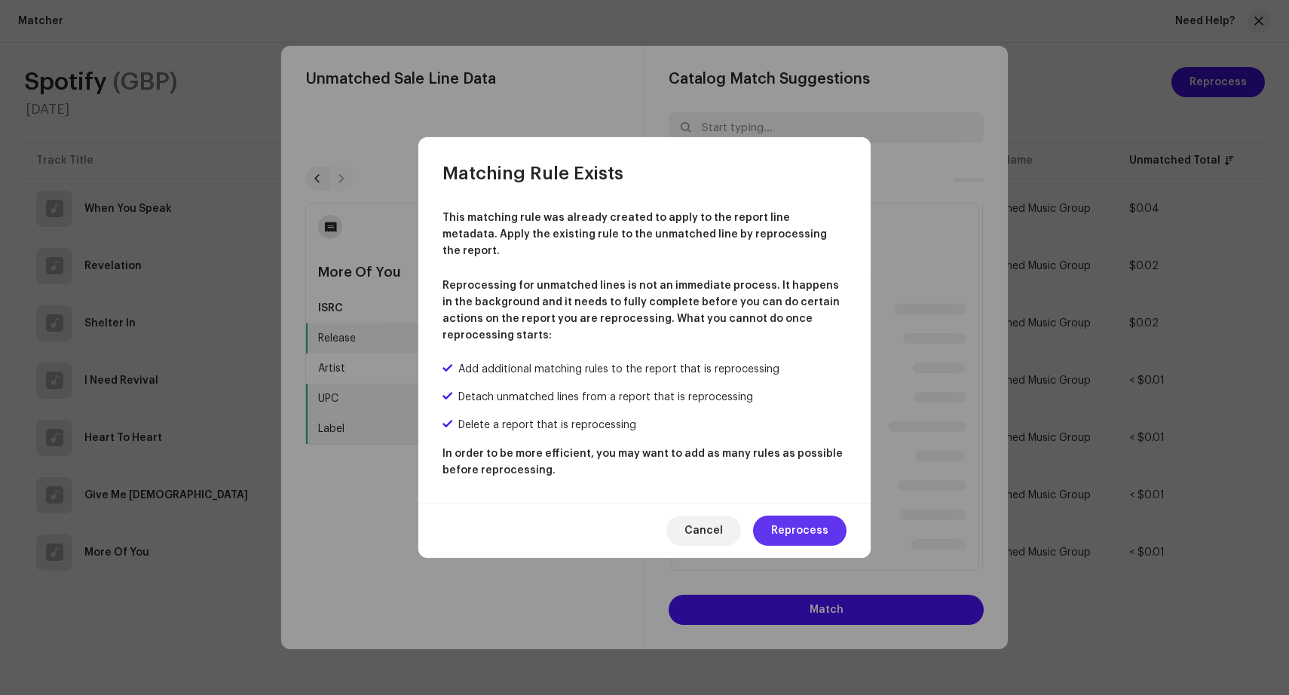
click at [812, 525] on span "Reprocess" at bounding box center [799, 530] width 57 height 30
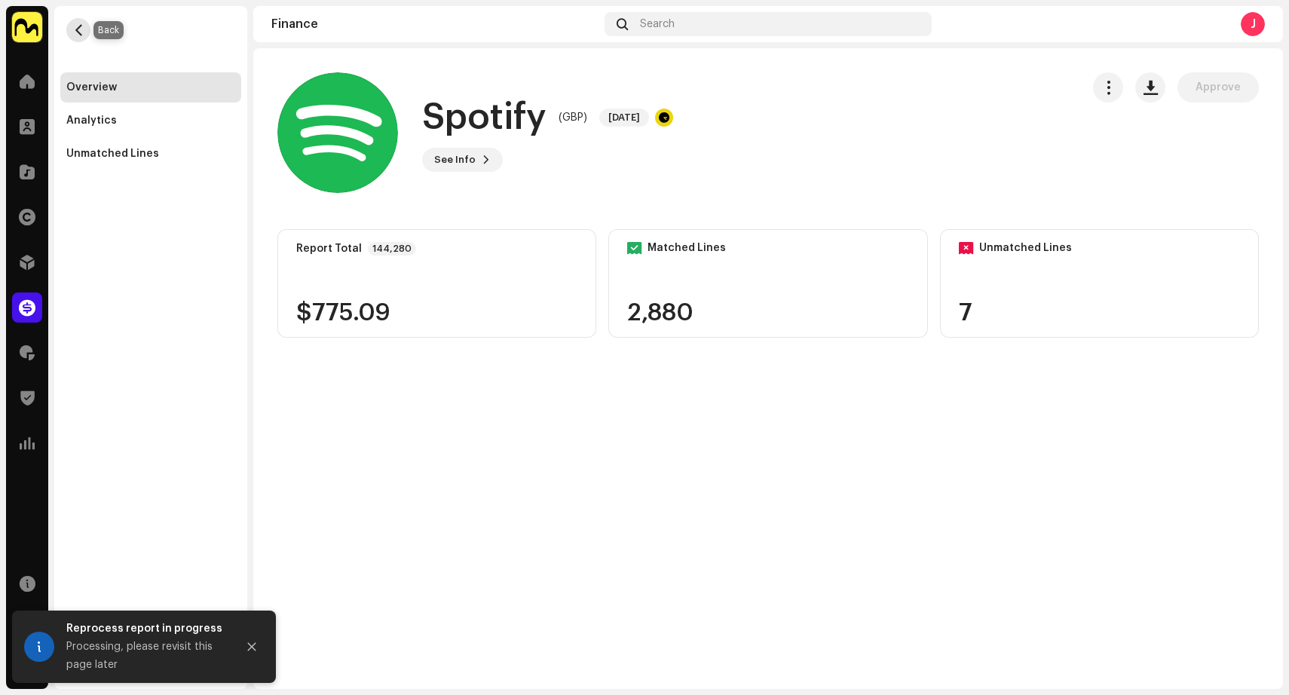
click at [80, 32] on span "button" at bounding box center [78, 30] width 11 height 12
click at [80, 26] on span "button" at bounding box center [78, 30] width 11 height 12
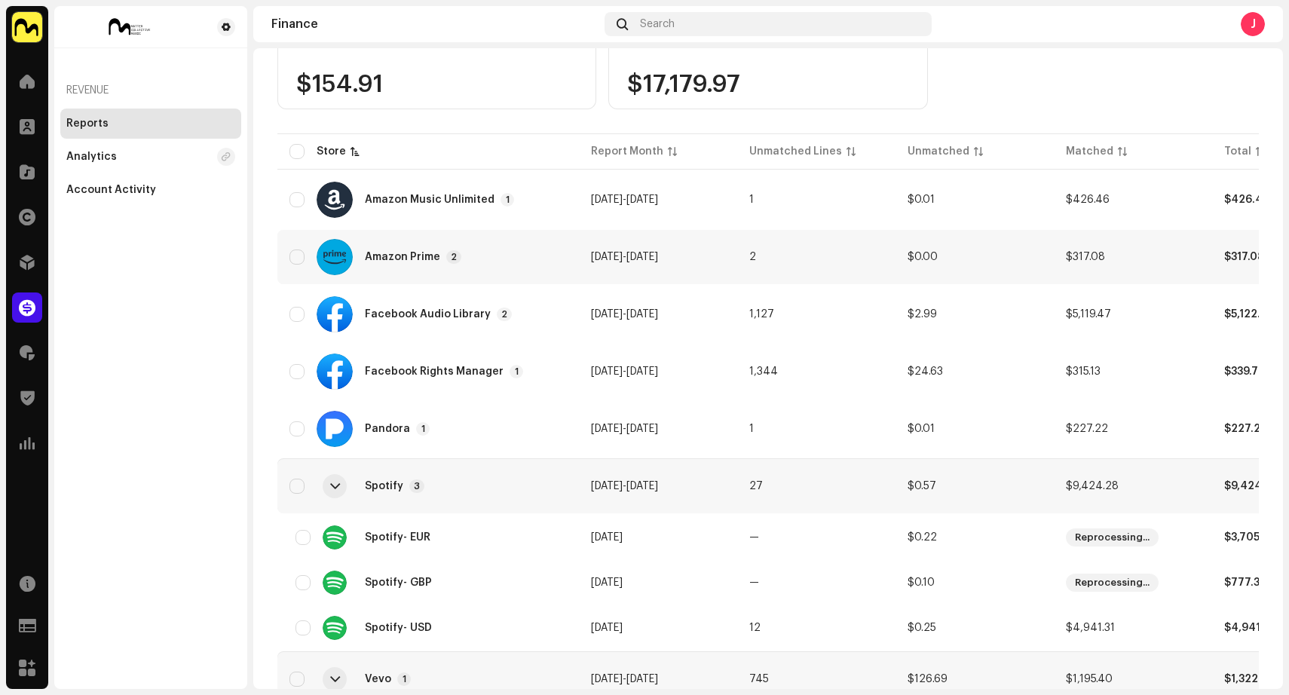
scroll to position [229, 0]
click at [332, 485] on div at bounding box center [335, 485] width 10 height 12
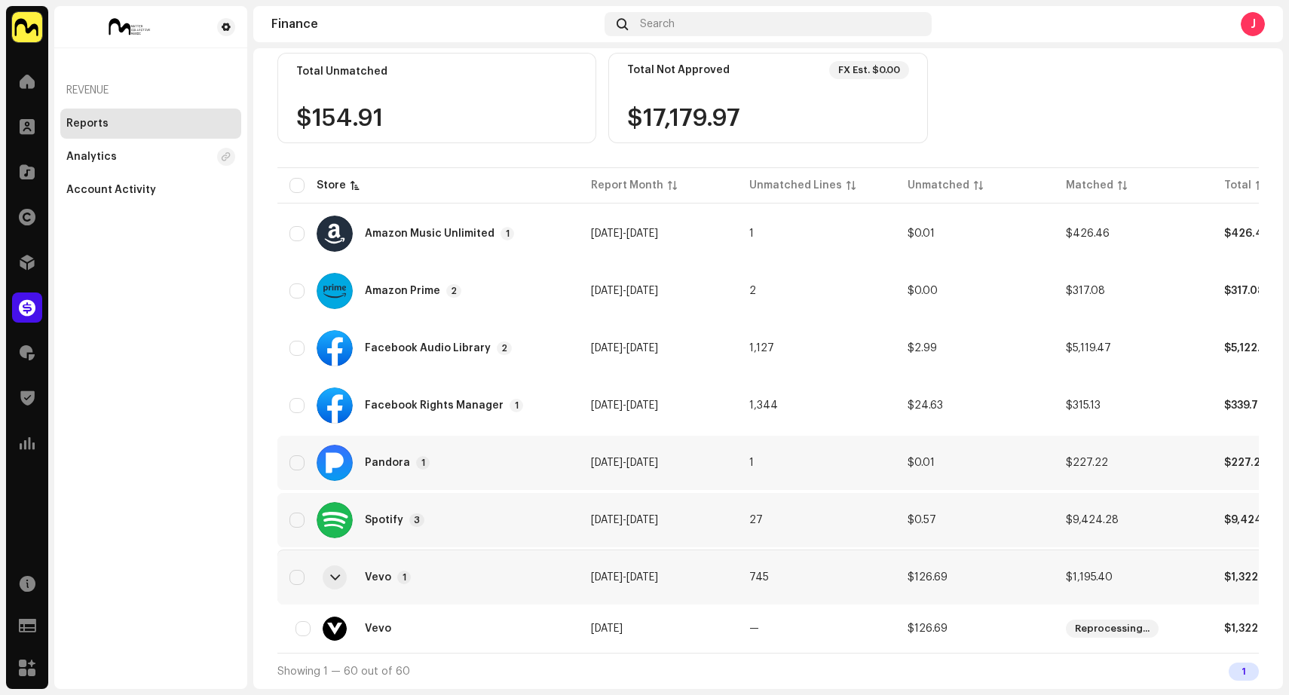
click at [508, 453] on div "Pandora 1" at bounding box center [427, 463] width 277 height 36
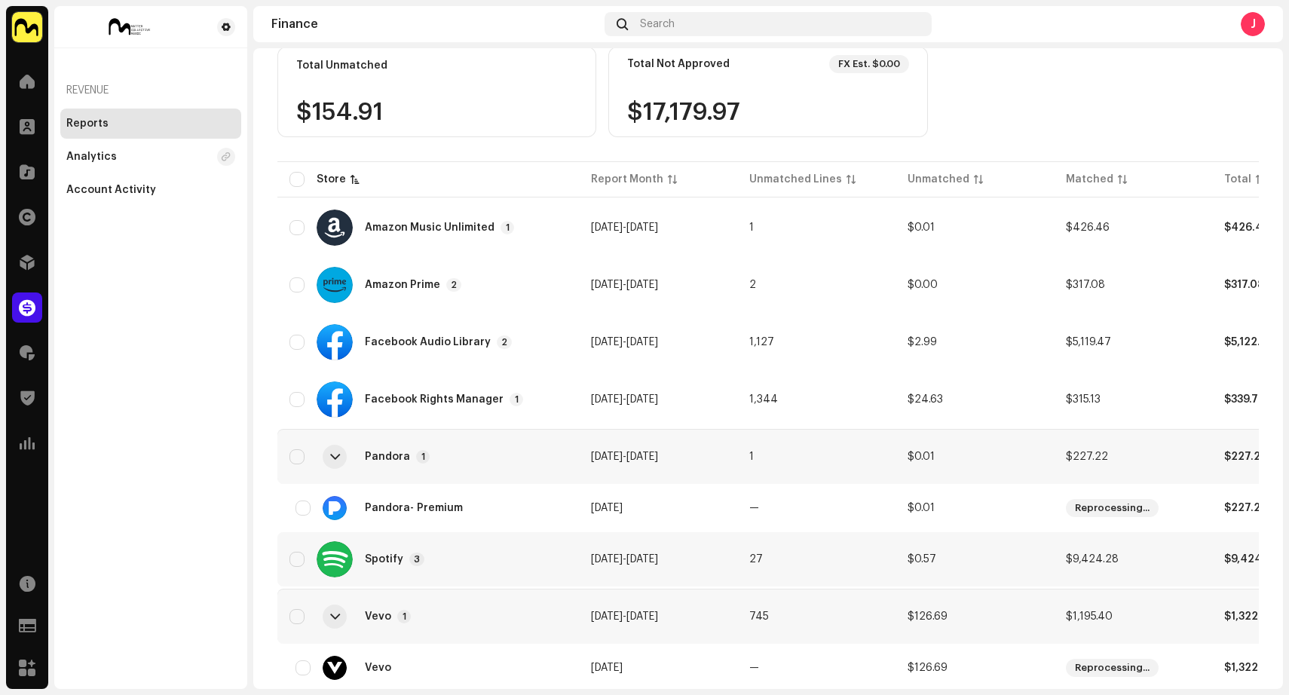
scroll to position [229, 0]
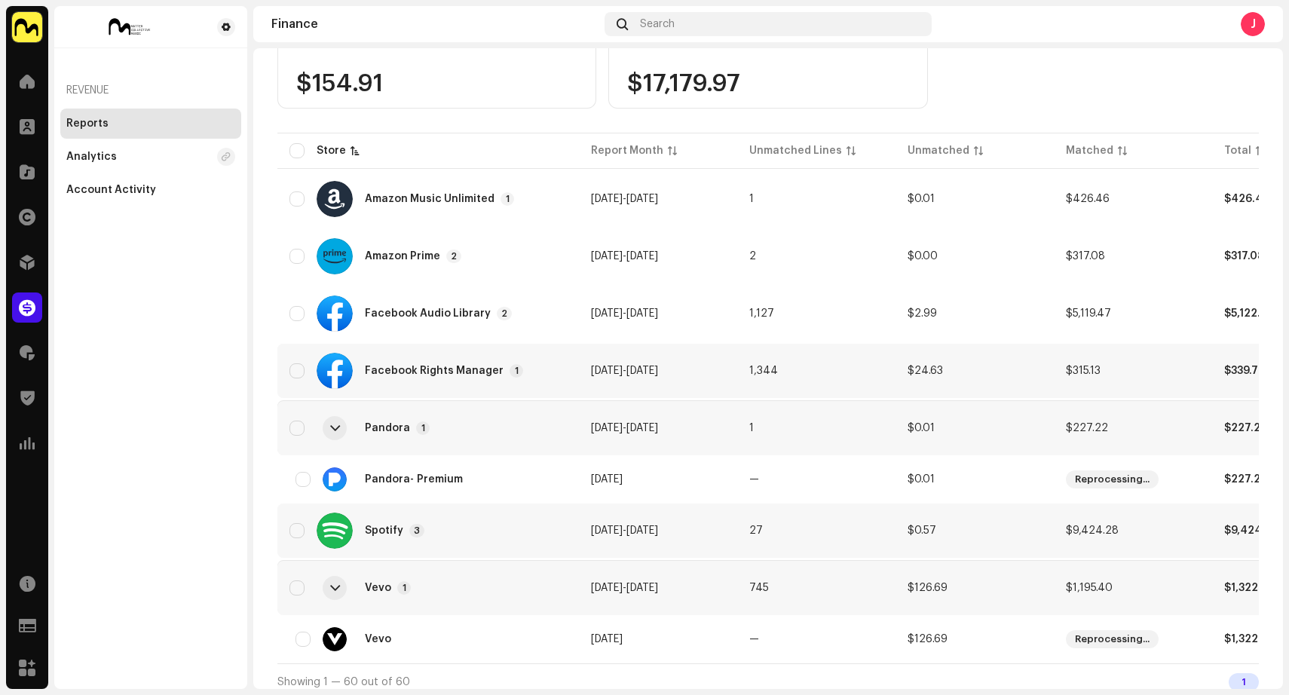
click at [527, 370] on div "Facebook Rights Manager 1" at bounding box center [427, 371] width 277 height 36
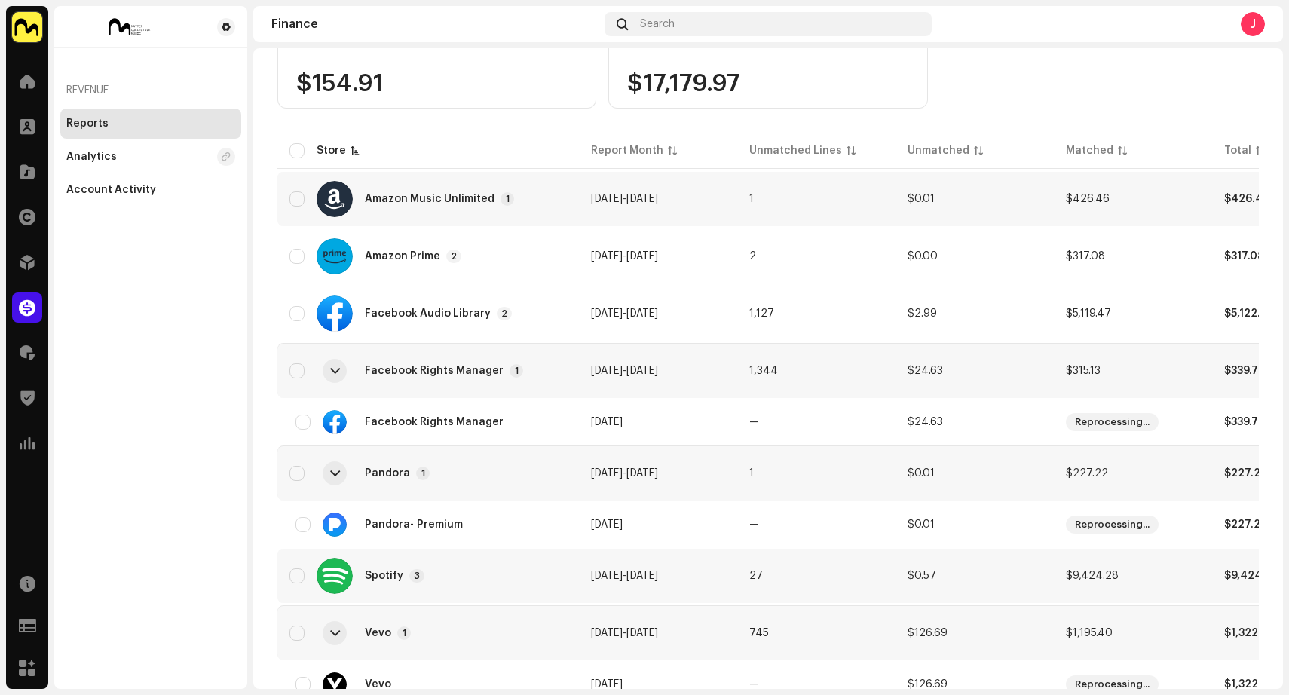
click at [543, 201] on div "Amazon Music Unlimited 1" at bounding box center [427, 199] width 277 height 36
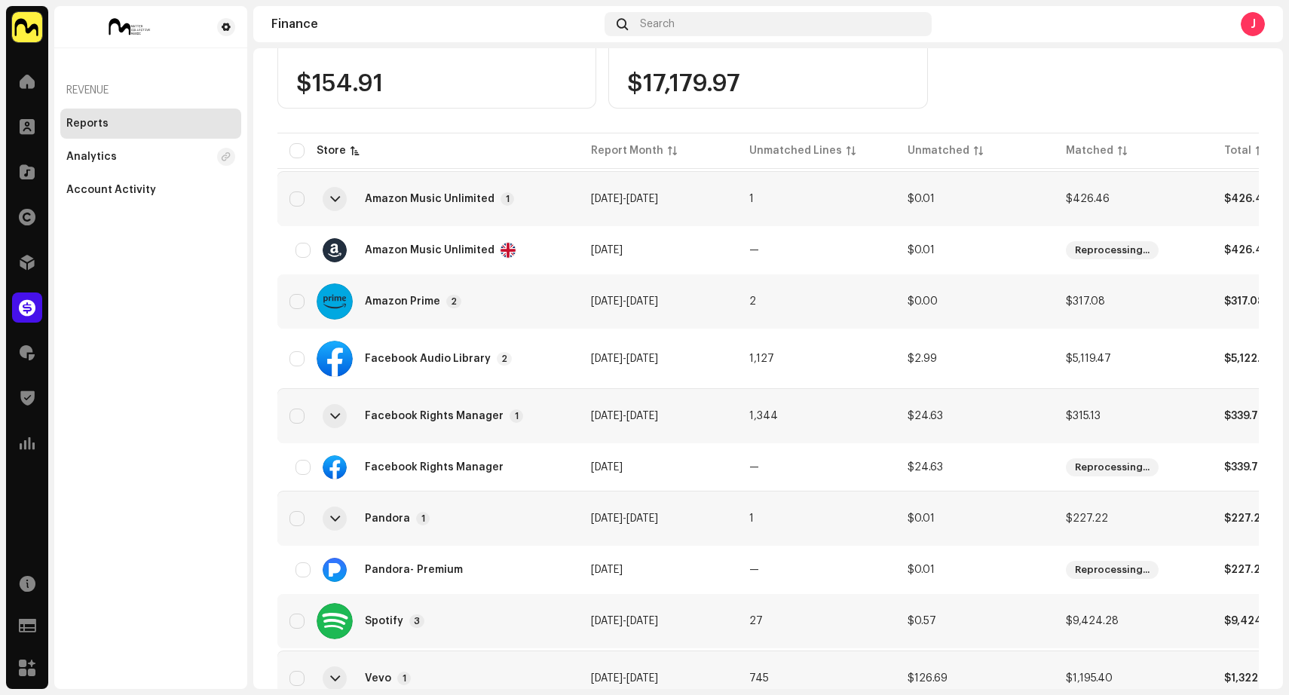
click at [533, 299] on div "Amazon Prime 2" at bounding box center [427, 301] width 277 height 36
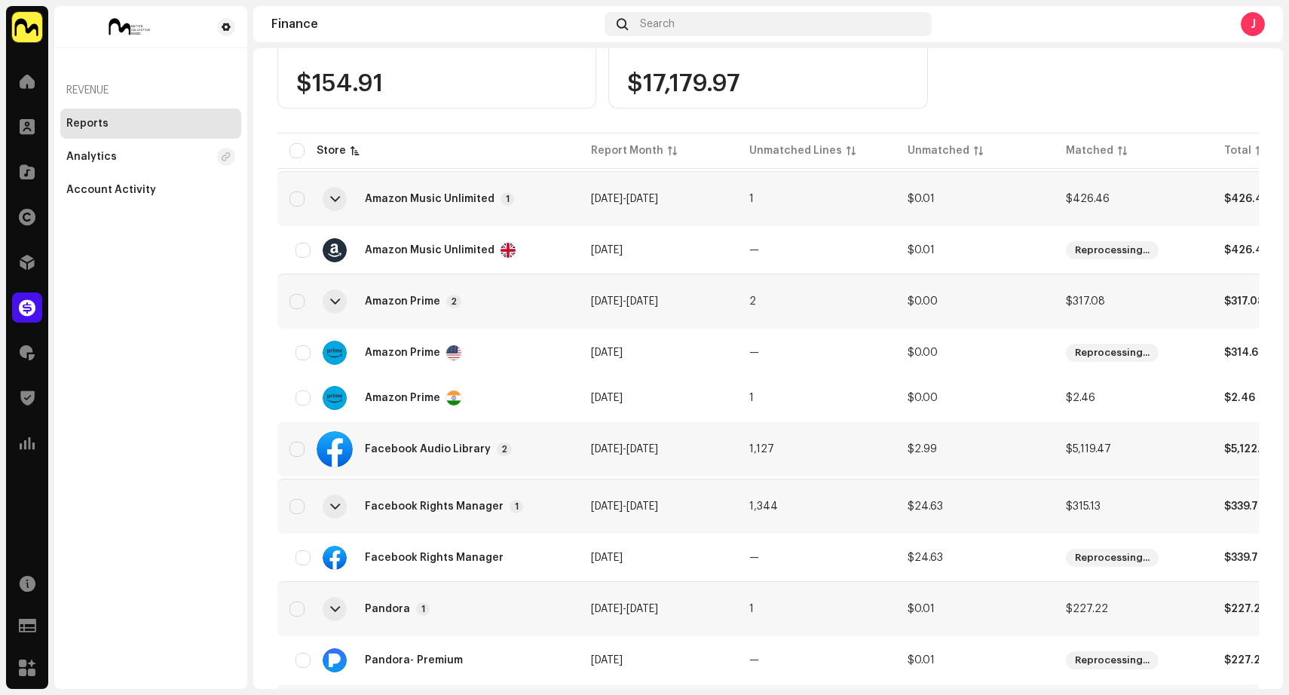
click at [537, 450] on div "Facebook Audio Library 2" at bounding box center [427, 449] width 277 height 36
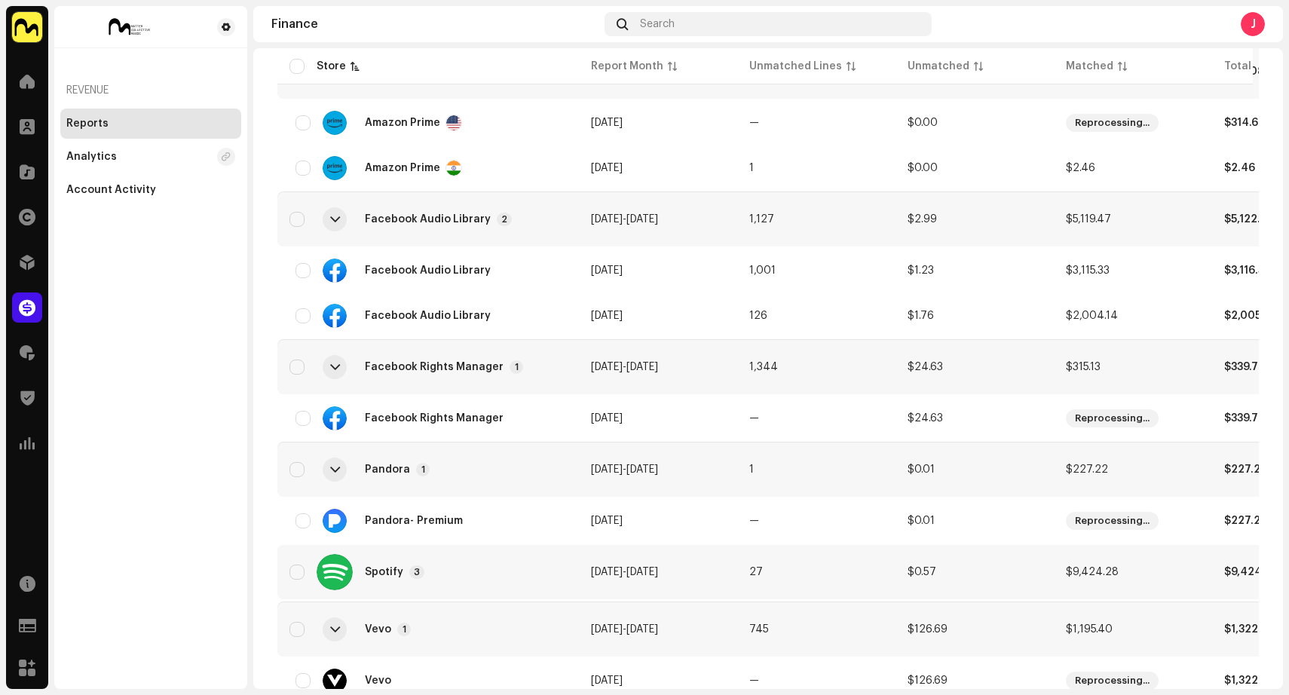
scroll to position [521, 0]
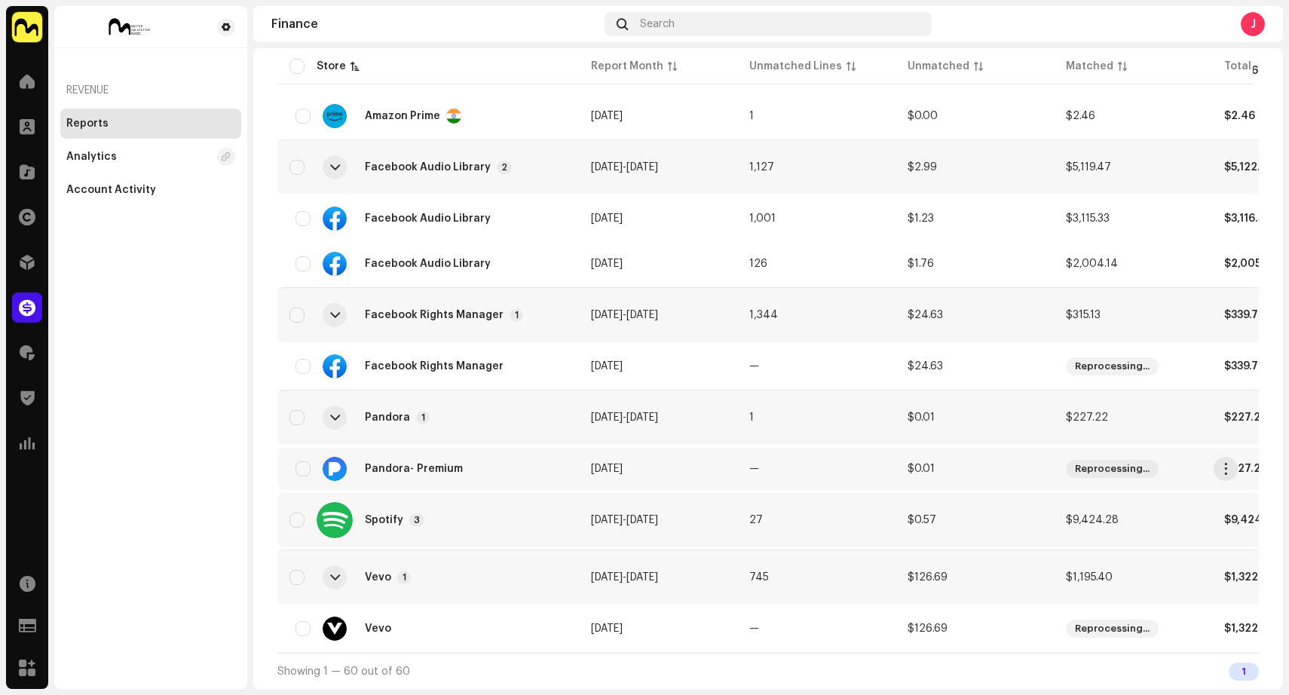
click at [522, 467] on div "Pandora - Premium" at bounding box center [427, 469] width 277 height 24
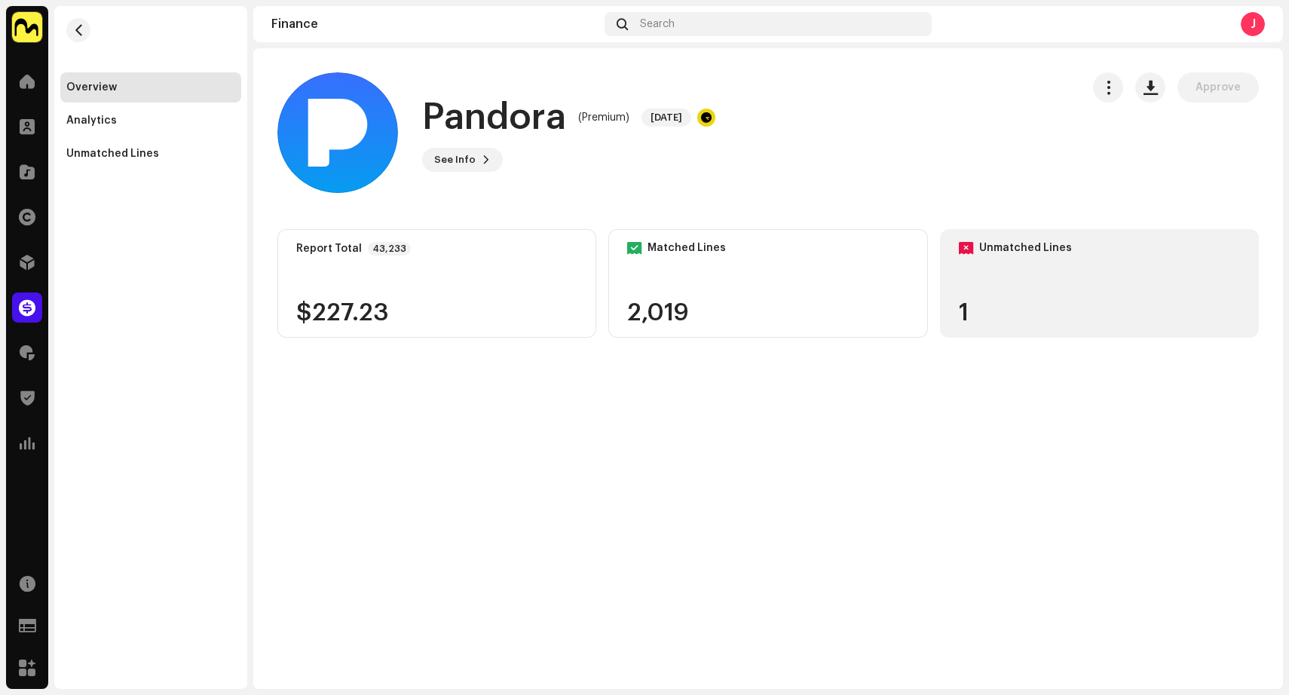
click at [1080, 289] on div "Unmatched Lines 1" at bounding box center [1099, 283] width 319 height 109
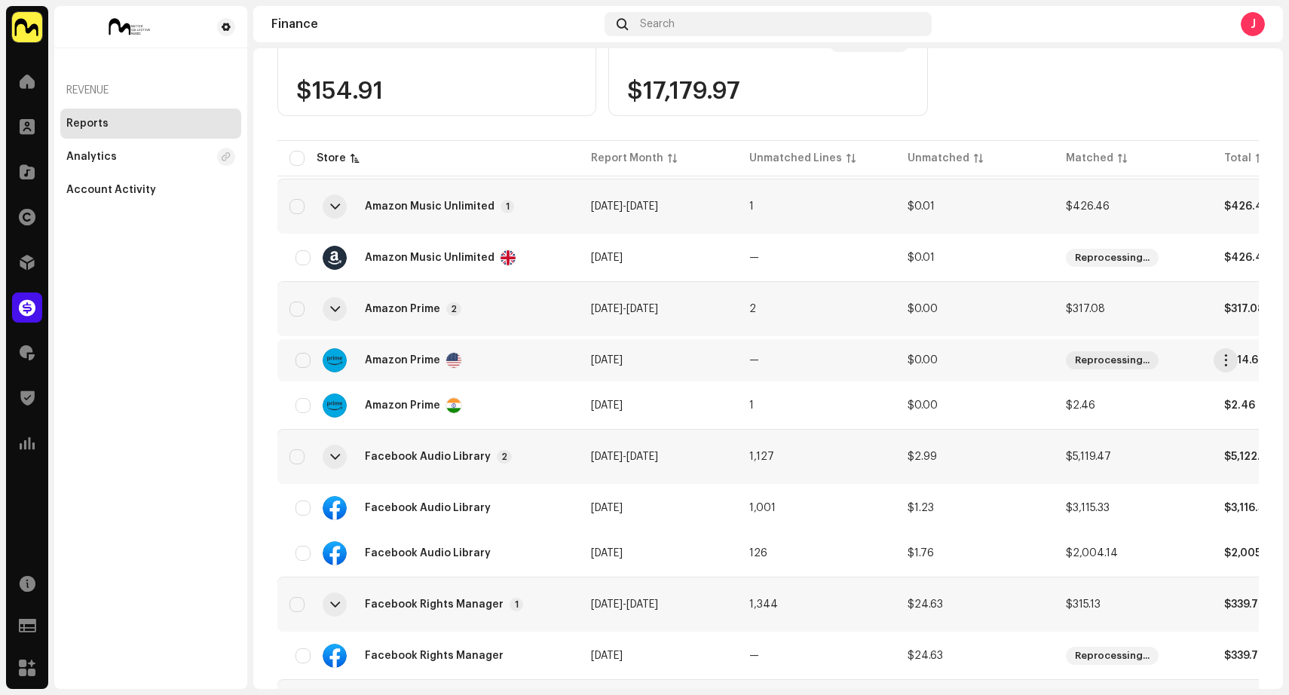
scroll to position [237, 0]
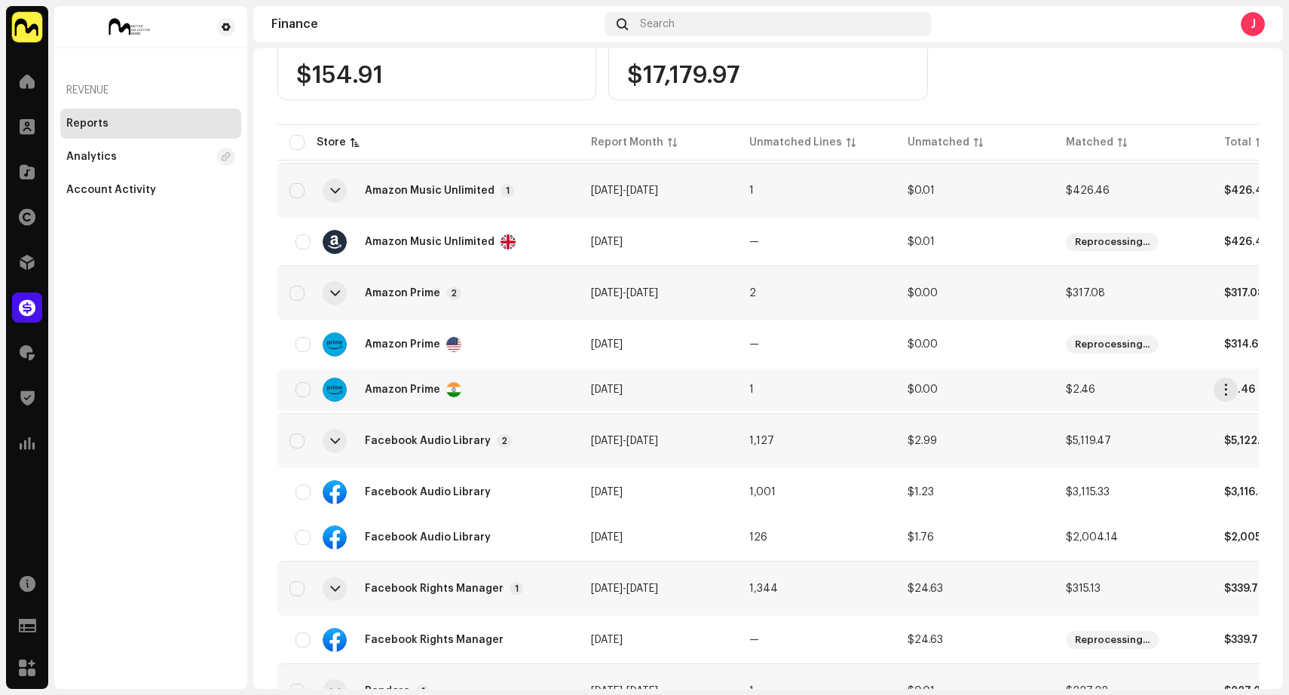
click at [532, 386] on div "Amazon Prime" at bounding box center [427, 390] width 277 height 24
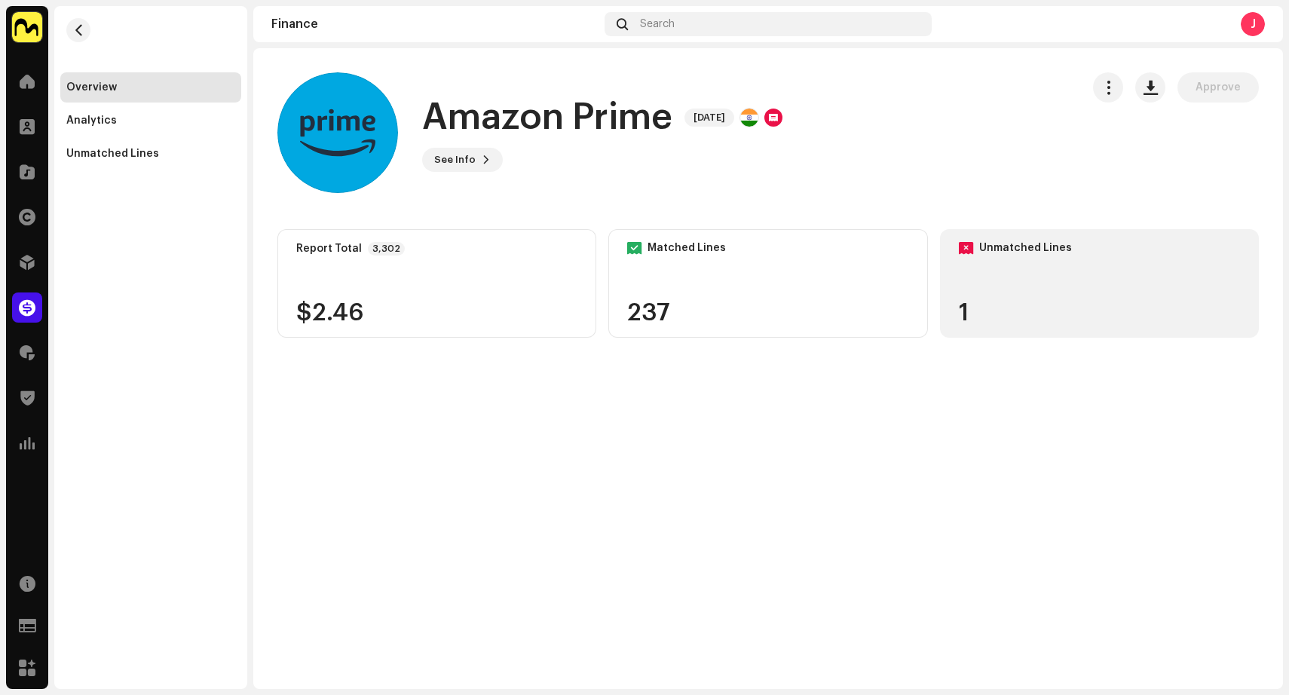
click at [1028, 302] on div "1" at bounding box center [1098, 313] width 281 height 24
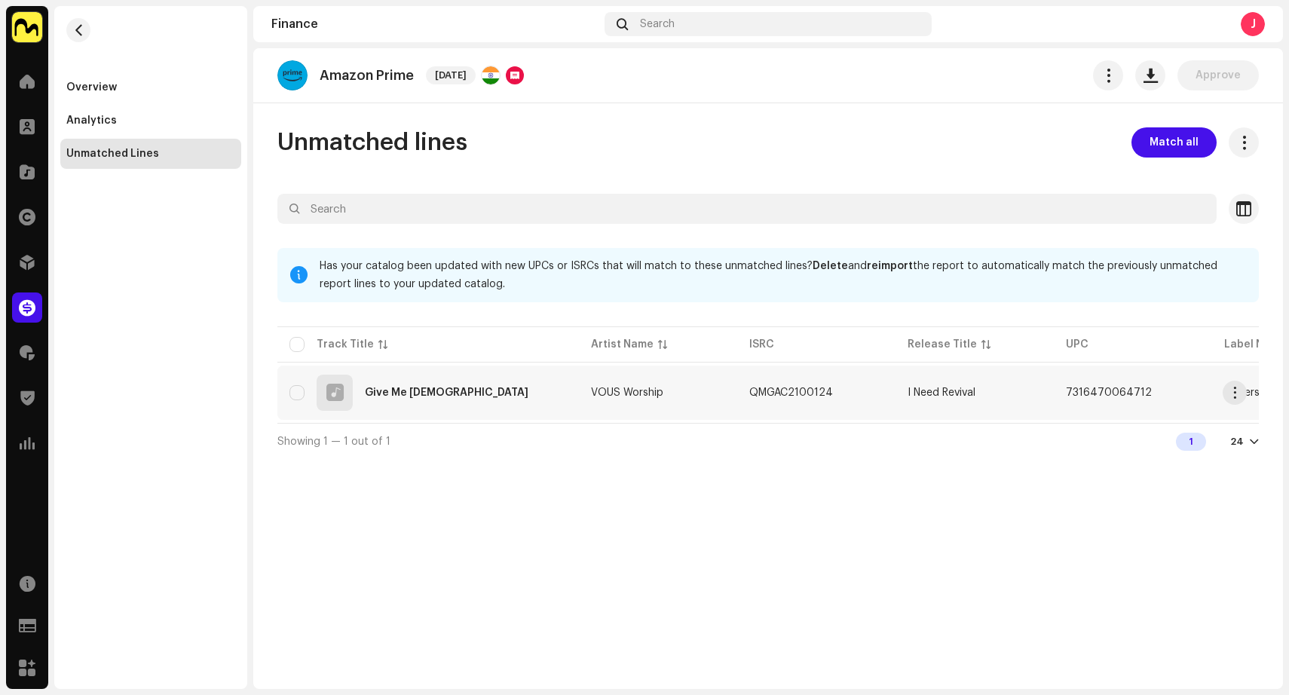
click at [499, 390] on div "Give Me Jesus" at bounding box center [427, 392] width 277 height 36
checkbox input "true"
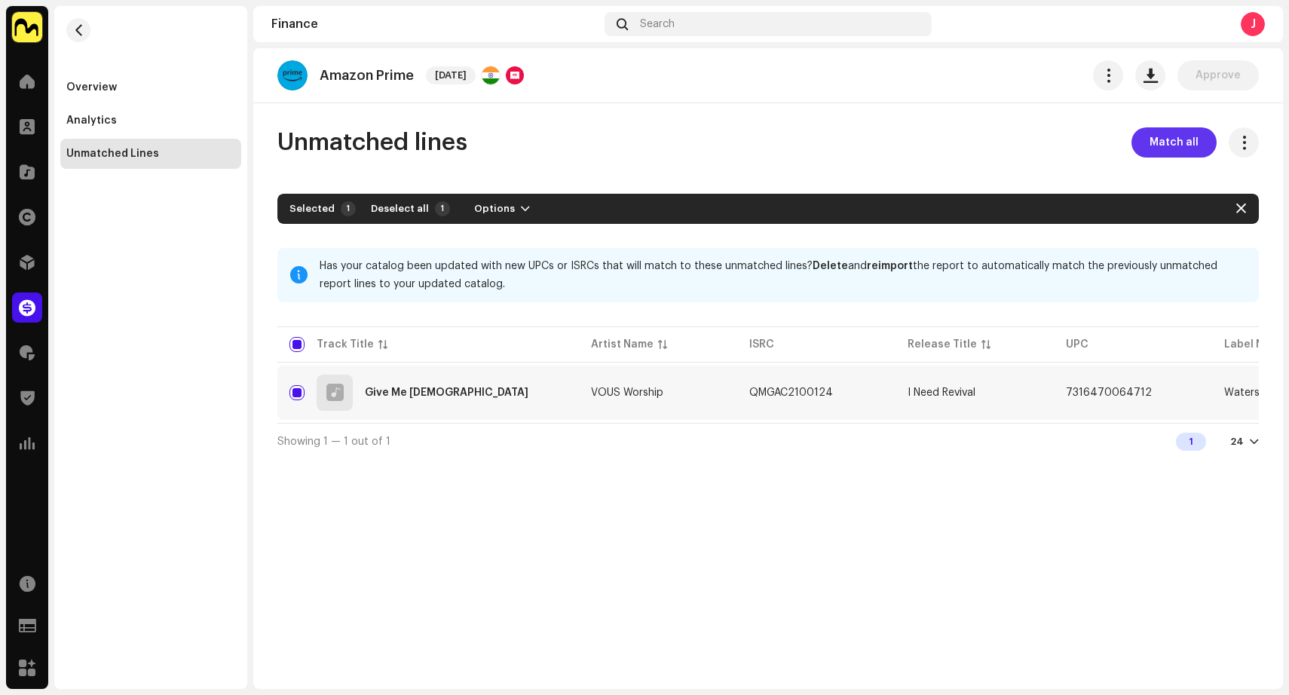
click at [1179, 141] on span "Match all" at bounding box center [1173, 142] width 49 height 30
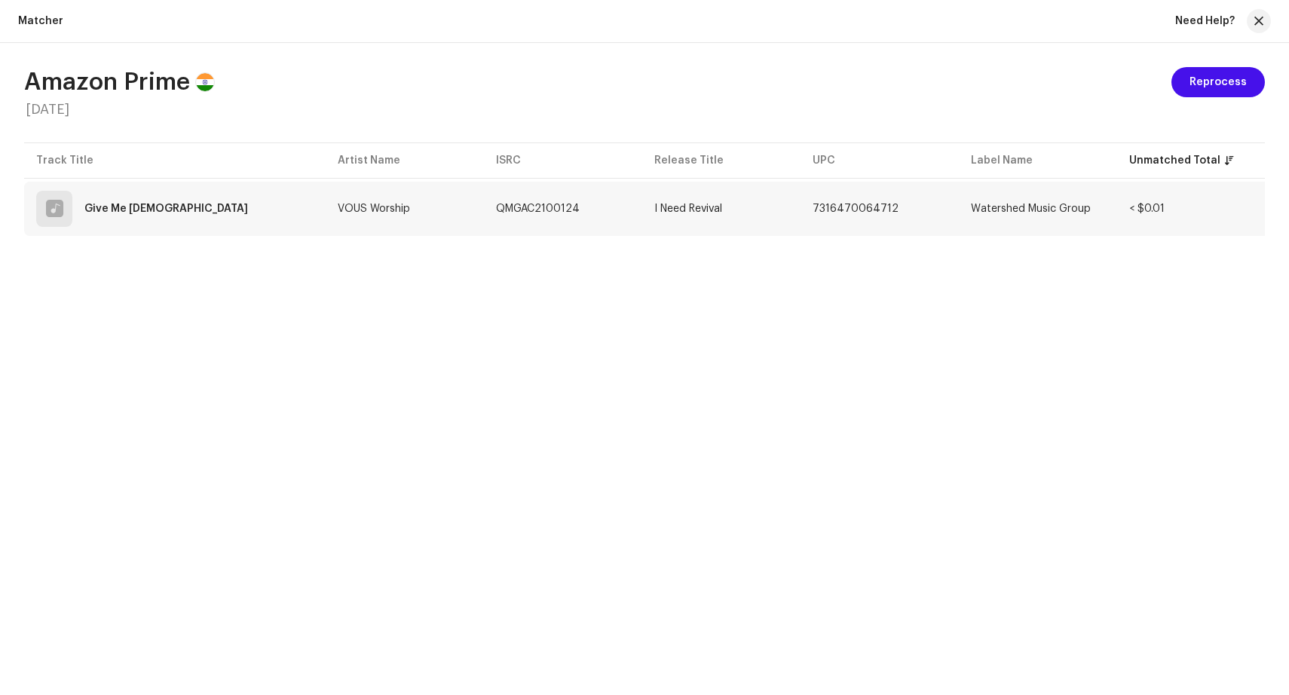
click at [610, 200] on td "QMGAC2100124" at bounding box center [563, 209] width 158 height 54
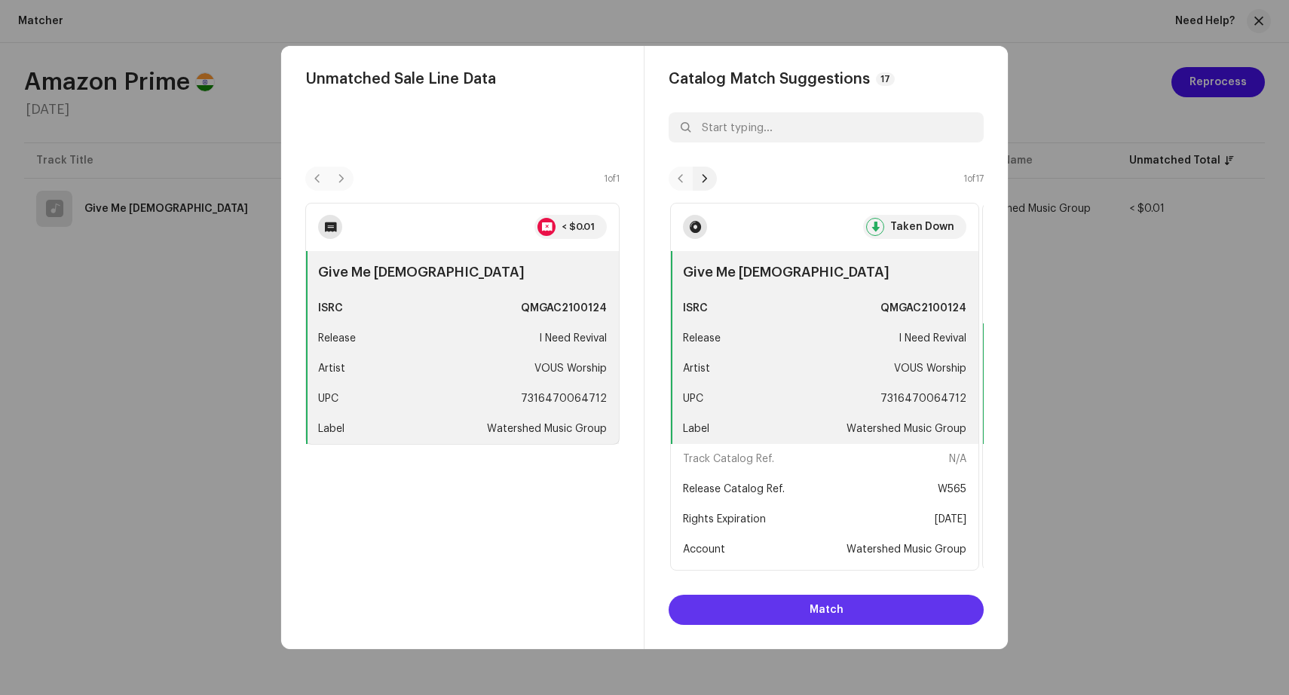
click at [809, 613] on button "Match" at bounding box center [825, 610] width 315 height 30
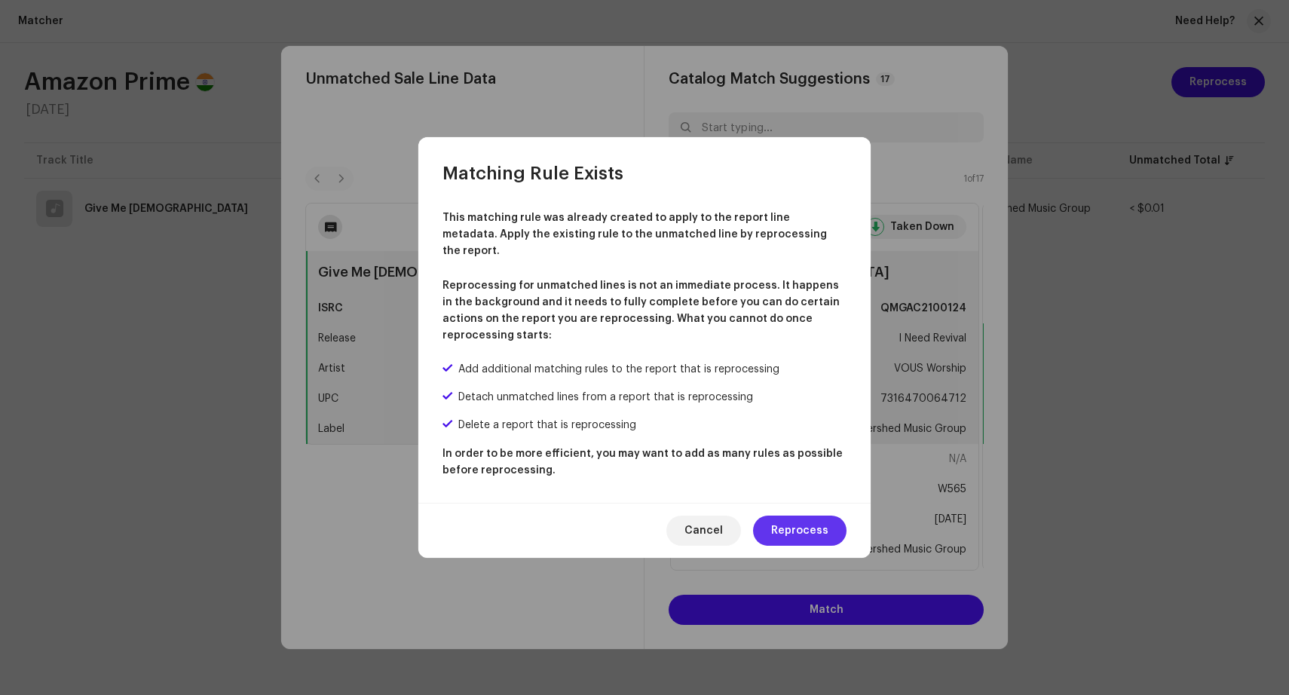
click at [818, 518] on span "Reprocess" at bounding box center [799, 530] width 57 height 30
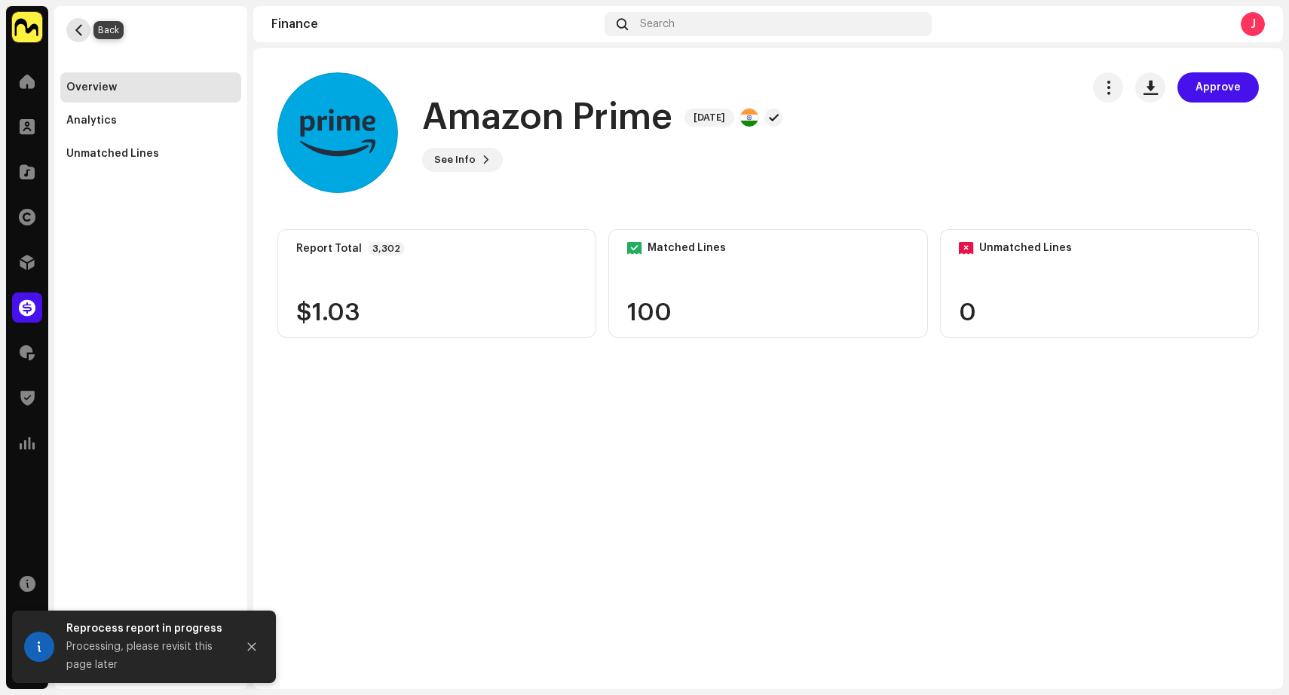
click at [79, 29] on span "button" at bounding box center [78, 30] width 11 height 12
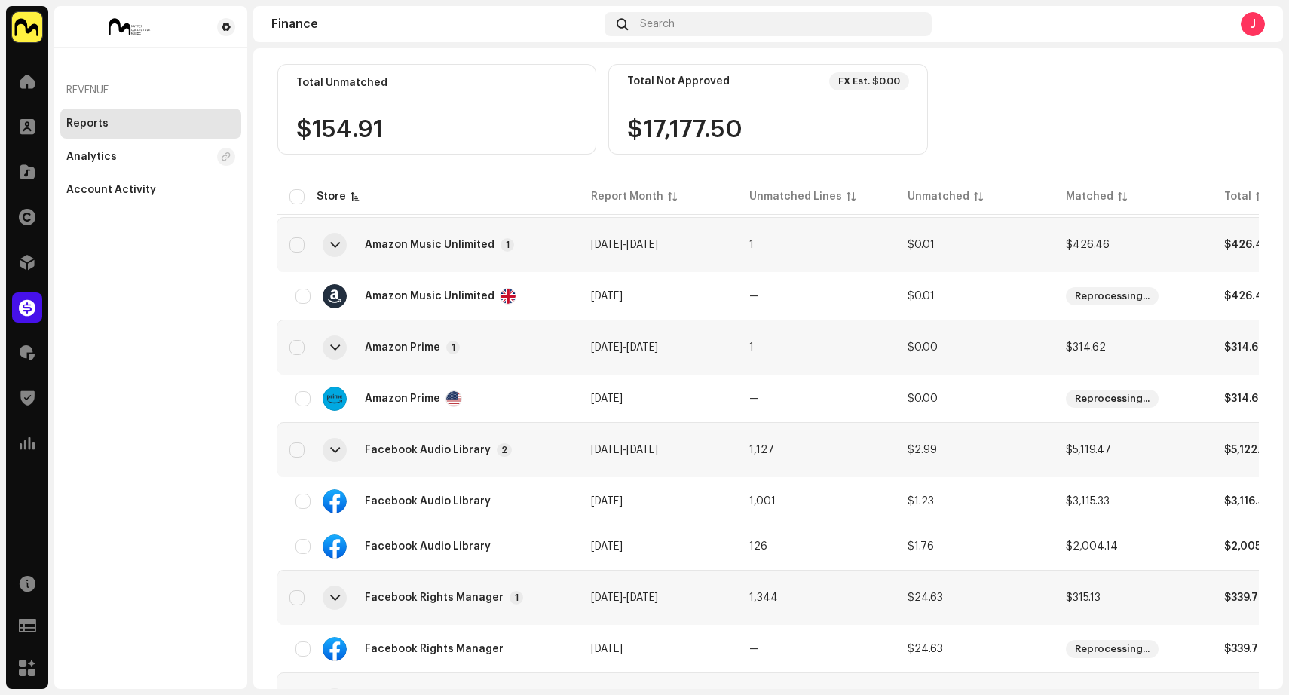
scroll to position [205, 0]
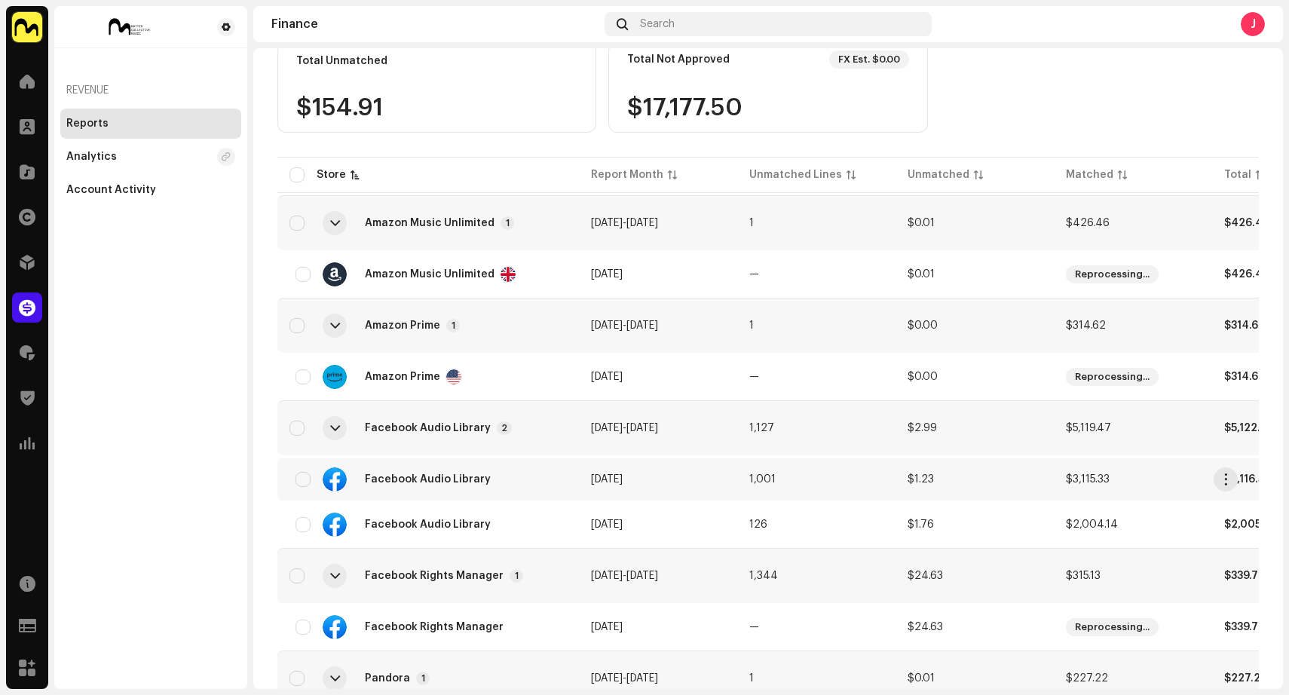
click at [554, 477] on div "Facebook Audio Library" at bounding box center [427, 479] width 277 height 24
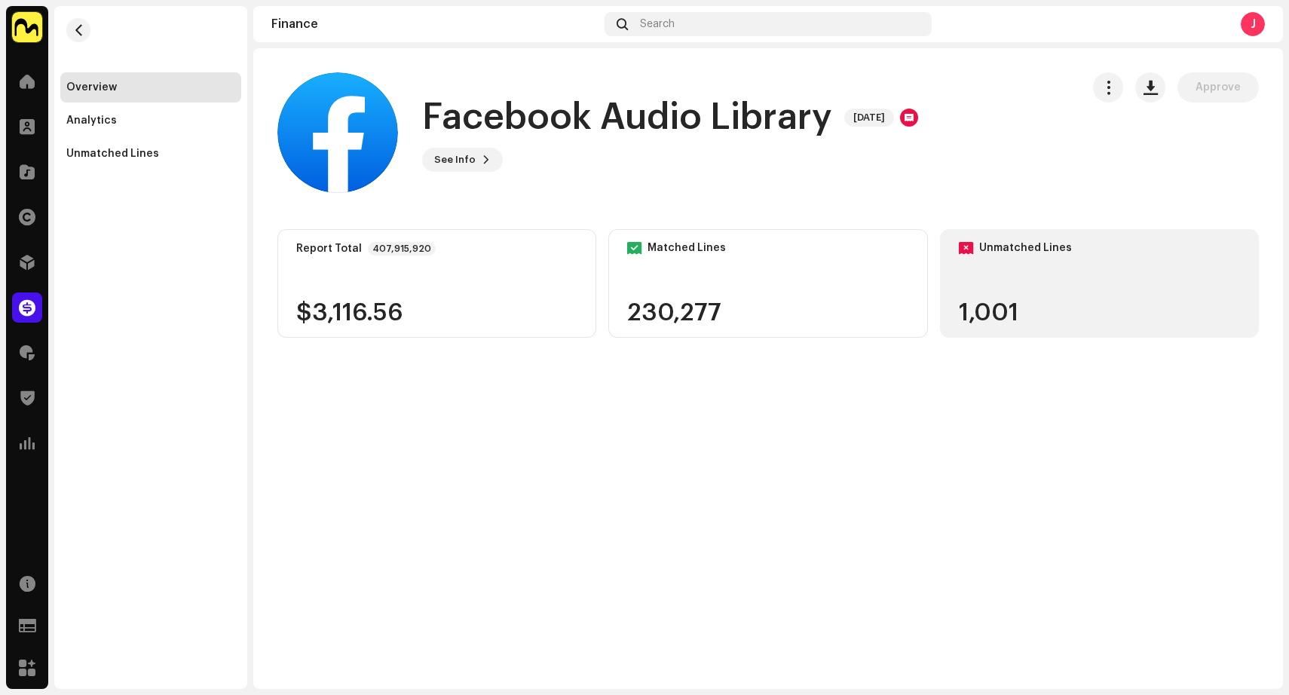
click at [1020, 301] on div "1,001" at bounding box center [1098, 313] width 281 height 24
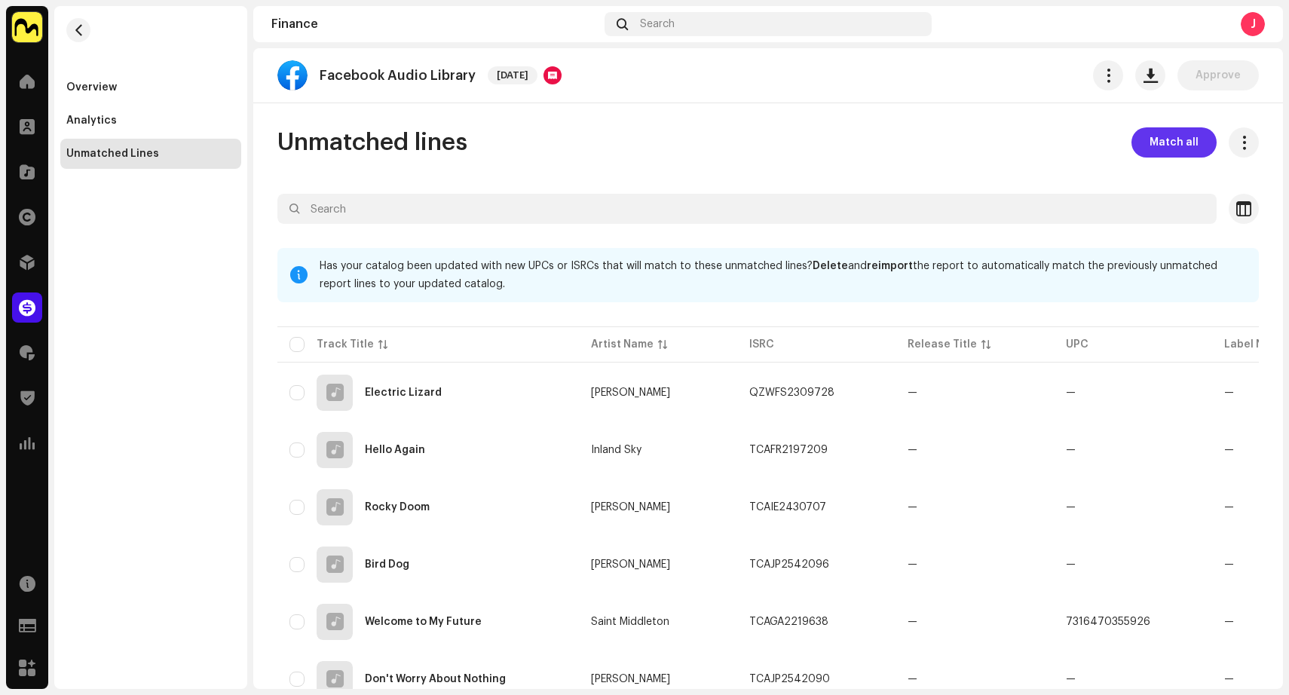
click at [1150, 142] on span "Match all" at bounding box center [1173, 142] width 49 height 30
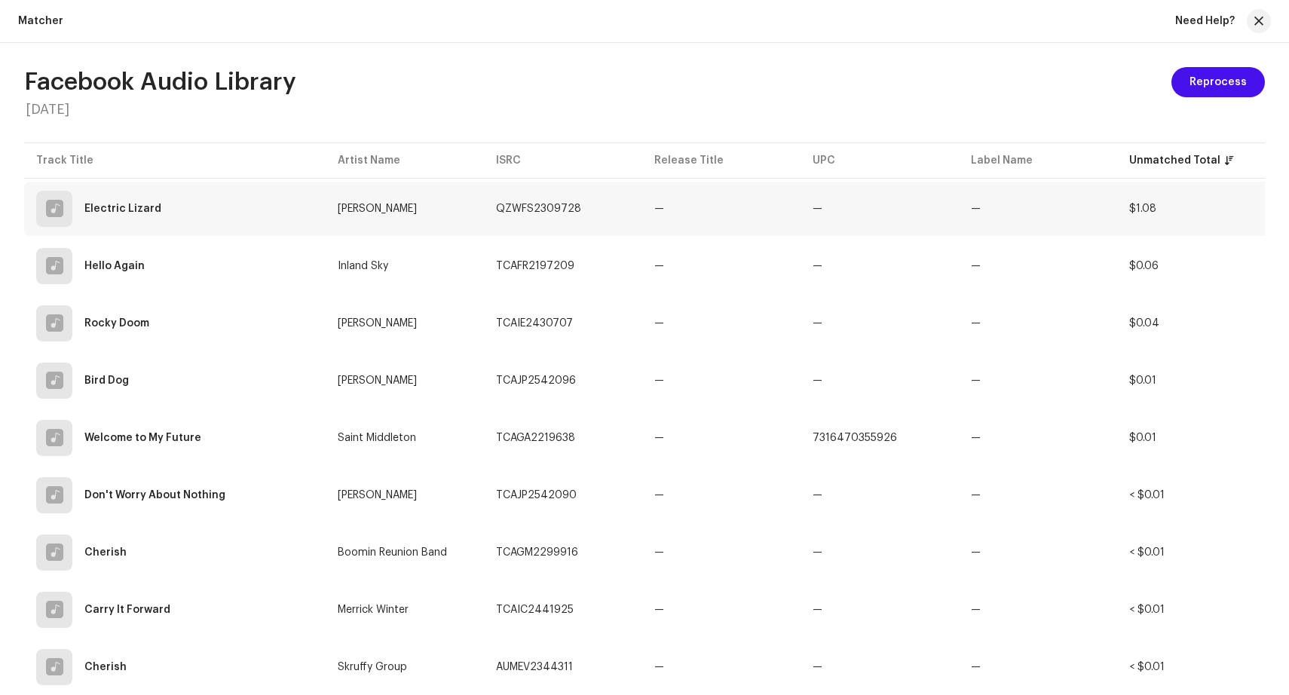
click at [598, 206] on td "QZWFS2309728" at bounding box center [563, 209] width 158 height 54
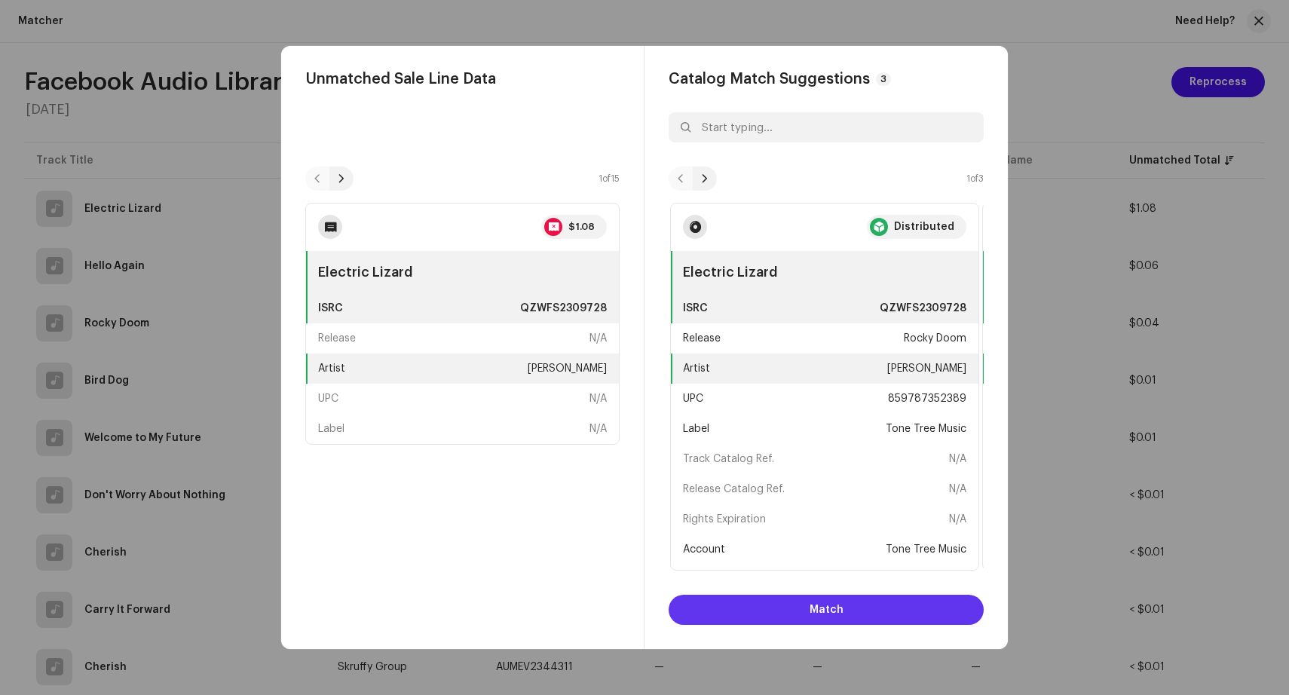
click at [824, 604] on span "Match" at bounding box center [826, 610] width 34 height 30
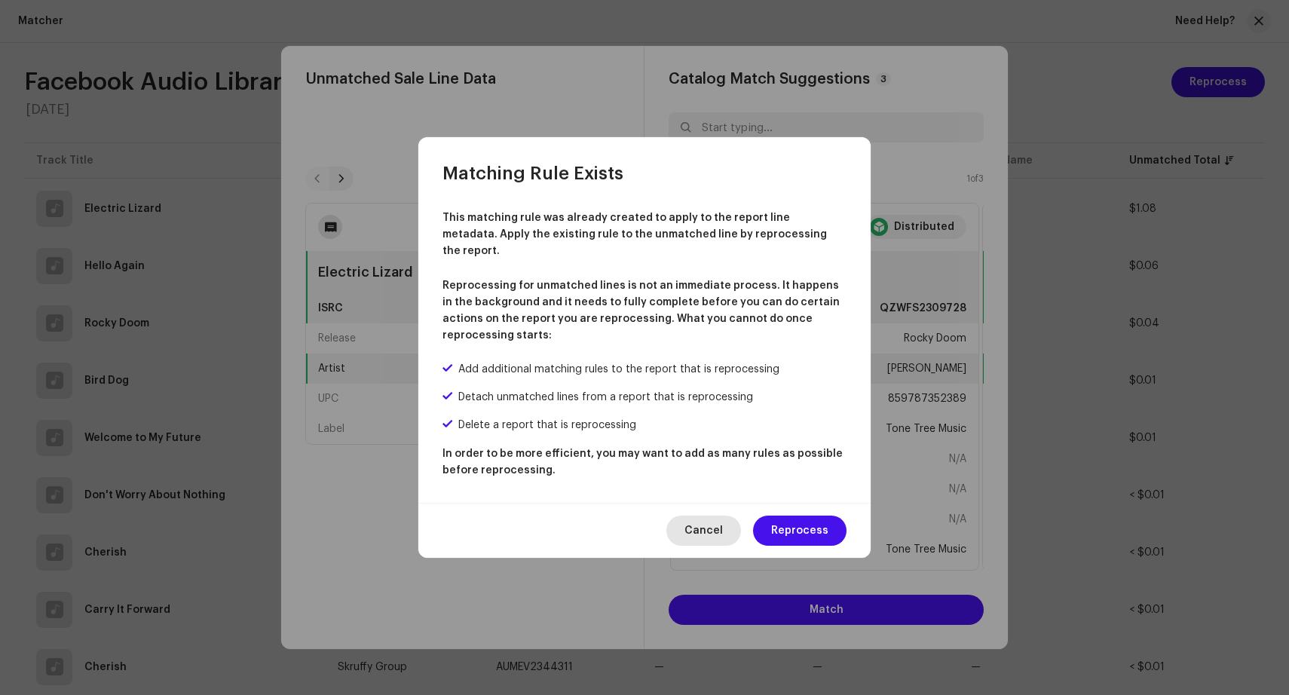
click at [722, 525] on span "Cancel" at bounding box center [703, 530] width 38 height 30
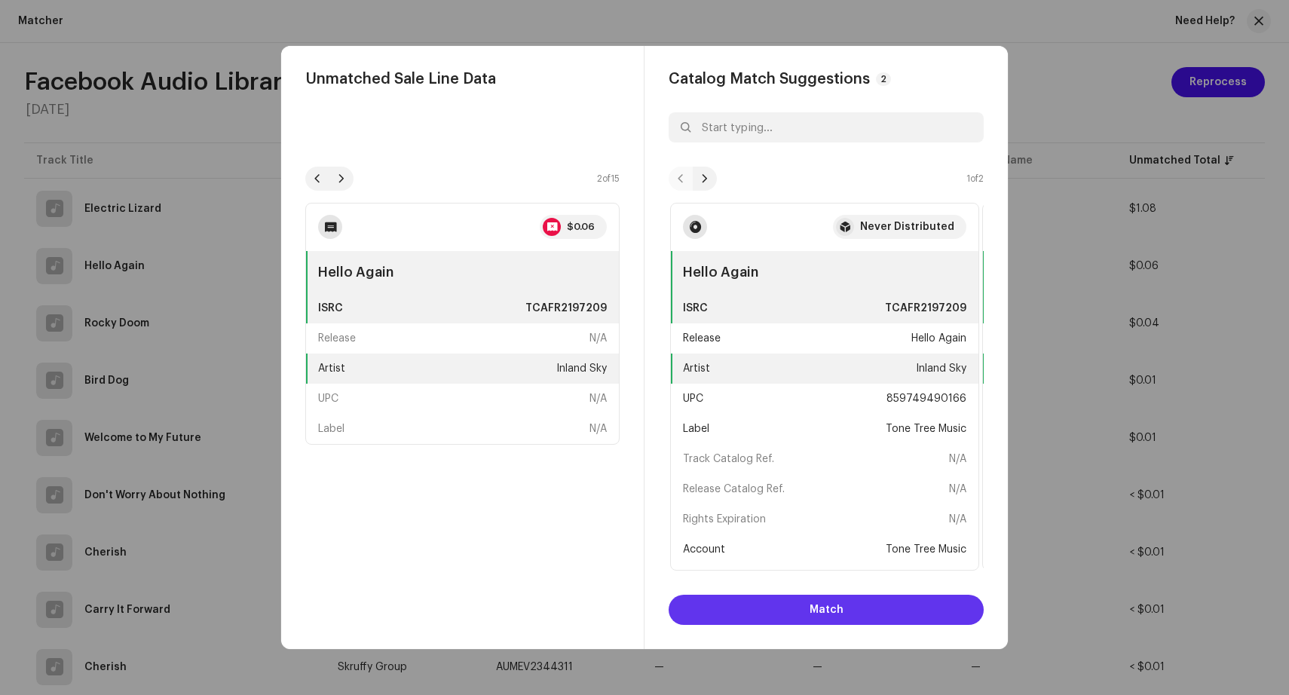
click at [822, 617] on span "Match" at bounding box center [826, 610] width 34 height 30
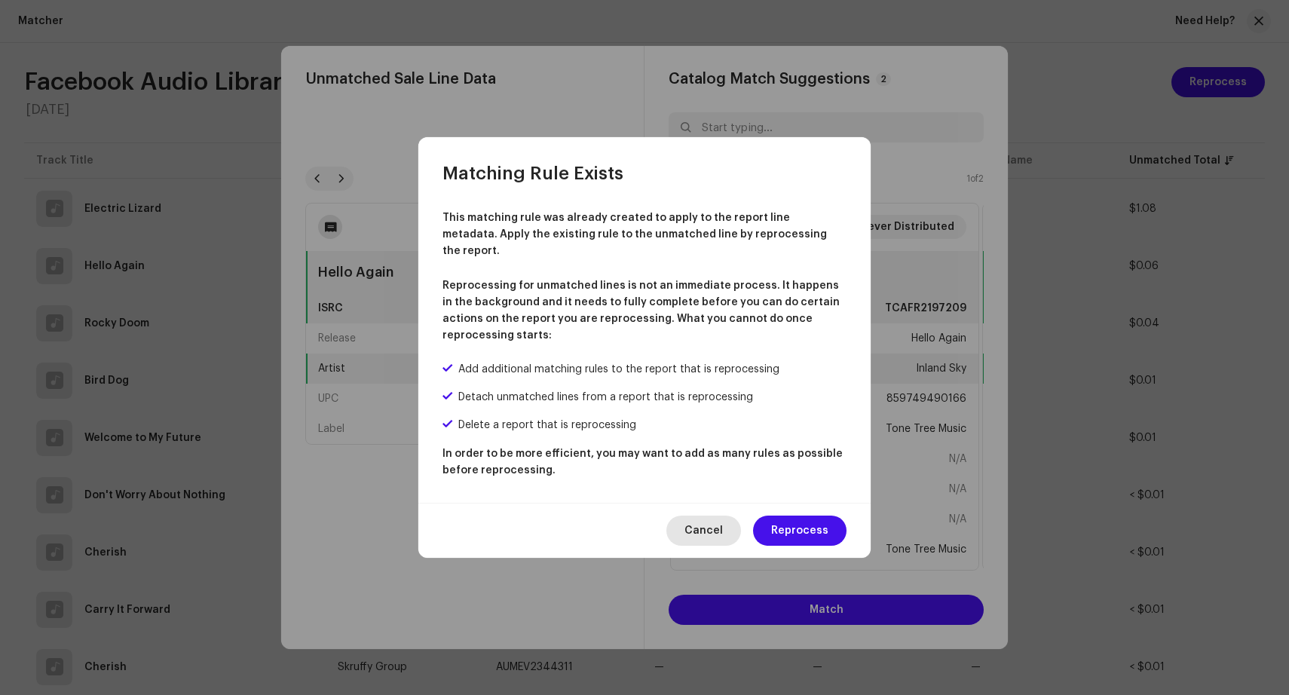
click at [708, 516] on span "Cancel" at bounding box center [703, 530] width 38 height 30
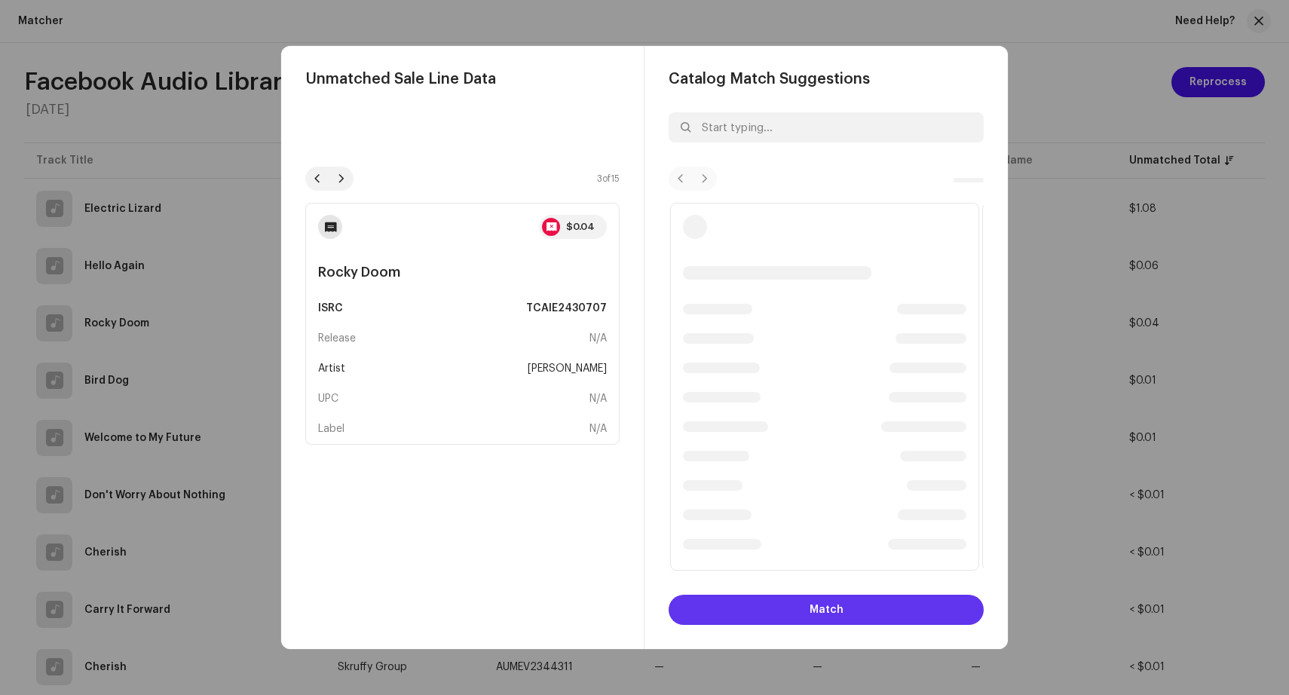
click at [788, 613] on button "Match" at bounding box center [825, 610] width 315 height 30
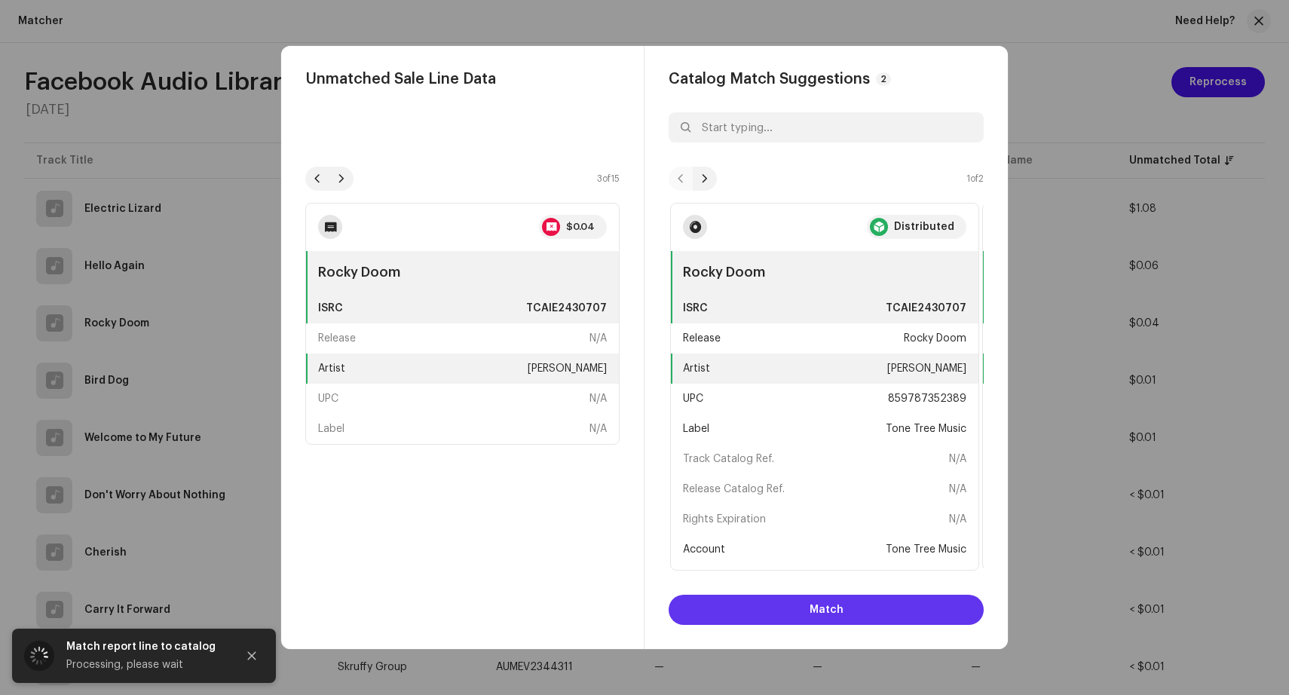
click at [812, 619] on span "Match" at bounding box center [826, 610] width 34 height 30
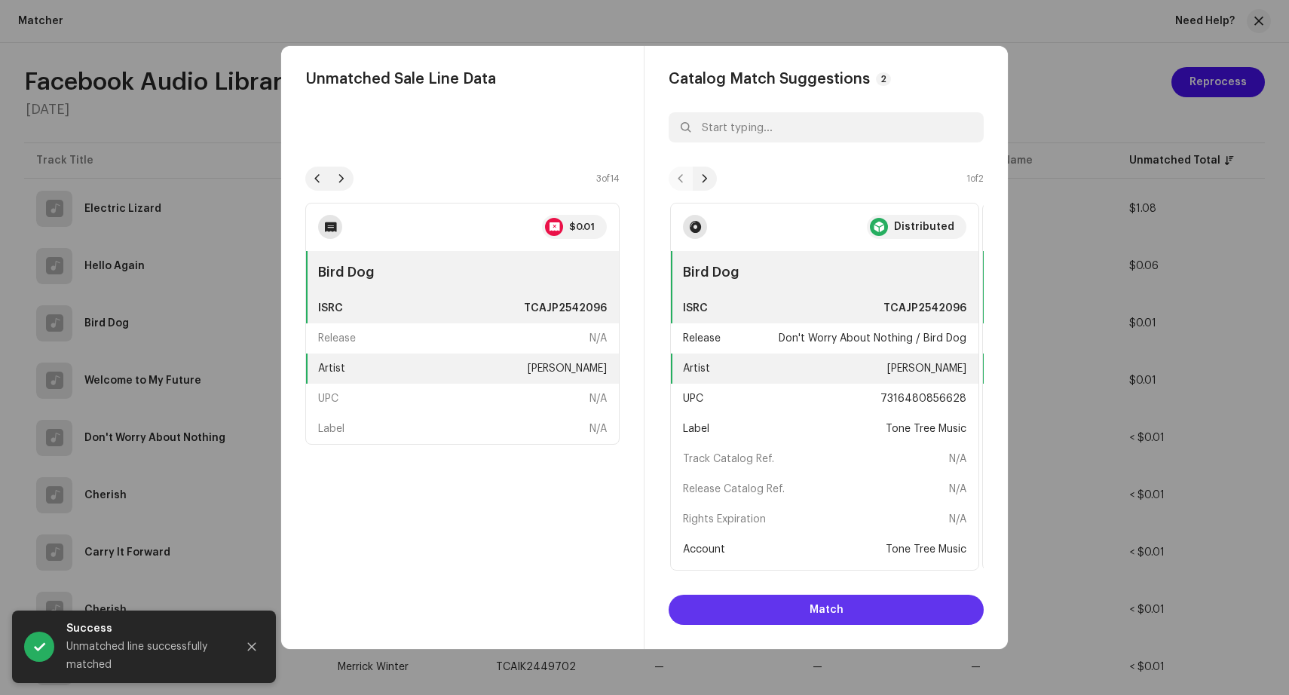
click at [814, 610] on span "Match" at bounding box center [826, 610] width 34 height 30
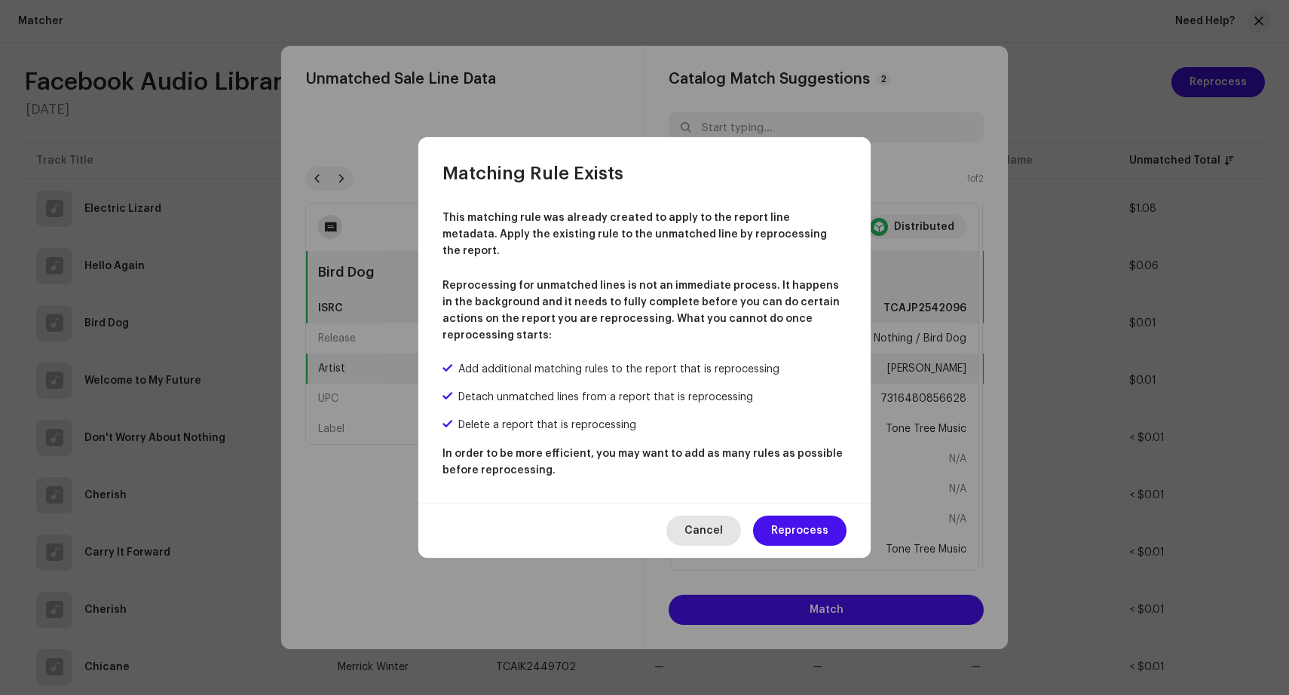
click at [707, 519] on span "Cancel" at bounding box center [703, 530] width 38 height 30
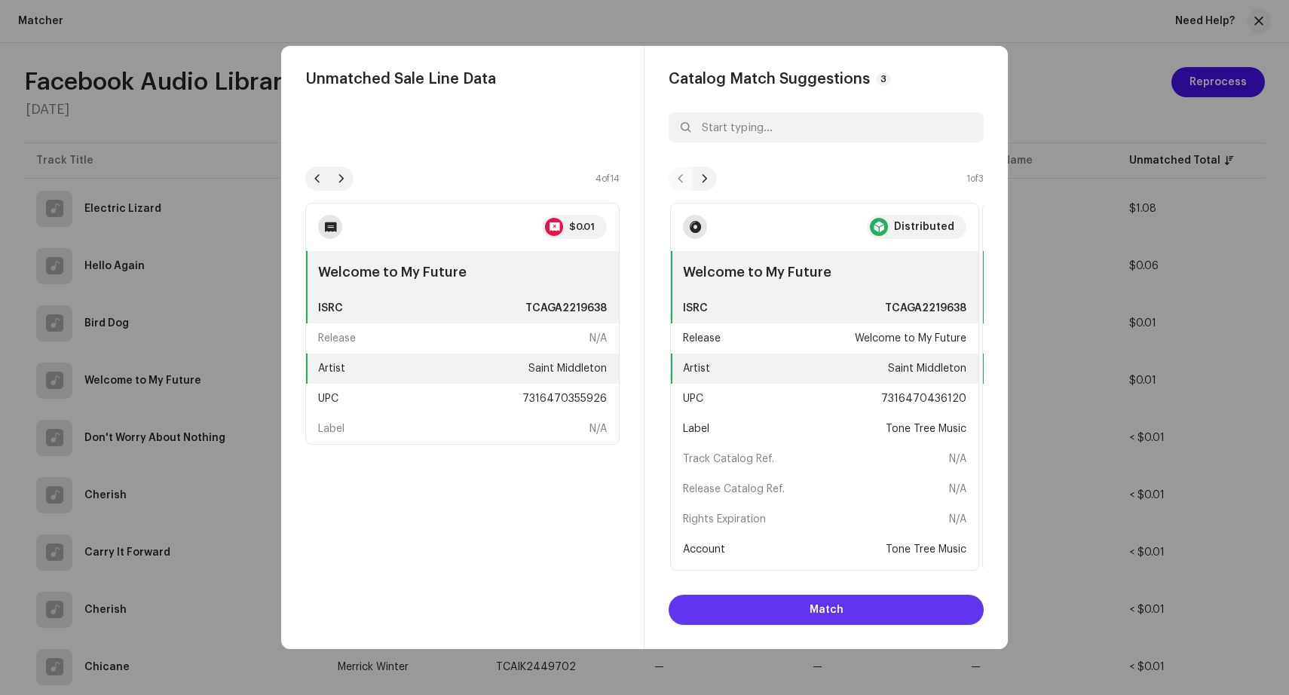
click at [843, 609] on button "Match" at bounding box center [825, 610] width 315 height 30
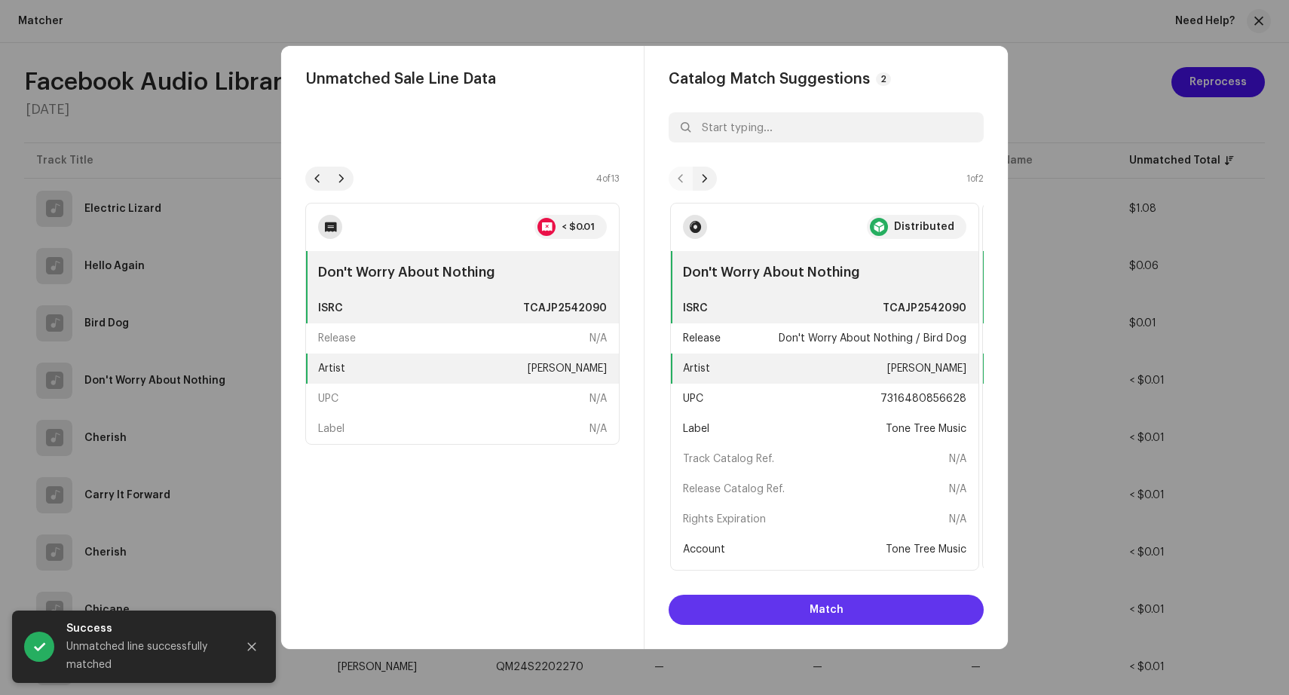
click at [814, 615] on span "Match" at bounding box center [826, 610] width 34 height 30
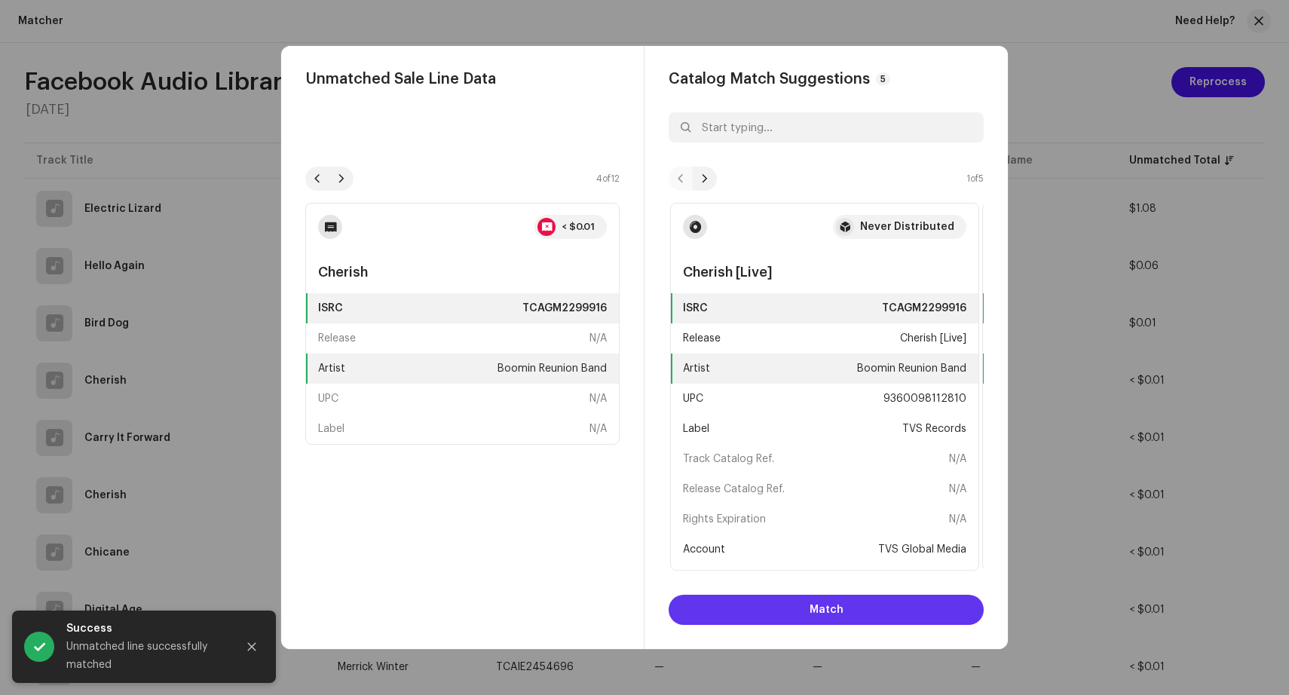
click at [826, 615] on span "Match" at bounding box center [826, 610] width 34 height 30
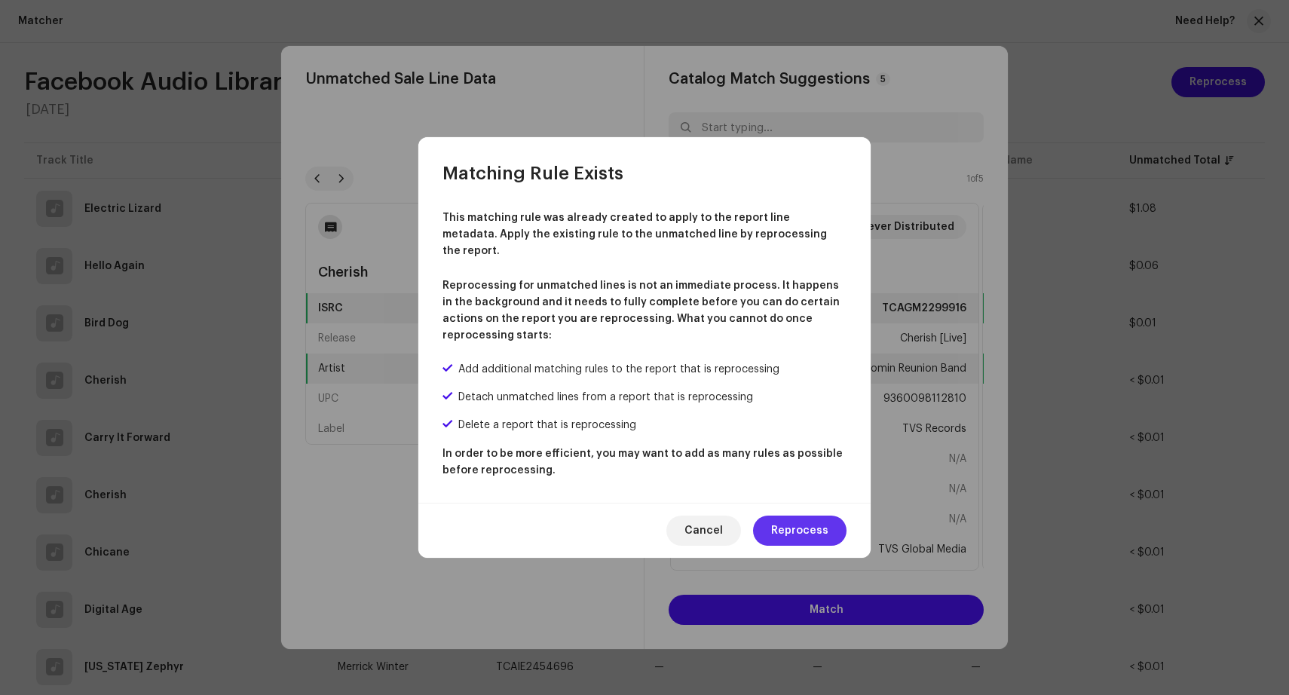
click at [815, 520] on span "Reprocess" at bounding box center [799, 530] width 57 height 30
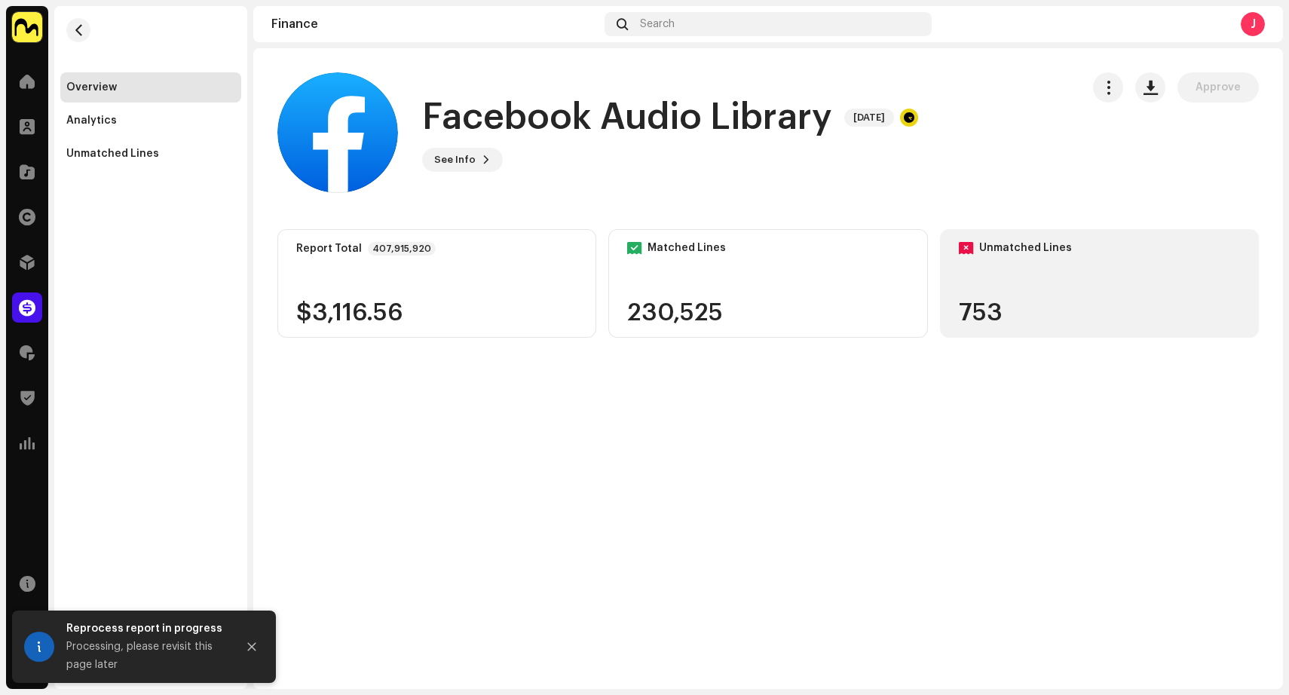
click at [1078, 299] on div "Unmatched Lines 753" at bounding box center [1099, 283] width 319 height 109
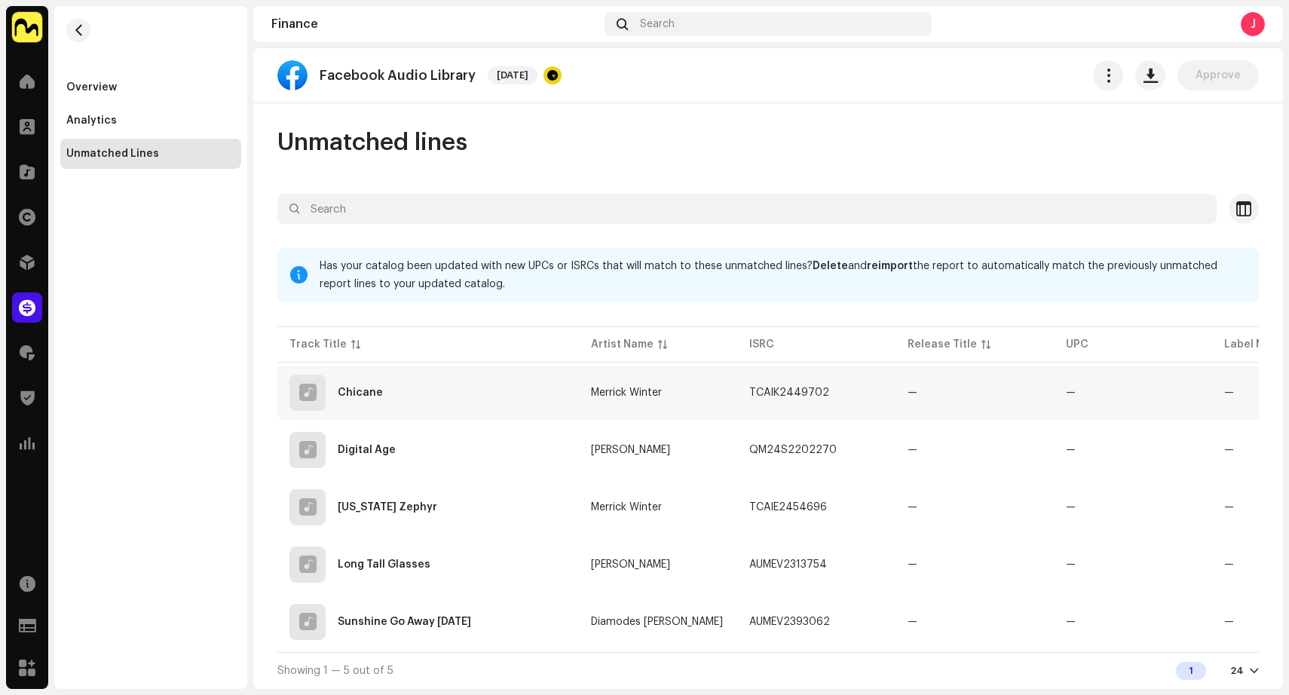
click at [477, 380] on div "Chicane" at bounding box center [427, 392] width 277 height 36
click at [633, 445] on span "Madilyn Bailey" at bounding box center [630, 450] width 79 height 11
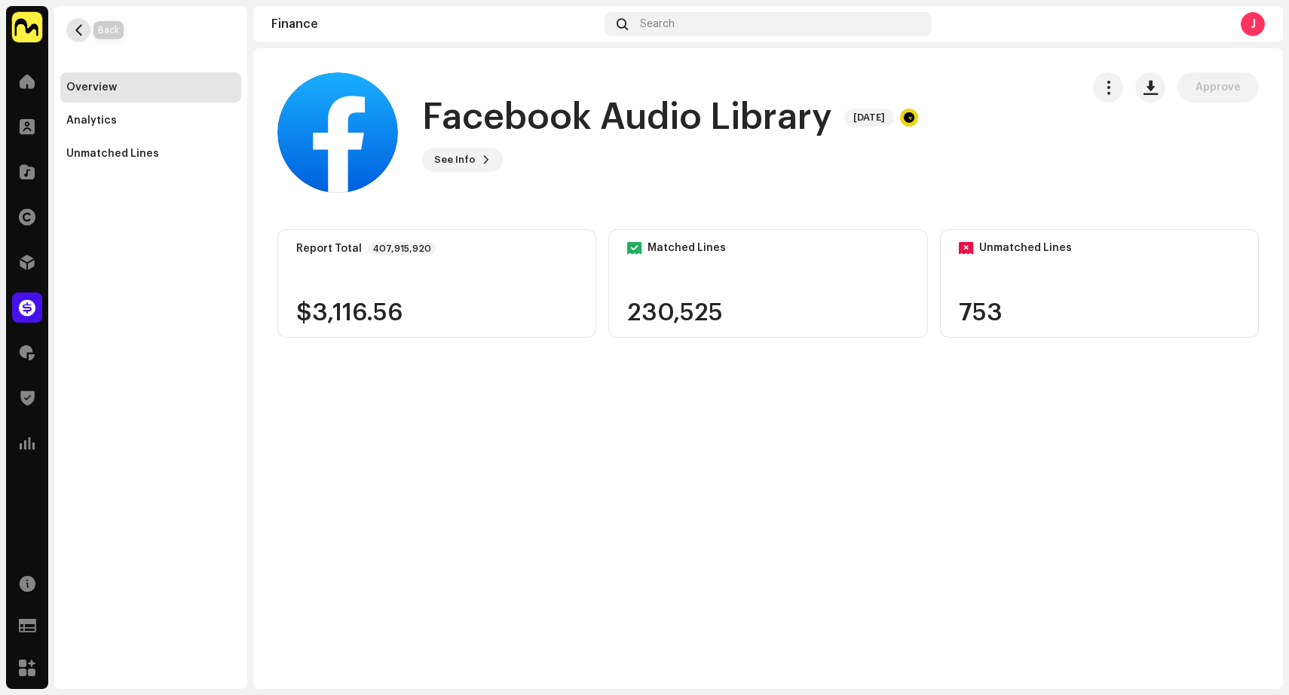
click at [70, 26] on button "button" at bounding box center [78, 30] width 24 height 24
click at [80, 28] on span "button" at bounding box center [78, 30] width 11 height 12
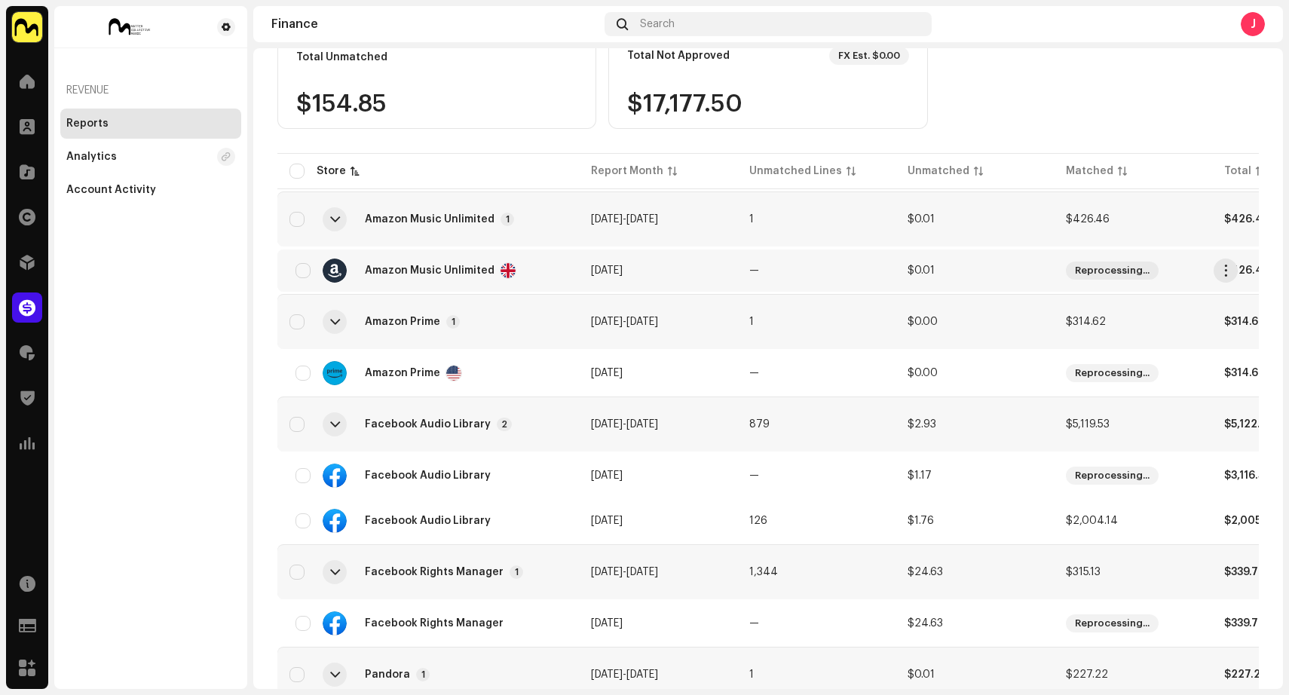
scroll to position [236, 0]
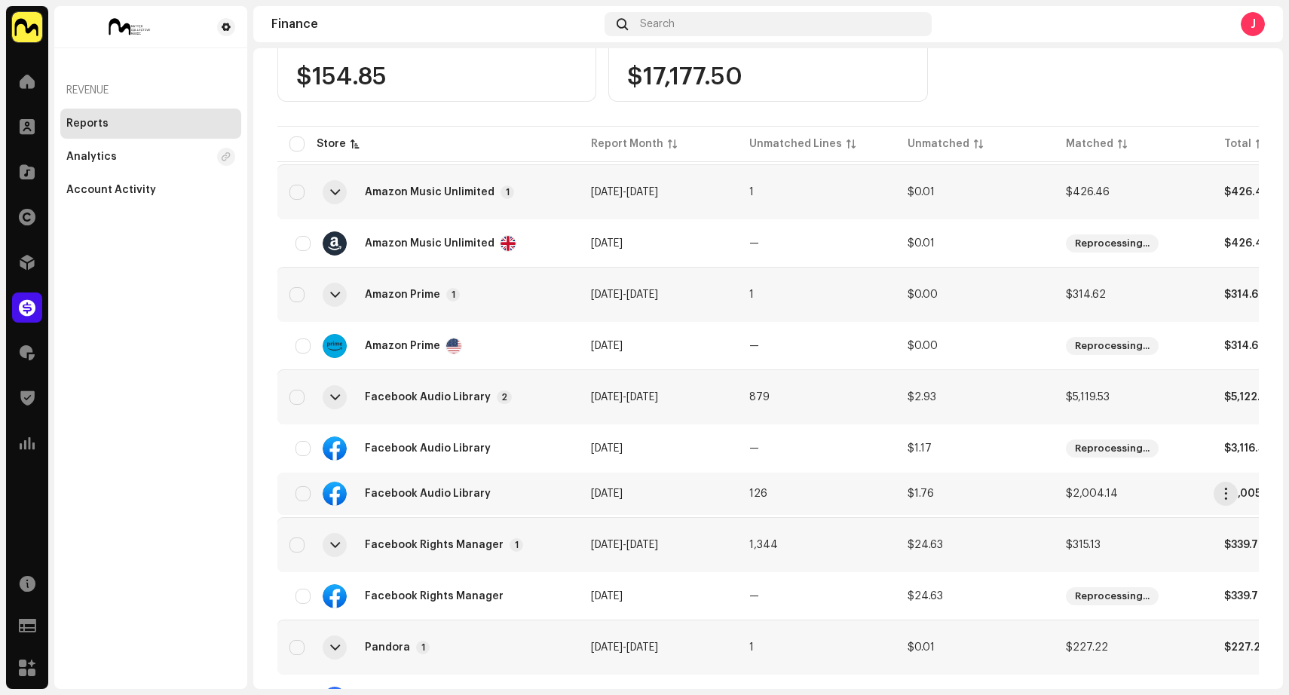
click at [686, 492] on td "[DATE]" at bounding box center [658, 493] width 158 height 42
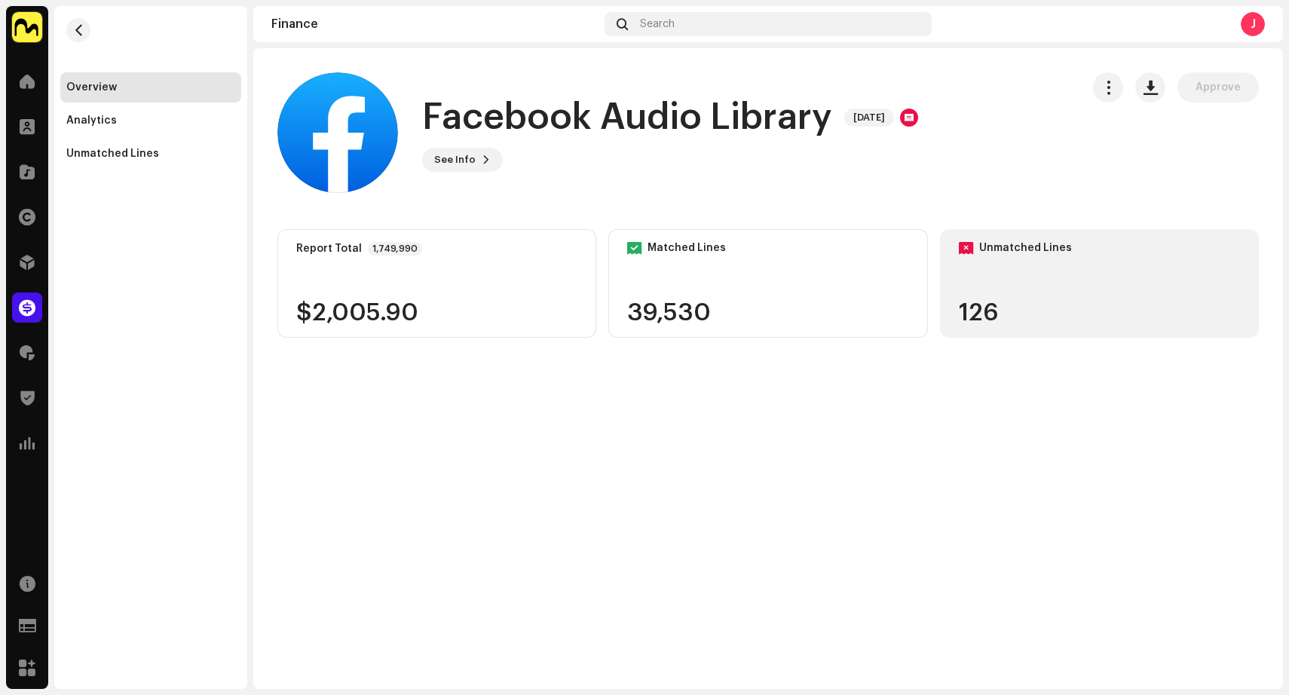
click at [1004, 283] on div "Unmatched Lines 126" at bounding box center [1099, 283] width 319 height 109
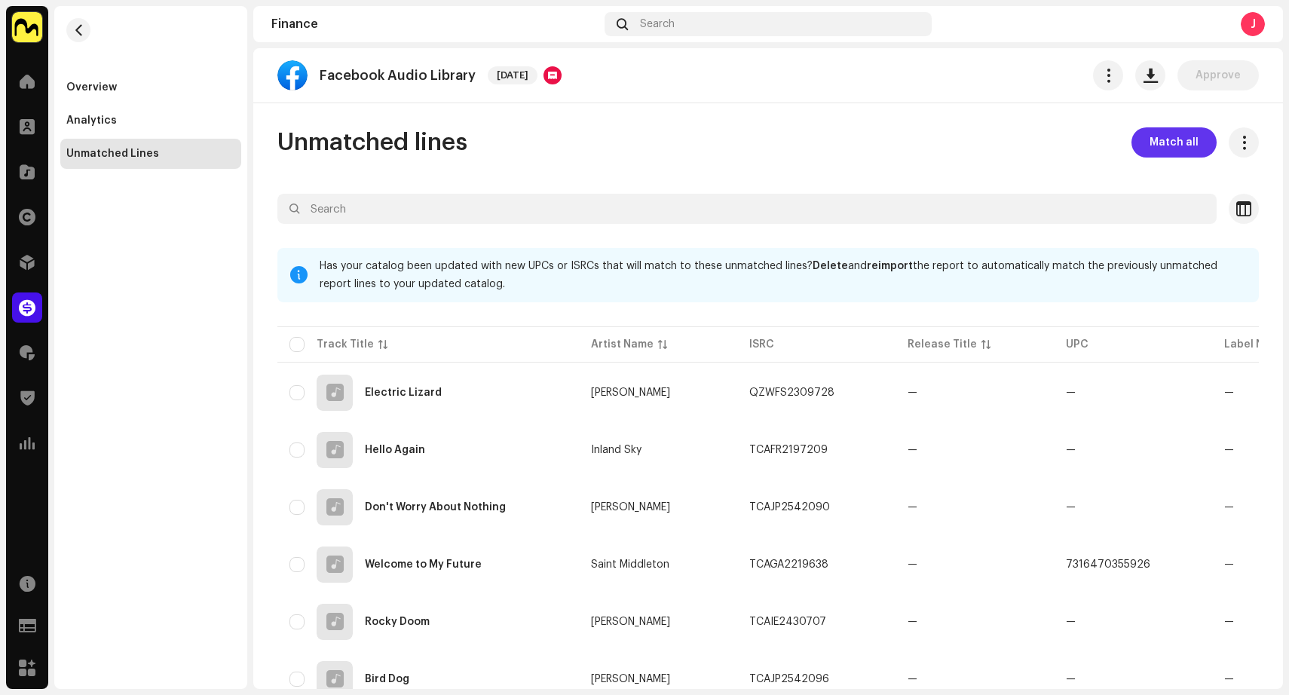
click at [1164, 144] on span "Match all" at bounding box center [1173, 142] width 49 height 30
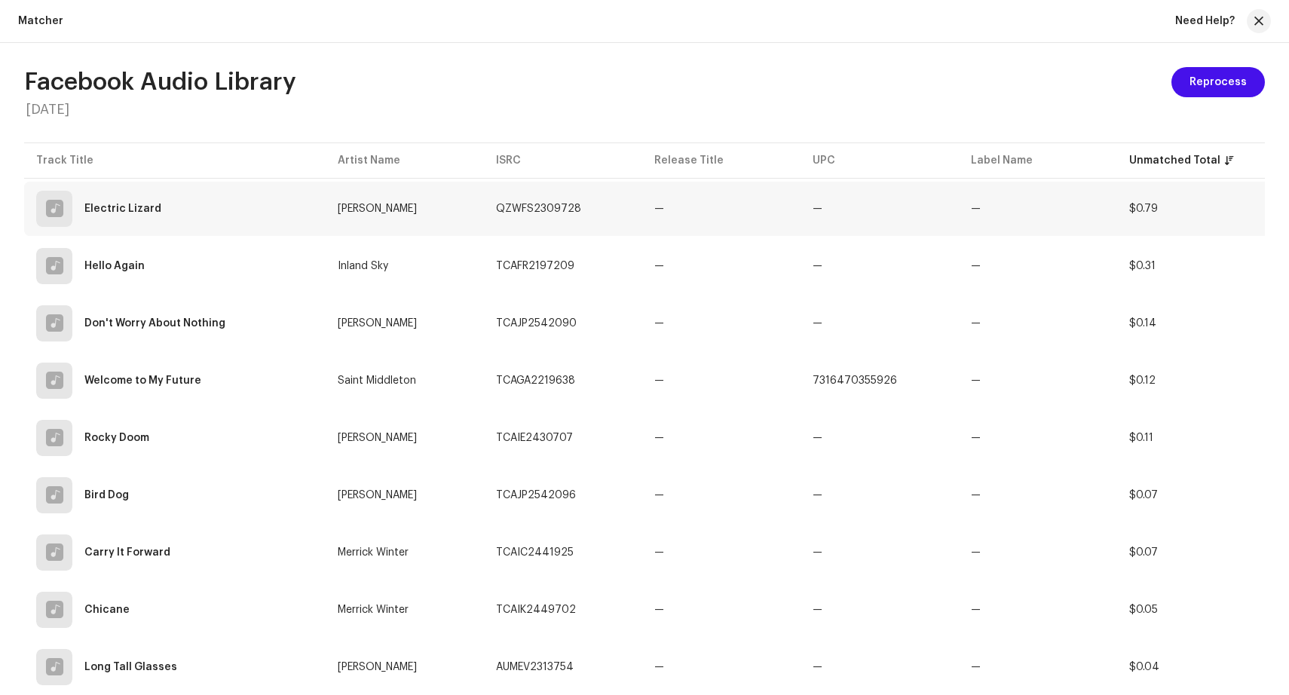
click at [607, 206] on td "QZWFS2309728" at bounding box center [563, 209] width 158 height 54
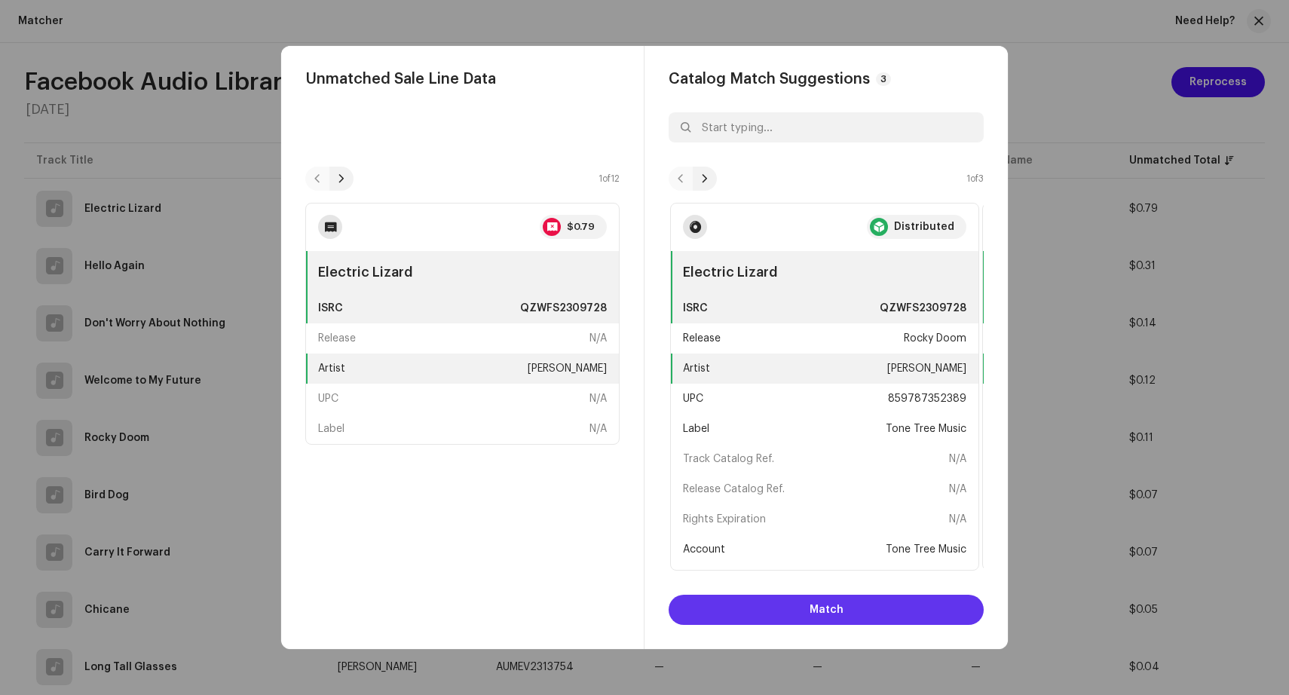
click at [836, 608] on span "Match" at bounding box center [826, 610] width 34 height 30
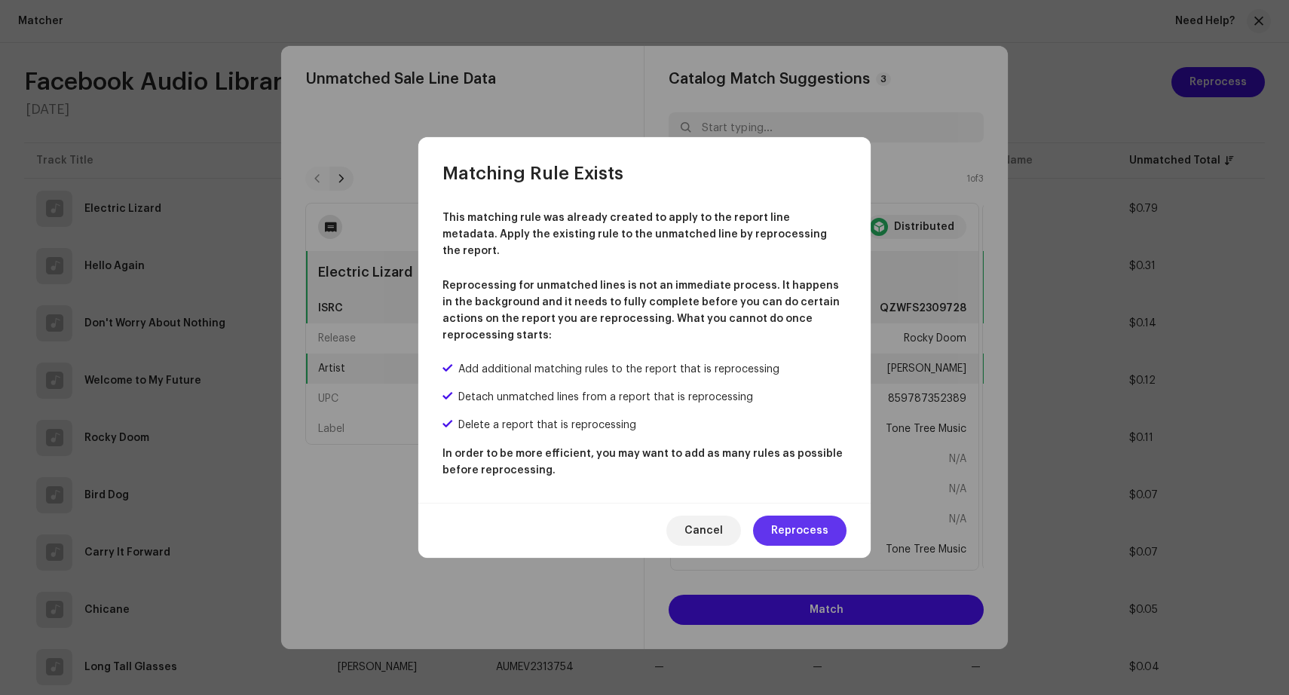
click at [806, 520] on span "Reprocess" at bounding box center [799, 530] width 57 height 30
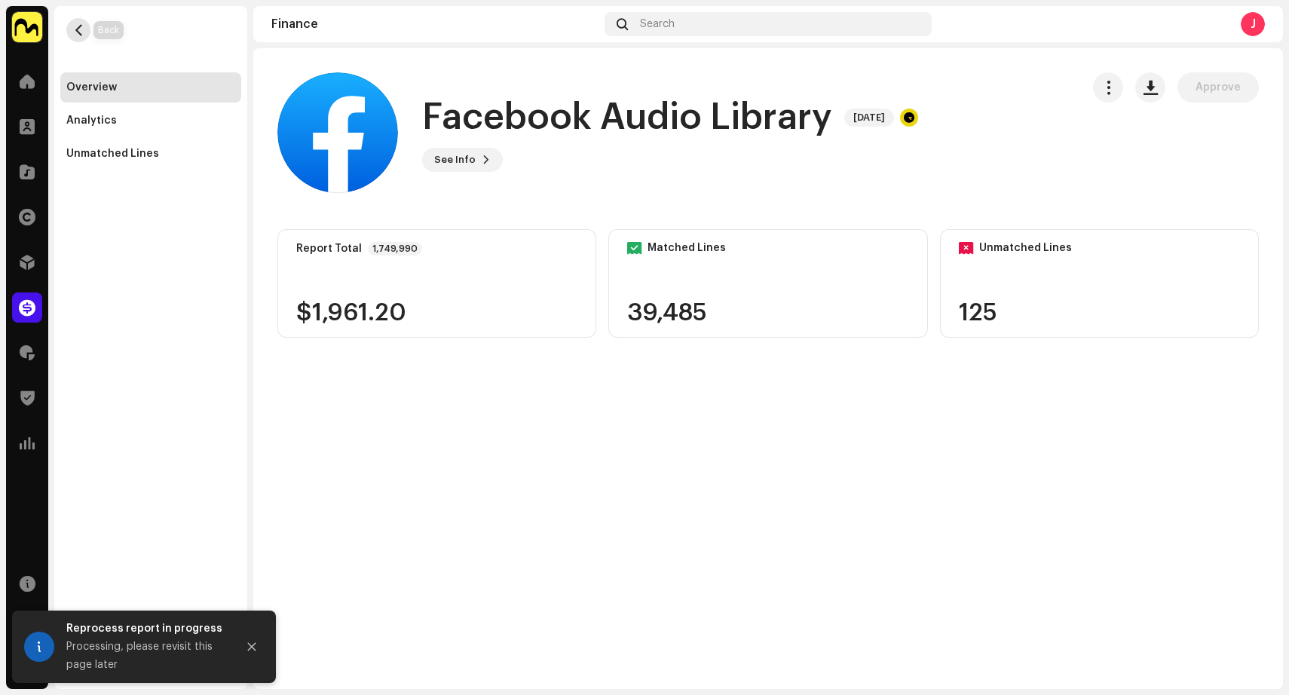
click at [79, 22] on button "button" at bounding box center [78, 30] width 24 height 24
click at [79, 24] on span "button" at bounding box center [78, 30] width 11 height 12
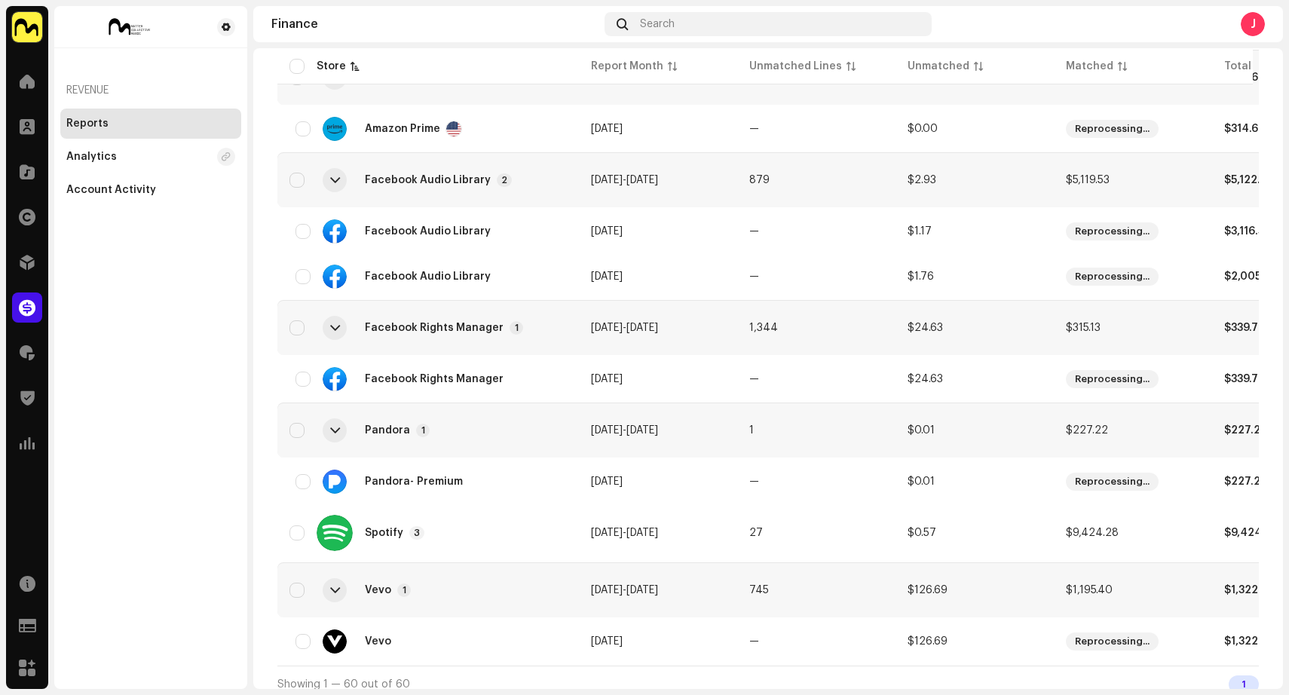
scroll to position [475, 0]
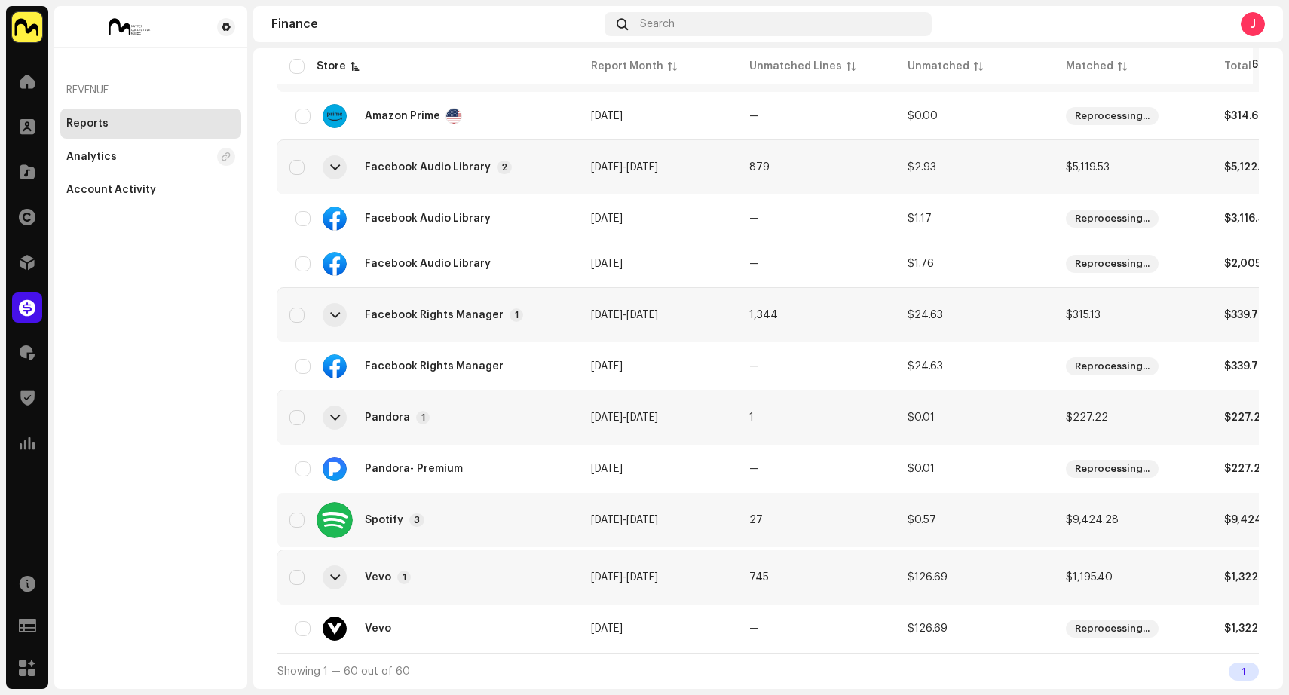
click at [401, 513] on div "Spotify 3" at bounding box center [395, 520] width 60 height 14
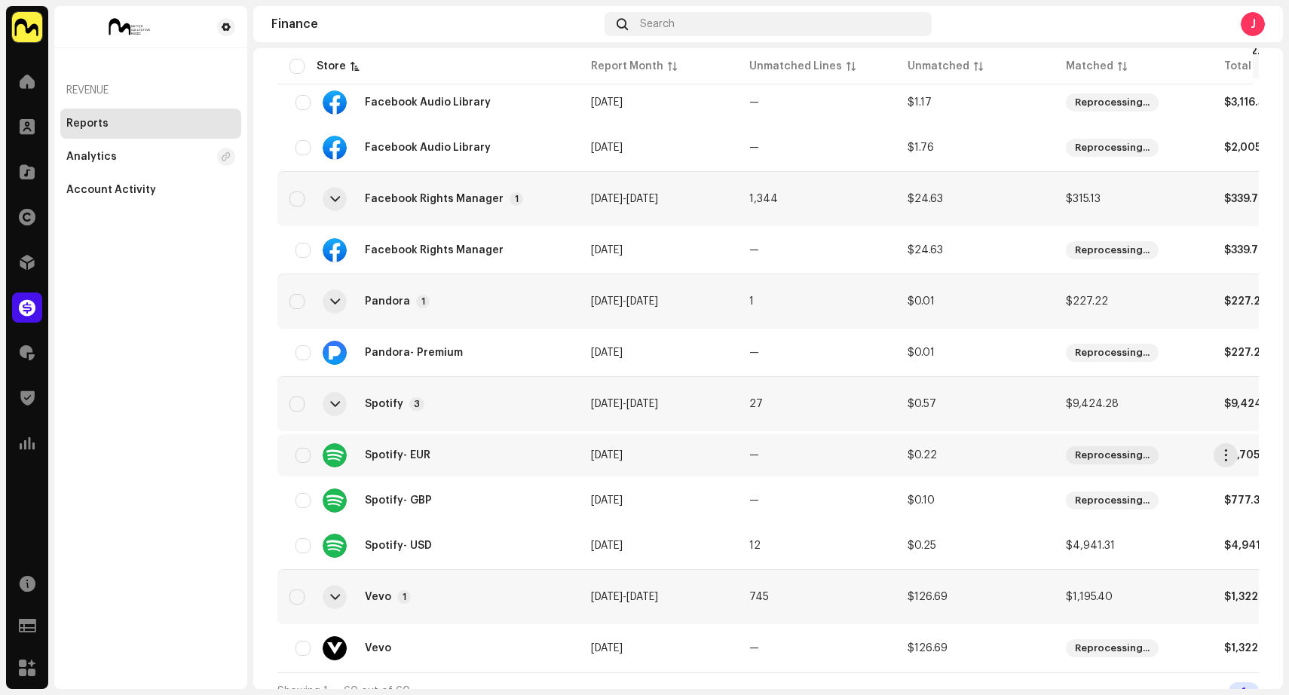
scroll to position [611, 0]
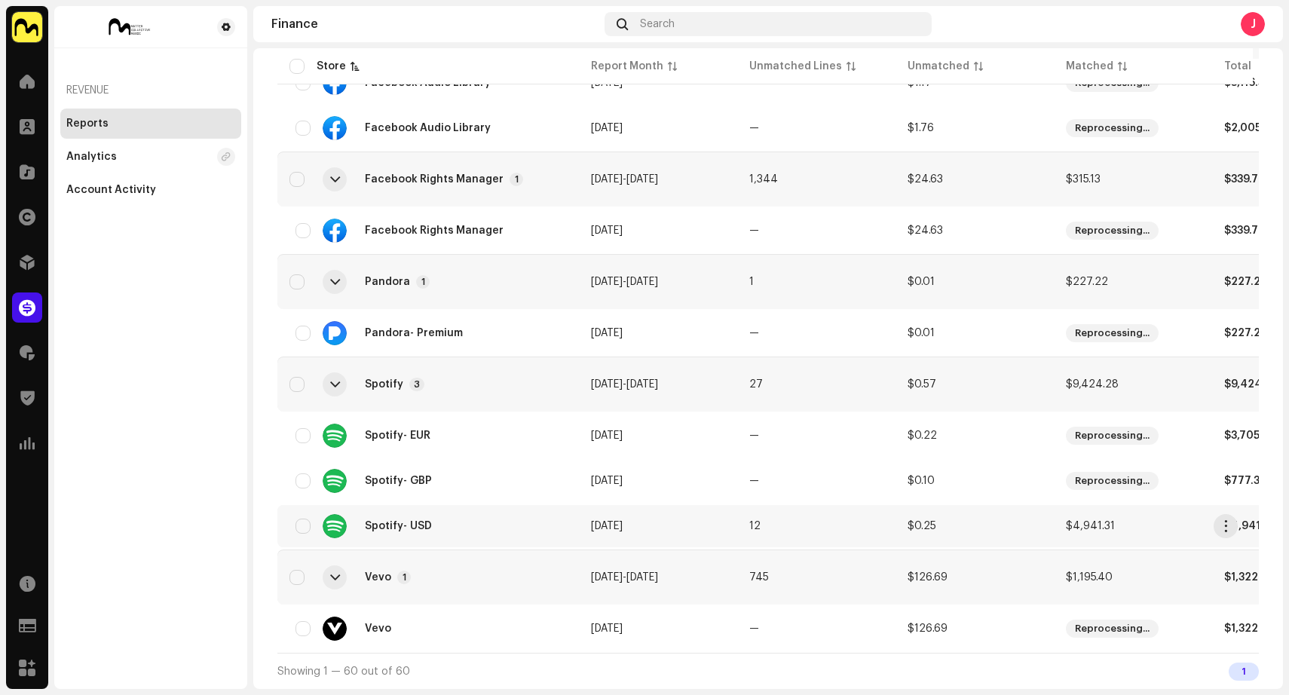
click at [702, 518] on td "[DATE]" at bounding box center [658, 526] width 158 height 42
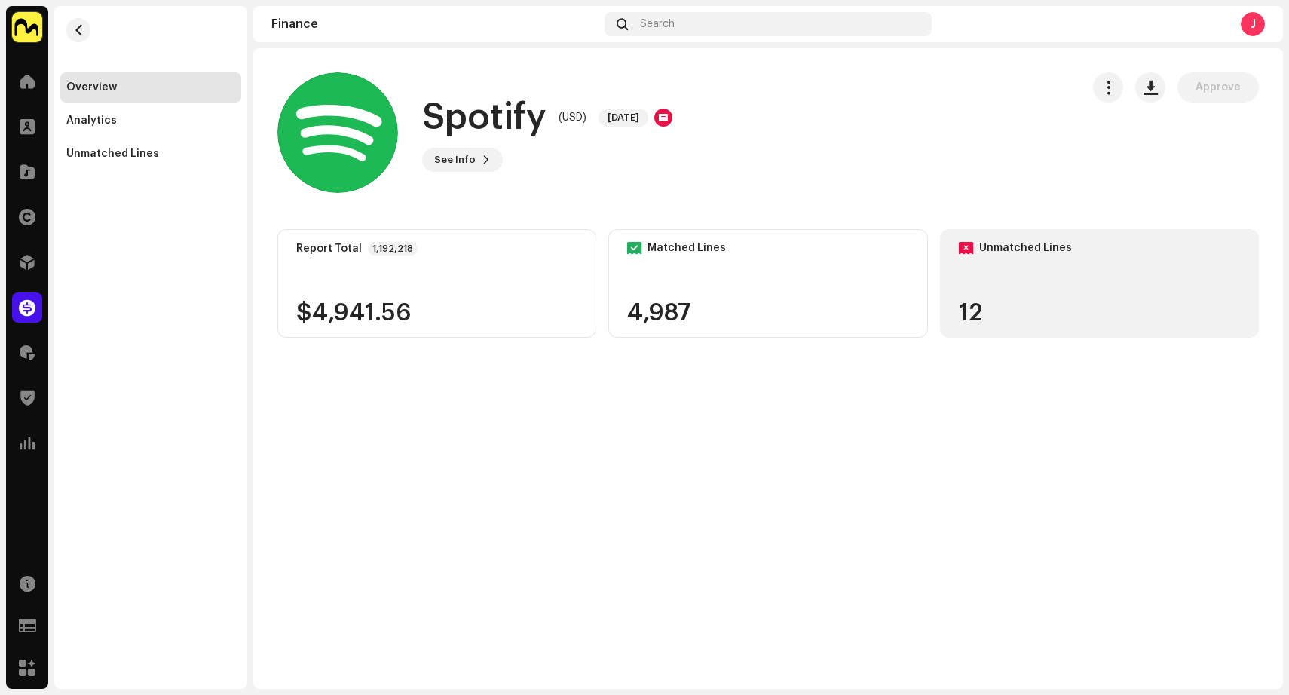
click at [1045, 296] on div "Unmatched Lines 12" at bounding box center [1099, 283] width 319 height 109
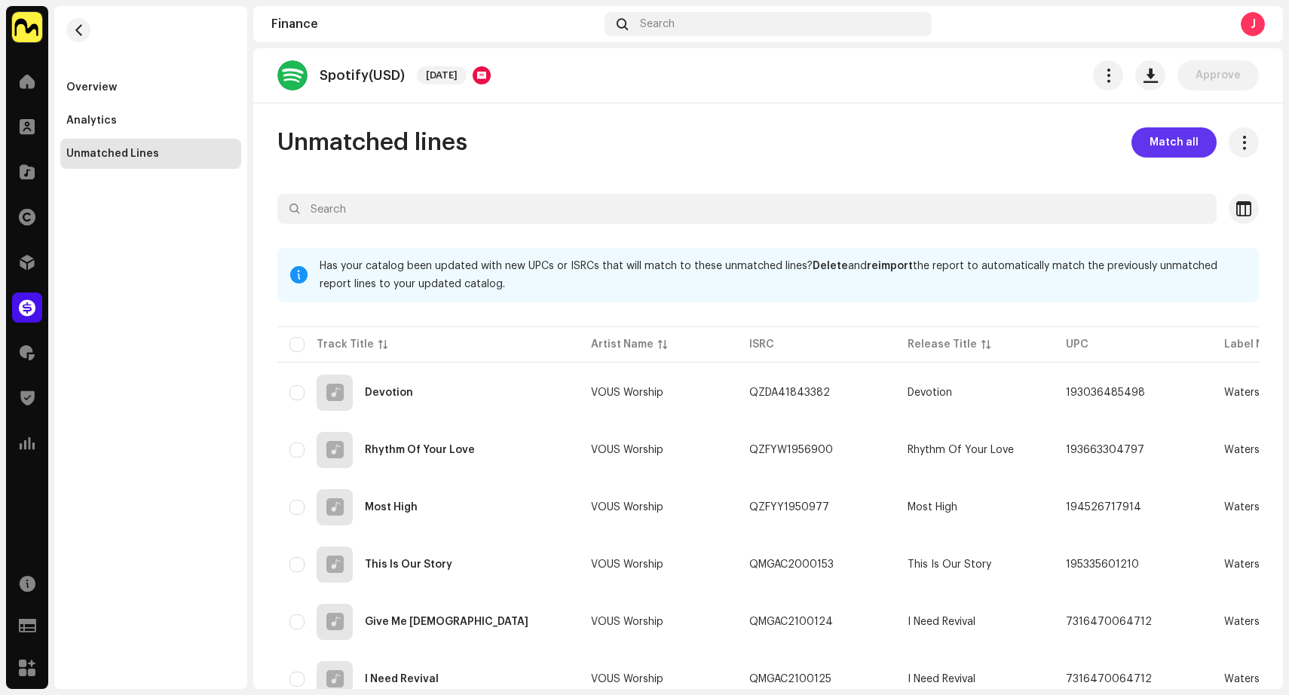
click at [1165, 145] on span "Match all" at bounding box center [1173, 142] width 49 height 30
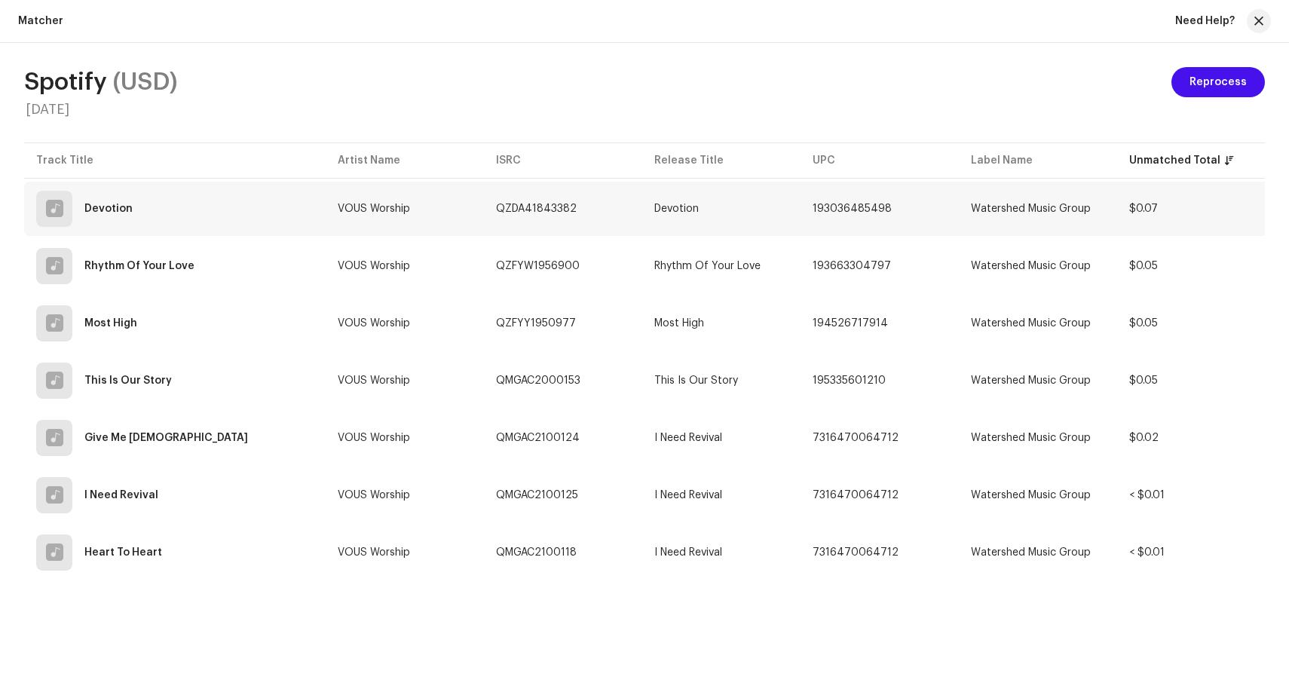
click at [715, 201] on td "Devotion" at bounding box center [721, 209] width 158 height 54
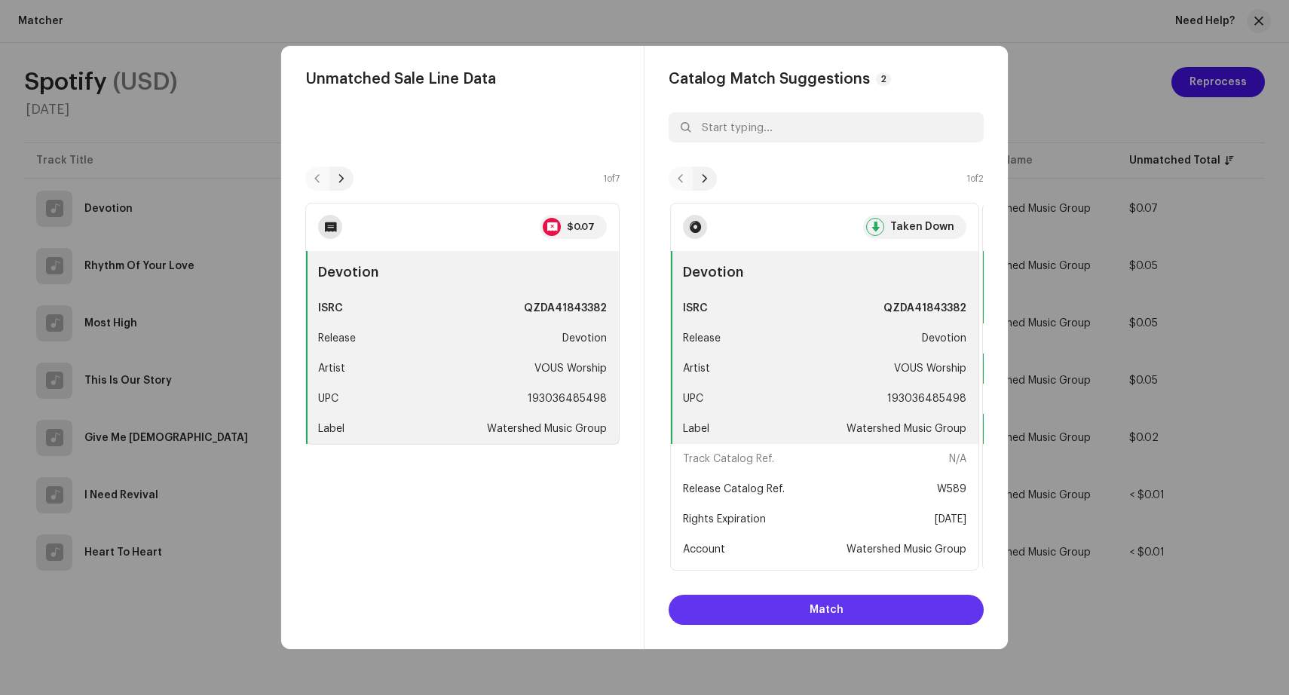
click at [839, 605] on span "Match" at bounding box center [826, 610] width 34 height 30
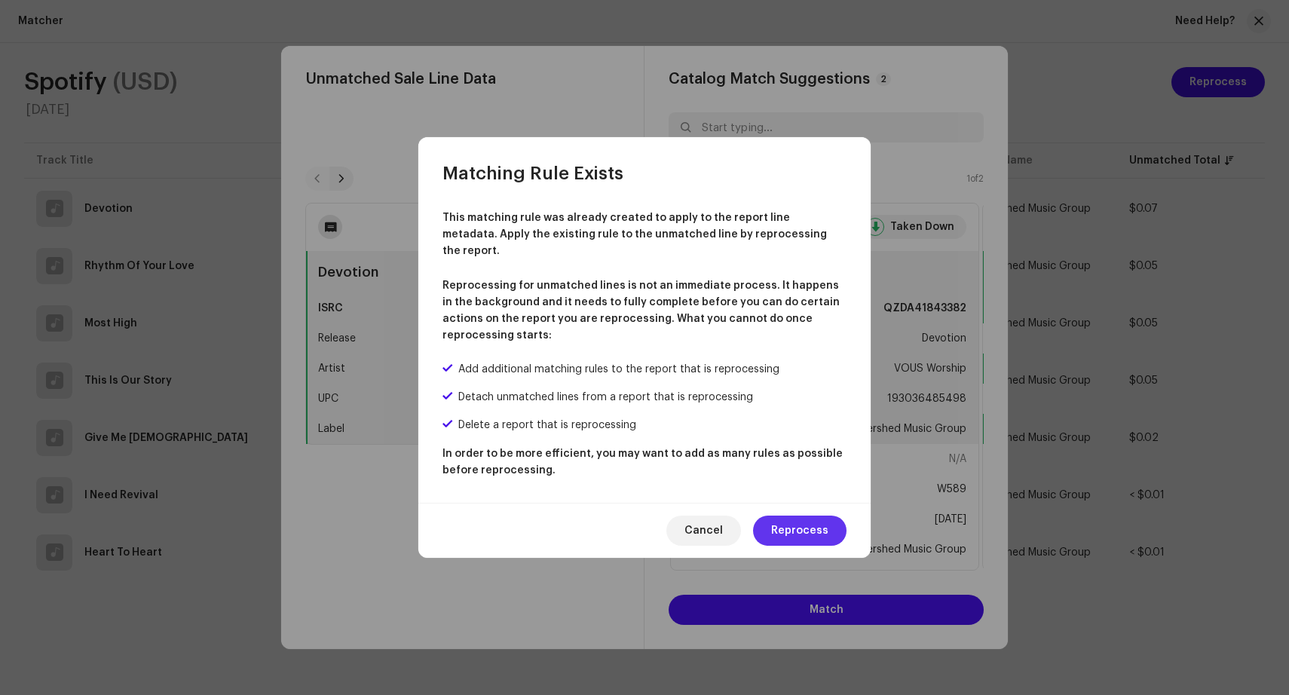
click at [804, 519] on span "Reprocess" at bounding box center [799, 530] width 57 height 30
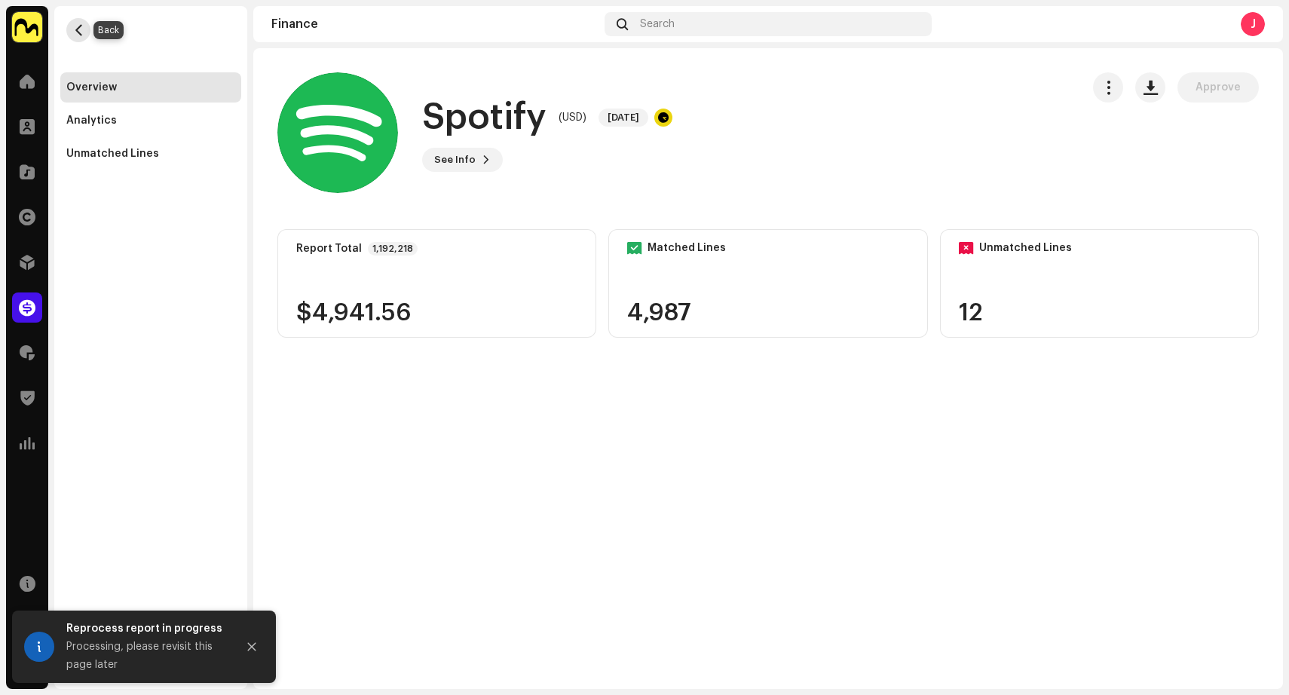
click at [75, 25] on span "button" at bounding box center [78, 30] width 11 height 12
click at [83, 26] on span "button" at bounding box center [78, 30] width 11 height 12
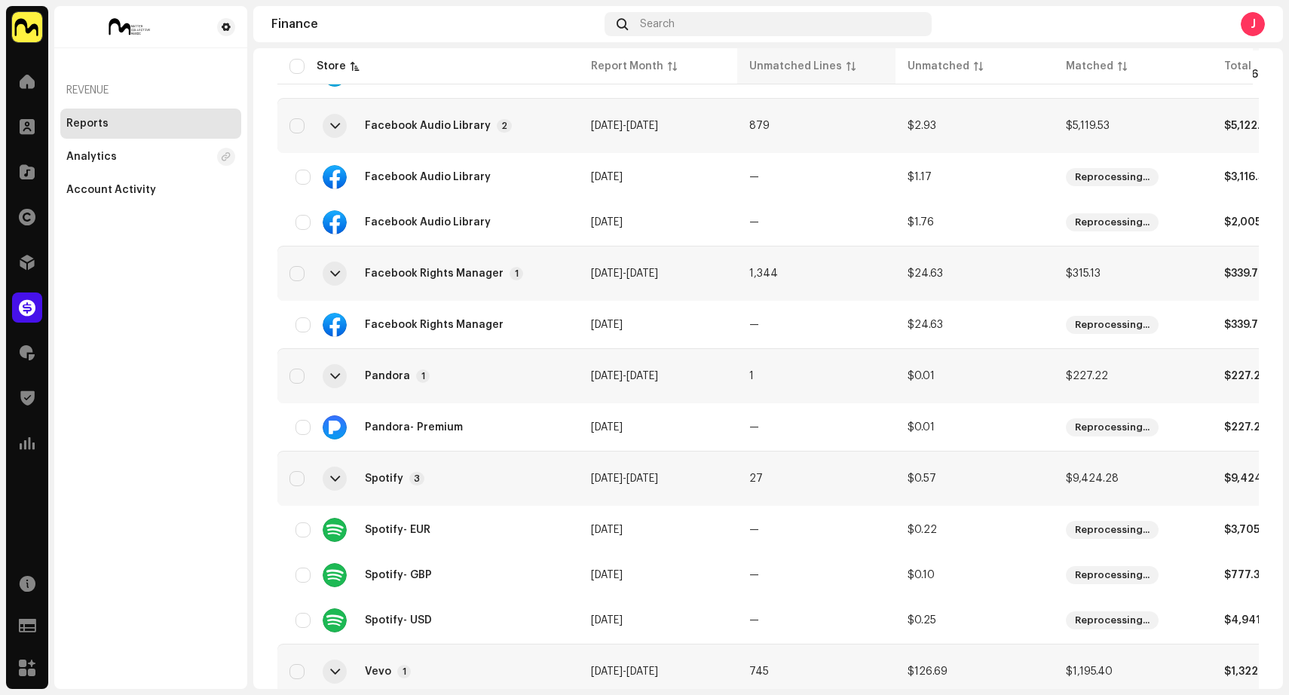
scroll to position [611, 0]
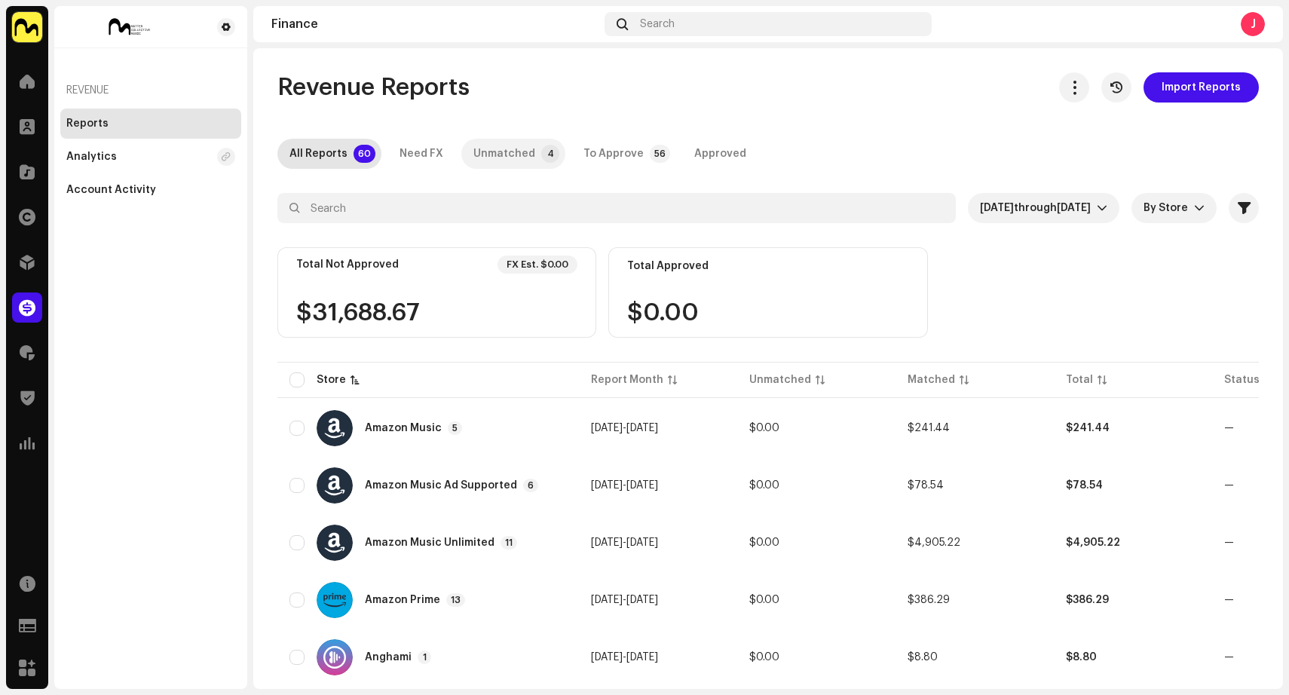
click at [504, 148] on div "Unmatched" at bounding box center [504, 154] width 62 height 30
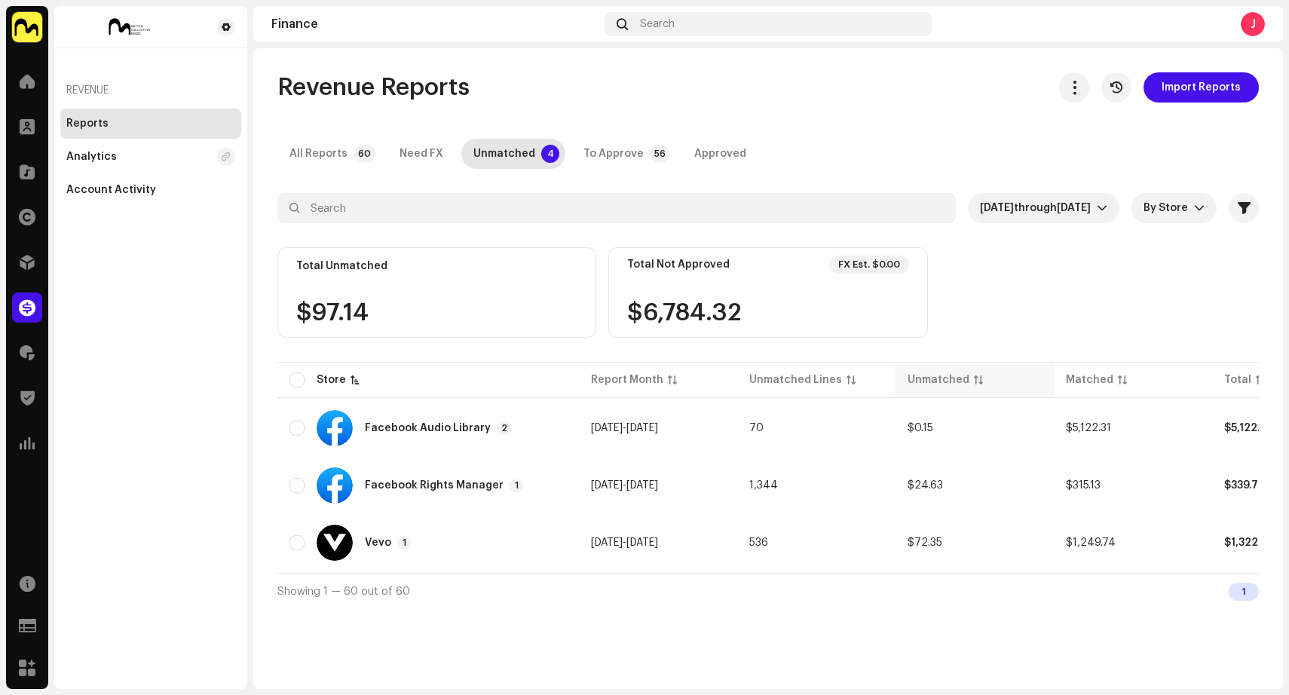
click at [940, 381] on div "Unmatched" at bounding box center [938, 379] width 62 height 15
click at [557, 428] on div "Vevo 1" at bounding box center [427, 428] width 277 height 36
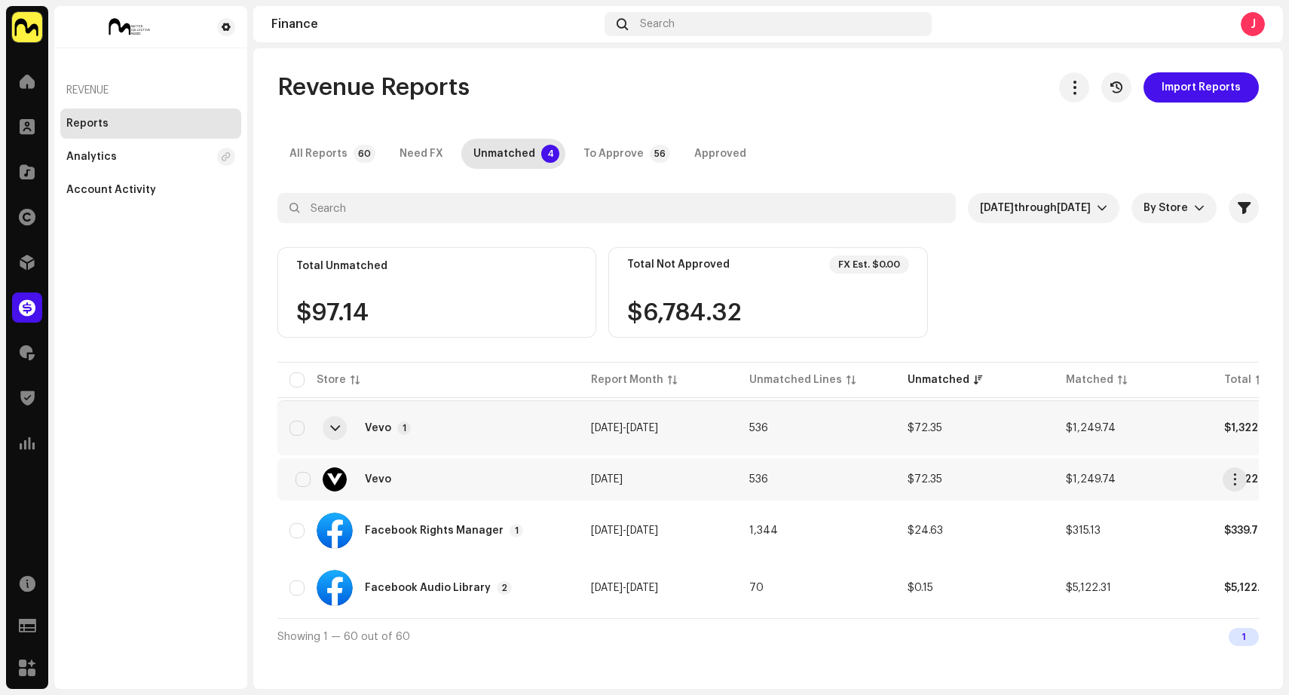
click at [546, 487] on div "Vevo" at bounding box center [427, 479] width 277 height 24
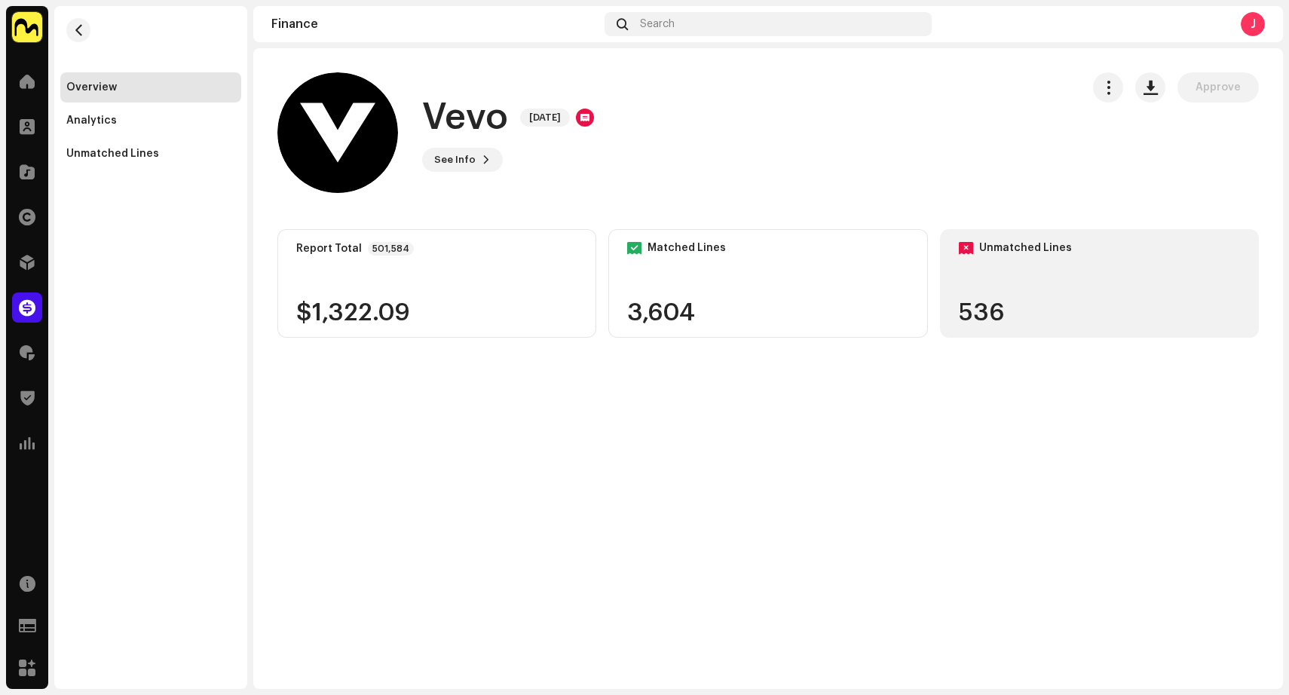
click at [1044, 292] on div "Unmatched Lines 536" at bounding box center [1099, 283] width 319 height 109
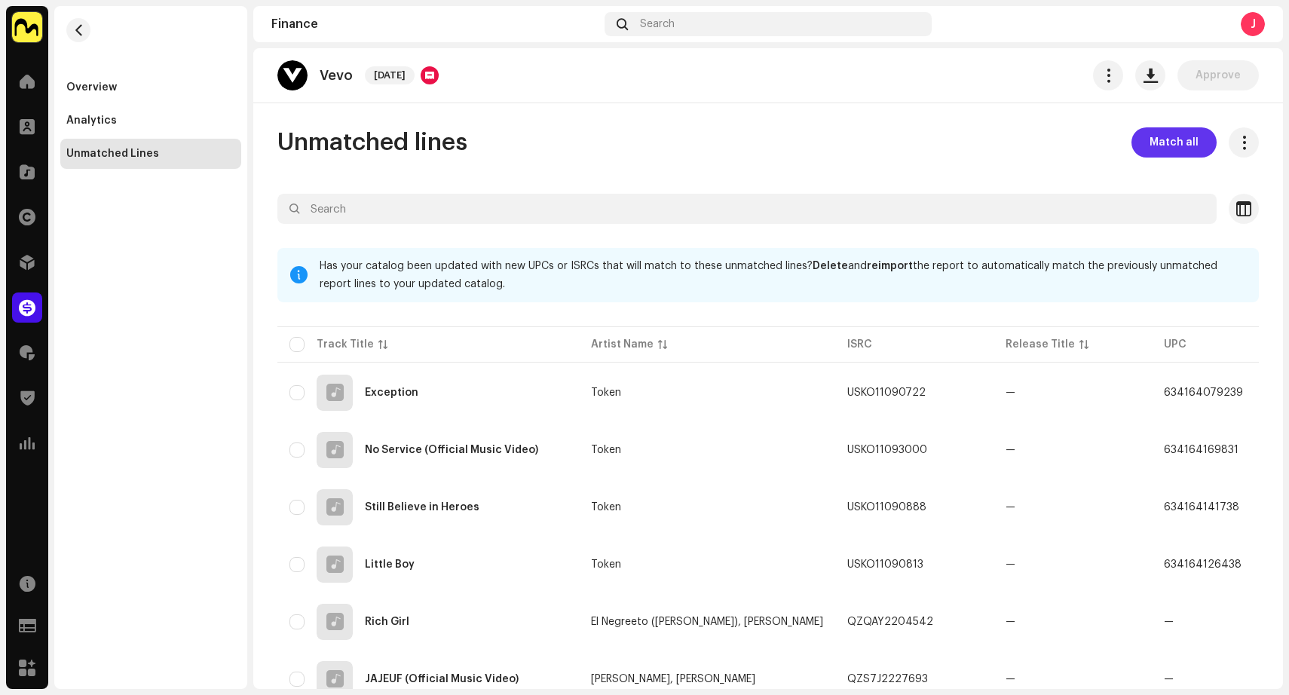
click at [1173, 139] on span "Match all" at bounding box center [1173, 142] width 49 height 30
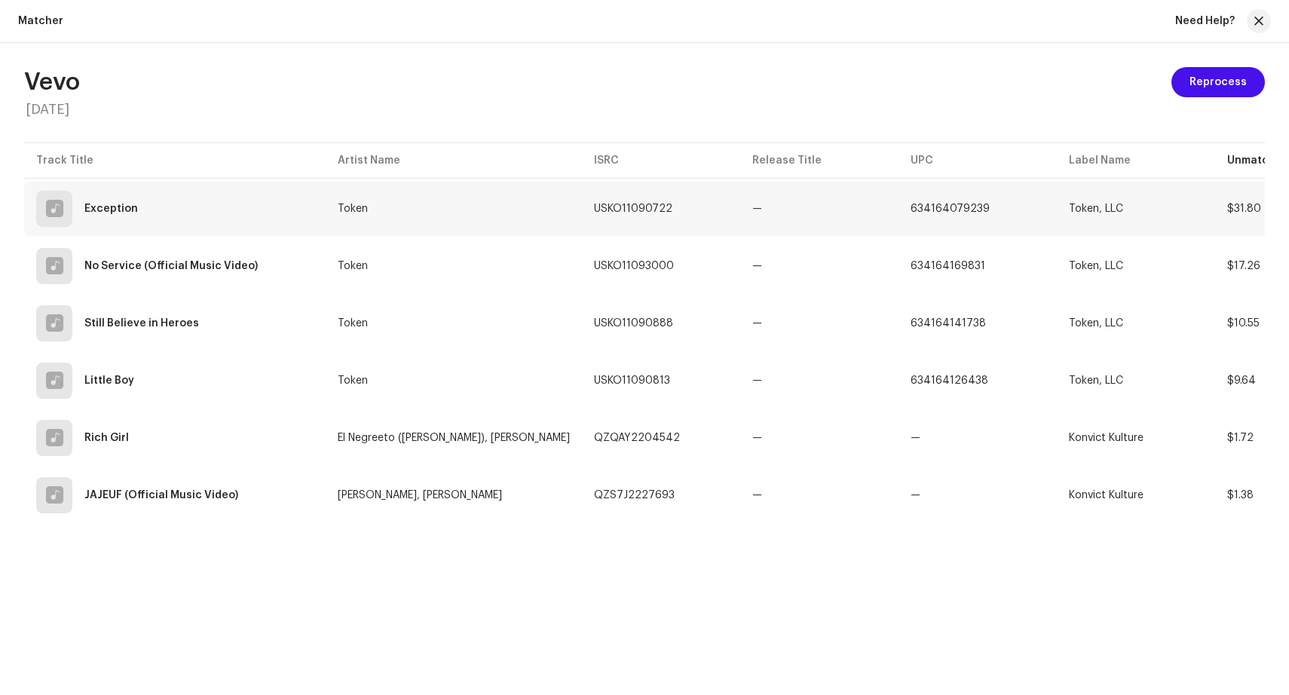
click at [432, 206] on td "Token" at bounding box center [454, 209] width 256 height 54
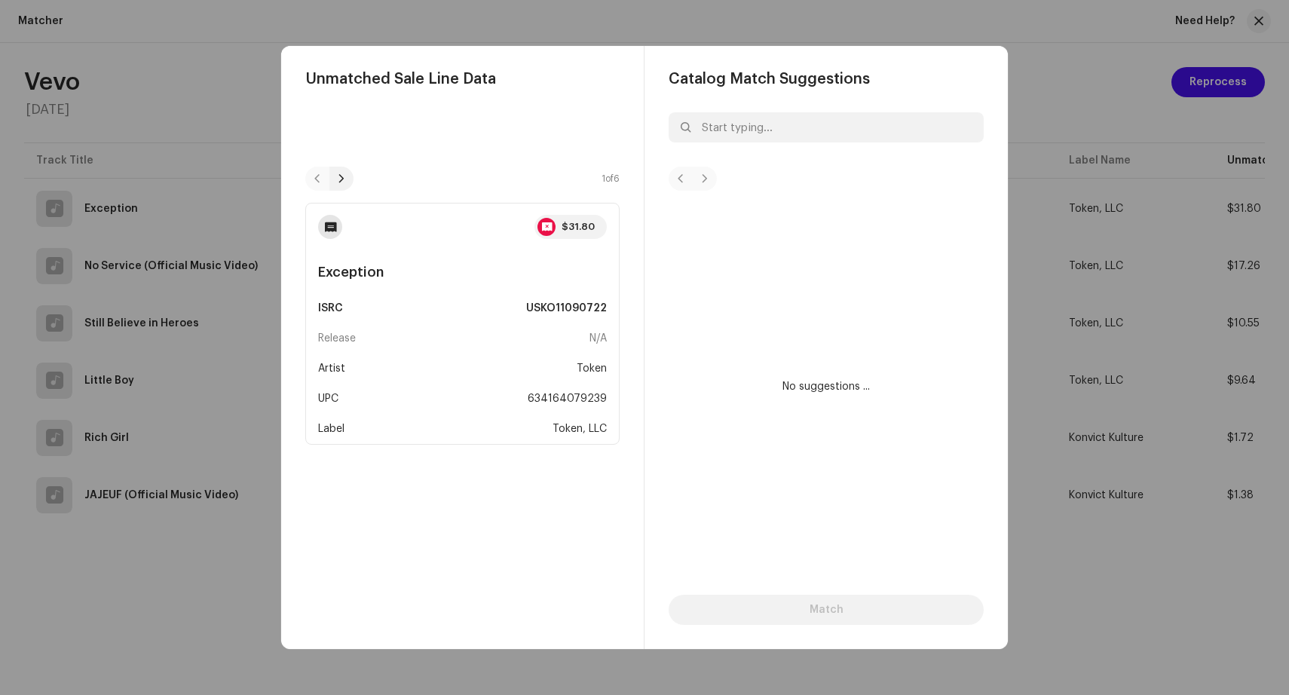
click at [341, 176] on span at bounding box center [341, 179] width 9 height 12
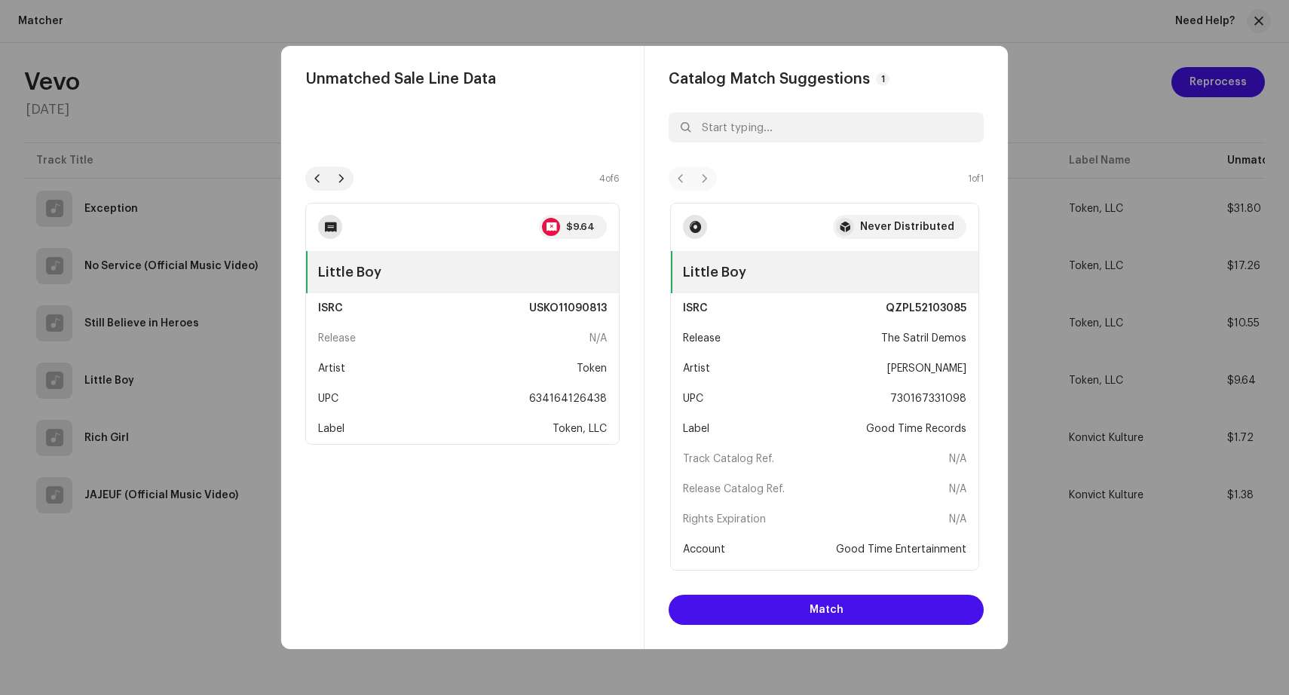
click at [344, 176] on span at bounding box center [341, 179] width 9 height 12
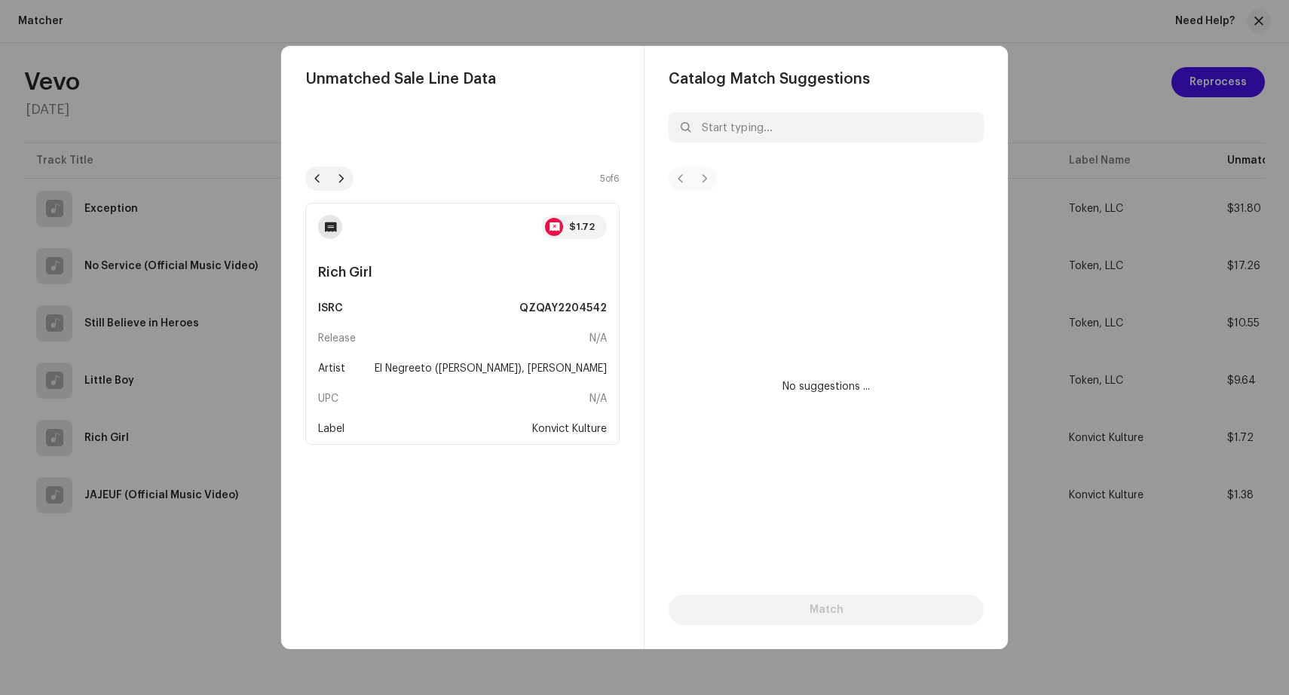
click at [346, 176] on div at bounding box center [341, 179] width 24 height 24
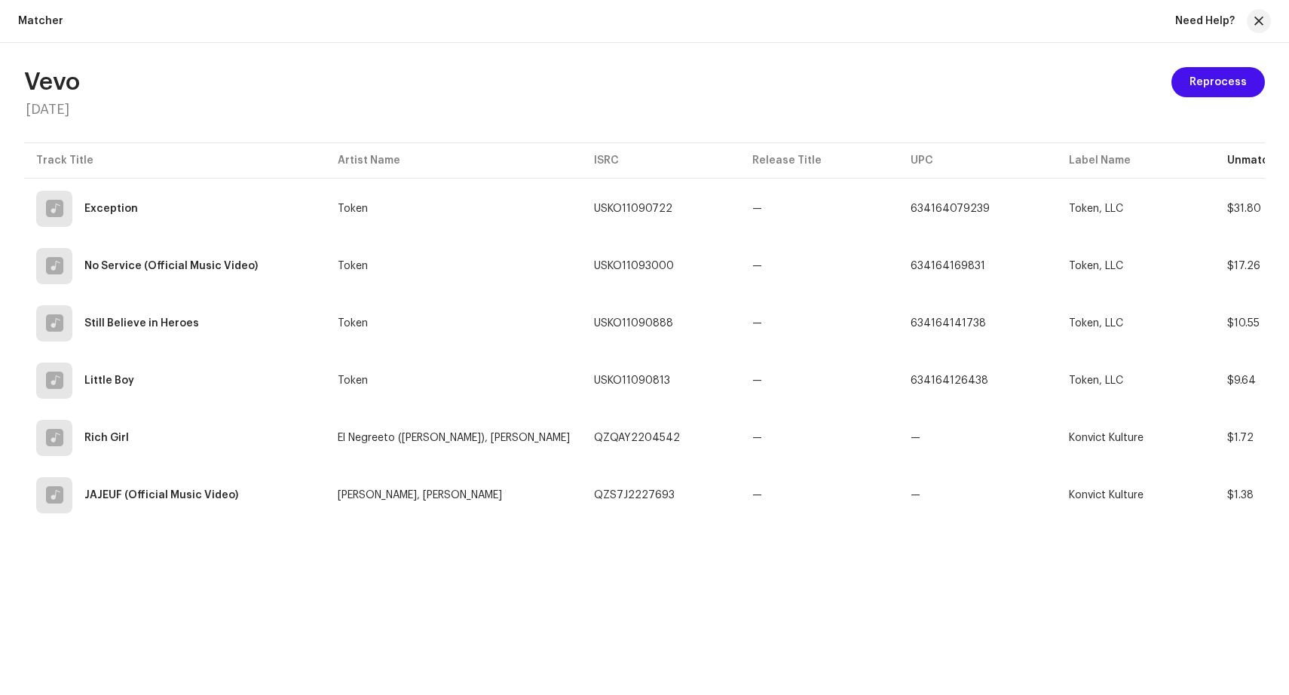
click at [1079, 127] on div "Unmatched Sale Line Data 6 of 6 $1.38 JAJEUF (Official Music Video) ISRC QZS7J2…" at bounding box center [644, 347] width 1289 height 695
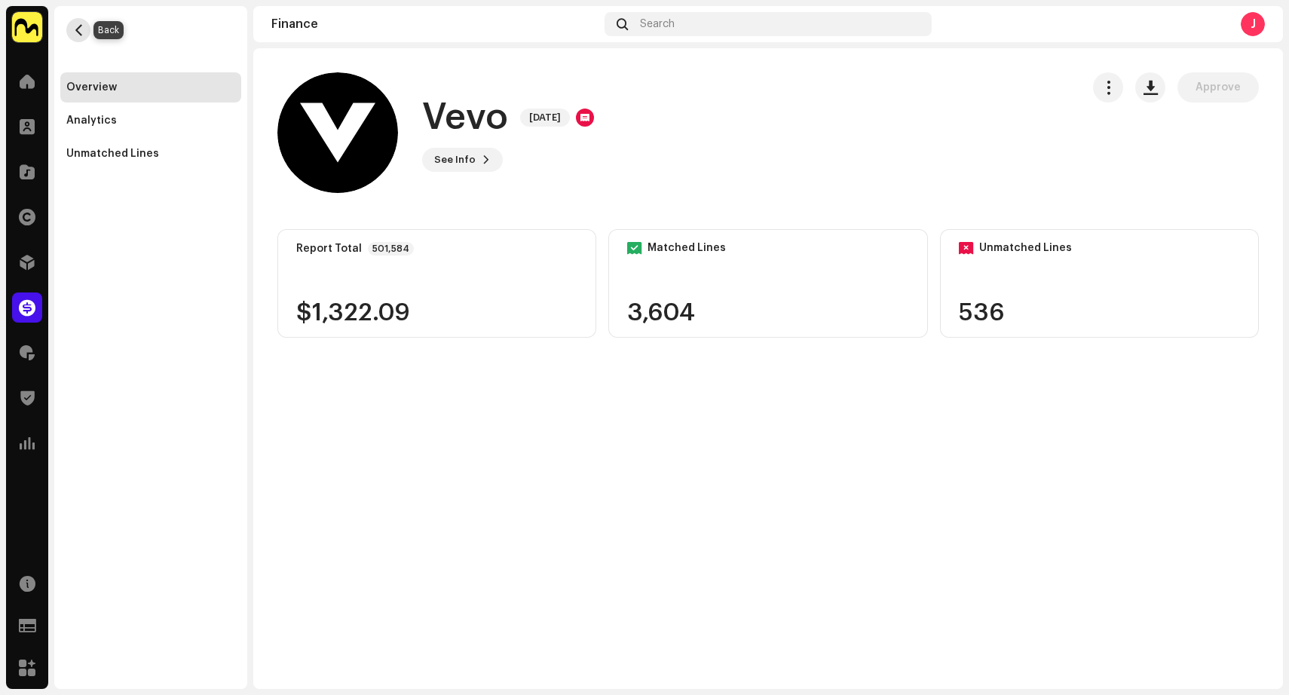
click at [82, 27] on span "button" at bounding box center [78, 30] width 11 height 12
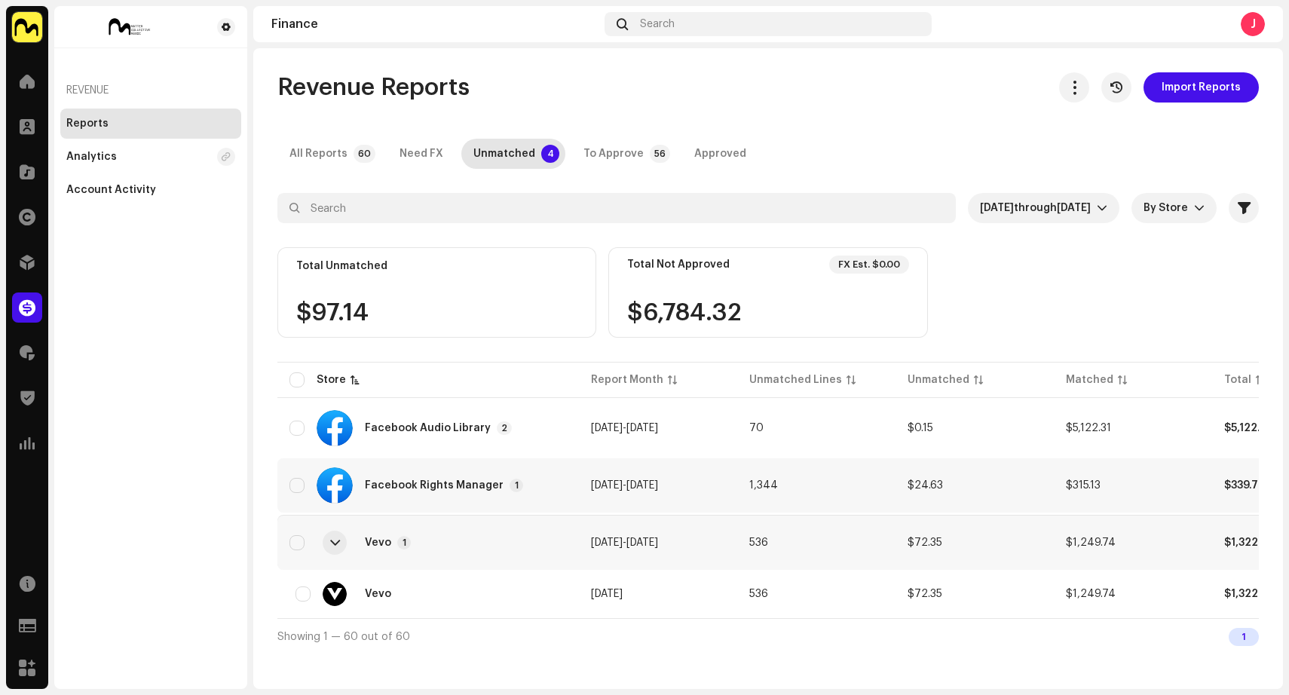
click at [556, 486] on div "Facebook Rights Manager 1" at bounding box center [427, 485] width 277 height 36
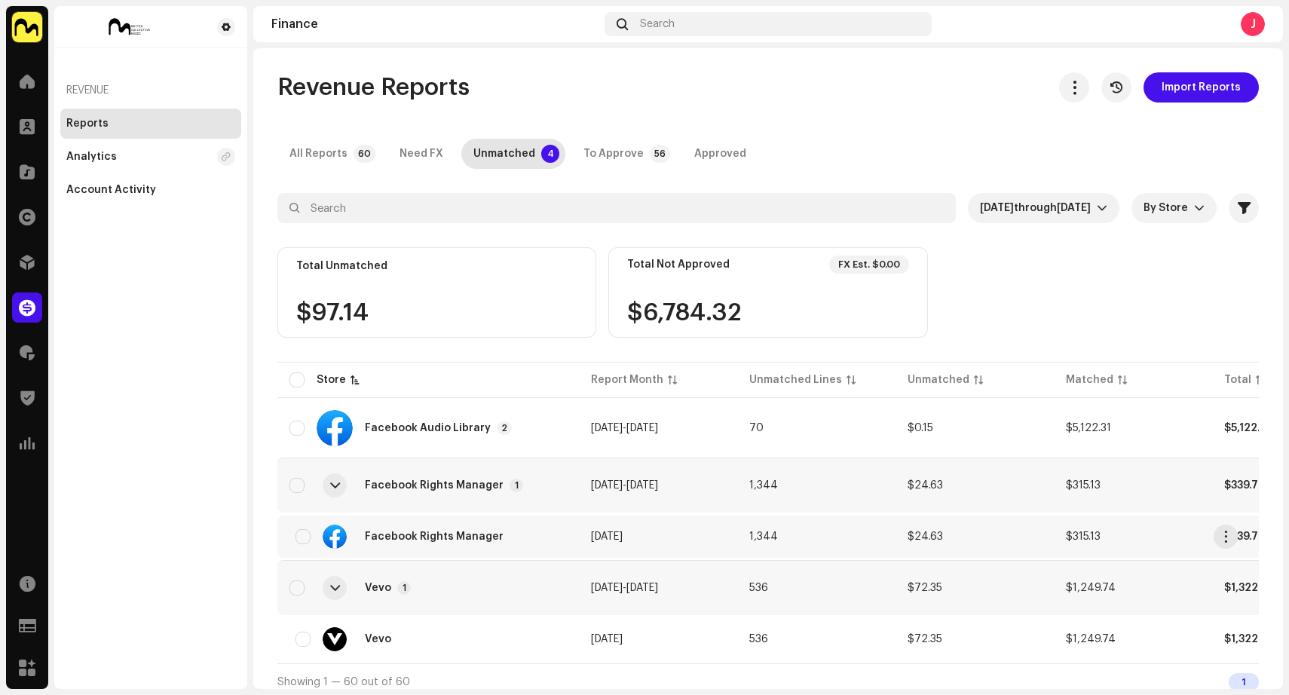
click at [549, 532] on div "Facebook Rights Manager" at bounding box center [427, 536] width 277 height 24
